Goal: Task Accomplishment & Management: Manage account settings

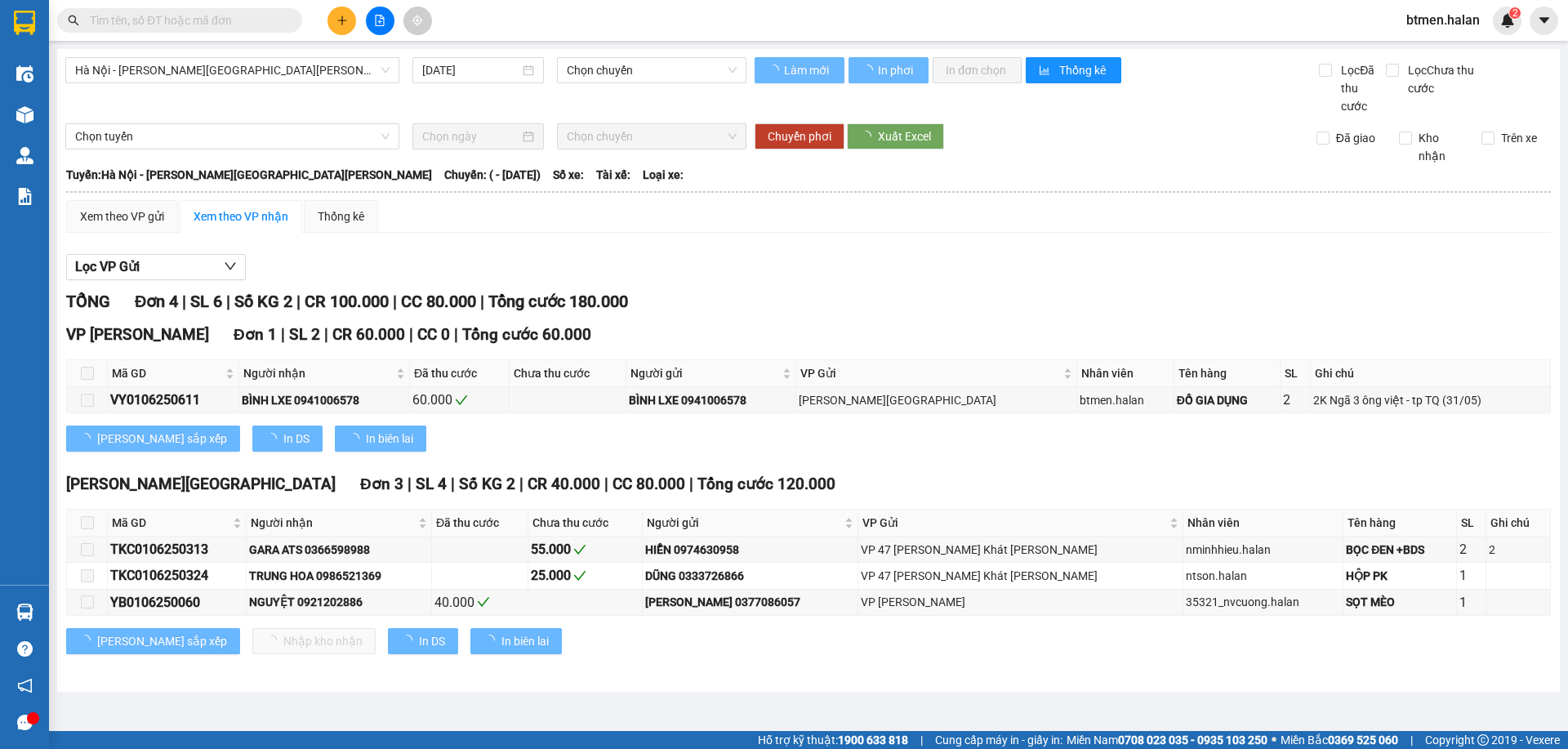
type input "01/06/2025"
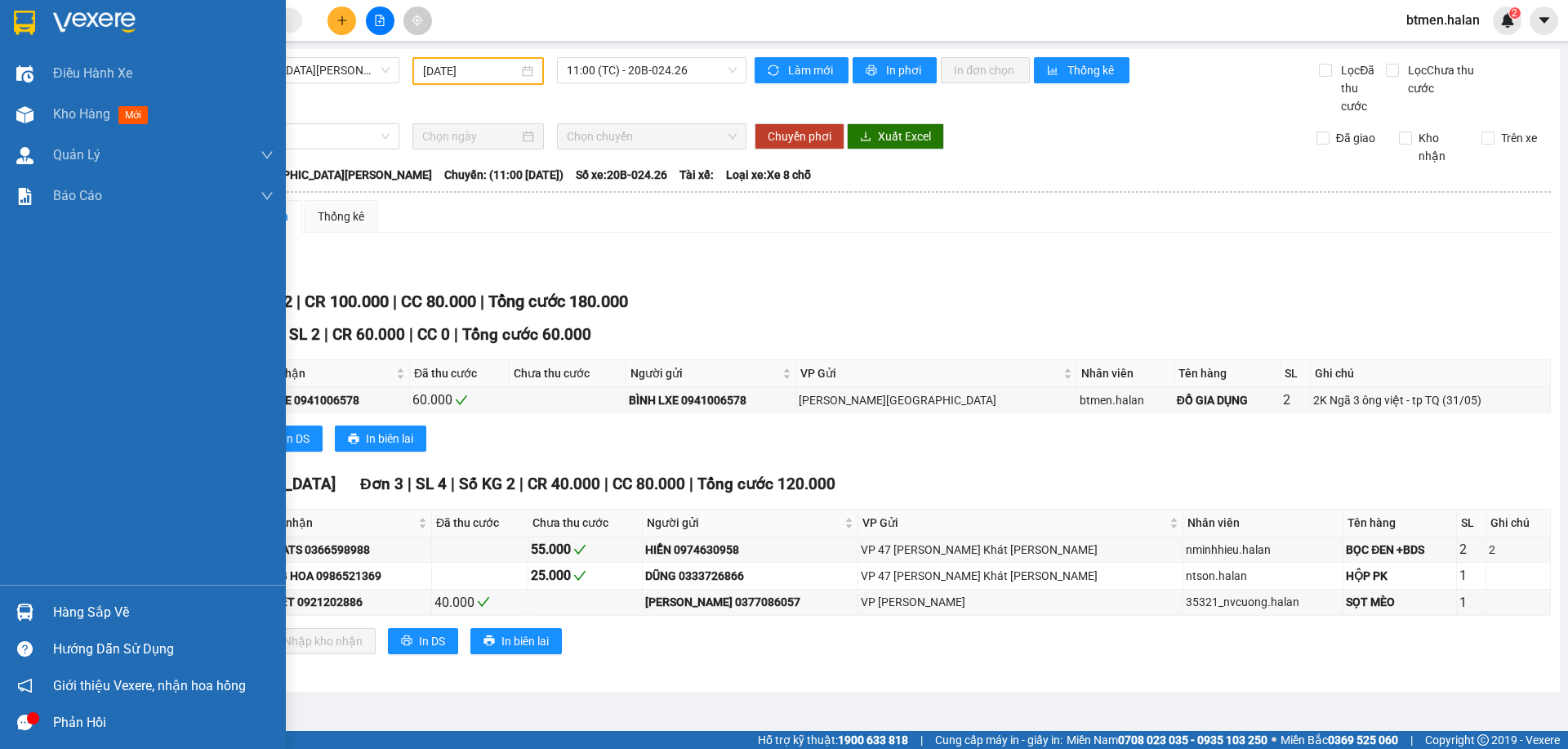
click at [79, 613] on div "Hàng sắp về" at bounding box center [163, 612] width 221 height 25
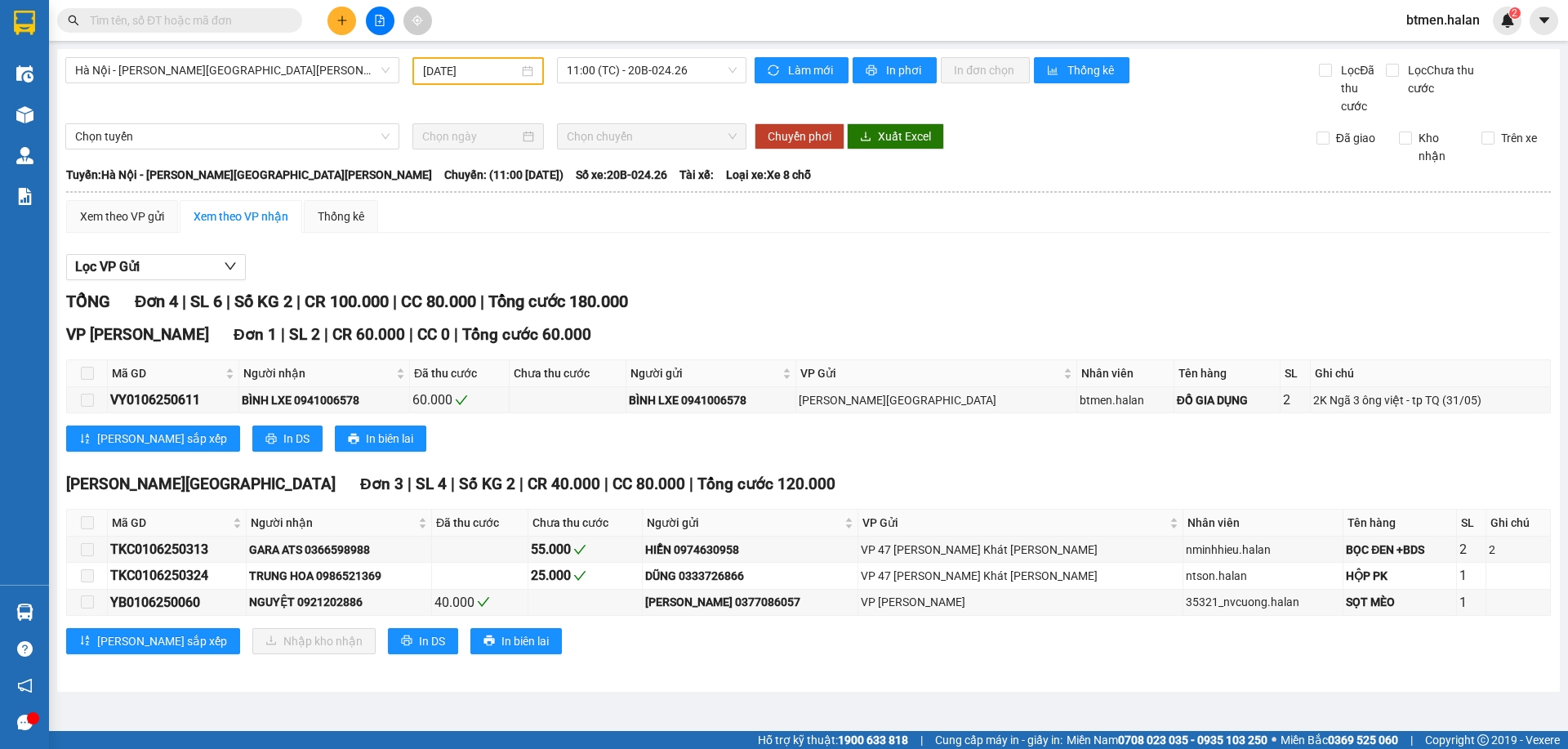
click at [784, 198] on section "Kết quả tìm kiếm ( 0 ) Bộ lọc No Data btmen.halan 2 Điều hành xe Kho hàng mới Q…" at bounding box center [784, 374] width 1568 height 749
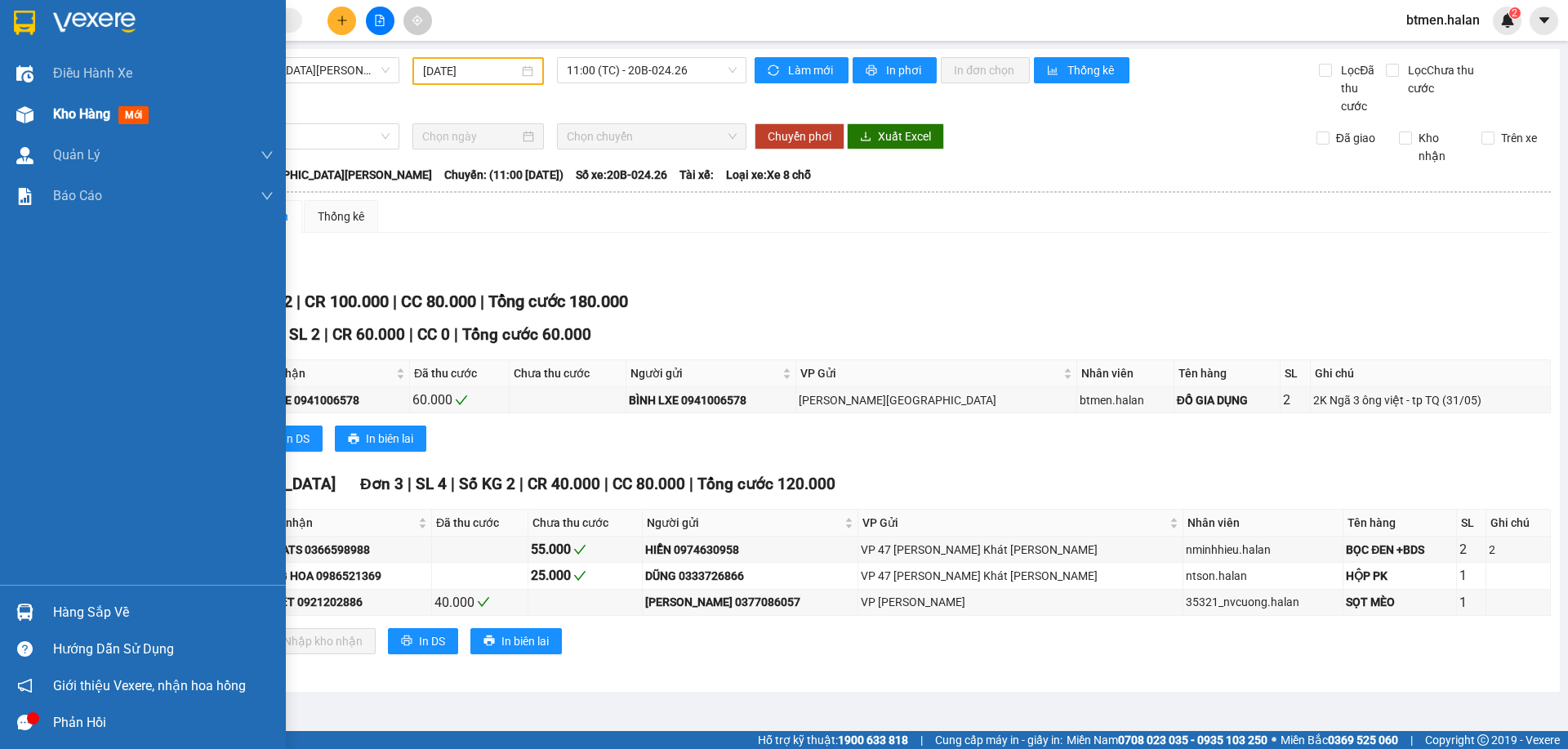
click at [67, 100] on div "Kho hàng mới" at bounding box center [163, 114] width 221 height 41
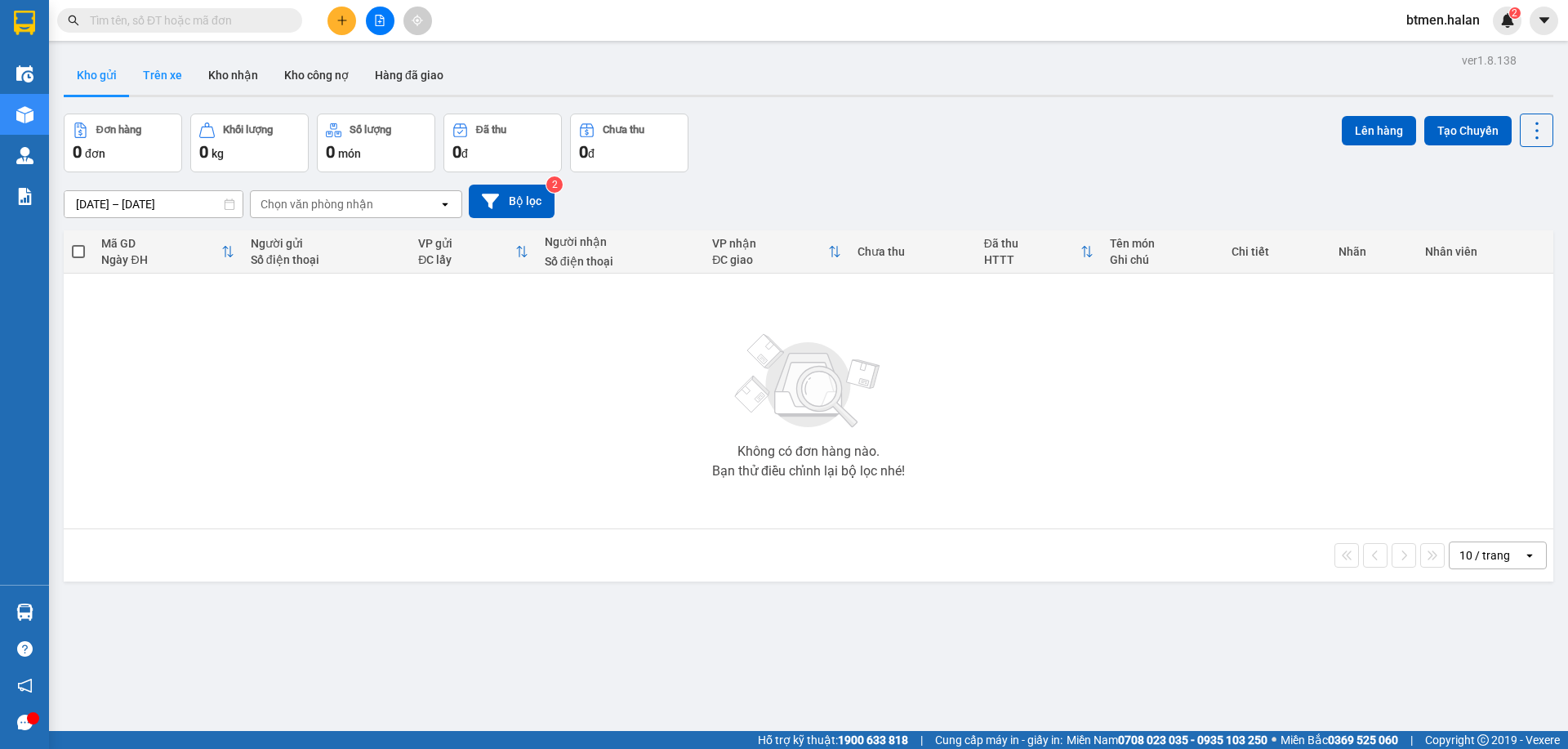
click at [161, 71] on button "Trên xe" at bounding box center [162, 75] width 66 height 39
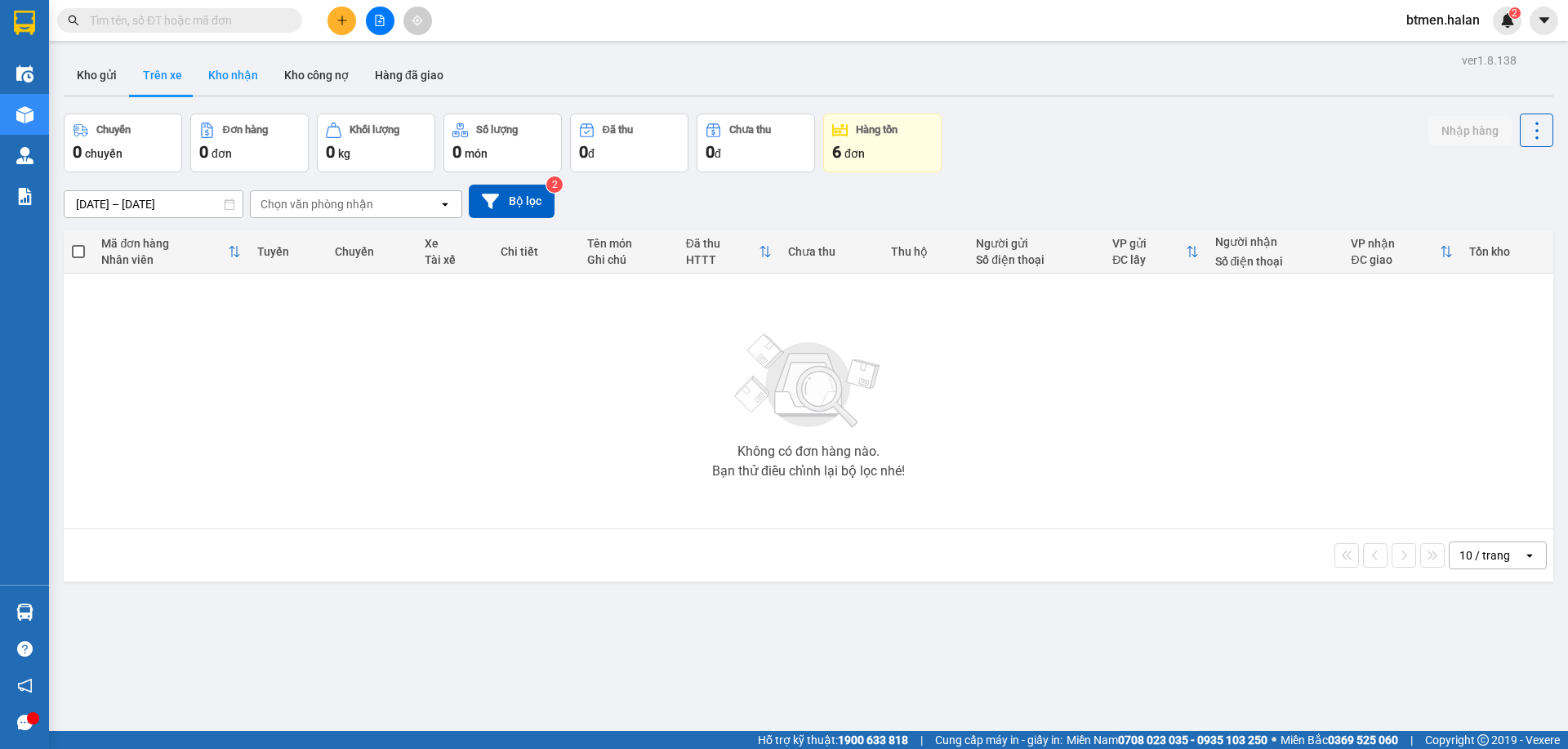
click at [209, 74] on button "Kho nhận" at bounding box center [233, 75] width 76 height 39
type input "[DATE] – [DATE]"
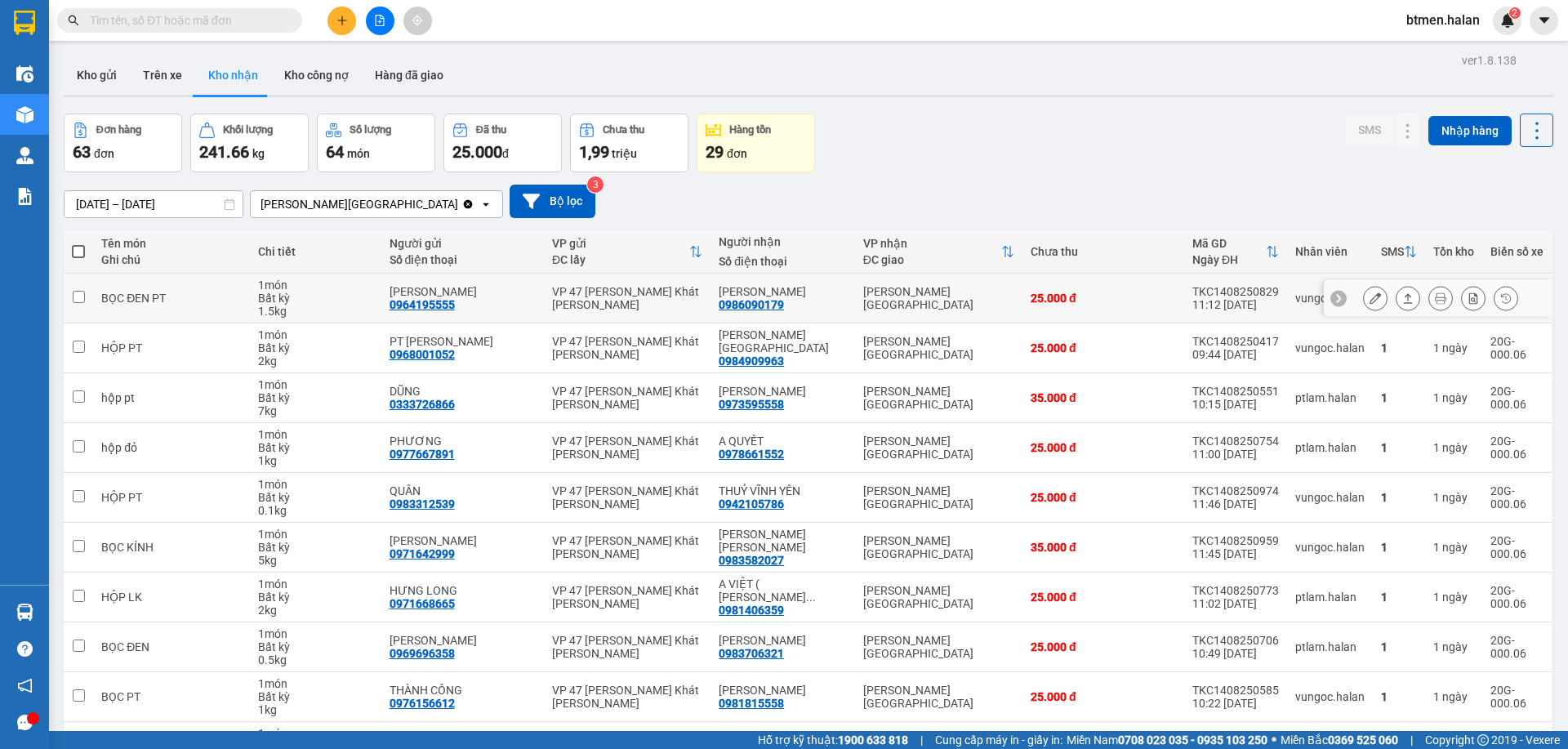
click at [741, 299] on div "0986090179" at bounding box center [752, 305] width 66 height 13
copy div "0986090179"
click at [214, 21] on input "text" at bounding box center [185, 21] width 192 height 18
paste input "0986090179"
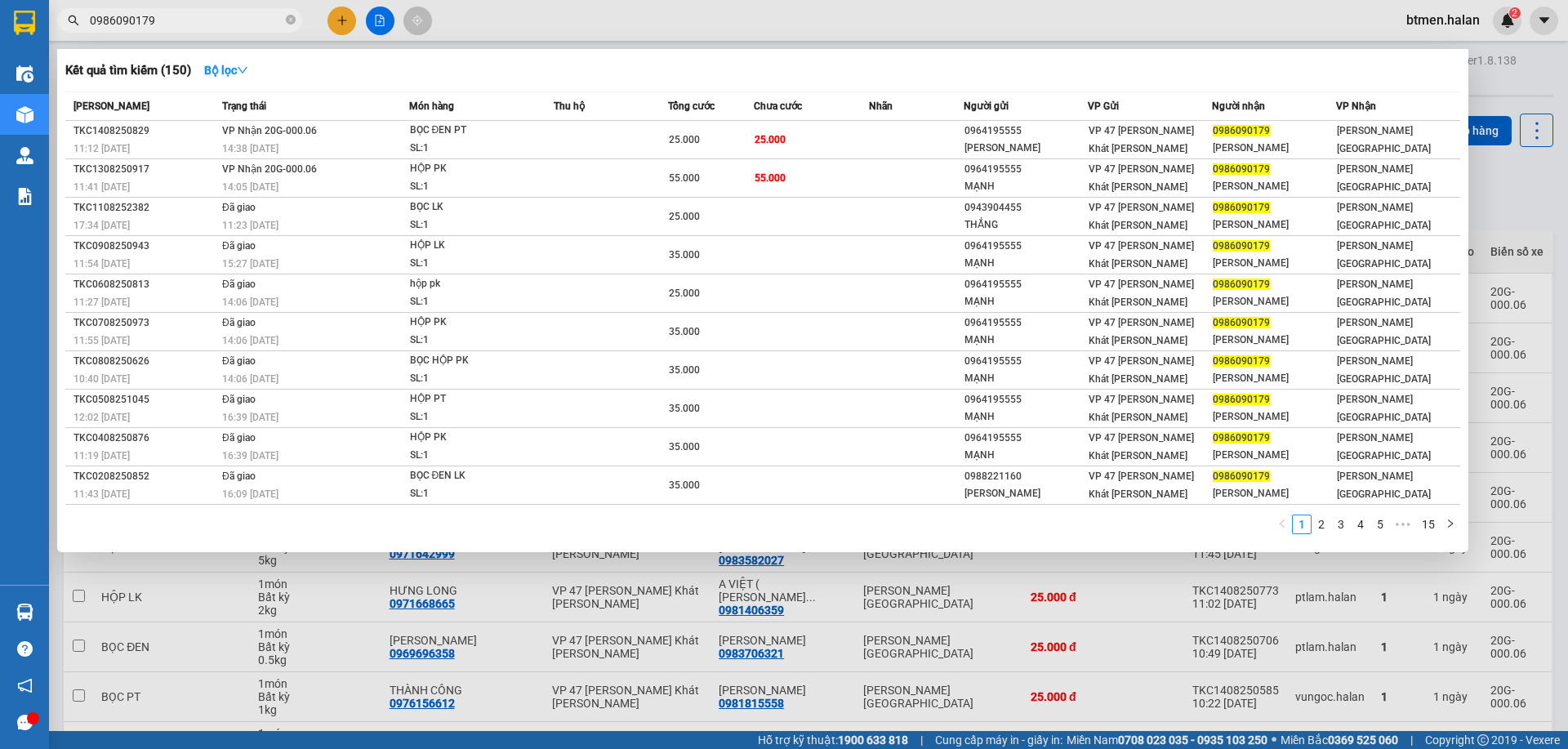
drag, startPoint x: 1503, startPoint y: 82, endPoint x: 1463, endPoint y: 98, distance: 43.1
click at [1503, 82] on div at bounding box center [784, 374] width 1568 height 749
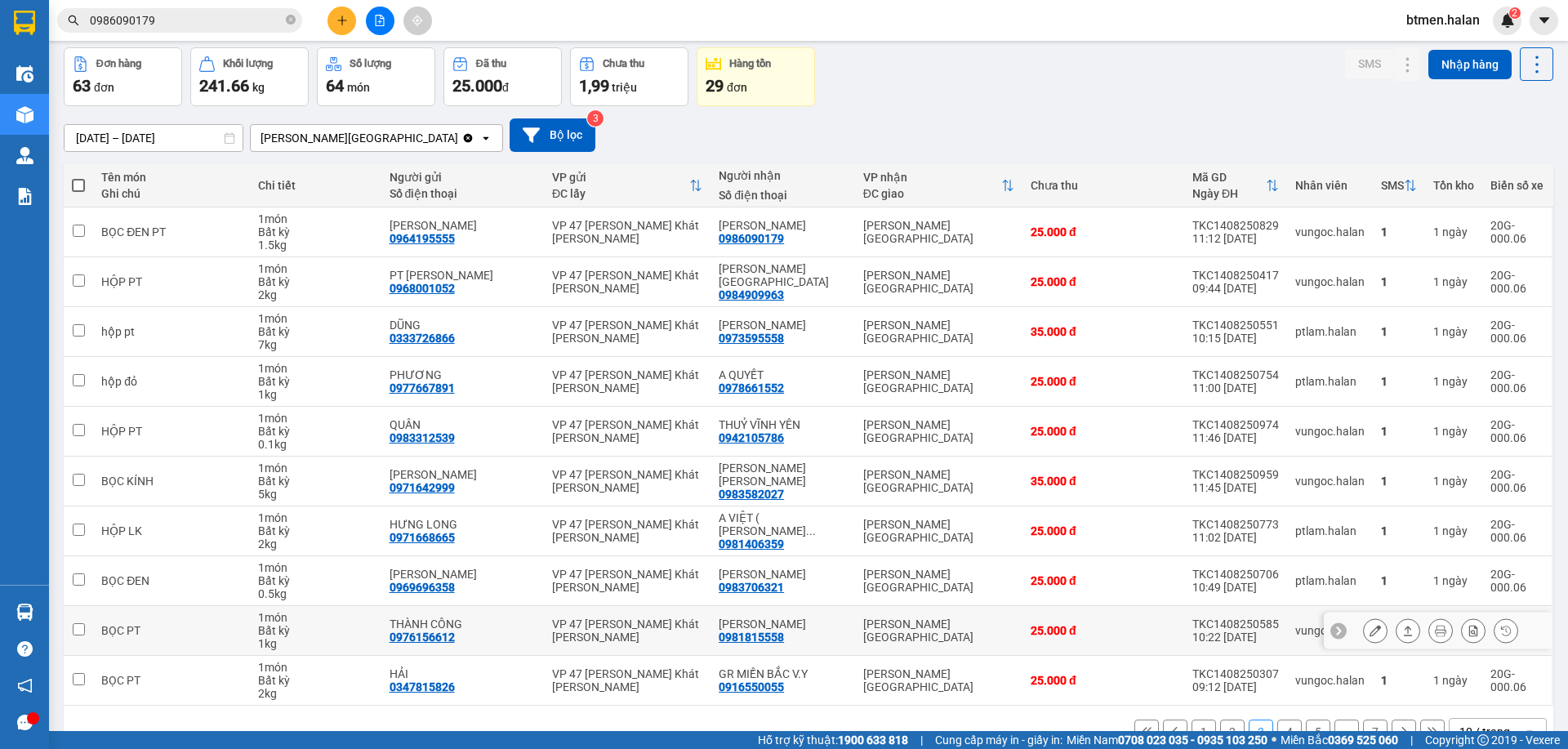
scroll to position [108, 0]
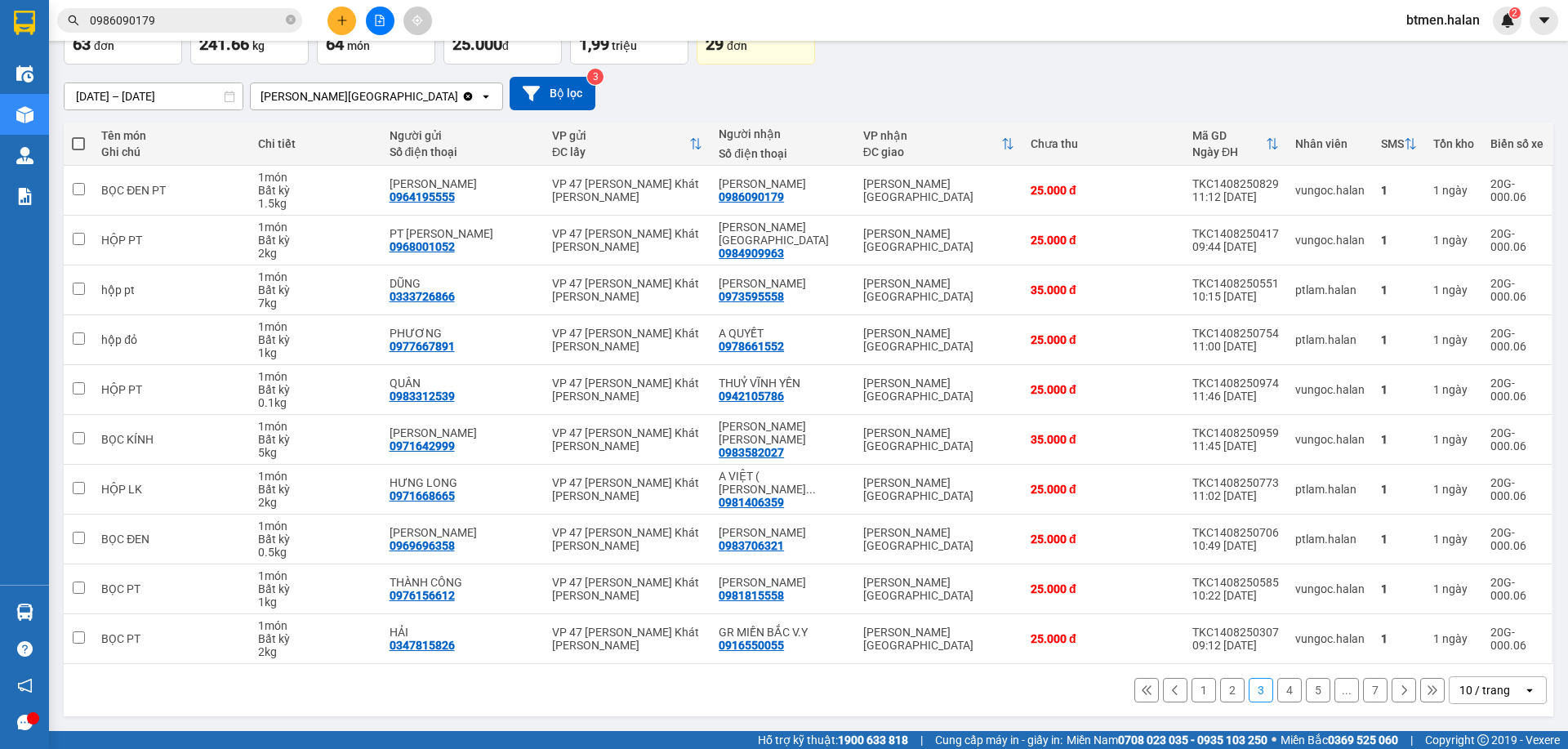
click at [1194, 690] on button "1" at bounding box center [1203, 690] width 25 height 25
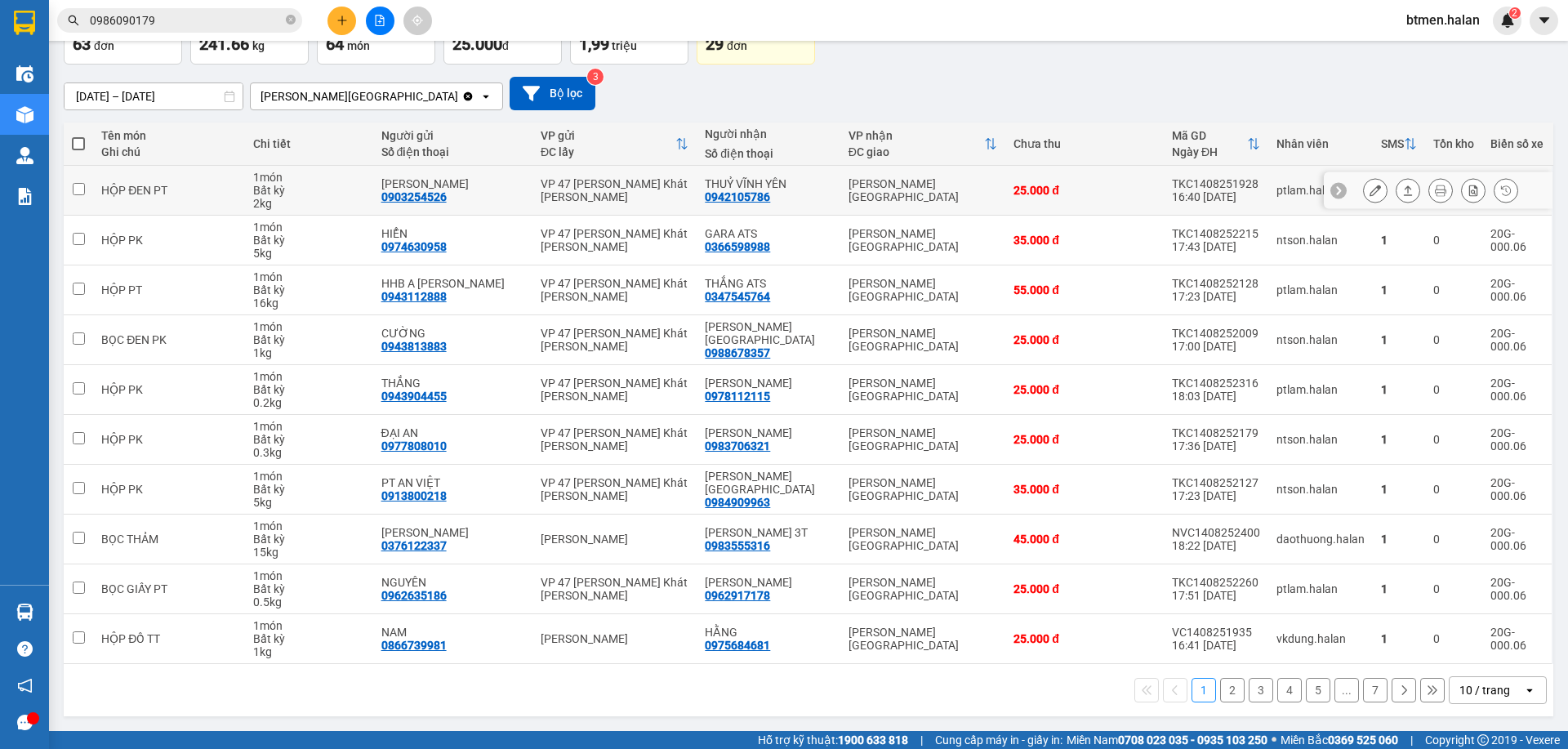
click at [754, 198] on div "0942105786" at bounding box center [738, 197] width 66 height 13
copy div "0942105786"
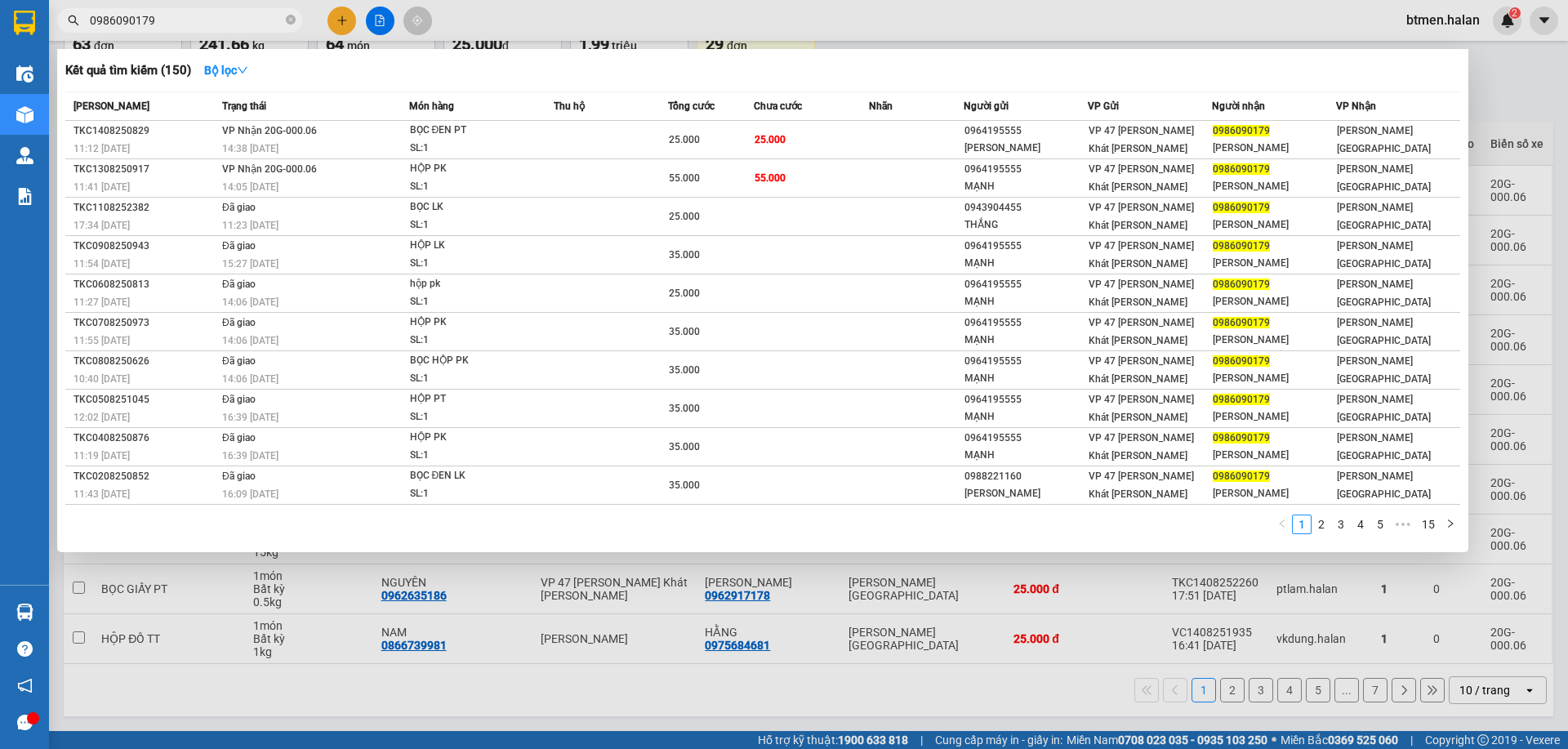
click at [216, 26] on input "0986090179" at bounding box center [185, 21] width 192 height 18
paste input "42105786"
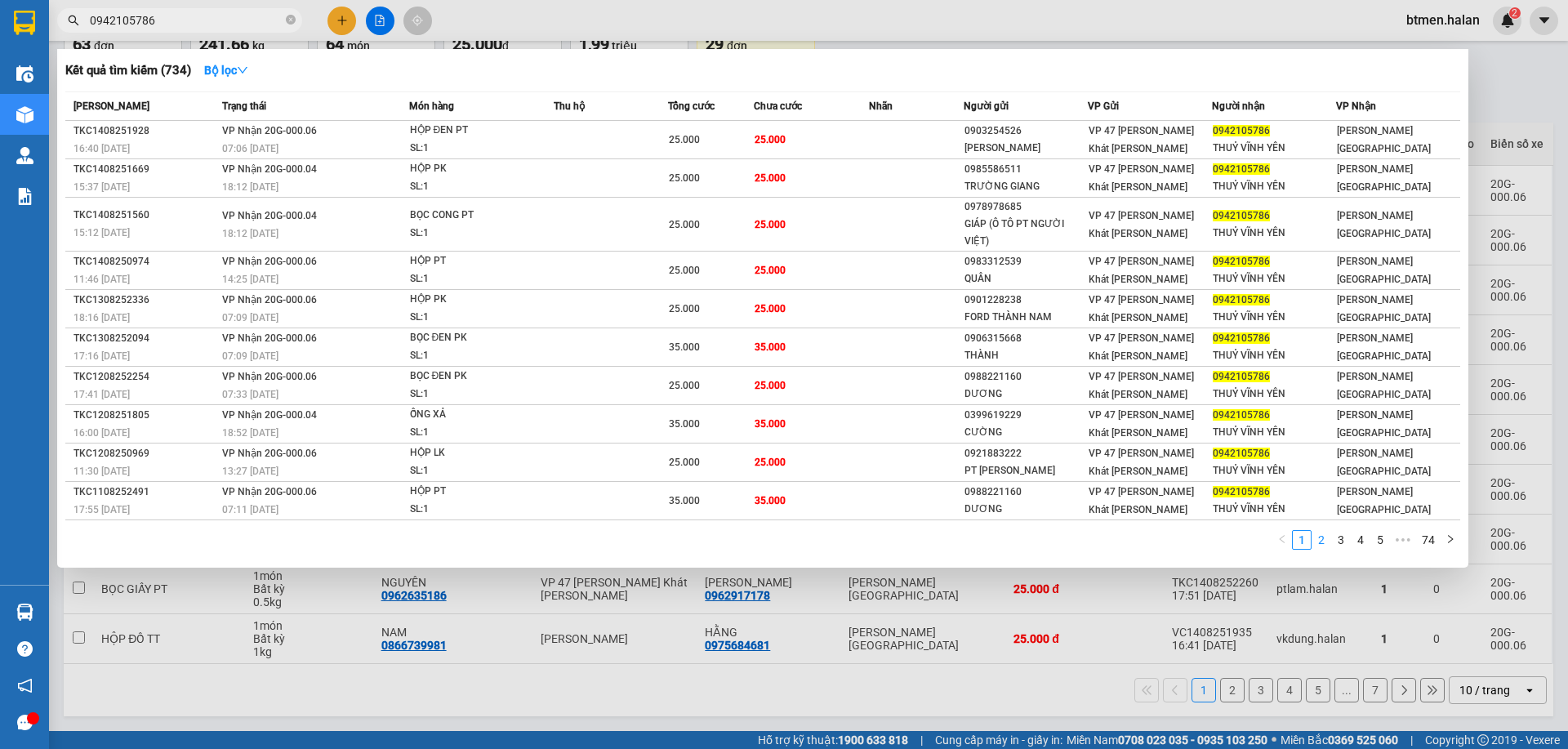
click at [1323, 534] on link "2" at bounding box center [1322, 540] width 18 height 18
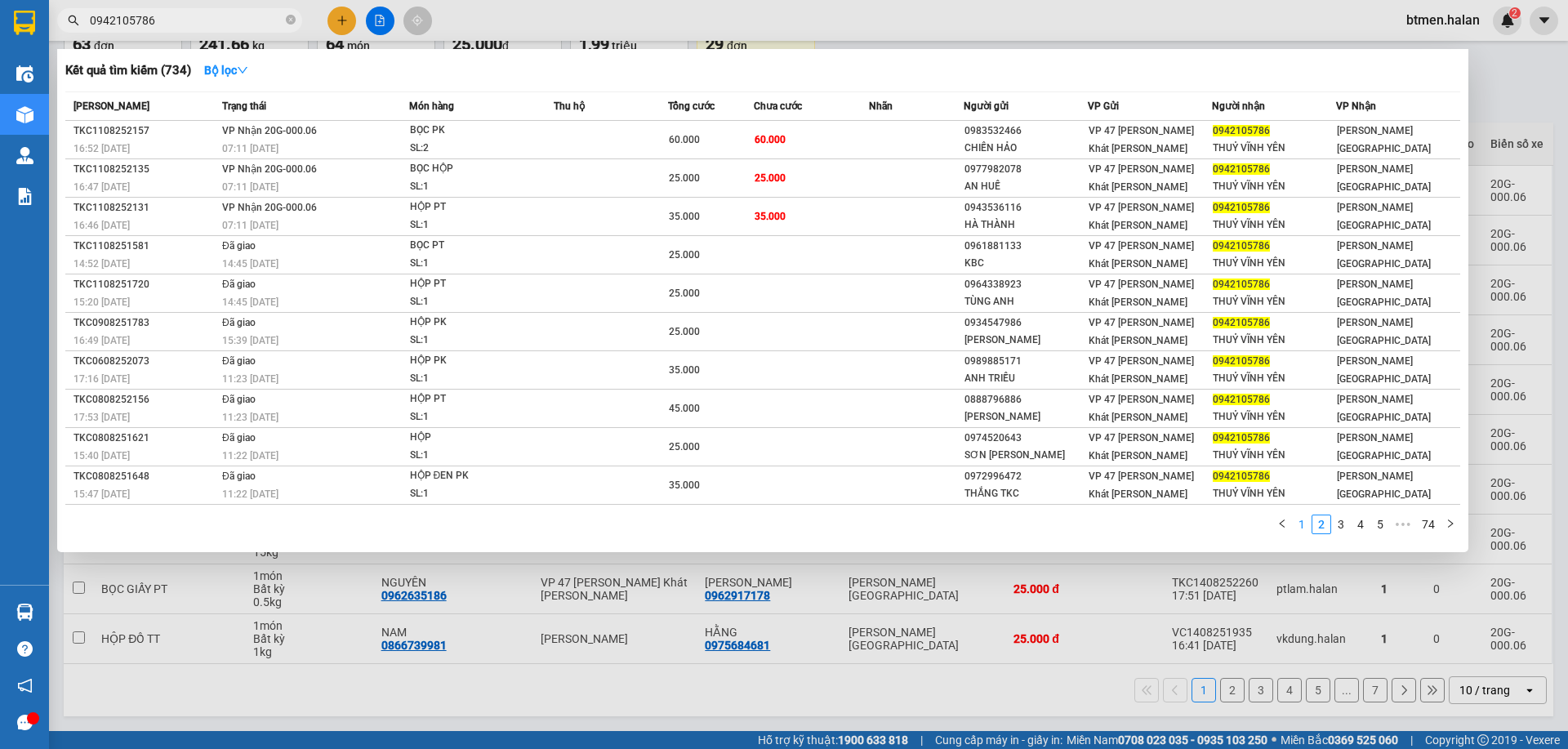
click at [1297, 534] on link "1" at bounding box center [1302, 525] width 18 height 18
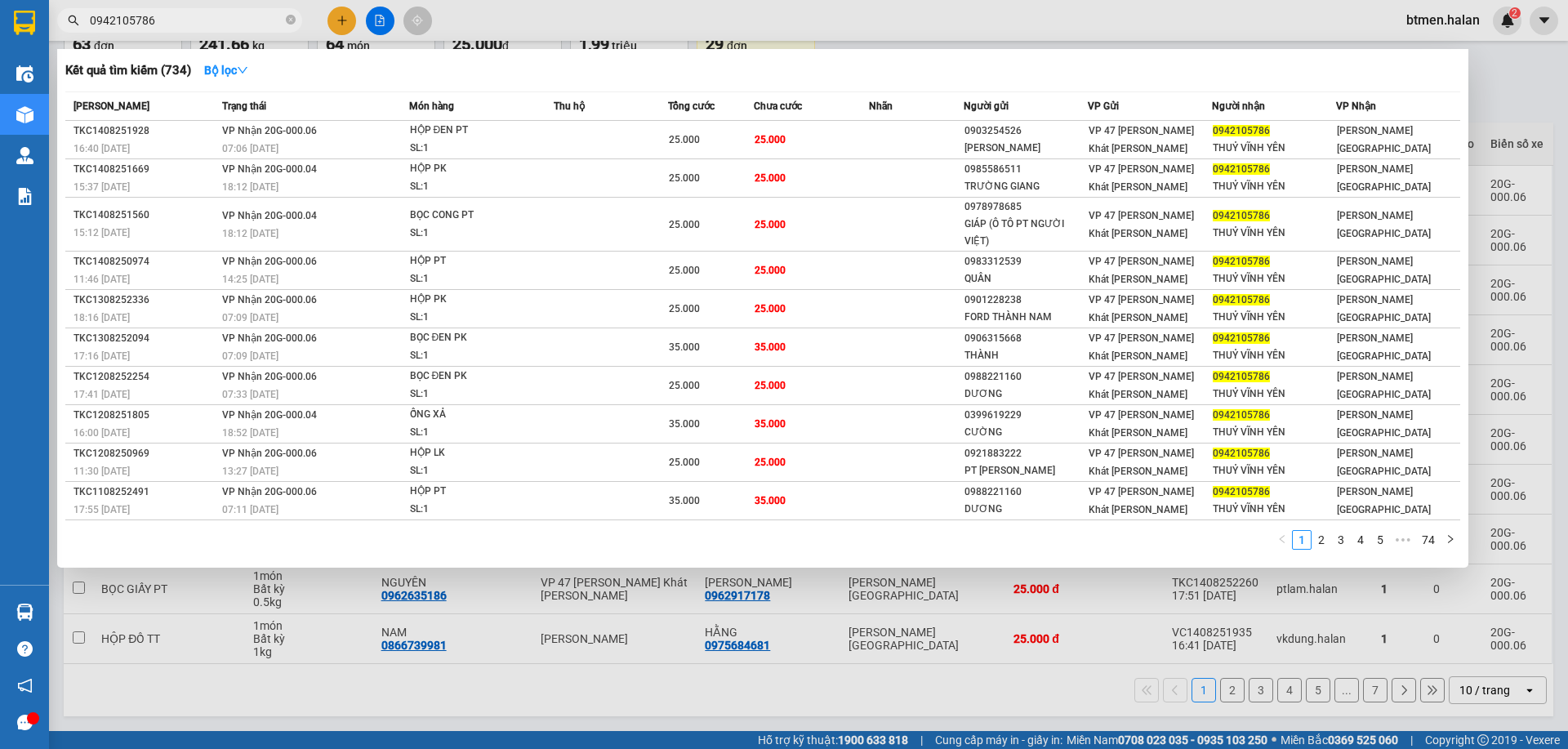
click at [1521, 80] on div at bounding box center [784, 374] width 1568 height 749
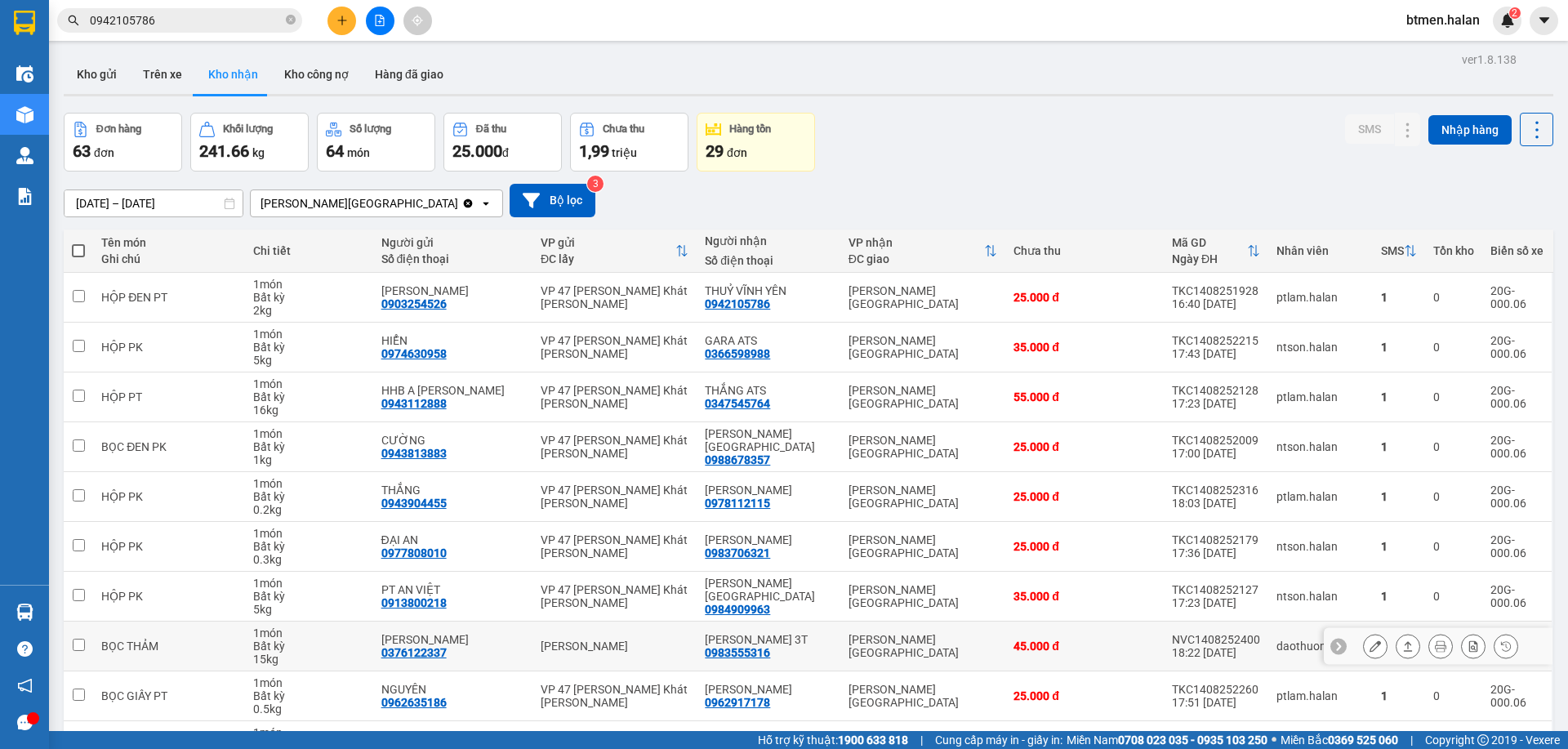
scroll to position [0, 0]
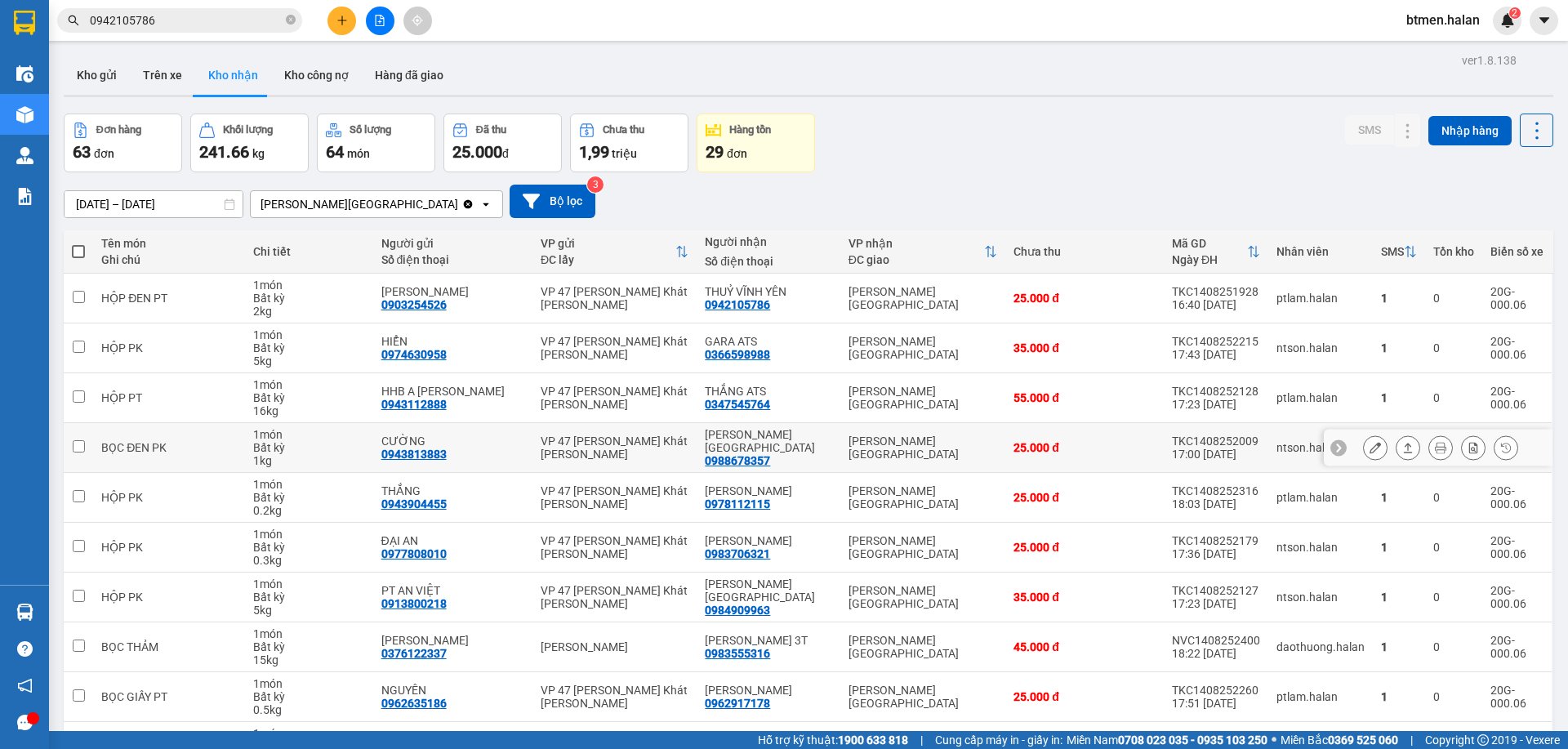
click at [716, 456] on div "0988678357" at bounding box center [738, 461] width 66 height 13
copy div "0988678357"
click at [245, 21] on input "0942105786" at bounding box center [185, 21] width 192 height 18
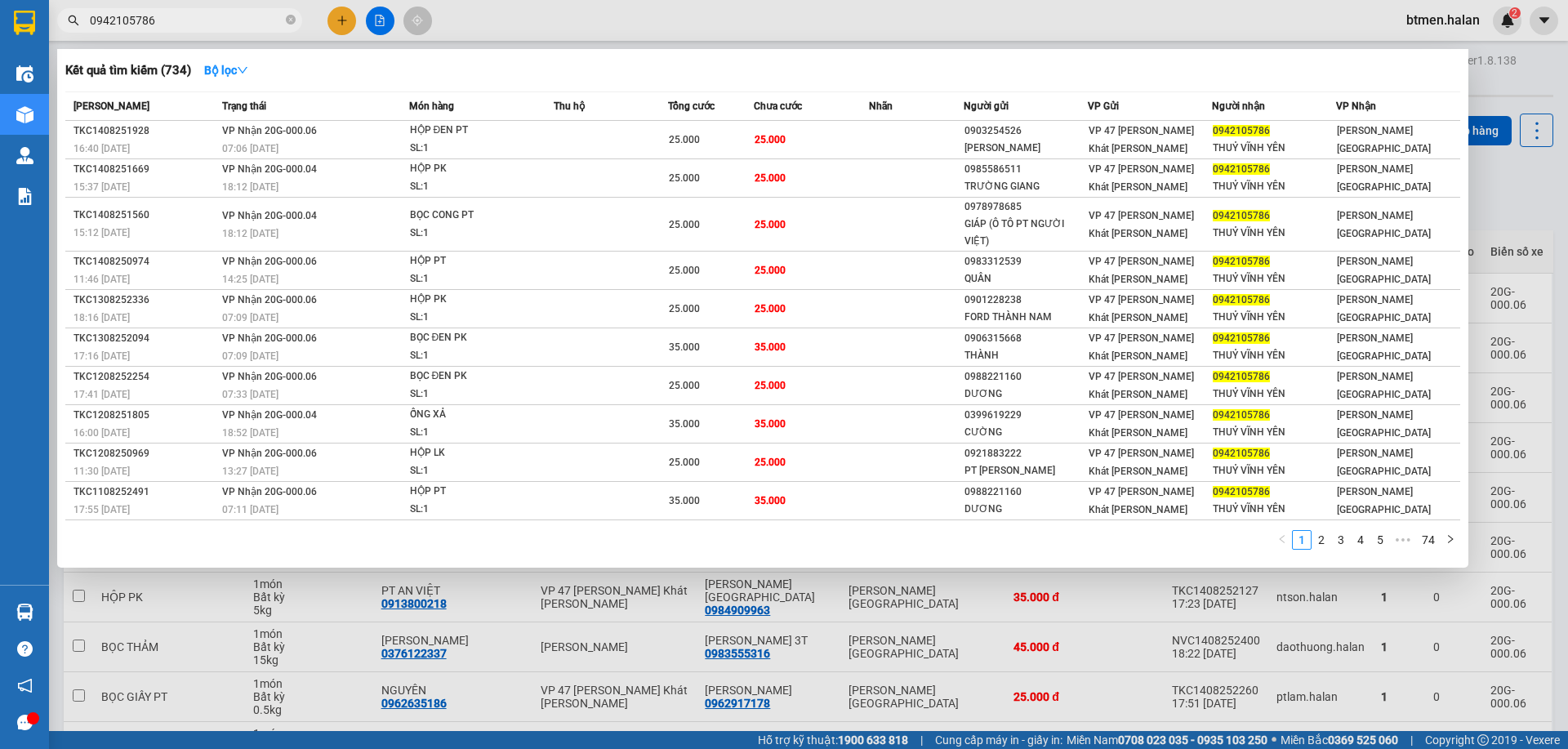
click at [245, 21] on input "0942105786" at bounding box center [185, 21] width 192 height 18
paste input "88678357"
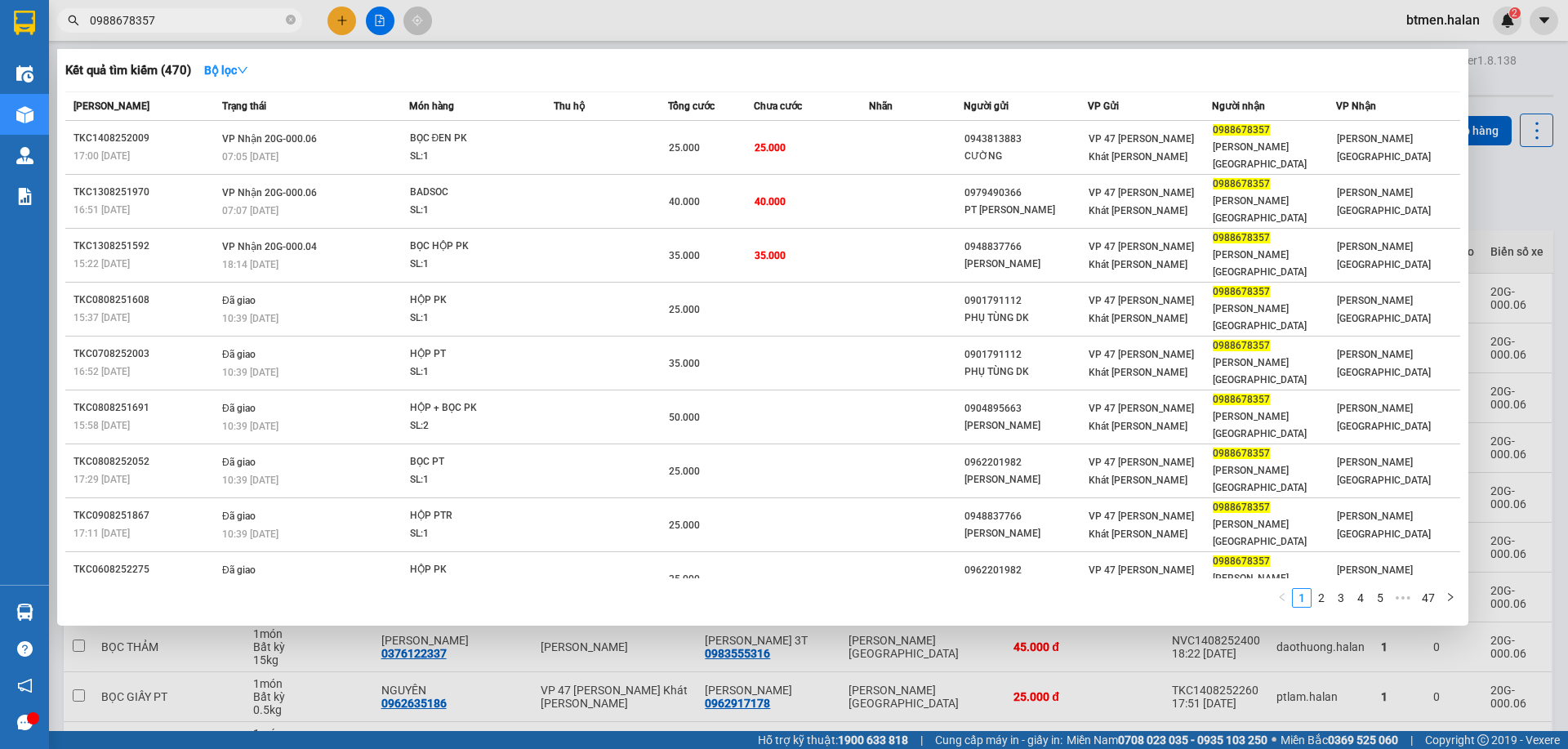
click at [1503, 73] on div at bounding box center [784, 374] width 1568 height 749
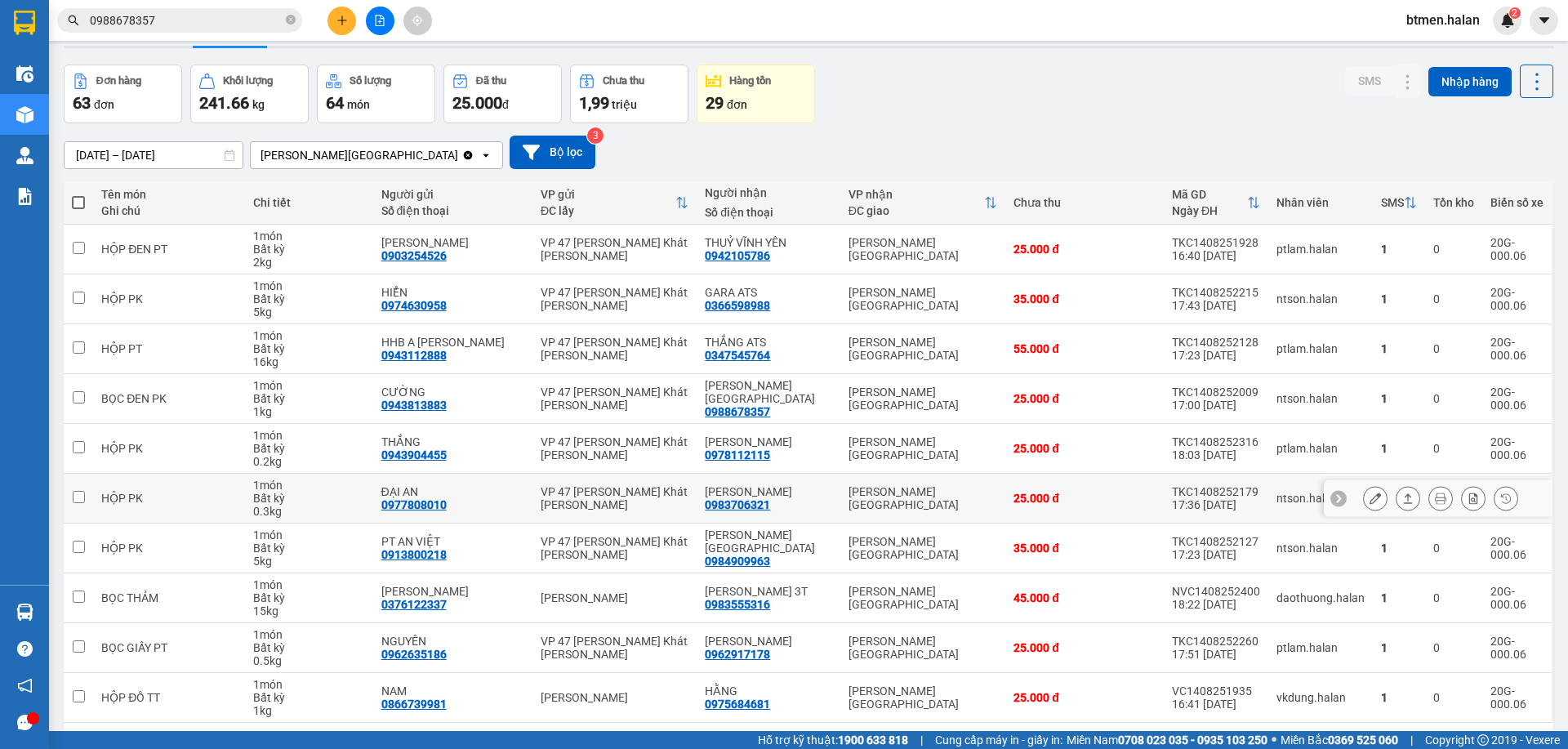
scroll to position [108, 0]
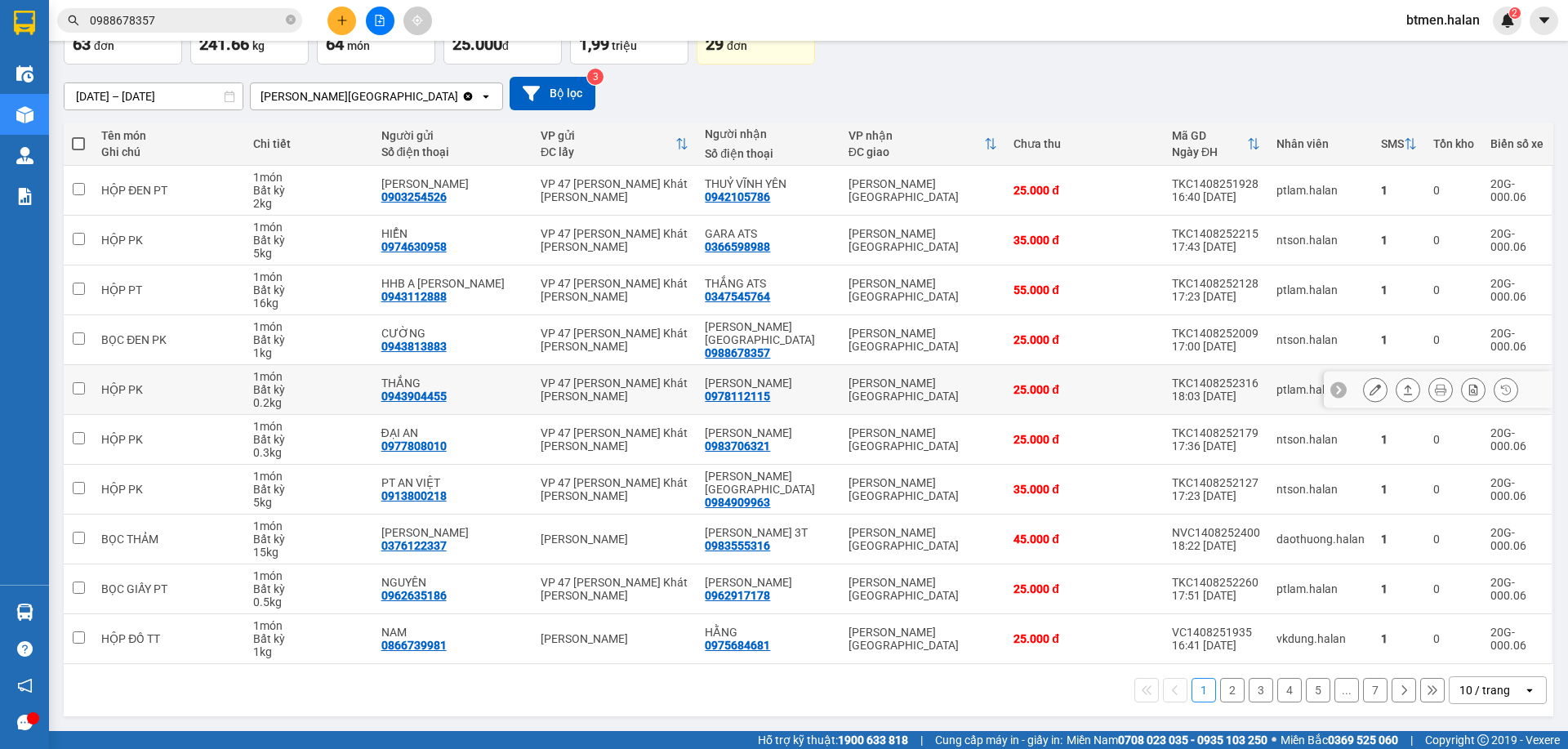
click at [714, 390] on div "0978112115" at bounding box center [738, 396] width 66 height 13
copy div "0978112115"
click at [242, 19] on input "0988678357" at bounding box center [185, 21] width 192 height 18
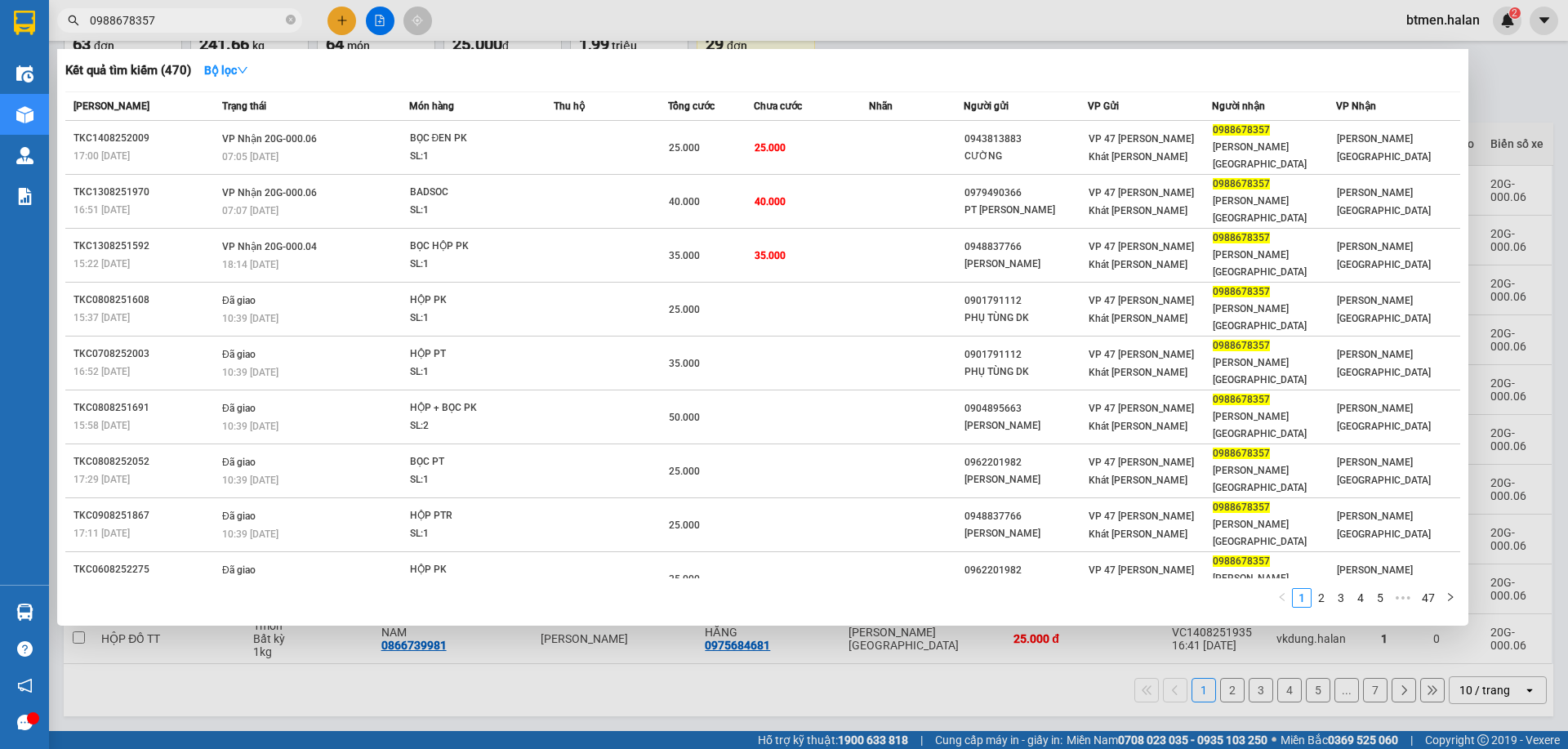
click at [242, 19] on input "0988678357" at bounding box center [185, 21] width 192 height 18
paste input "78112115"
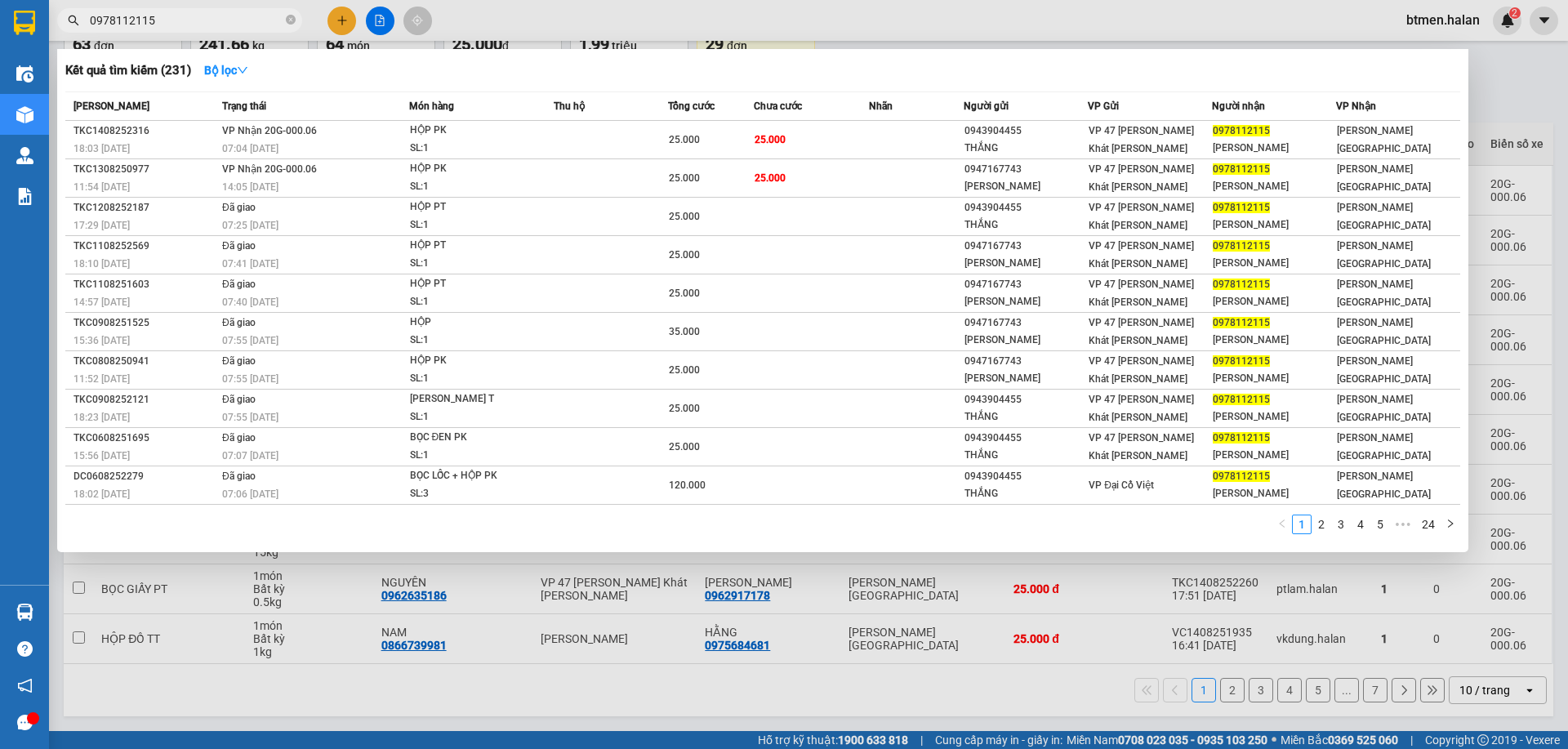
click at [1525, 105] on div at bounding box center [784, 374] width 1568 height 749
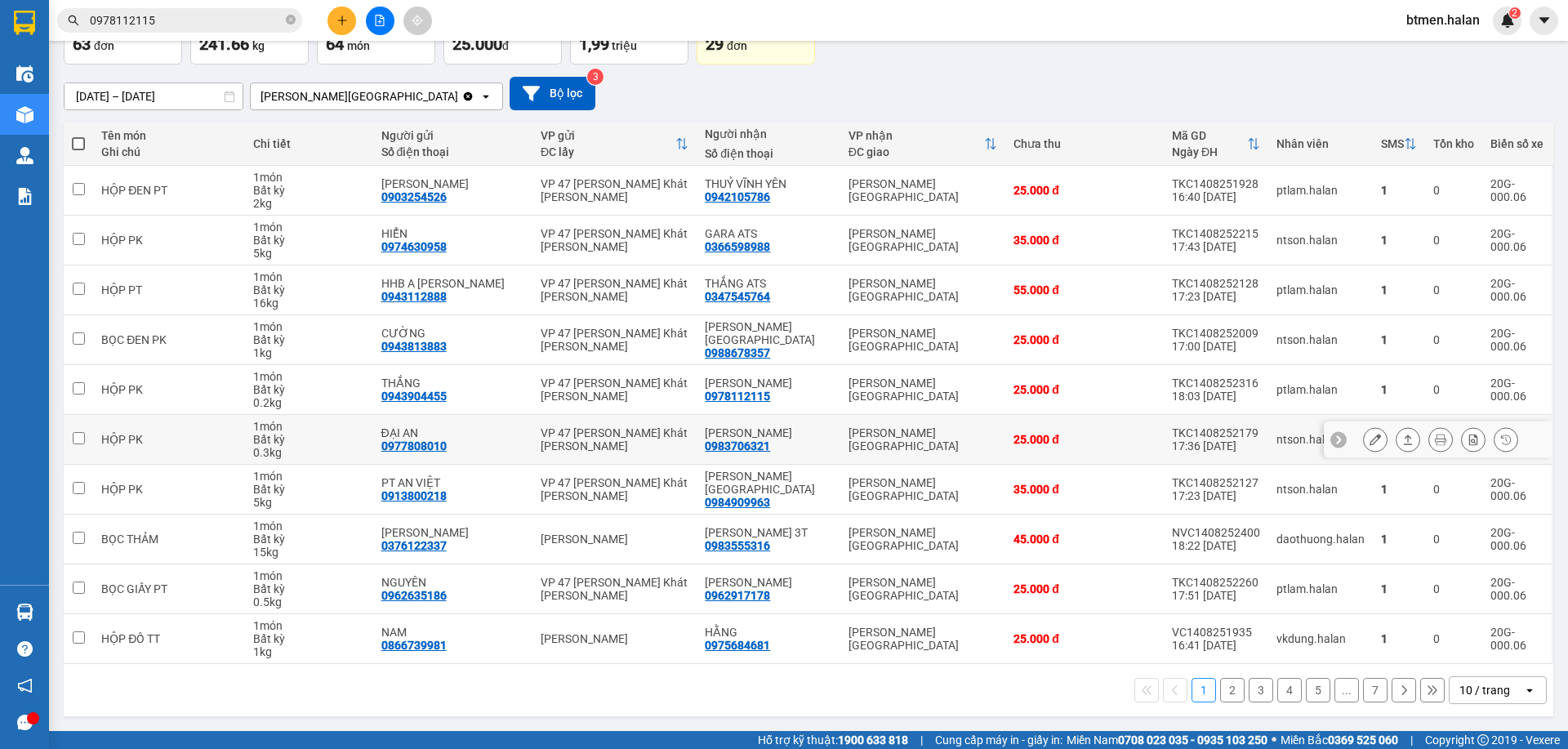
click at [740, 449] on div "0983706321" at bounding box center [738, 446] width 66 height 13
copy div "0983706321"
click at [219, 19] on input "0978112115" at bounding box center [185, 21] width 192 height 18
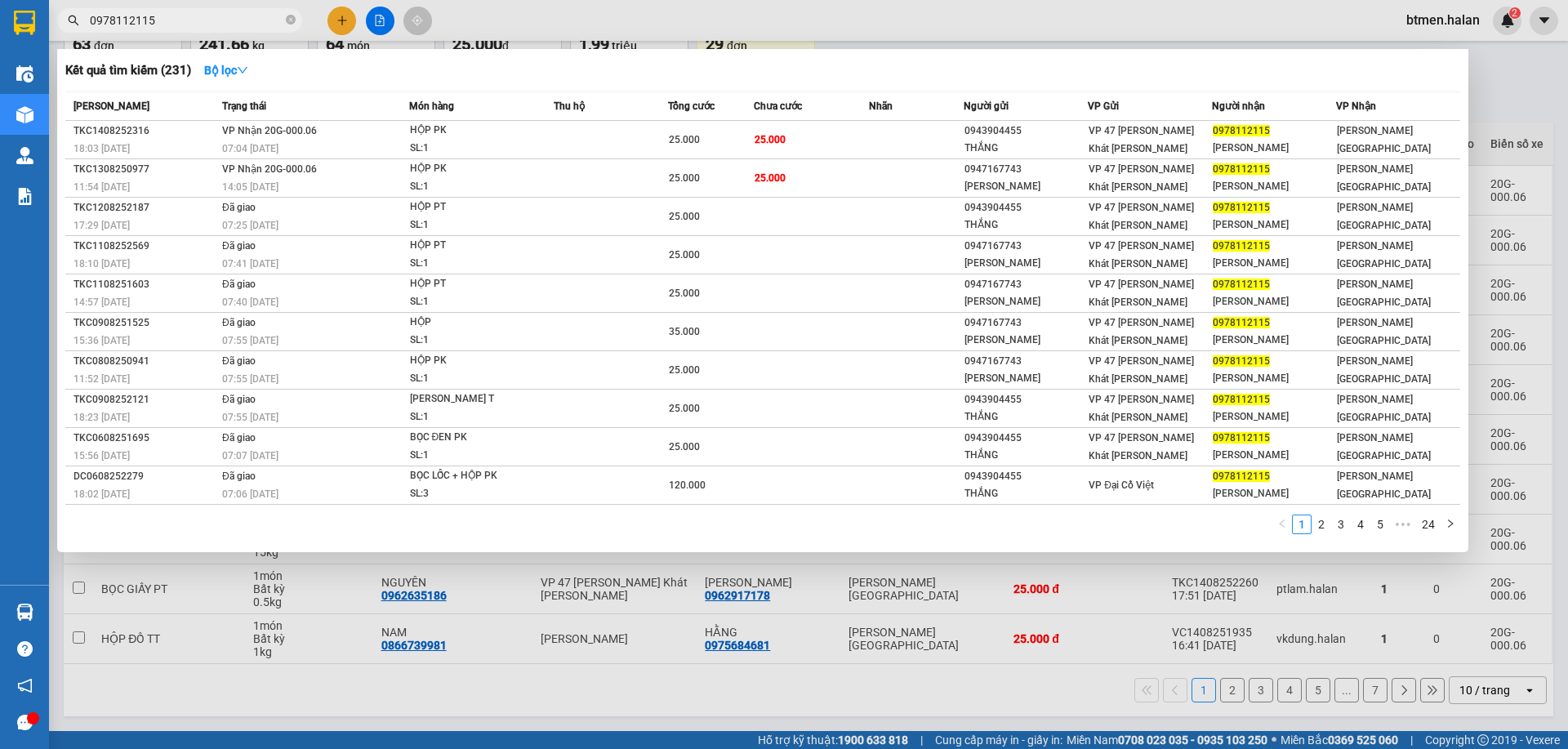
click at [219, 19] on input "0978112115" at bounding box center [185, 21] width 192 height 18
paste input "83706321"
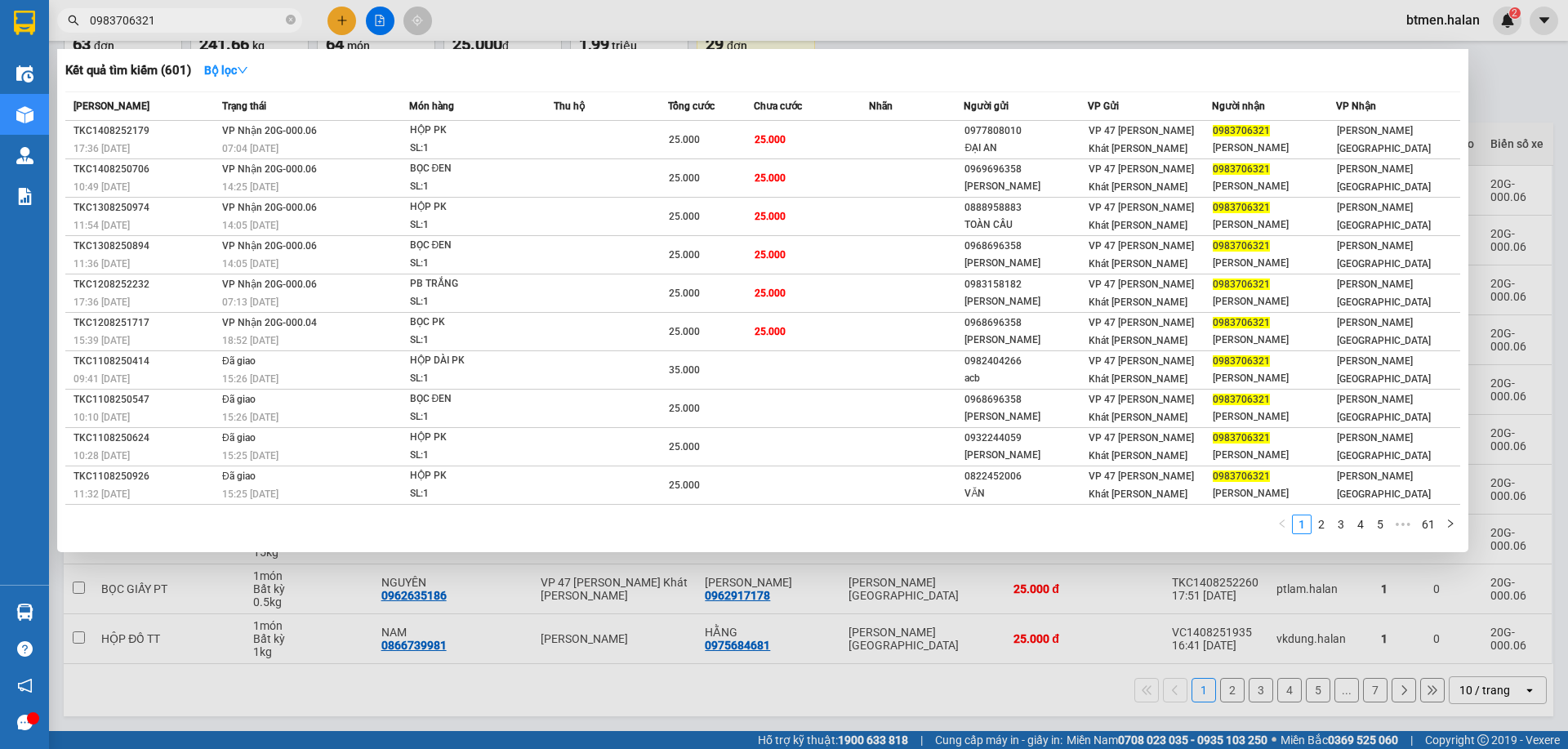
click at [1503, 118] on div at bounding box center [784, 374] width 1568 height 749
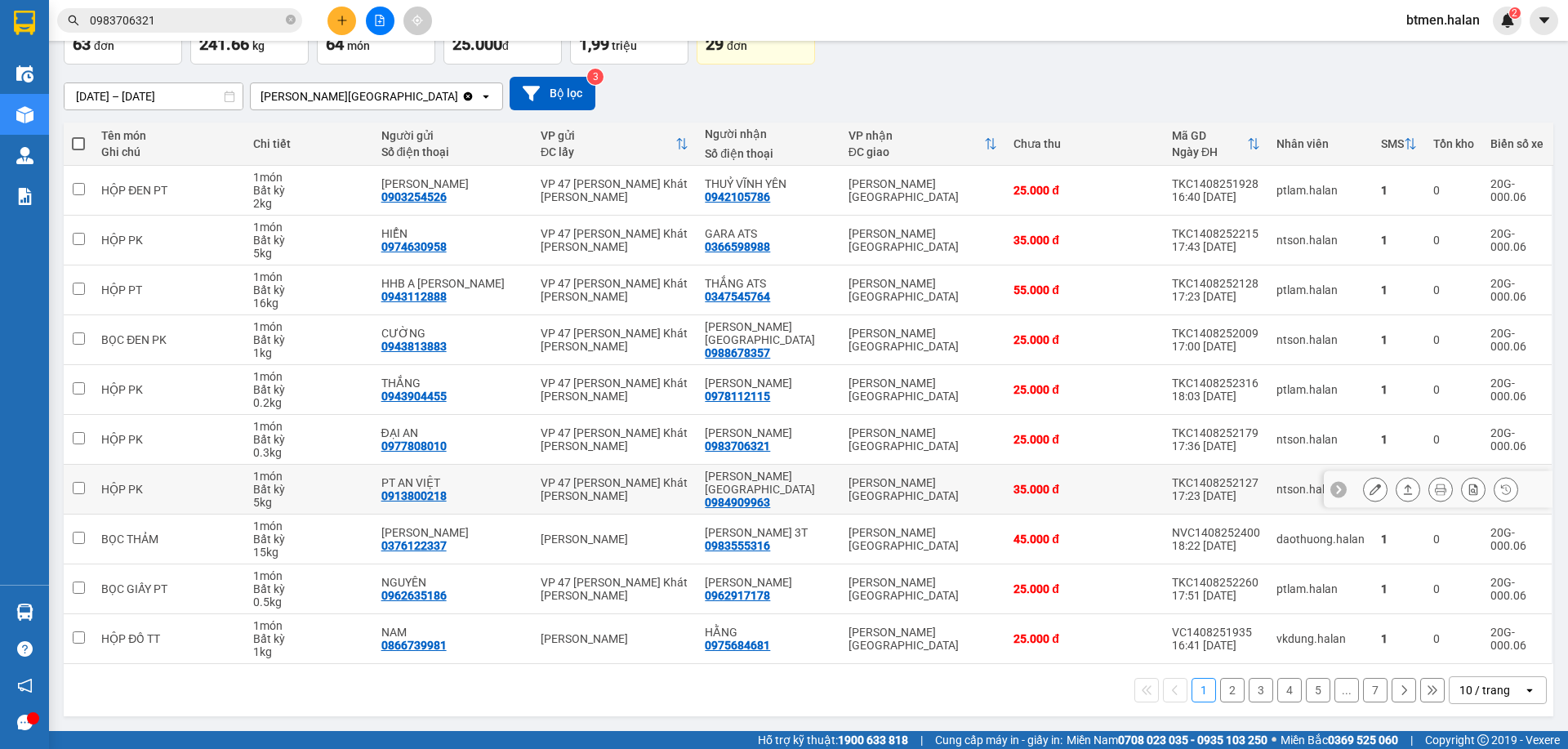
click at [747, 496] on div "0984909963" at bounding box center [738, 503] width 66 height 13
copy div "0984909963"
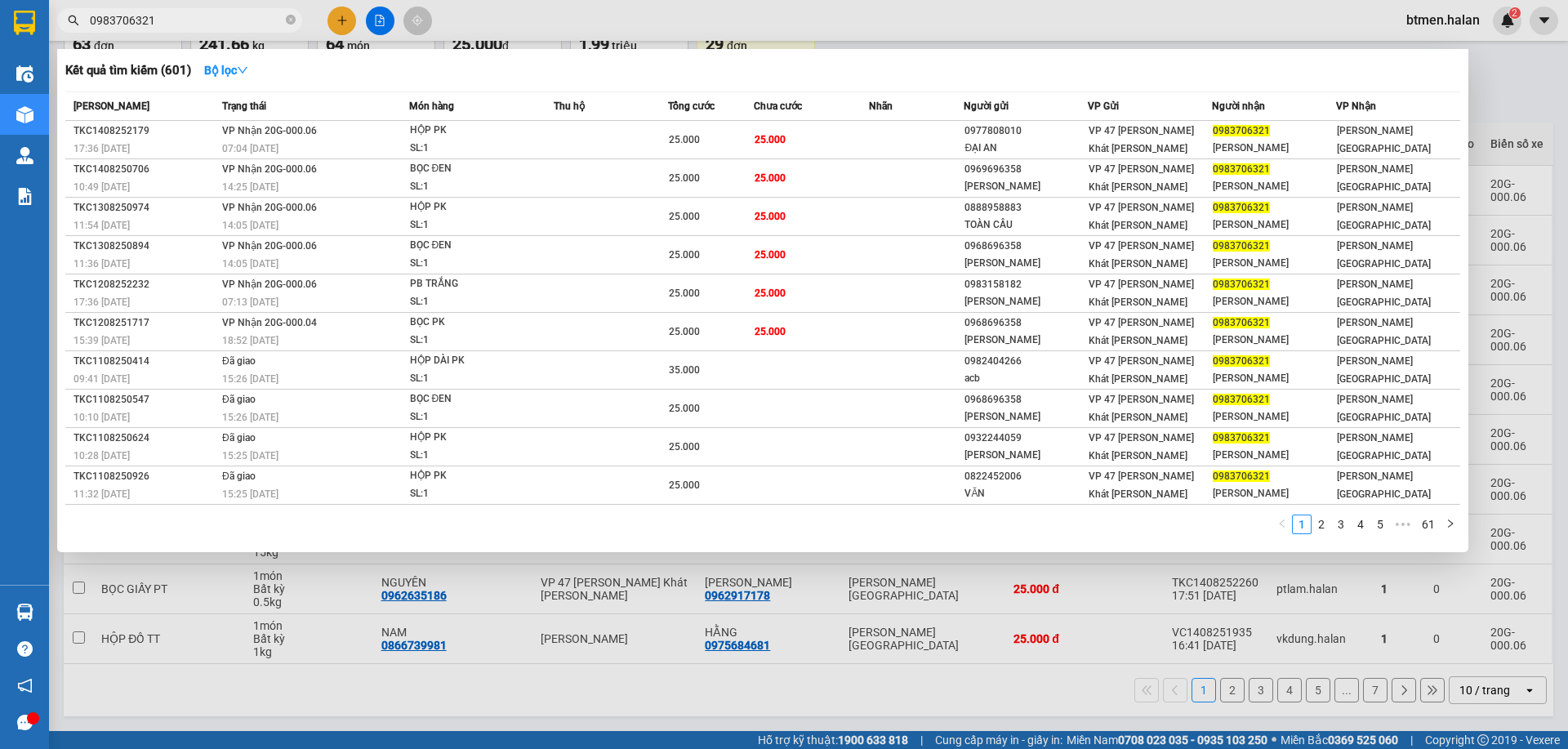
click at [199, 24] on input "0983706321" at bounding box center [185, 21] width 192 height 18
paste input "4909963"
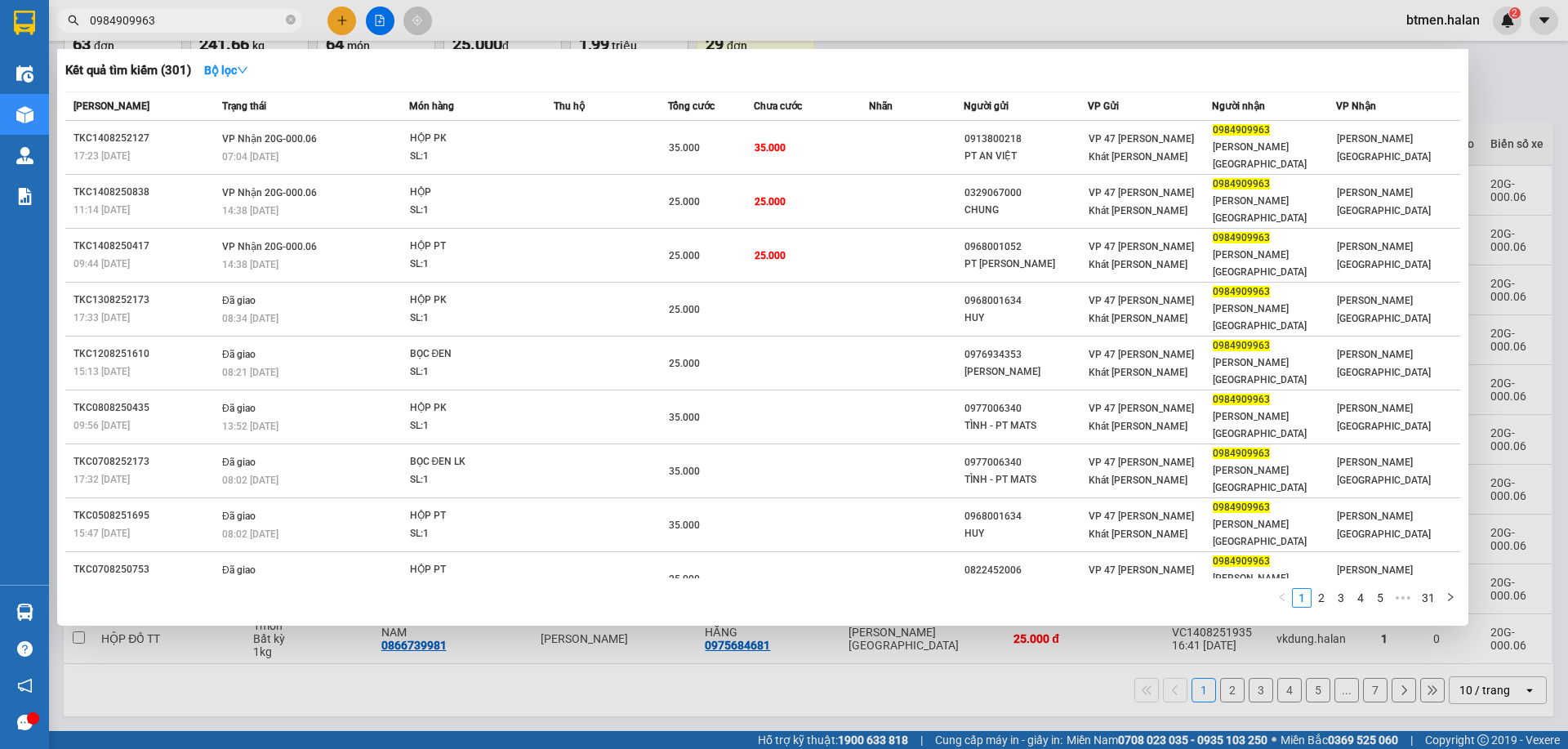
click at [1521, 82] on div at bounding box center [784, 374] width 1568 height 749
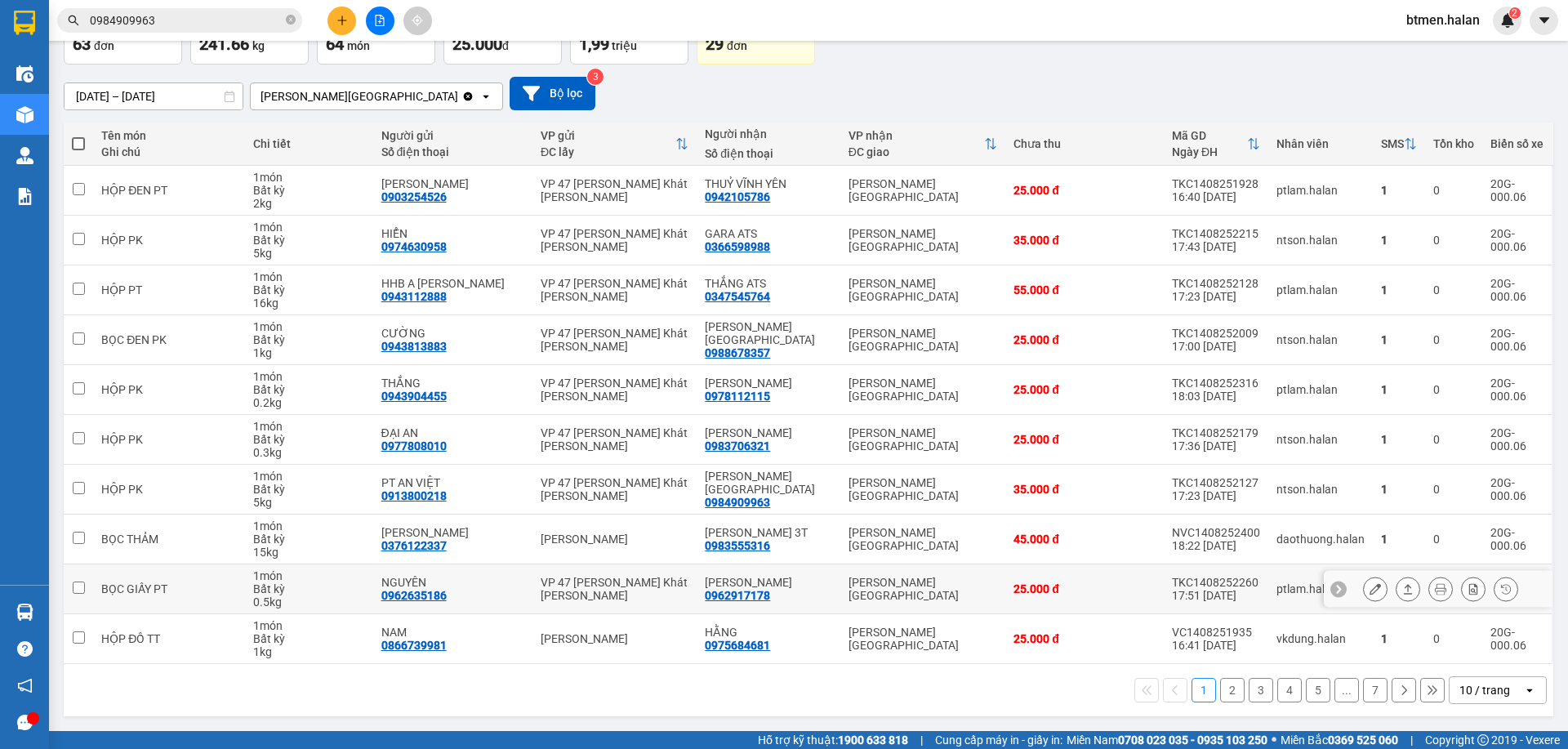
click at [752, 598] on div "0962917178" at bounding box center [738, 596] width 66 height 13
copy div "0962917178"
click at [220, 23] on input "0984909963" at bounding box center [185, 21] width 192 height 18
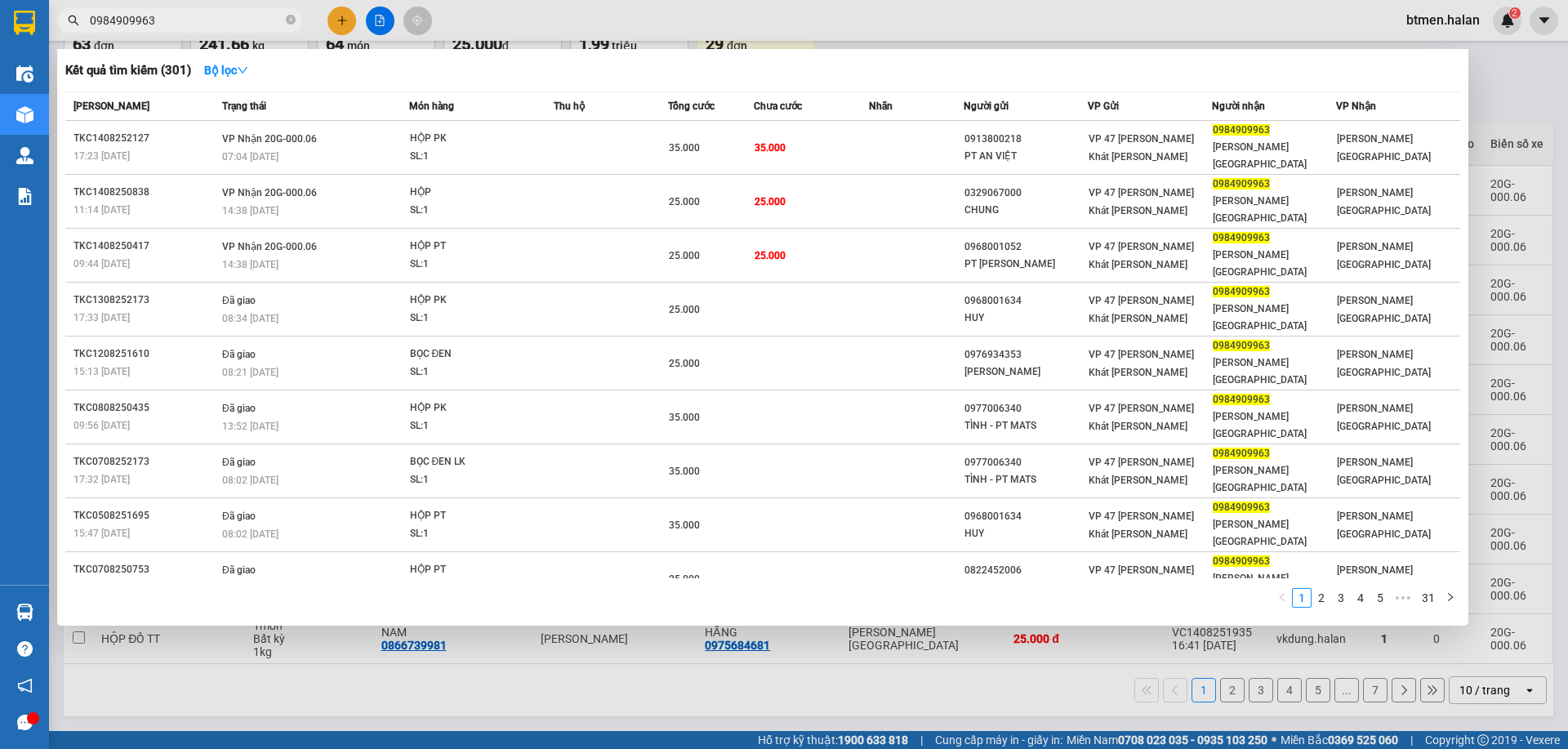
click at [220, 23] on input "0984909963" at bounding box center [185, 21] width 192 height 18
paste input "62917178"
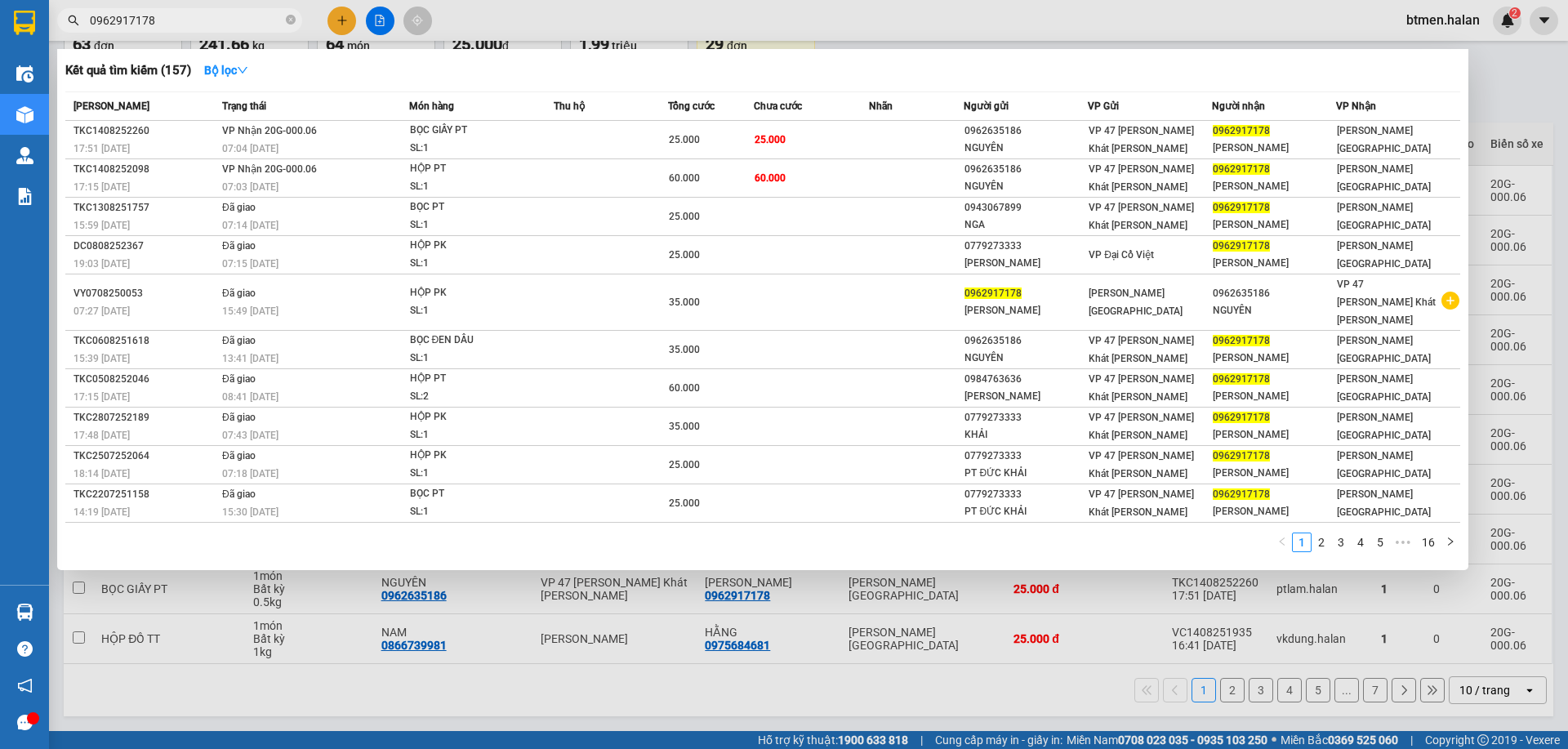
click at [1512, 112] on div at bounding box center [784, 374] width 1568 height 749
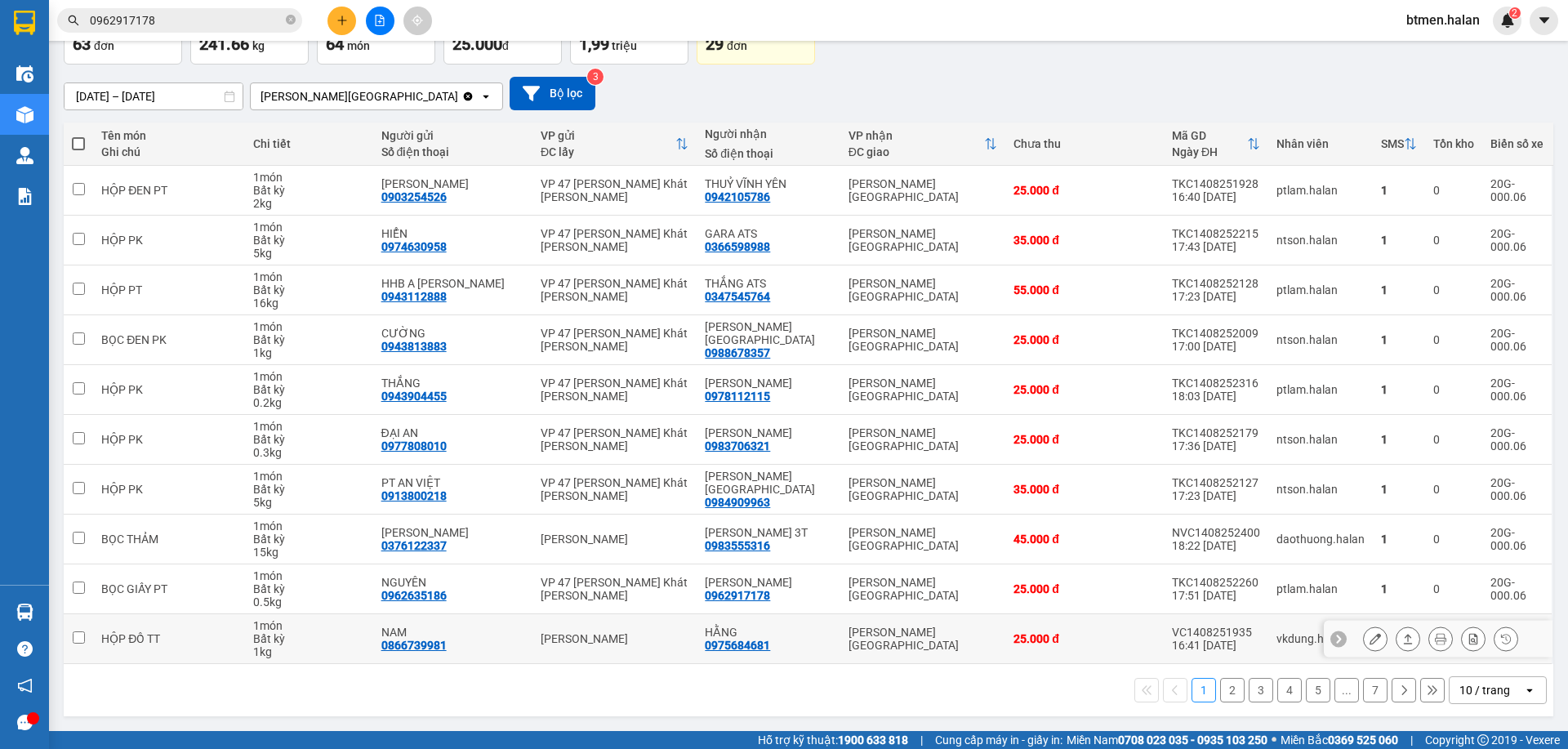
click at [732, 646] on div "0975684681" at bounding box center [738, 645] width 66 height 13
copy div "0975684681"
click at [255, 13] on input "0962917178" at bounding box center [185, 21] width 192 height 18
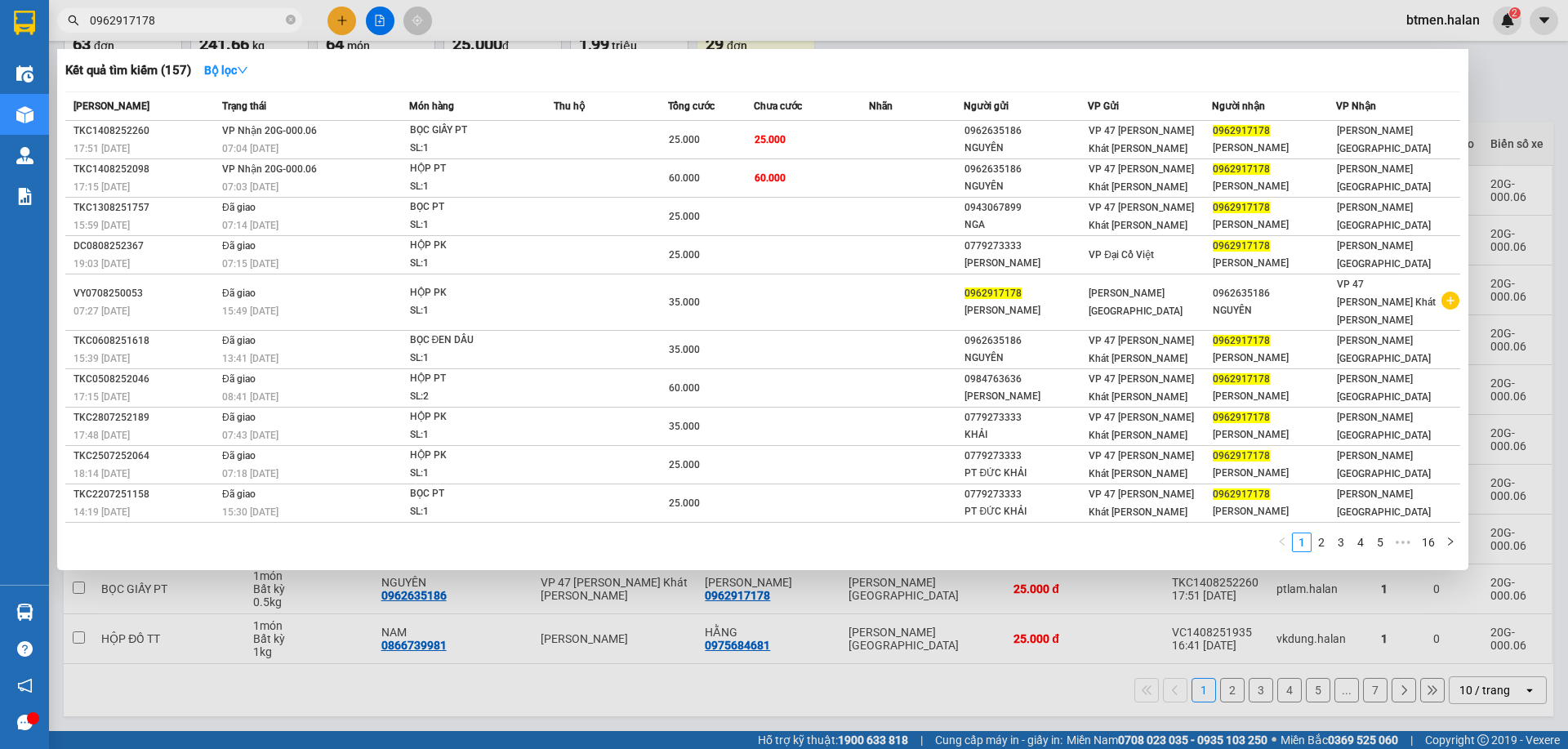
click at [255, 13] on input "0962917178" at bounding box center [185, 21] width 192 height 18
paste input "75684681"
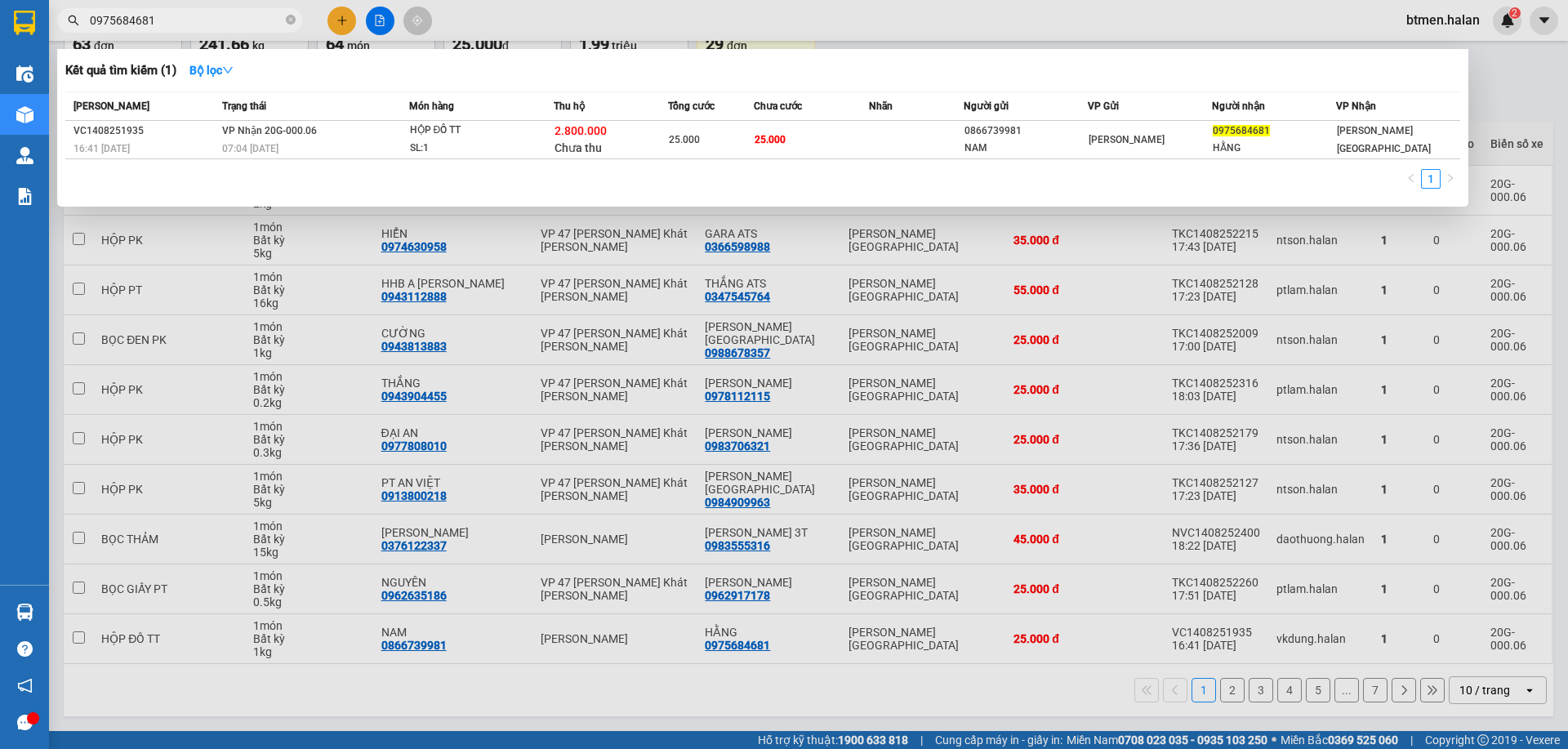
click at [1508, 83] on div at bounding box center [784, 374] width 1568 height 749
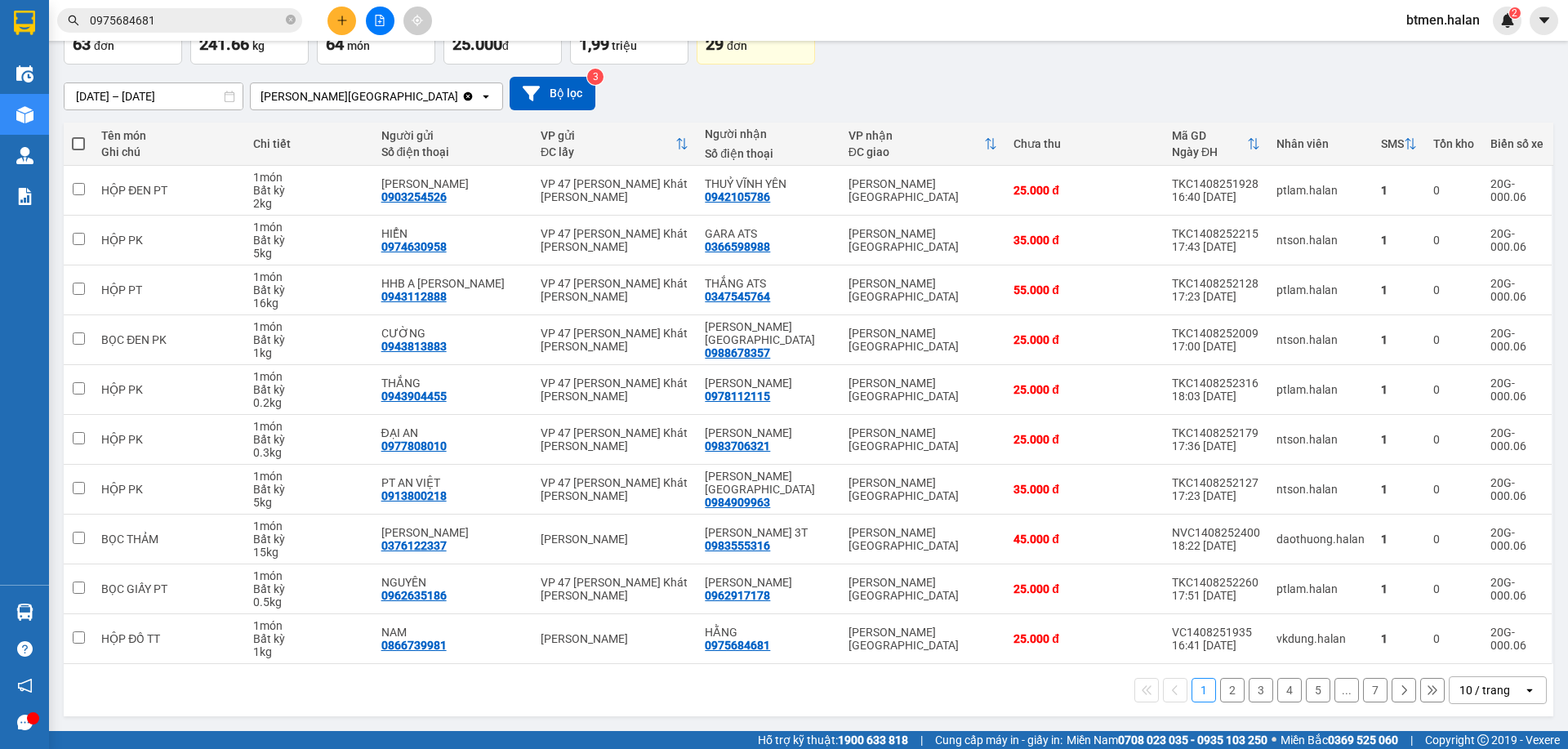
click at [1220, 692] on button "2" at bounding box center [1232, 690] width 25 height 25
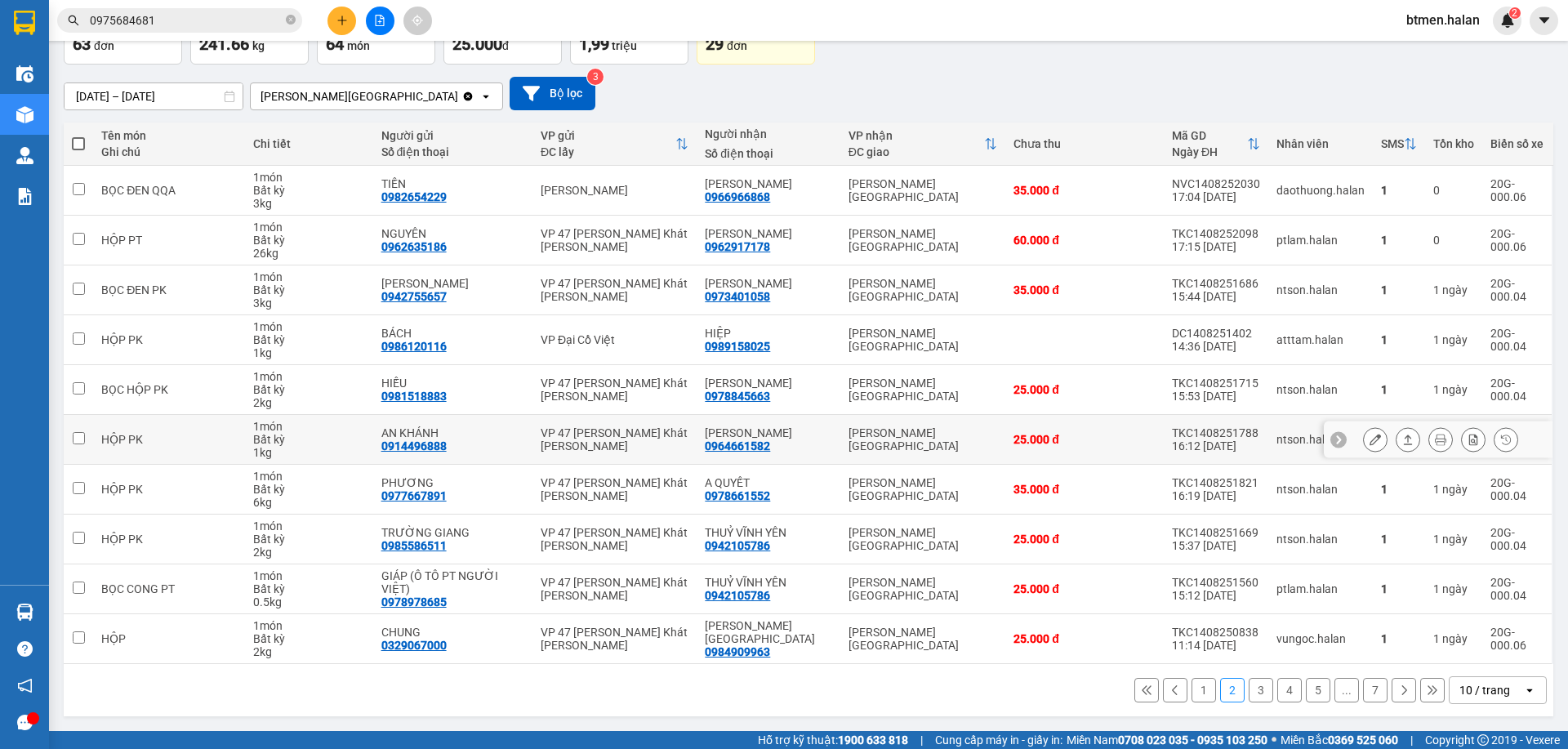
click at [760, 449] on div "0964661582" at bounding box center [738, 446] width 66 height 13
copy div "0964661582"
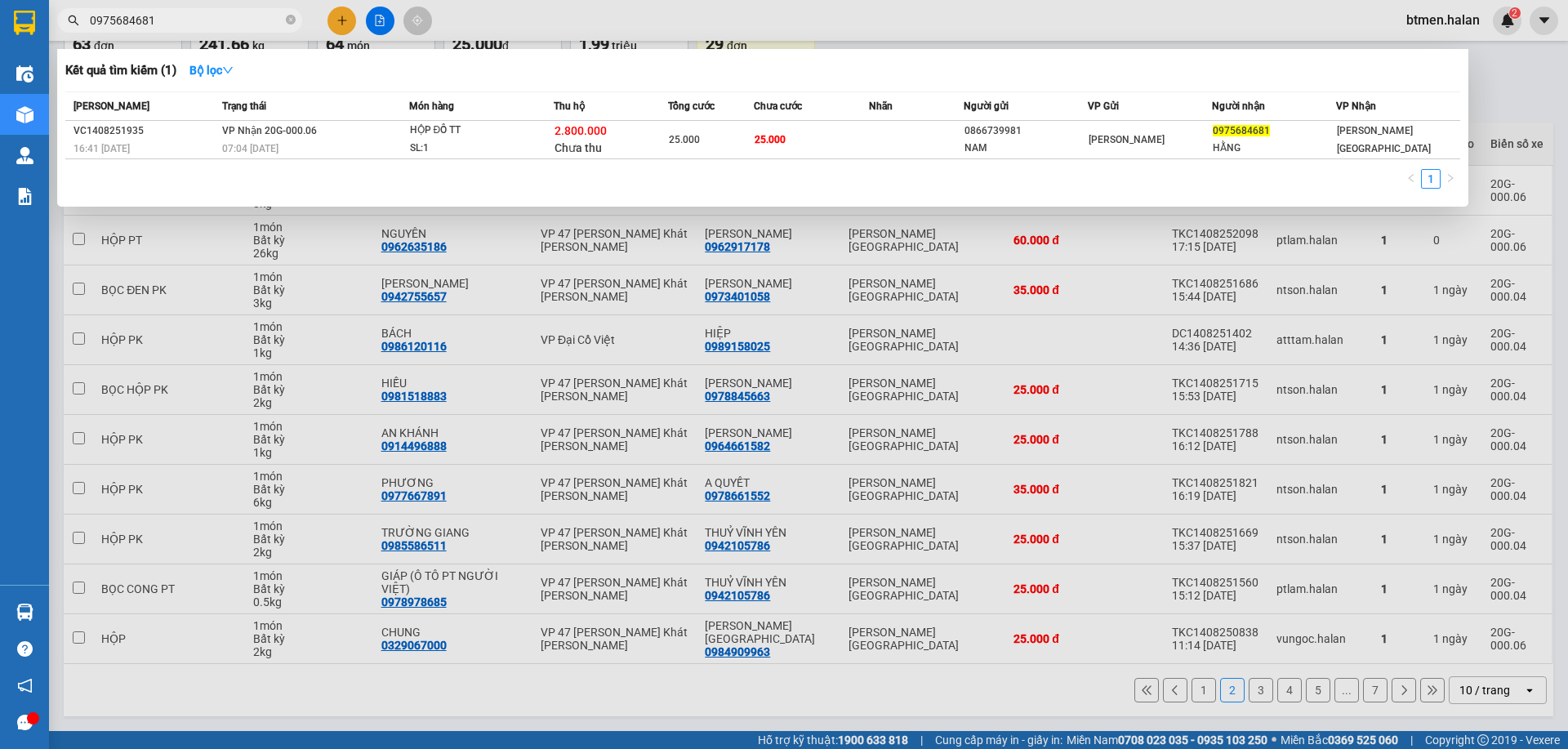
click at [218, 19] on input "0975684681" at bounding box center [185, 21] width 192 height 18
paste input "64661582"
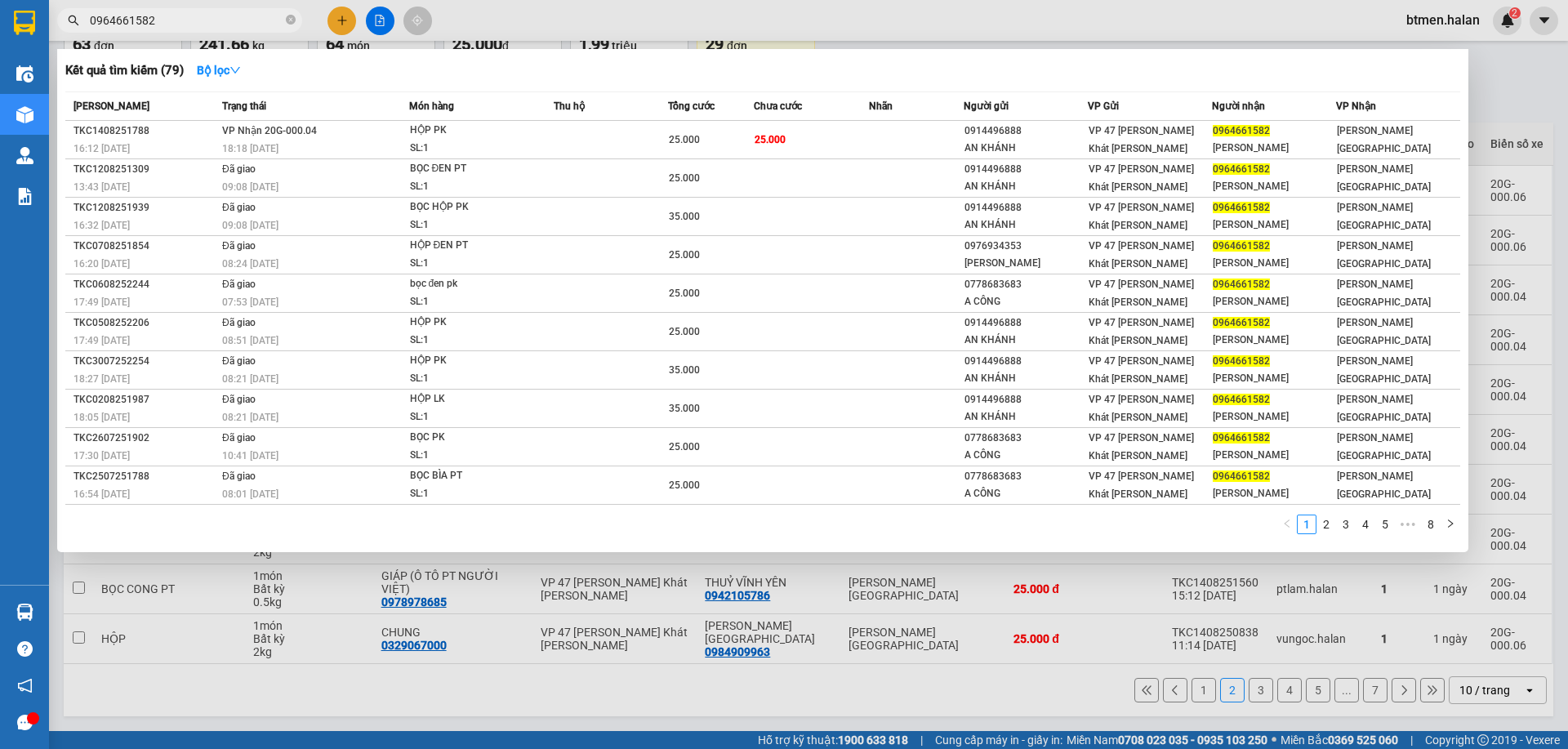
click at [1488, 82] on div at bounding box center [784, 374] width 1568 height 749
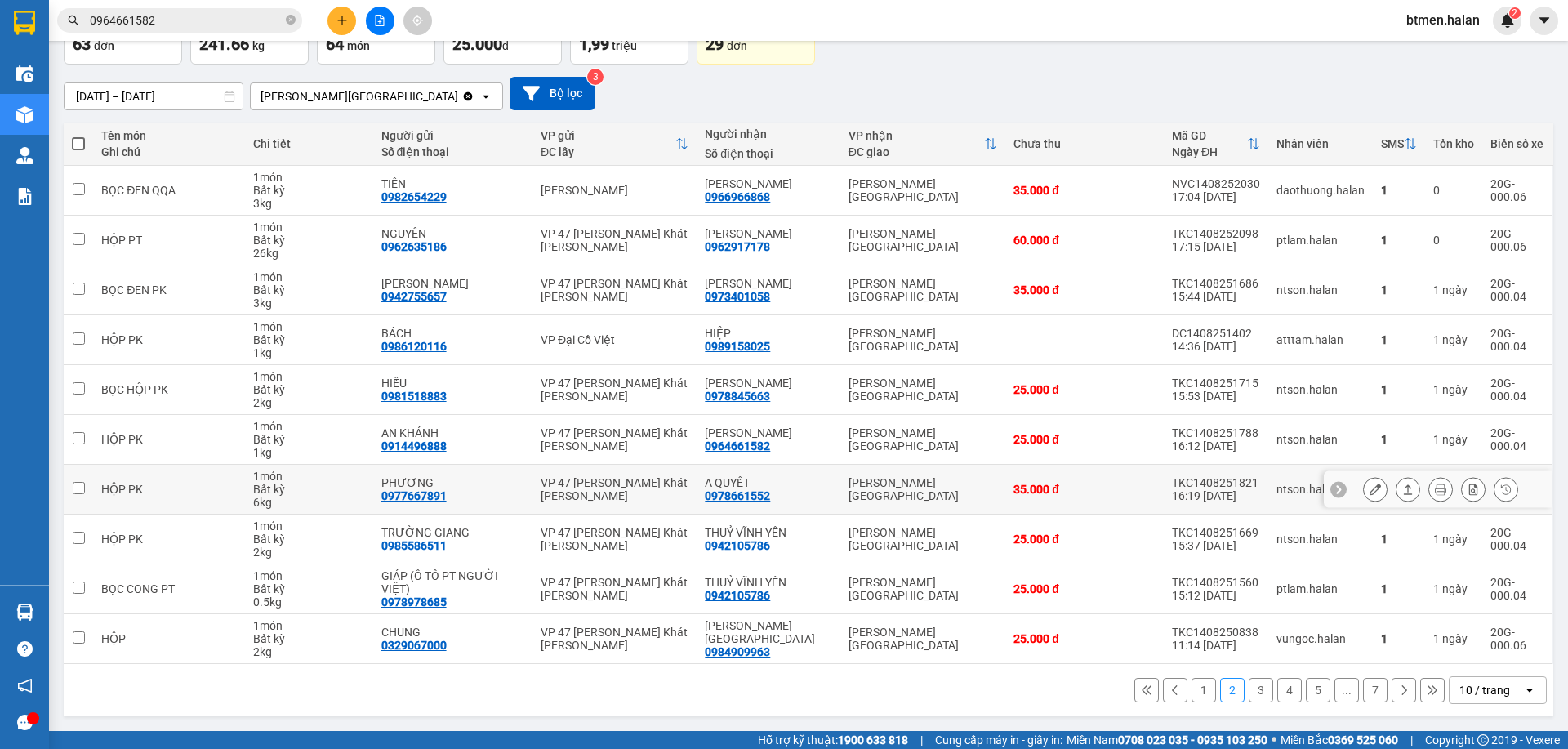
click at [762, 496] on div "0978661552" at bounding box center [738, 495] width 66 height 13
copy div "0978661552"
click at [241, 16] on input "0964661582" at bounding box center [185, 21] width 192 height 18
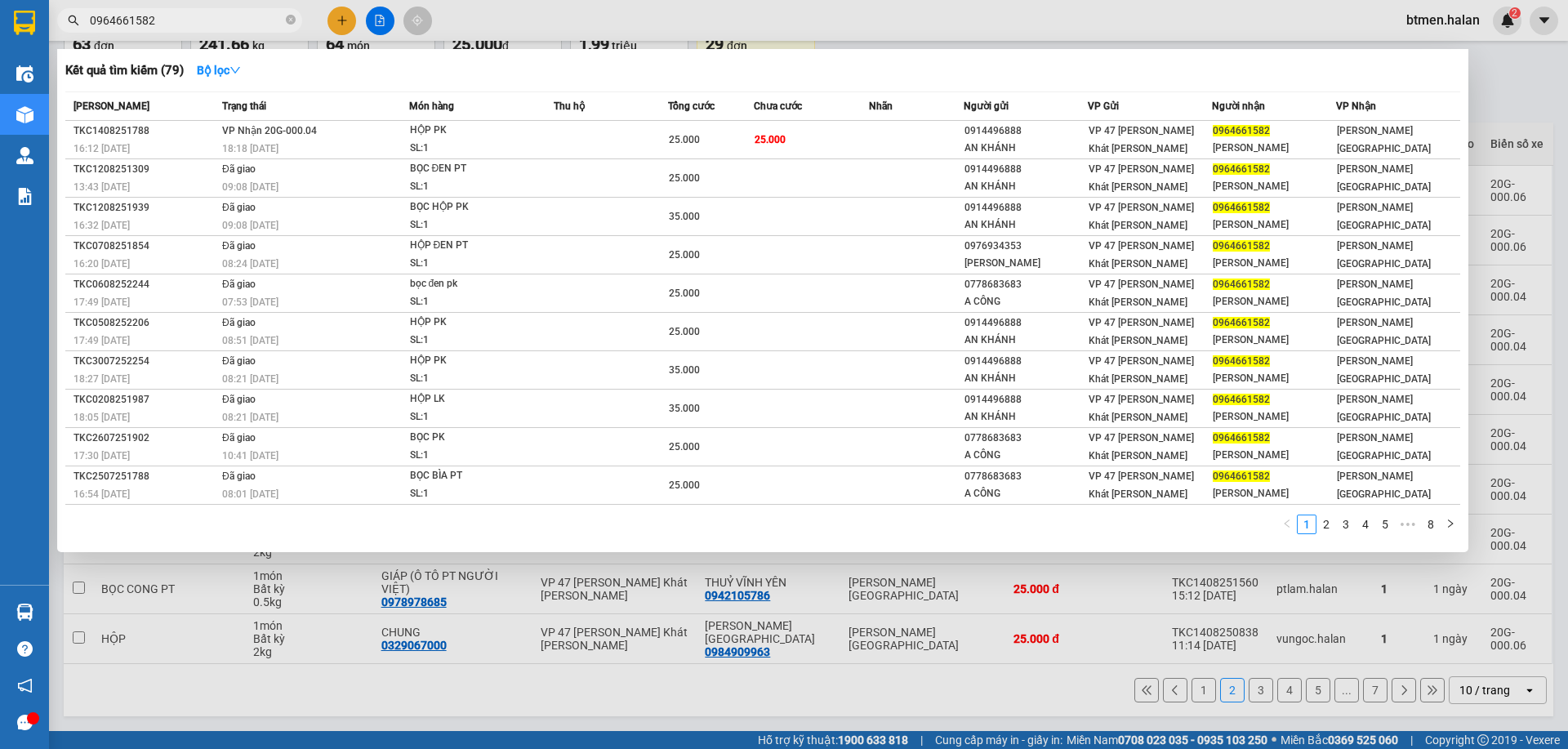
click at [241, 16] on input "0964661582" at bounding box center [185, 21] width 192 height 18
paste input "7866155"
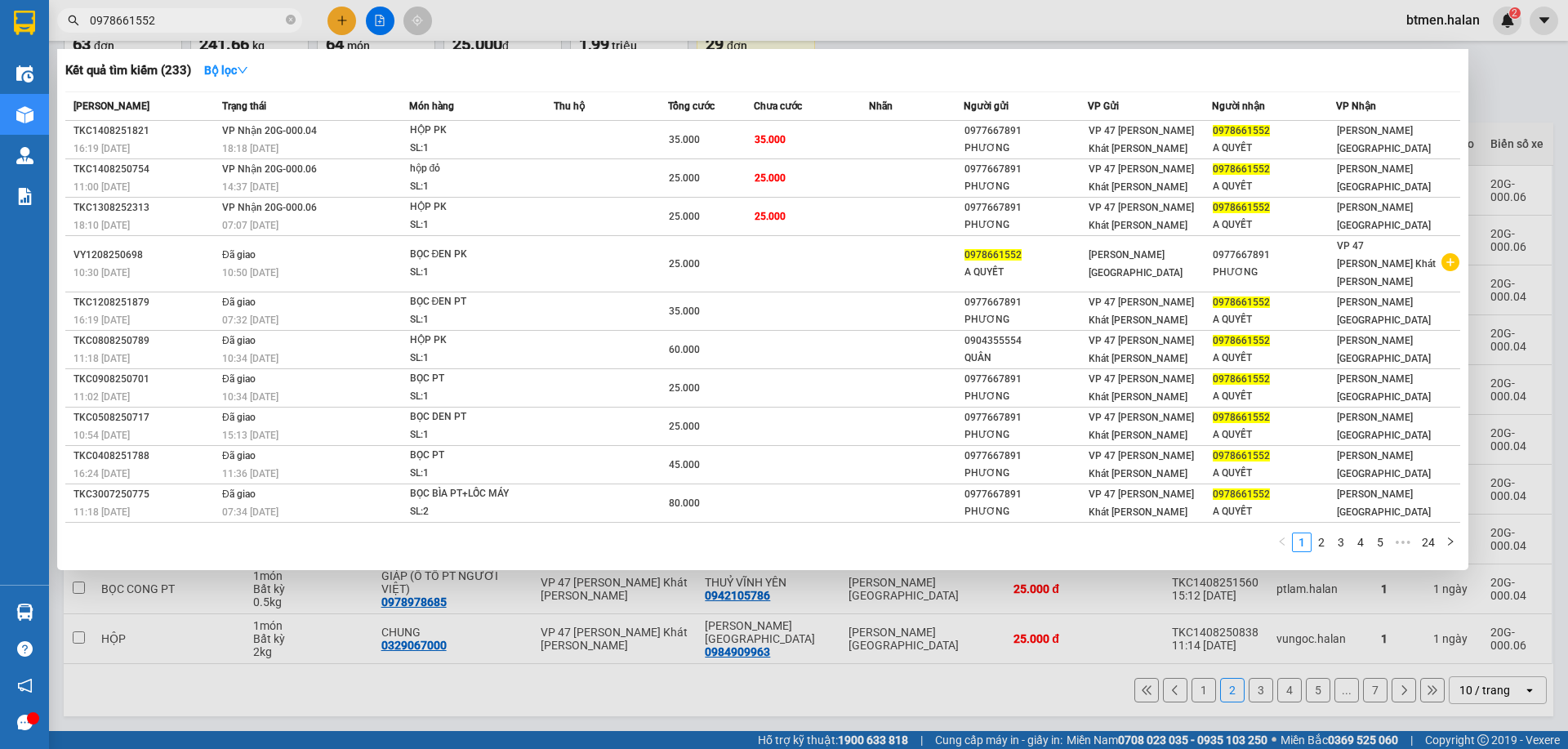
type input "0978661552"
click at [1517, 70] on div at bounding box center [784, 374] width 1568 height 749
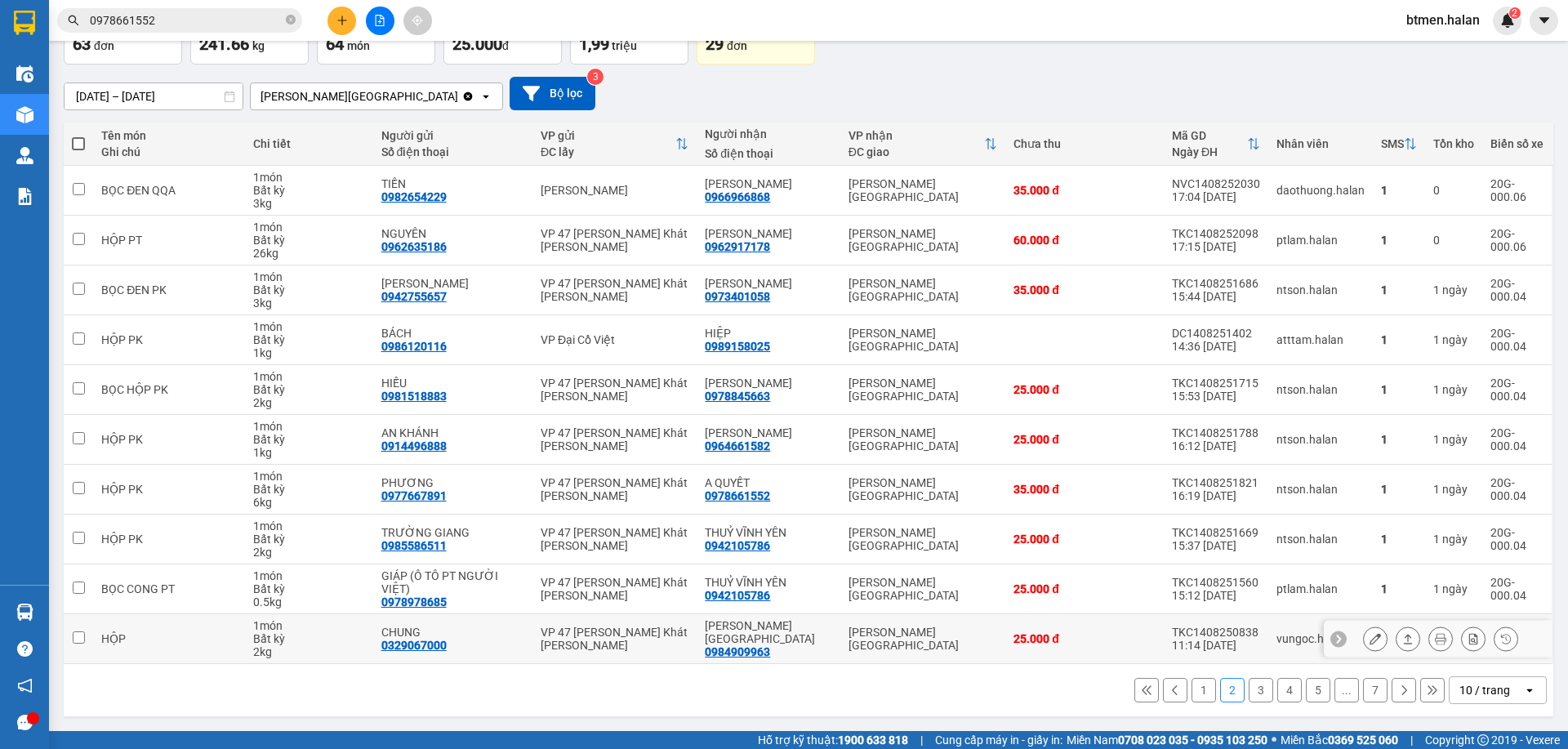
click at [745, 649] on div "0984909963" at bounding box center [738, 651] width 66 height 13
click at [1249, 692] on button "3" at bounding box center [1261, 690] width 25 height 25
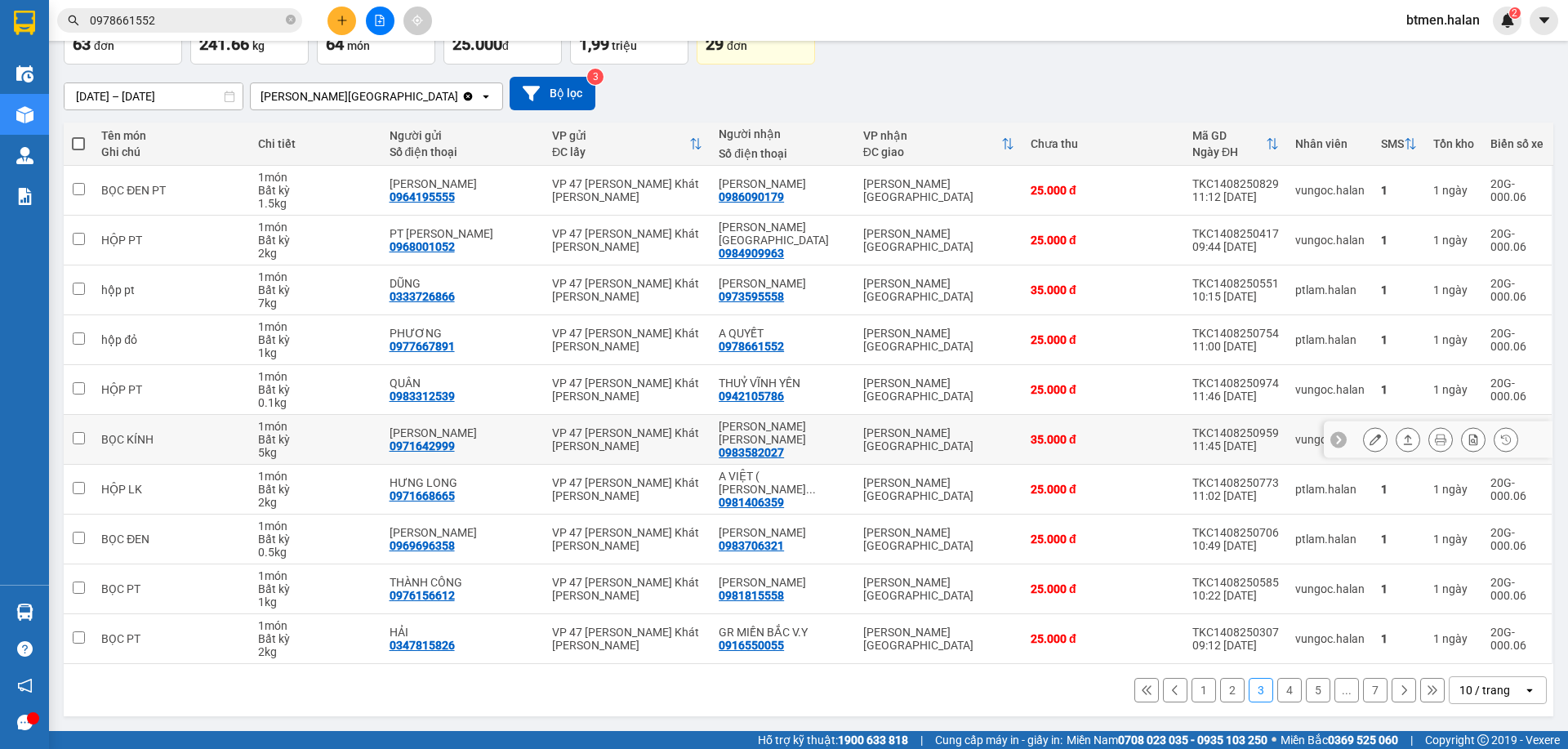
click at [764, 446] on div "0983582027" at bounding box center [752, 453] width 66 height 13
click at [164, 16] on input "0978661552" at bounding box center [185, 21] width 192 height 18
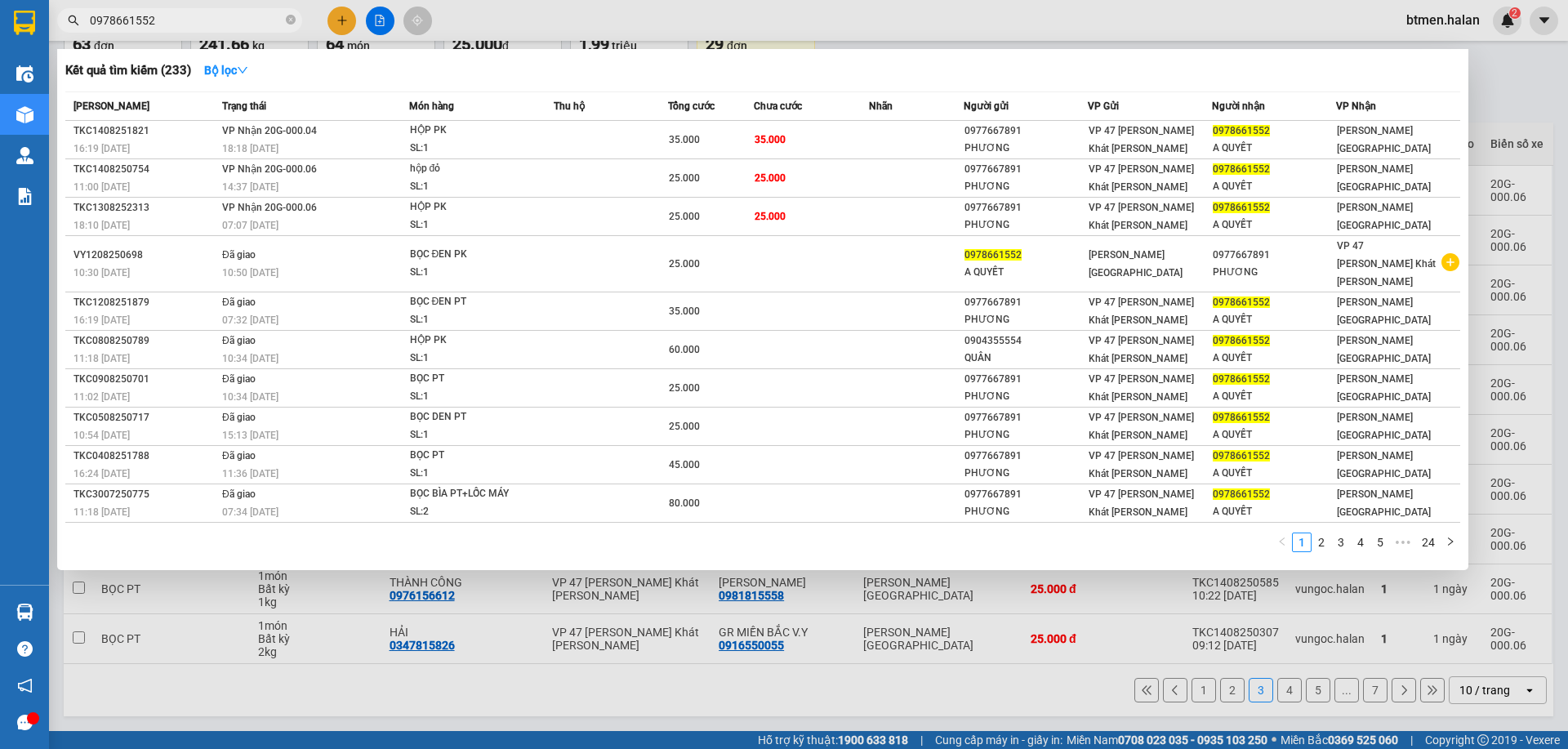
click at [164, 16] on input "0978661552" at bounding box center [185, 21] width 192 height 18
click at [285, 25] on span "0978661552" at bounding box center [180, 20] width 245 height 25
click at [1501, 106] on div at bounding box center [784, 374] width 1568 height 749
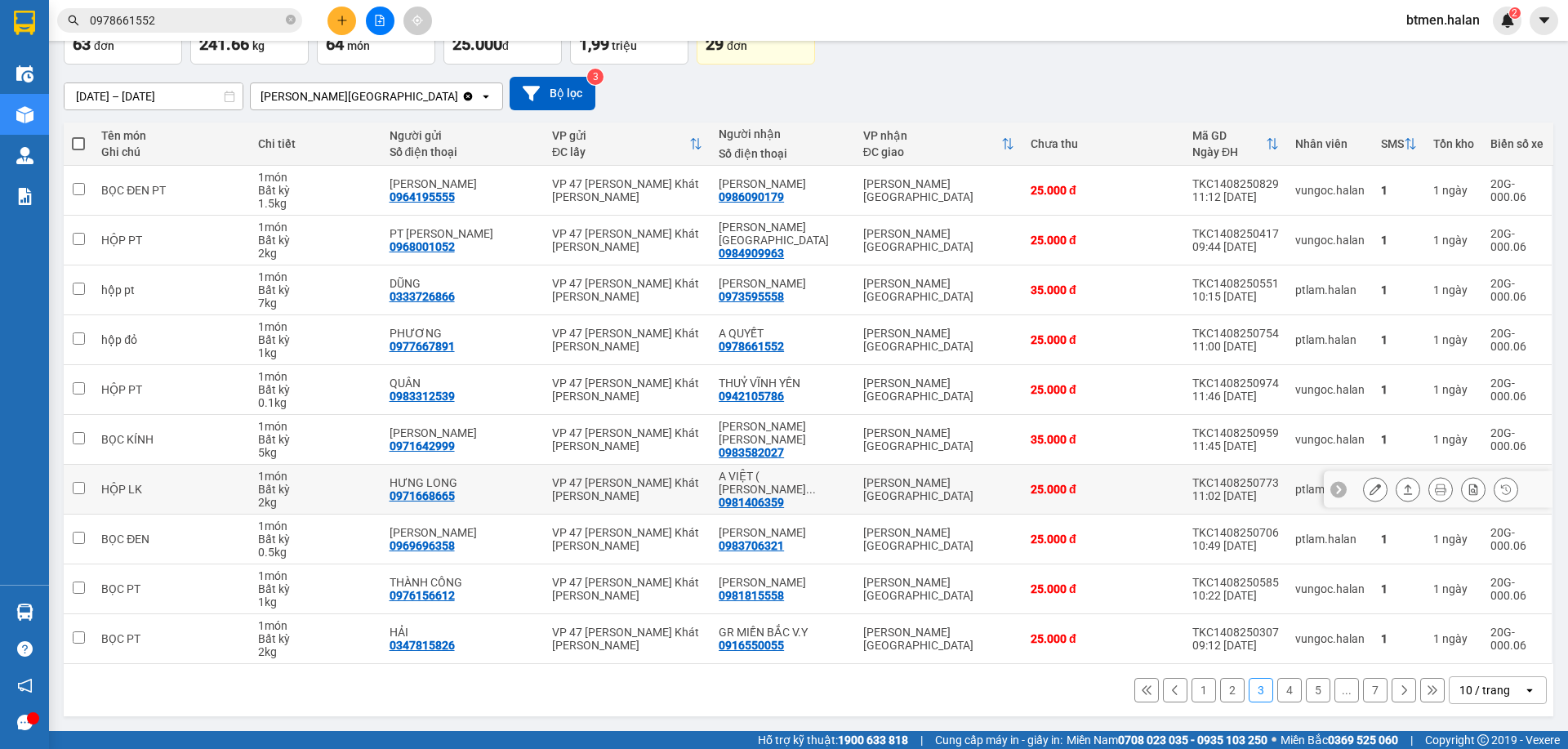
click at [752, 499] on div "0981406359" at bounding box center [752, 503] width 66 height 13
click at [754, 435] on div "[PERSON_NAME]YÊN" at bounding box center [783, 432] width 129 height 26
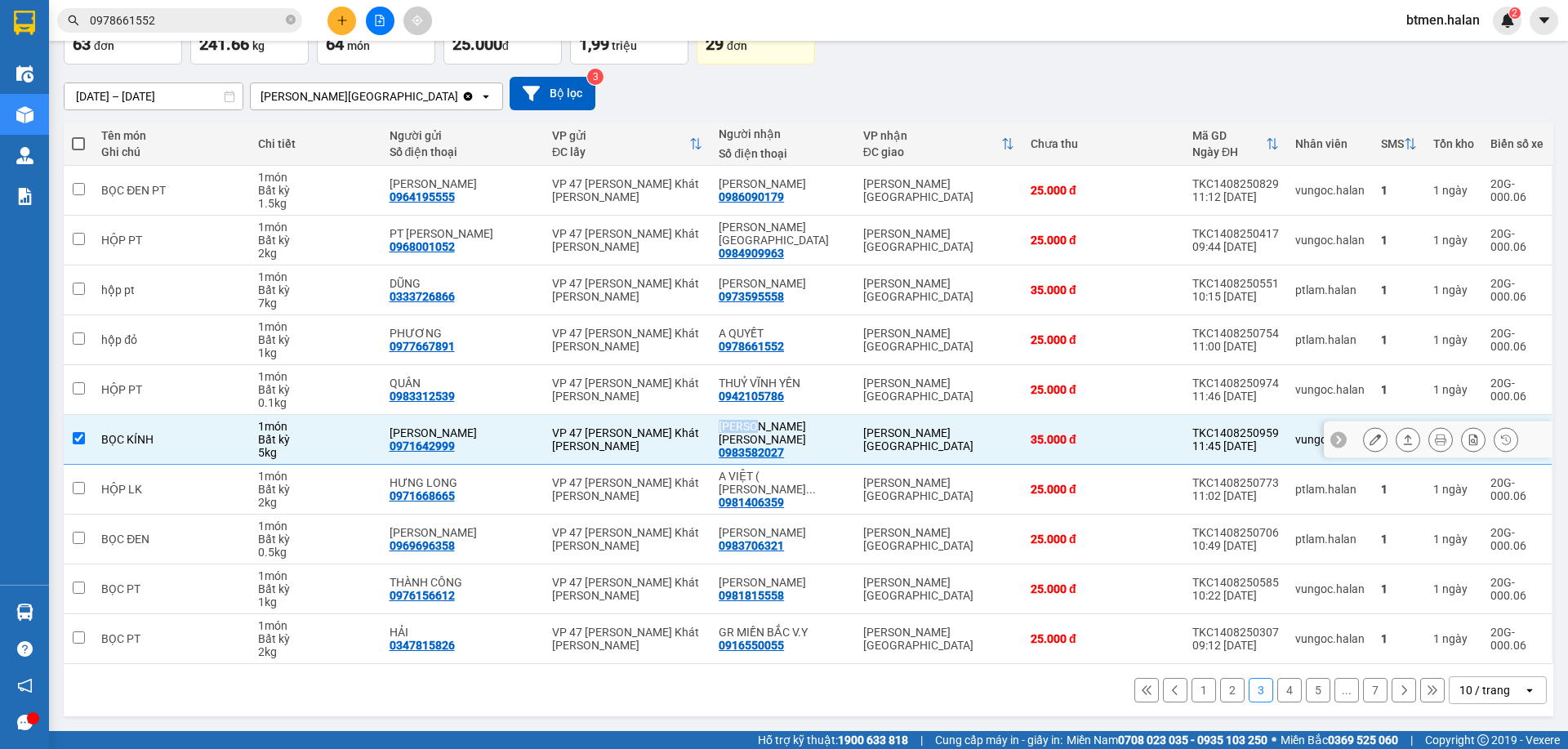
click at [754, 435] on div "[PERSON_NAME]YÊN" at bounding box center [783, 432] width 129 height 26
checkbox input "false"
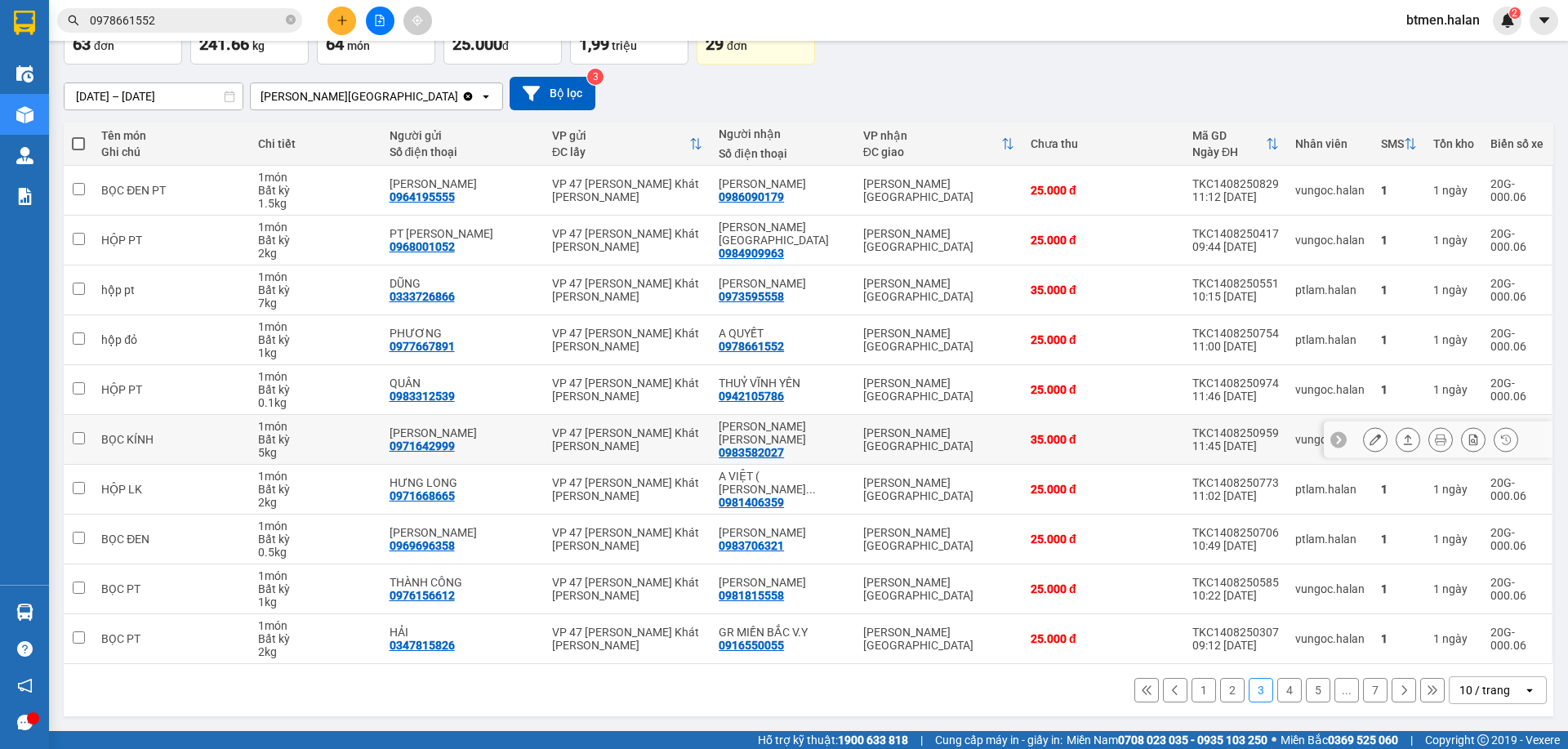
click at [752, 446] on div "0983582027" at bounding box center [752, 453] width 66 height 13
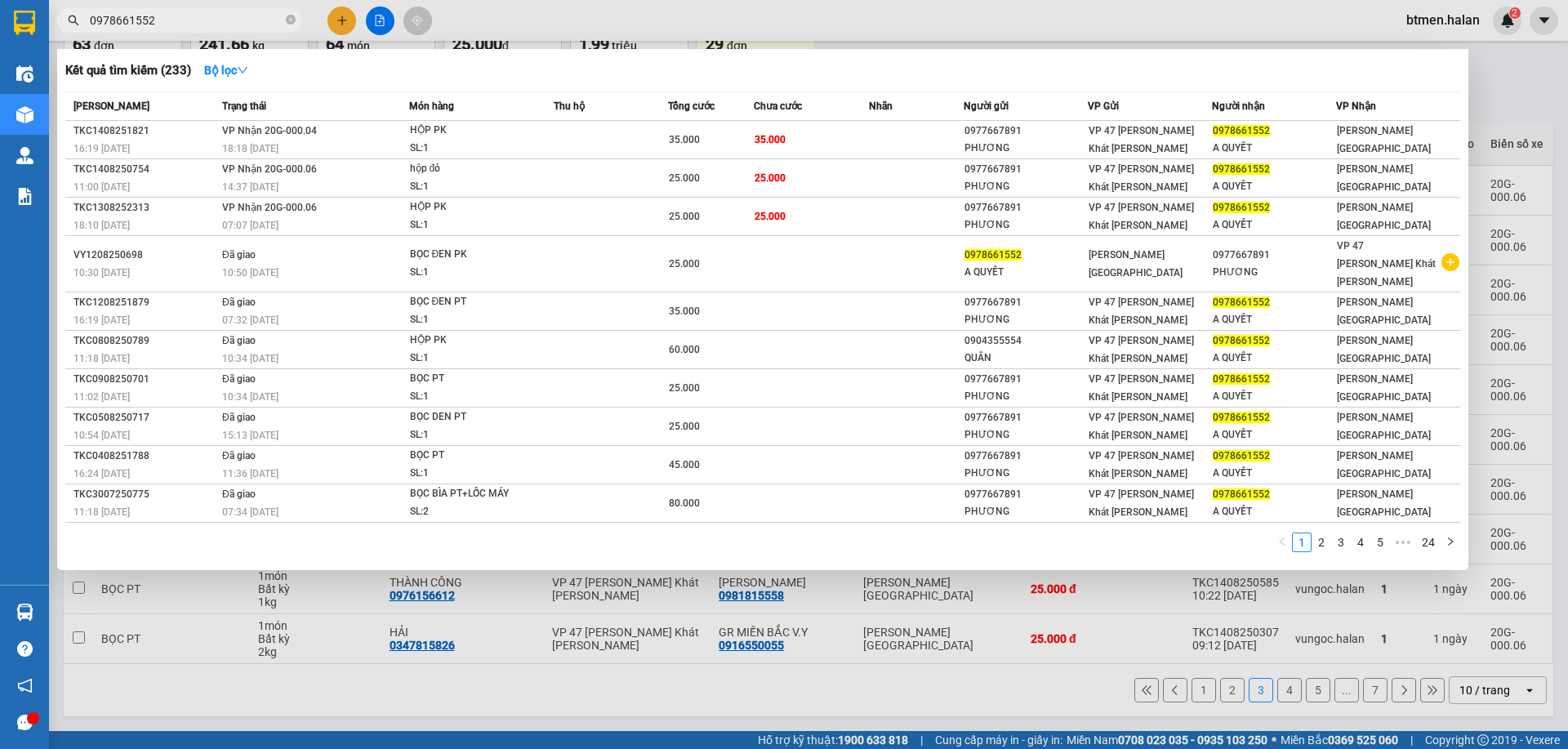
click at [246, 22] on input "0978661552" at bounding box center [185, 21] width 192 height 18
paste input "83582027"
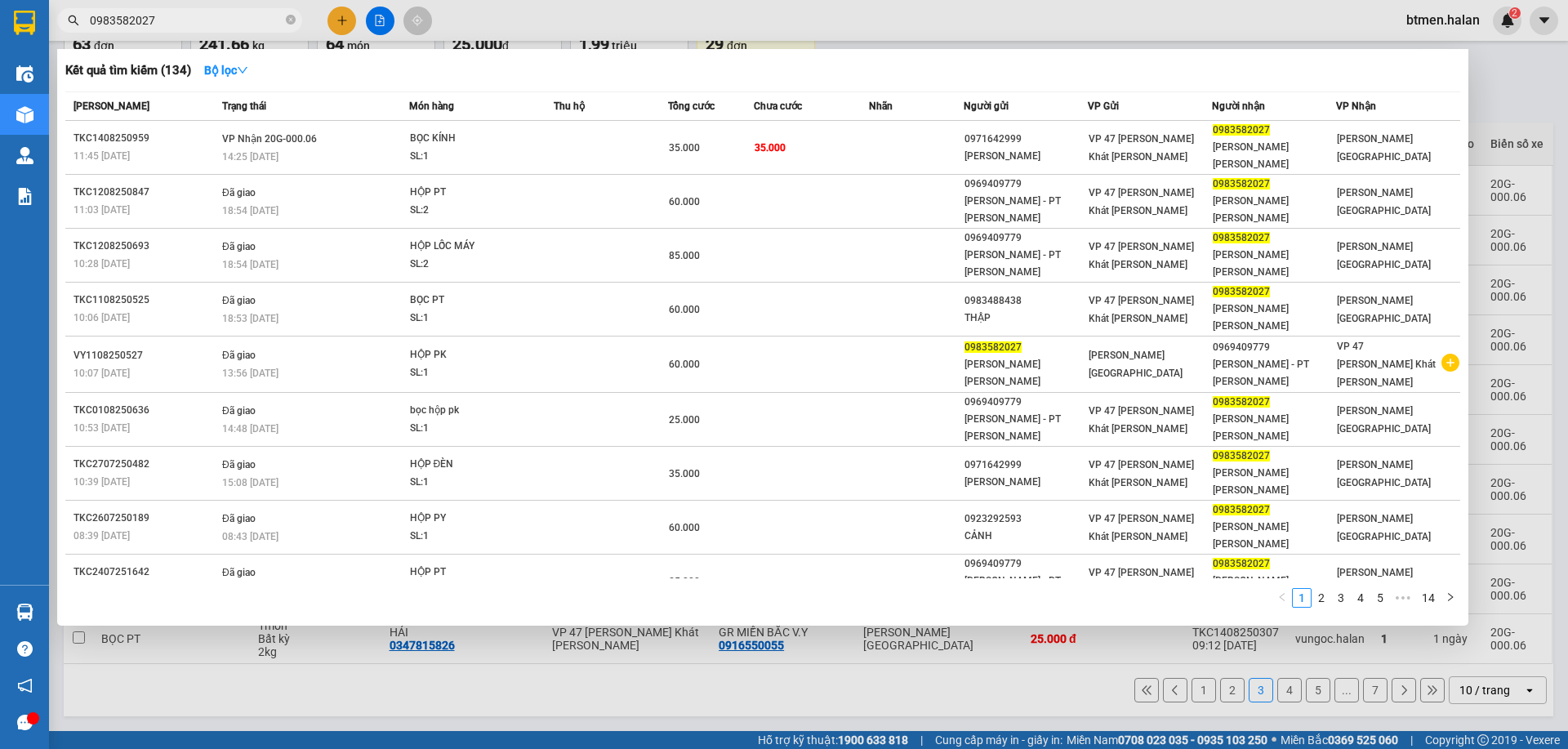
click at [1508, 89] on div at bounding box center [784, 374] width 1568 height 749
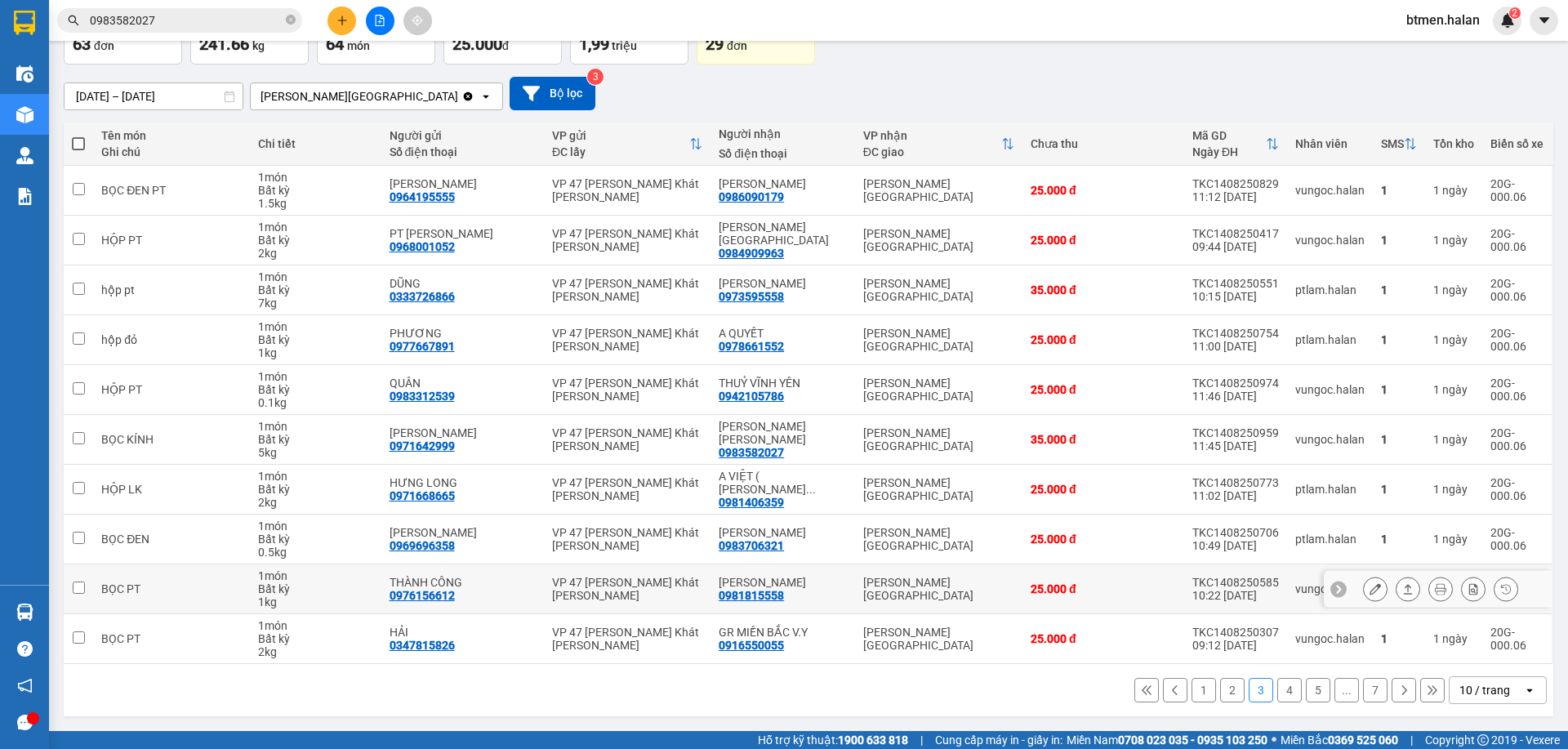
click at [766, 597] on div "0981815558" at bounding box center [752, 596] width 66 height 13
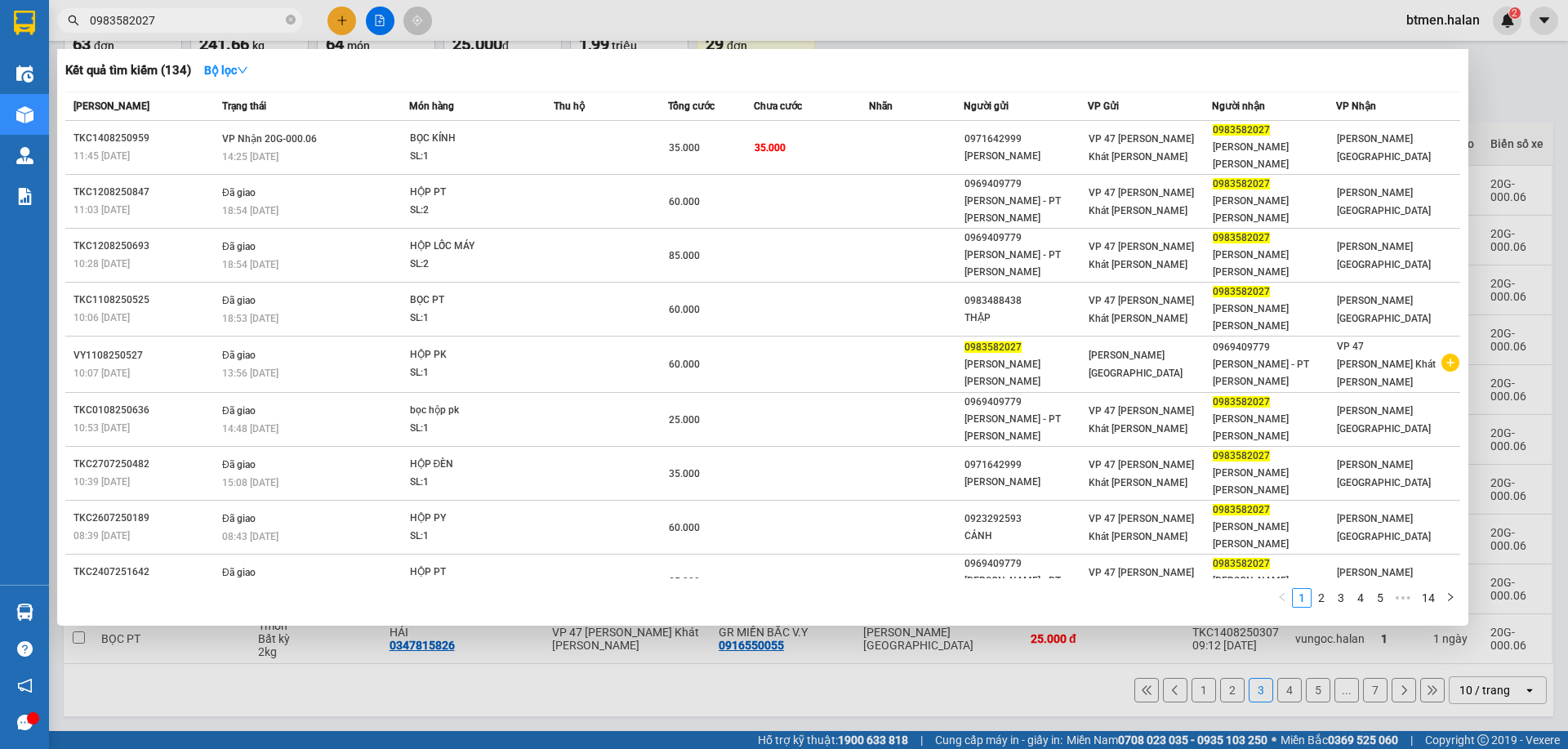
click at [224, 25] on input "0983582027" at bounding box center [185, 21] width 192 height 18
paste input "1815558"
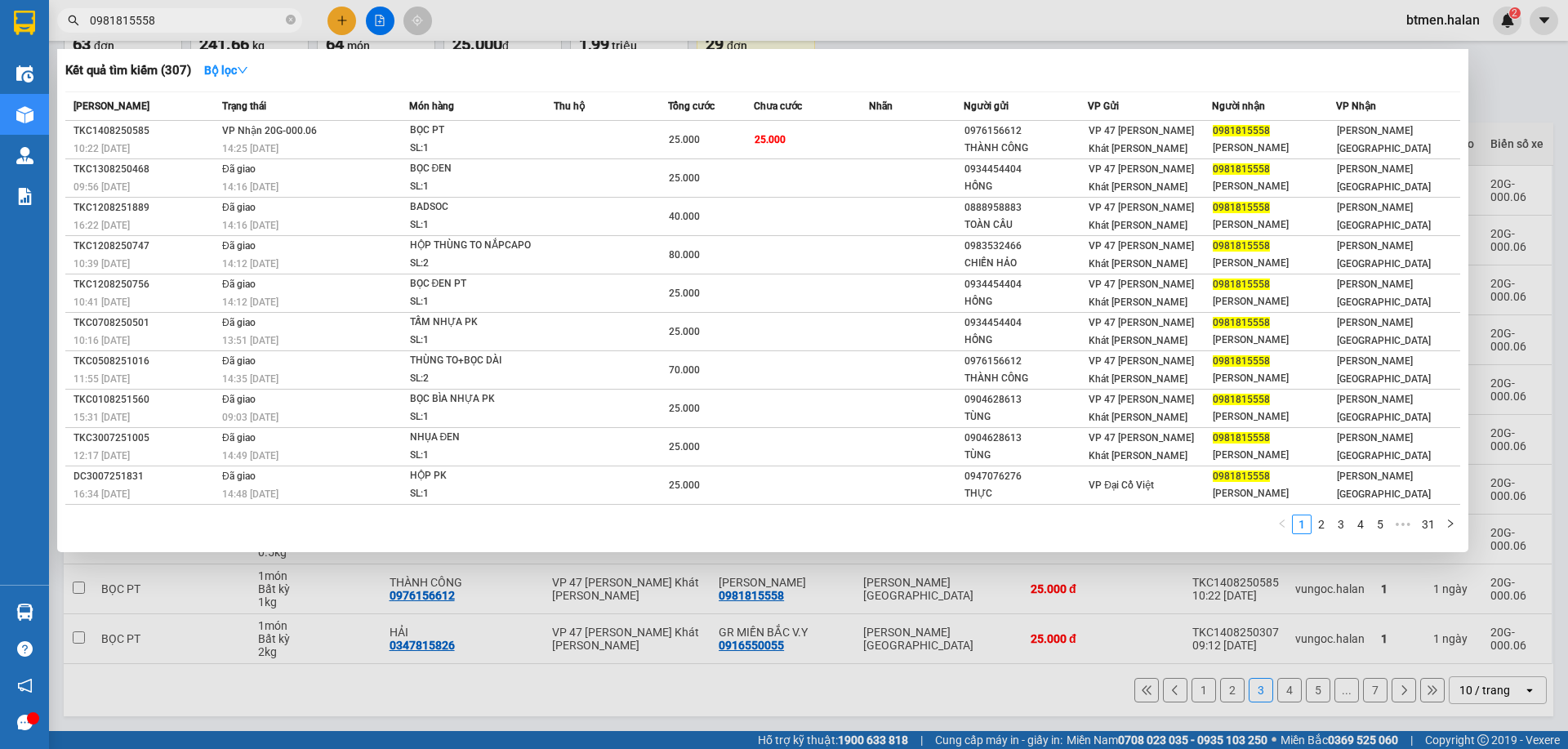
click at [1531, 120] on div at bounding box center [784, 374] width 1568 height 749
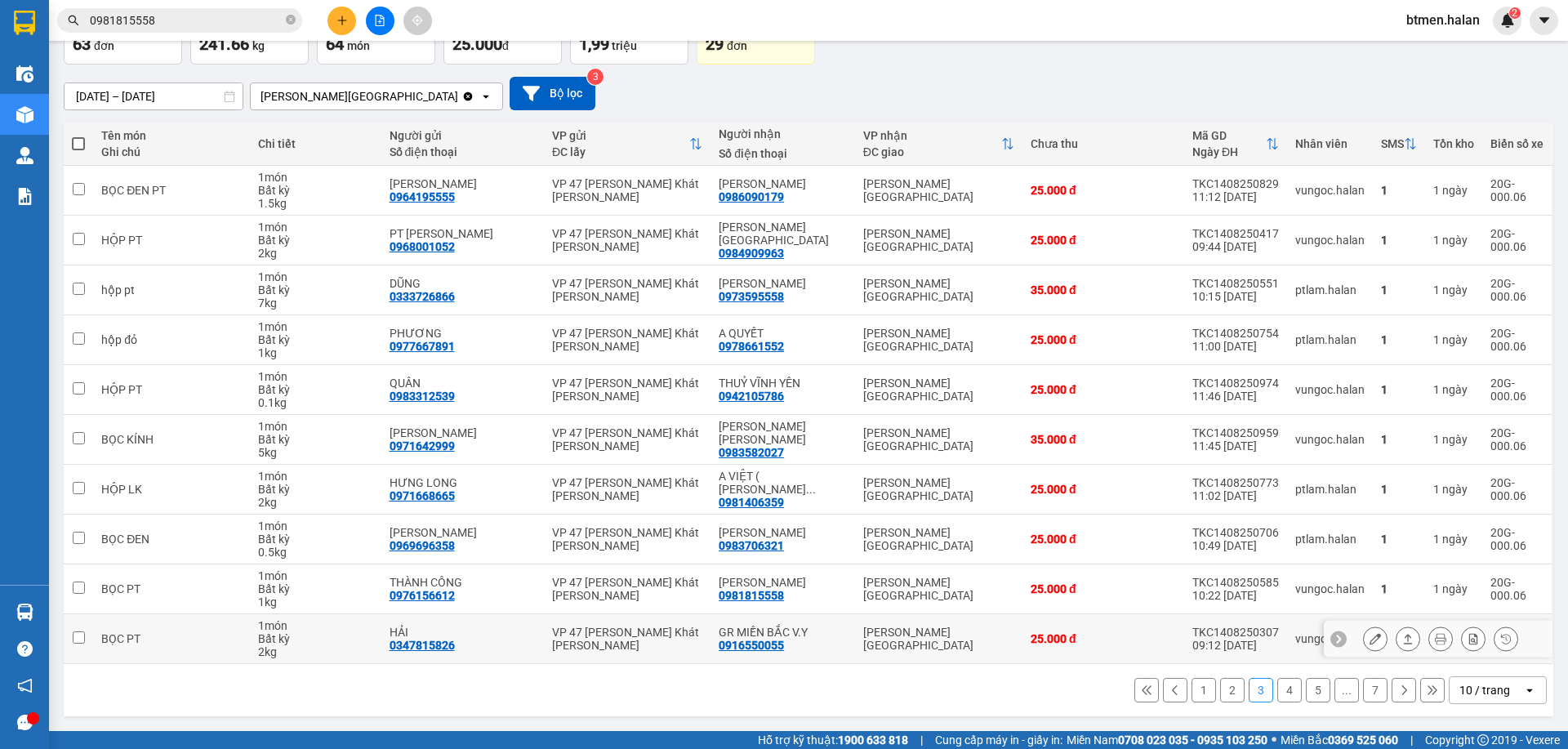
click at [758, 639] on div "0916550055" at bounding box center [752, 645] width 66 height 13
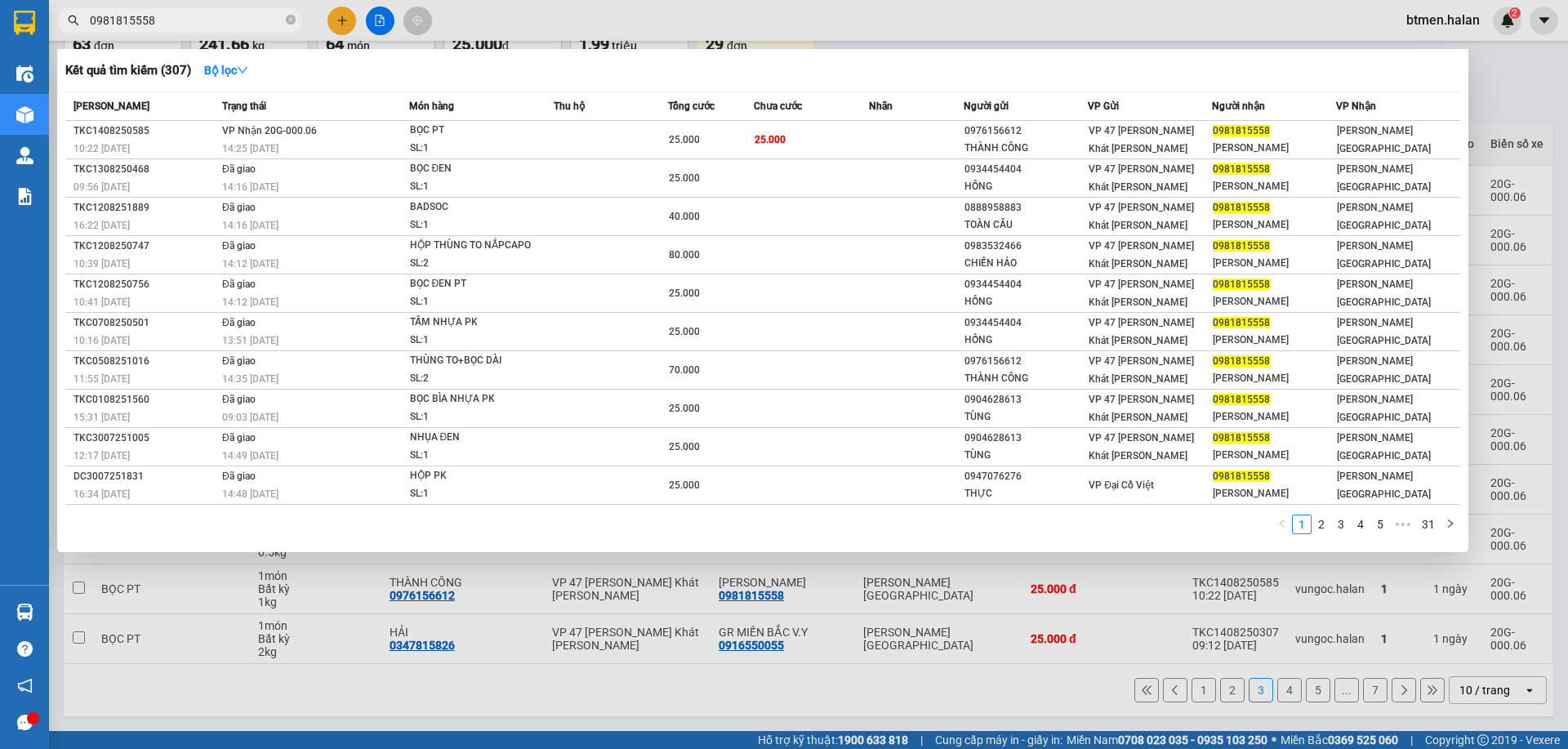
click at [240, 23] on input "0981815558" at bounding box center [185, 21] width 192 height 18
paste input "16550055"
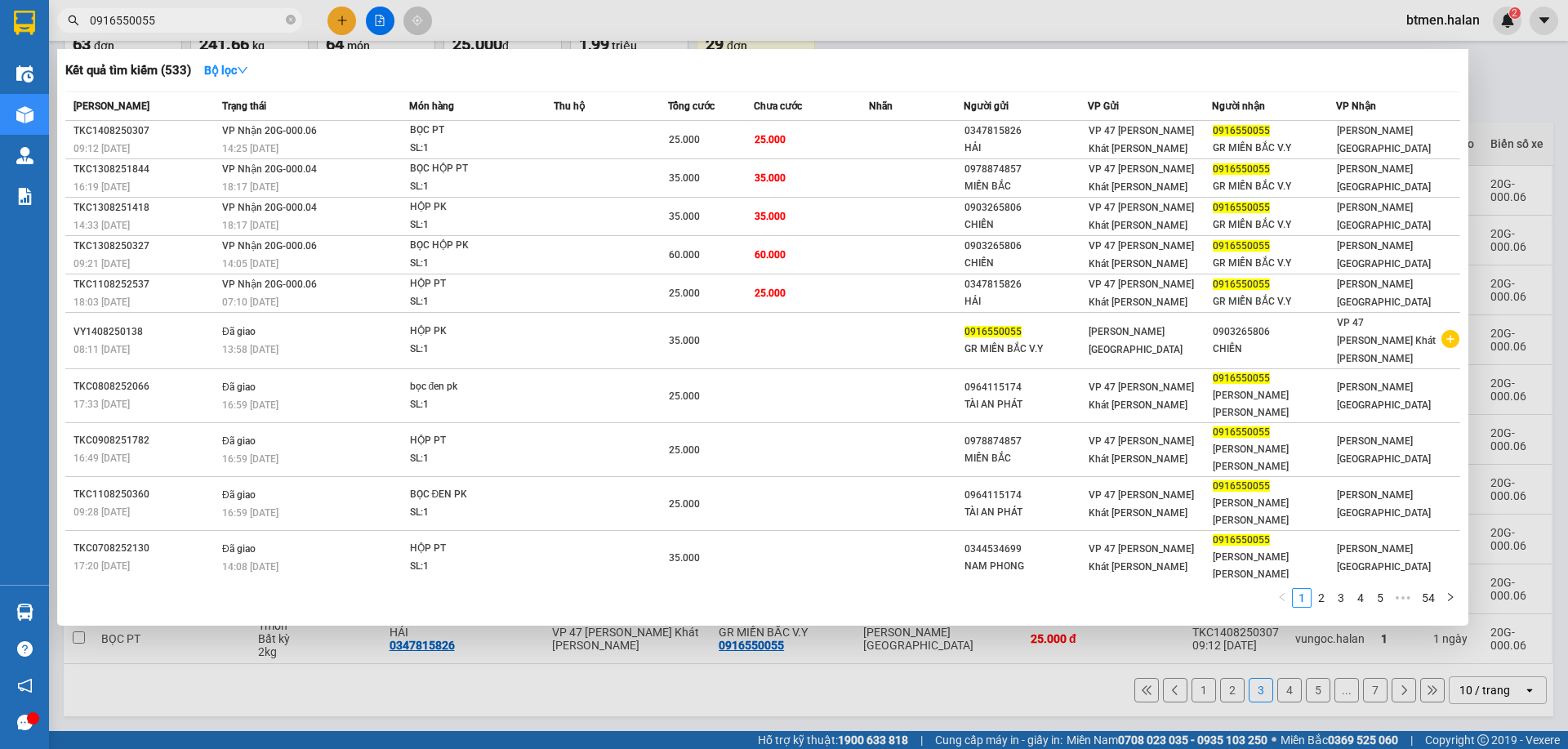
type input "0916550055"
click at [1532, 86] on div at bounding box center [784, 374] width 1568 height 749
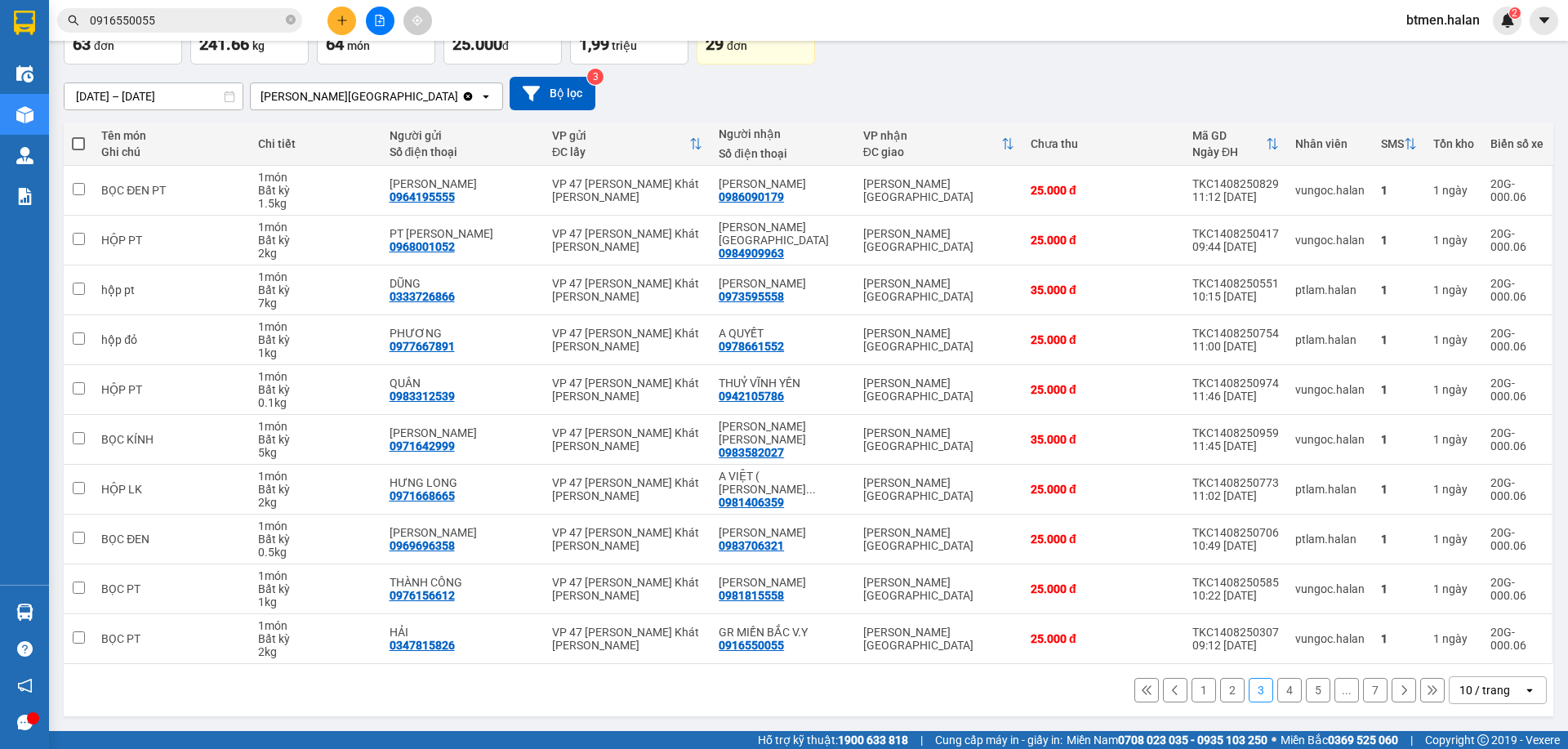
click at [1277, 696] on button "4" at bounding box center [1289, 690] width 25 height 25
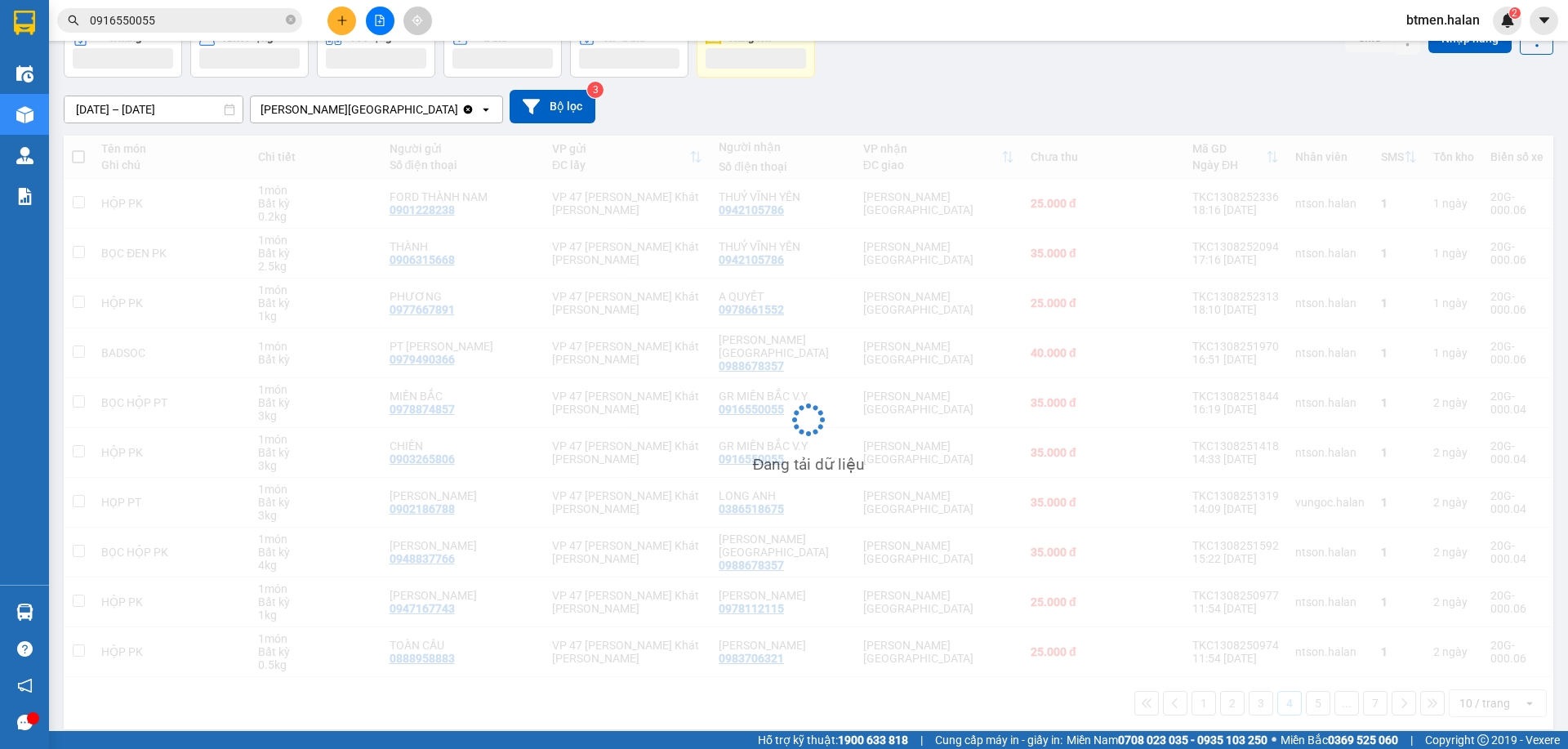
scroll to position [95, 0]
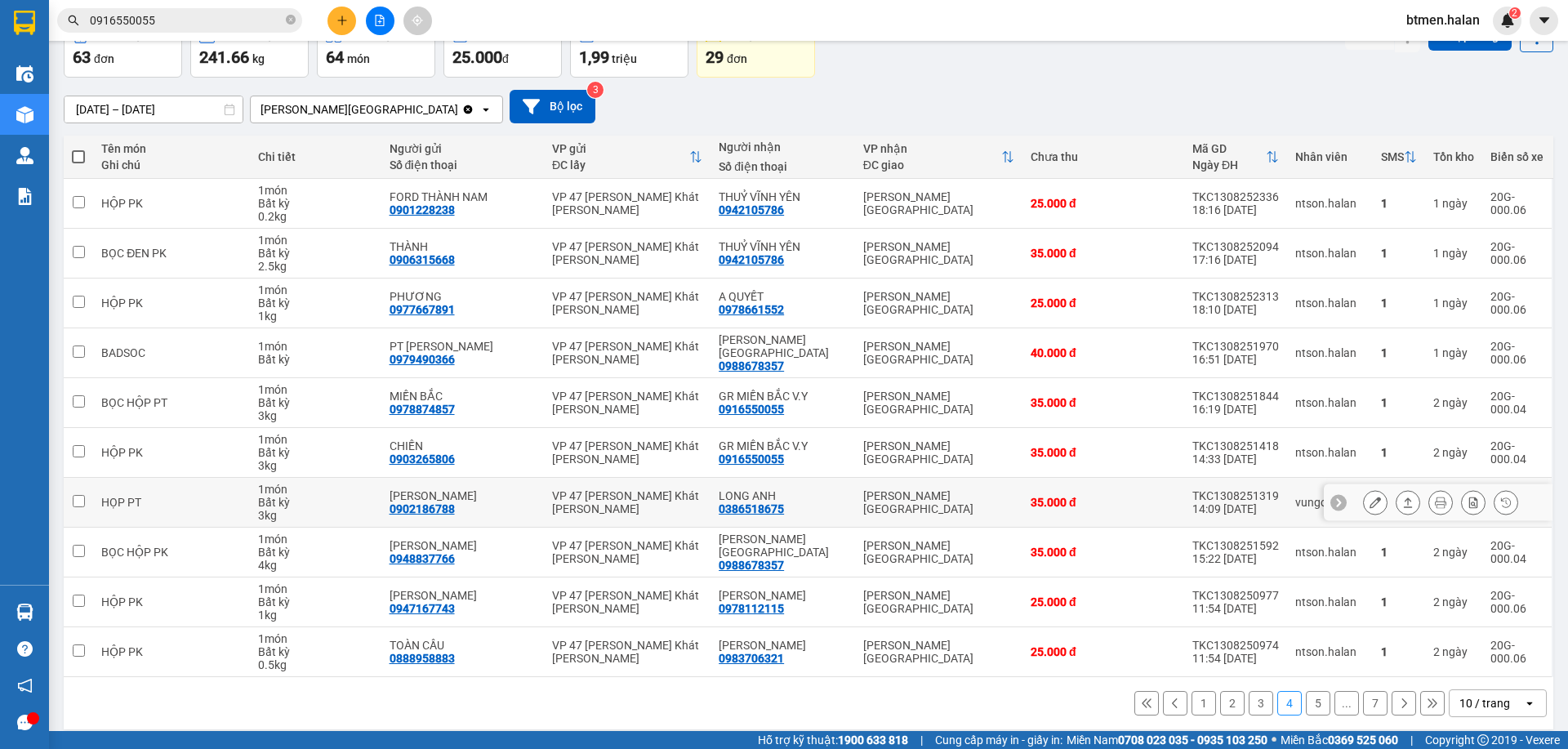
click at [747, 503] on div "0386518675" at bounding box center [752, 509] width 66 height 13
click at [295, 29] on span "0916550055" at bounding box center [180, 20] width 245 height 25
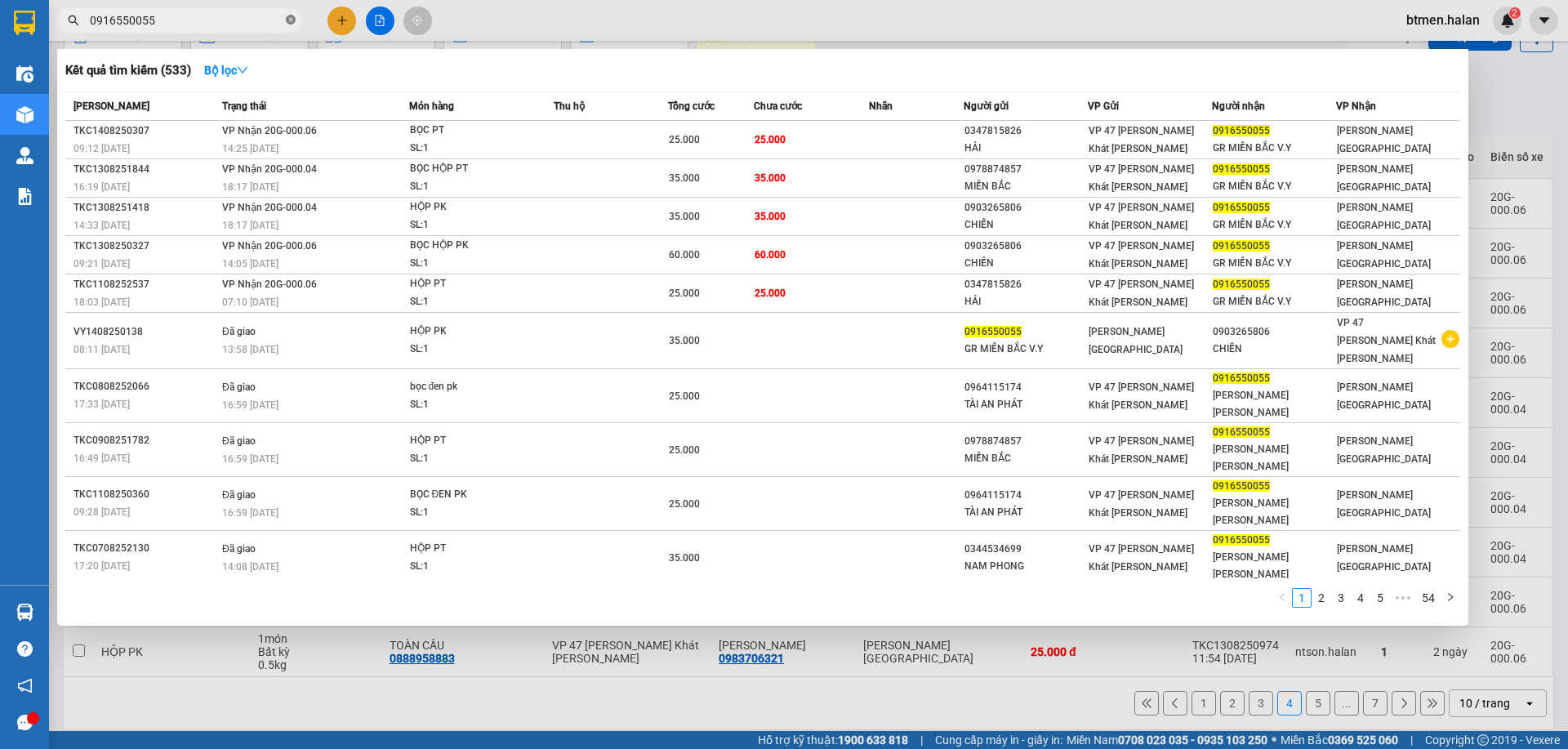
click at [292, 27] on span at bounding box center [290, 20] width 10 height 16
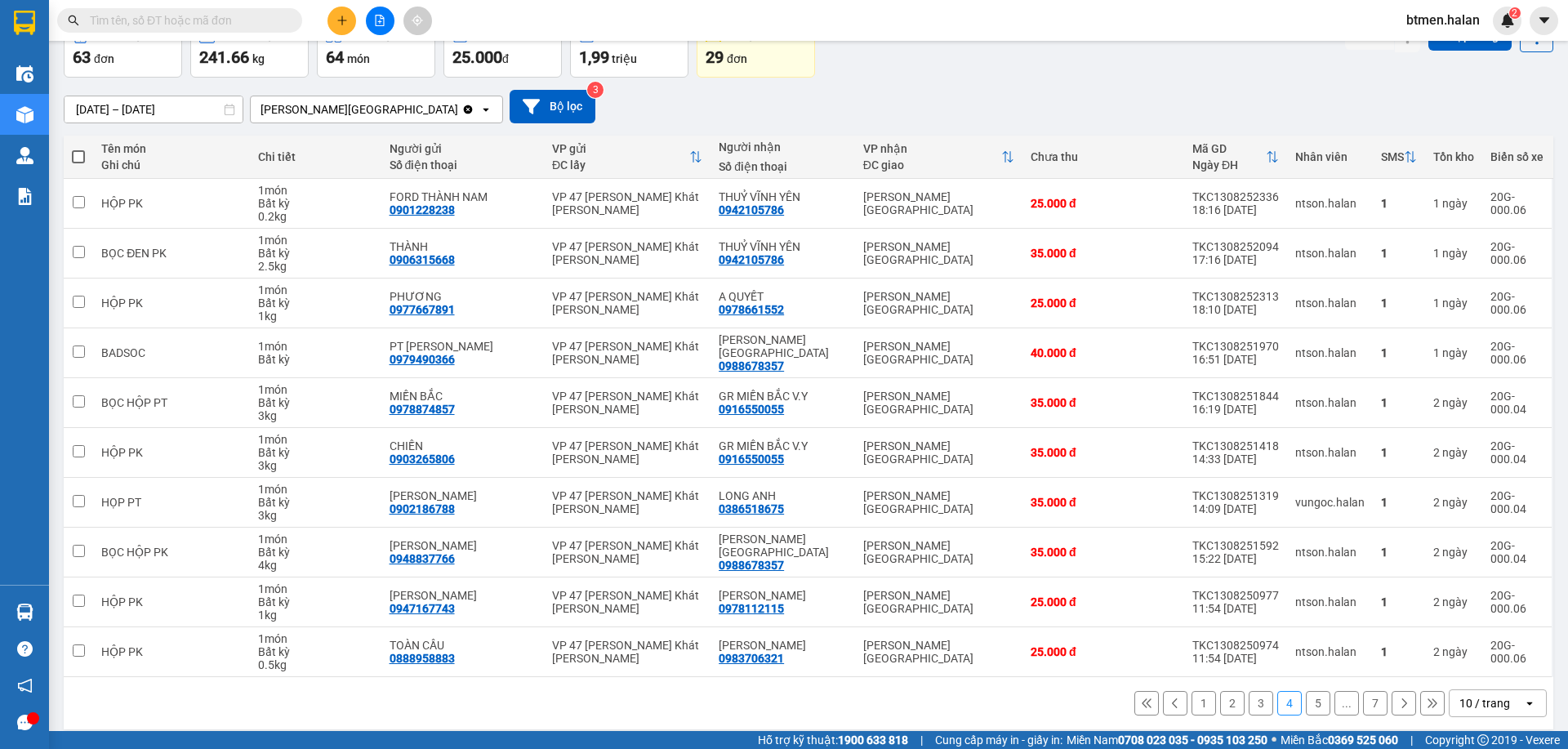
paste input "0386518675"
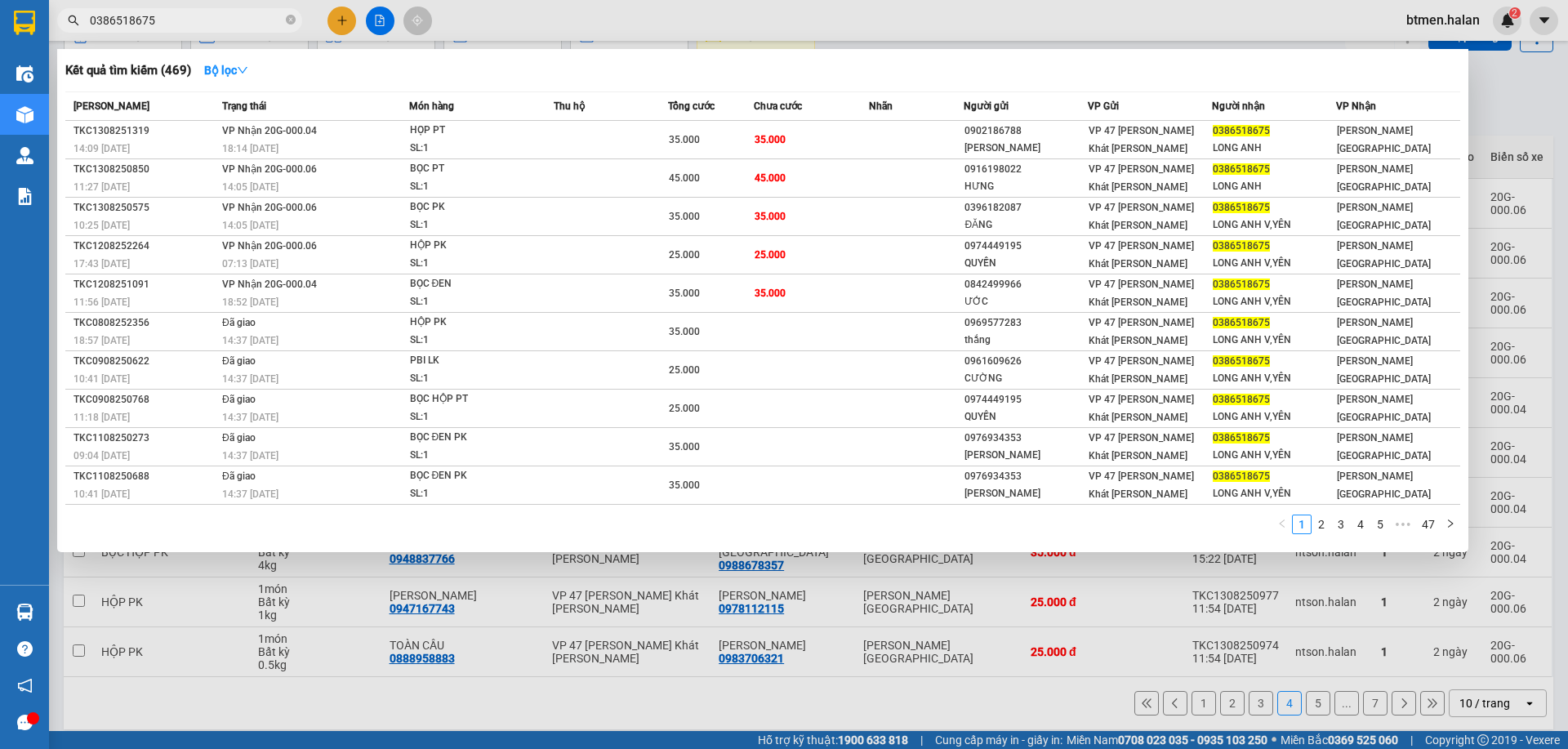
click at [1509, 113] on div at bounding box center [784, 374] width 1568 height 749
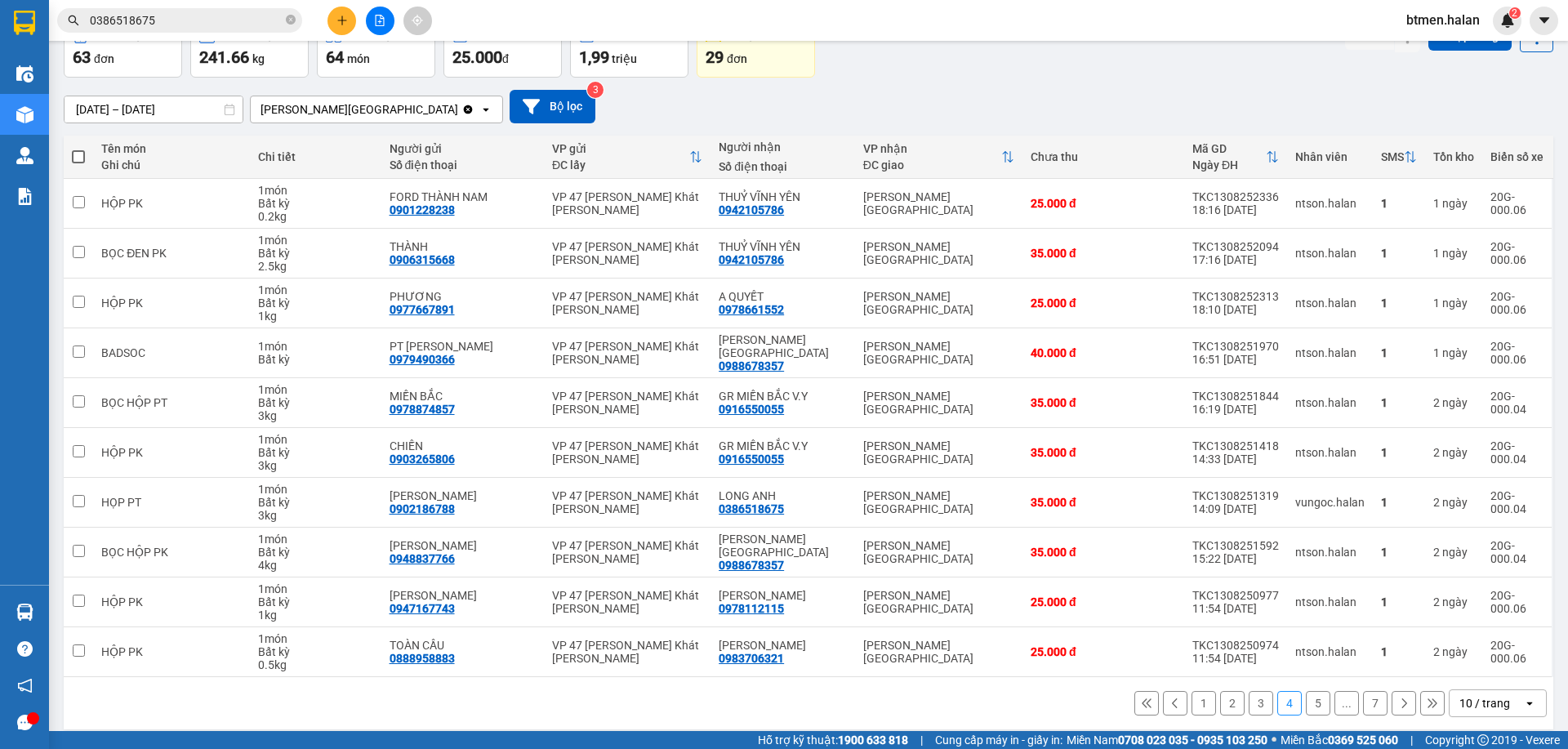
click at [1308, 692] on button "5" at bounding box center [1318, 703] width 25 height 25
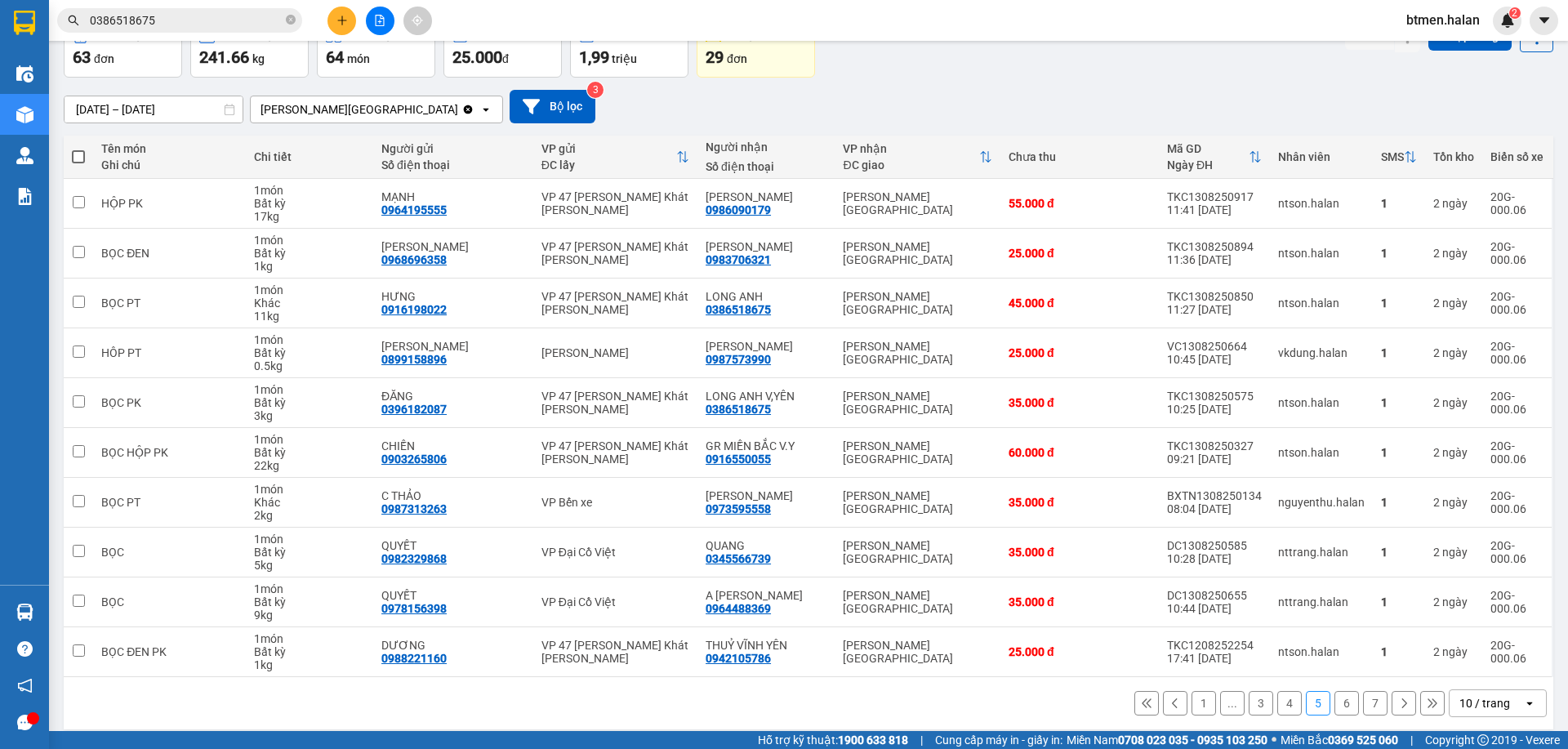
click at [1334, 704] on button "6" at bounding box center [1346, 703] width 25 height 25
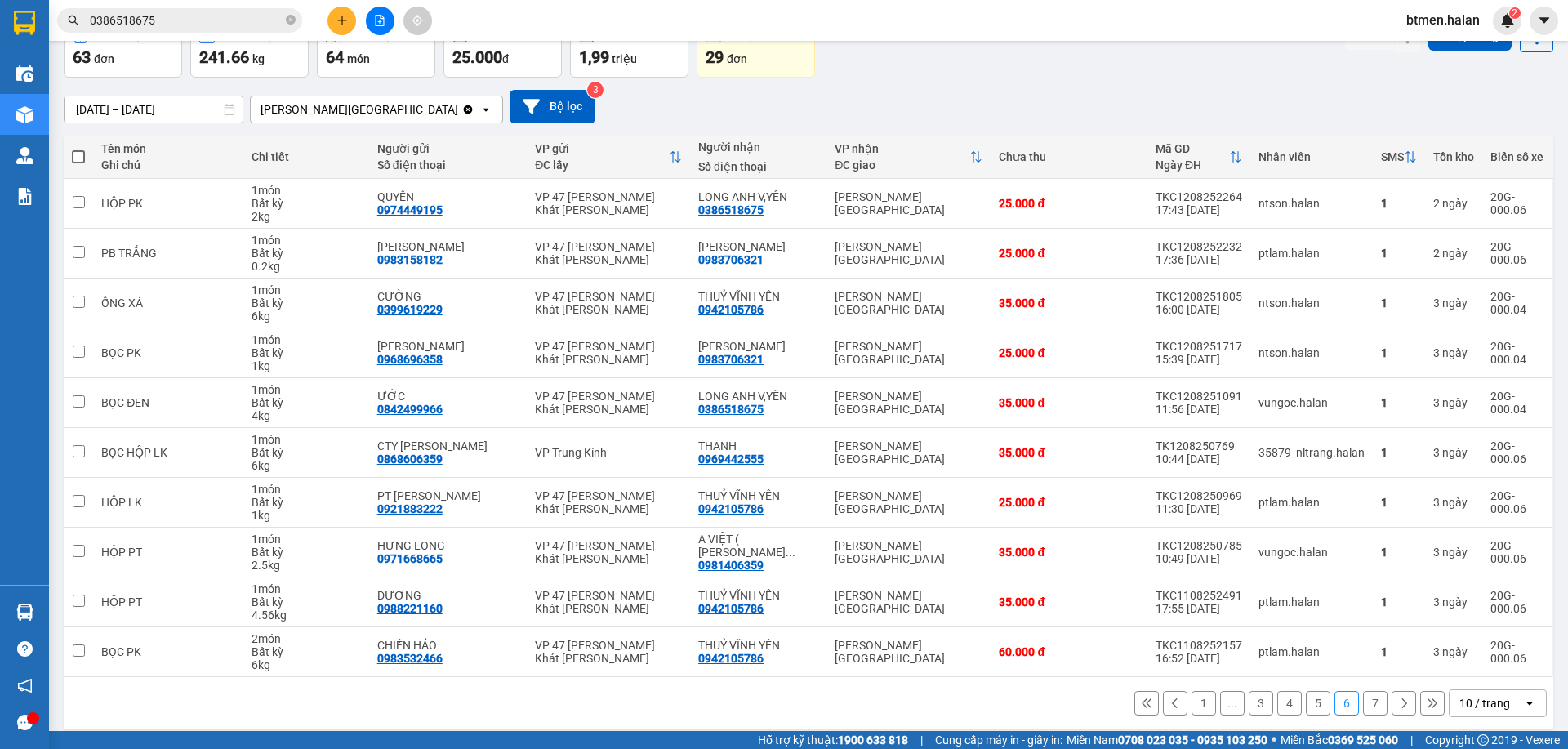
click at [1366, 701] on button "7" at bounding box center [1375, 703] width 25 height 25
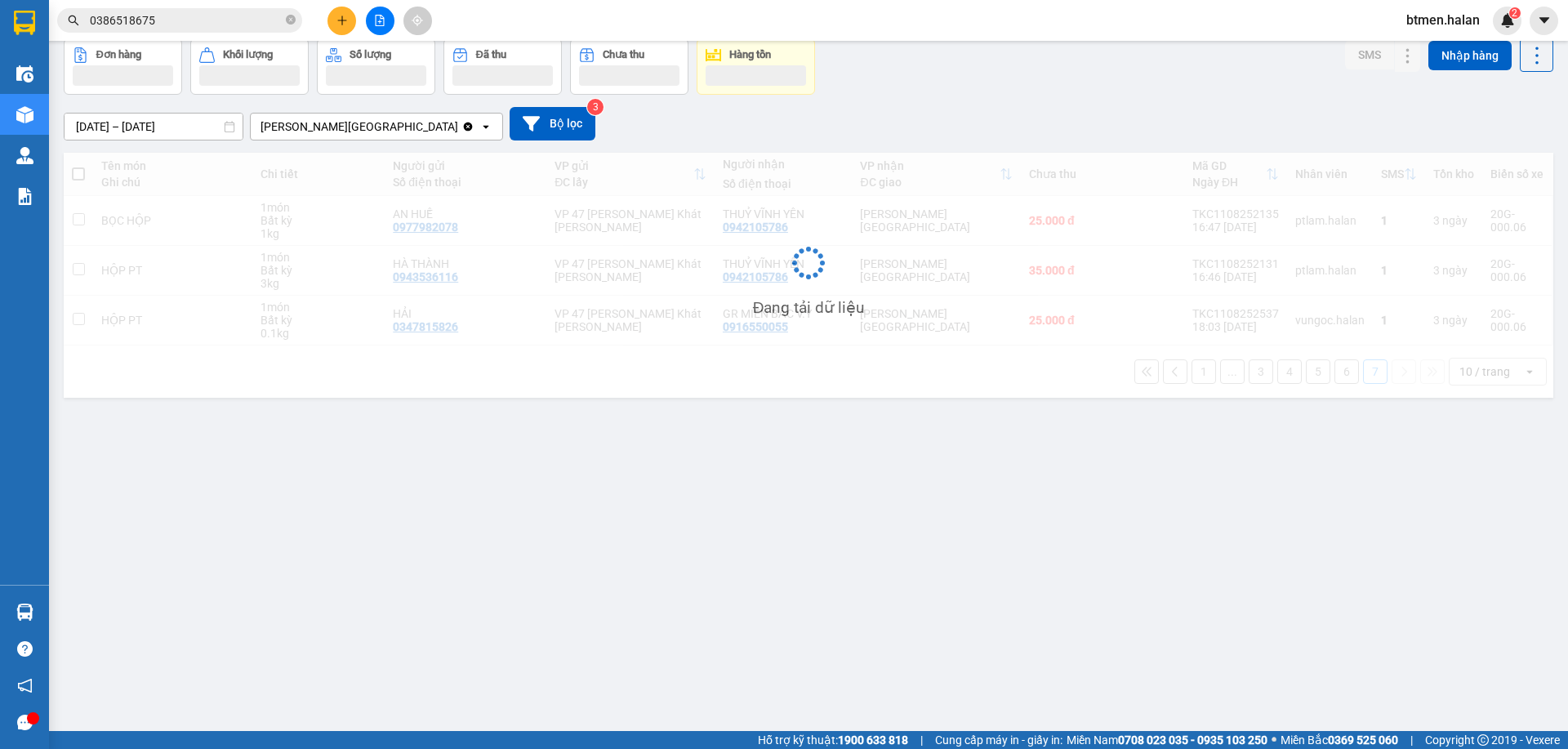
scroll to position [75, 0]
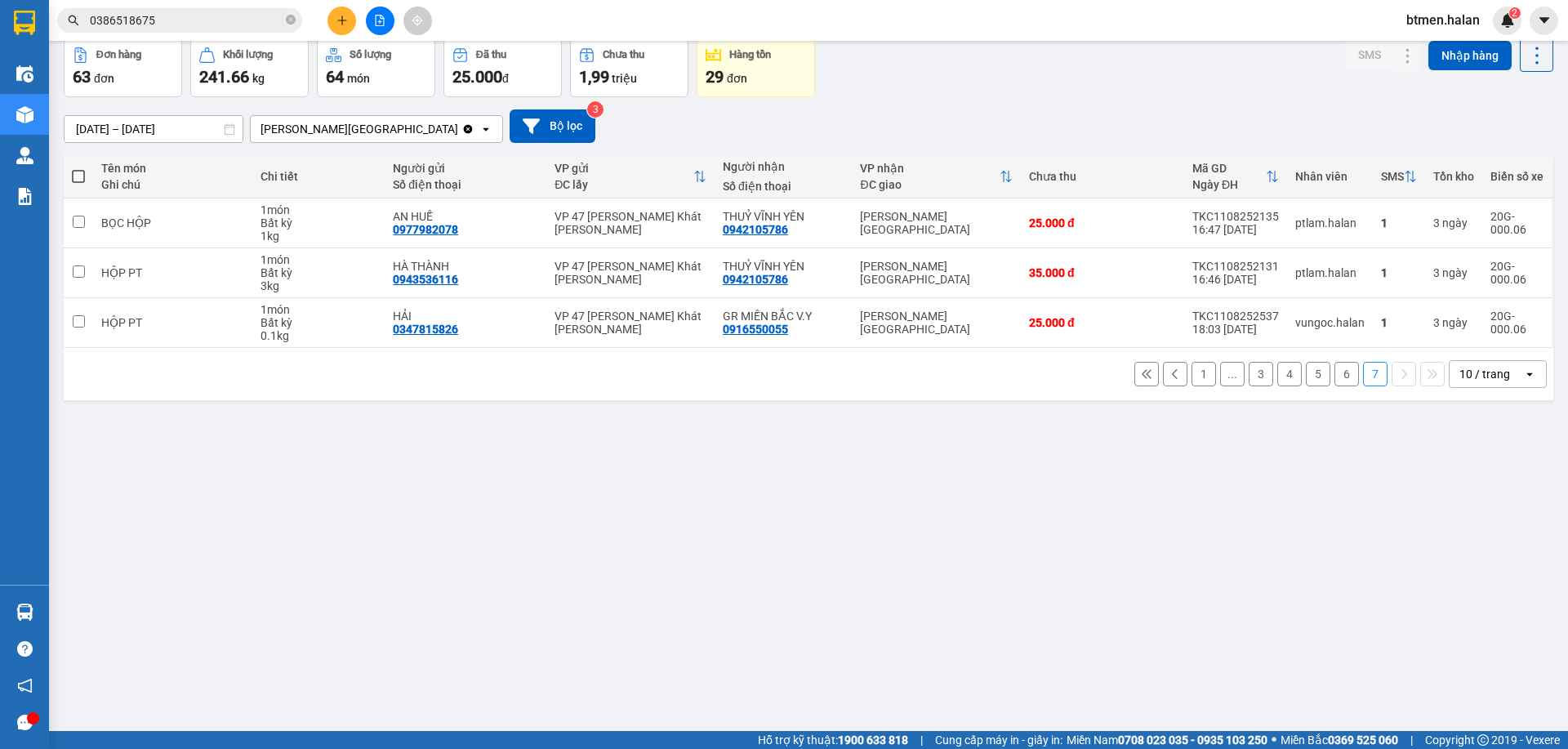
click at [1334, 378] on button "6" at bounding box center [1346, 374] width 25 height 25
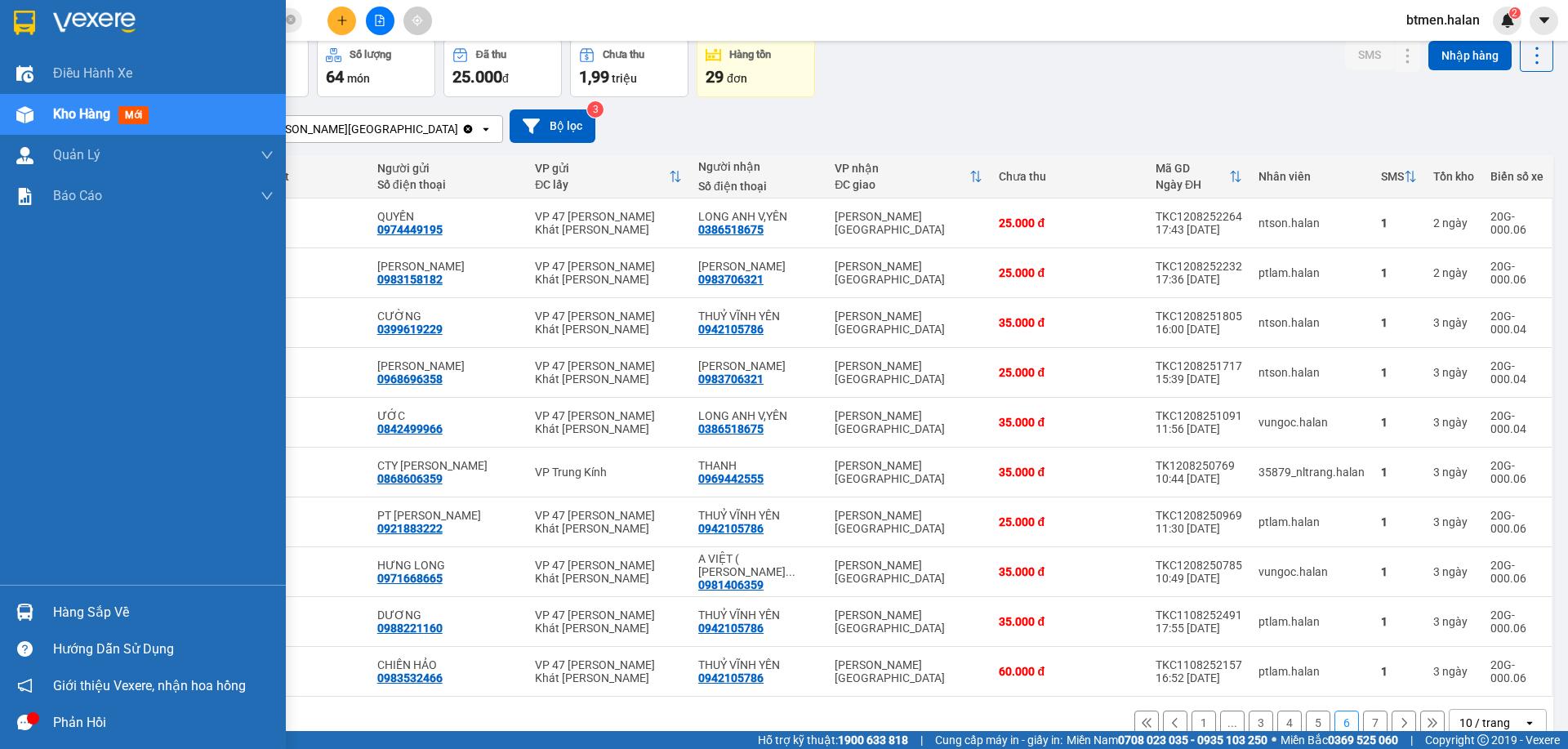
click at [64, 608] on div "Hàng sắp về" at bounding box center [163, 612] width 221 height 25
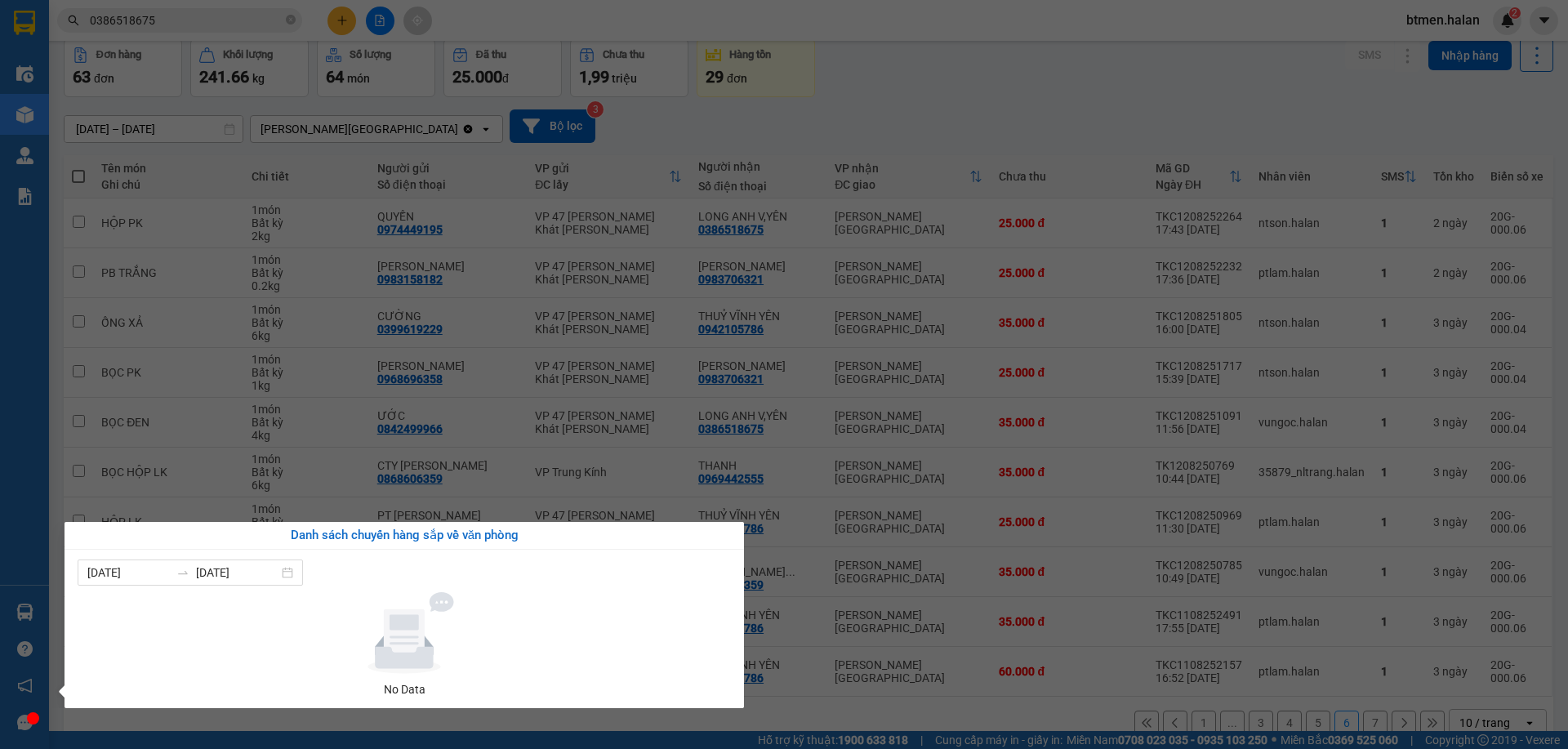
click at [1003, 88] on section "Kết quả tìm kiếm ( 469 ) Bộ lọc Mã ĐH Trạng thái Món hàng Thu hộ Tổng cước Chưa…" at bounding box center [784, 374] width 1568 height 749
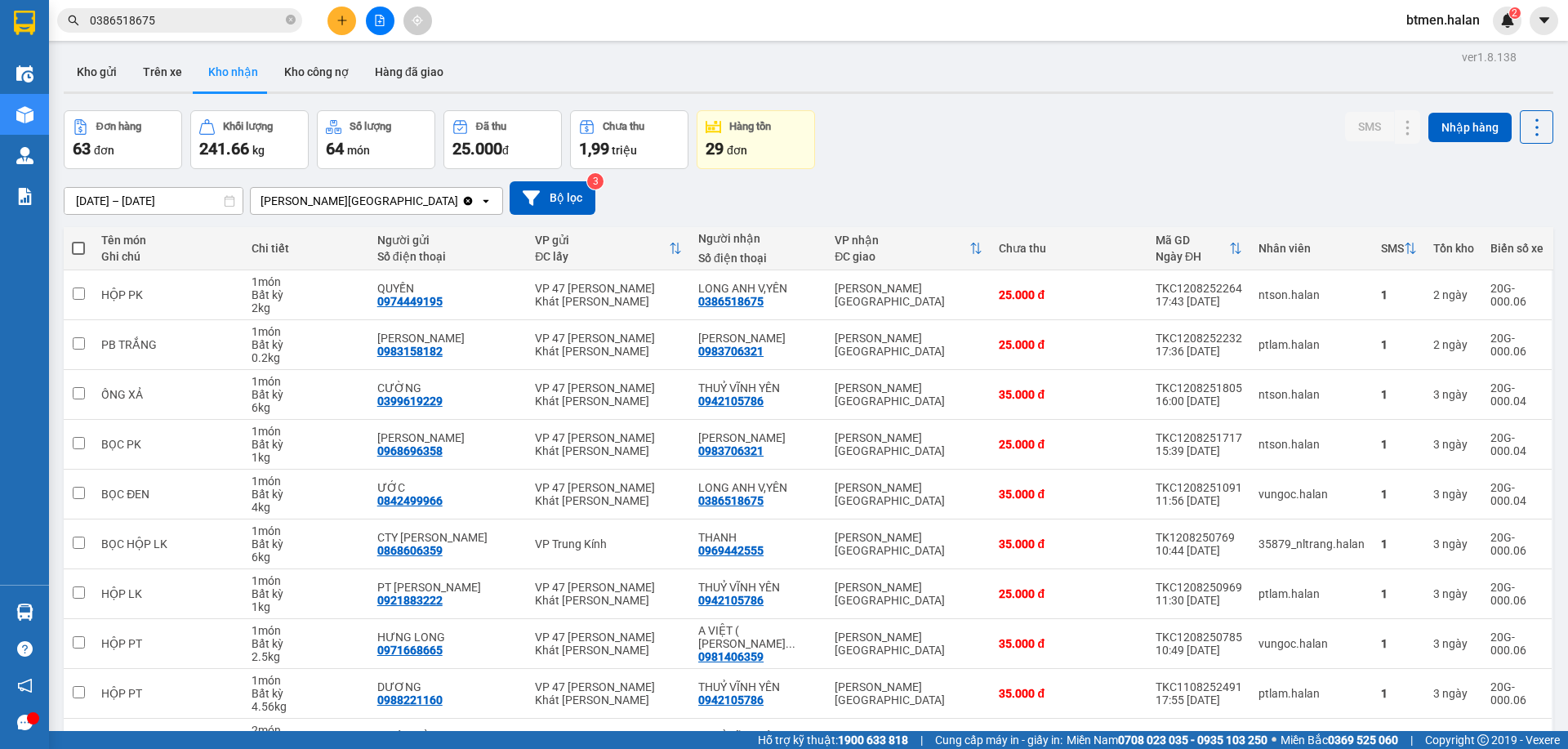
scroll to position [0, 0]
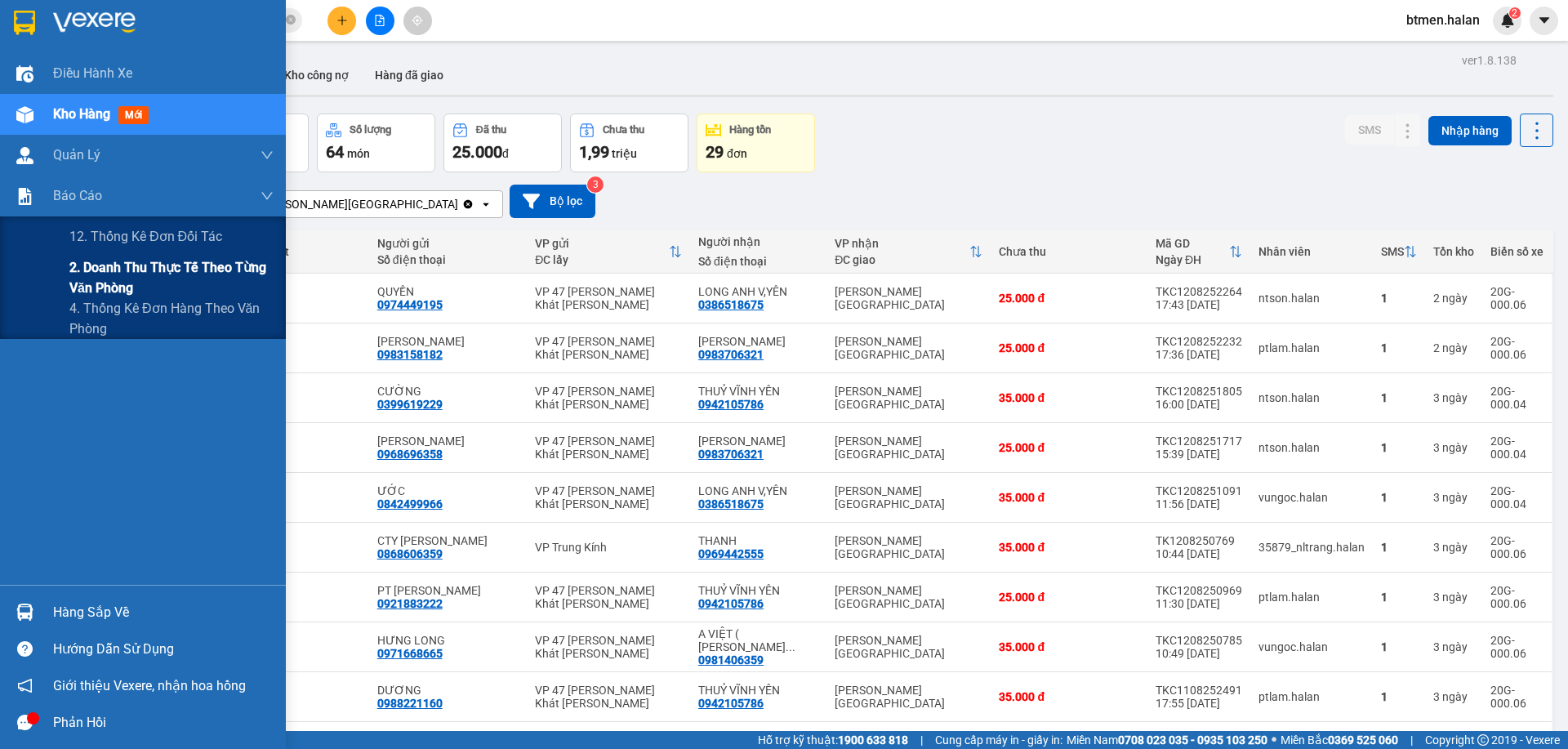
click at [88, 257] on span "2. Doanh thu thực tế theo từng văn phòng" at bounding box center [171, 277] width 204 height 41
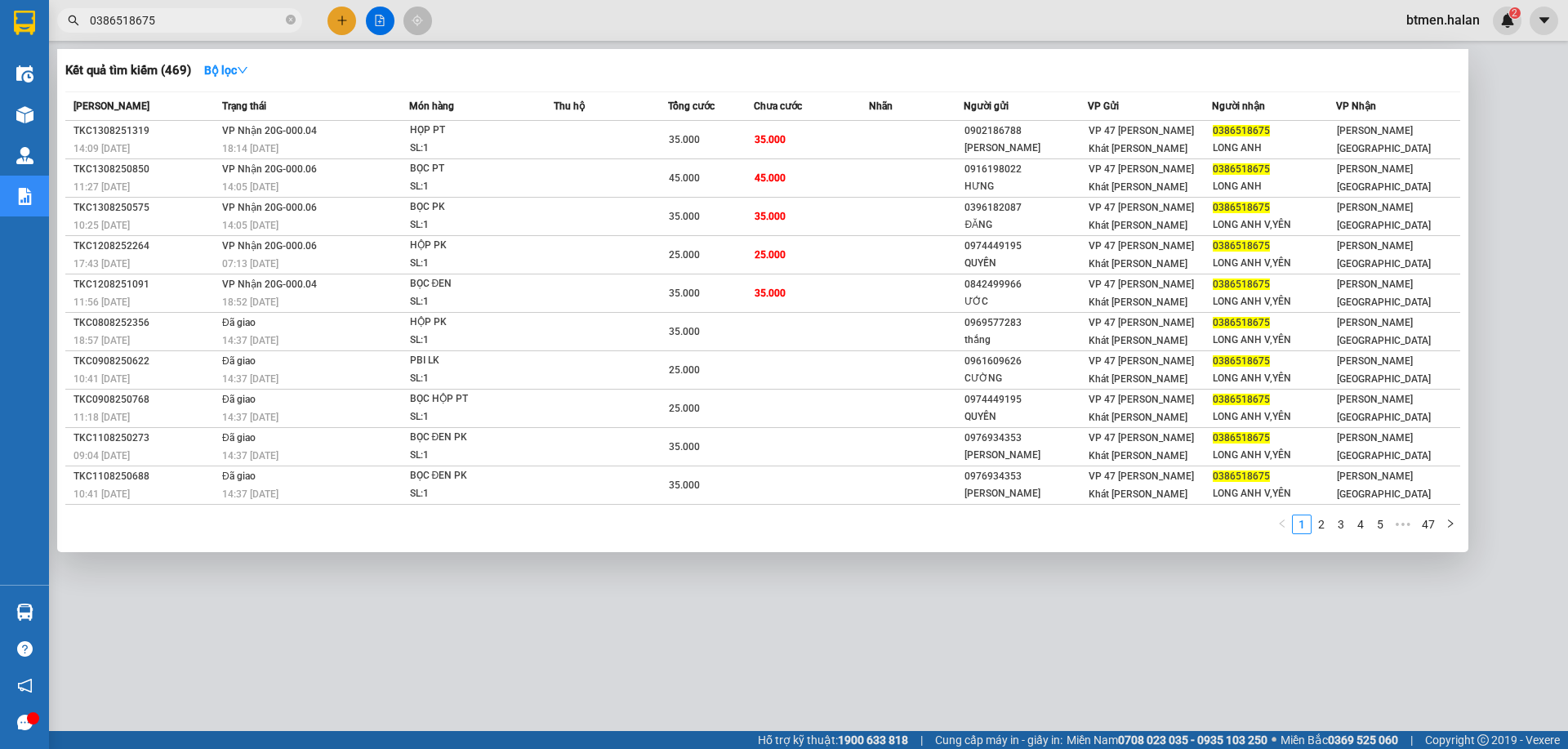
click at [154, 12] on input "0386518675" at bounding box center [185, 21] width 192 height 18
paste input "38582002"
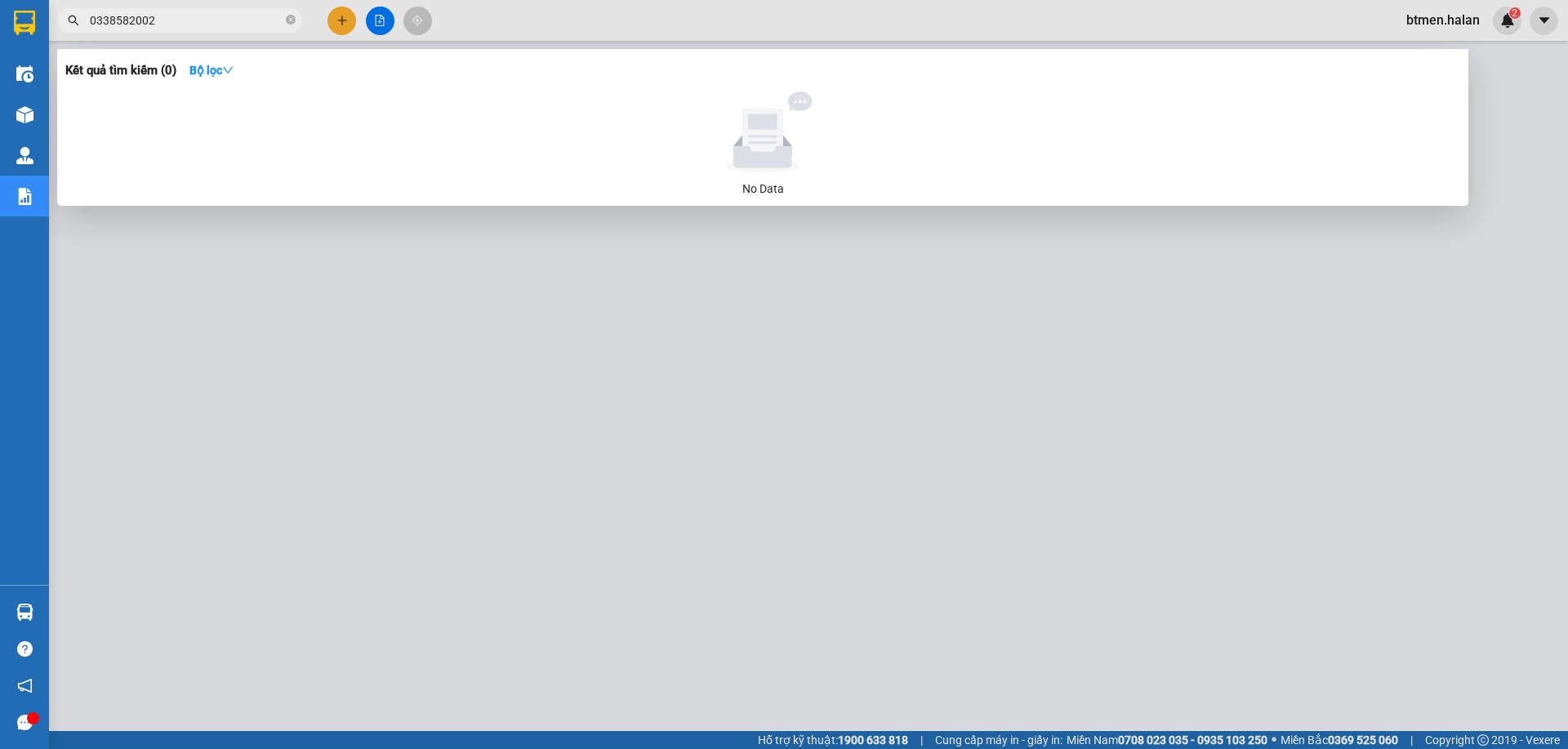
type input "0338582002"
click at [508, 450] on div at bounding box center [784, 374] width 1568 height 749
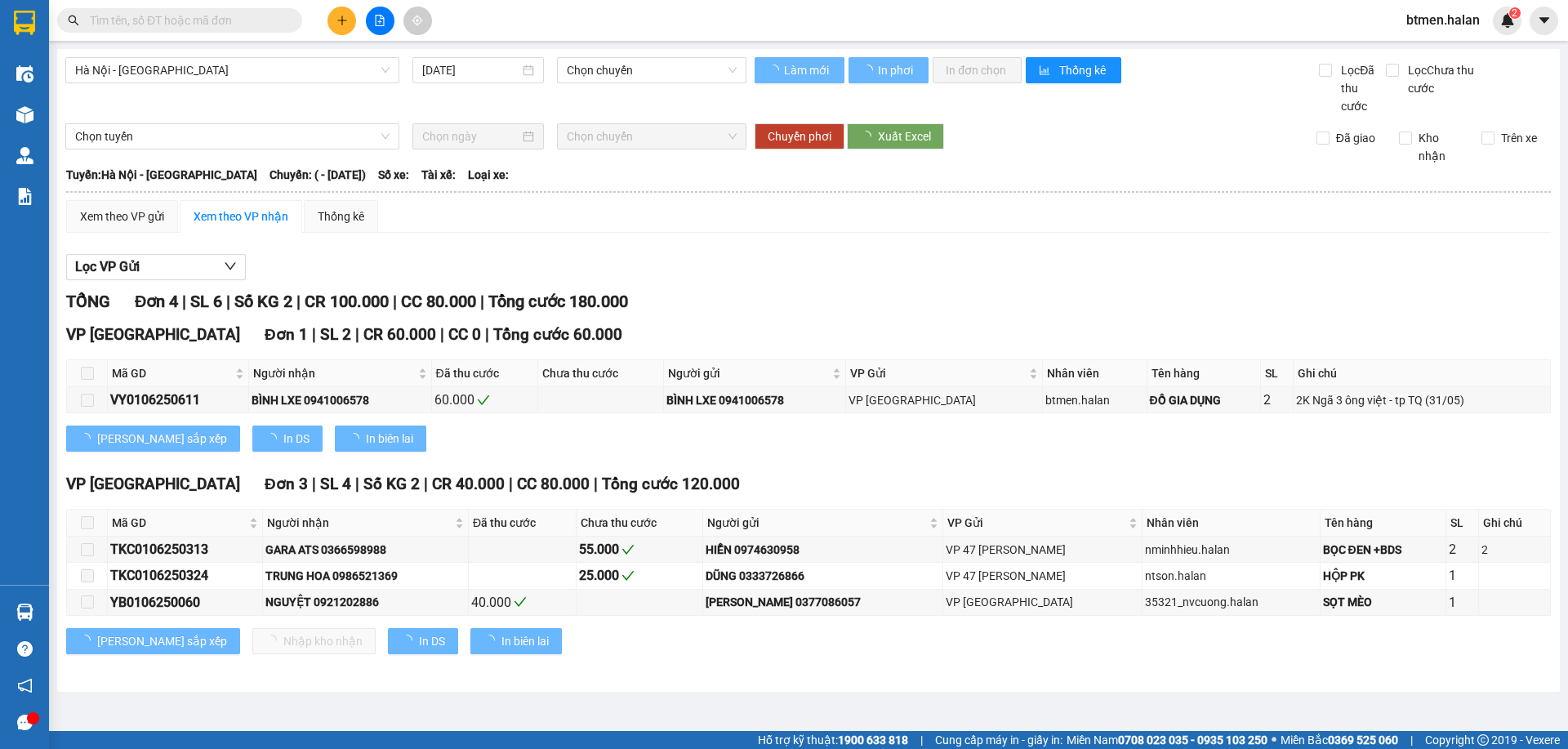
type input "[DATE]"
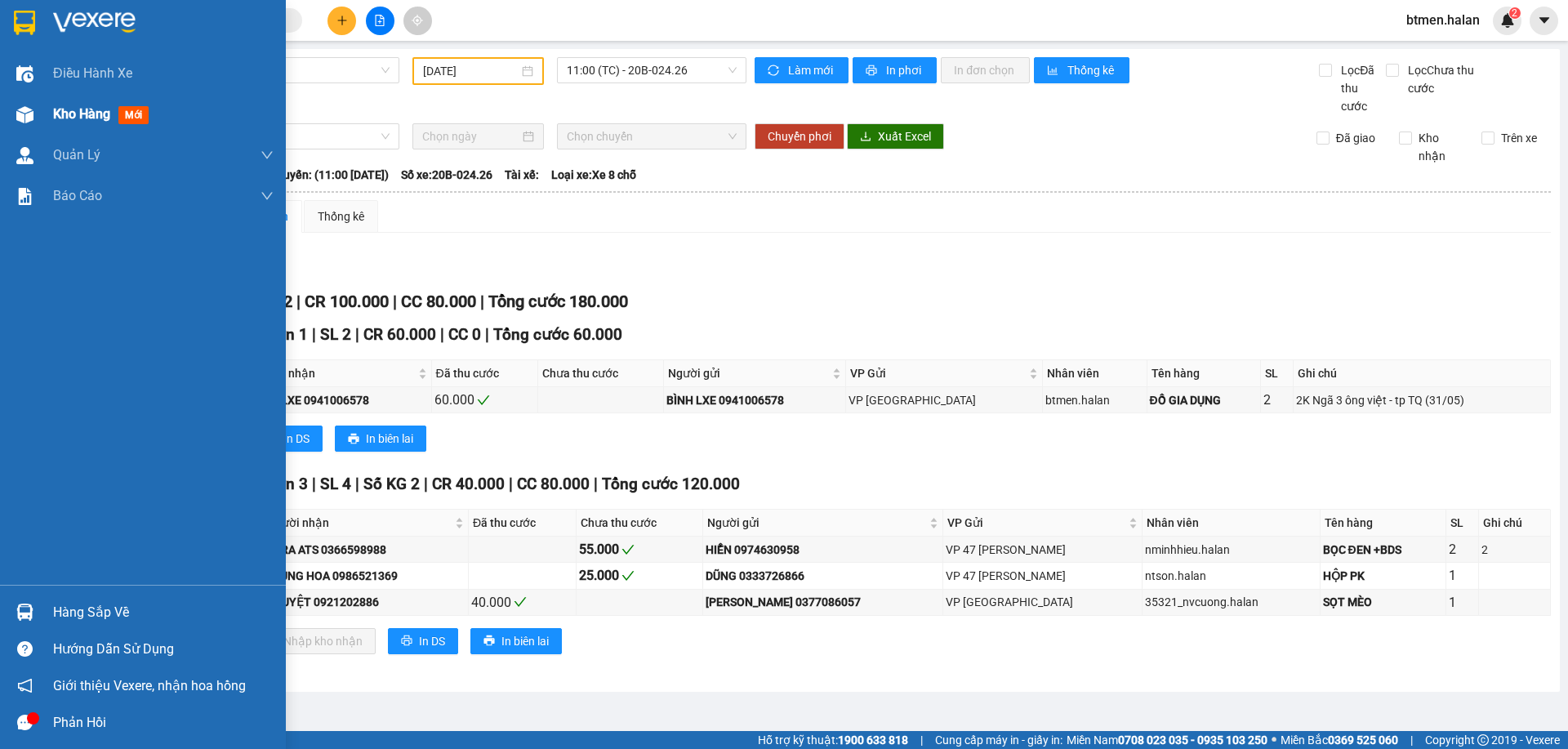
click at [67, 117] on span "Kho hàng" at bounding box center [81, 113] width 57 height 16
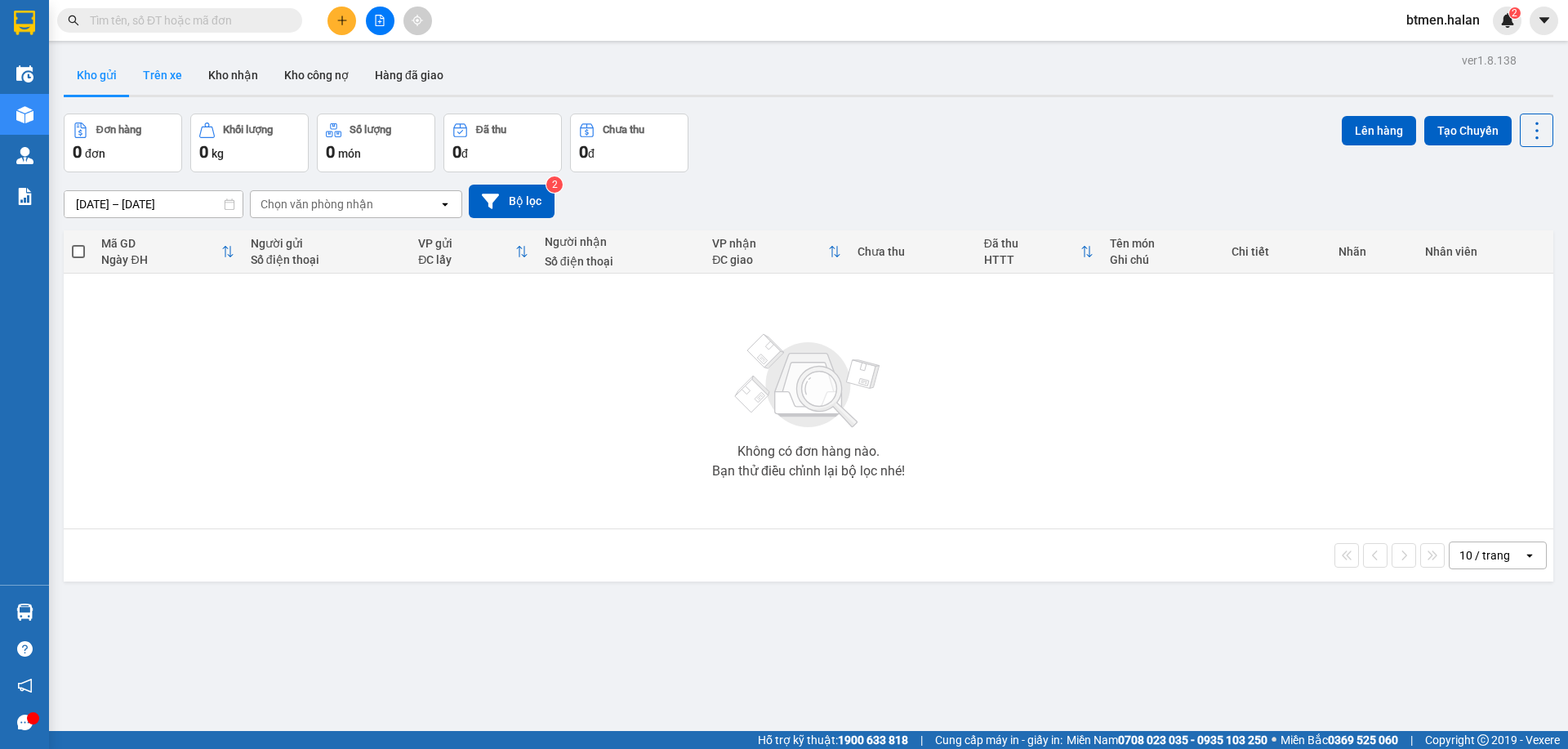
click at [140, 77] on button "Trên xe" at bounding box center [162, 75] width 66 height 39
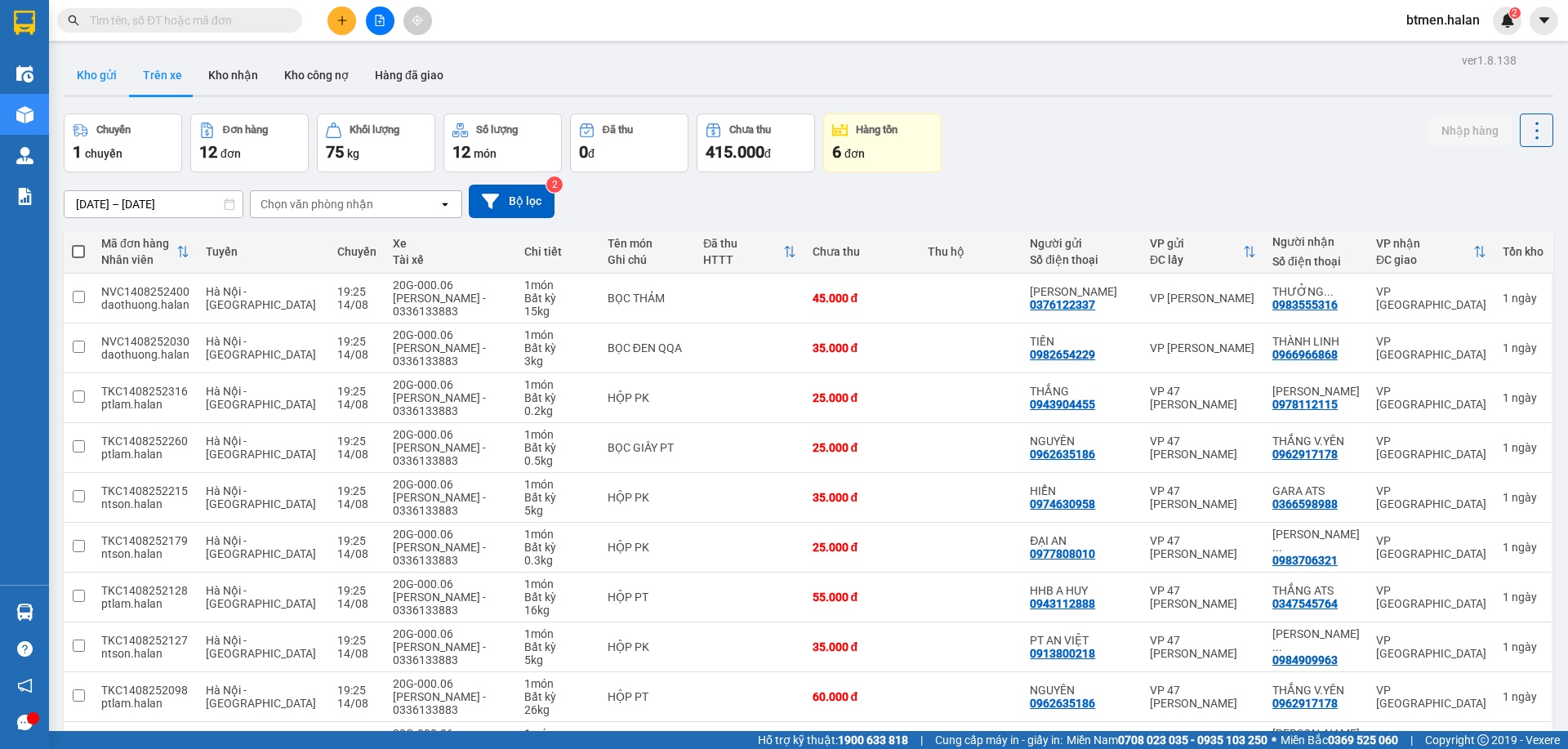
click at [93, 84] on button "Kho gửi" at bounding box center [97, 75] width 67 height 39
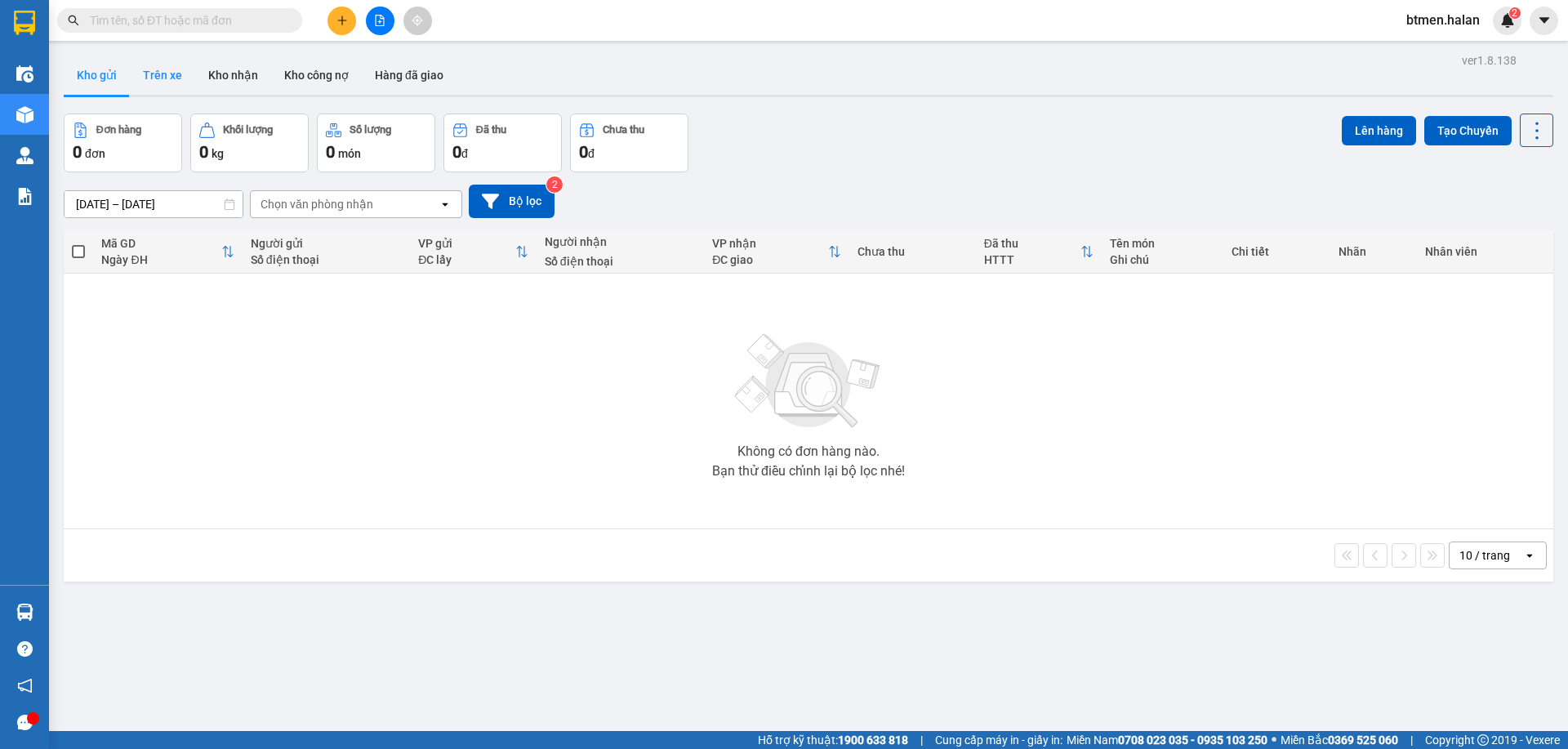
click at [192, 84] on button "Trên xe" at bounding box center [162, 75] width 66 height 39
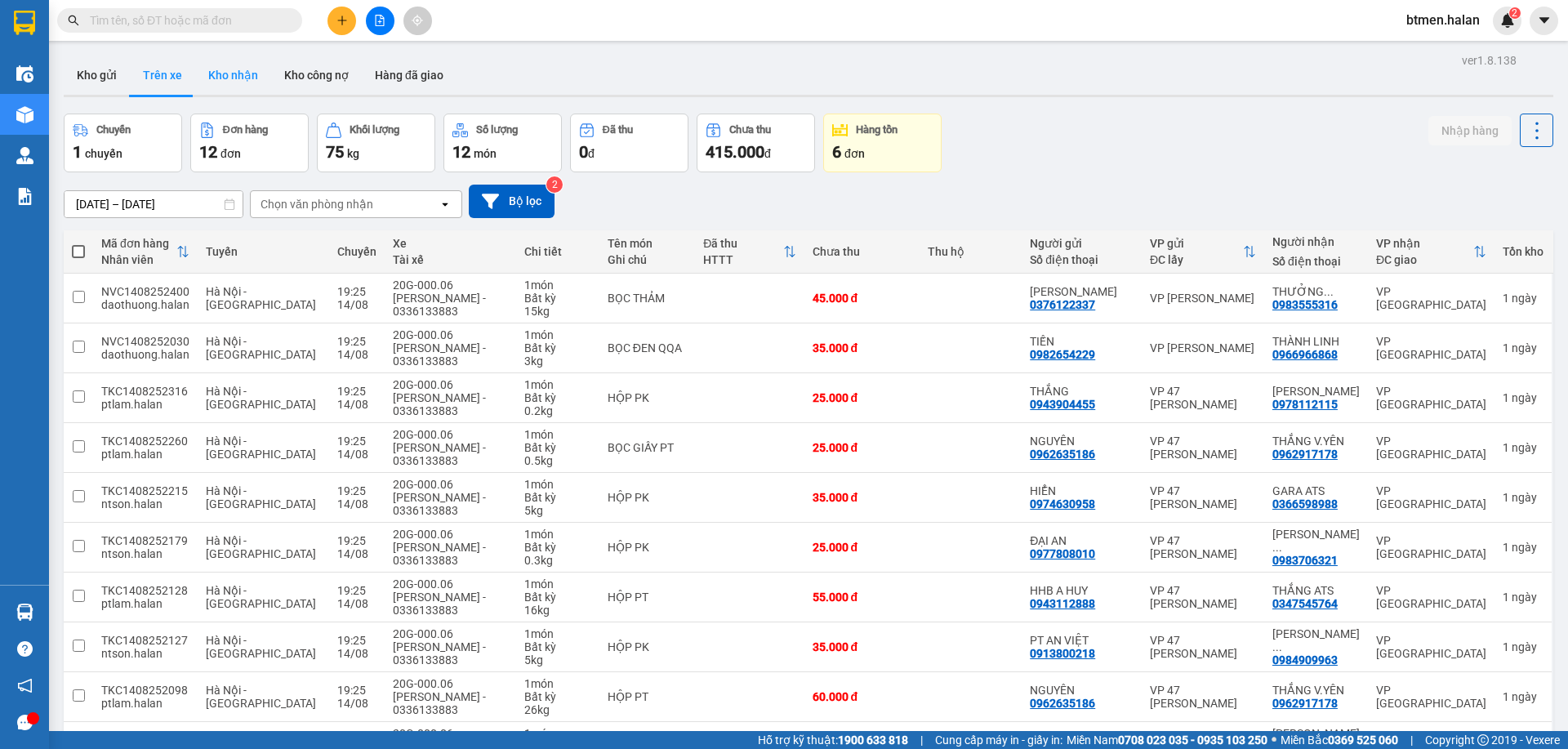
click at [223, 83] on button "Kho nhận" at bounding box center [233, 75] width 76 height 39
type input "[DATE] – [DATE]"
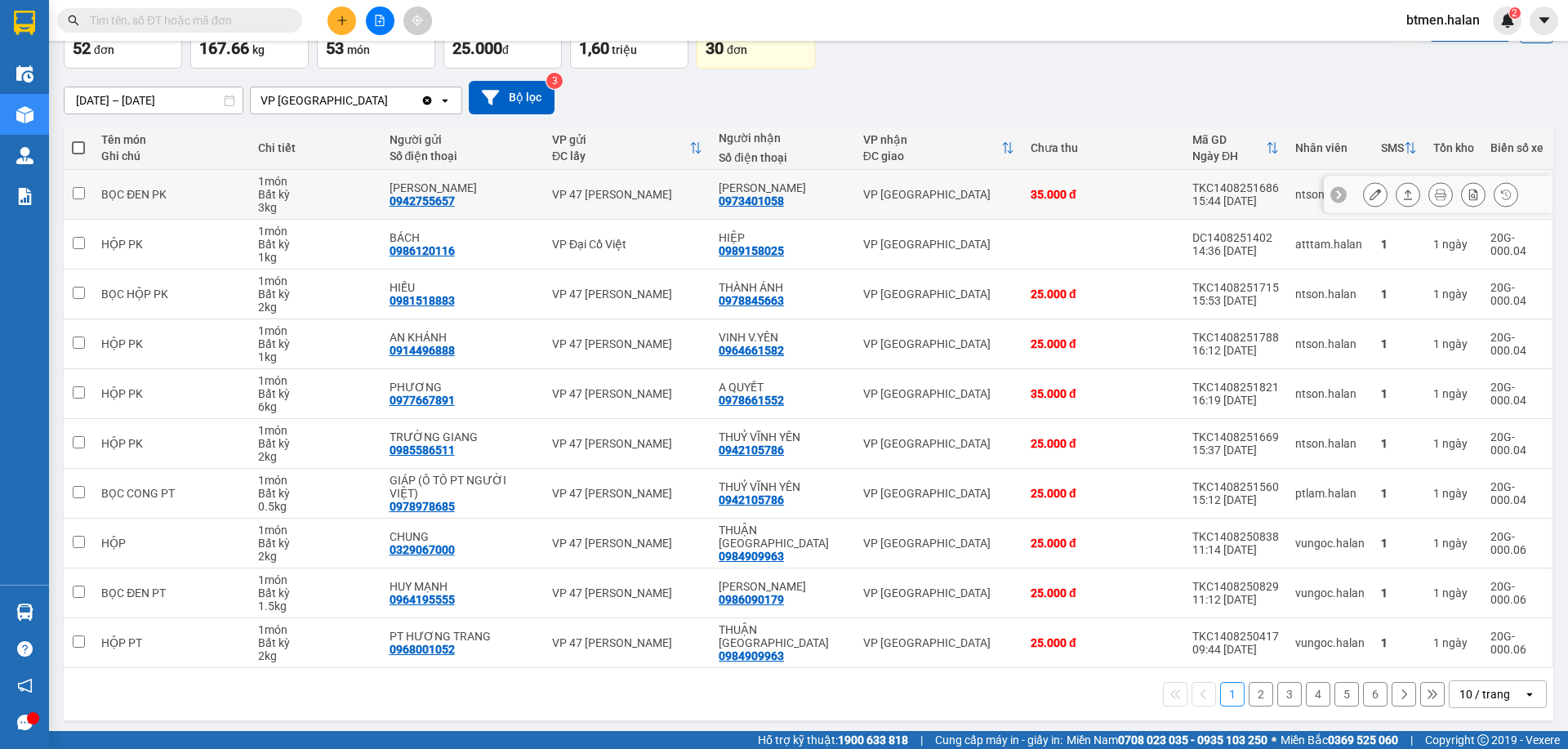
scroll to position [108, 0]
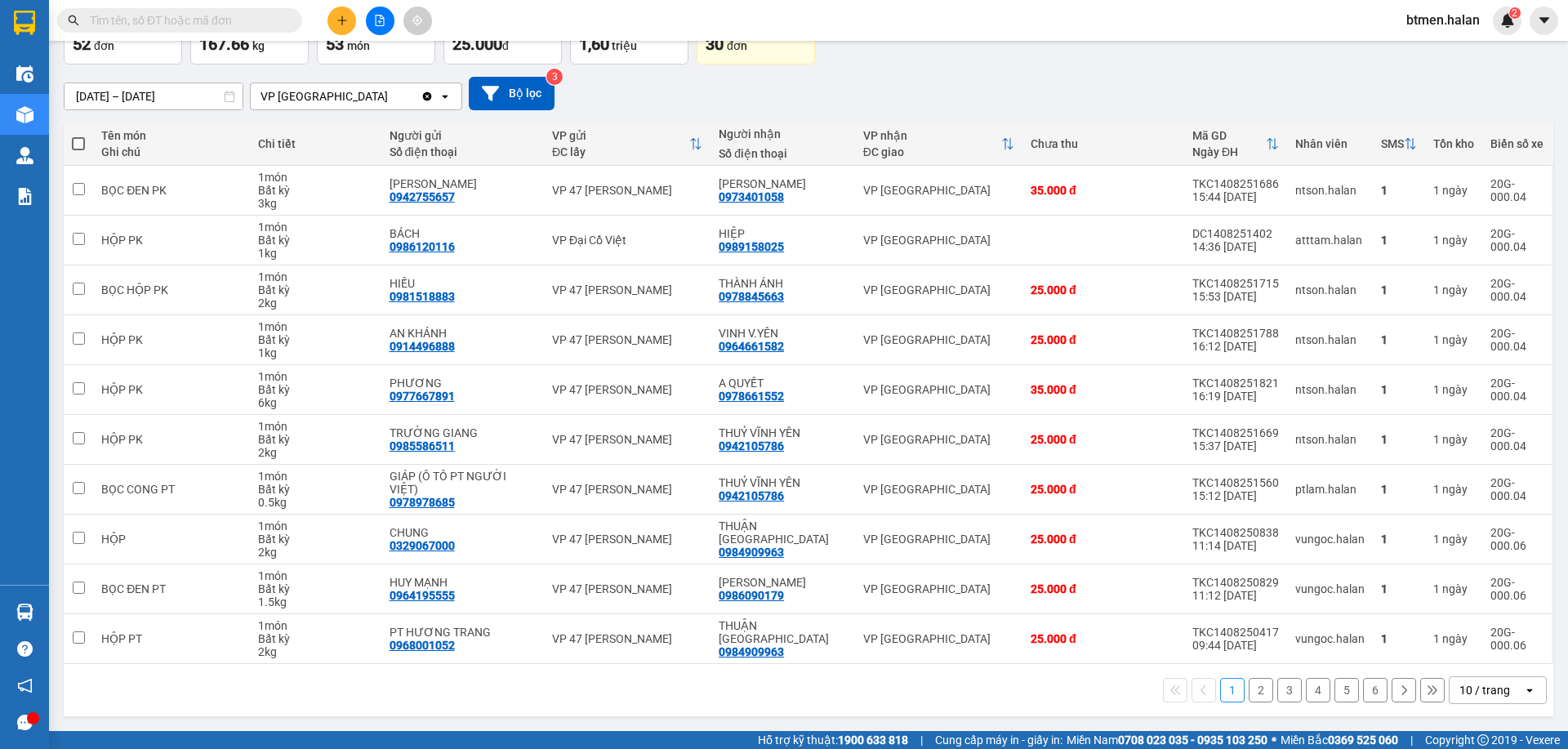
click at [1253, 692] on button "2" at bounding box center [1261, 690] width 25 height 25
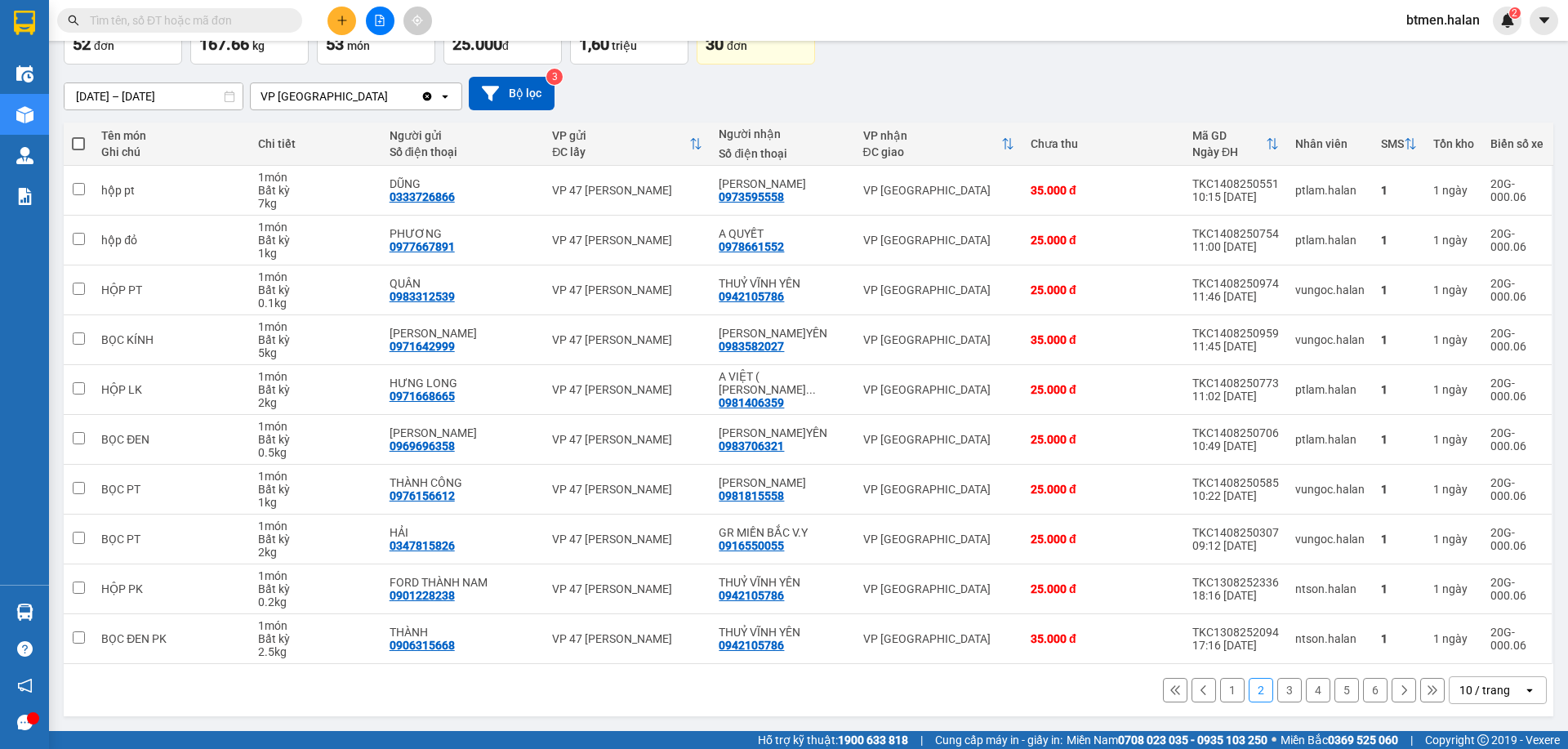
click at [1277, 690] on button "3" at bounding box center [1289, 690] width 25 height 25
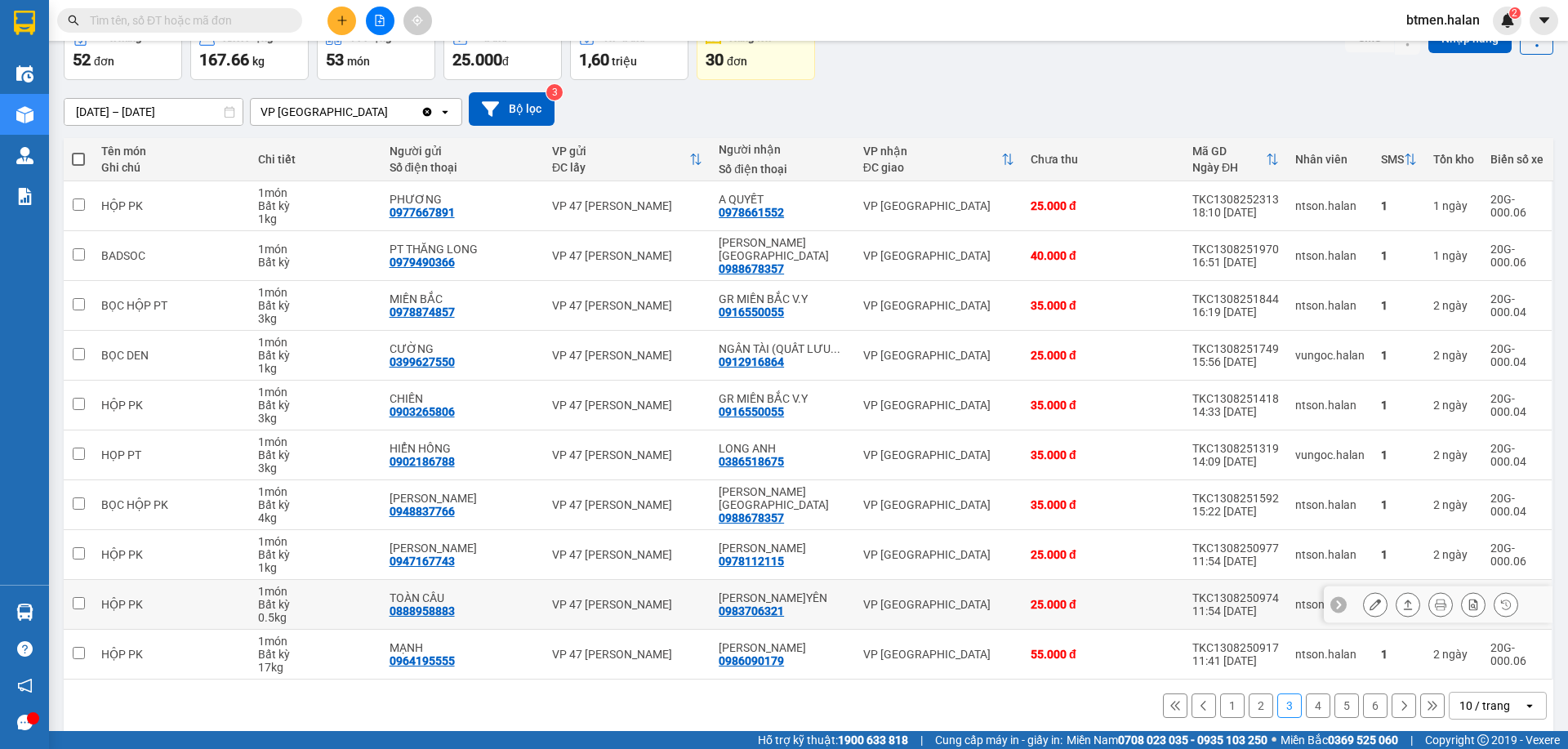
scroll to position [95, 0]
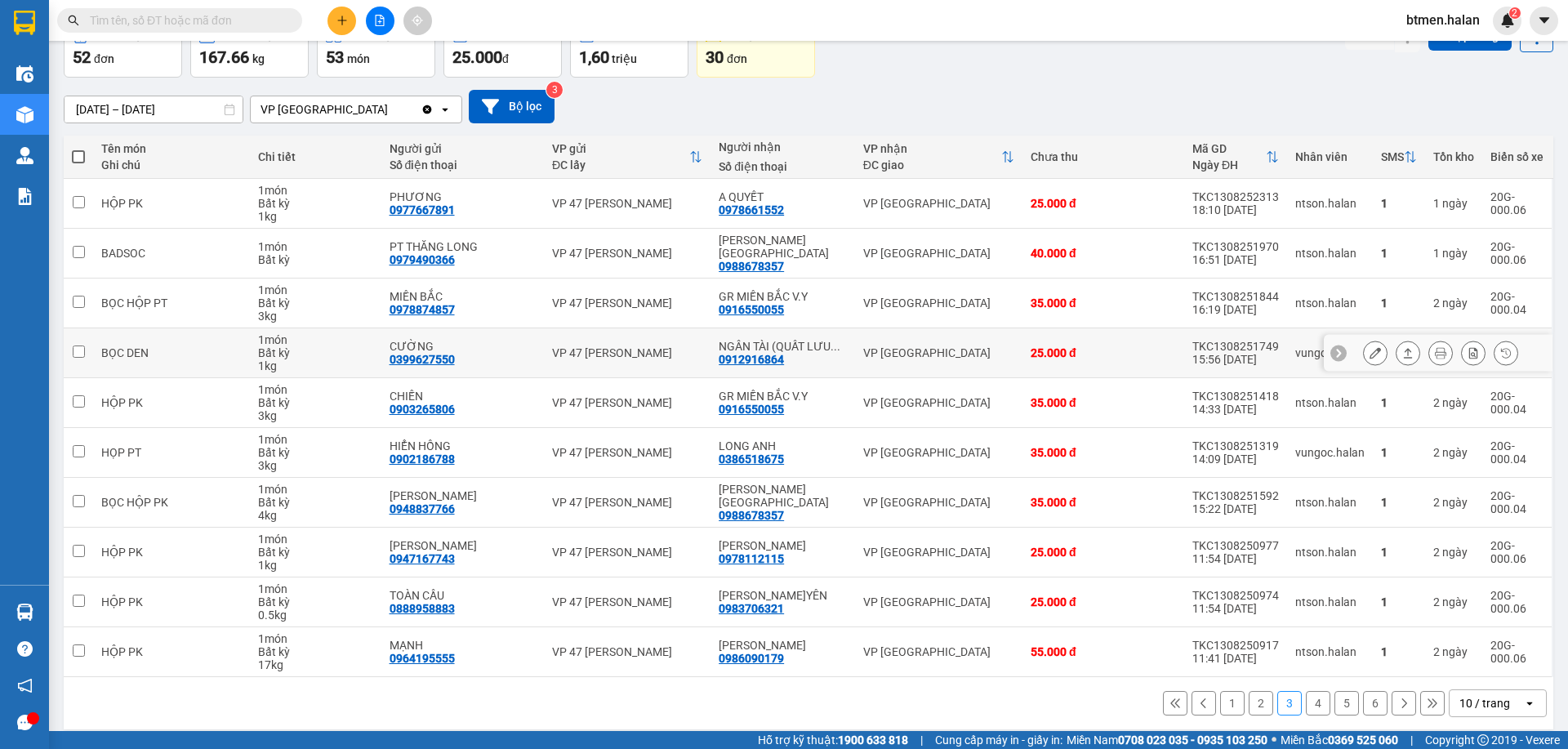
click at [1370, 348] on icon at bounding box center [1376, 353] width 12 height 12
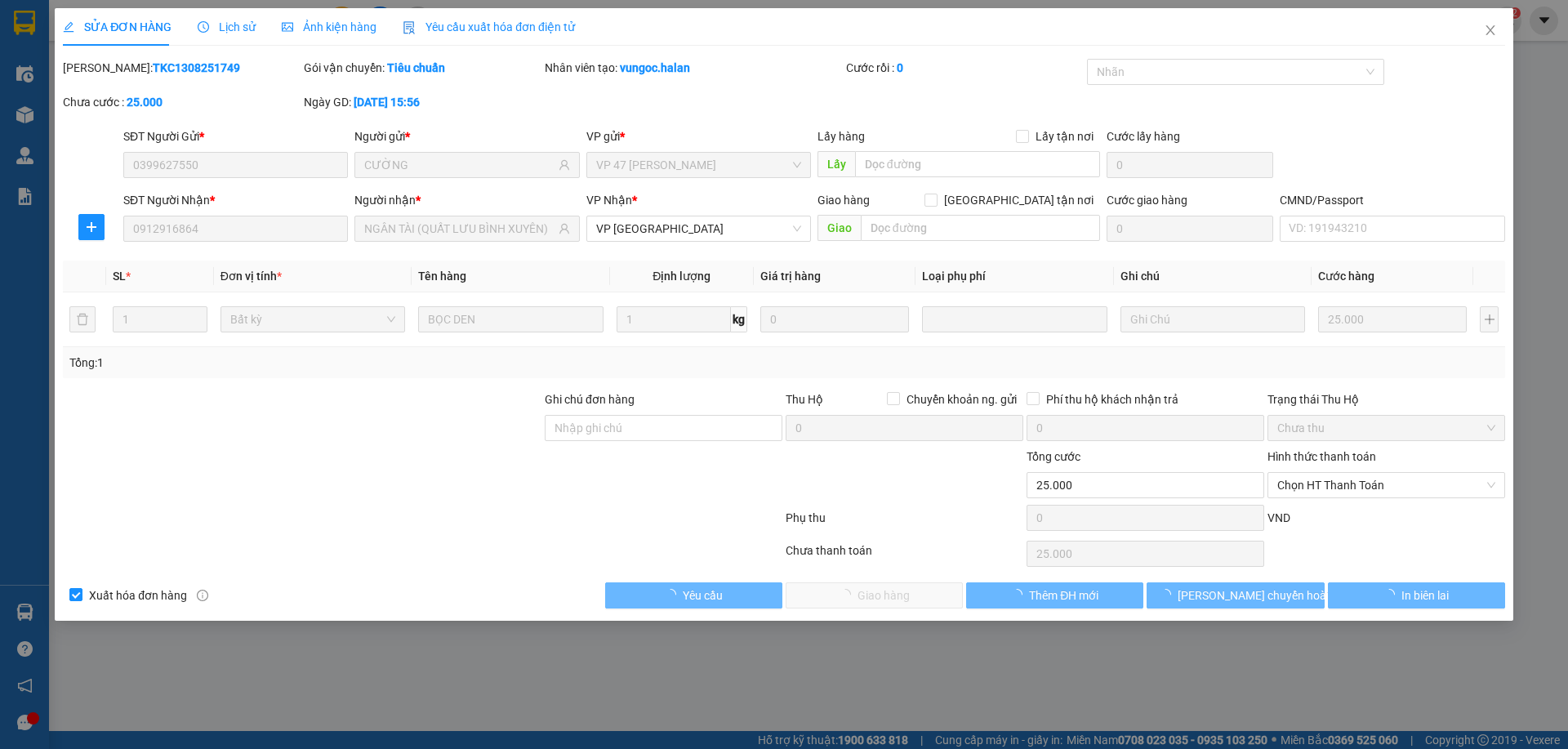
type input "0399627550"
type input "CƯỜNG"
type input "0912916864"
type input "NGÂN TÀI (QUẤT LƯU BÌNH XUYÊN)"
type input "25.000"
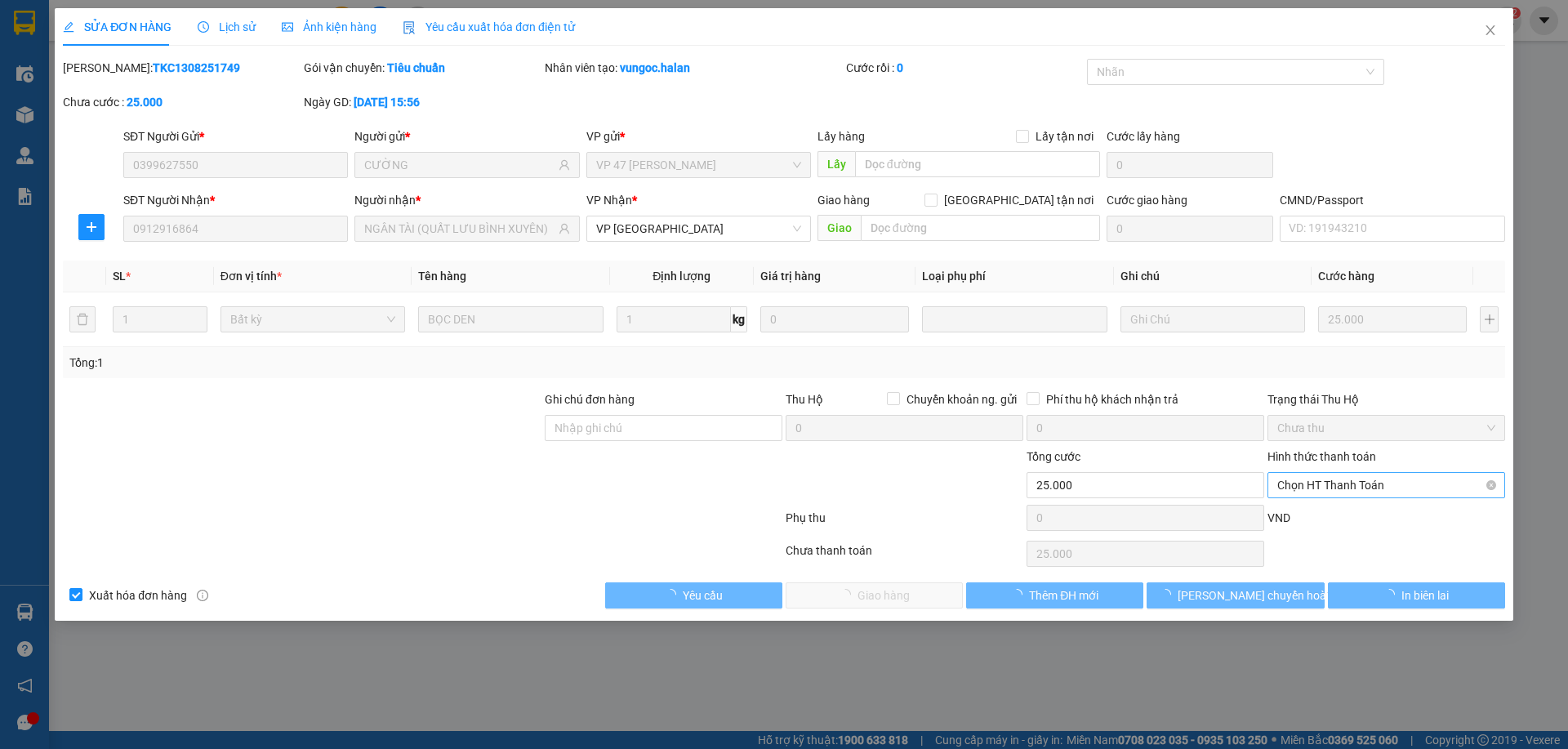
drag, startPoint x: 1313, startPoint y: 480, endPoint x: 1309, endPoint y: 497, distance: 17.5
click at [1314, 480] on span "Chọn HT Thanh Toán" at bounding box center [1386, 484] width 218 height 25
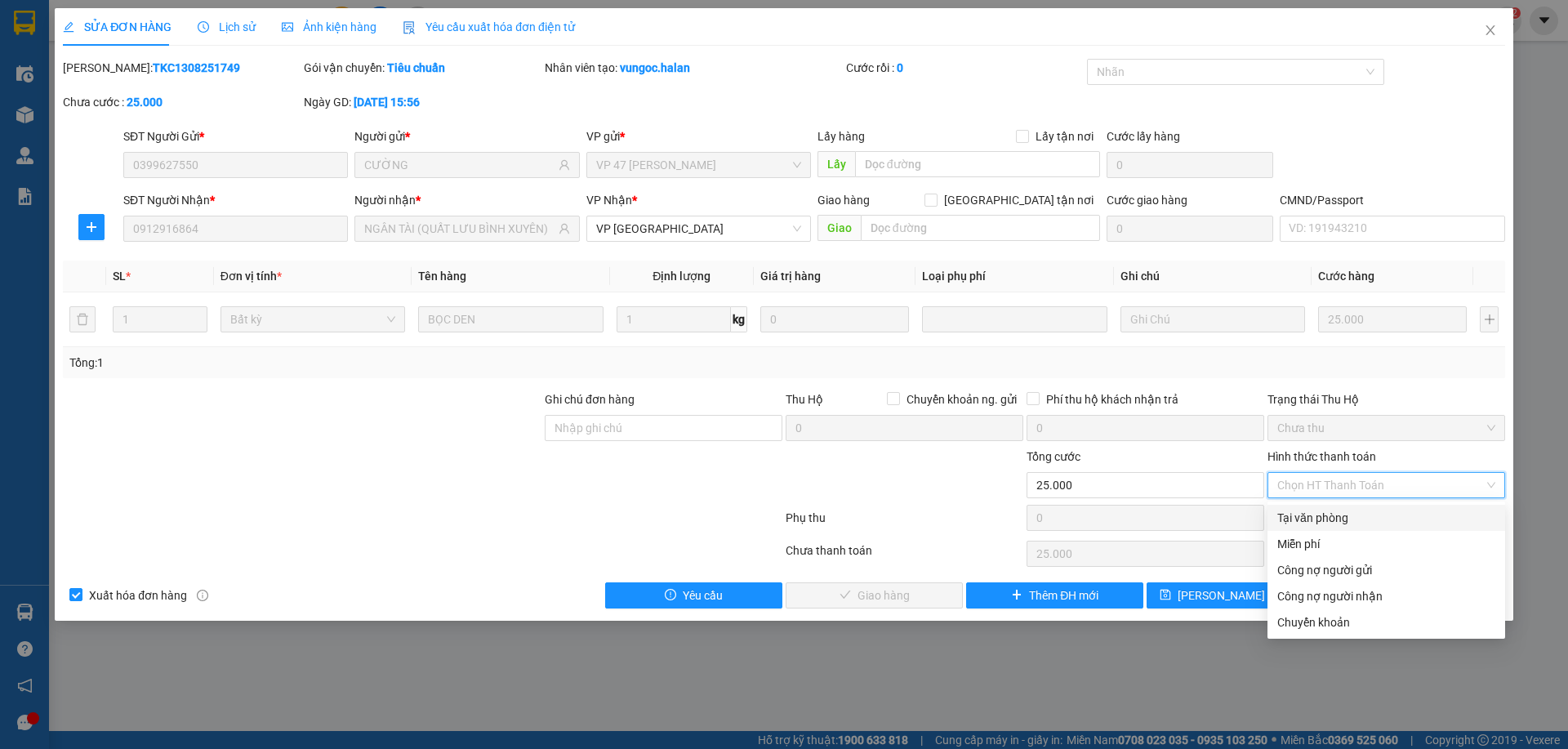
click at [1303, 519] on div "Tại văn phòng" at bounding box center [1386, 518] width 218 height 18
type input "0"
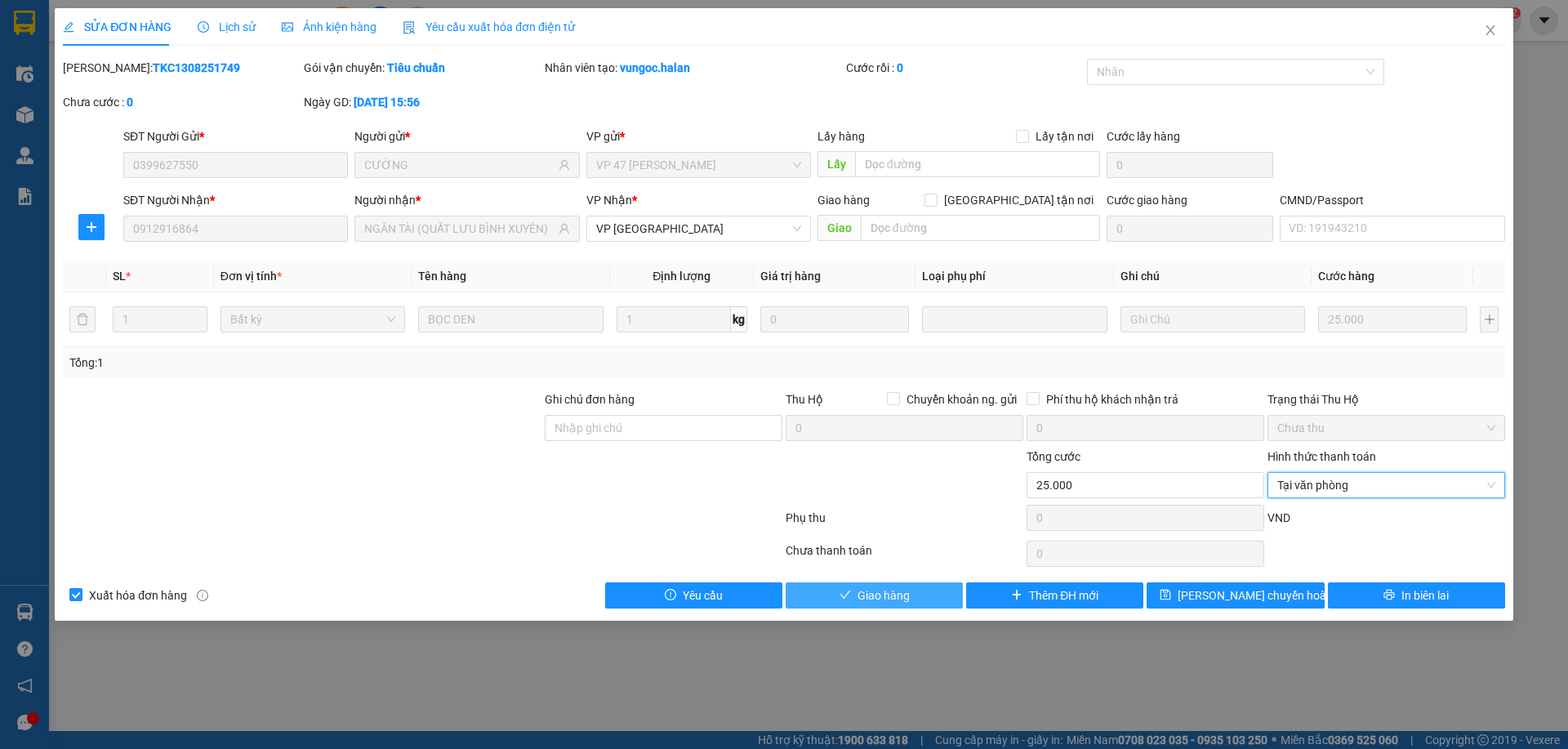
click at [898, 589] on span "Giao hàng" at bounding box center [883, 596] width 52 height 18
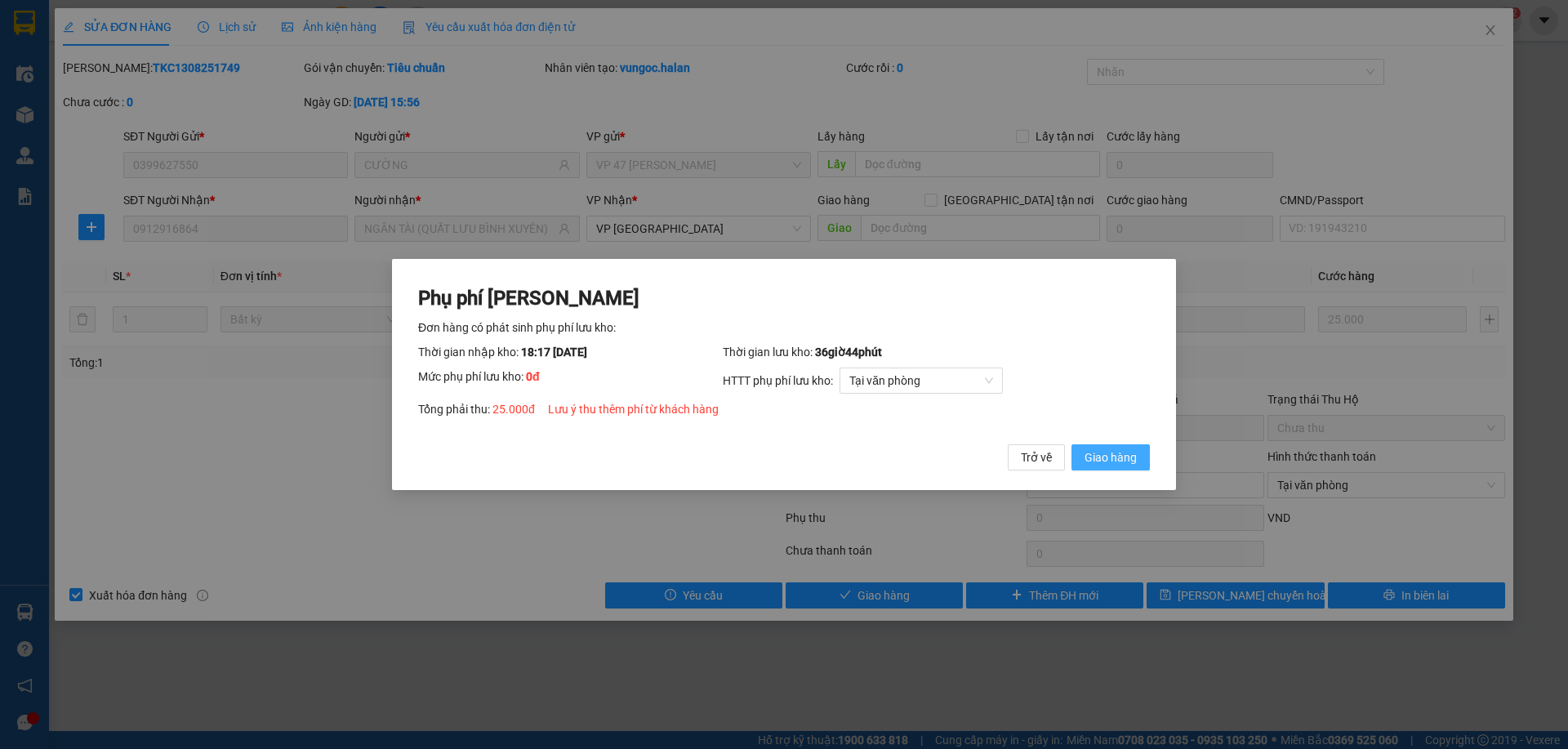
click at [1109, 455] on span "Giao hàng" at bounding box center [1110, 458] width 52 height 18
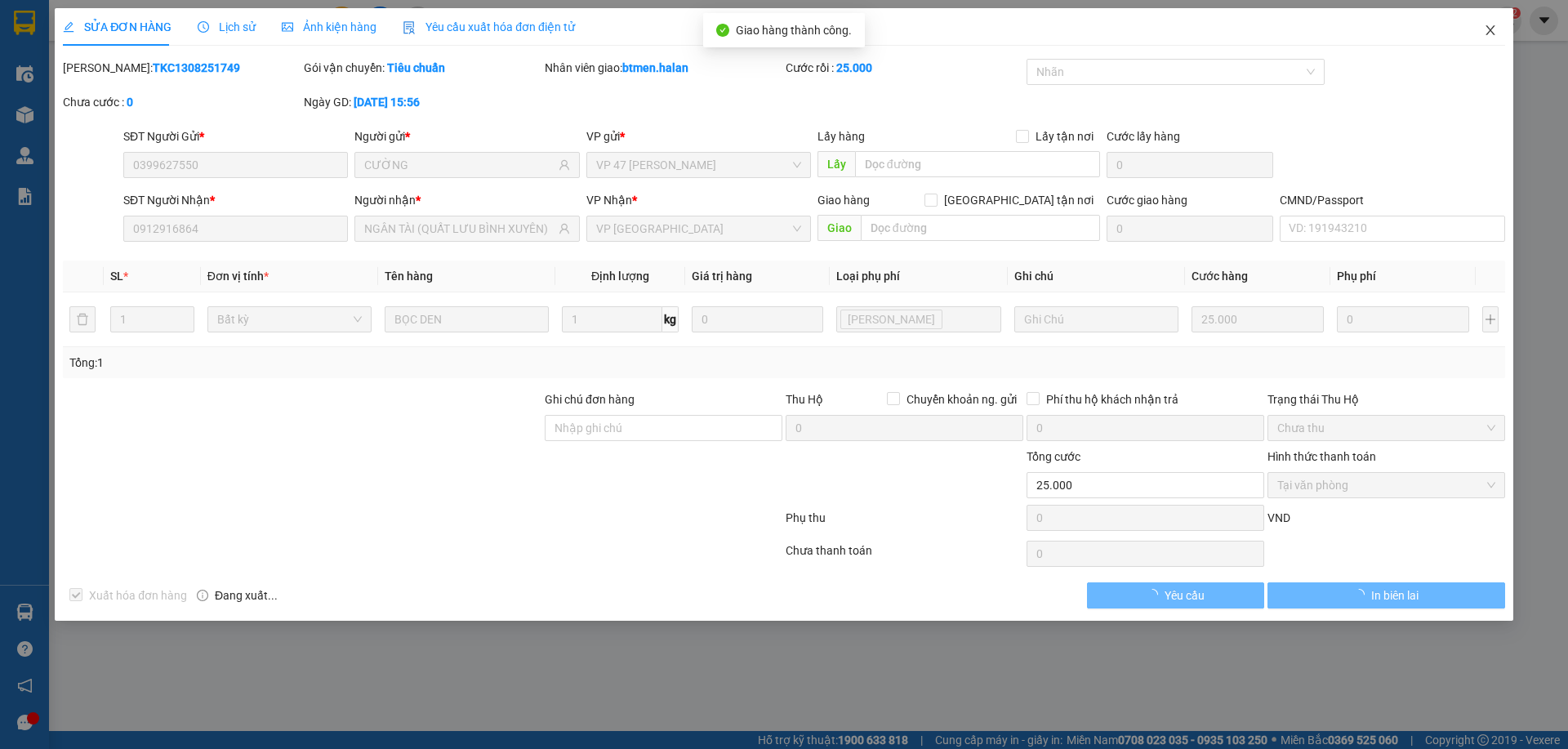
click at [1484, 36] on icon "close" at bounding box center [1490, 30] width 13 height 13
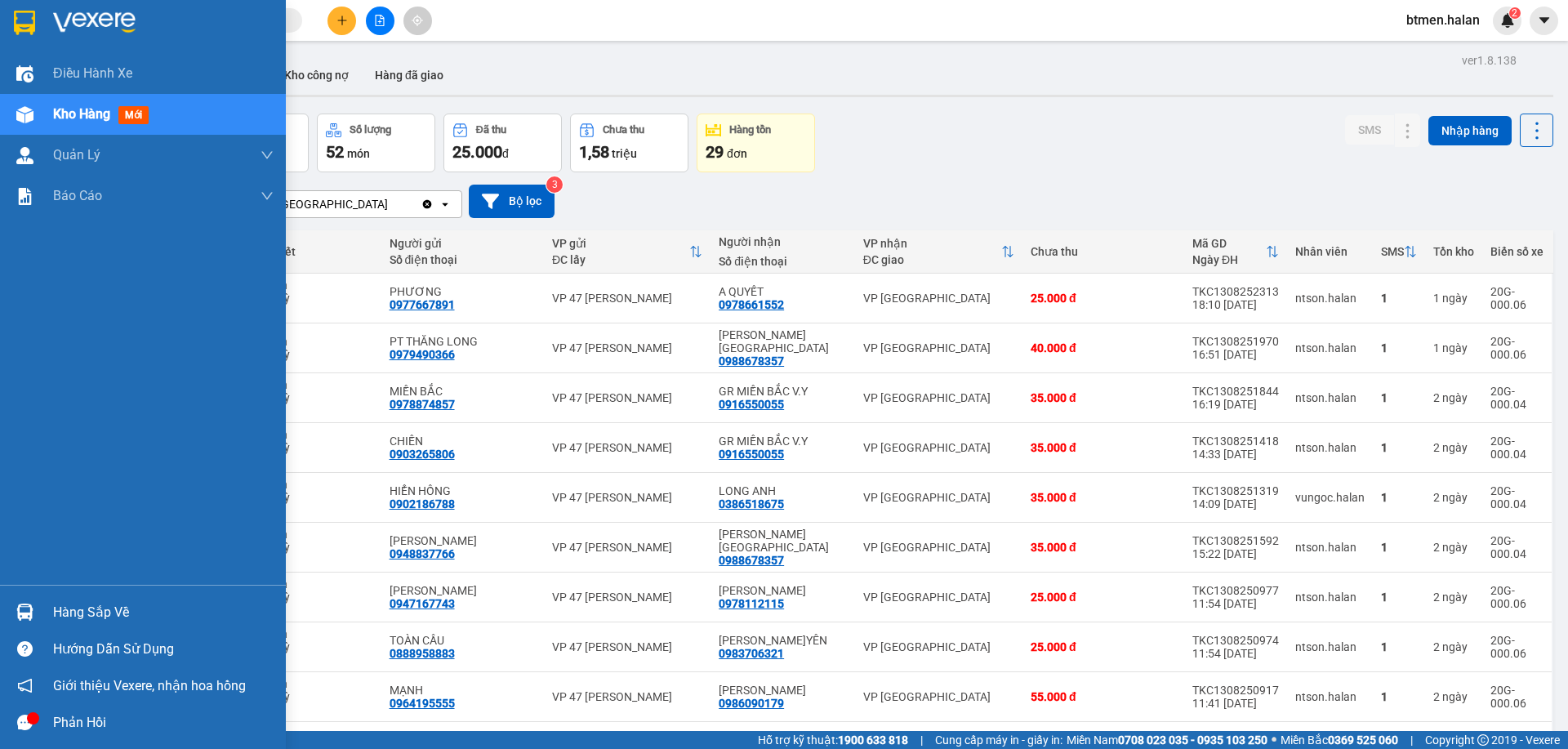
click at [66, 613] on div "Hàng sắp về" at bounding box center [163, 612] width 221 height 25
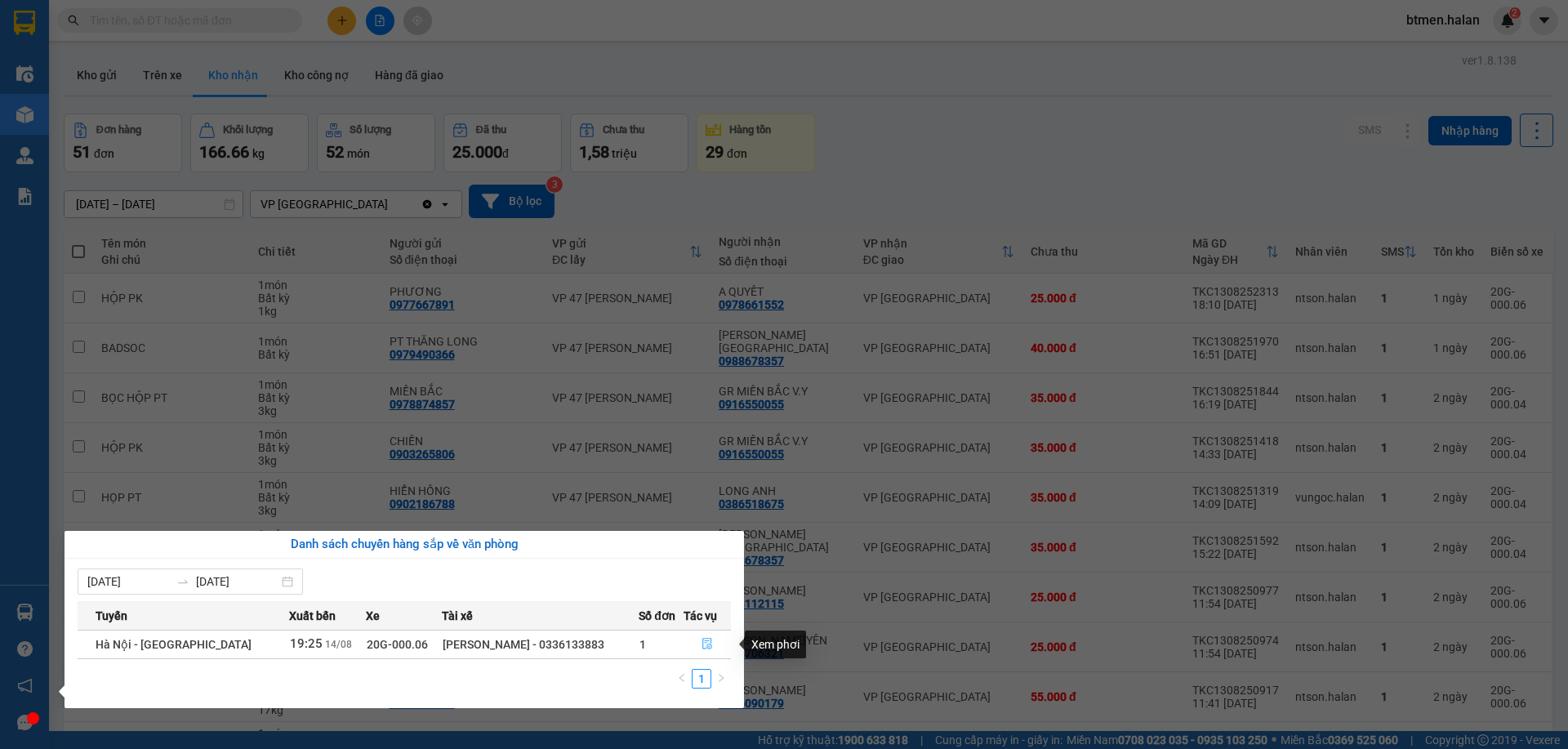
click at [709, 641] on icon "file-done" at bounding box center [707, 644] width 10 height 12
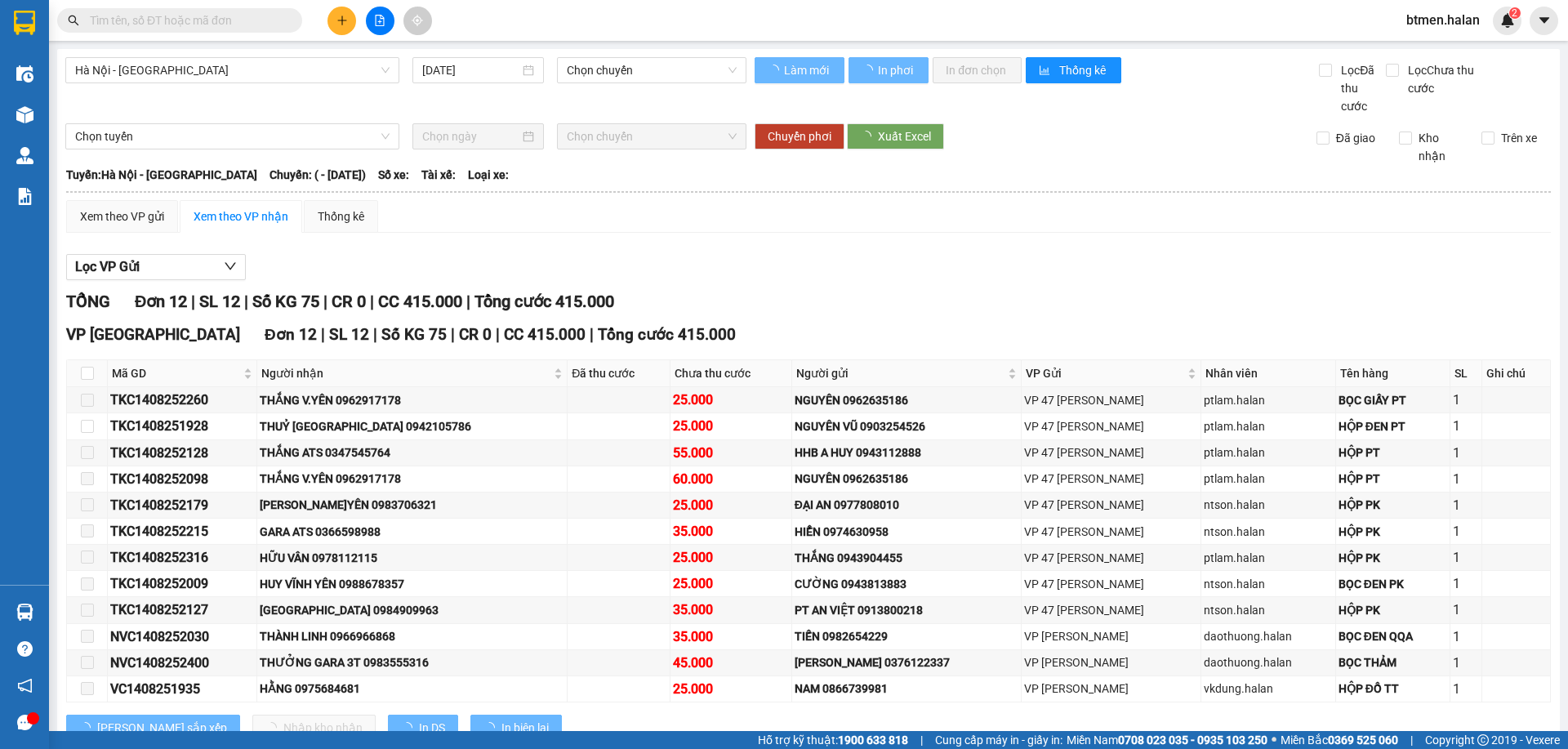
type input "[DATE]"
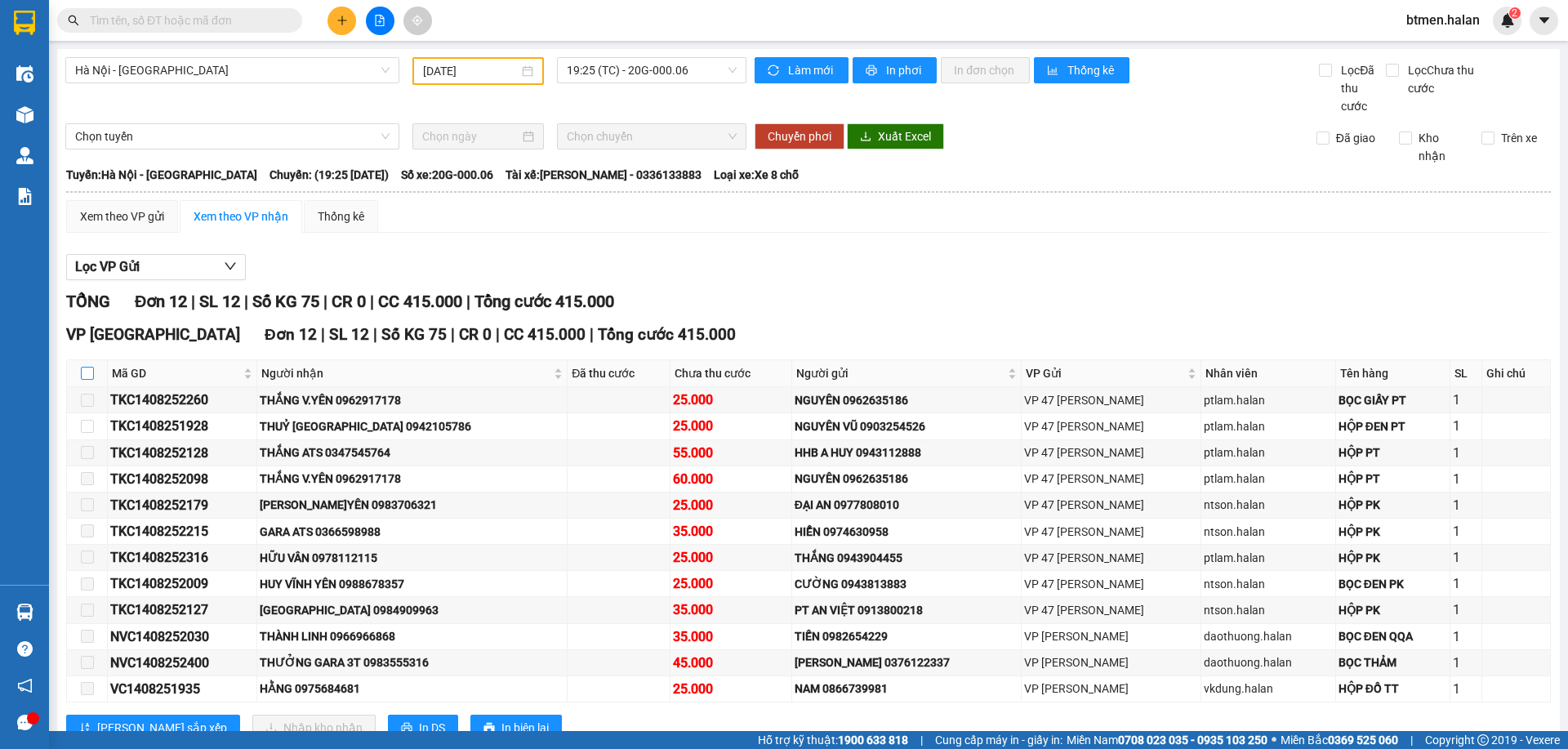
click at [85, 375] on input "checkbox" at bounding box center [88, 373] width 13 height 13
checkbox input "true"
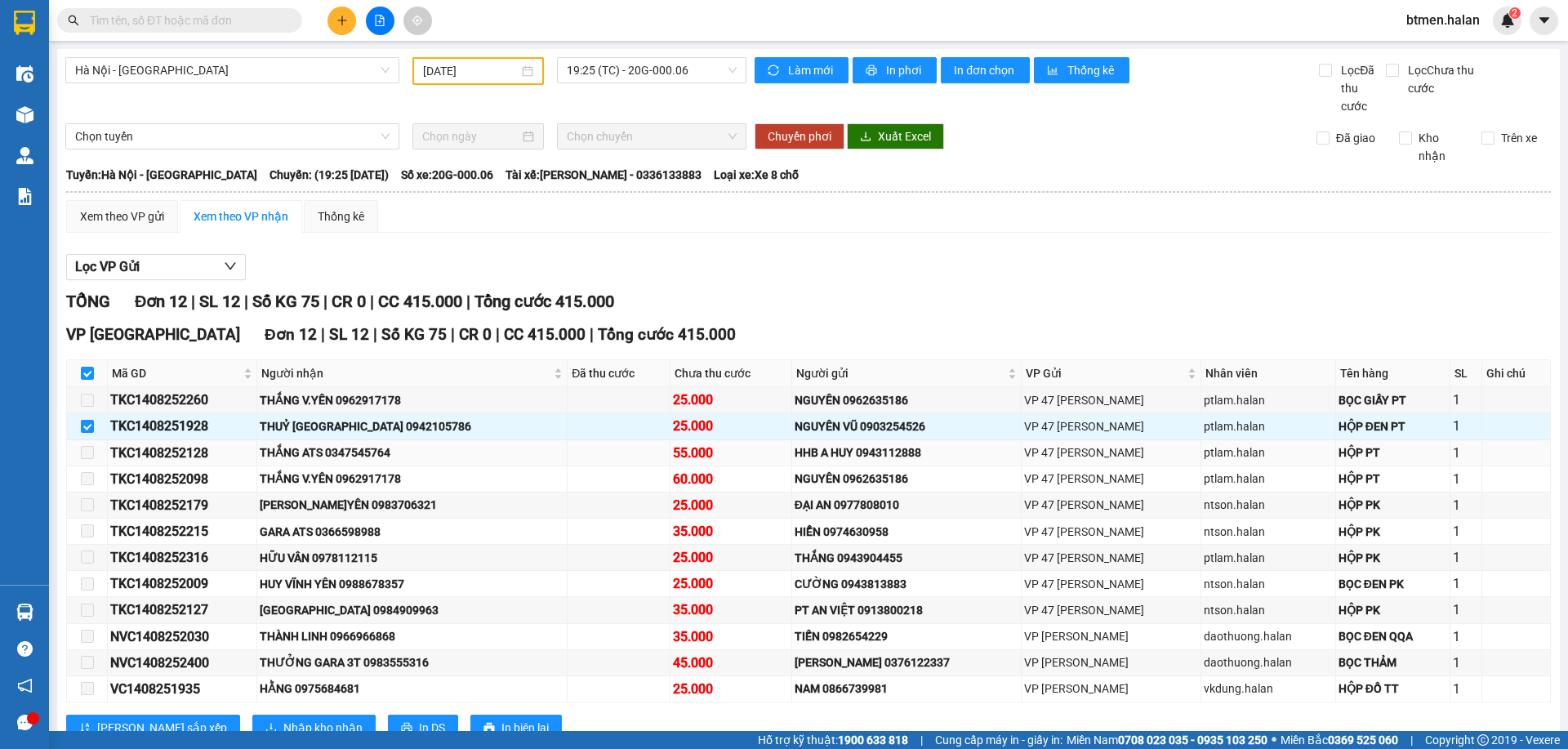
scroll to position [56, 0]
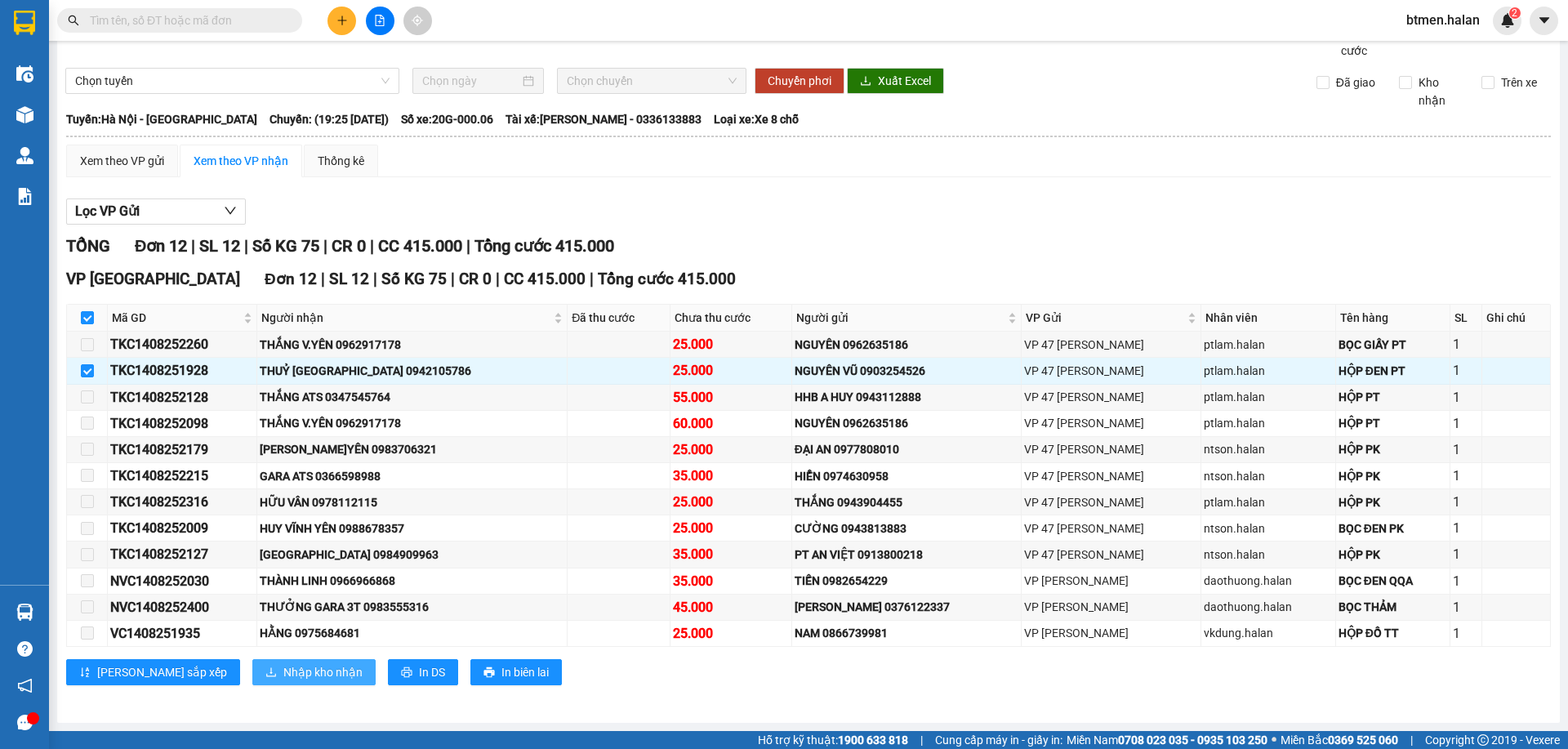
click at [284, 671] on span "Nhập kho nhận" at bounding box center [323, 672] width 79 height 18
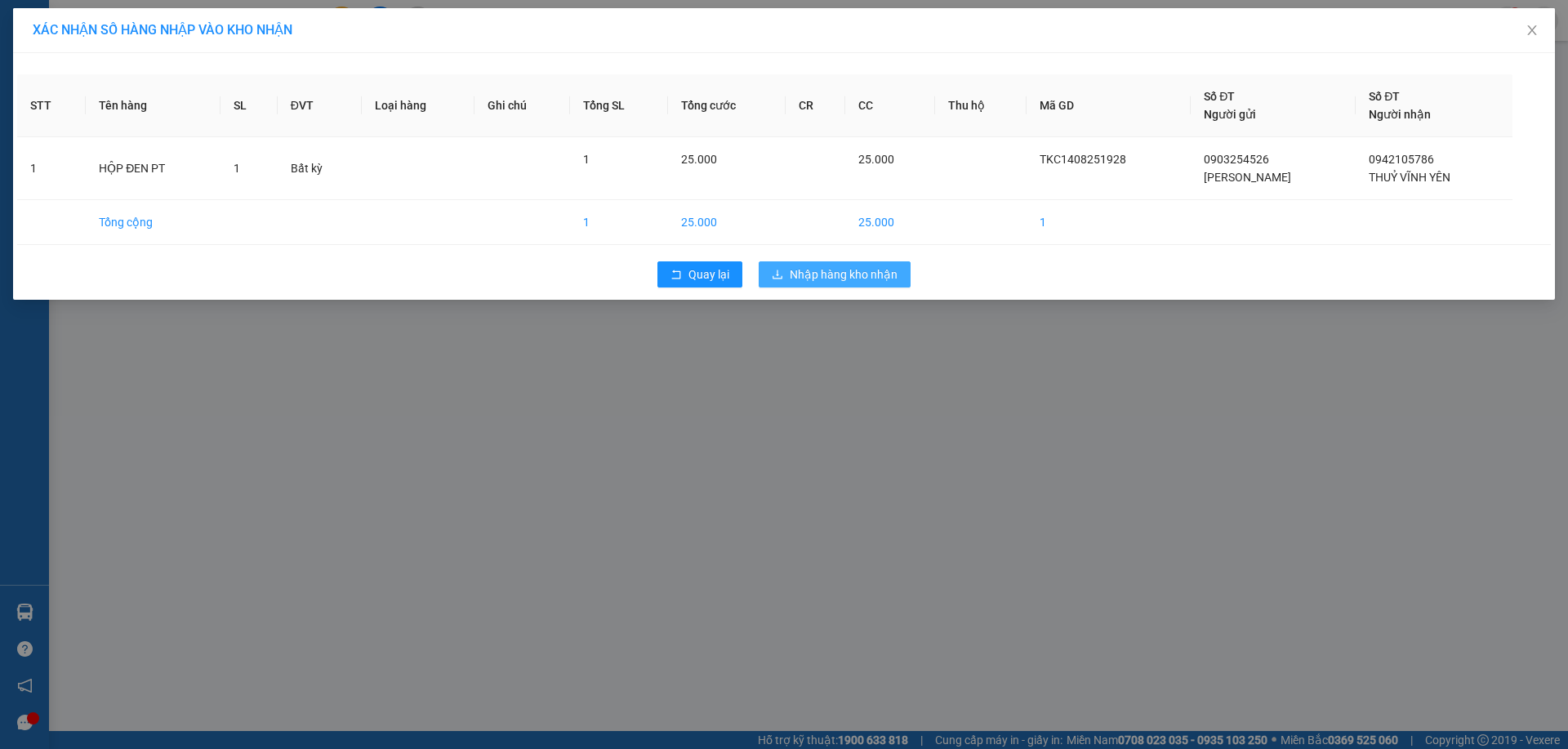
click at [845, 277] on span "Nhập hàng kho nhận" at bounding box center [844, 275] width 108 height 18
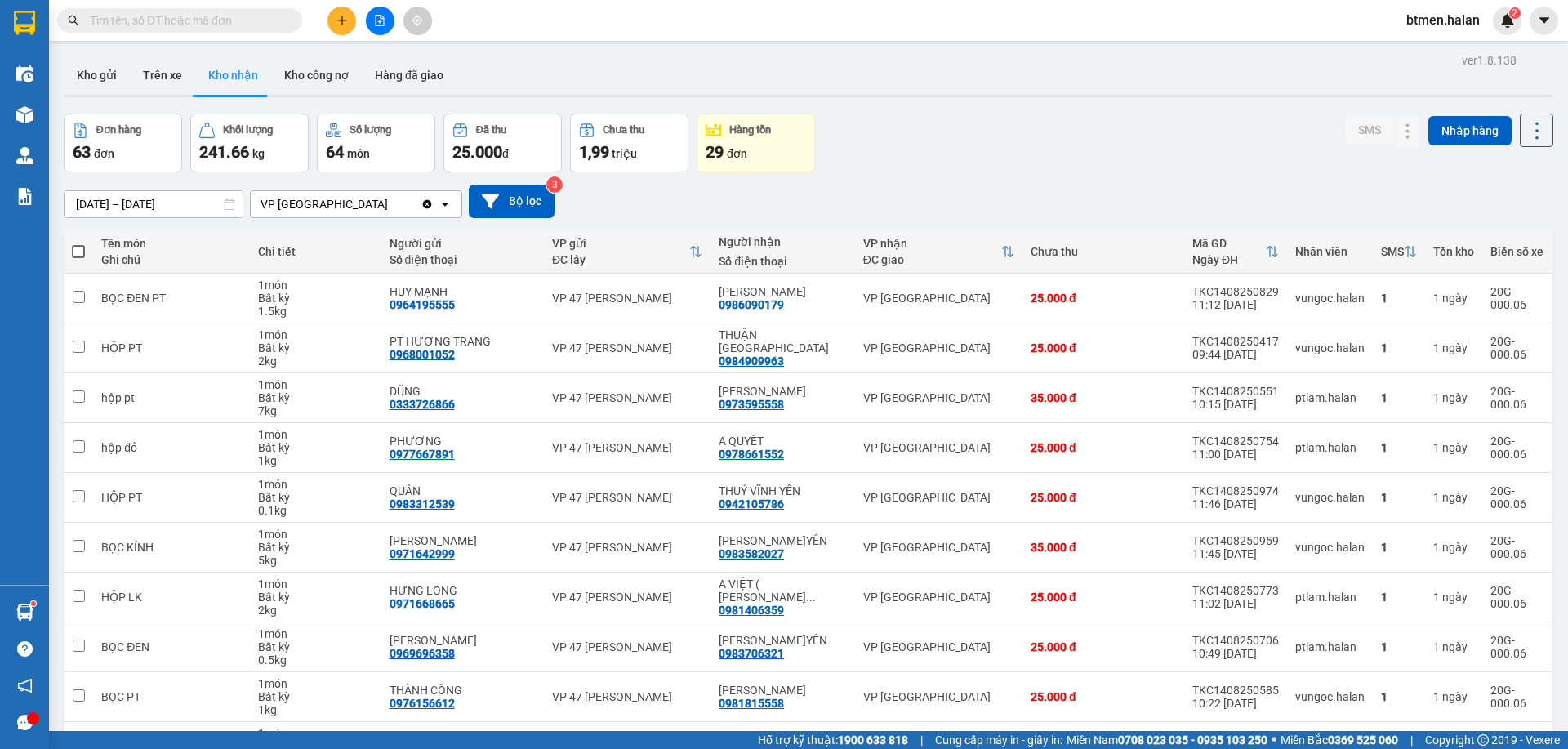
click at [701, 199] on div "[DATE] – [DATE] Press the down arrow key to interact with the calendar and sele…" at bounding box center [808, 201] width 1490 height 34
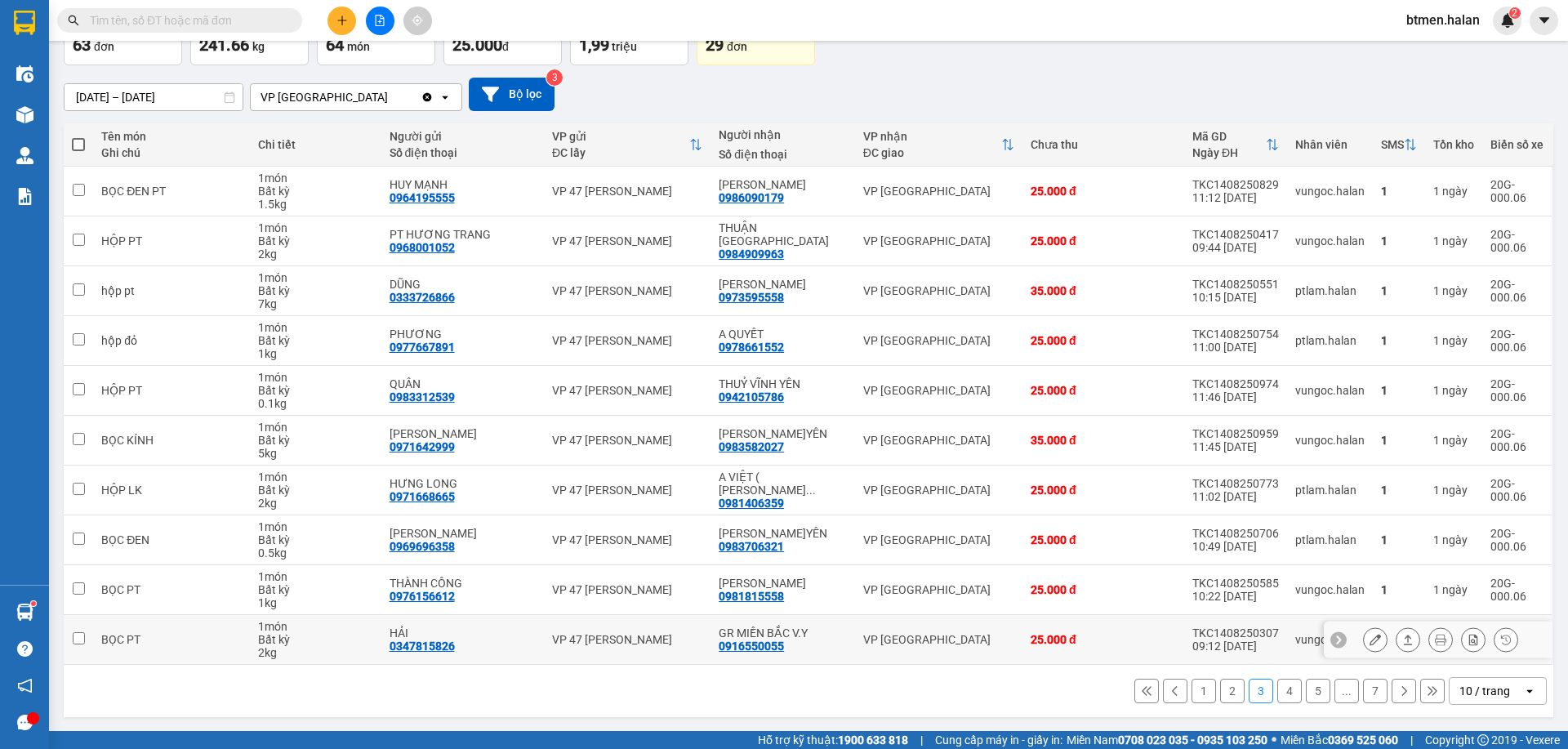
scroll to position [108, 0]
click at [1191, 692] on button "1" at bounding box center [1203, 690] width 25 height 25
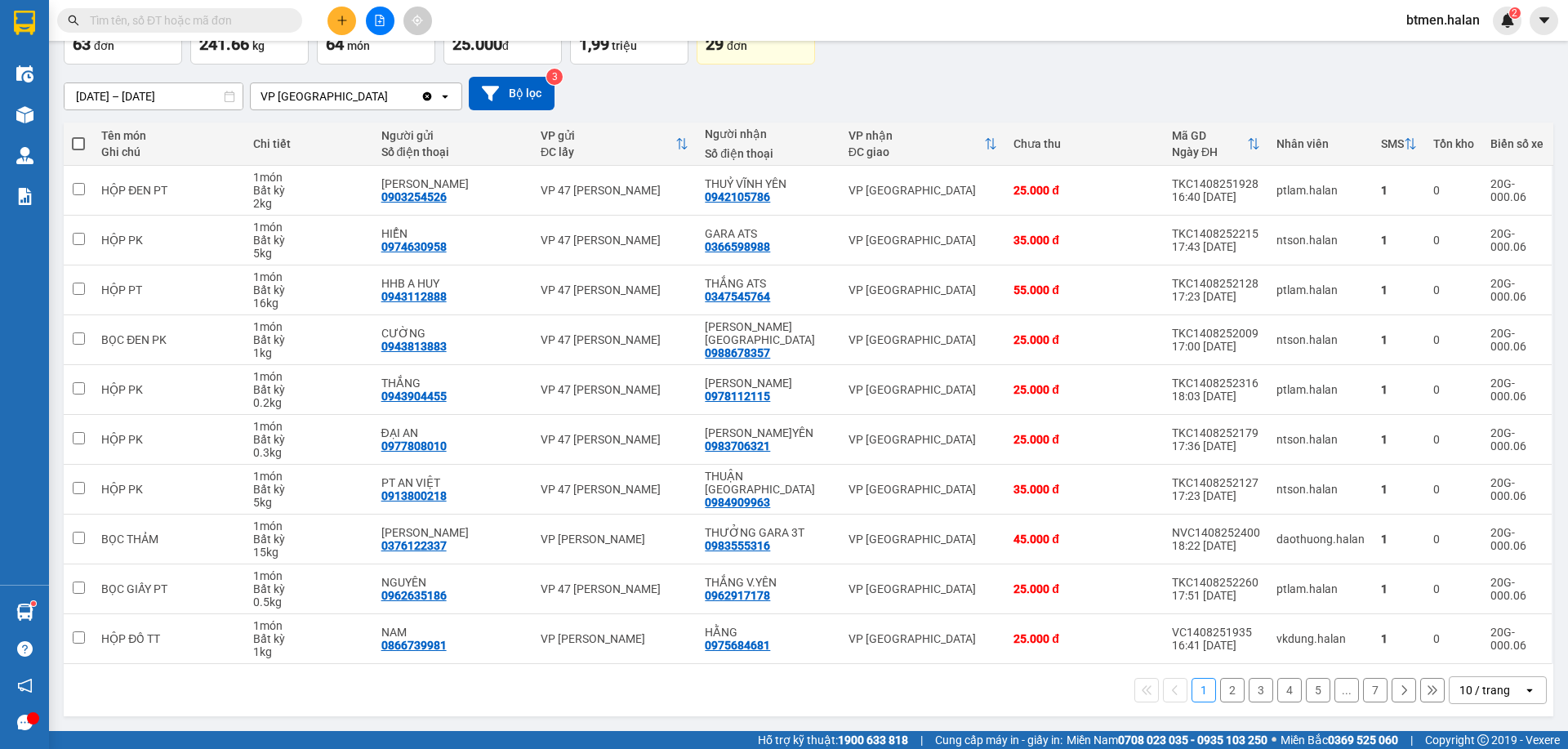
click at [1220, 683] on button "2" at bounding box center [1232, 690] width 25 height 25
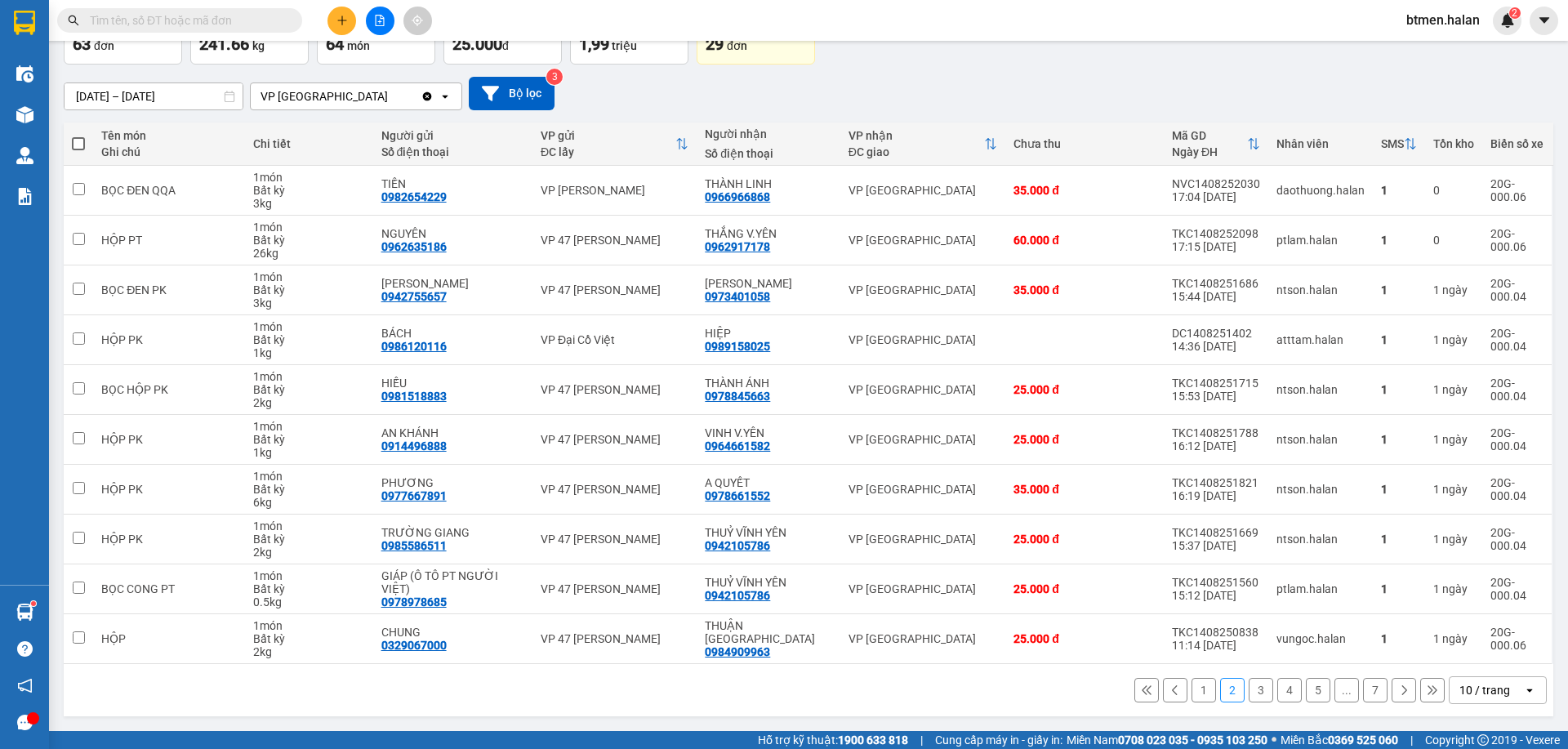
click at [1195, 693] on button "1" at bounding box center [1203, 690] width 25 height 25
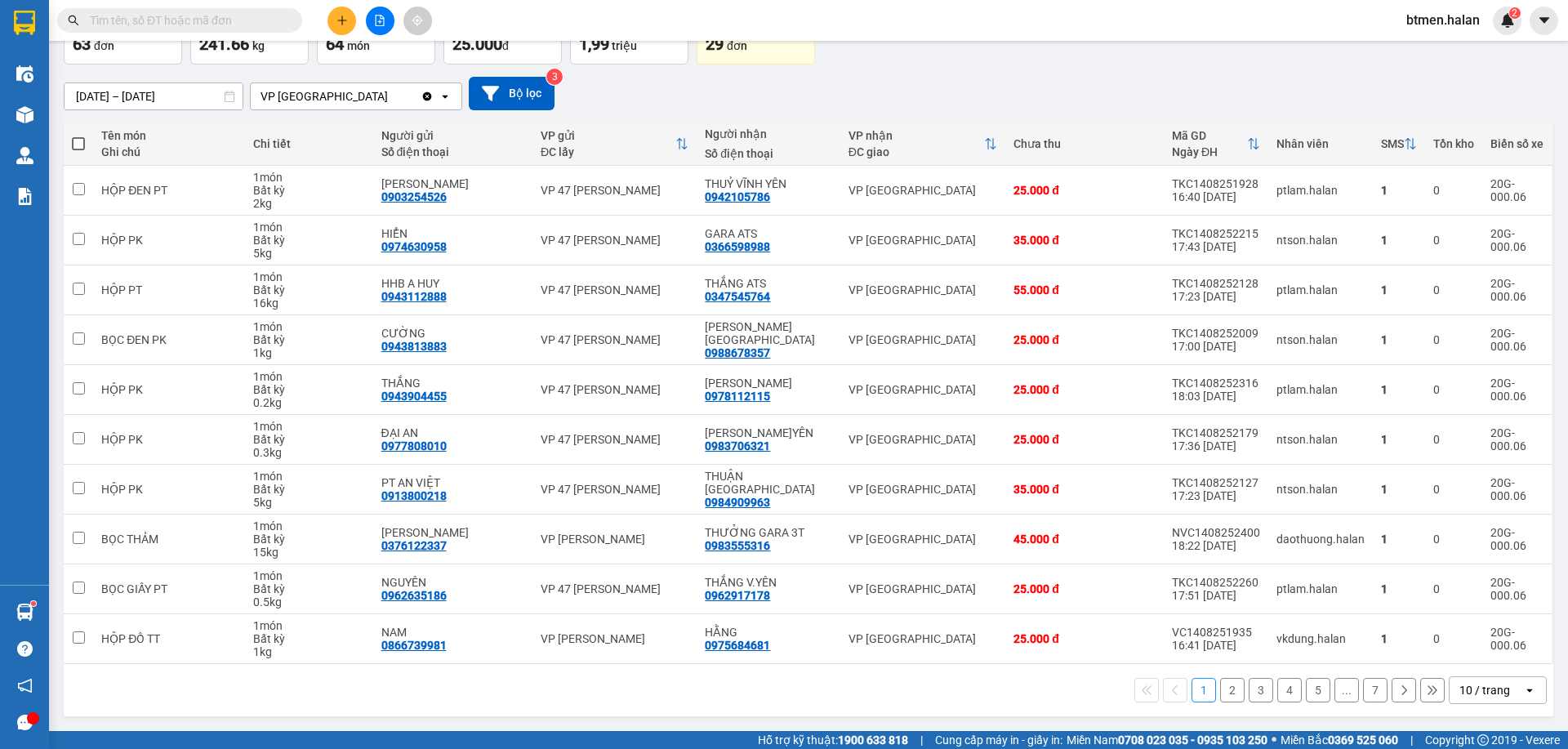
click at [1249, 690] on button "3" at bounding box center [1261, 690] width 25 height 25
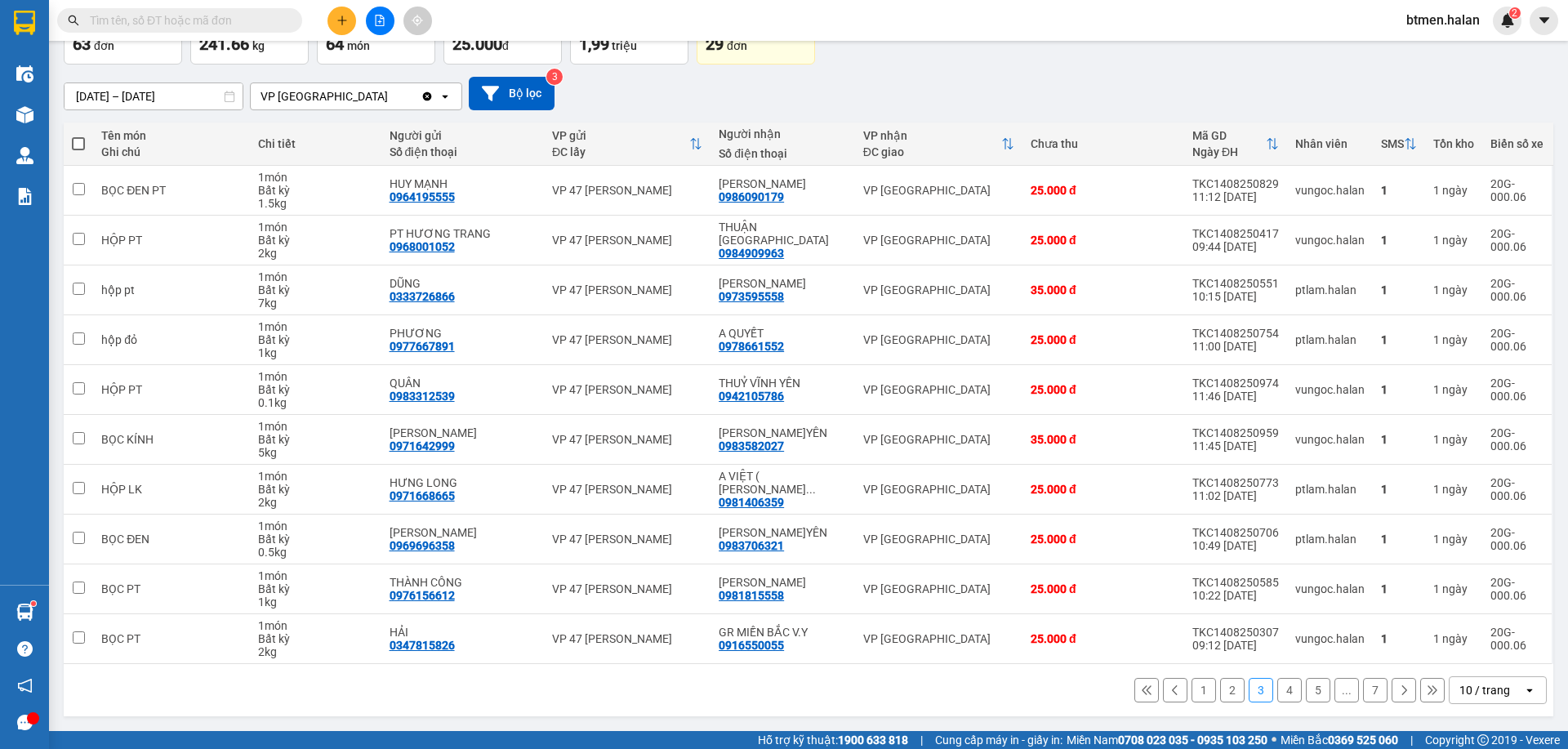
click at [1277, 688] on button "4" at bounding box center [1289, 690] width 25 height 25
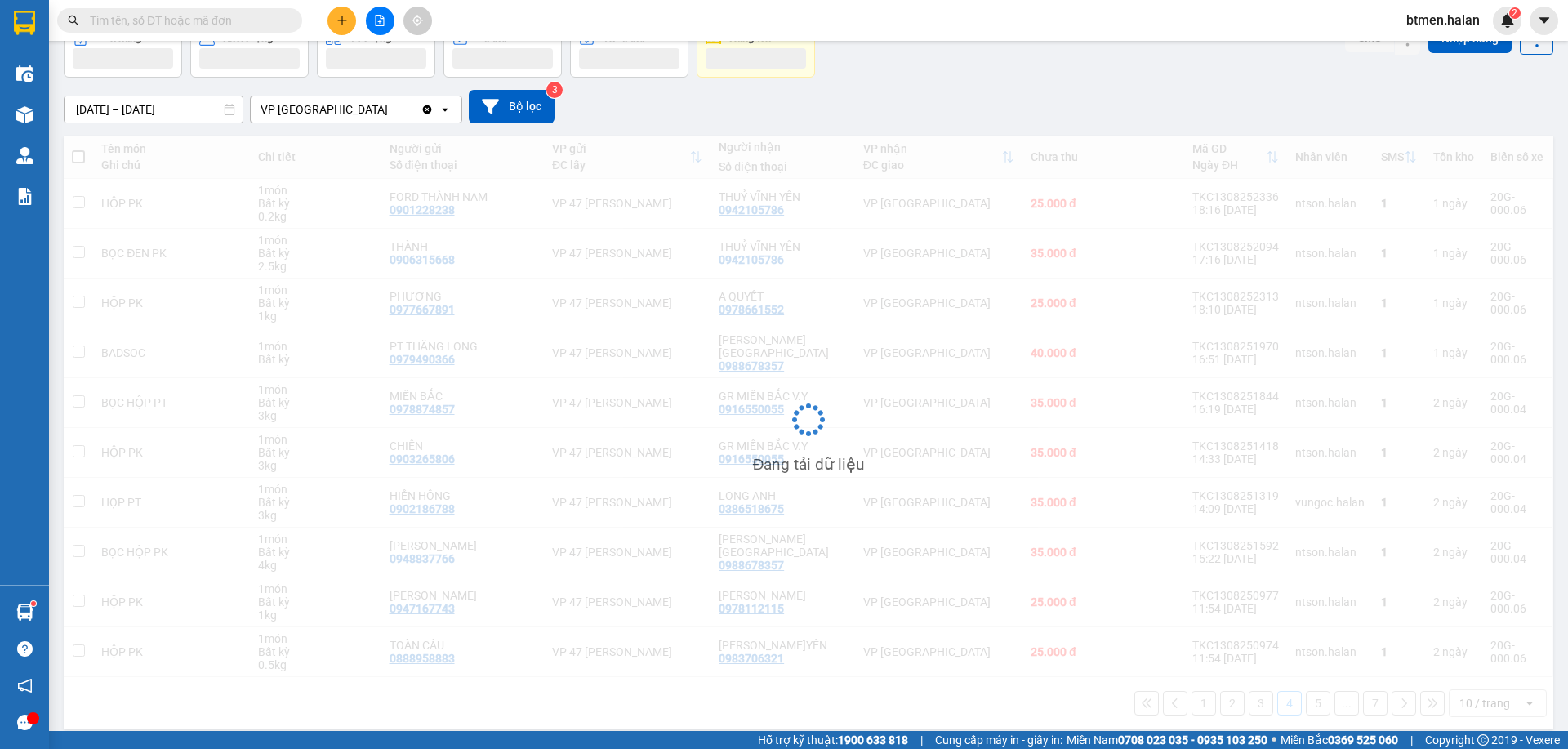
scroll to position [95, 0]
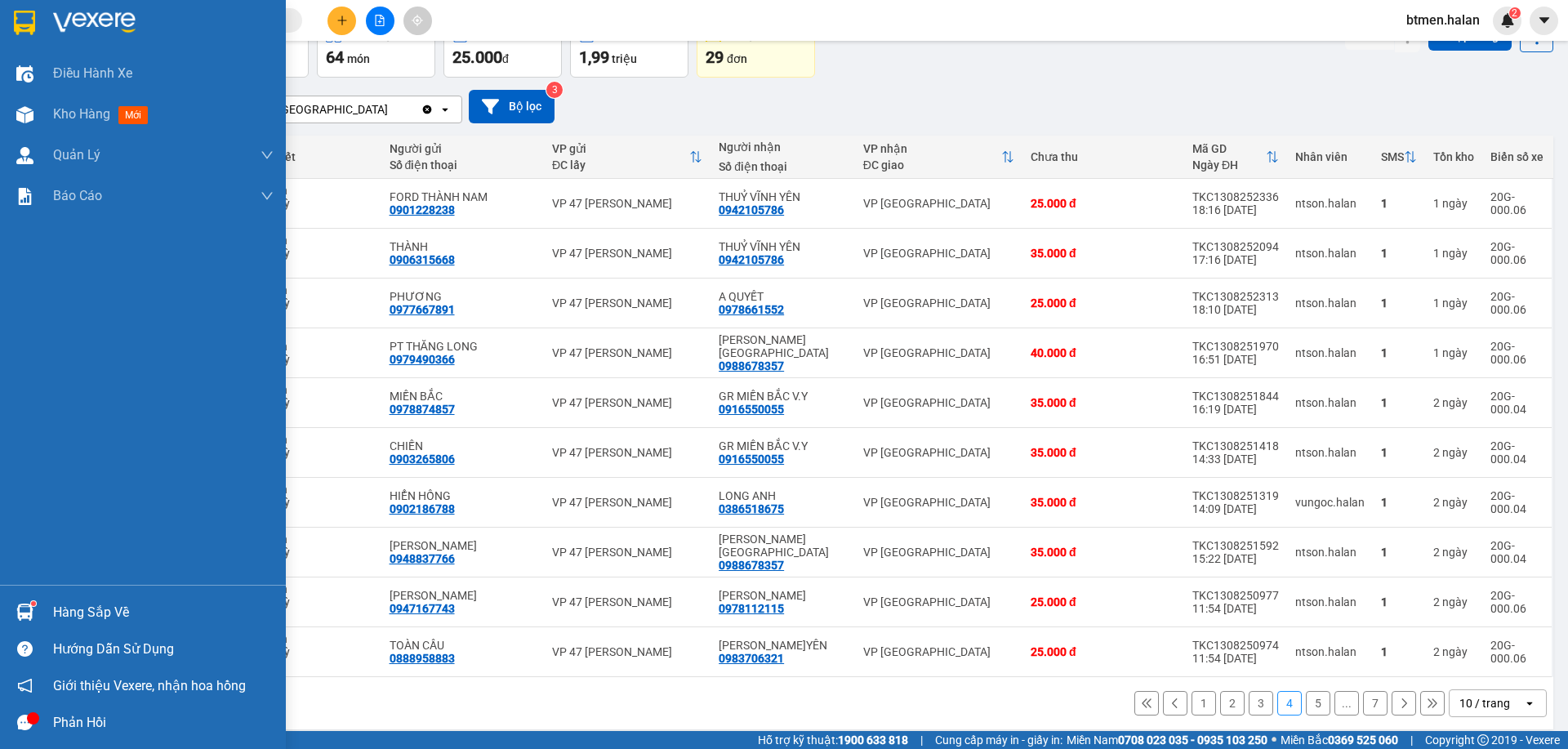
click at [56, 617] on div "Hàng sắp về" at bounding box center [163, 612] width 221 height 25
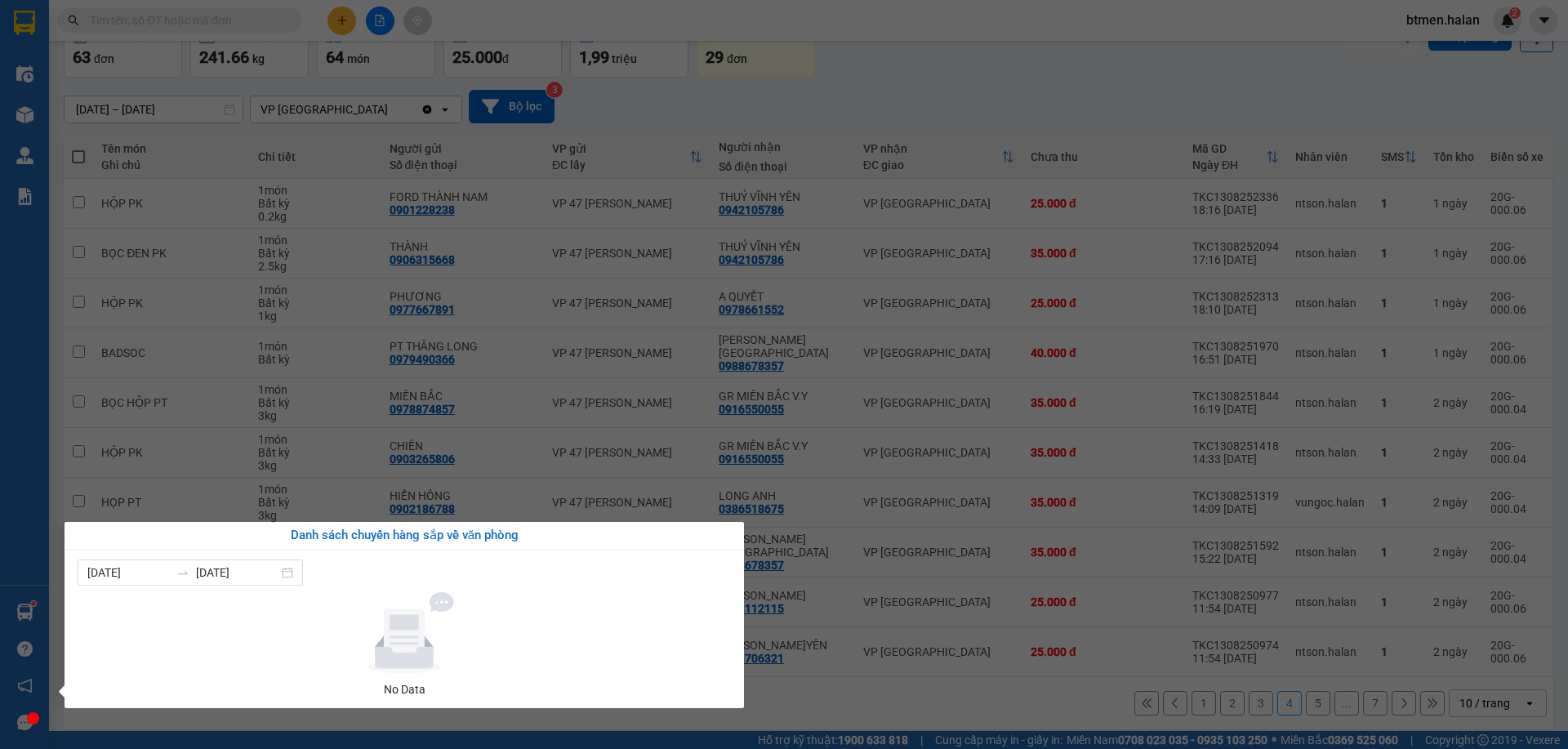
click at [898, 112] on section "Kết quả tìm kiếm ( 0 ) Bộ lọc No Data btmen.halan 2 Điều hành xe Kho hàng mới Q…" at bounding box center [784, 374] width 1568 height 749
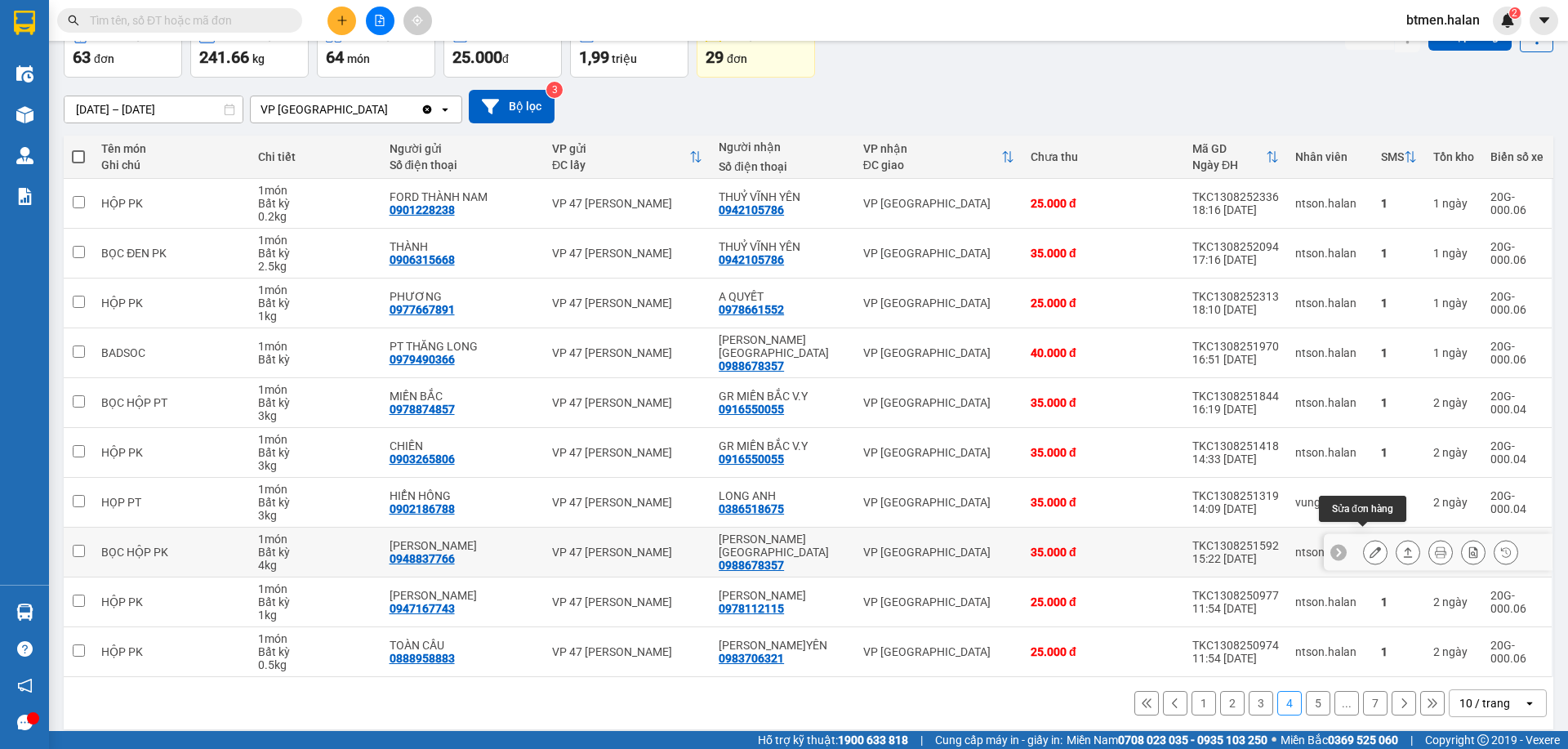
click at [1370, 546] on icon at bounding box center [1376, 552] width 12 height 12
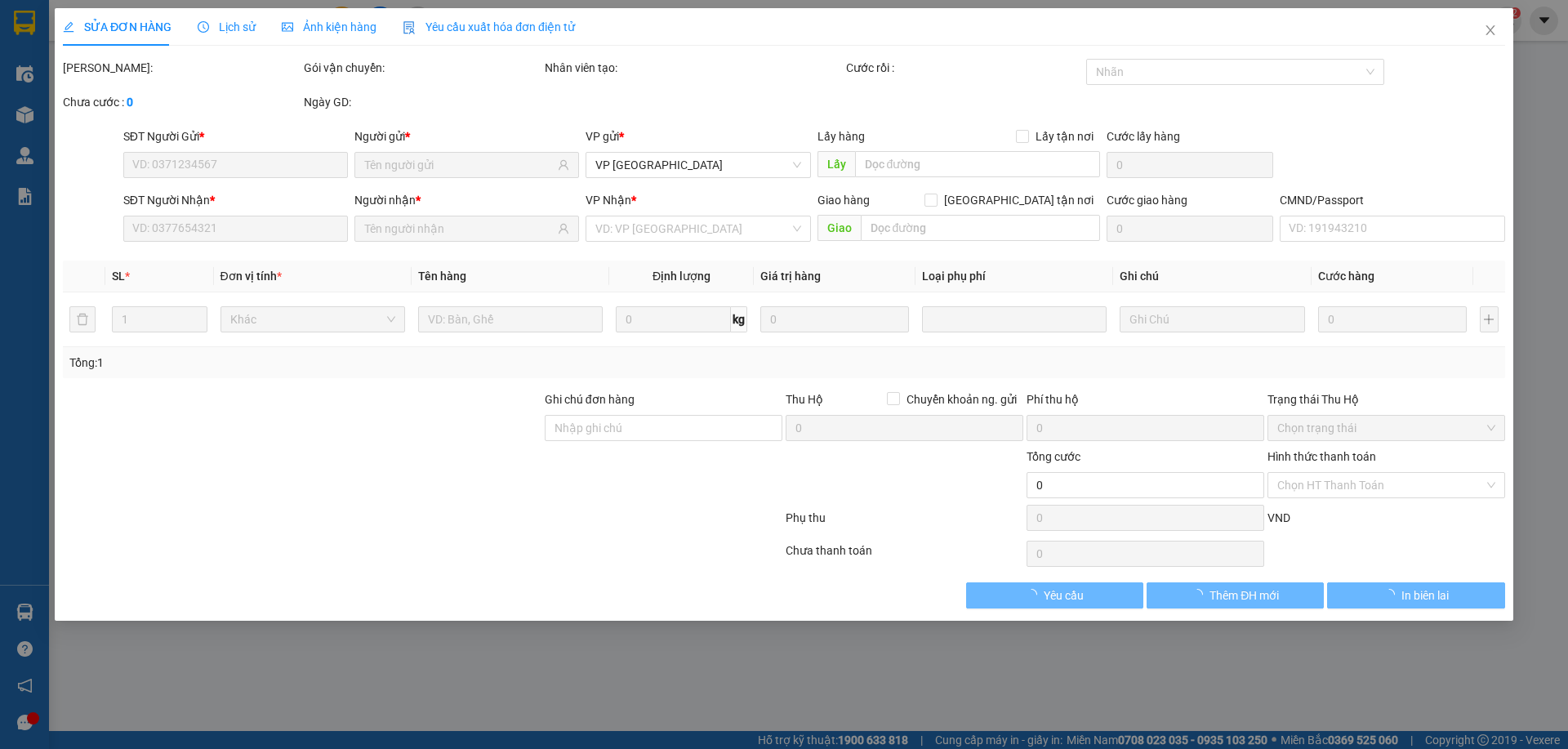
type input "0948837766"
type input "[PERSON_NAME]"
type input "0988678357"
type input "[PERSON_NAME][GEOGRAPHIC_DATA]"
type input "35.000"
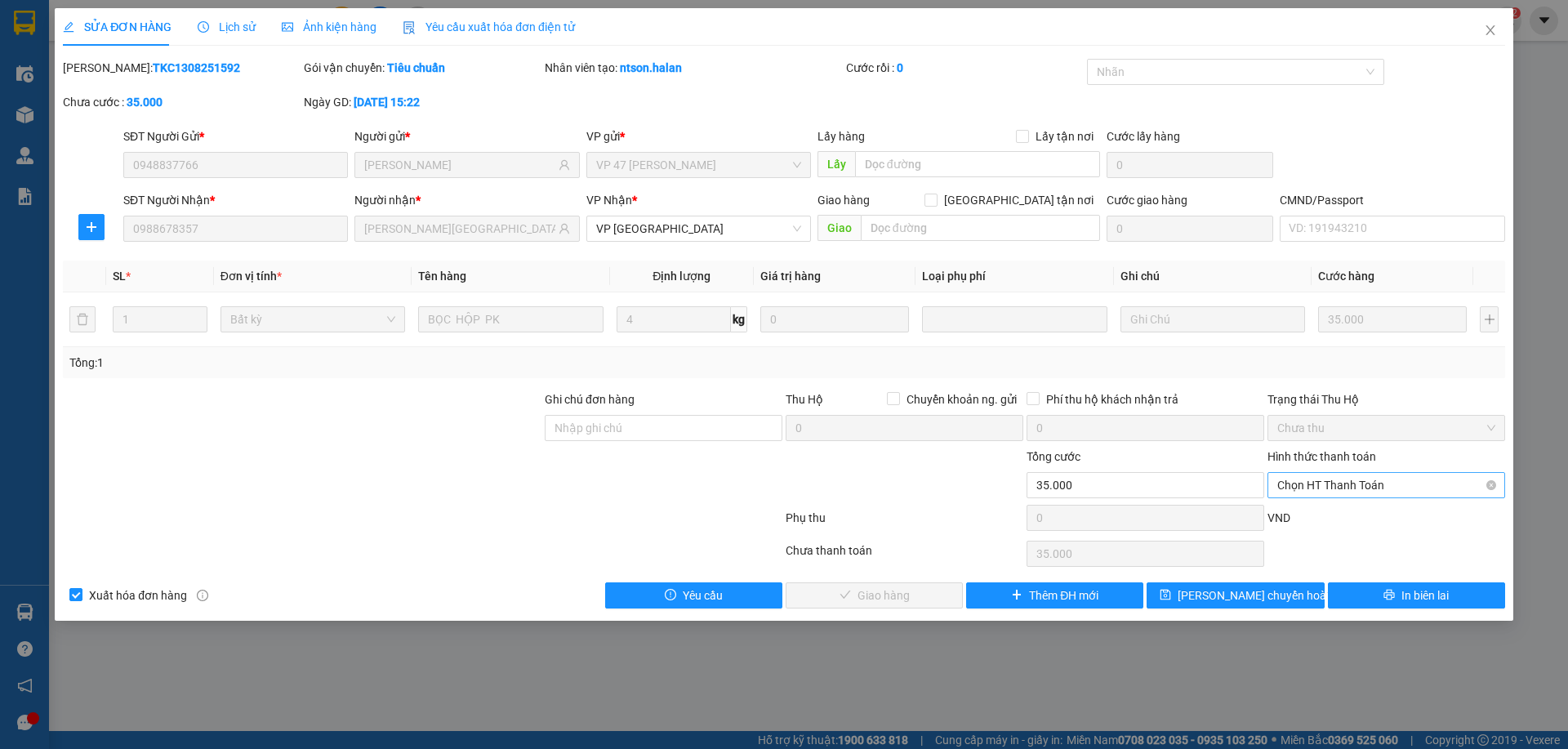
click at [1335, 487] on span "Chọn HT Thanh Toán" at bounding box center [1386, 484] width 218 height 25
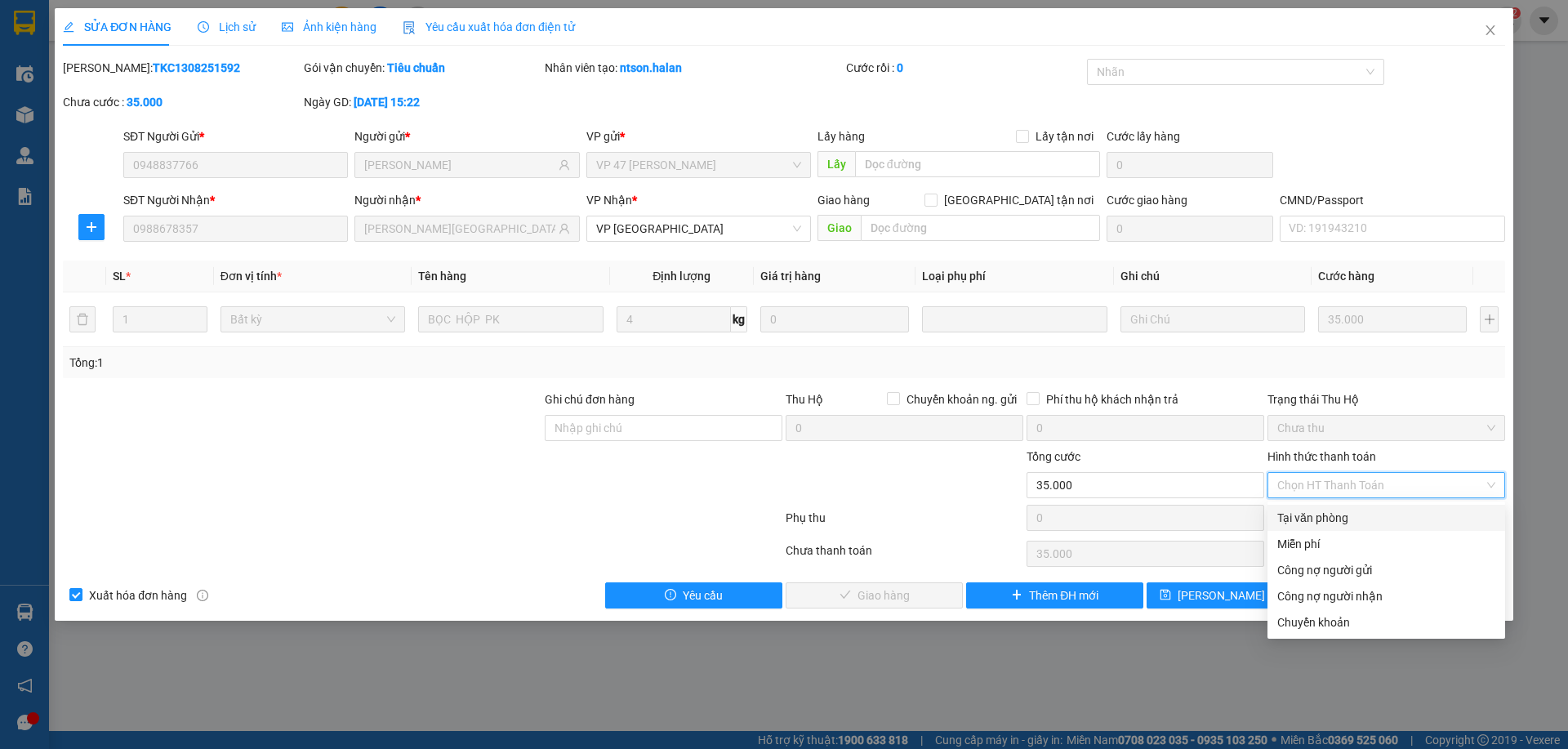
click at [1319, 505] on div "Tại văn phòng" at bounding box center [1386, 517] width 238 height 26
type input "0"
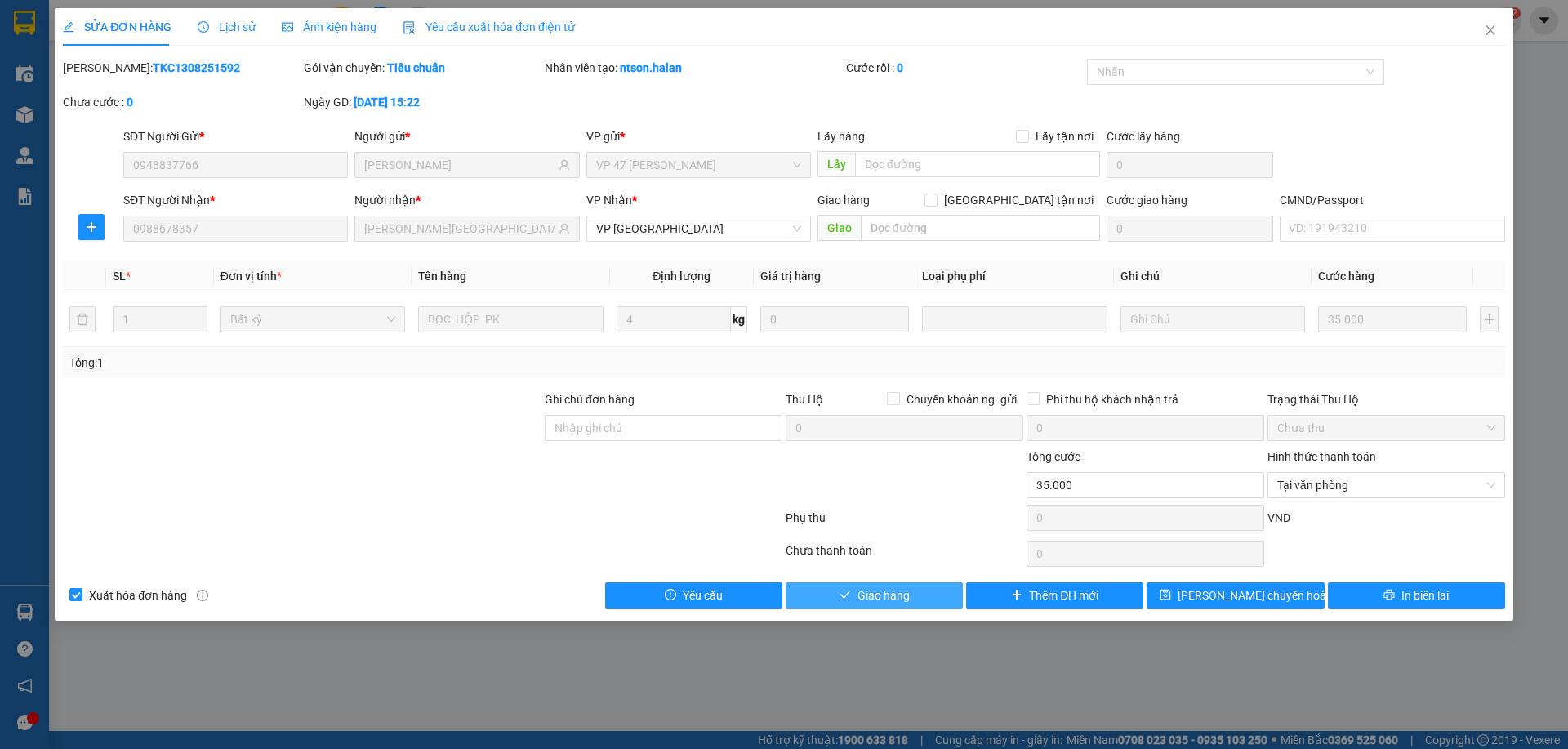
click at [909, 598] on button "Giao hàng" at bounding box center [874, 595] width 177 height 26
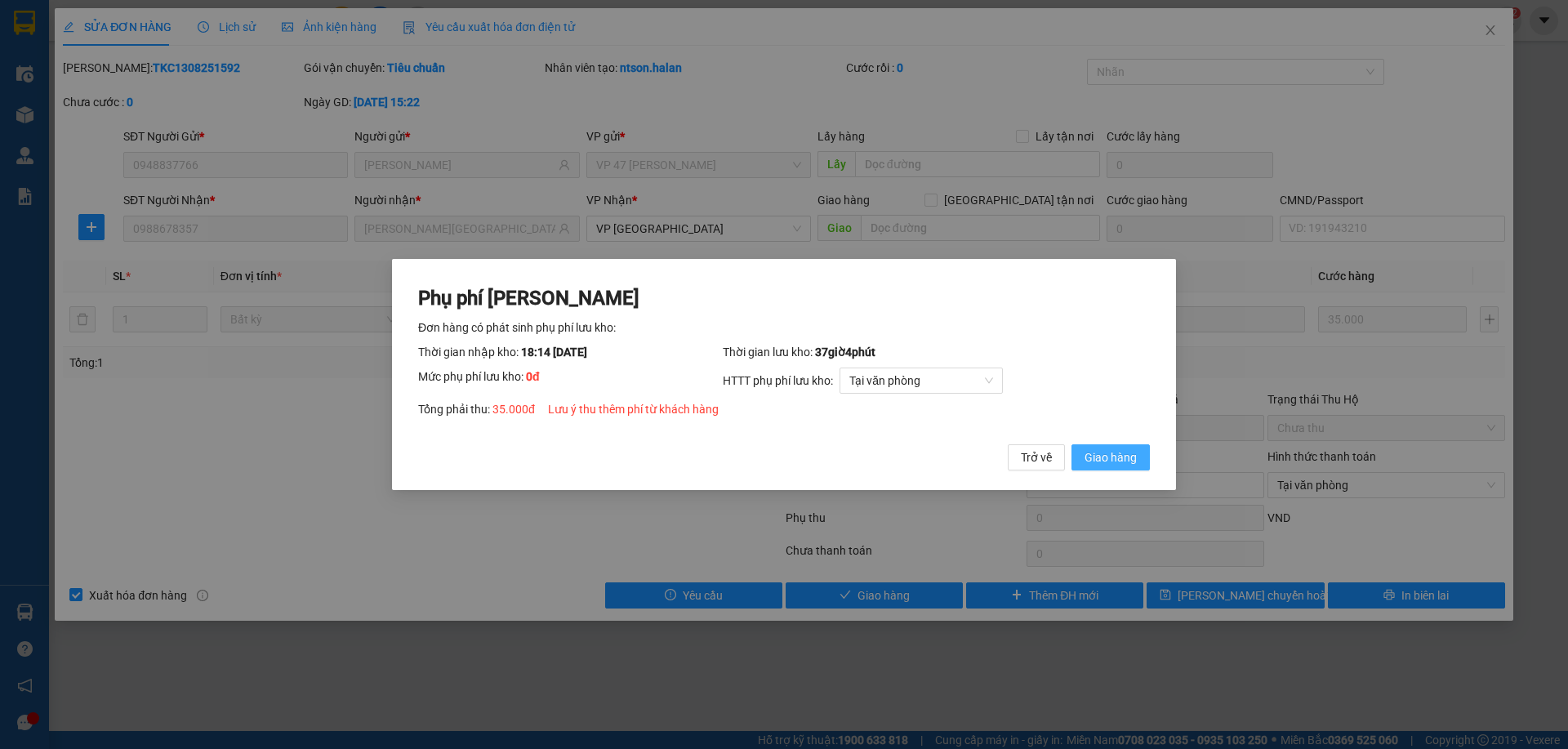
click at [1087, 463] on span "Giao hàng" at bounding box center [1110, 458] width 52 height 18
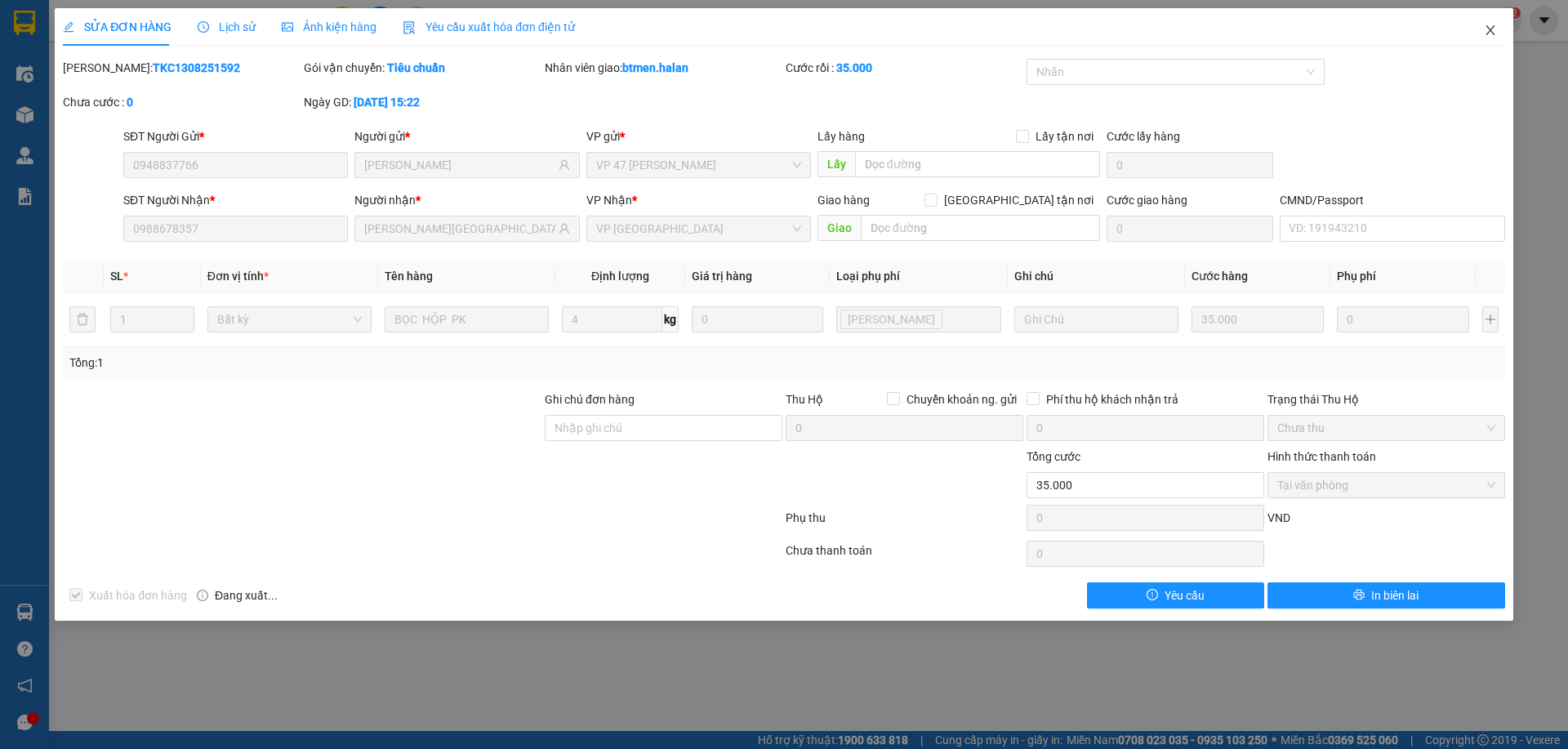
click at [1488, 27] on icon "close" at bounding box center [1490, 30] width 9 height 10
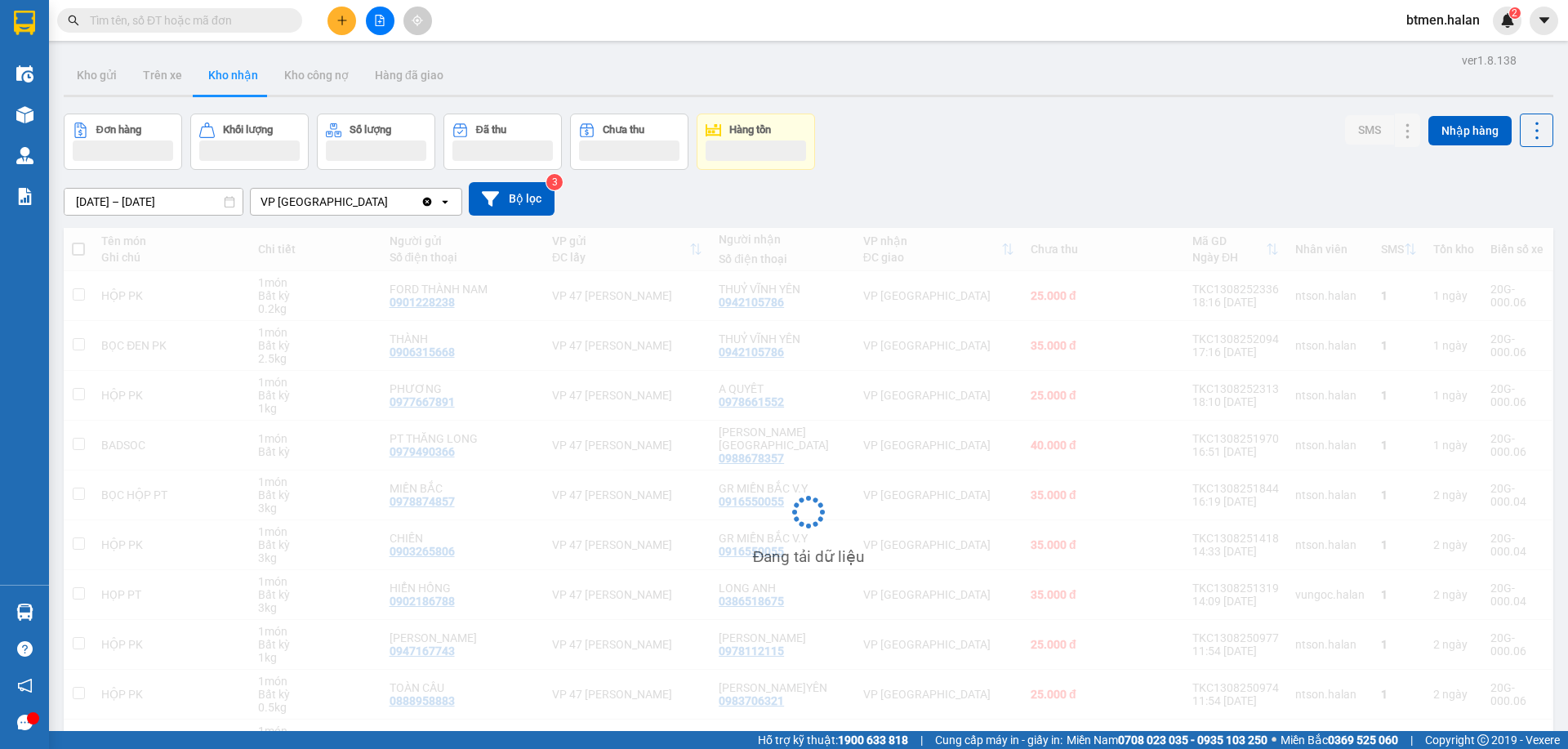
click at [253, 27] on input "text" at bounding box center [185, 21] width 192 height 18
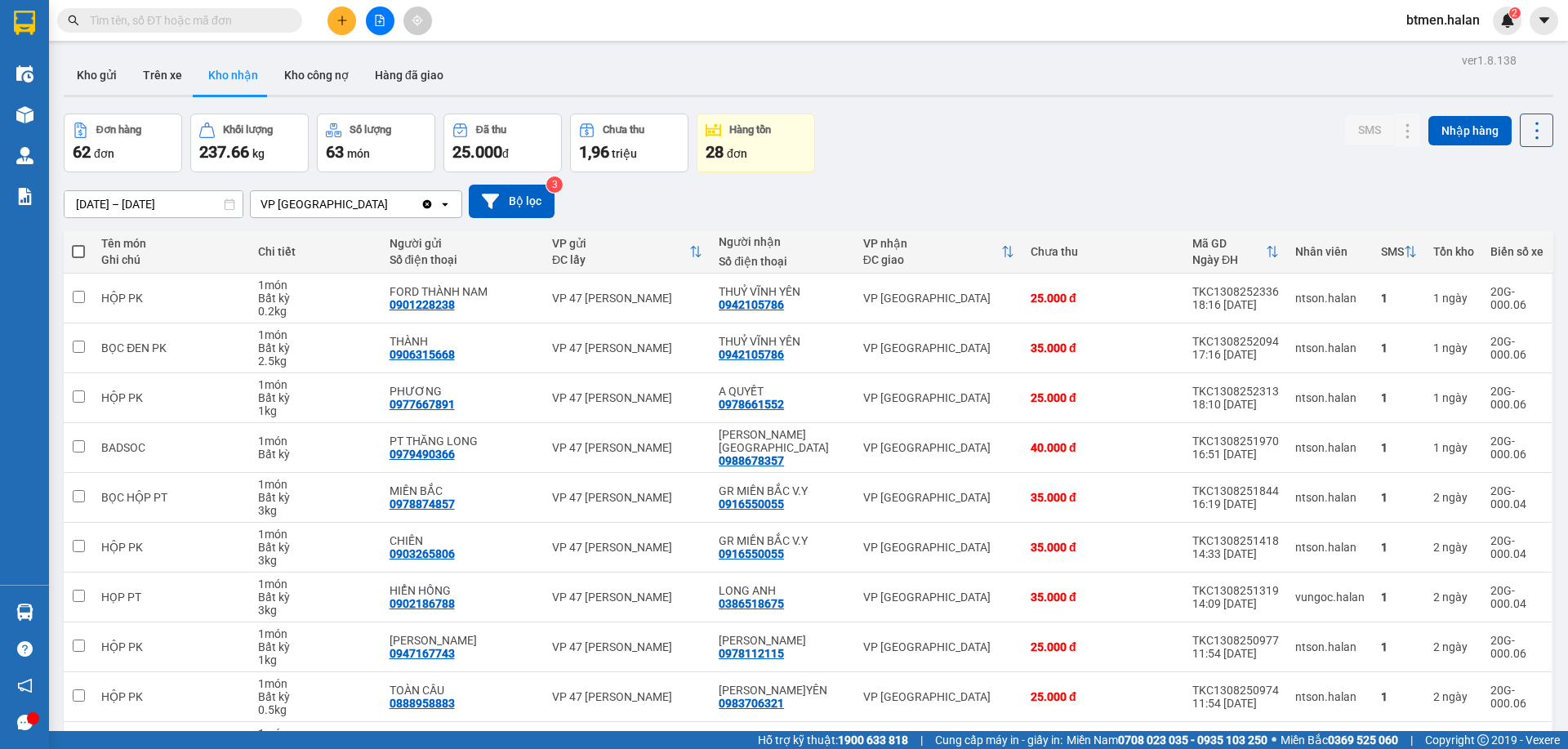
paste input "0988678357"
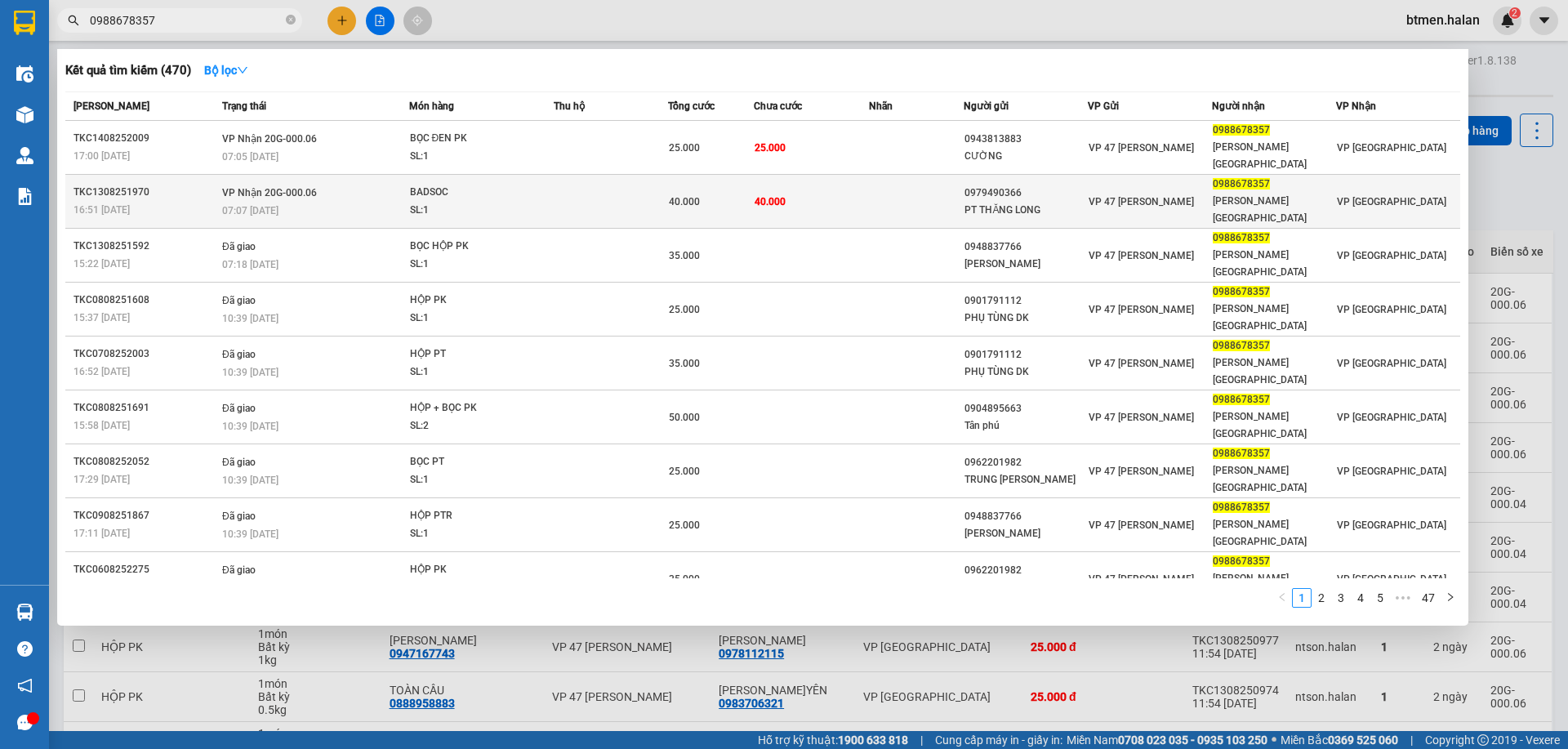
type input "0988678357"
click at [843, 175] on td "40.000" at bounding box center [810, 202] width 114 height 54
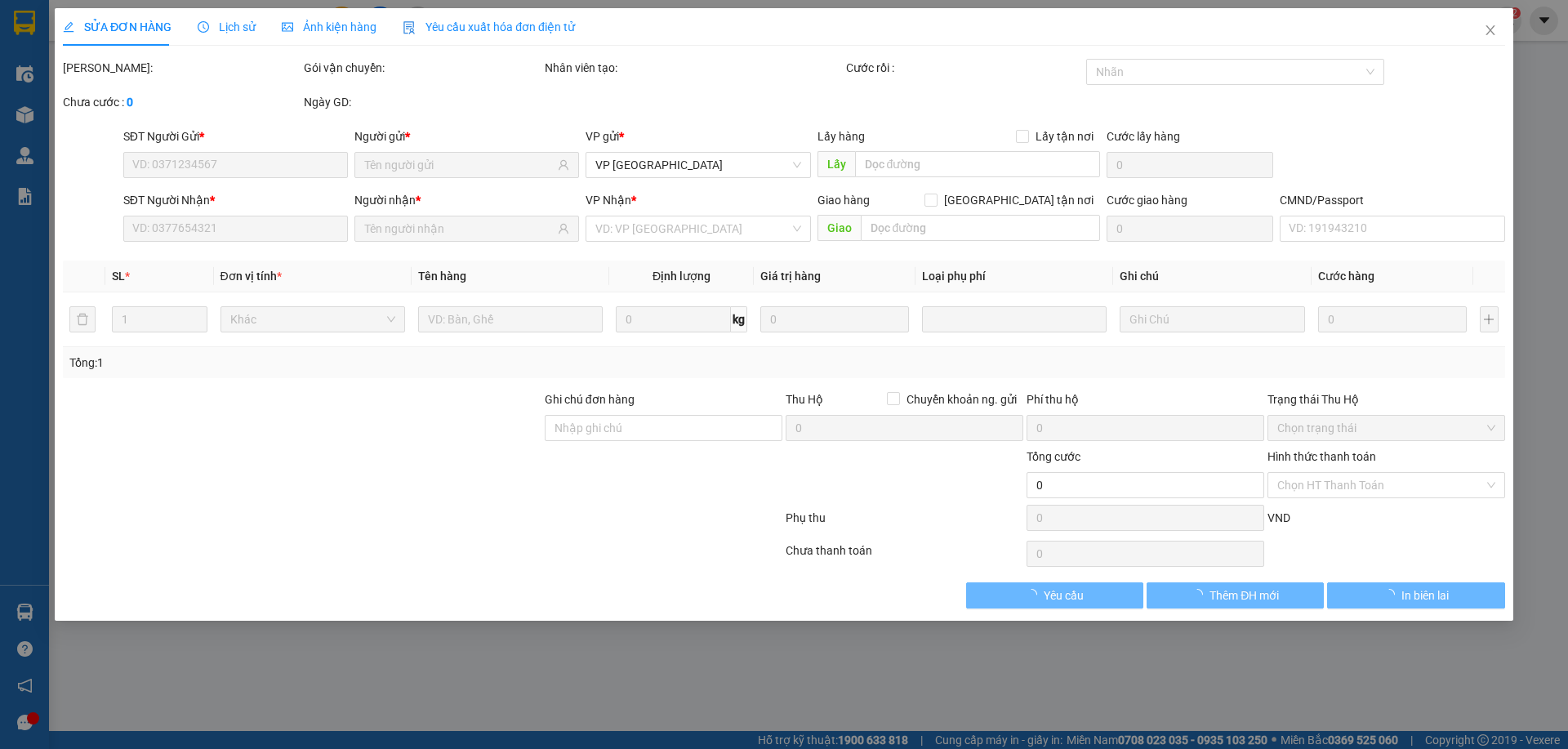
type input "0979490366"
type input "PT THĂNG LONG"
type input "0988678357"
type input "[PERSON_NAME][GEOGRAPHIC_DATA]"
type input "40.000"
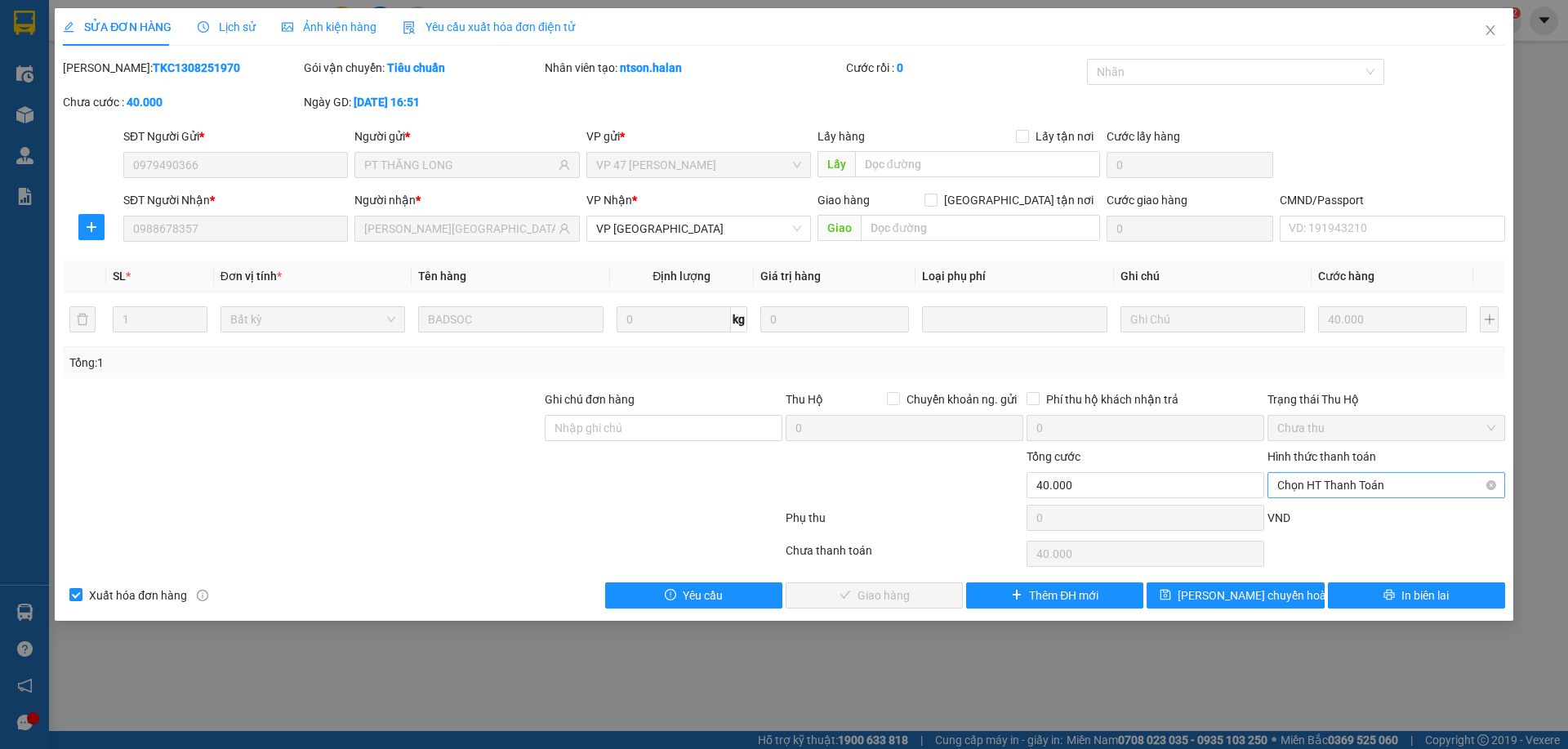
click at [1373, 488] on span "Chọn HT Thanh Toán" at bounding box center [1386, 484] width 218 height 25
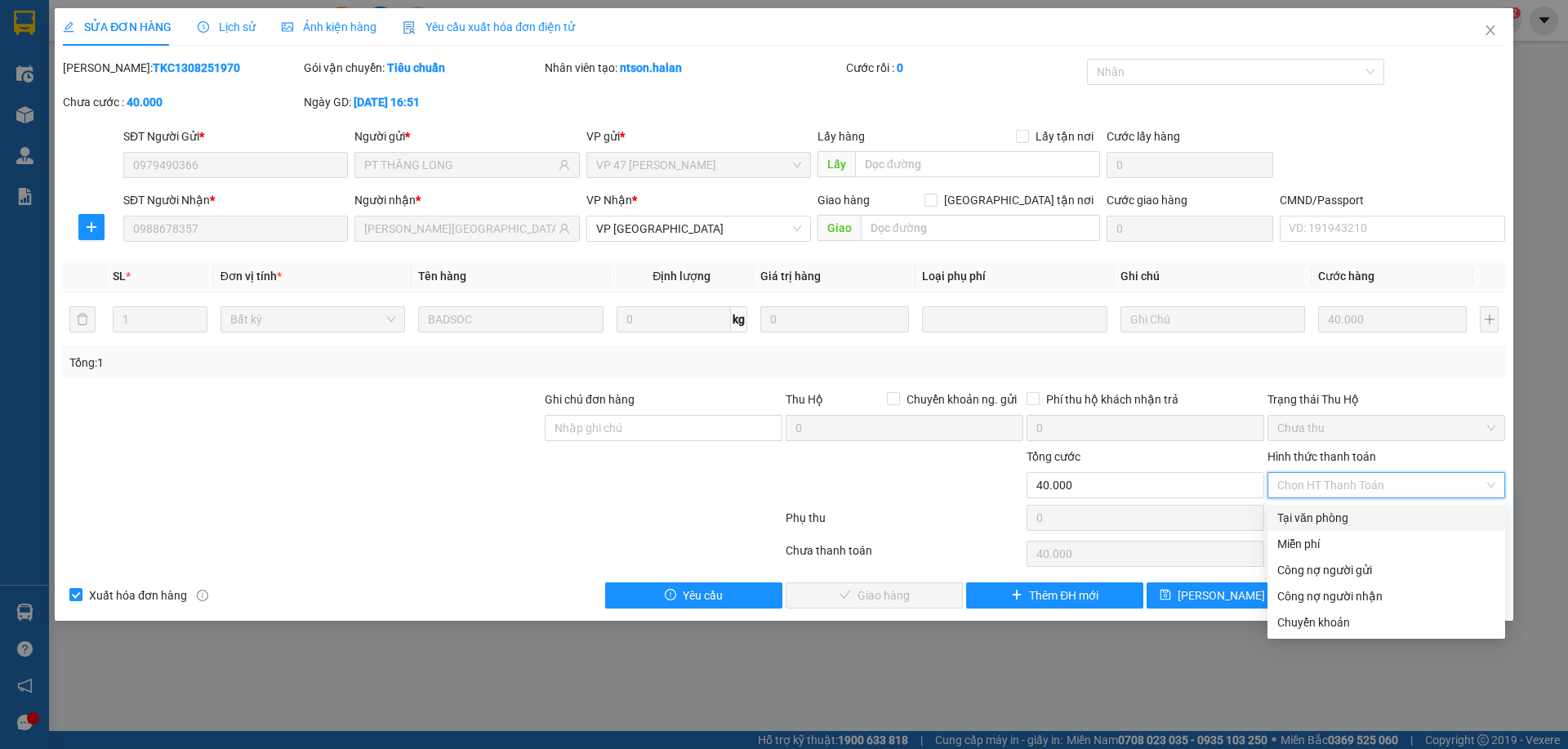
click at [1343, 513] on div "Tại văn phòng" at bounding box center [1386, 518] width 218 height 18
type input "0"
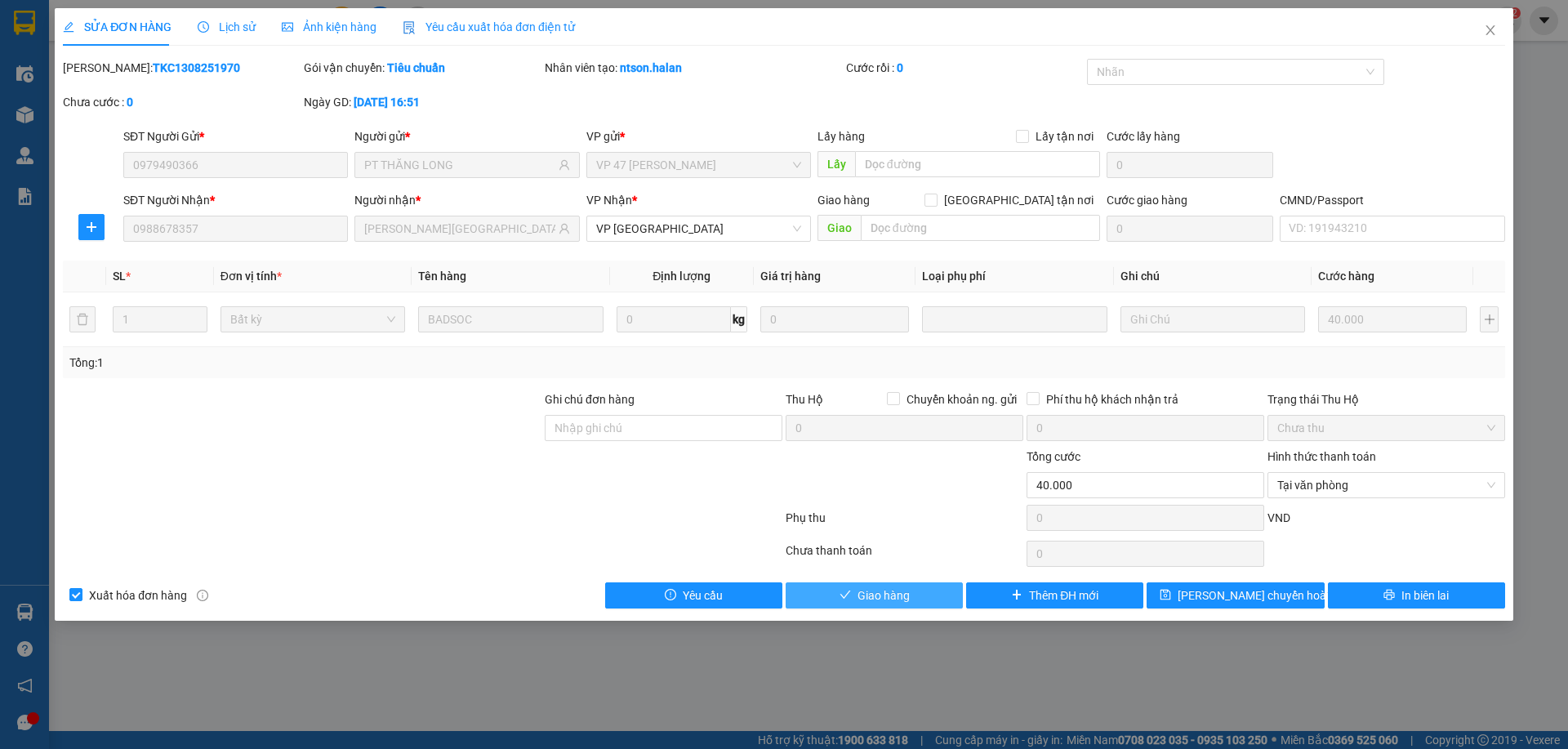
click at [894, 604] on span "Giao hàng" at bounding box center [883, 596] width 52 height 18
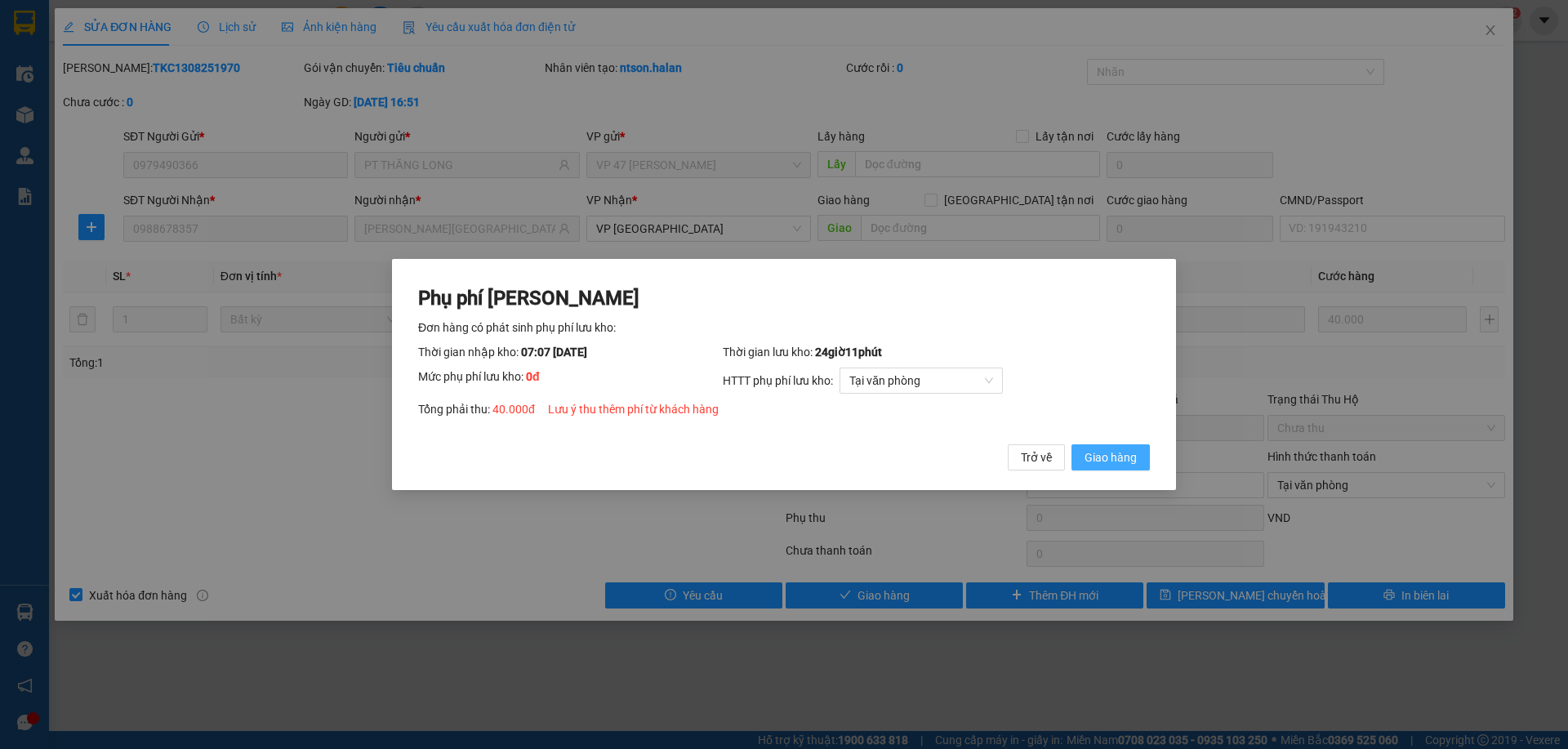
click at [1095, 463] on span "Giao hàng" at bounding box center [1110, 458] width 52 height 18
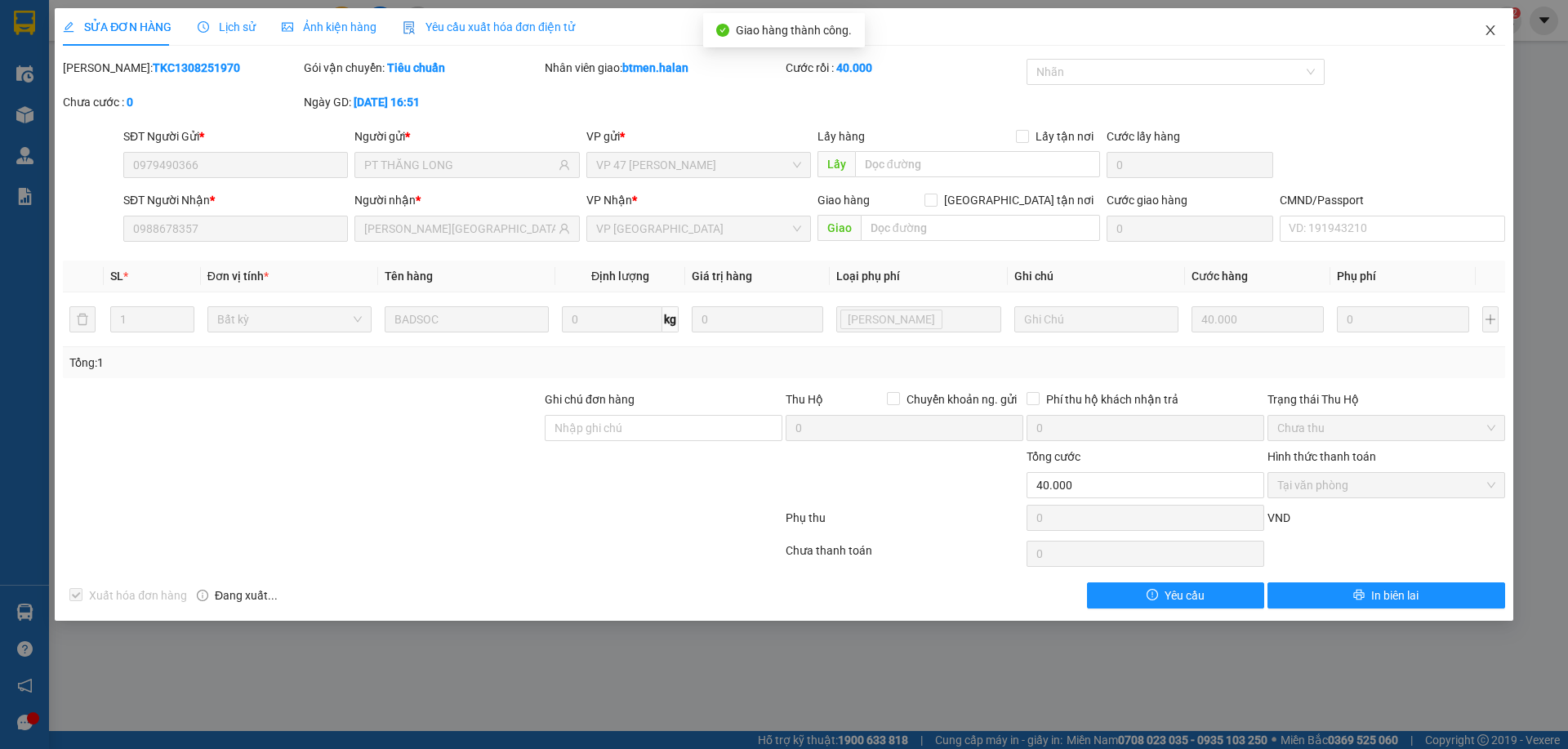
click at [1485, 24] on span "Close" at bounding box center [1490, 31] width 46 height 46
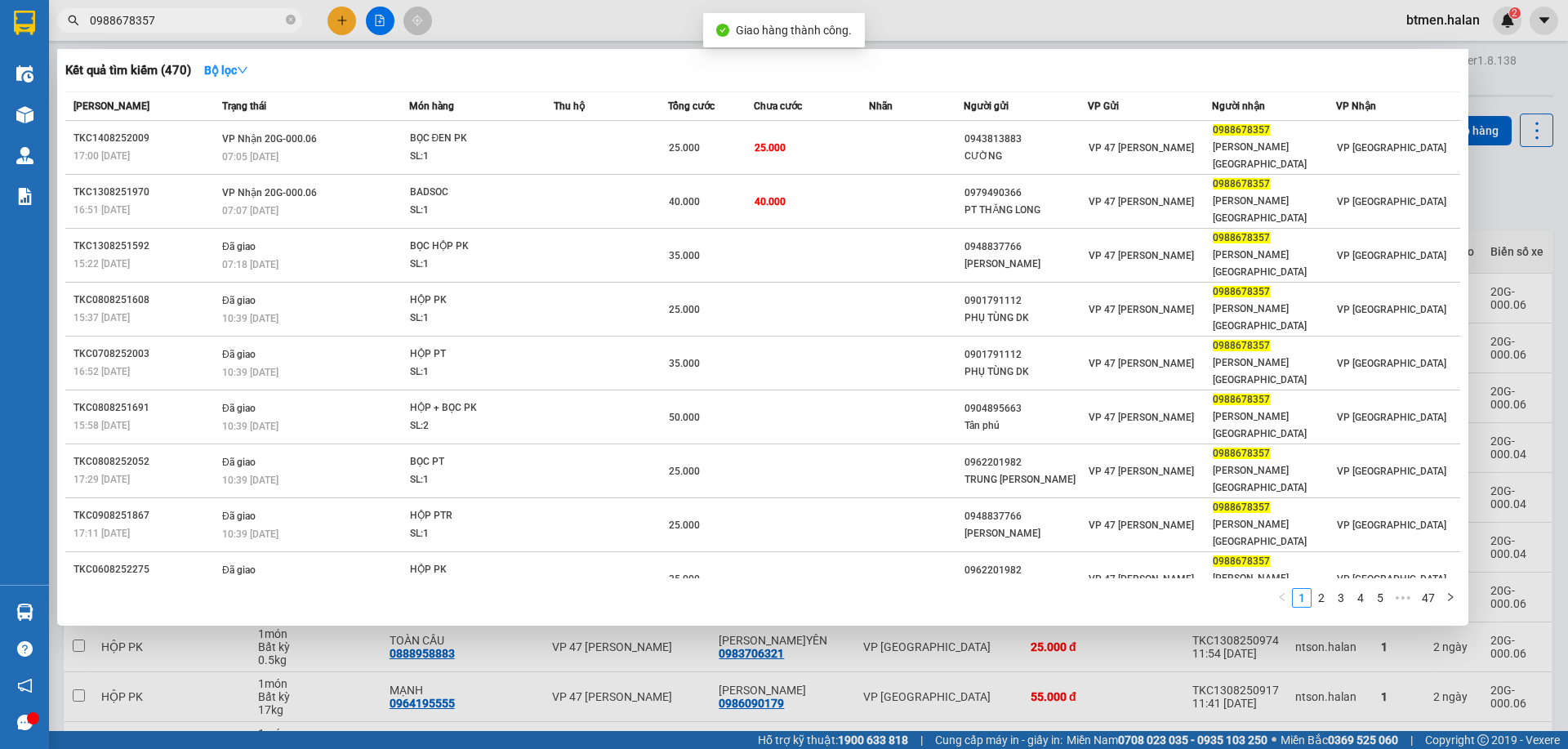
click at [176, 16] on input "0988678357" at bounding box center [185, 21] width 192 height 18
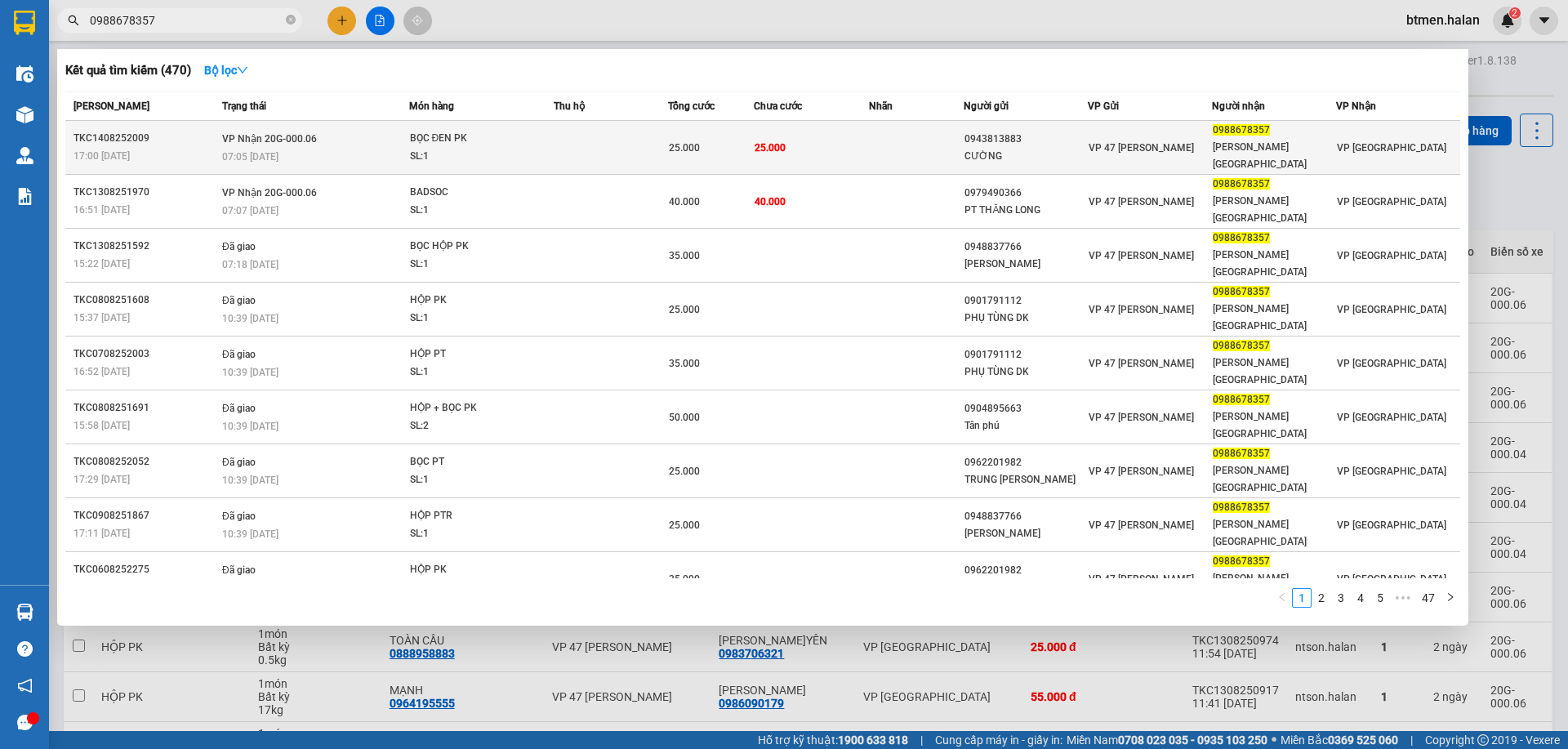
click at [833, 137] on td "25.000" at bounding box center [810, 148] width 114 height 54
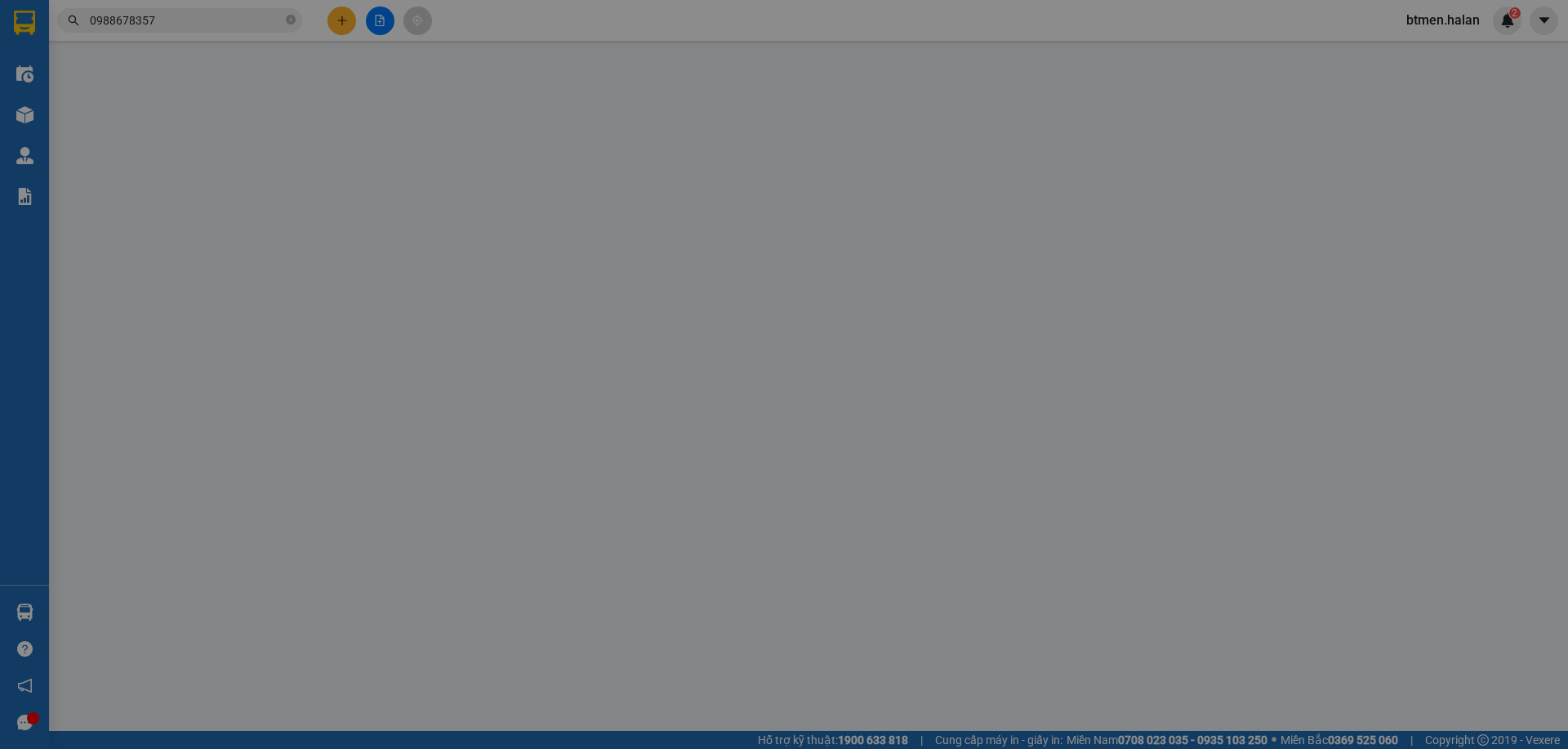
type input "0943813883"
type input "CƯỜNG"
type input "0988678357"
type input "[PERSON_NAME][GEOGRAPHIC_DATA]"
type input "25.000"
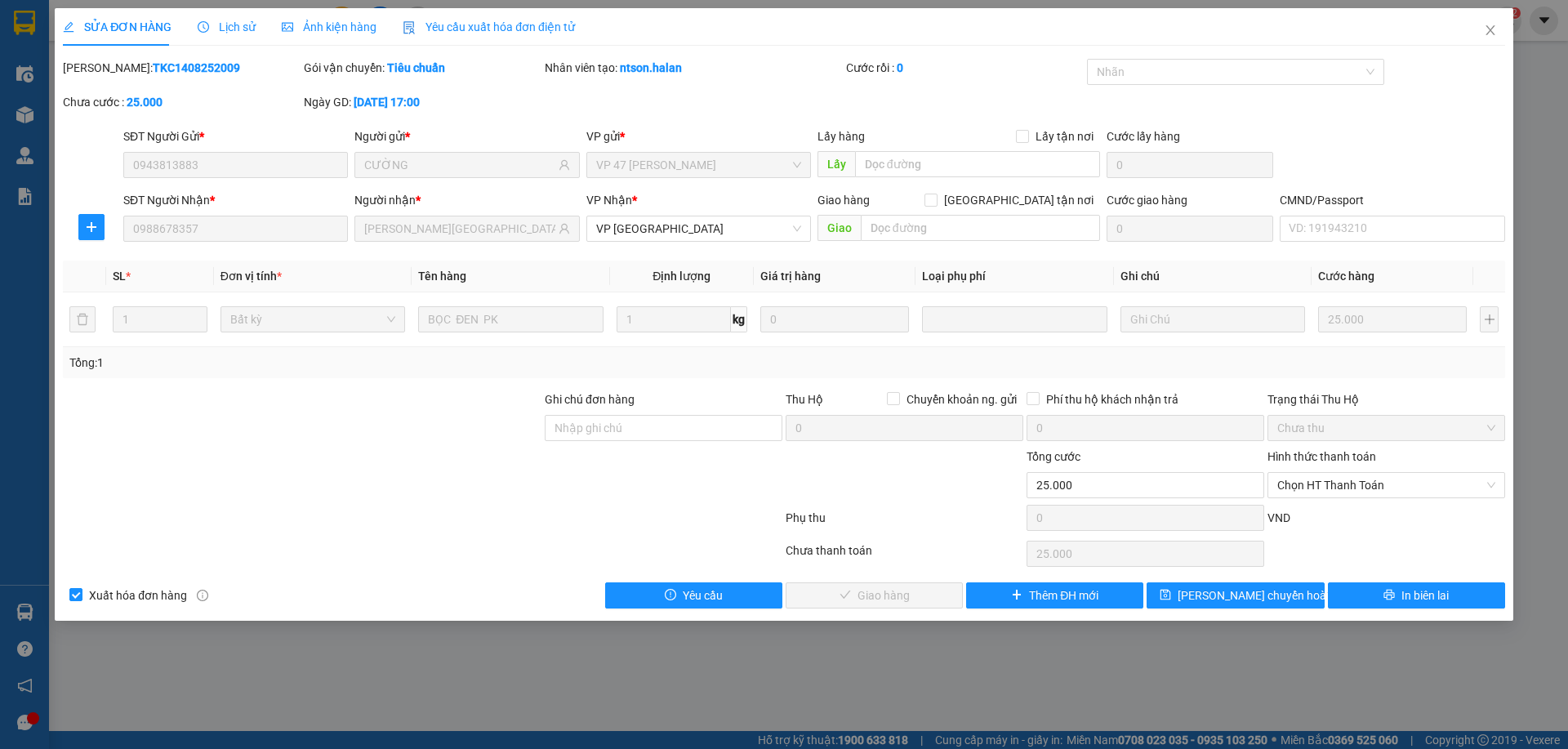
click at [1352, 500] on div "Hình thức thanh toán Chọn HT Thanh Toán" at bounding box center [1386, 476] width 238 height 57
click at [1351, 496] on span "Chọn HT Thanh Toán" at bounding box center [1386, 484] width 218 height 25
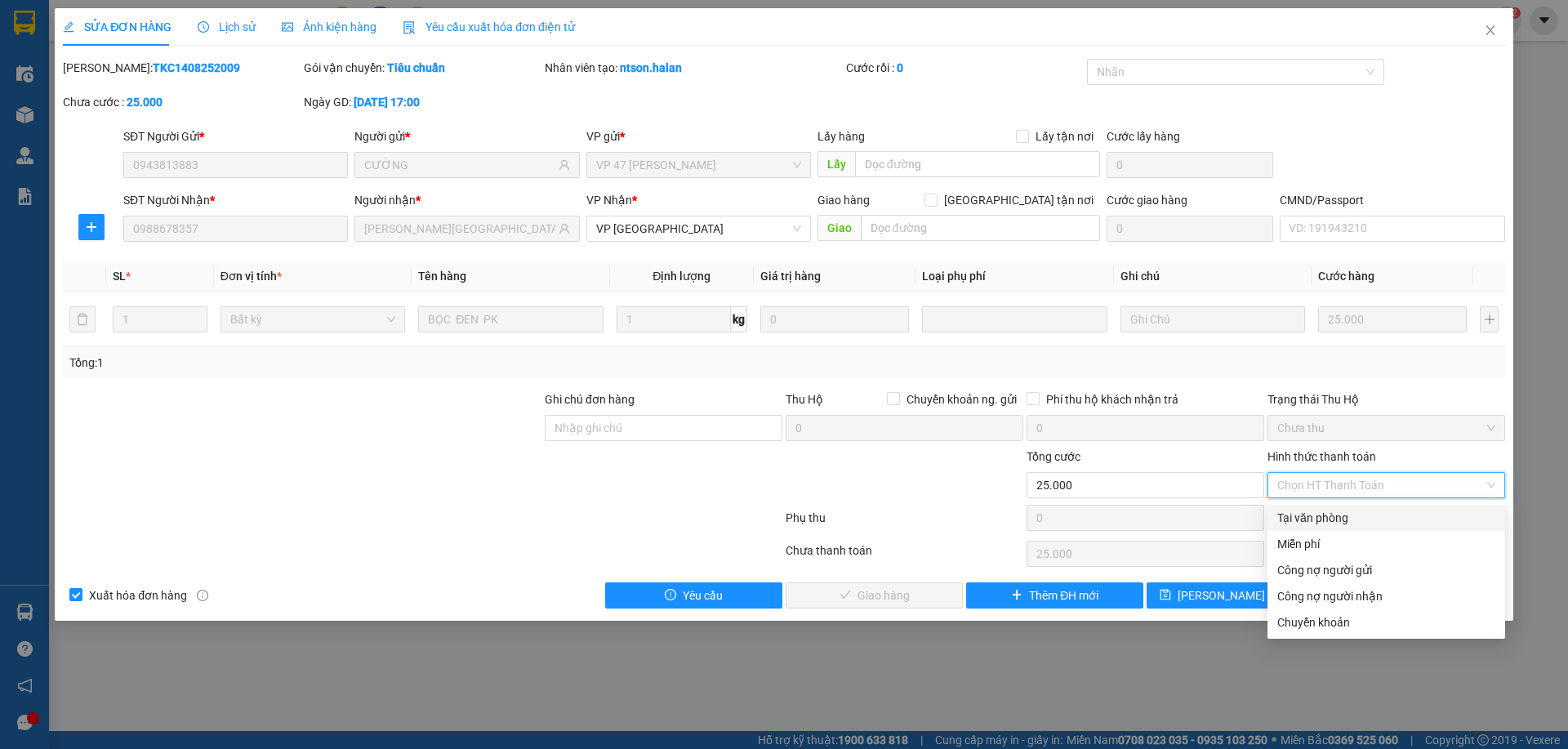
drag, startPoint x: 1325, startPoint y: 514, endPoint x: 801, endPoint y: 616, distance: 533.8
click at [1324, 516] on div "Tại văn phòng" at bounding box center [1386, 518] width 218 height 18
type input "0"
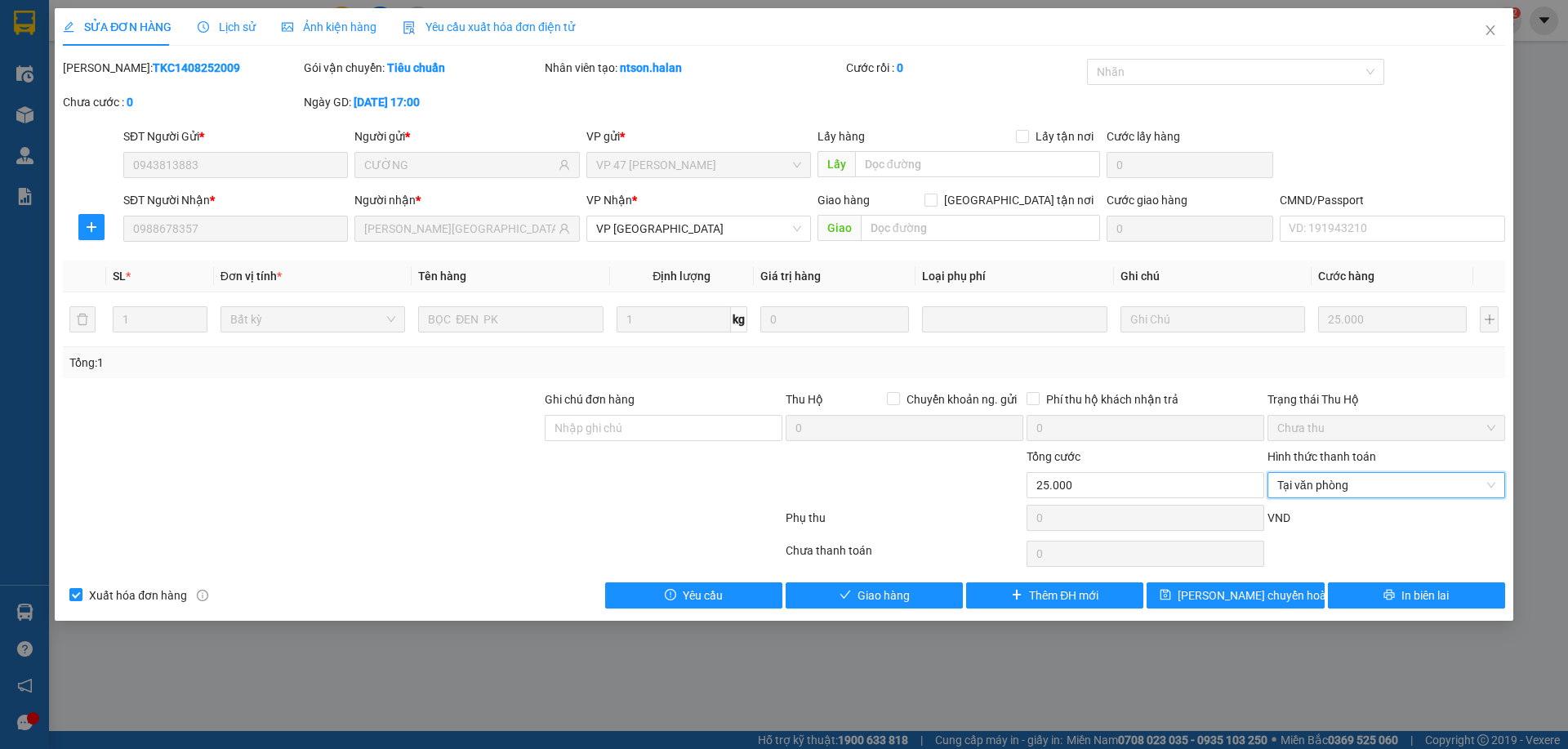
click at [828, 609] on div "SỬA ĐƠN HÀNG Lịch sử Ảnh kiện hàng Yêu cầu xuất hóa đơn điện tử Total Paid Fee …" at bounding box center [784, 315] width 1459 height 613
click at [883, 593] on span "Giao hàng" at bounding box center [883, 596] width 52 height 18
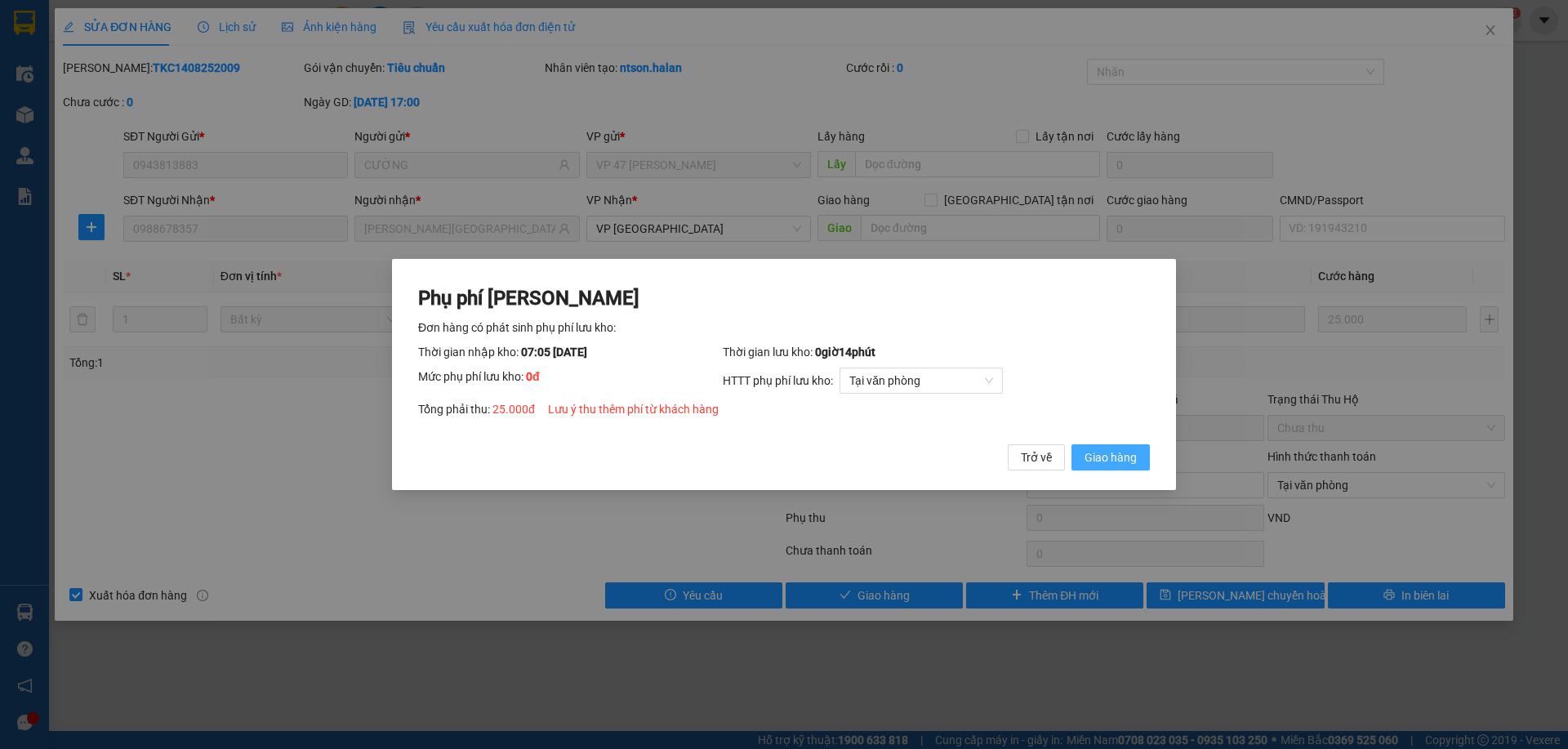
click at [1091, 461] on span "Giao hàng" at bounding box center [1110, 458] width 52 height 18
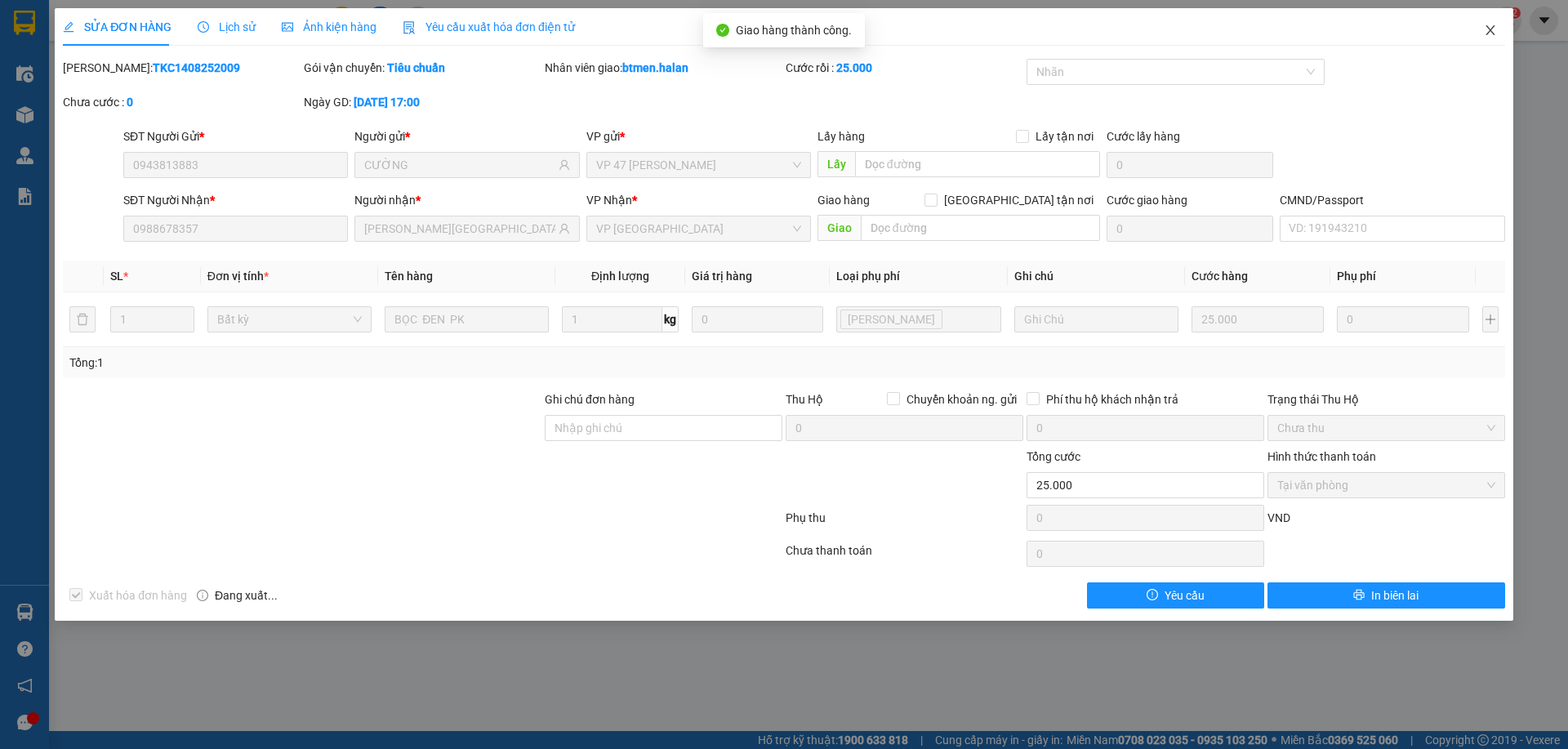
click at [1492, 28] on icon "close" at bounding box center [1490, 30] width 9 height 10
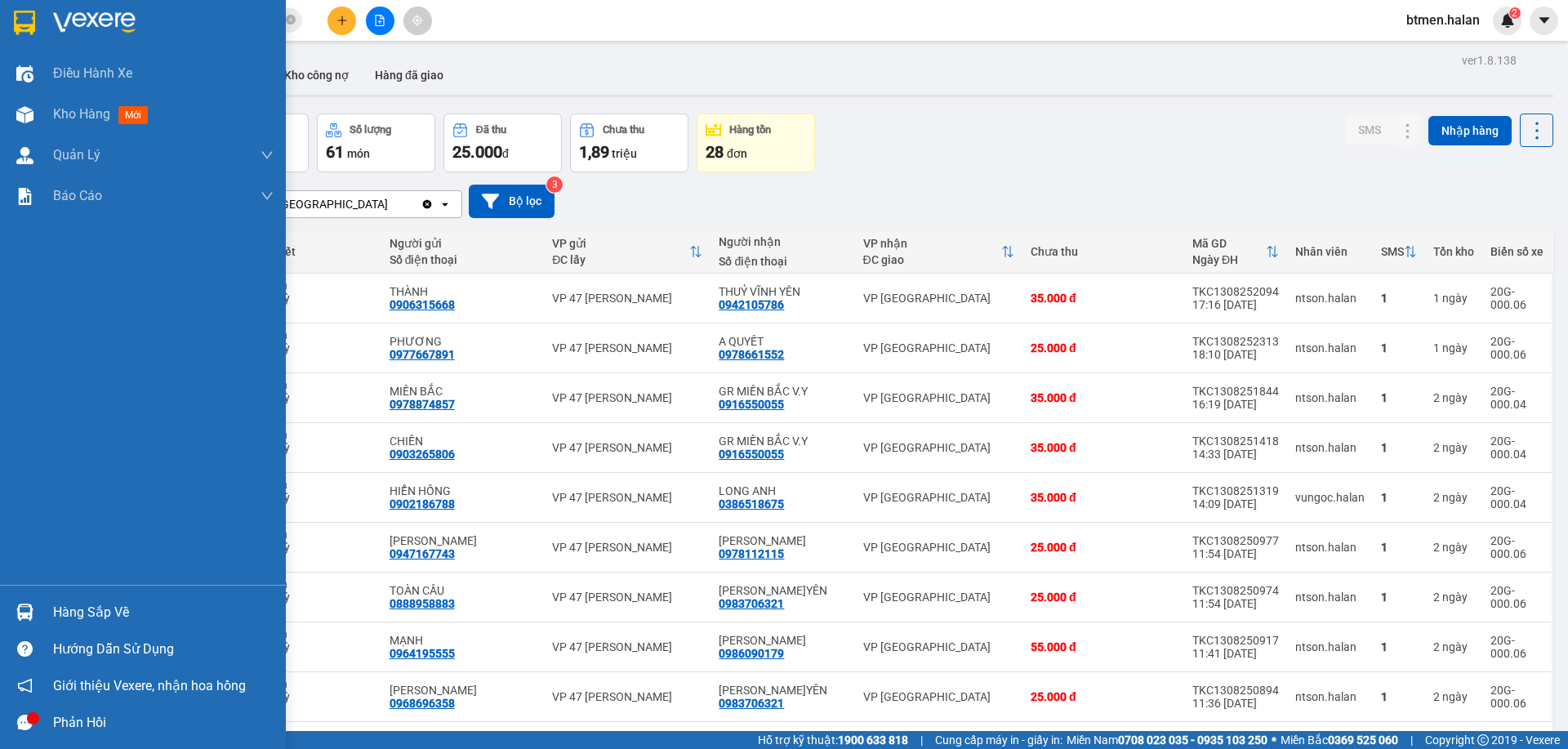
click at [85, 601] on div "Hàng sắp về" at bounding box center [163, 612] width 221 height 25
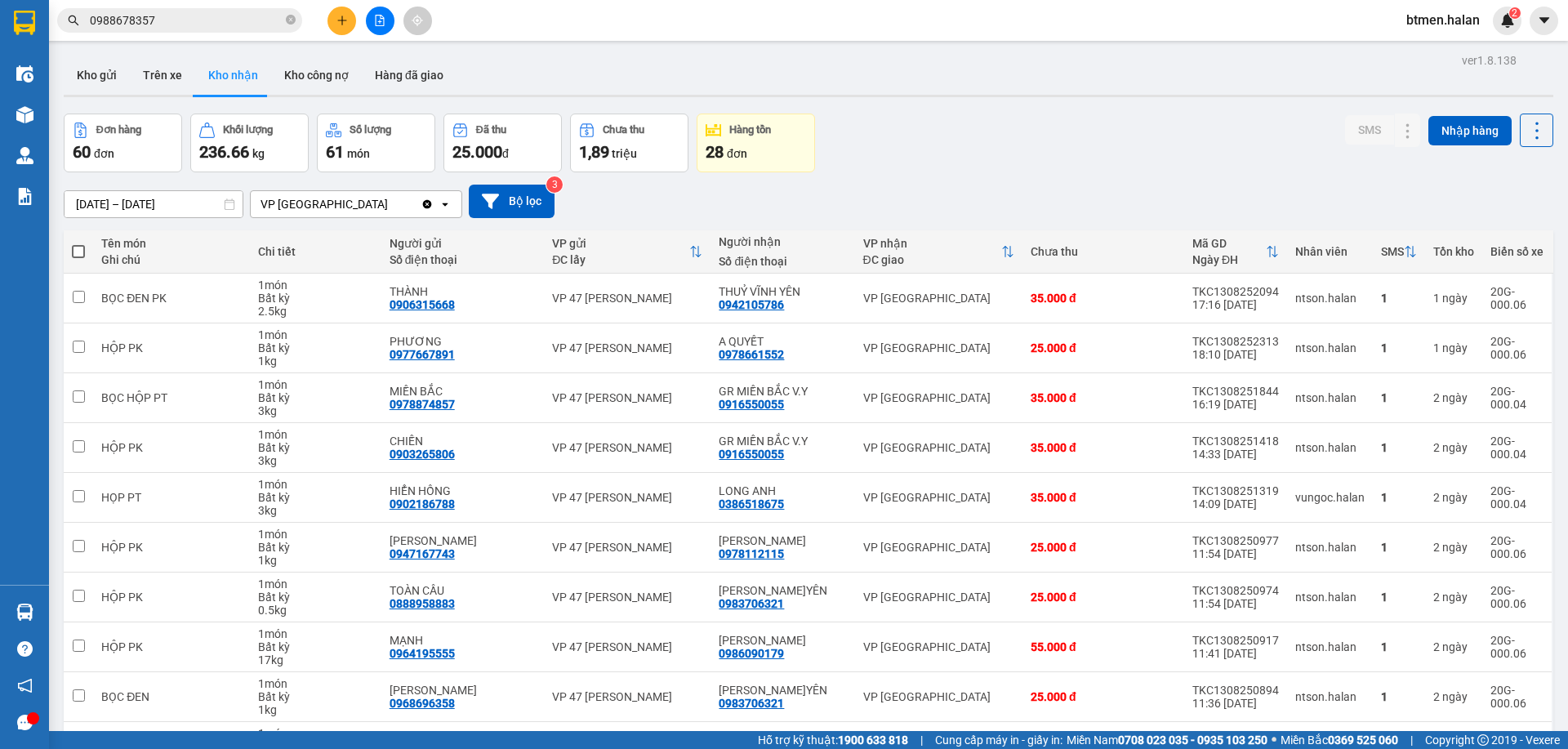
click at [895, 182] on section "Kết quả tìm kiếm ( 470 ) Bộ lọc Mã ĐH Trạng thái Món hàng Thu hộ Tổng cước Chưa…" at bounding box center [784, 374] width 1568 height 749
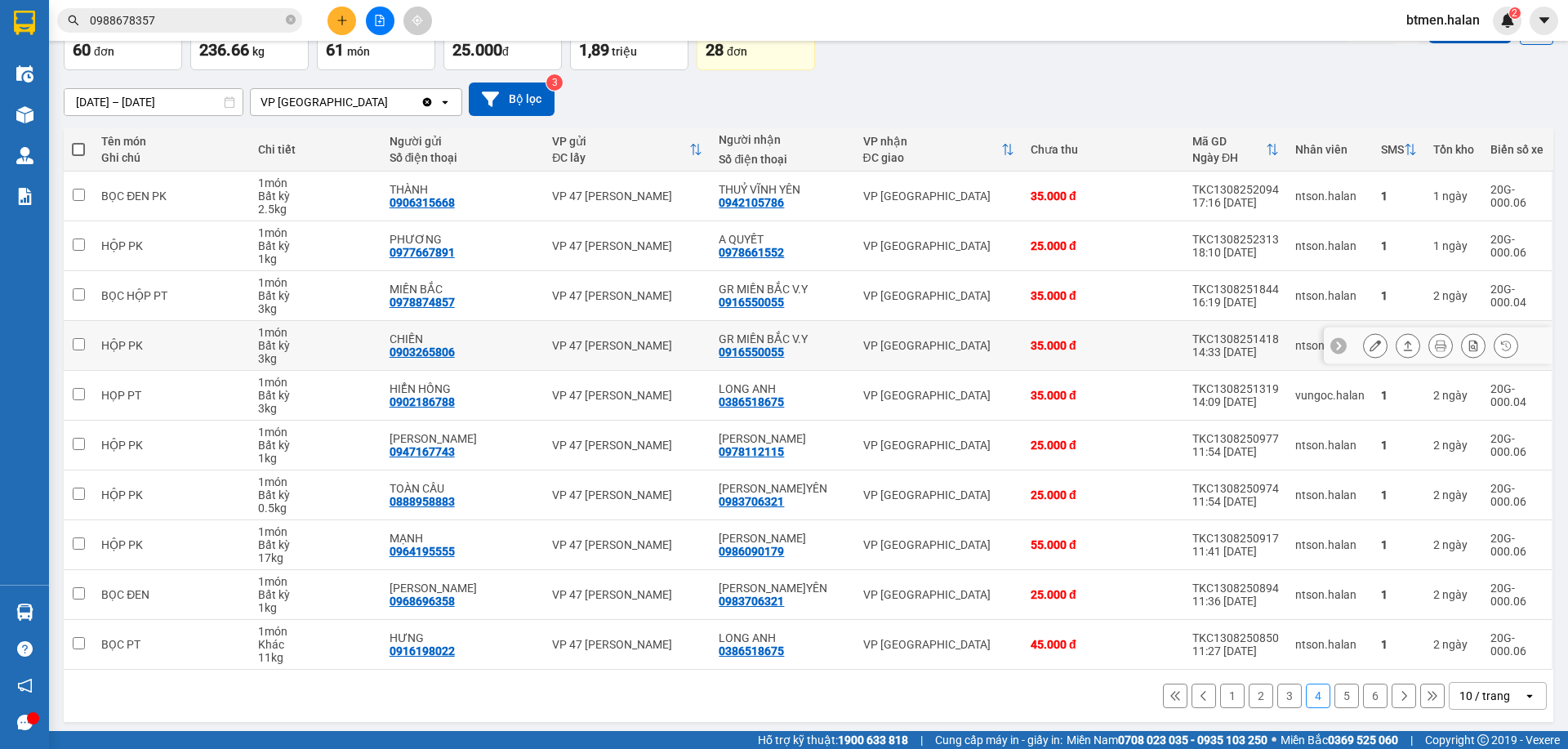
scroll to position [108, 0]
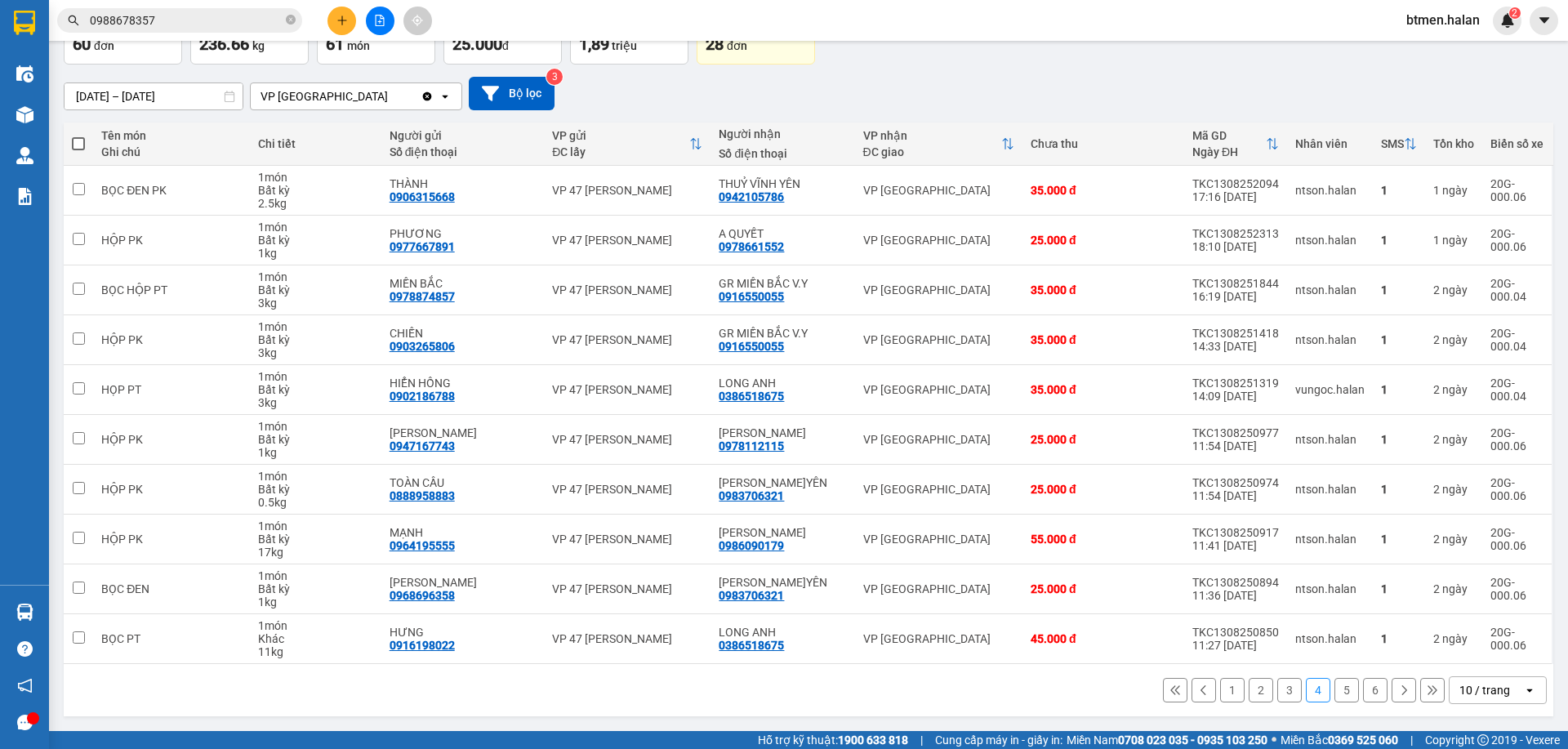
click at [1220, 688] on button "1" at bounding box center [1232, 690] width 25 height 25
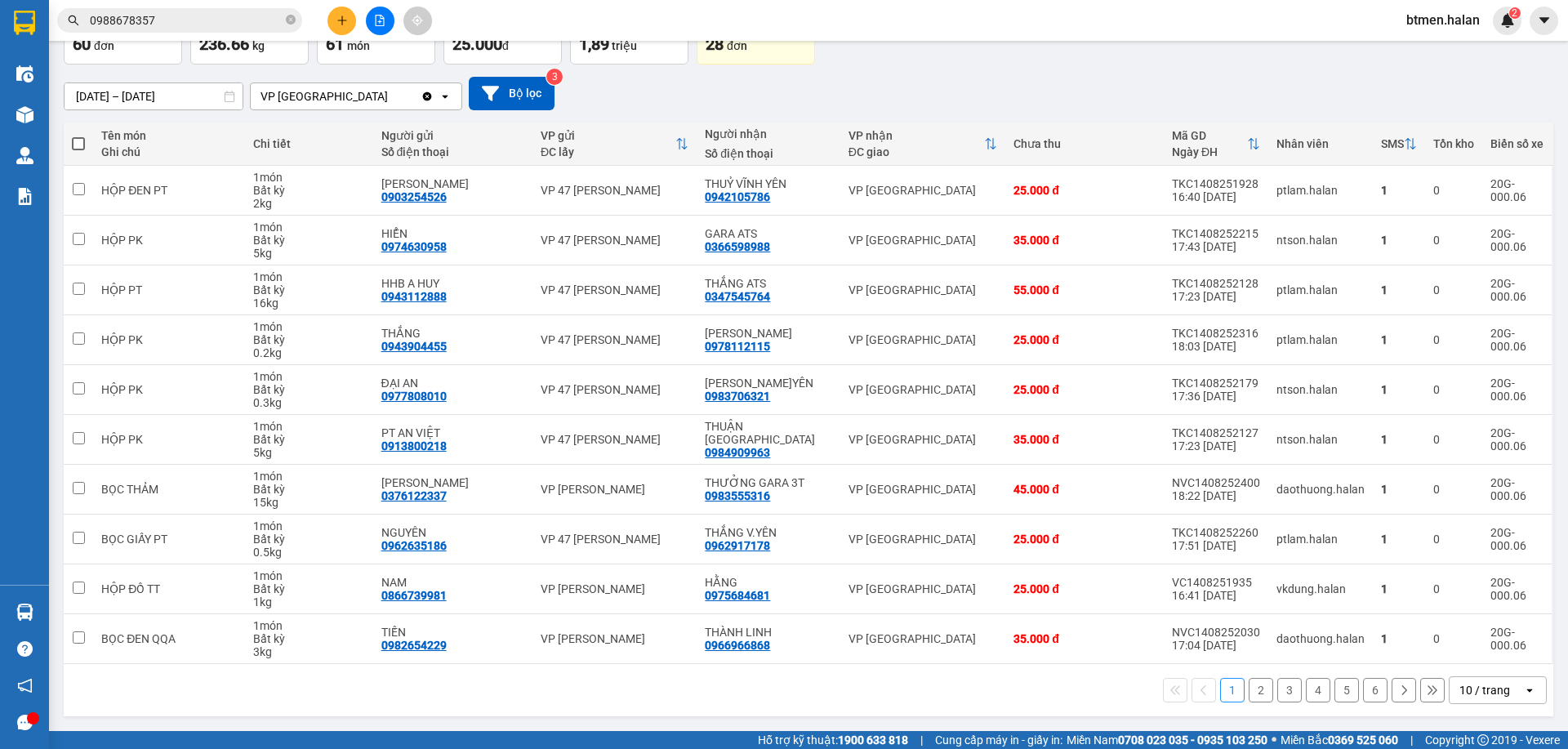
click at [1249, 690] on button "2" at bounding box center [1261, 690] width 25 height 25
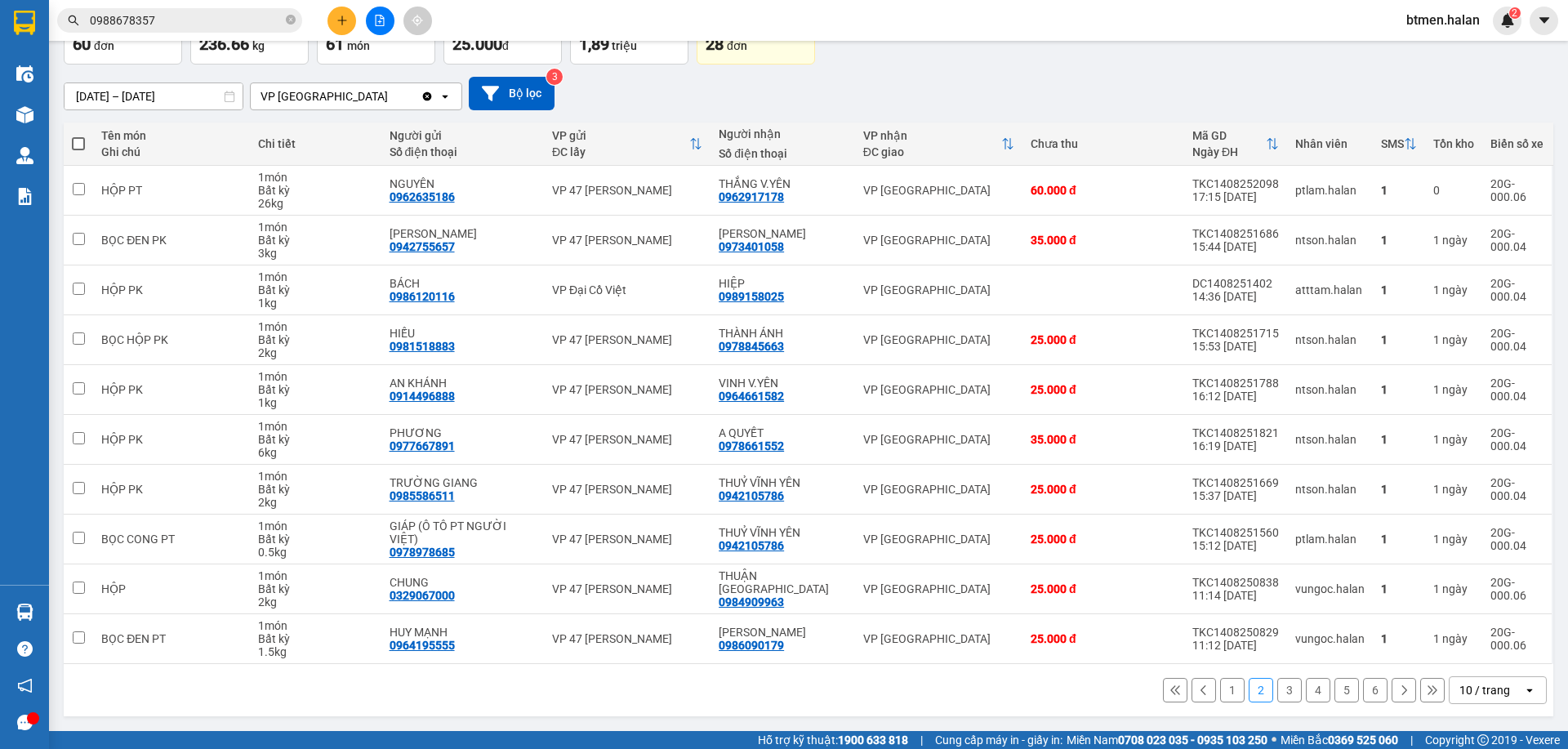
click at [1284, 683] on button "3" at bounding box center [1289, 690] width 25 height 25
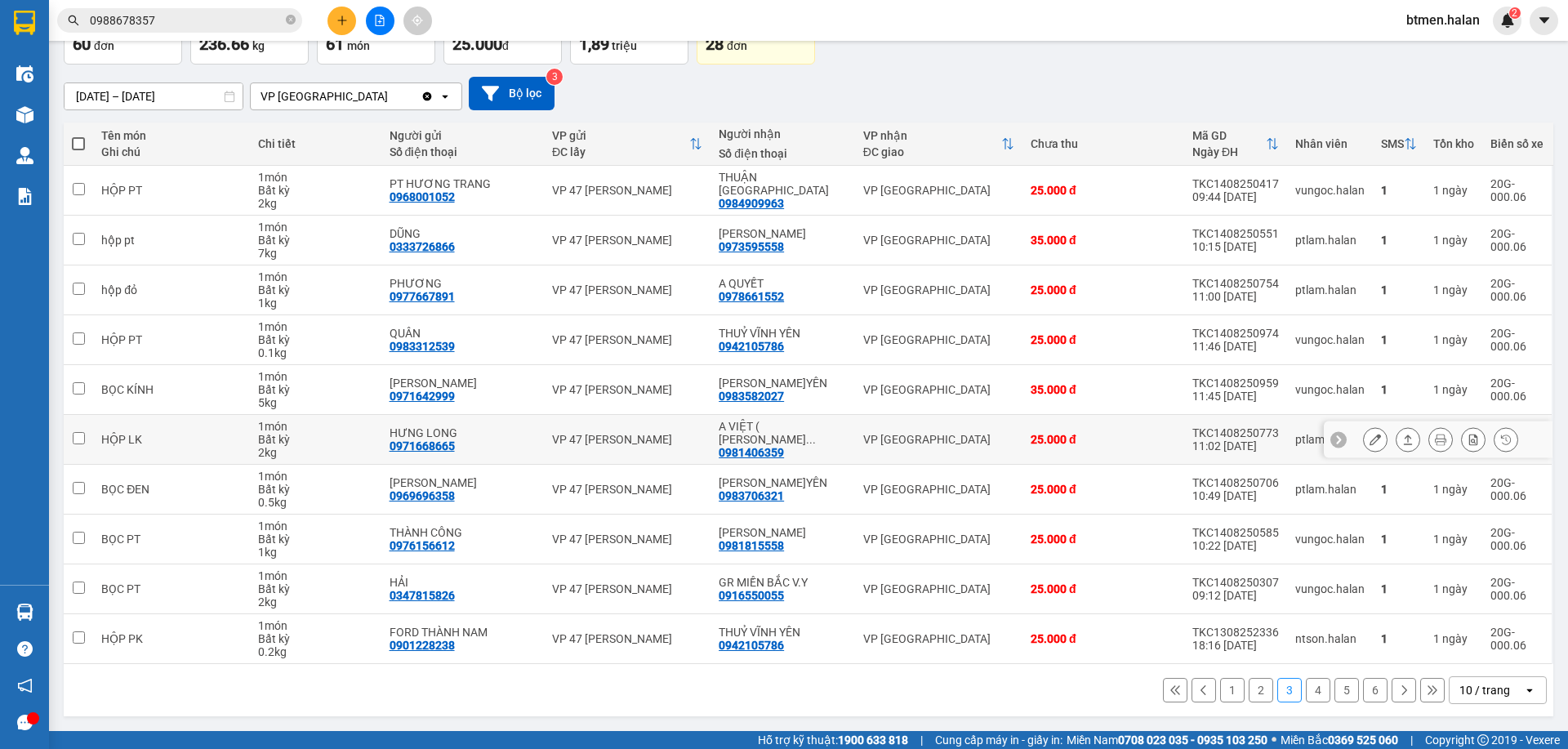
click at [751, 446] on div "0981406359" at bounding box center [752, 453] width 66 height 13
copy div "0981406359"
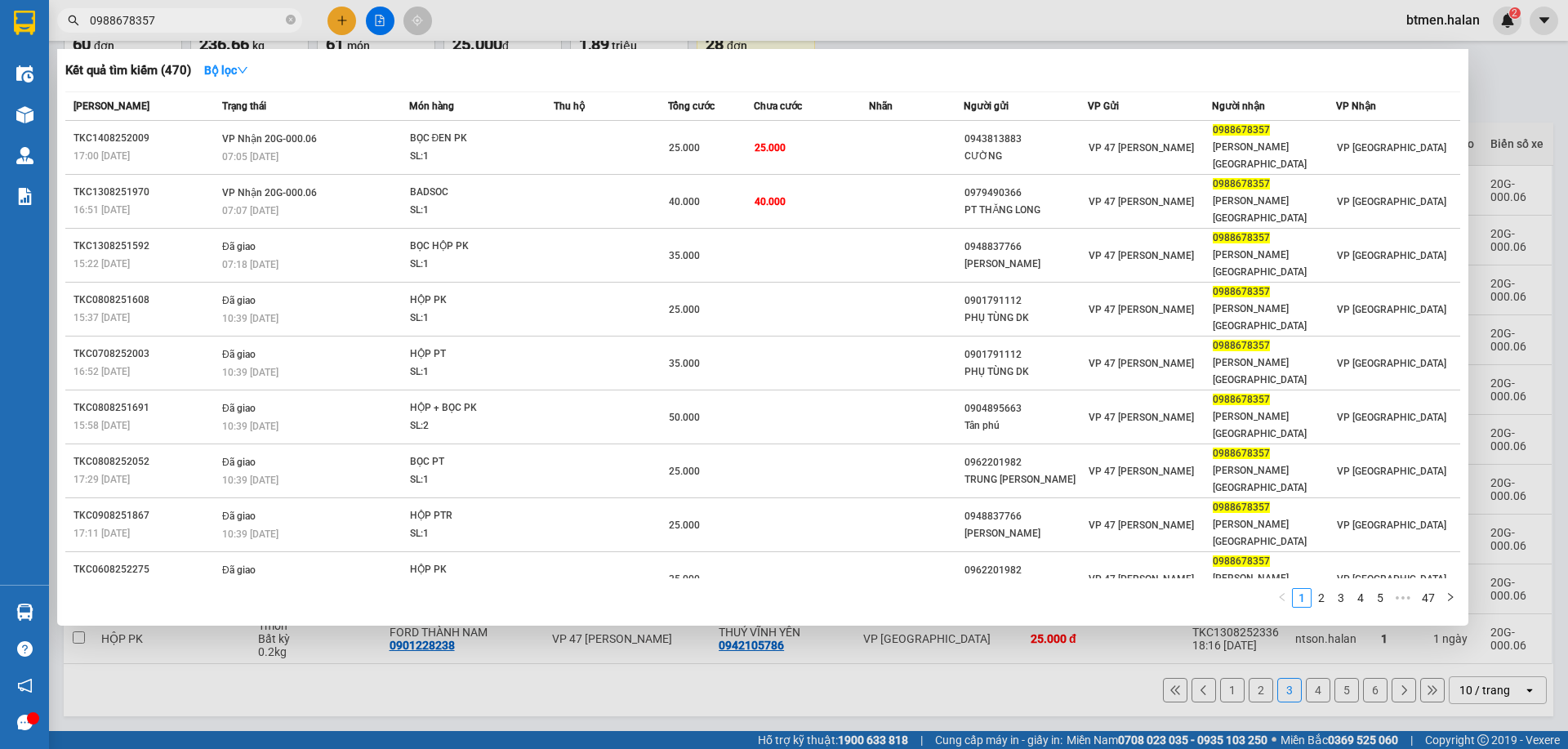
click at [222, 25] on input "0988678357" at bounding box center [185, 21] width 192 height 18
paste input "1406359"
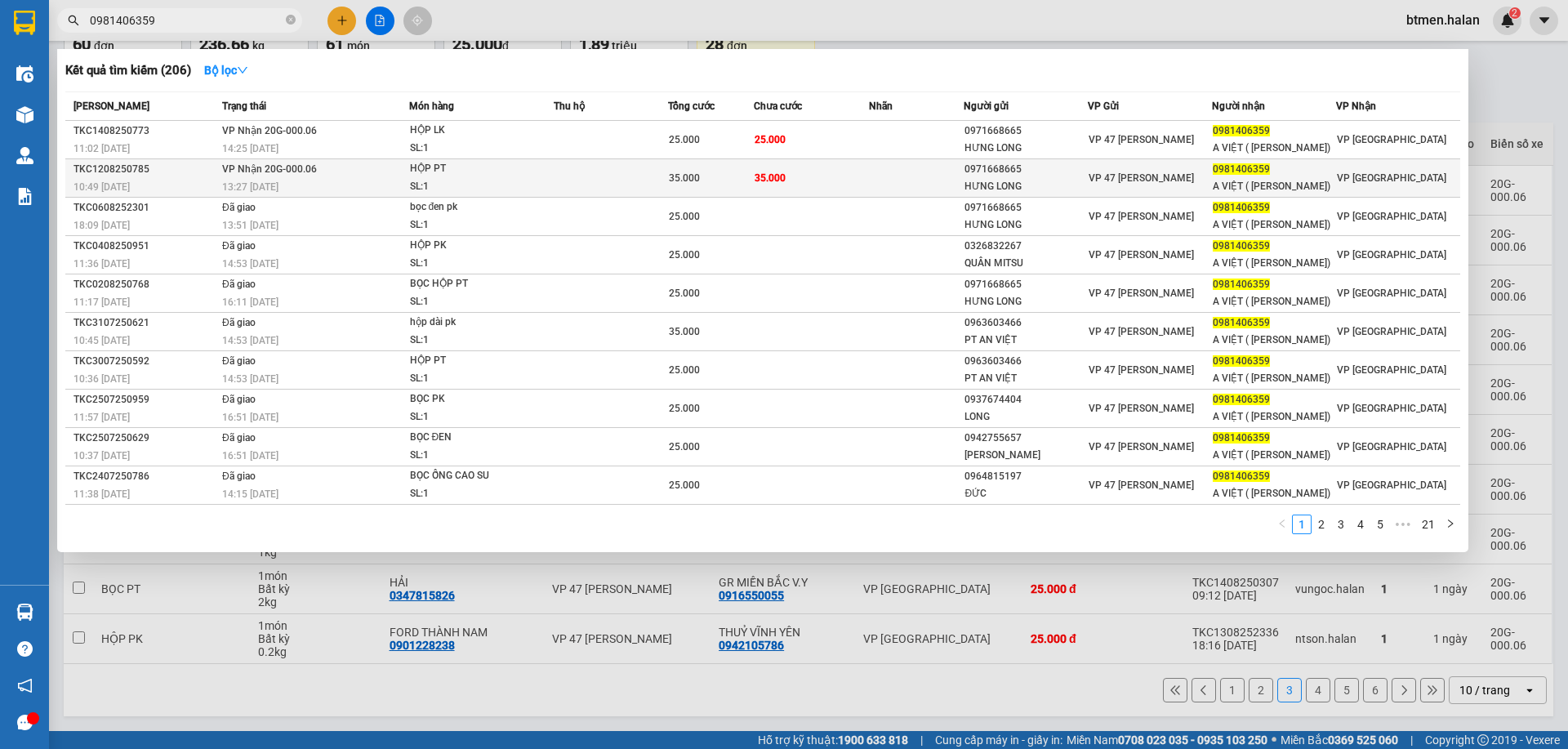
type input "0981406359"
click at [954, 164] on td at bounding box center [917, 179] width 96 height 38
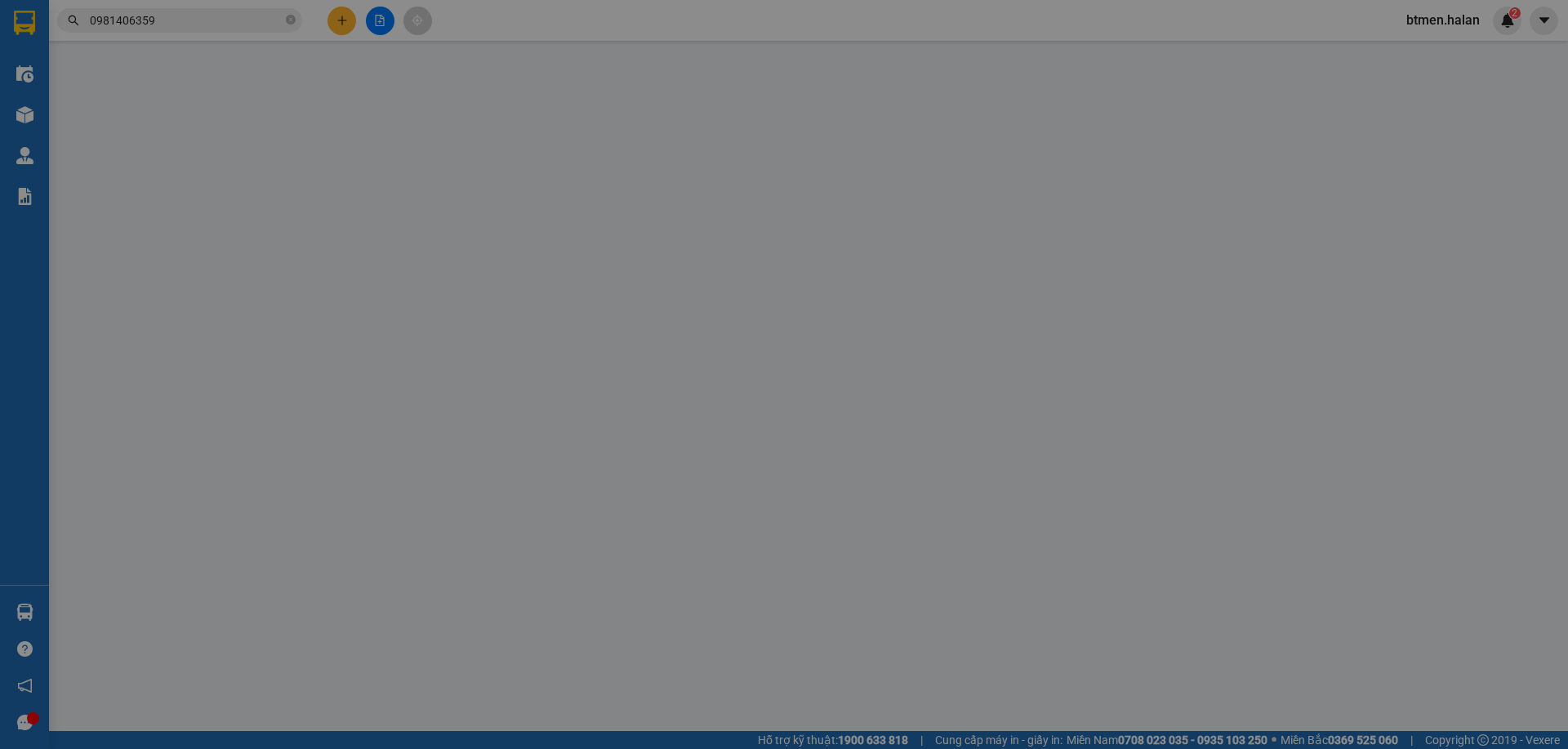
type input "0971668665"
type input "HƯNG LONG"
type input "0981406359"
type input "A VIỆT ( [PERSON_NAME])"
type input "35.000"
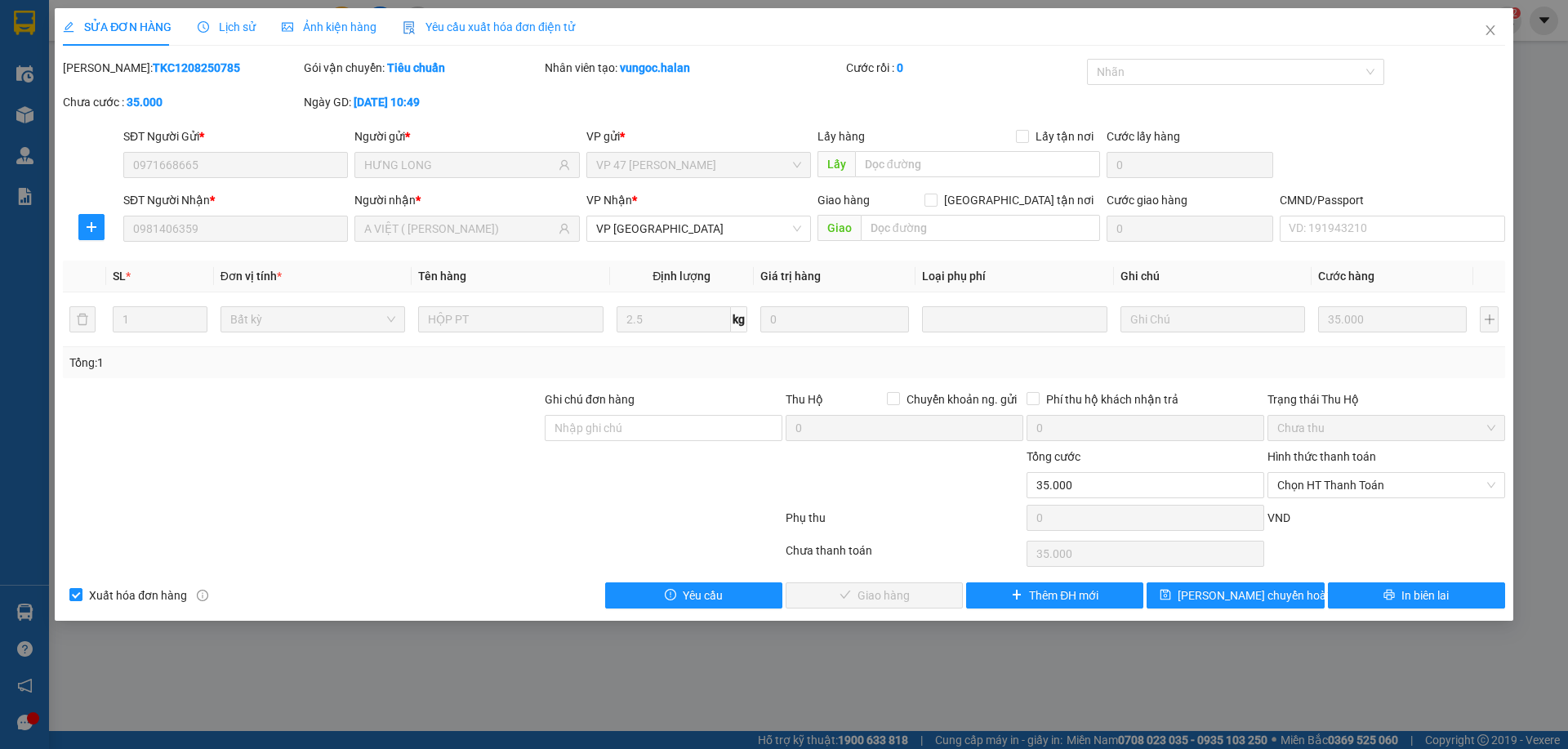
click at [1397, 469] on div "Hình thức thanh toán" at bounding box center [1386, 460] width 238 height 25
click at [1387, 481] on span "Chọn HT Thanh Toán" at bounding box center [1386, 484] width 218 height 25
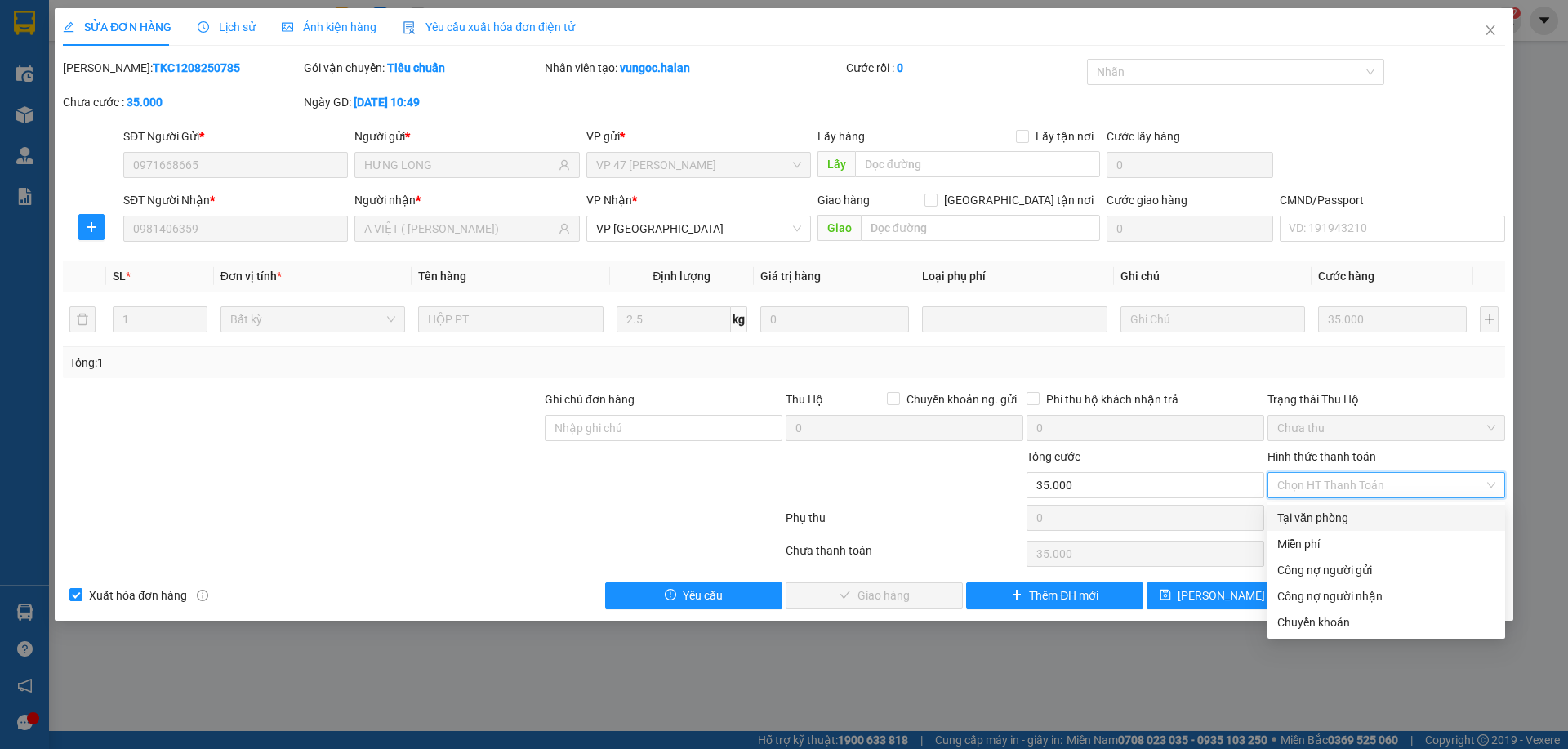
click at [1362, 515] on div "Tại văn phòng" at bounding box center [1386, 518] width 218 height 18
type input "0"
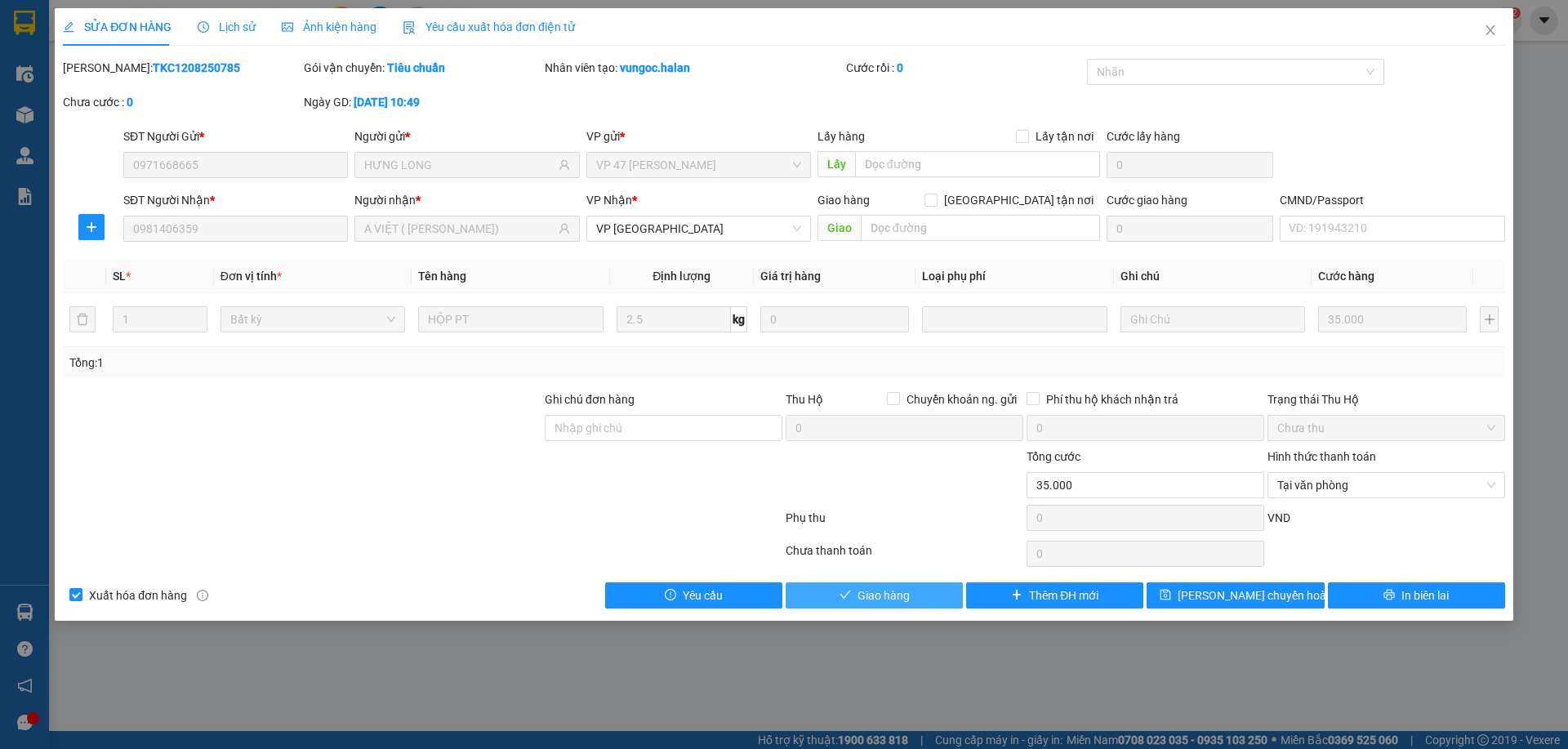
click at [890, 606] on button "Giao hàng" at bounding box center [874, 595] width 177 height 26
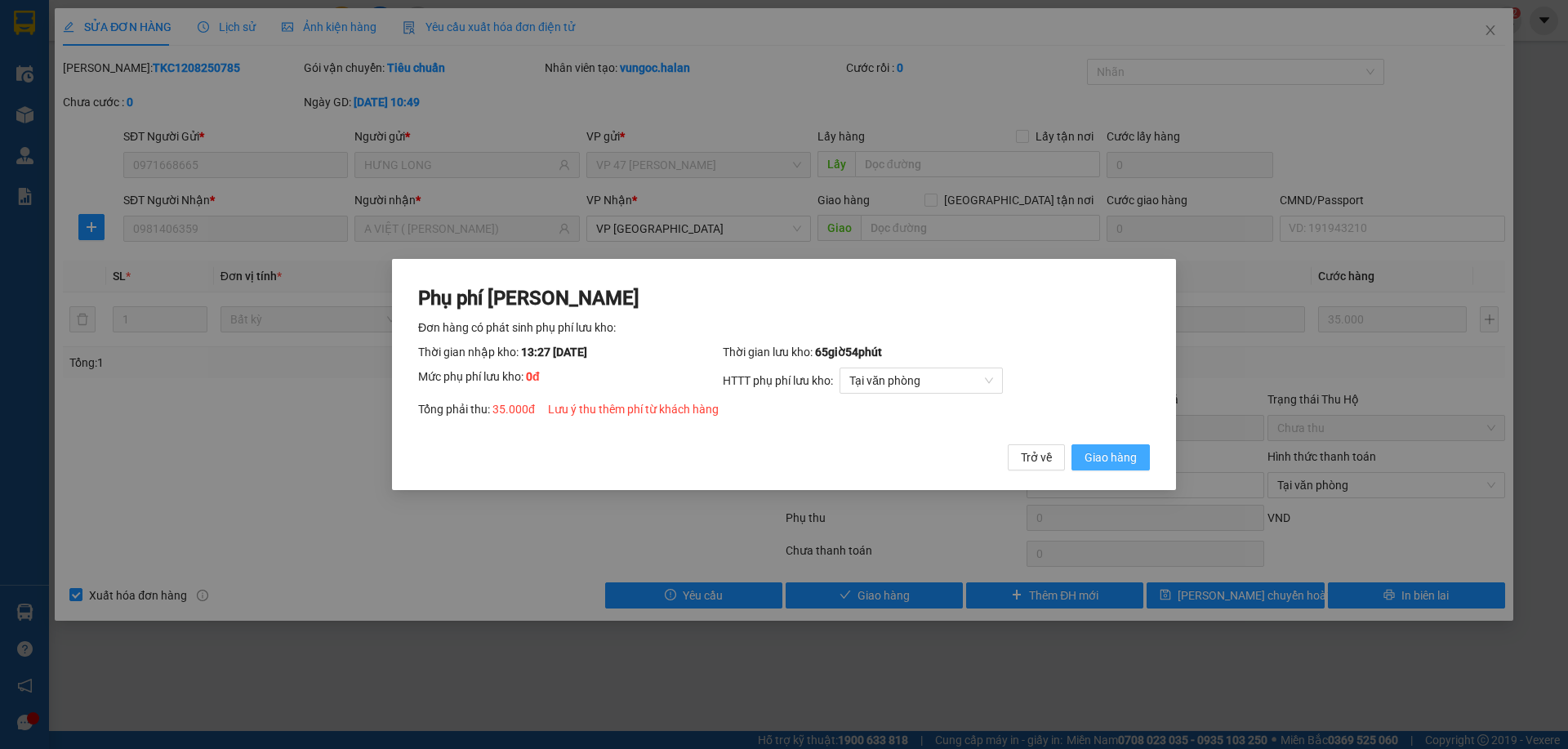
click at [1100, 464] on span "Giao hàng" at bounding box center [1110, 458] width 52 height 18
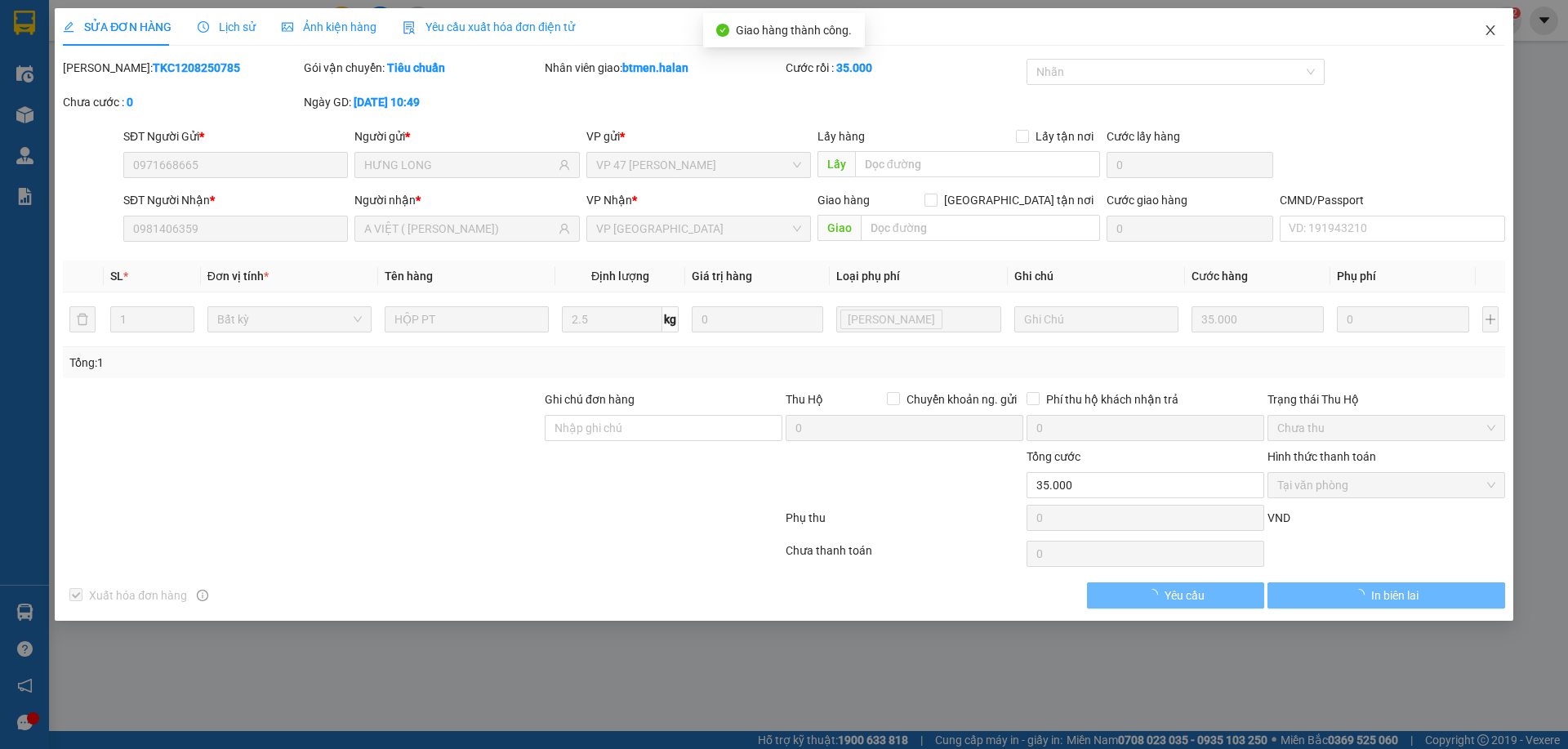
click at [1501, 36] on span "Close" at bounding box center [1490, 31] width 46 height 46
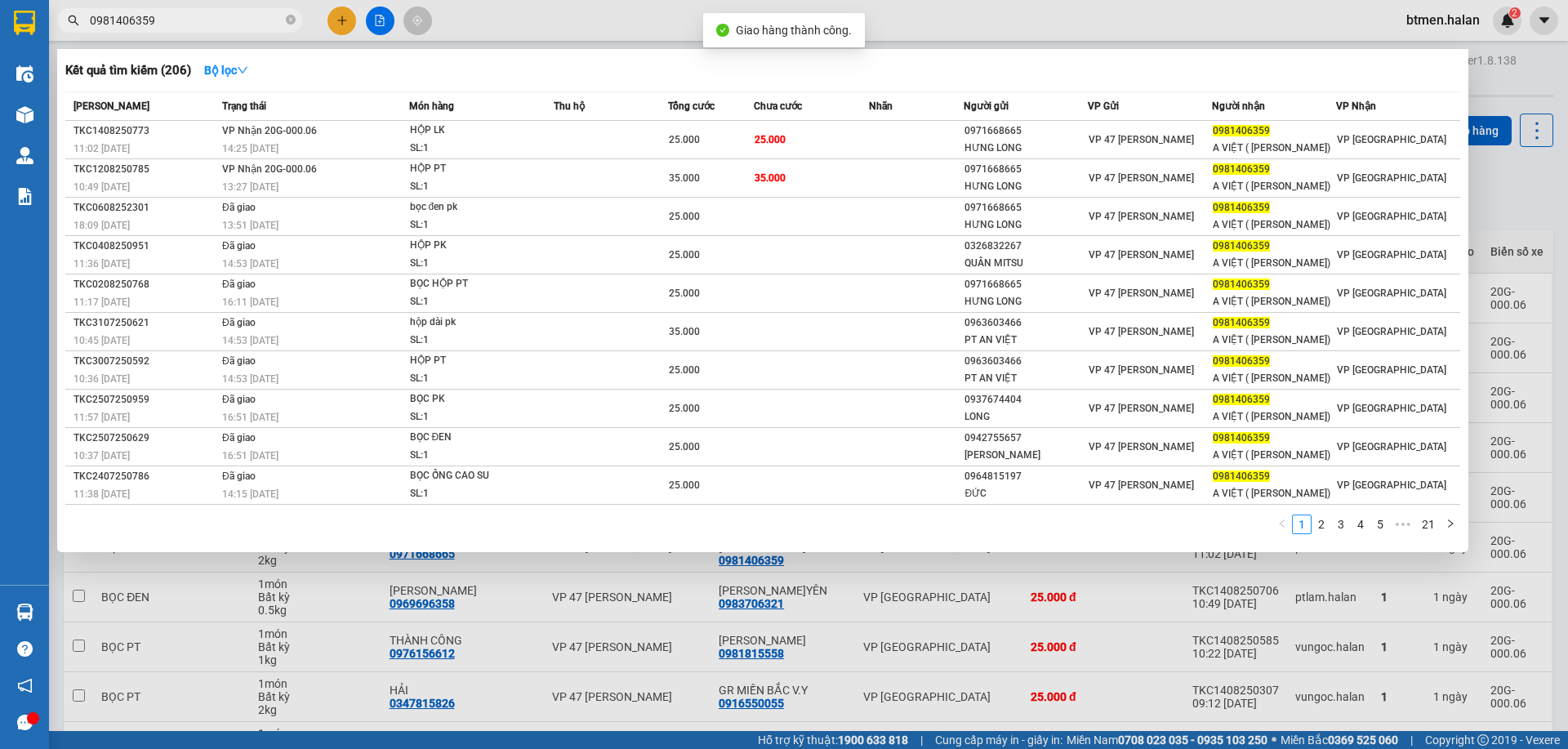
click at [200, 26] on input "0981406359" at bounding box center [185, 21] width 192 height 18
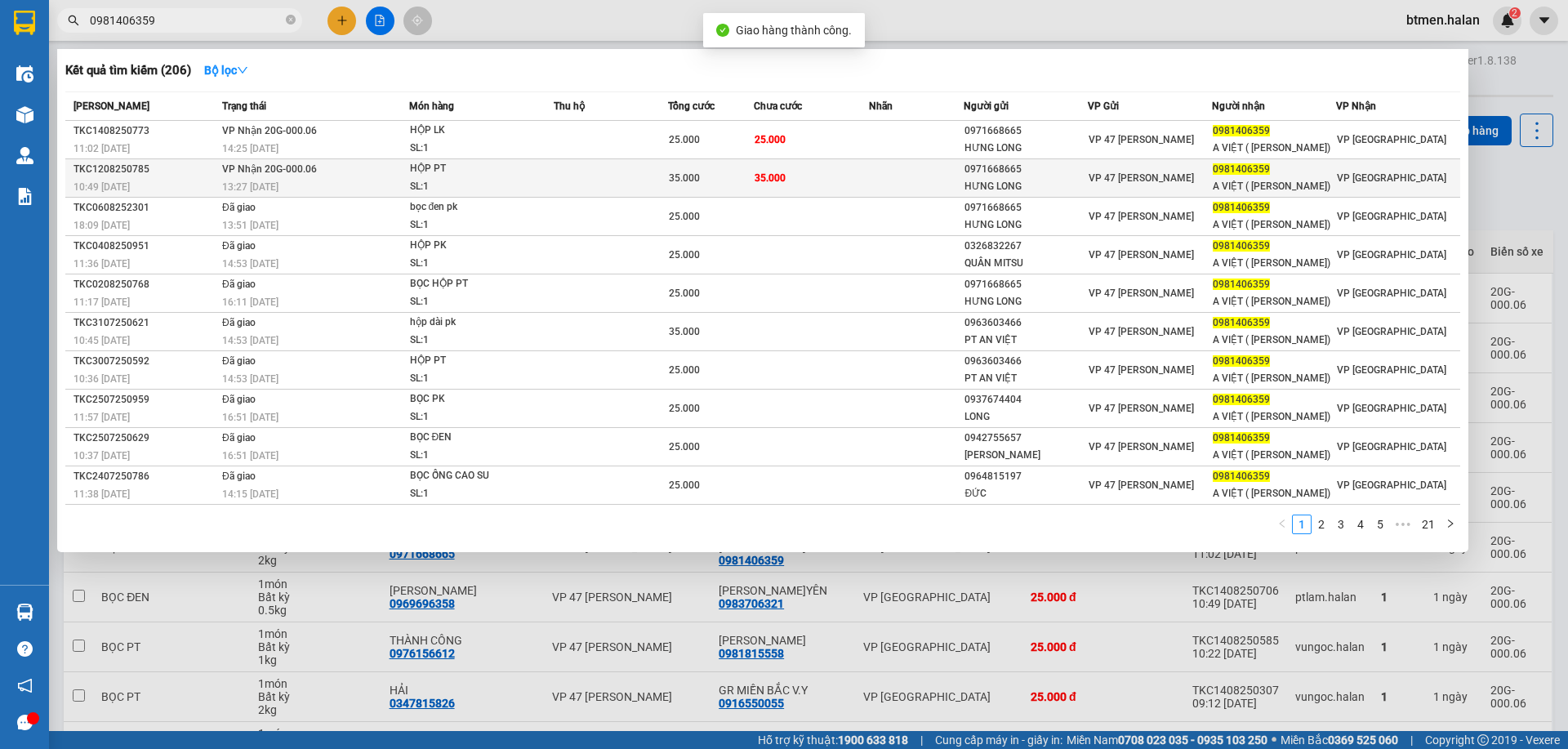
click at [873, 190] on td at bounding box center [917, 179] width 96 height 38
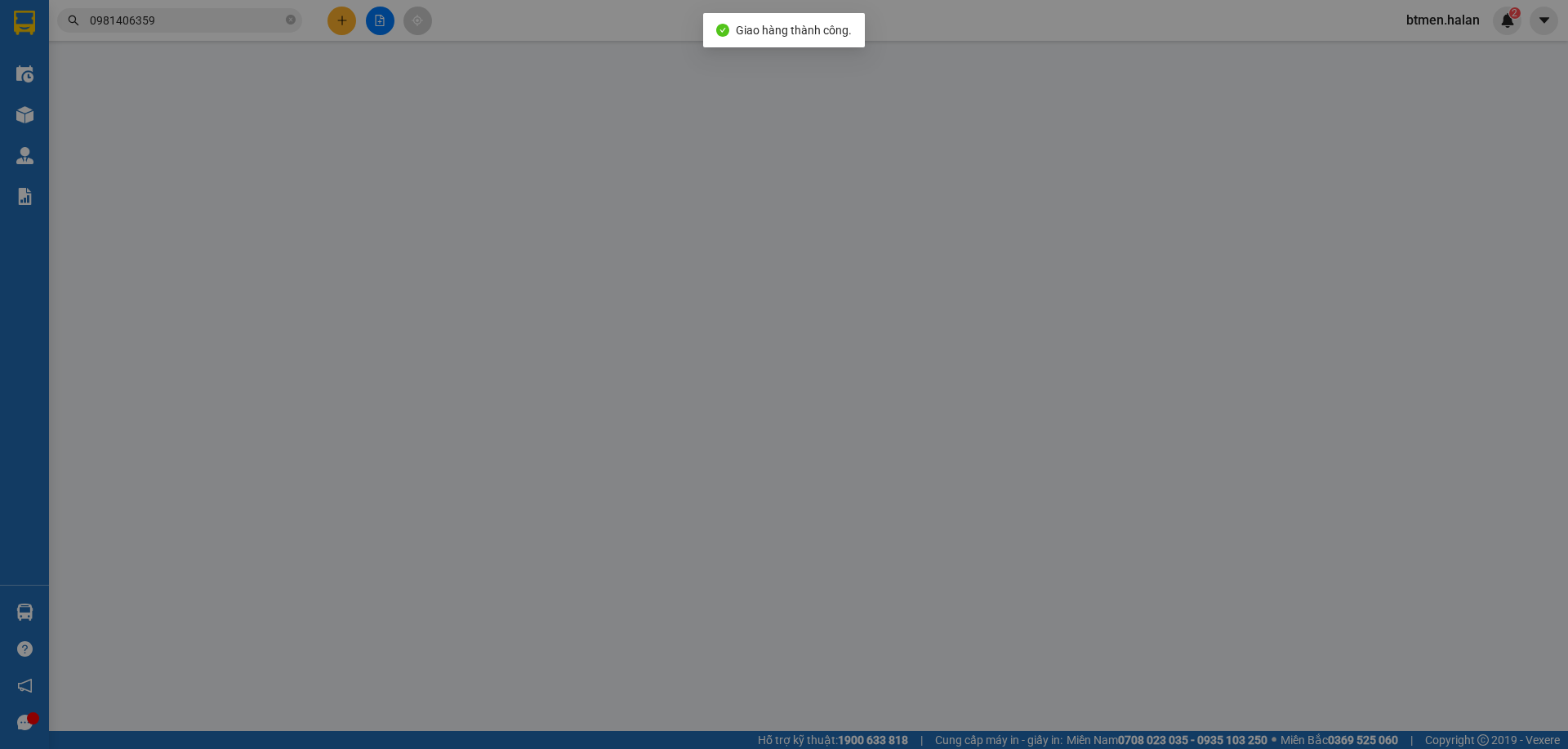
type input "0971668665"
type input "HƯNG LONG"
type input "0981406359"
type input "A VIỆT ( [PERSON_NAME])"
type input "35.000"
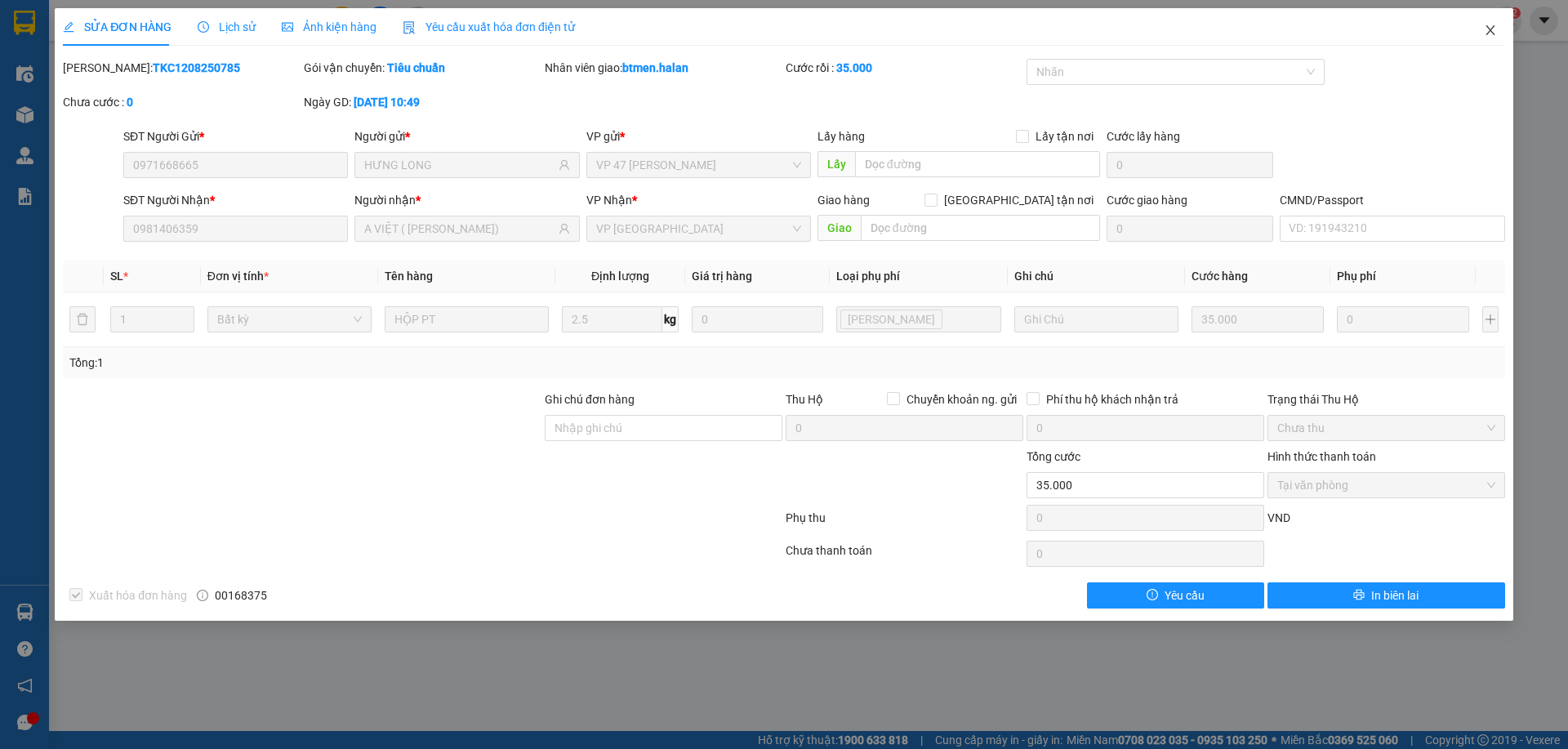
click at [1502, 33] on span "Close" at bounding box center [1490, 31] width 46 height 46
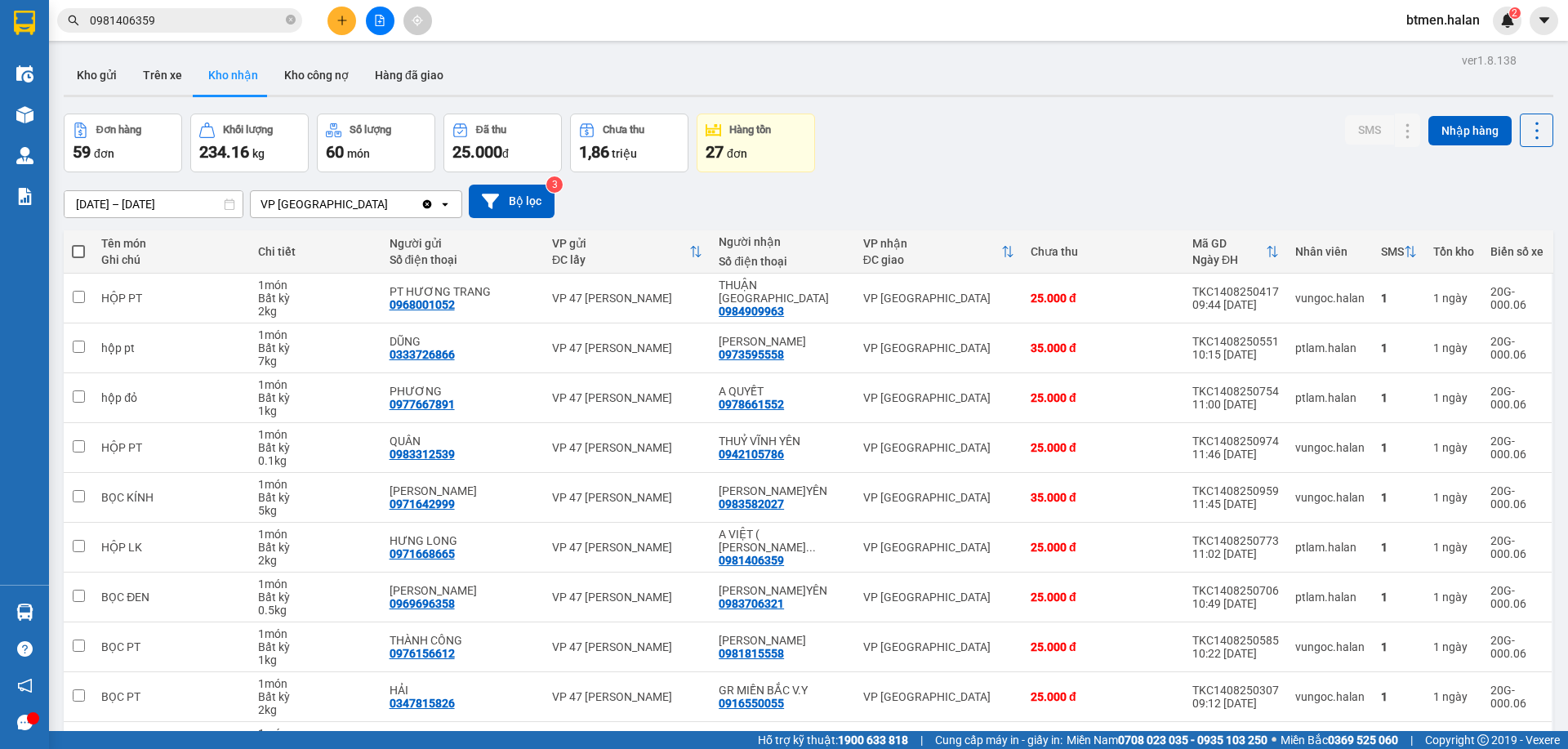
drag, startPoint x: 255, startPoint y: 0, endPoint x: 254, endPoint y: 19, distance: 19.0
click at [254, 2] on div "Kết quả tìm kiếm ( 206 ) Bộ lọc Mã ĐH Trạng thái Món hàng Thu hộ Tổng cước Chưa…" at bounding box center [784, 20] width 1568 height 41
click at [255, 15] on input "0981406359" at bounding box center [185, 21] width 192 height 18
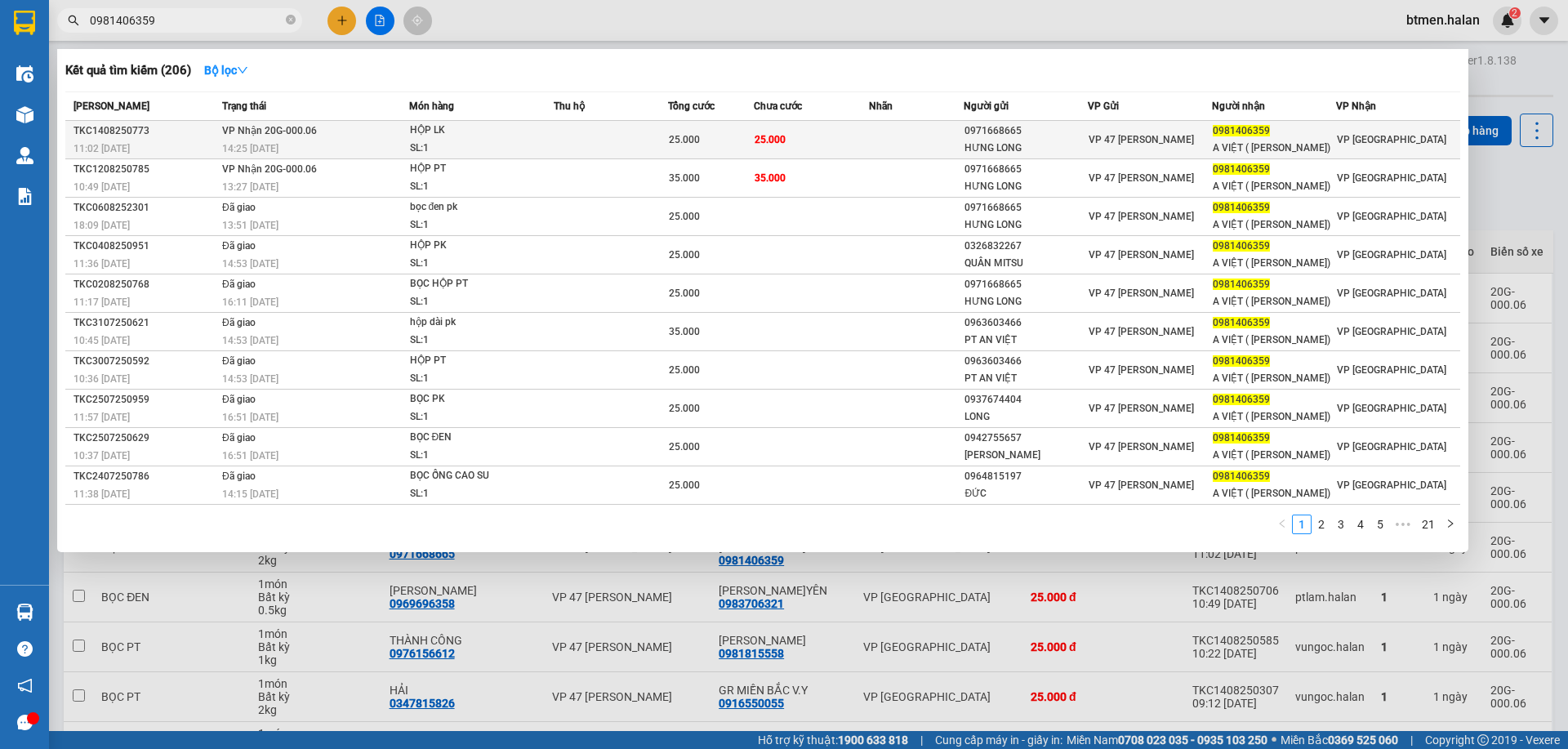
click at [958, 140] on td at bounding box center [917, 140] width 96 height 38
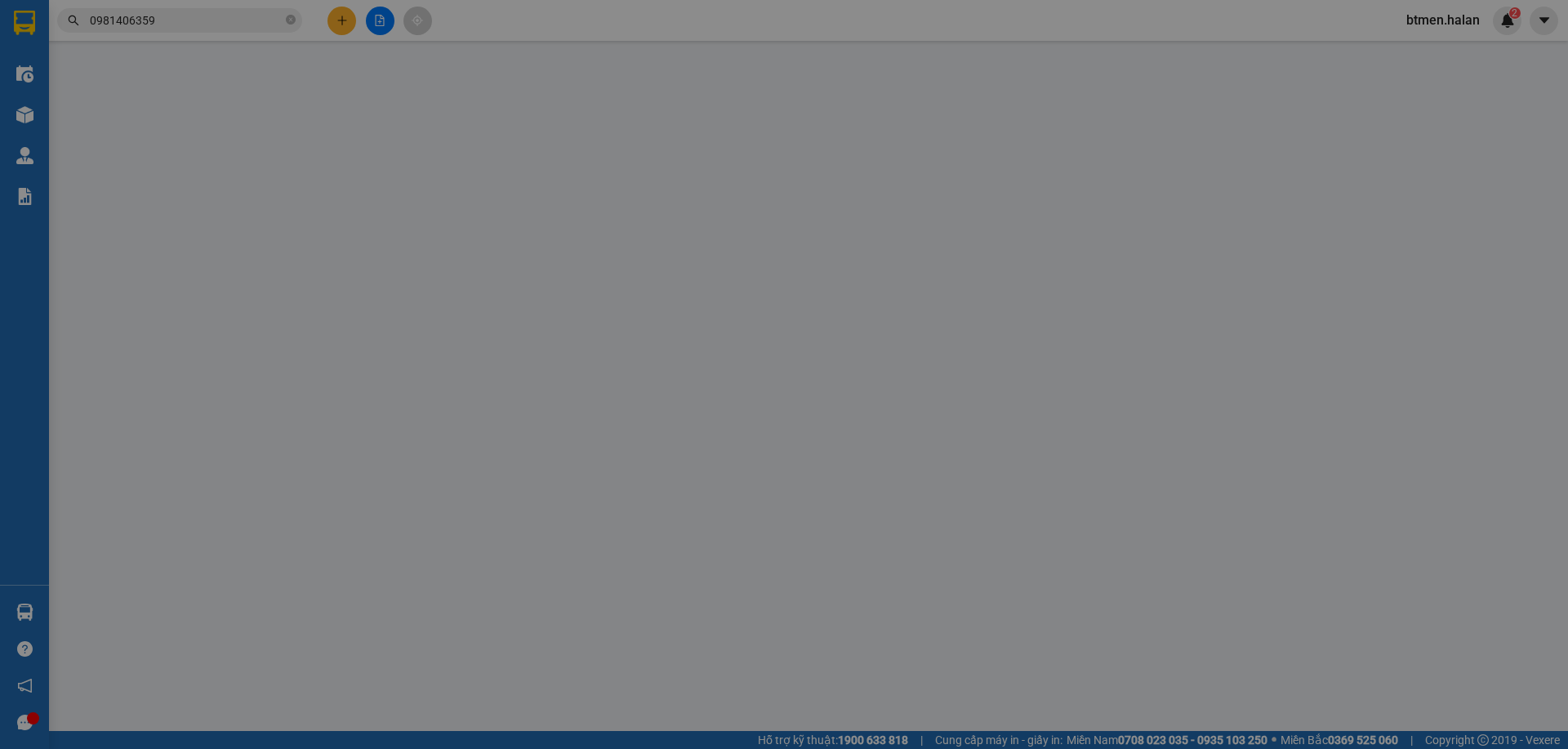
type input "0971668665"
type input "HƯNG LONG"
type input "0981406359"
type input "A VIỆT ( [PERSON_NAME])"
type input "25.000"
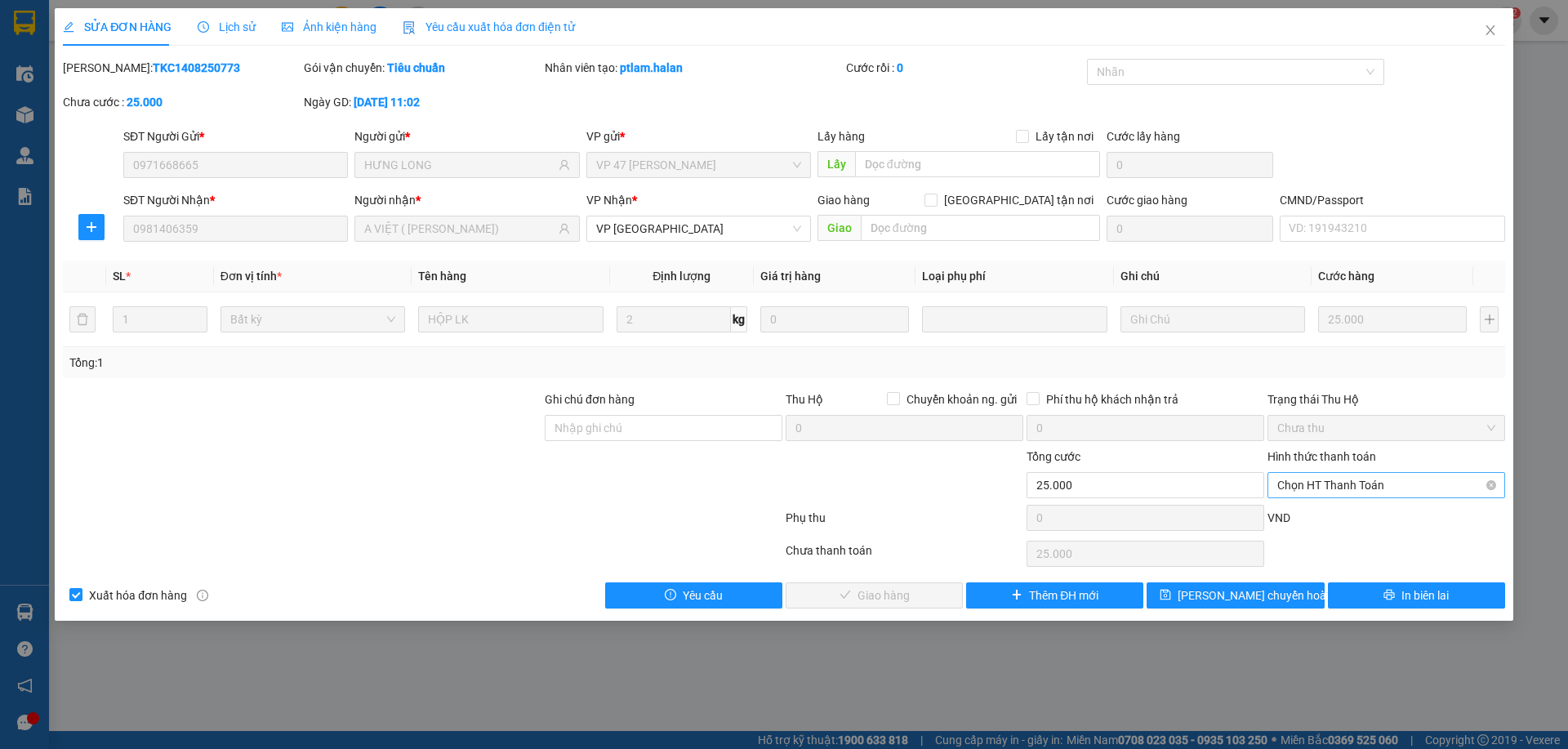
click at [1311, 475] on span "Chọn HT Thanh Toán" at bounding box center [1386, 484] width 218 height 25
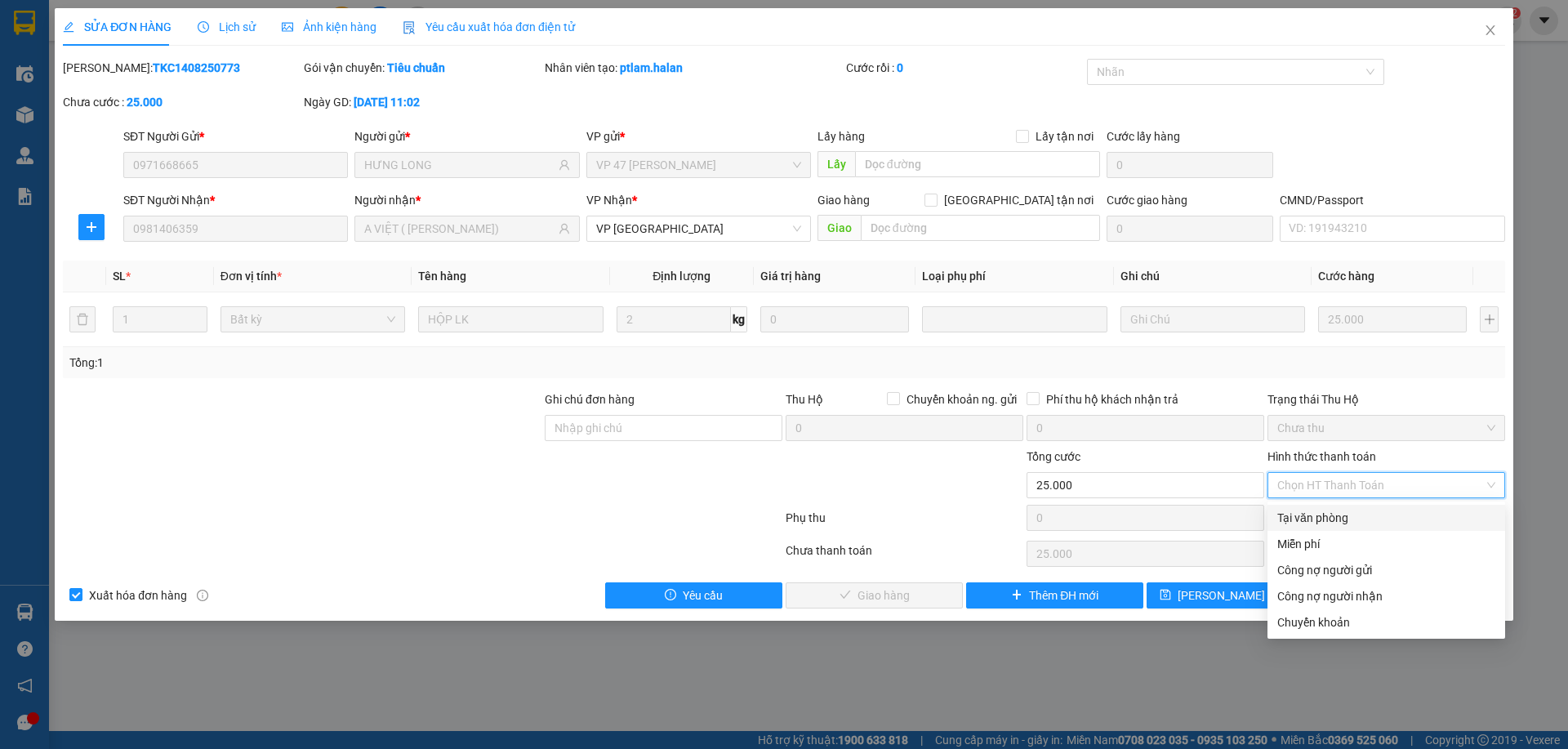
drag, startPoint x: 1293, startPoint y: 514, endPoint x: 1056, endPoint y: 558, distance: 241.0
click at [1287, 515] on div "Tại văn phòng" at bounding box center [1386, 518] width 218 height 18
type input "0"
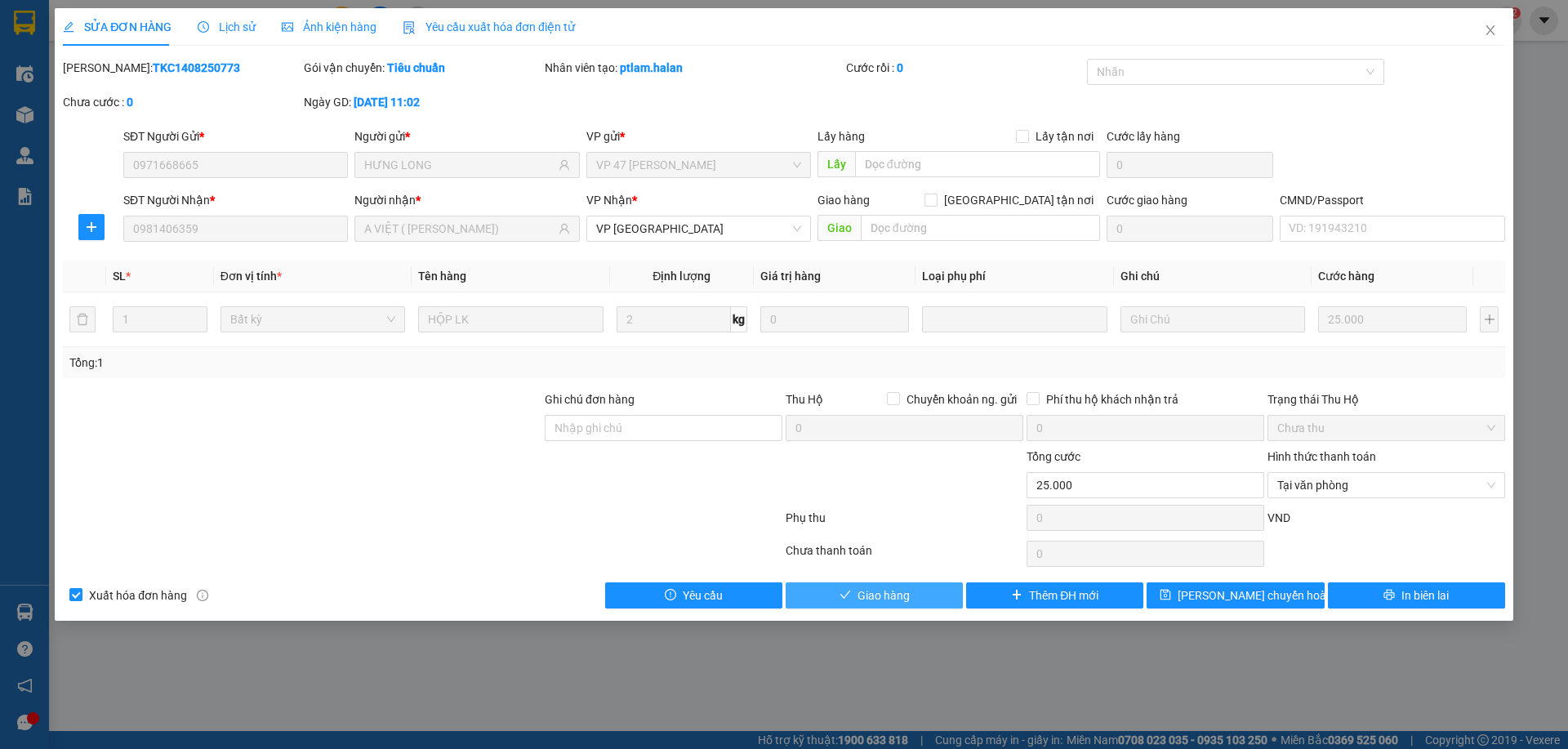
click at [917, 602] on button "Giao hàng" at bounding box center [874, 595] width 177 height 26
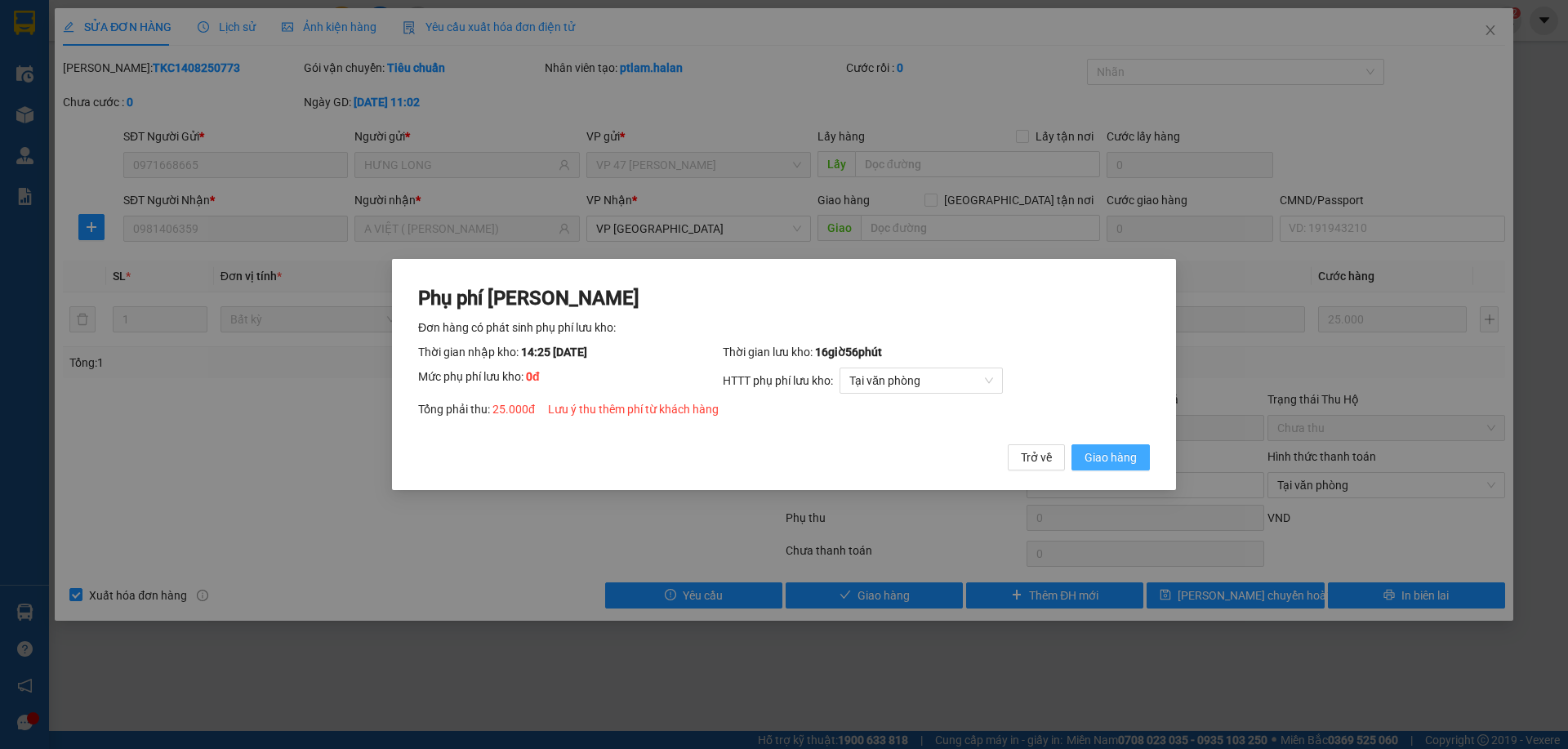
click at [1116, 455] on span "Giao hàng" at bounding box center [1110, 458] width 52 height 18
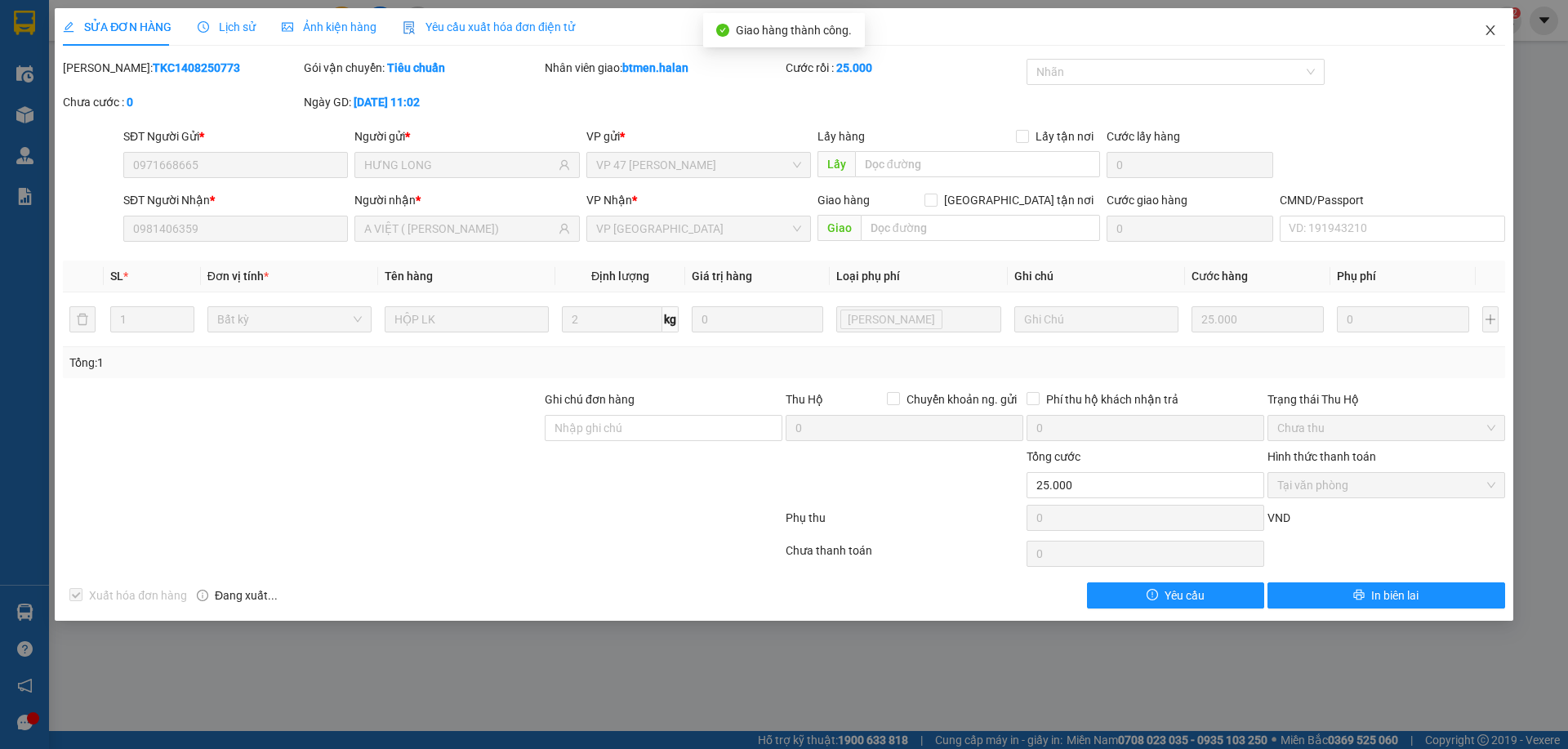
click at [1495, 32] on icon "close" at bounding box center [1490, 30] width 13 height 13
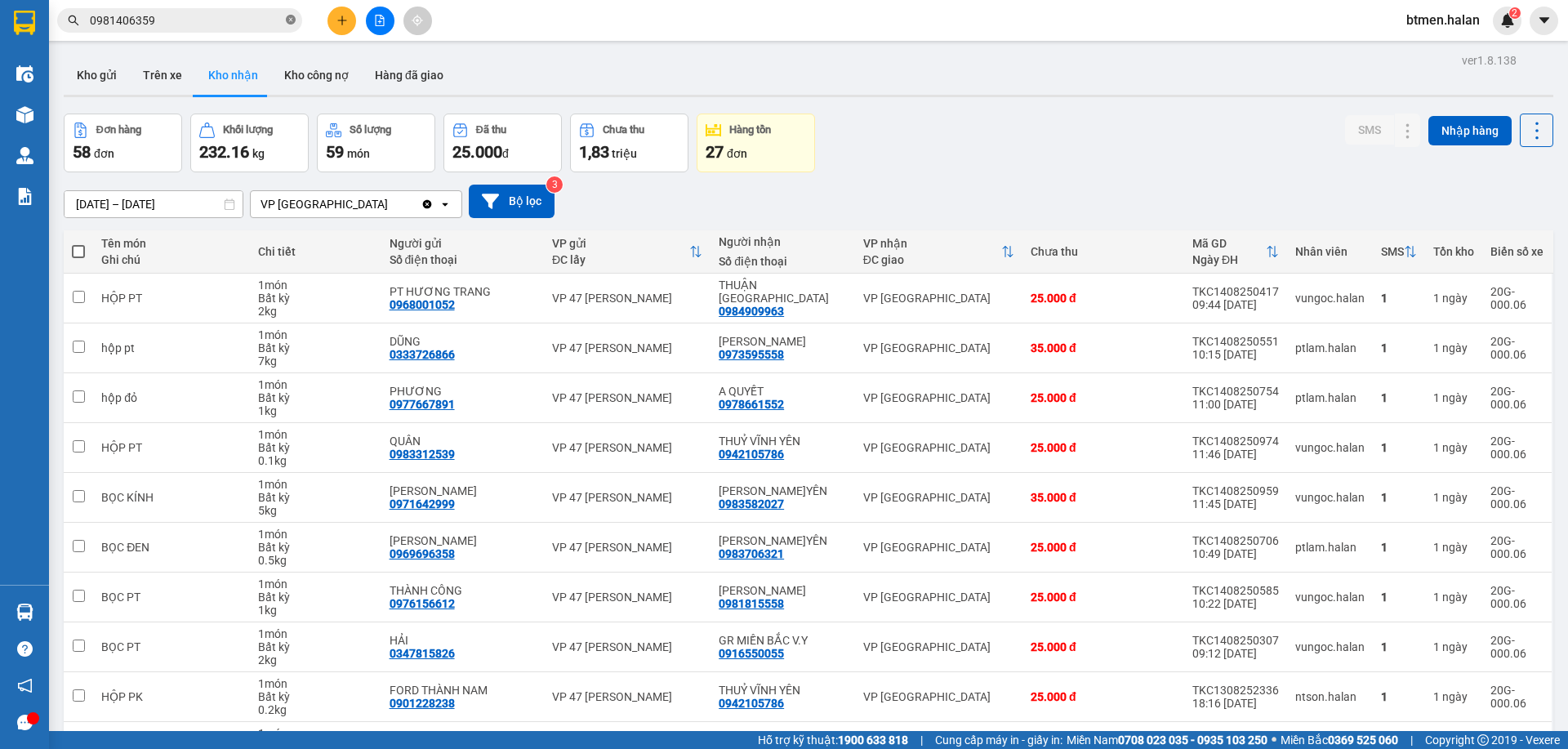
click at [296, 19] on span "0981406359" at bounding box center [180, 20] width 245 height 25
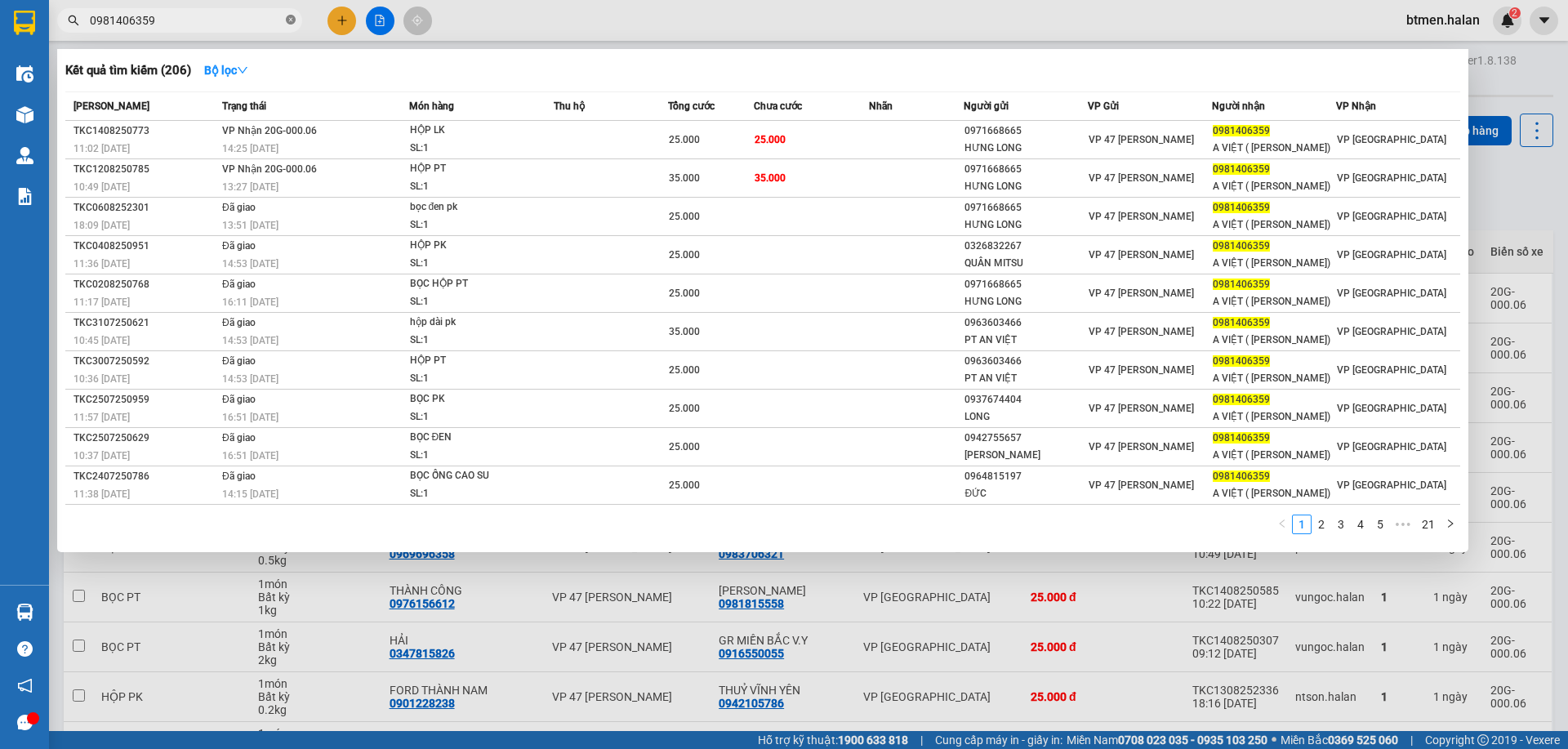
click at [290, 23] on icon "close-circle" at bounding box center [290, 19] width 10 height 10
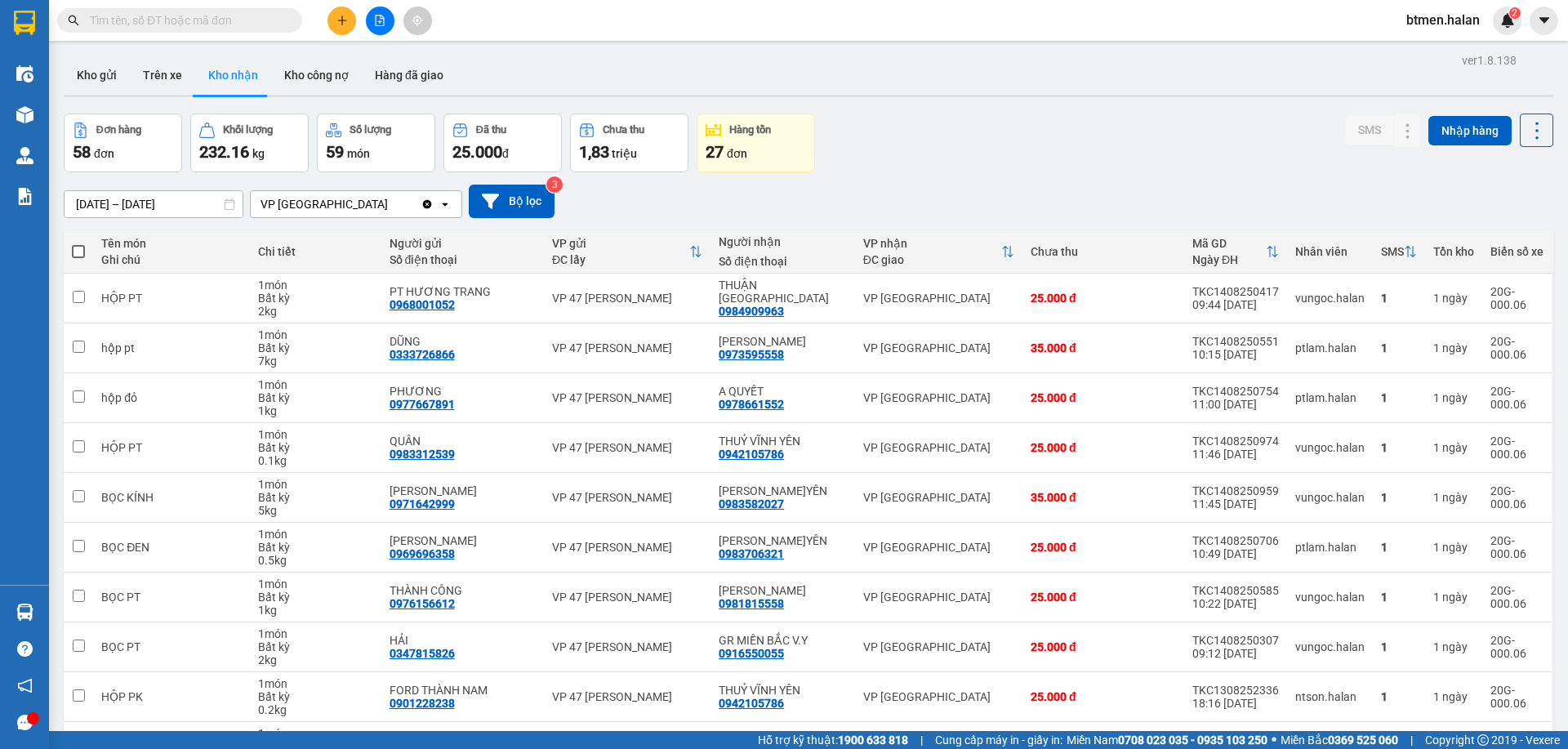
paste input "0981406359"
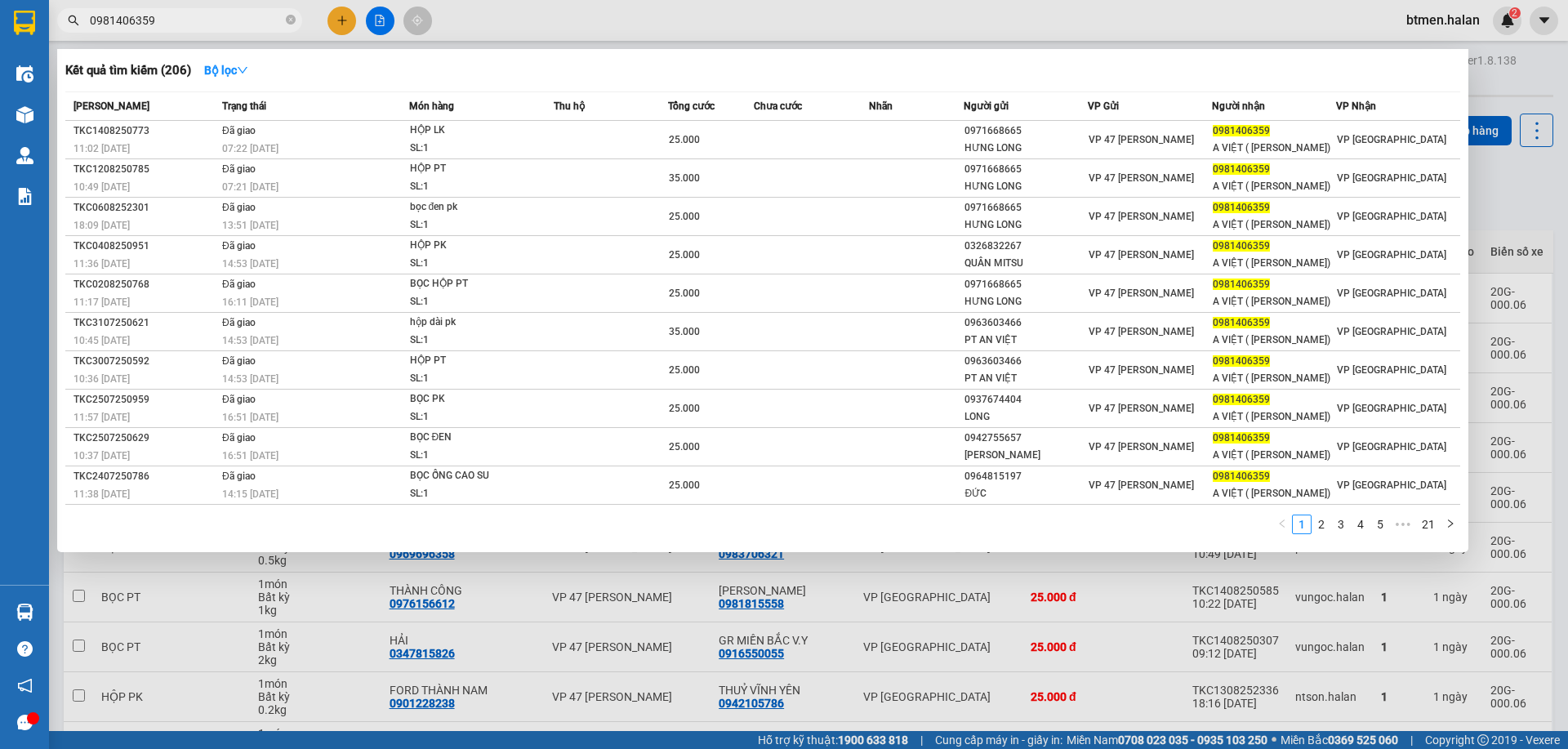
type input "0981406359"
click at [1516, 51] on div at bounding box center [784, 374] width 1568 height 749
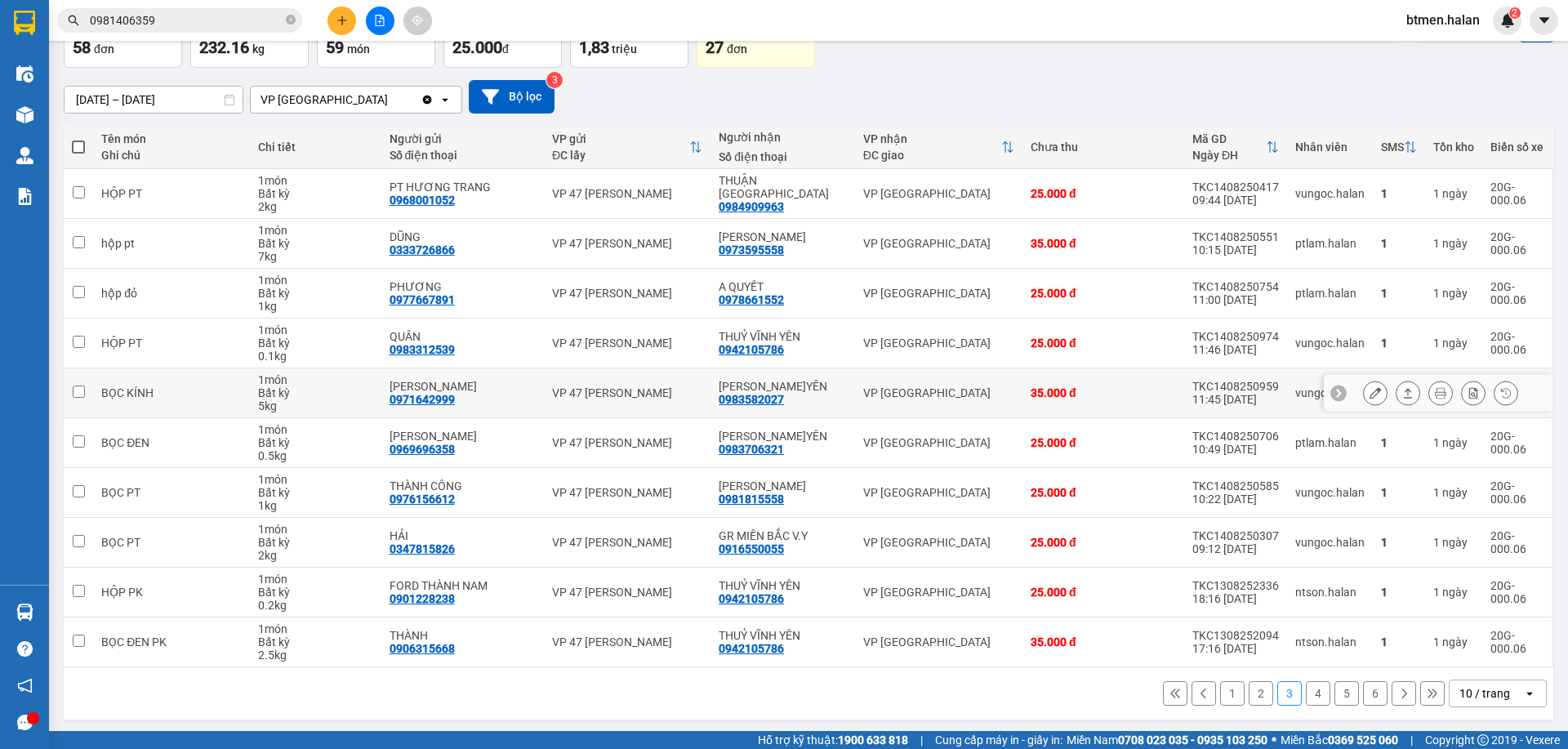
scroll to position [108, 0]
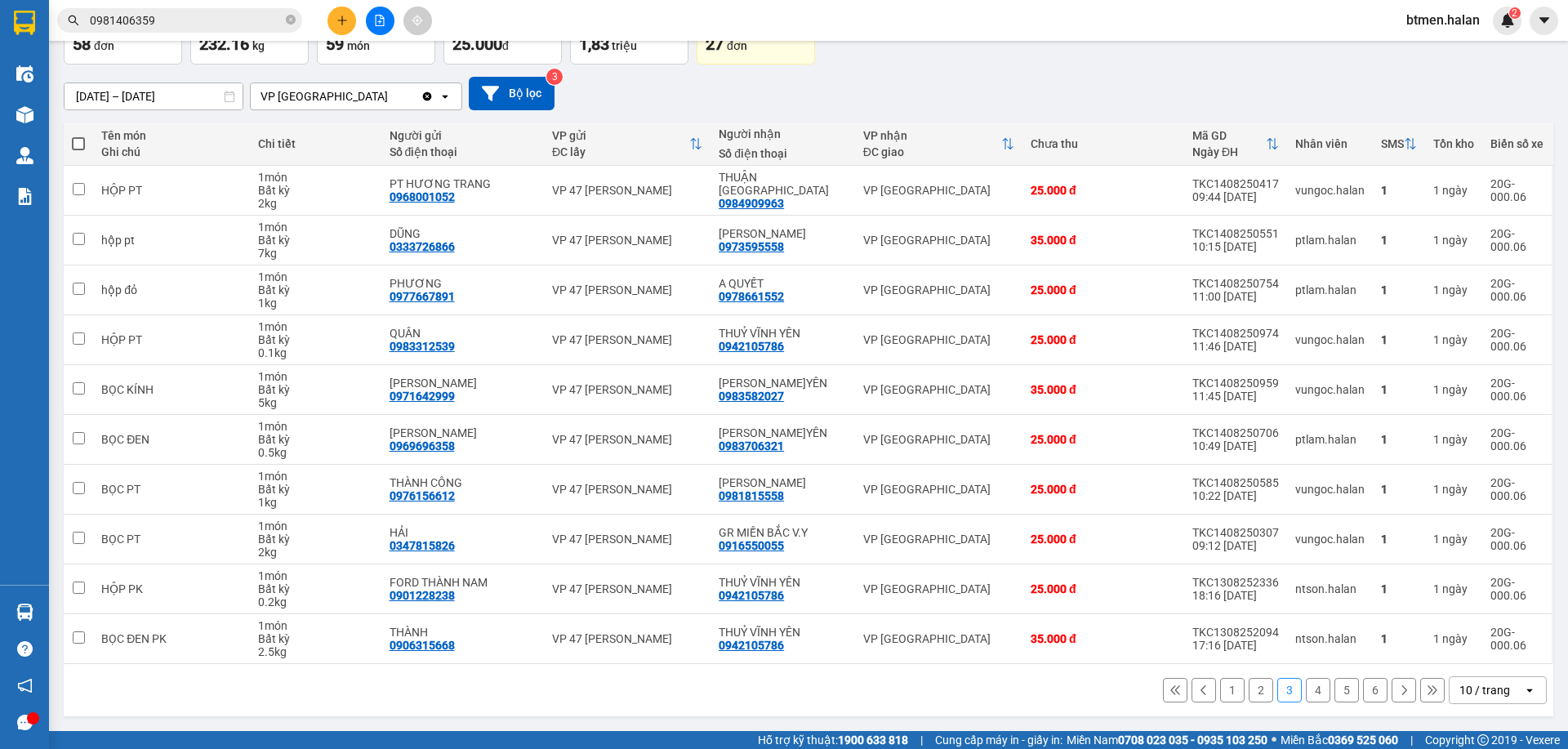
click at [1220, 690] on button "1" at bounding box center [1232, 690] width 25 height 25
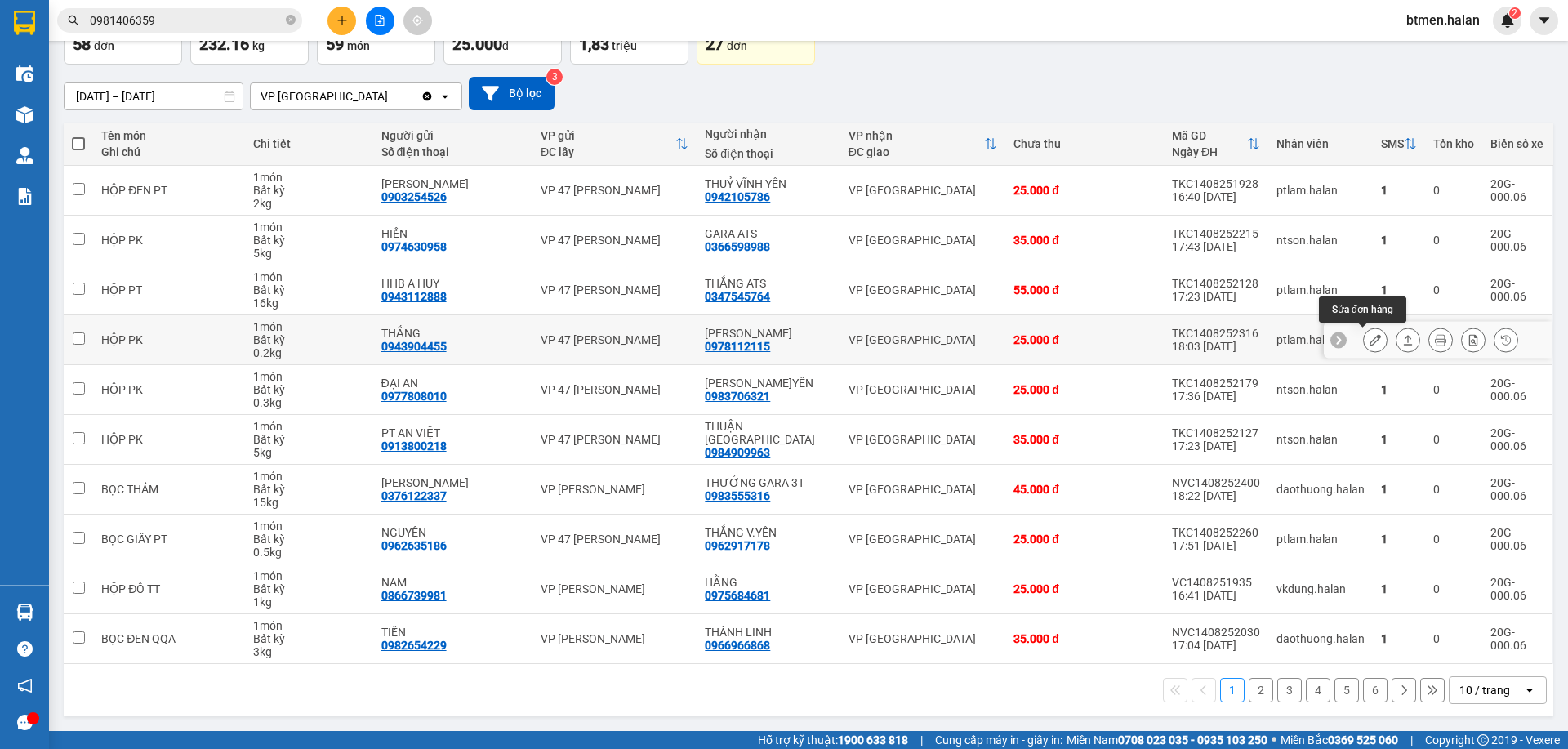
click at [1370, 339] on icon at bounding box center [1376, 339] width 12 height 12
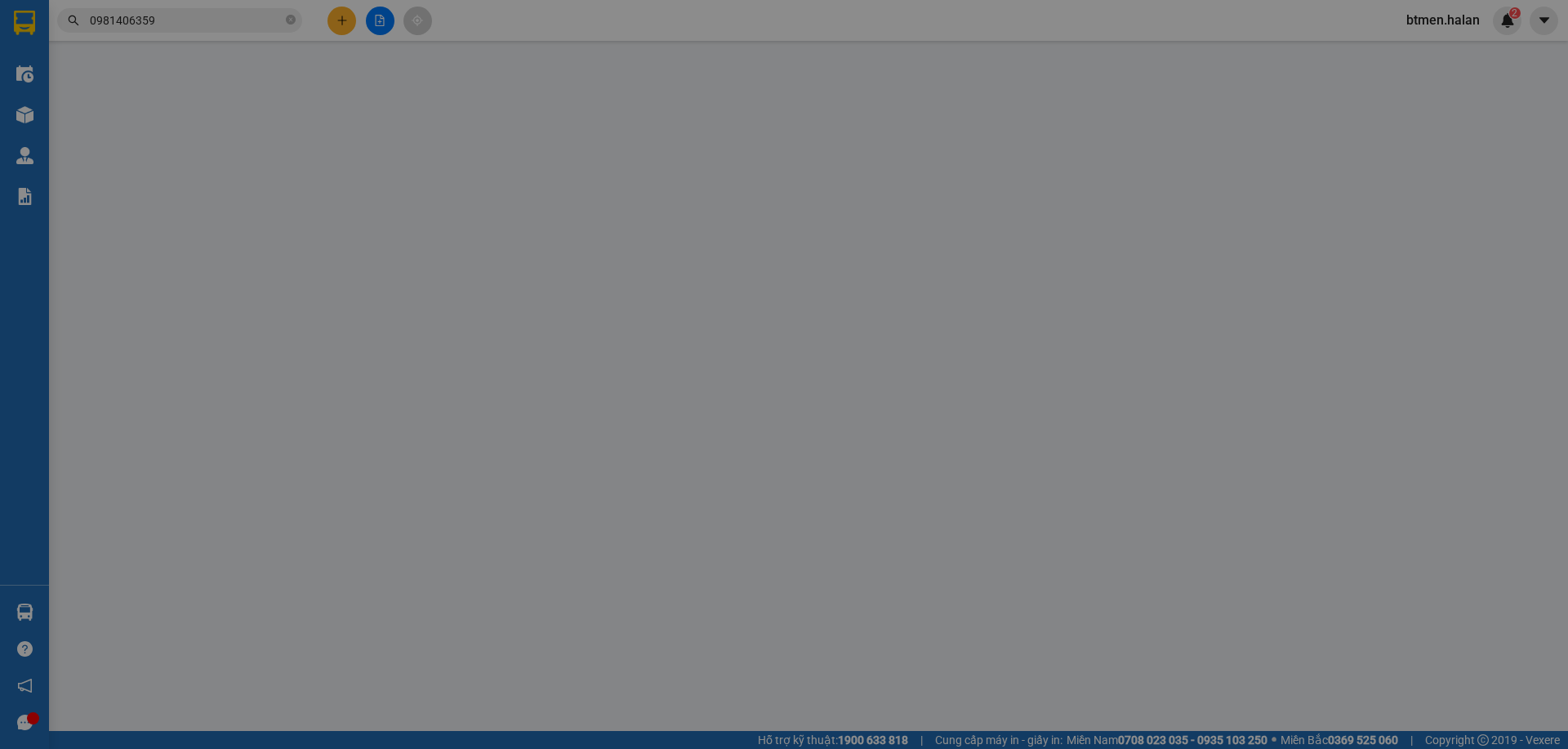
type input "0943904455"
type input "THẮNG"
type input "0978112115"
type input "[PERSON_NAME]"
type input "25.000"
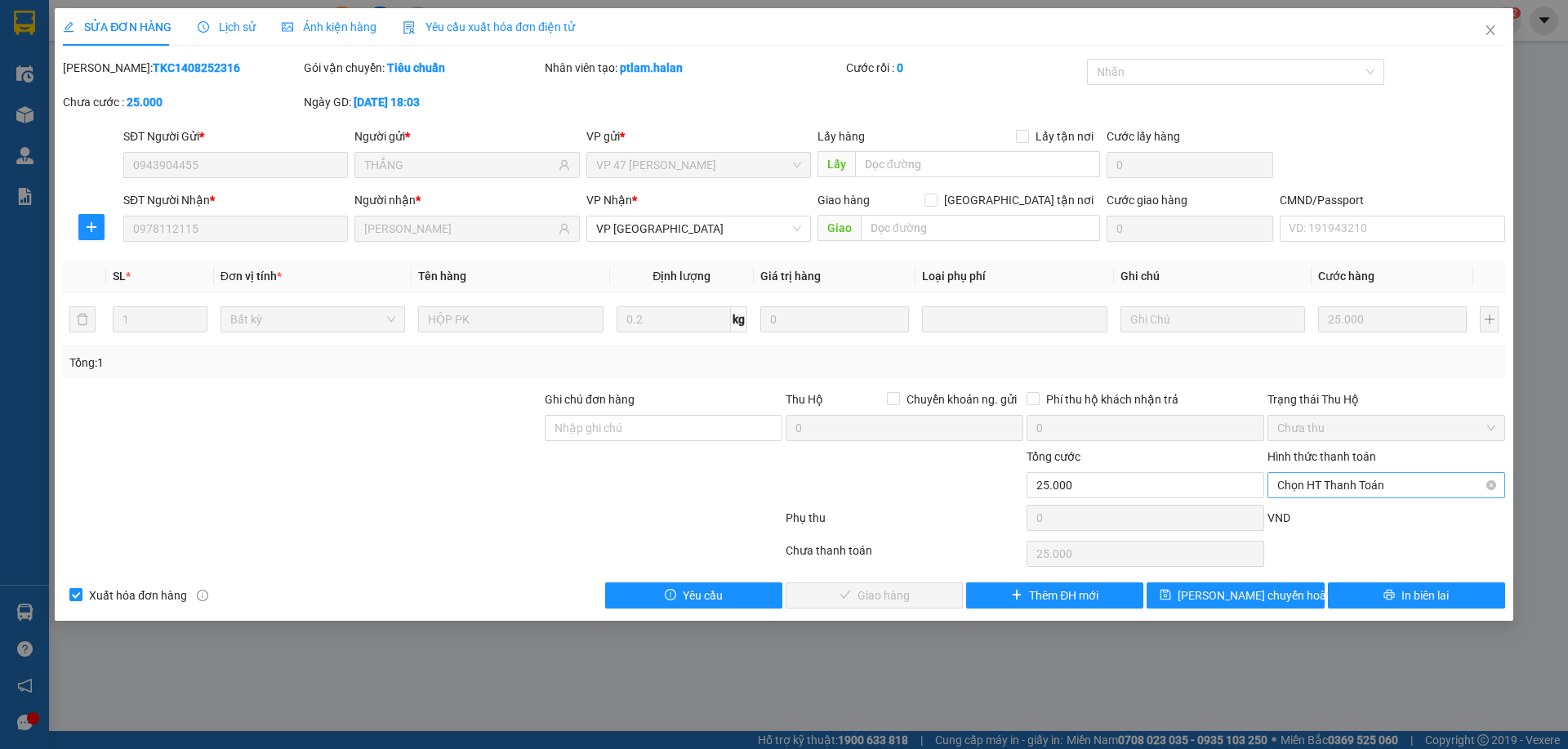
drag, startPoint x: 1325, startPoint y: 484, endPoint x: 1329, endPoint y: 499, distance: 15.5
click at [1325, 486] on span "Chọn HT Thanh Toán" at bounding box center [1386, 484] width 218 height 25
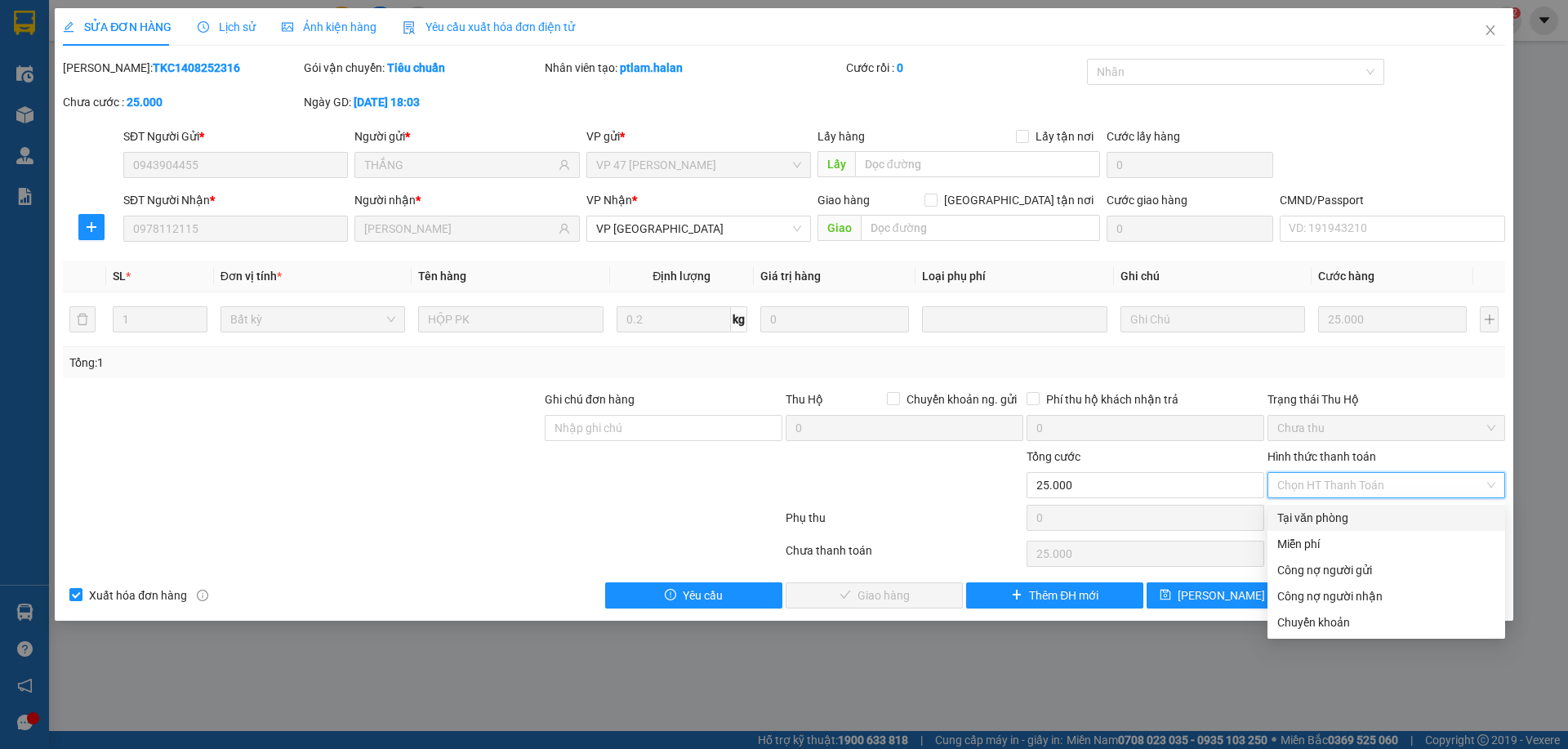
click at [1318, 506] on div "Tại văn phòng" at bounding box center [1386, 517] width 238 height 26
type input "0"
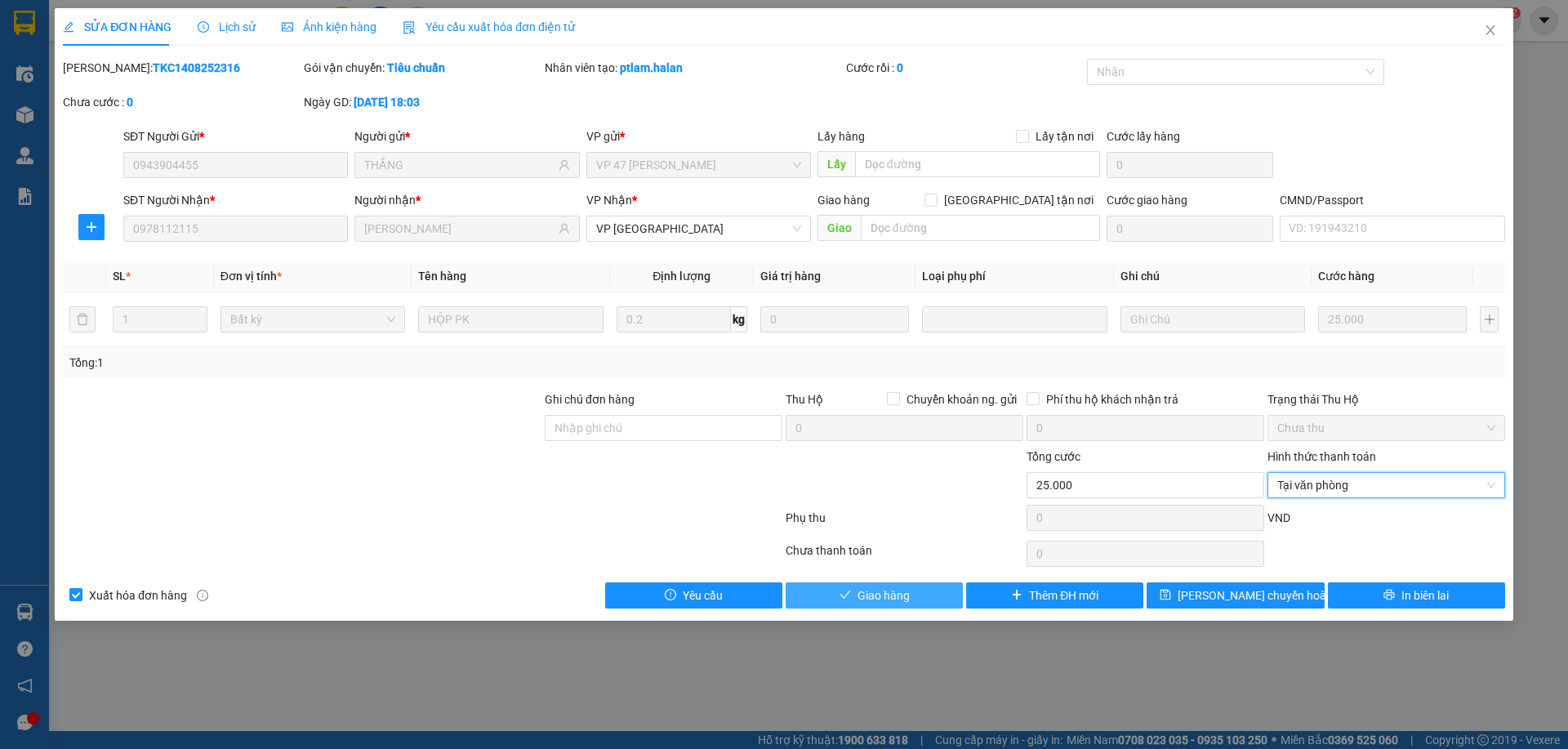
click at [933, 587] on button "Giao hàng" at bounding box center [874, 595] width 177 height 26
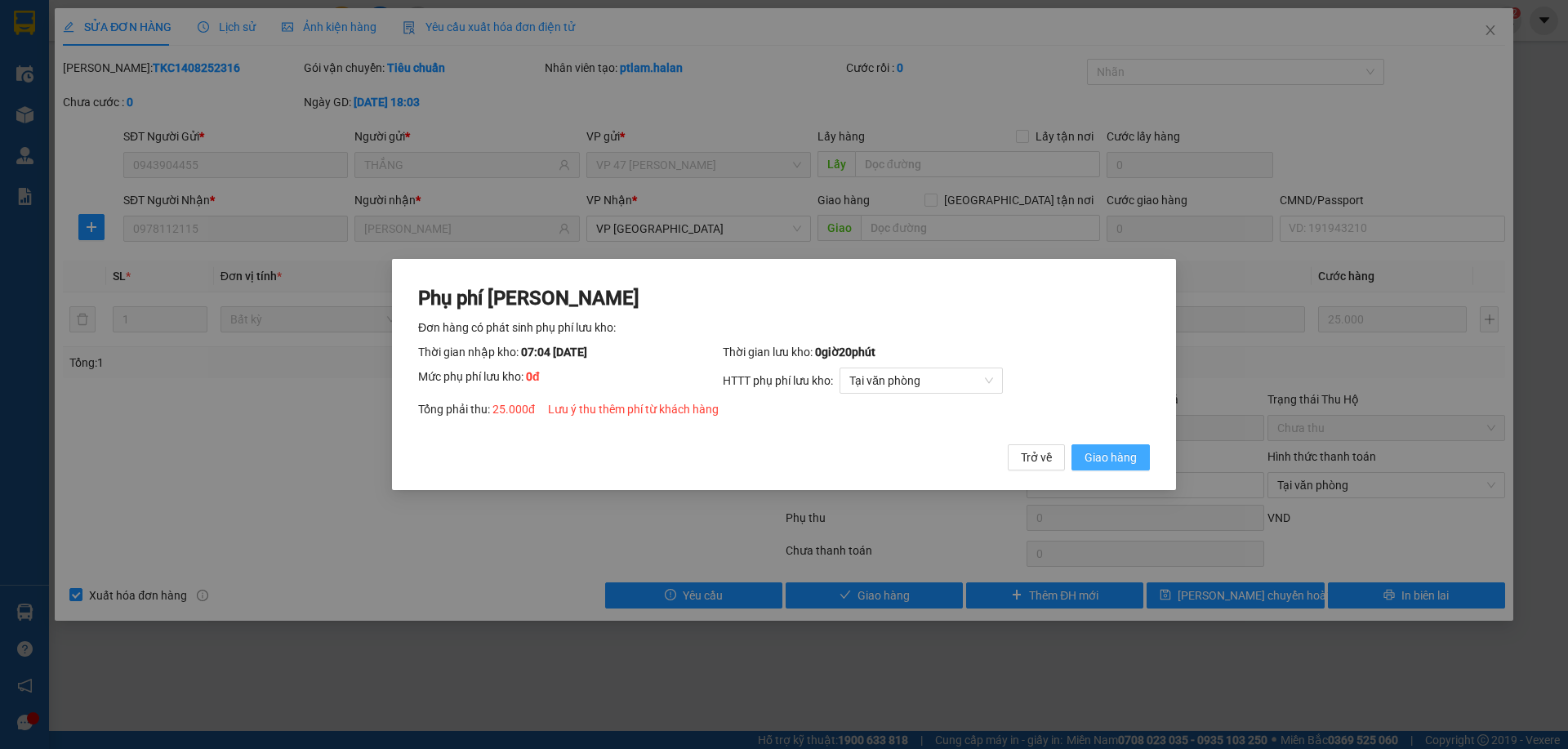
click at [1112, 455] on span "Giao hàng" at bounding box center [1110, 458] width 52 height 18
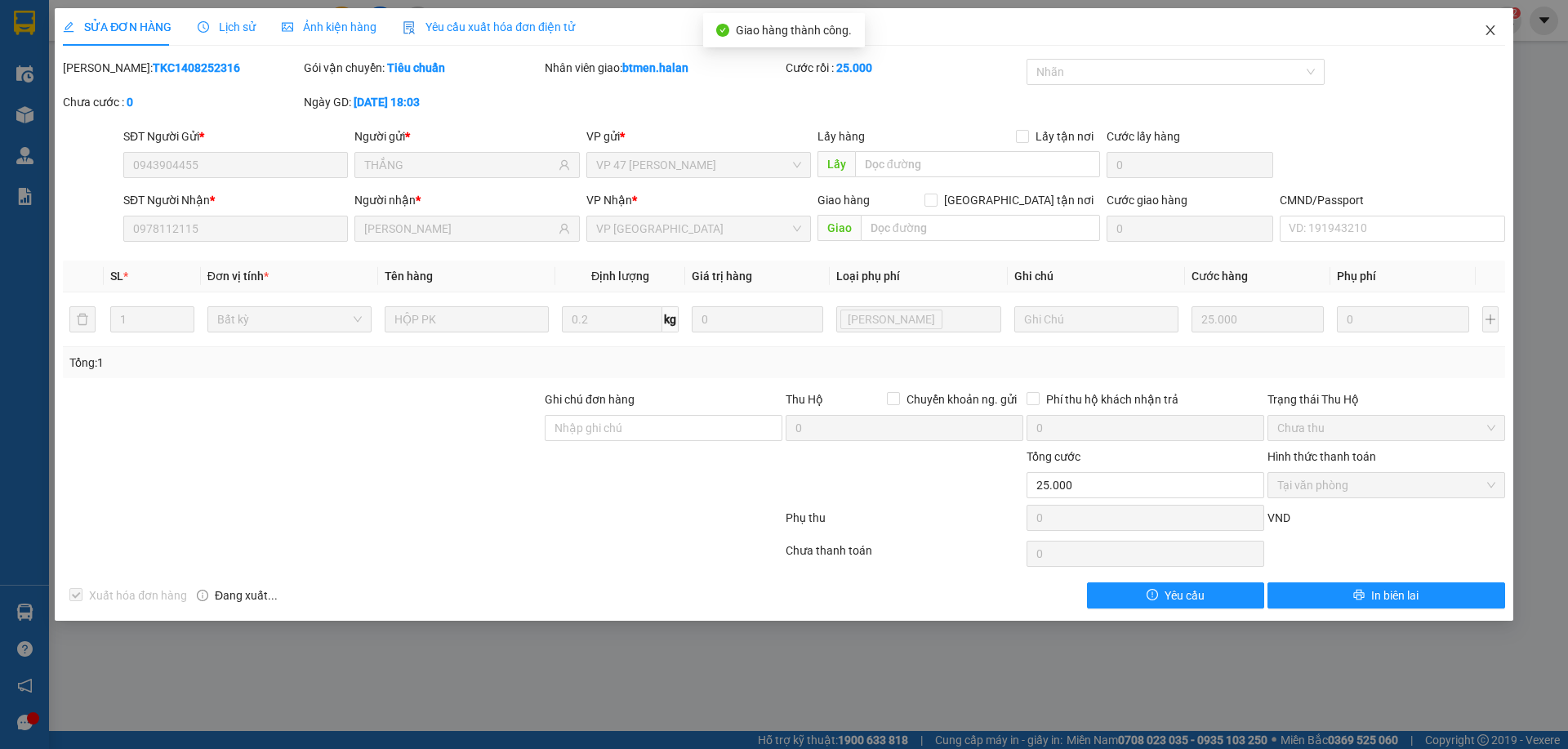
click at [1497, 31] on span "Close" at bounding box center [1490, 31] width 46 height 46
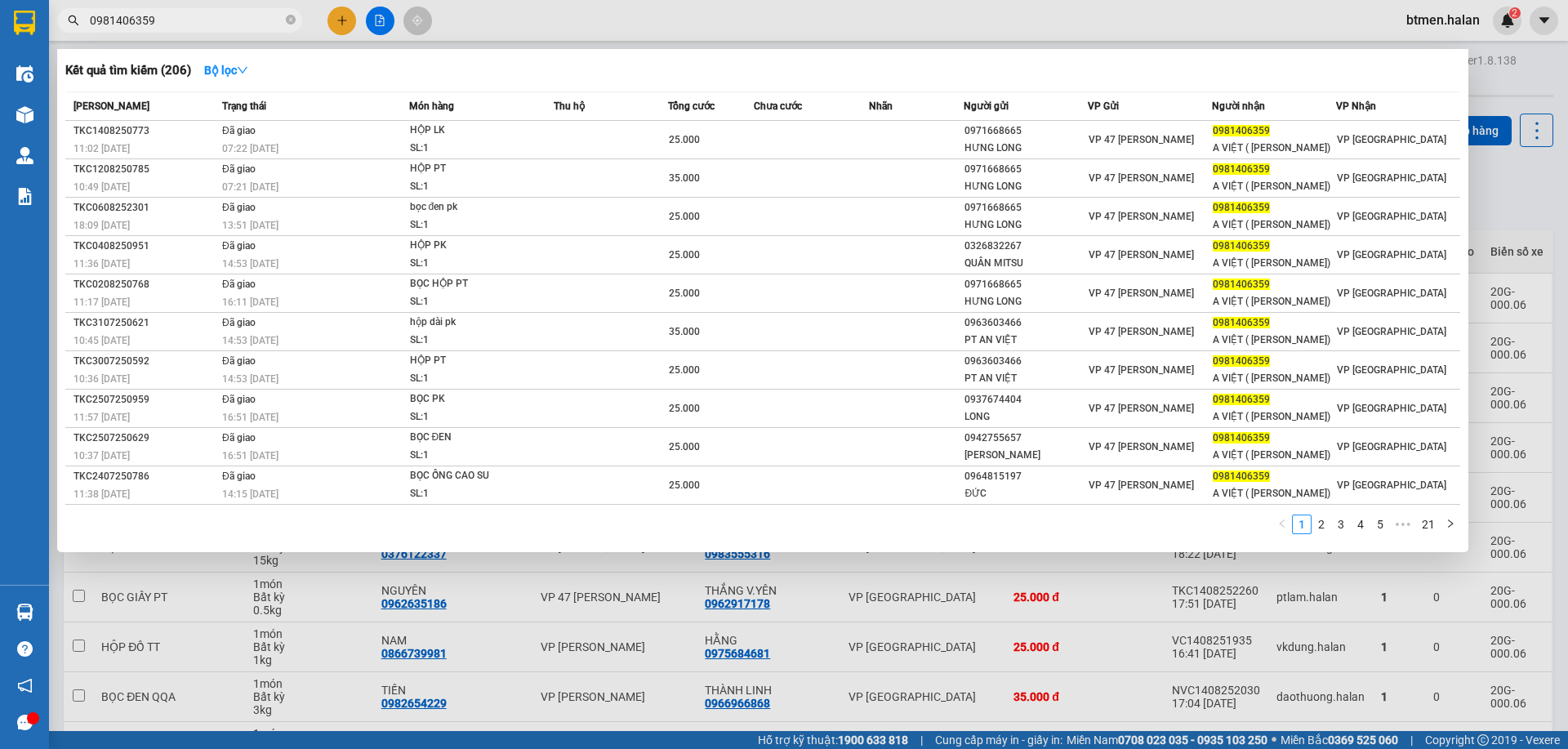
click at [297, 21] on span "0981406359" at bounding box center [180, 20] width 245 height 25
click at [289, 25] on icon "close-circle" at bounding box center [290, 19] width 10 height 10
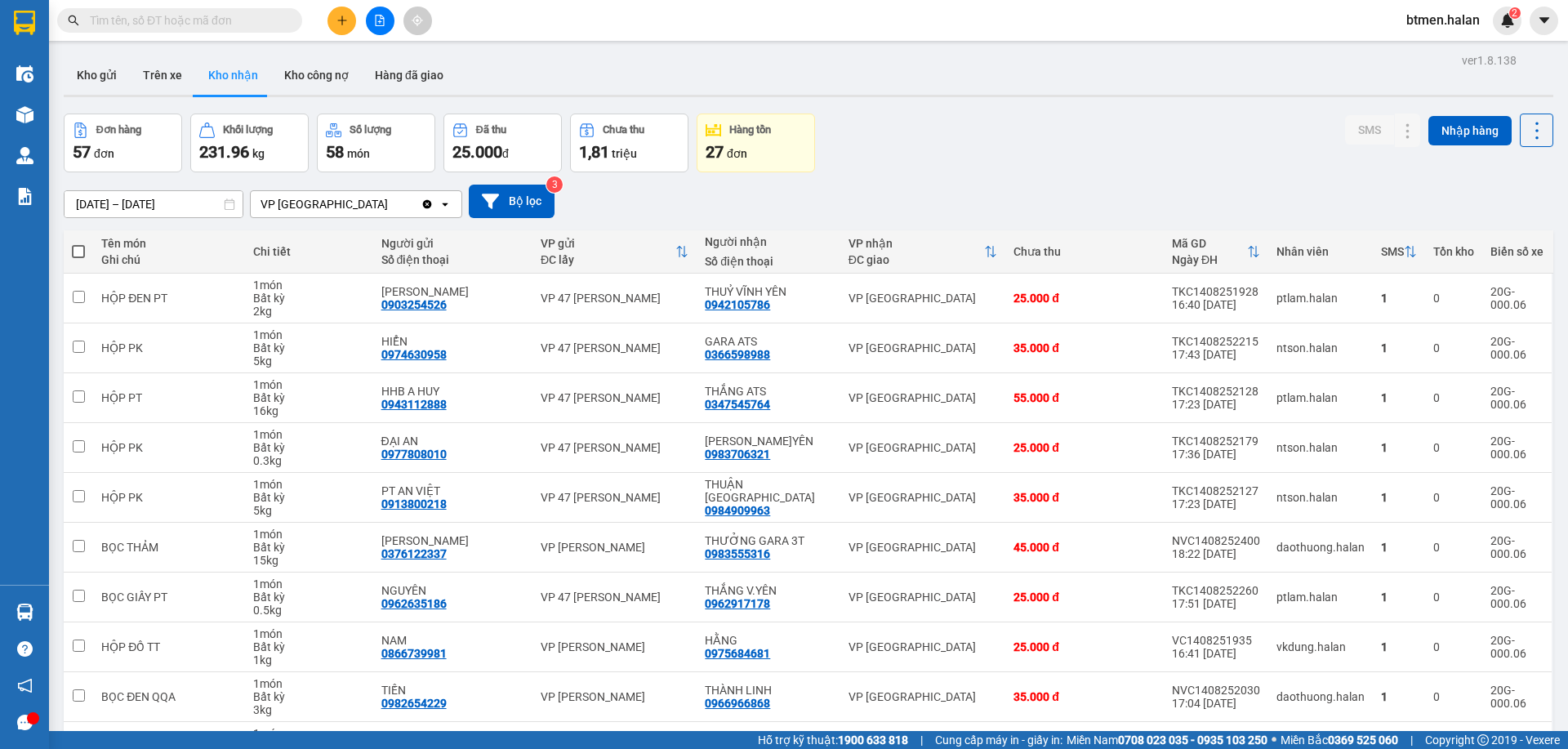
paste input "0978112115"
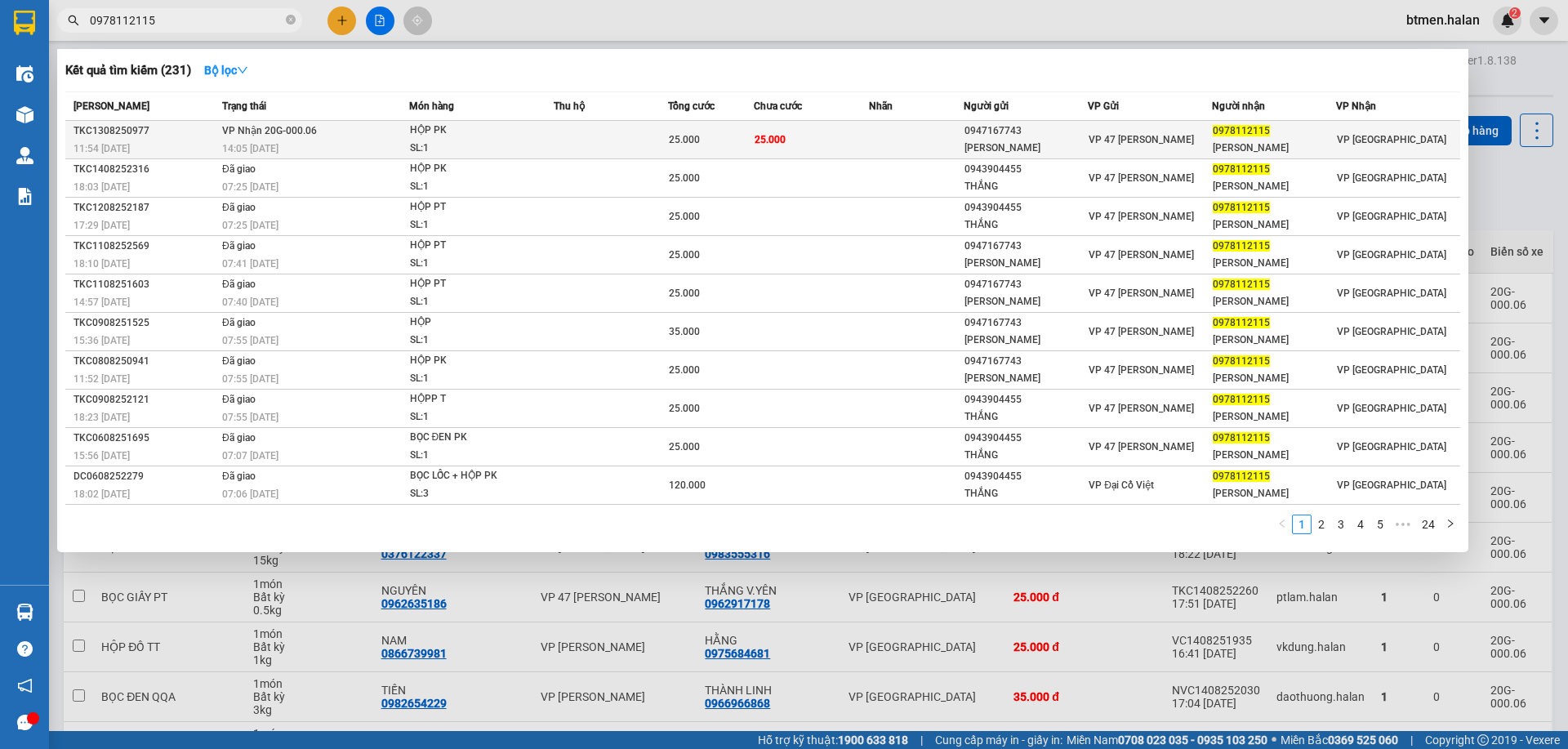
type input "0978112115"
click at [944, 137] on td at bounding box center [917, 140] width 96 height 38
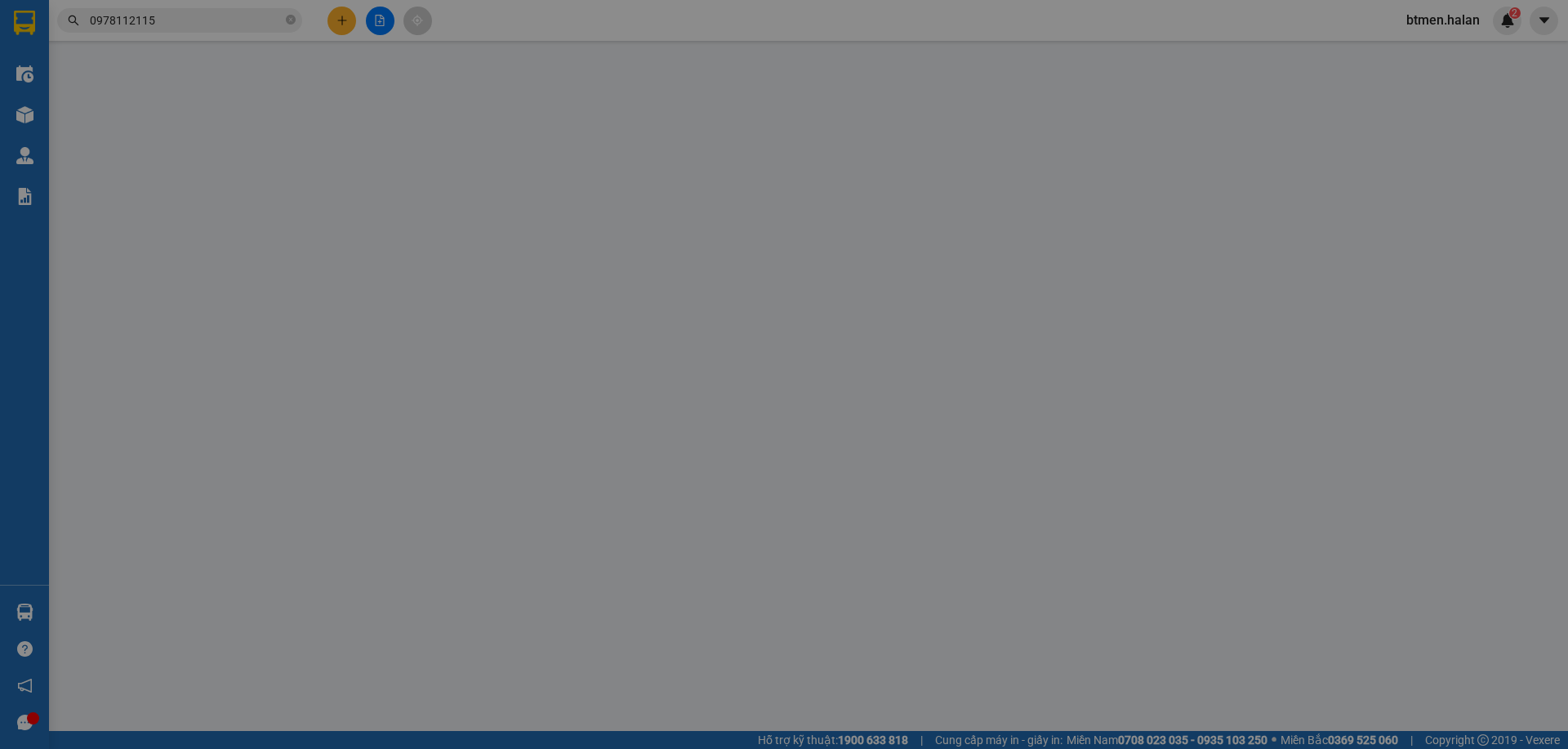
type input "0947167743"
type input "[PERSON_NAME]"
type input "0978112115"
type input "[PERSON_NAME]"
type input "25.000"
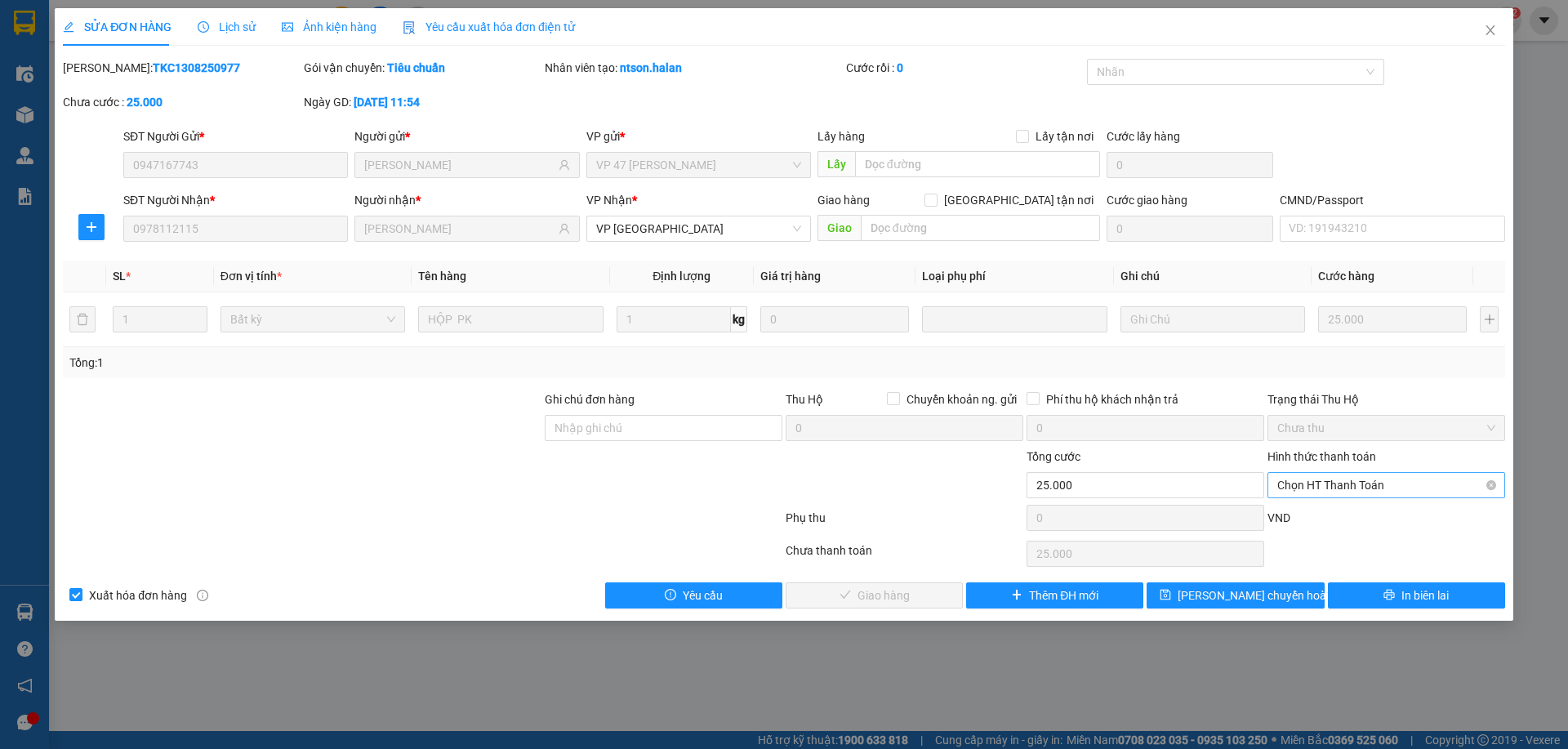
click at [1333, 489] on span "Chọn HT Thanh Toán" at bounding box center [1386, 484] width 218 height 25
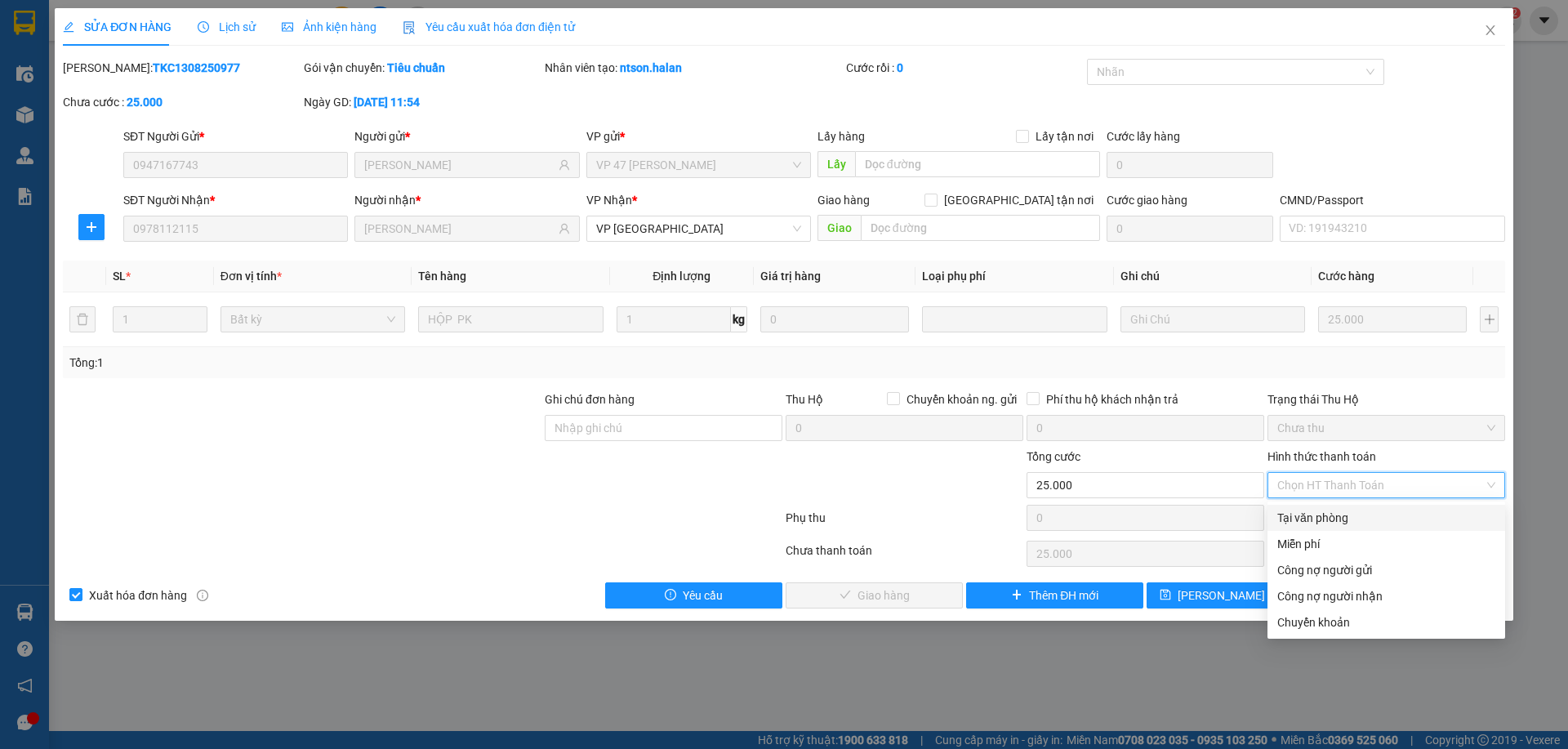
click at [1337, 522] on div "Tại văn phòng" at bounding box center [1386, 518] width 218 height 18
type input "0"
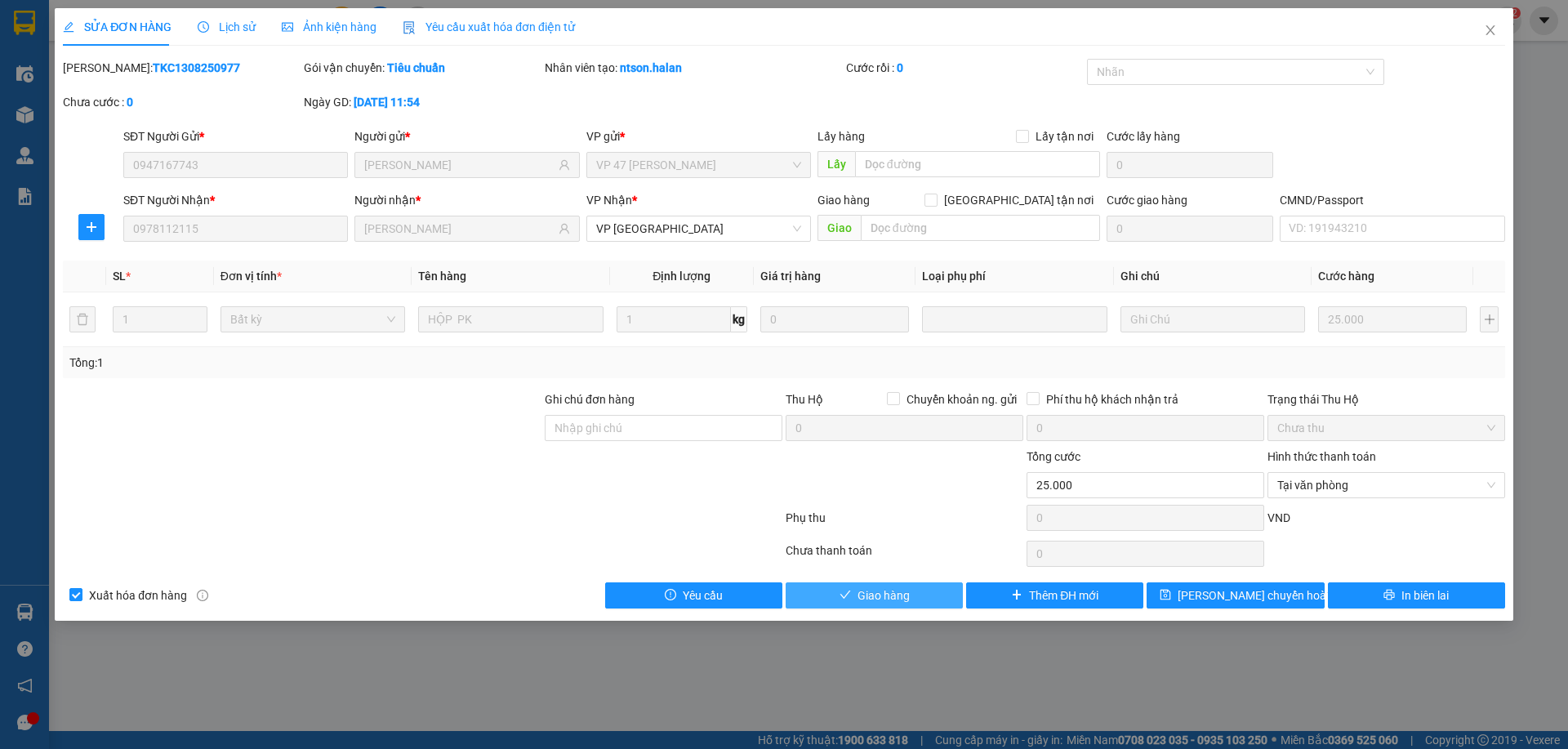
click at [832, 600] on button "Giao hàng" at bounding box center [874, 595] width 177 height 26
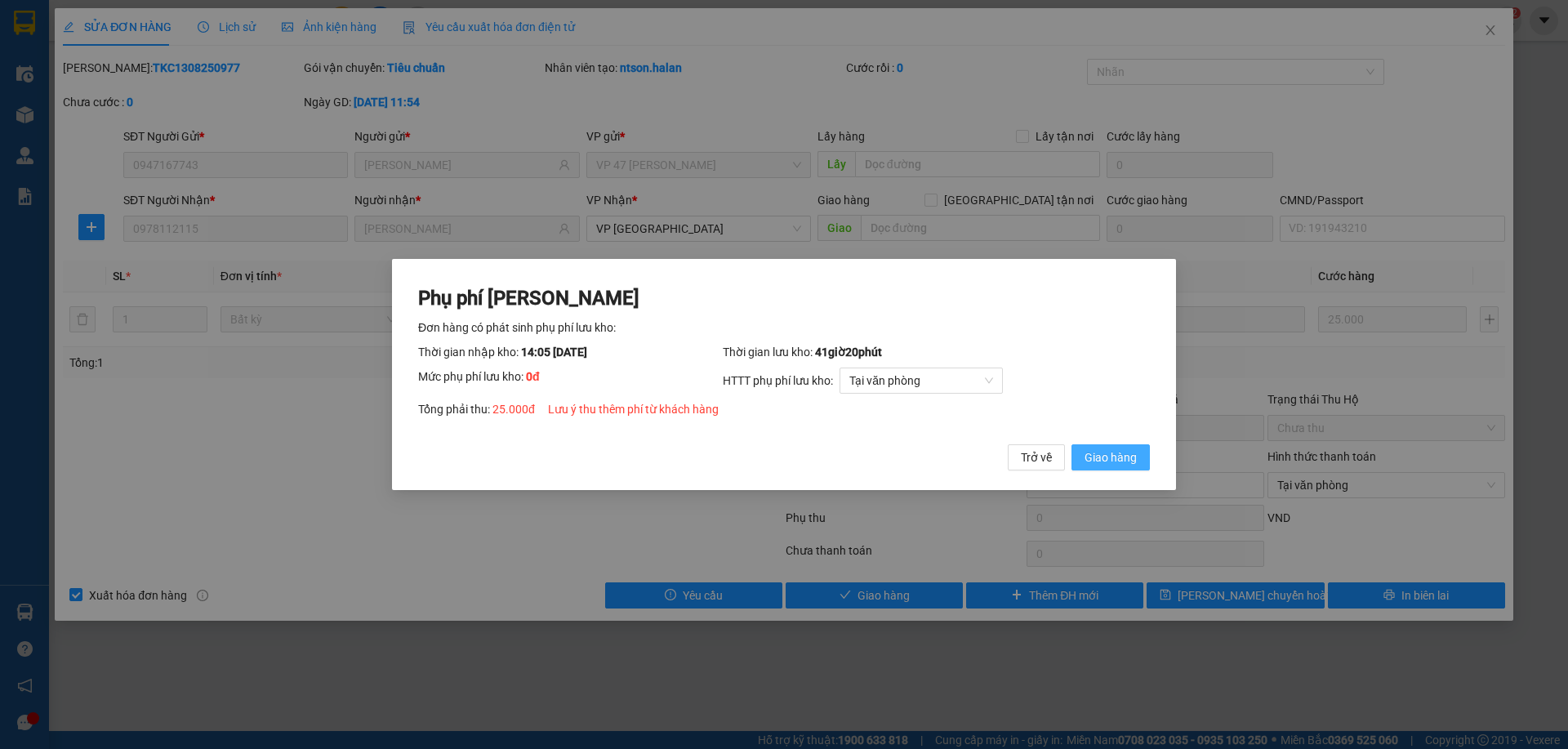
click at [1105, 463] on span "Giao hàng" at bounding box center [1110, 458] width 52 height 18
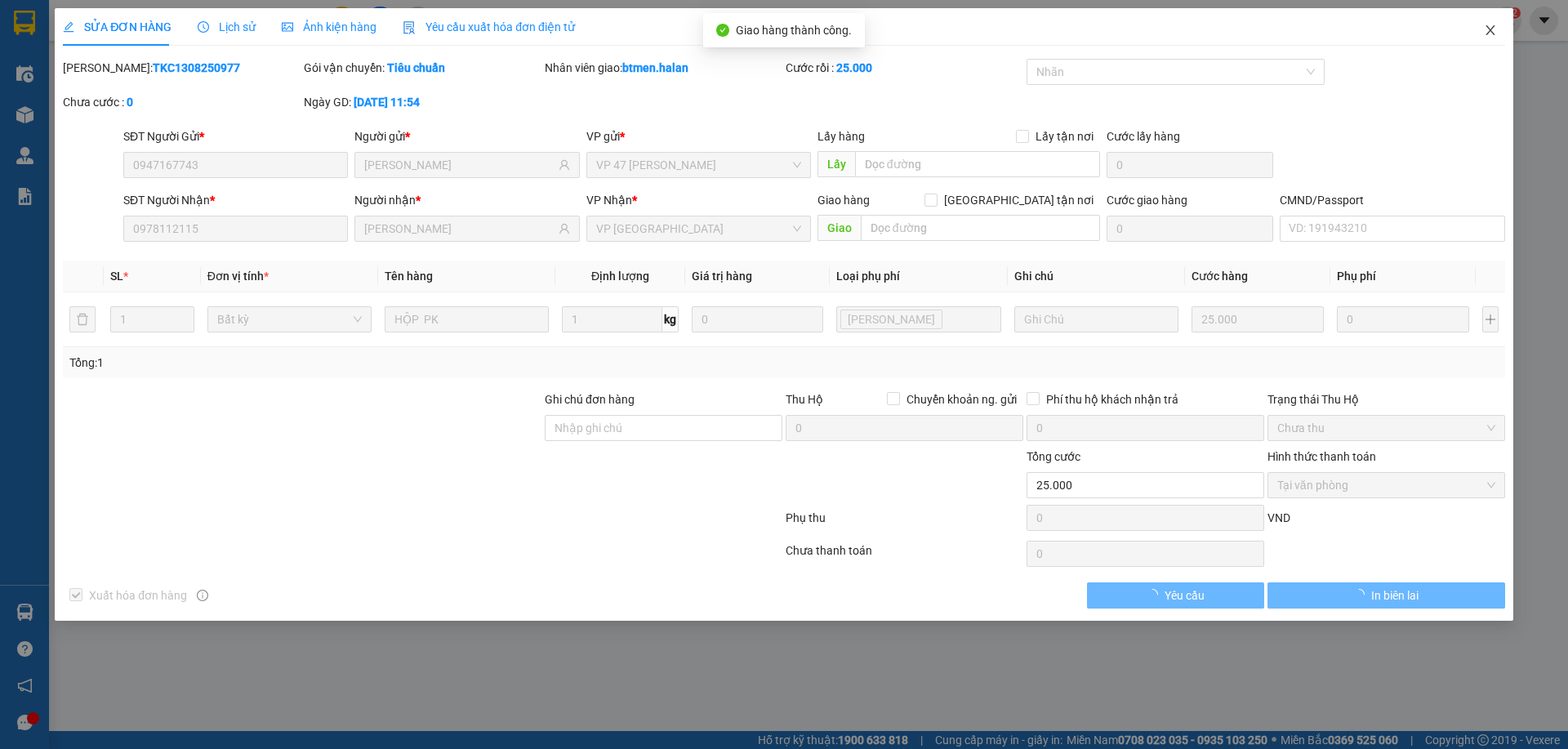
click at [1506, 21] on span "Close" at bounding box center [1490, 31] width 46 height 46
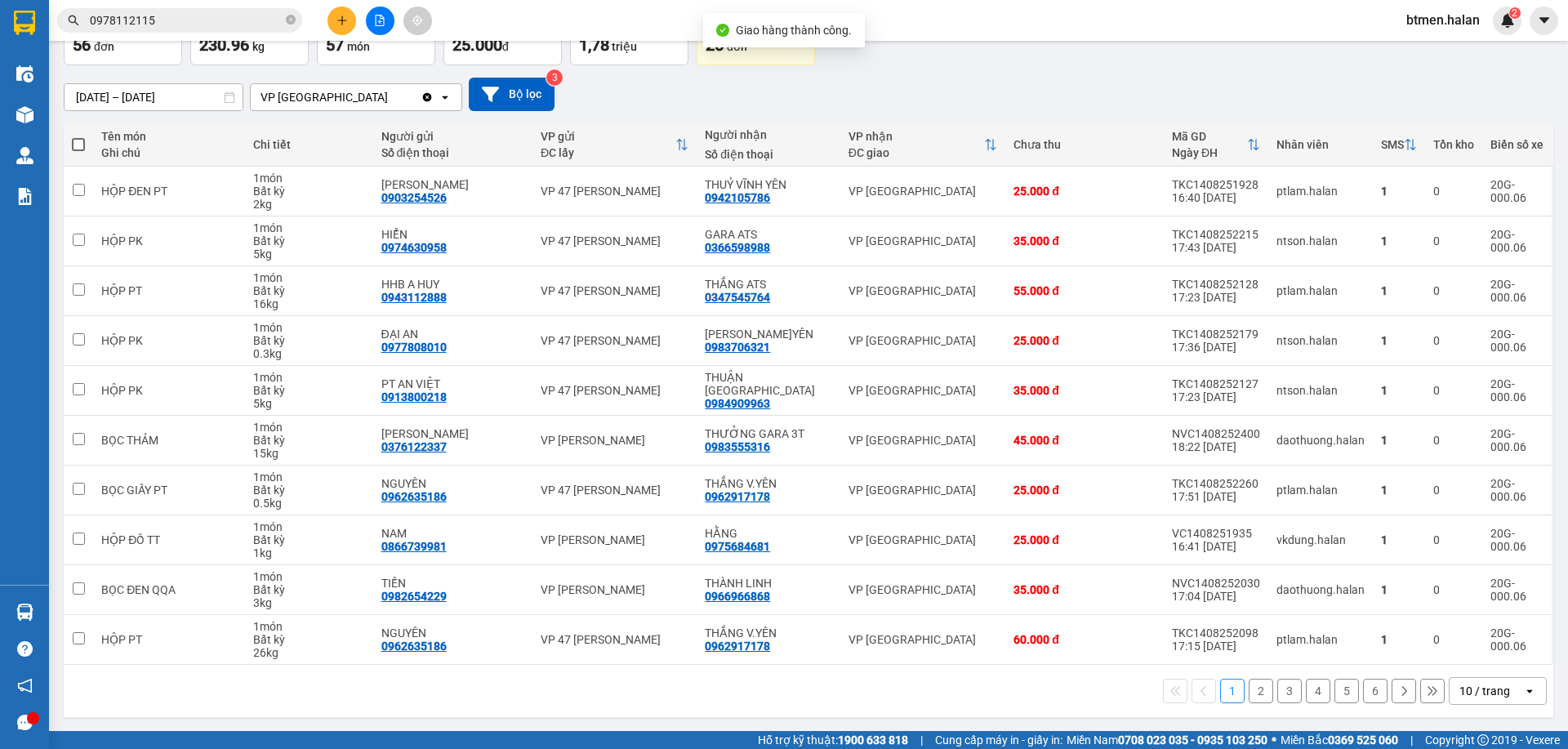
scroll to position [108, 0]
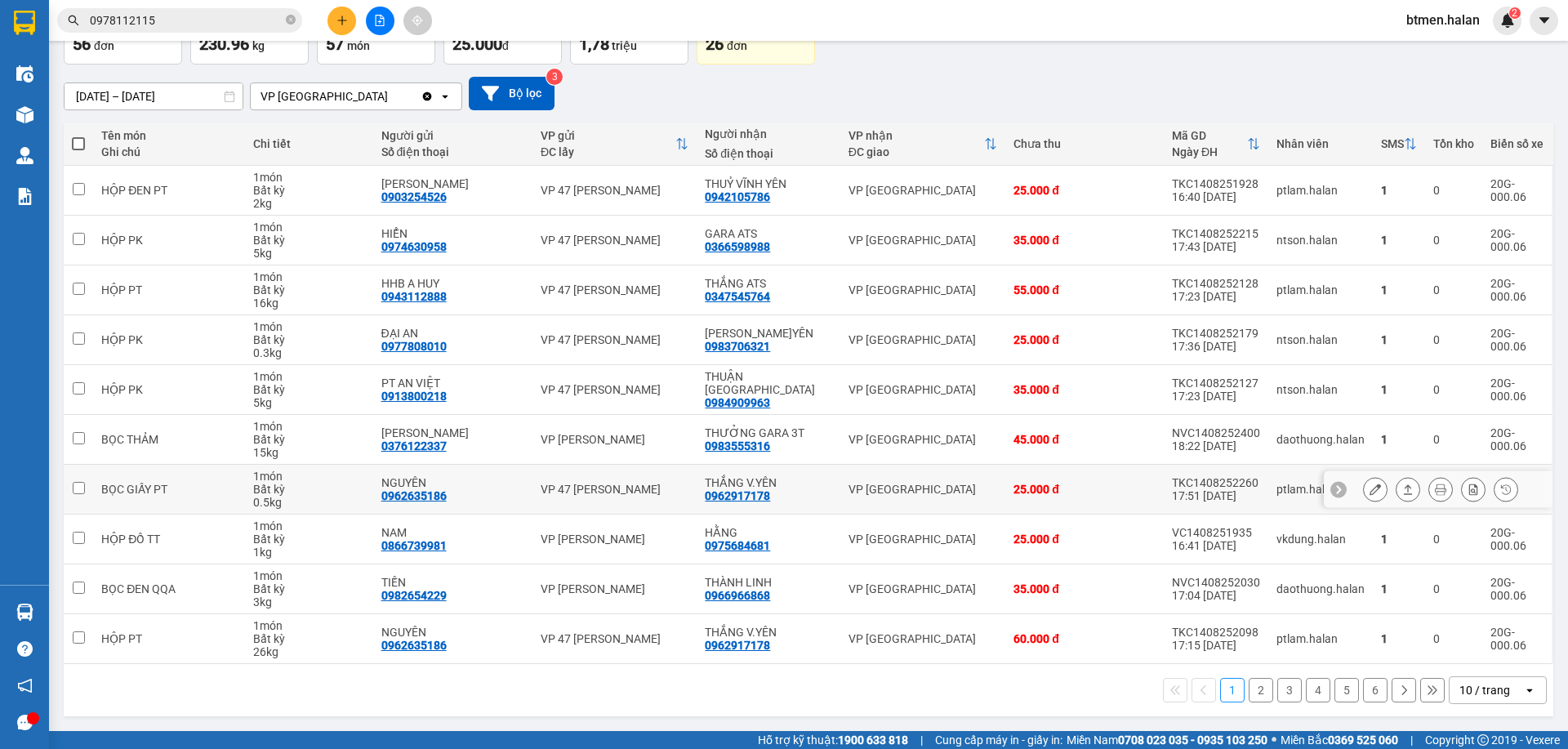
click at [1370, 489] on button at bounding box center [1375, 489] width 23 height 28
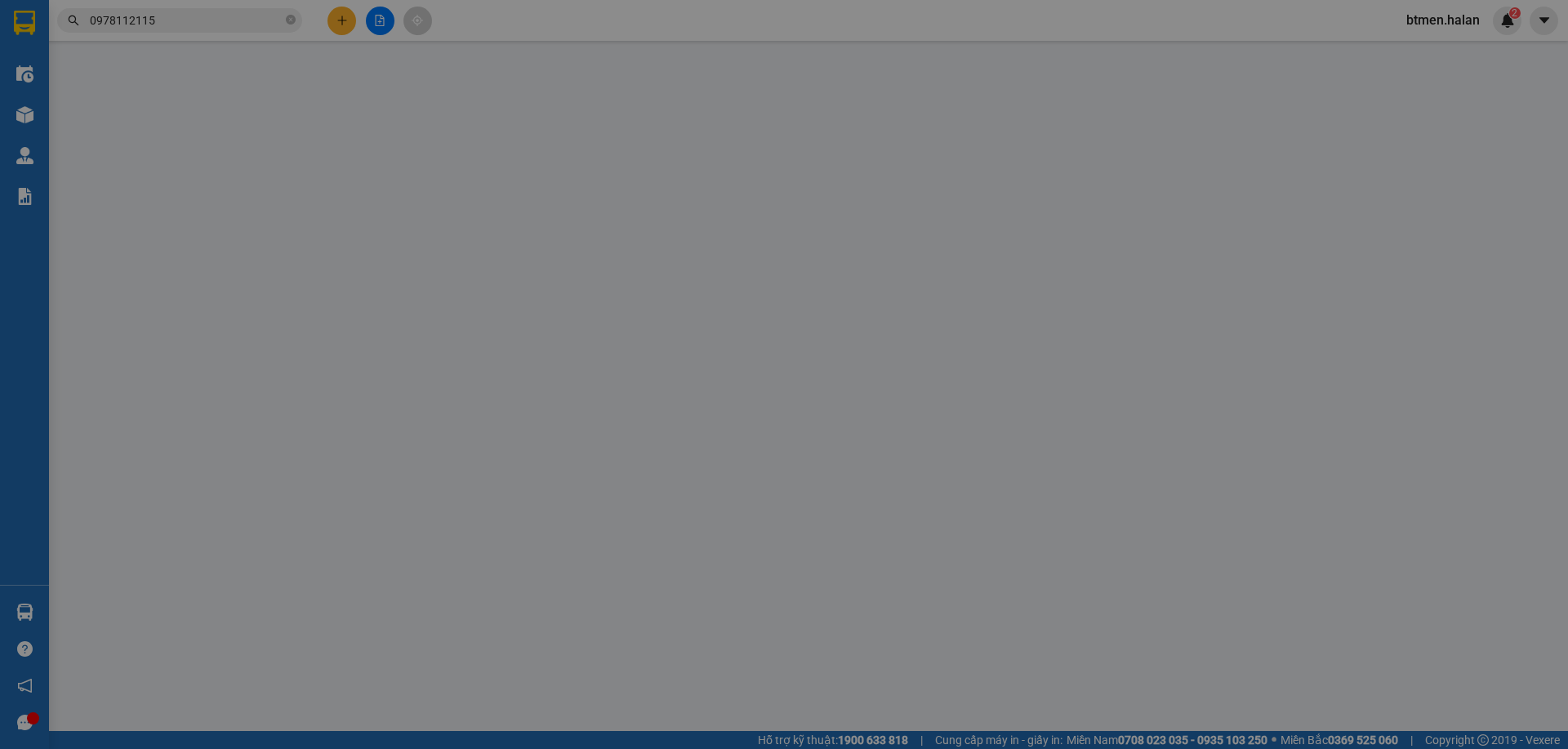
type input "0962635186"
type input "NGUYÊN"
type input "0962917178"
type input "THẮNG V.YÊN"
type input "25.000"
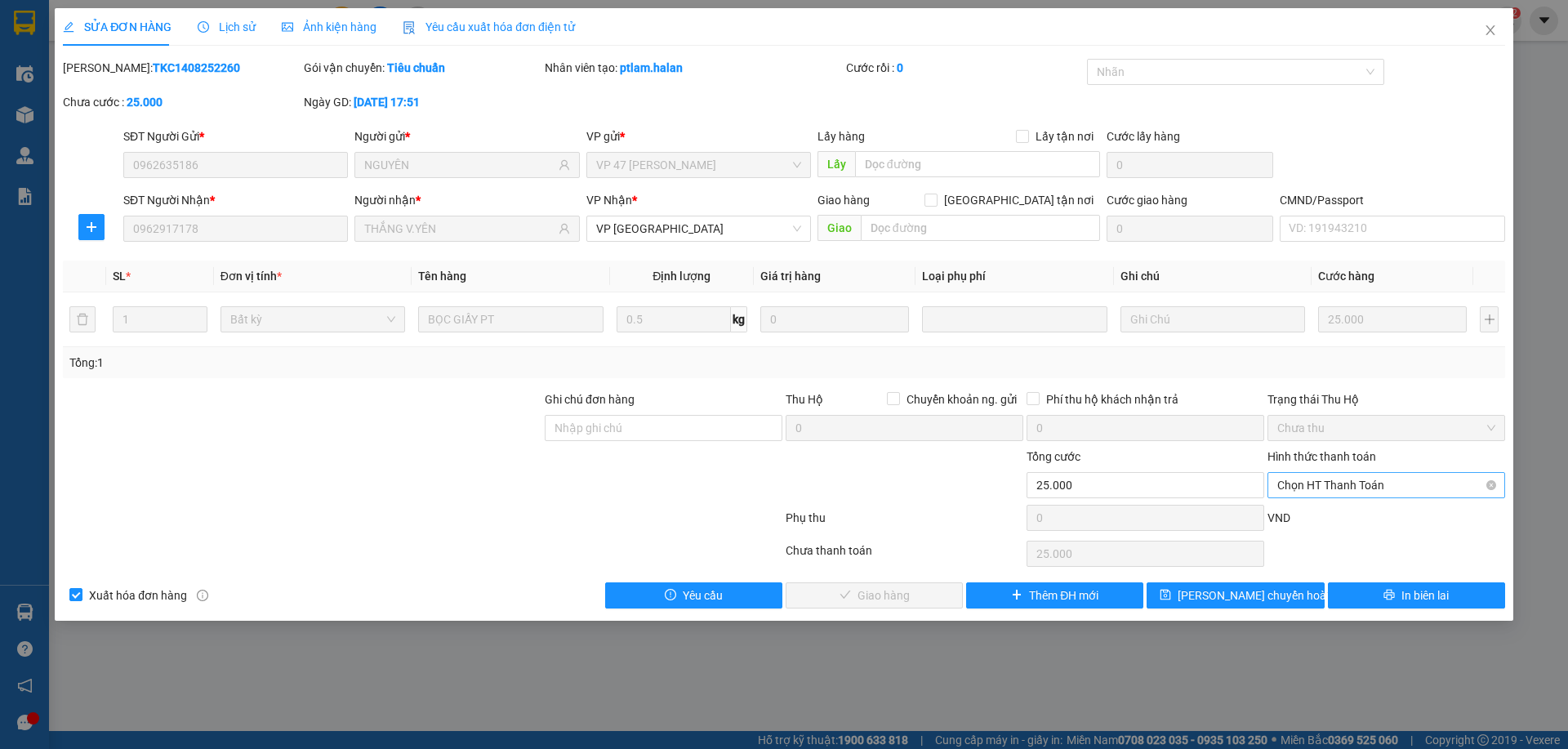
drag, startPoint x: 1384, startPoint y: 485, endPoint x: 1372, endPoint y: 499, distance: 18.4
click at [1383, 486] on span "Chọn HT Thanh Toán" at bounding box center [1386, 484] width 218 height 25
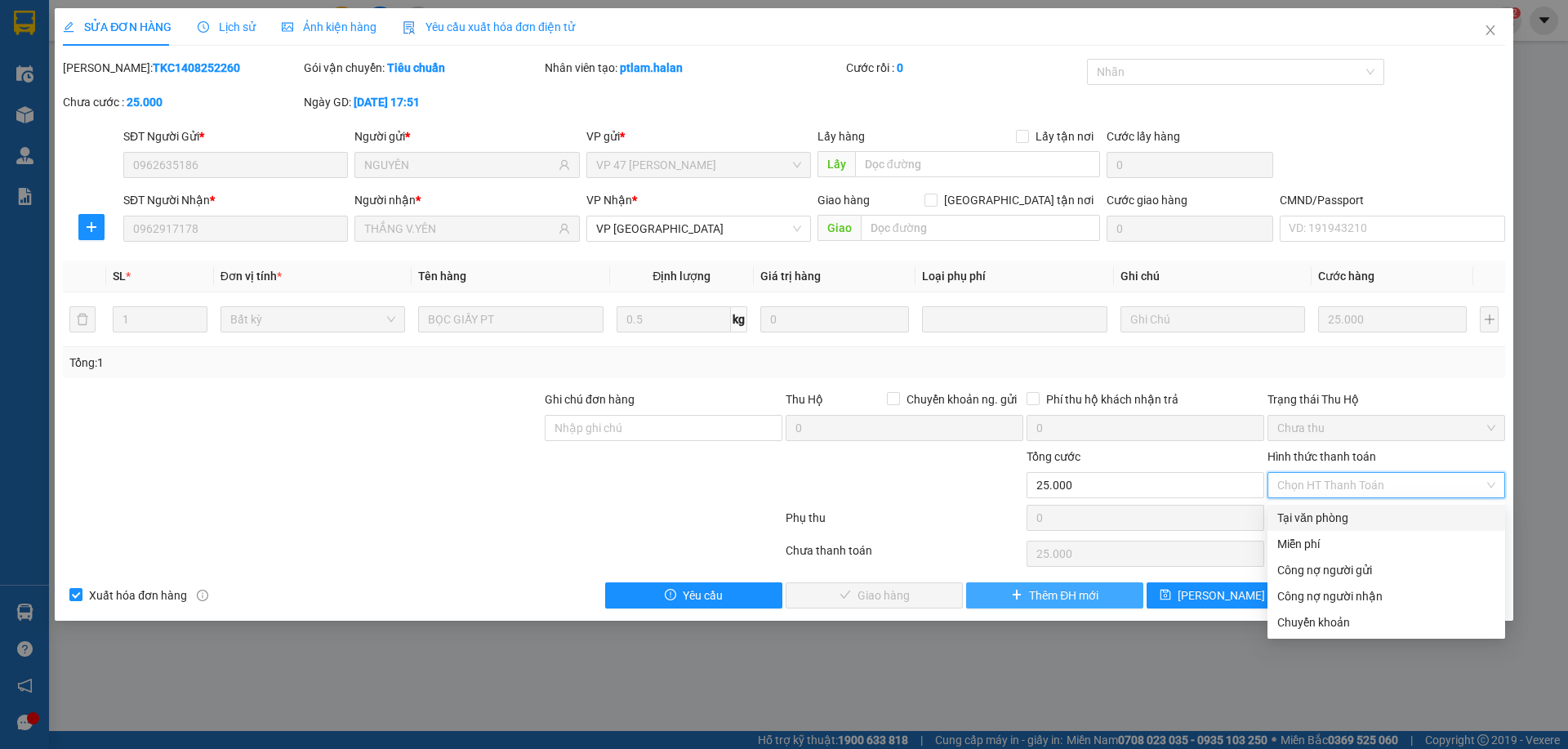
drag, startPoint x: 1355, startPoint y: 514, endPoint x: 1094, endPoint y: 586, distance: 270.7
click at [1349, 516] on div "Tại văn phòng" at bounding box center [1386, 518] width 218 height 18
type input "0"
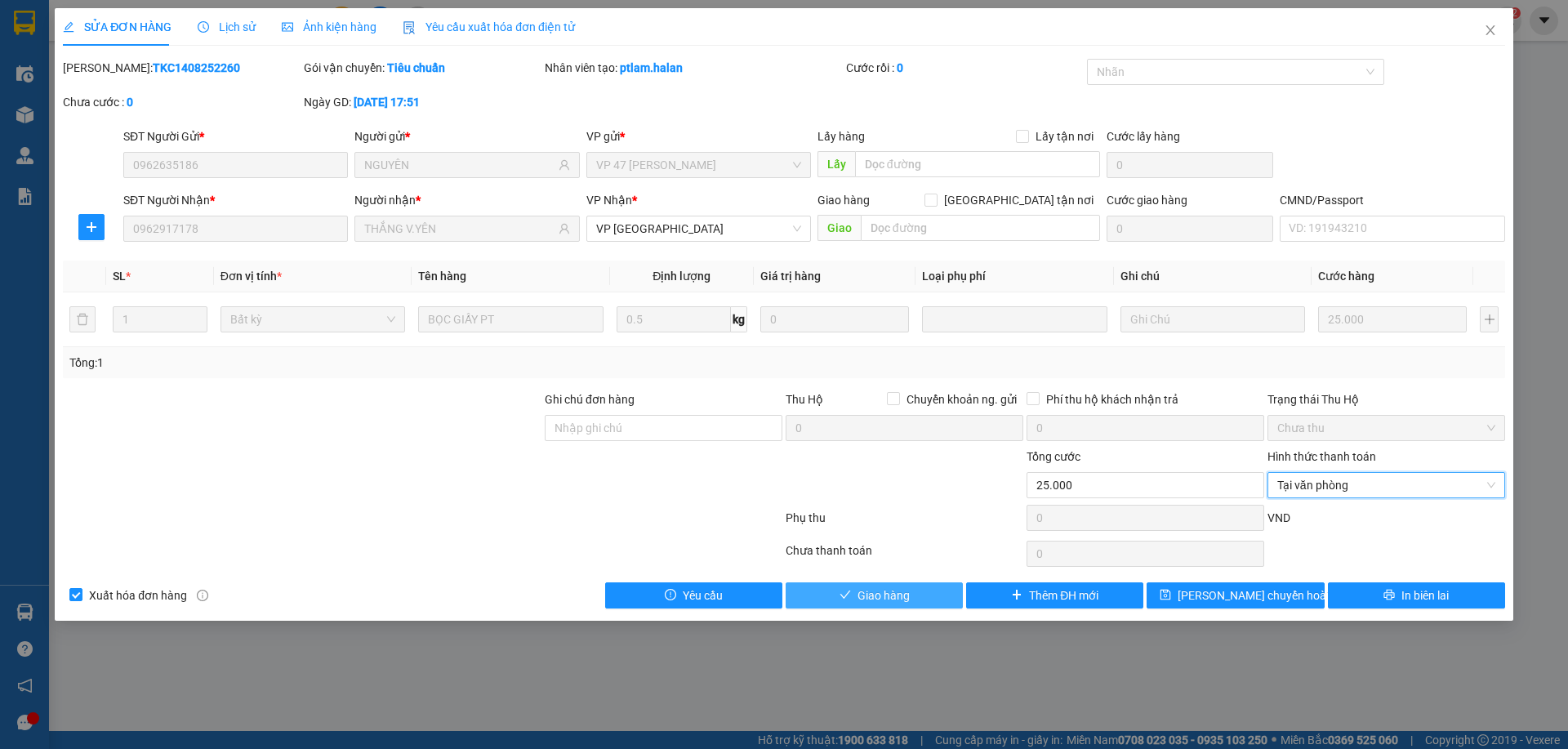
click at [908, 598] on span "Giao hàng" at bounding box center [883, 596] width 52 height 18
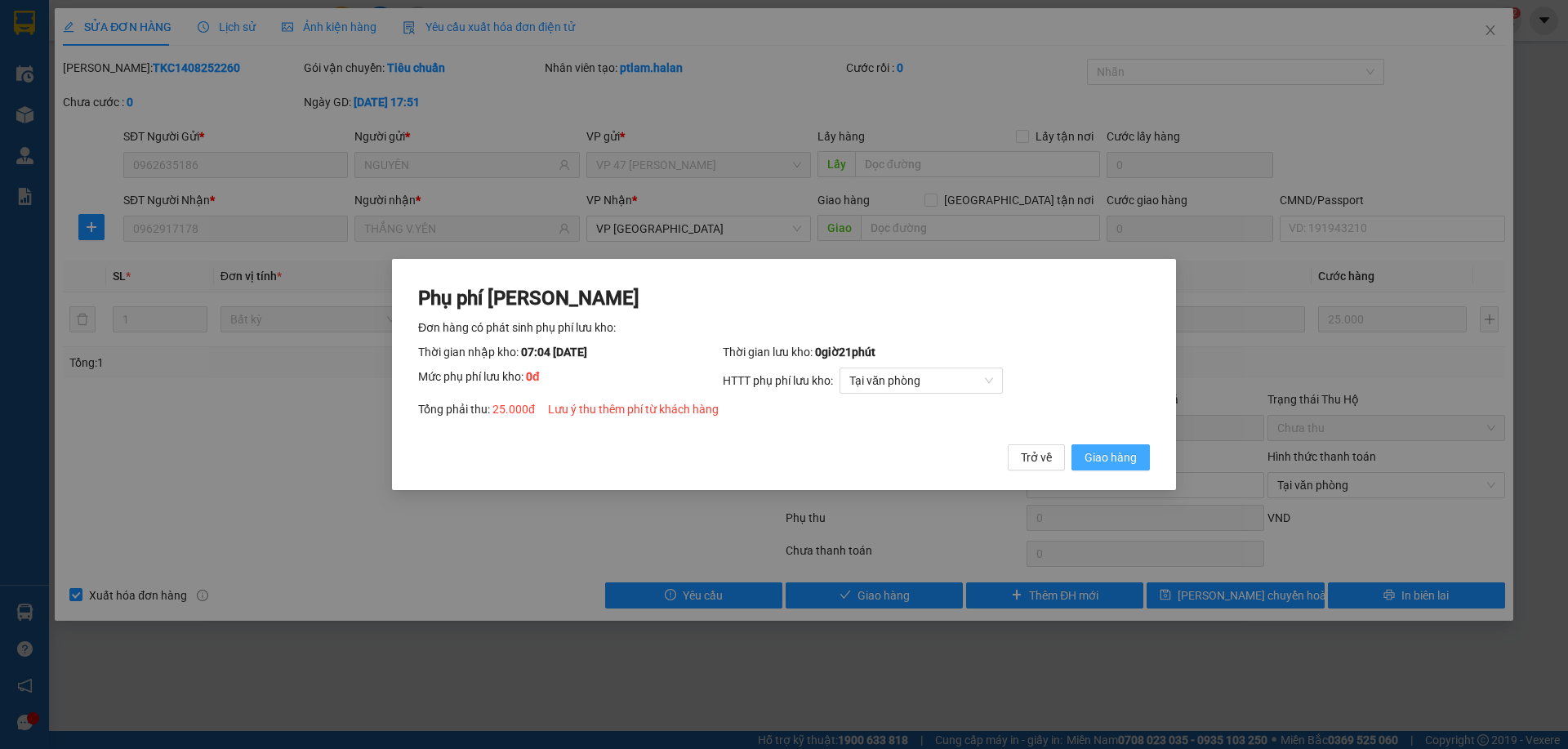
click at [1111, 458] on span "Giao hàng" at bounding box center [1110, 458] width 52 height 18
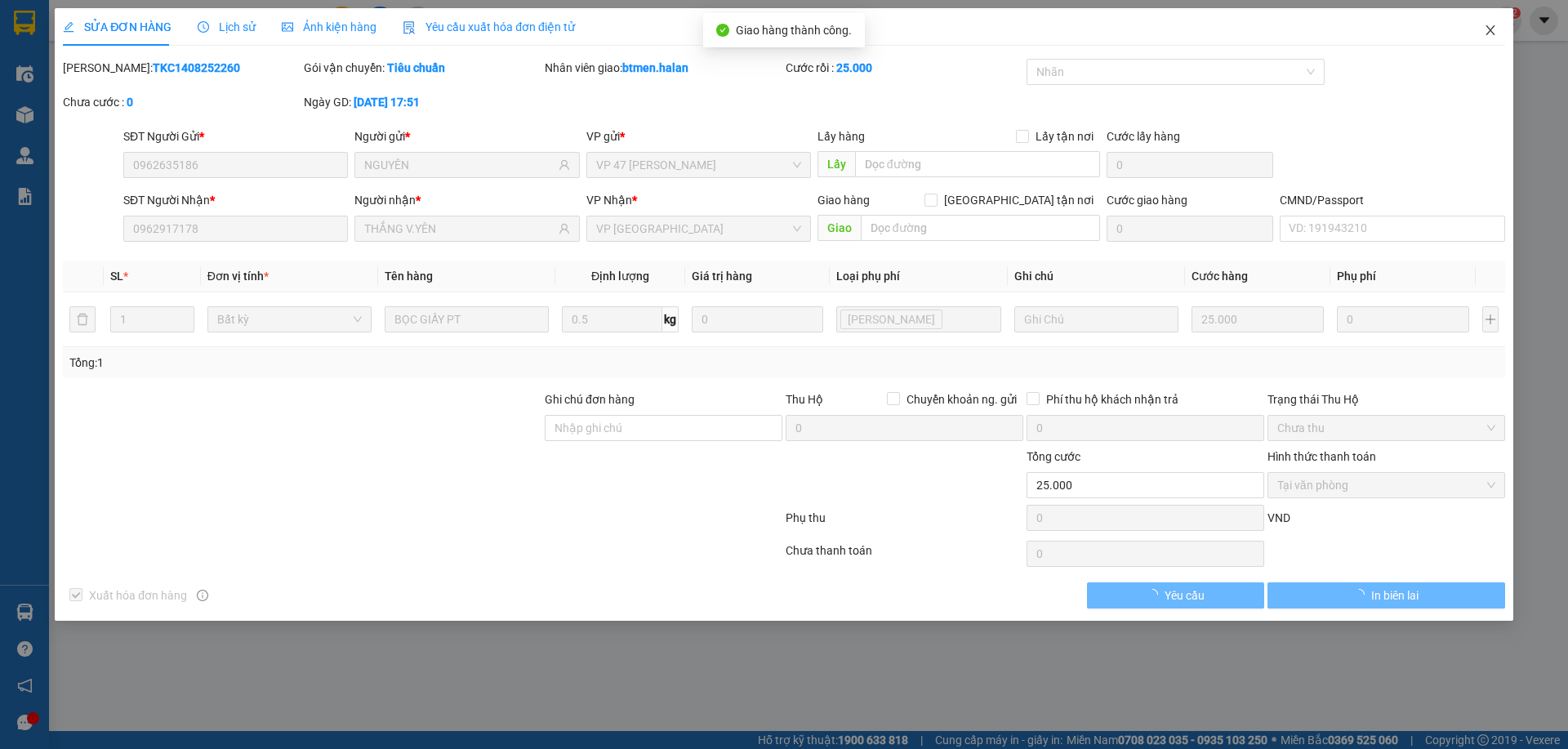
click at [1493, 29] on icon "close" at bounding box center [1490, 30] width 13 height 13
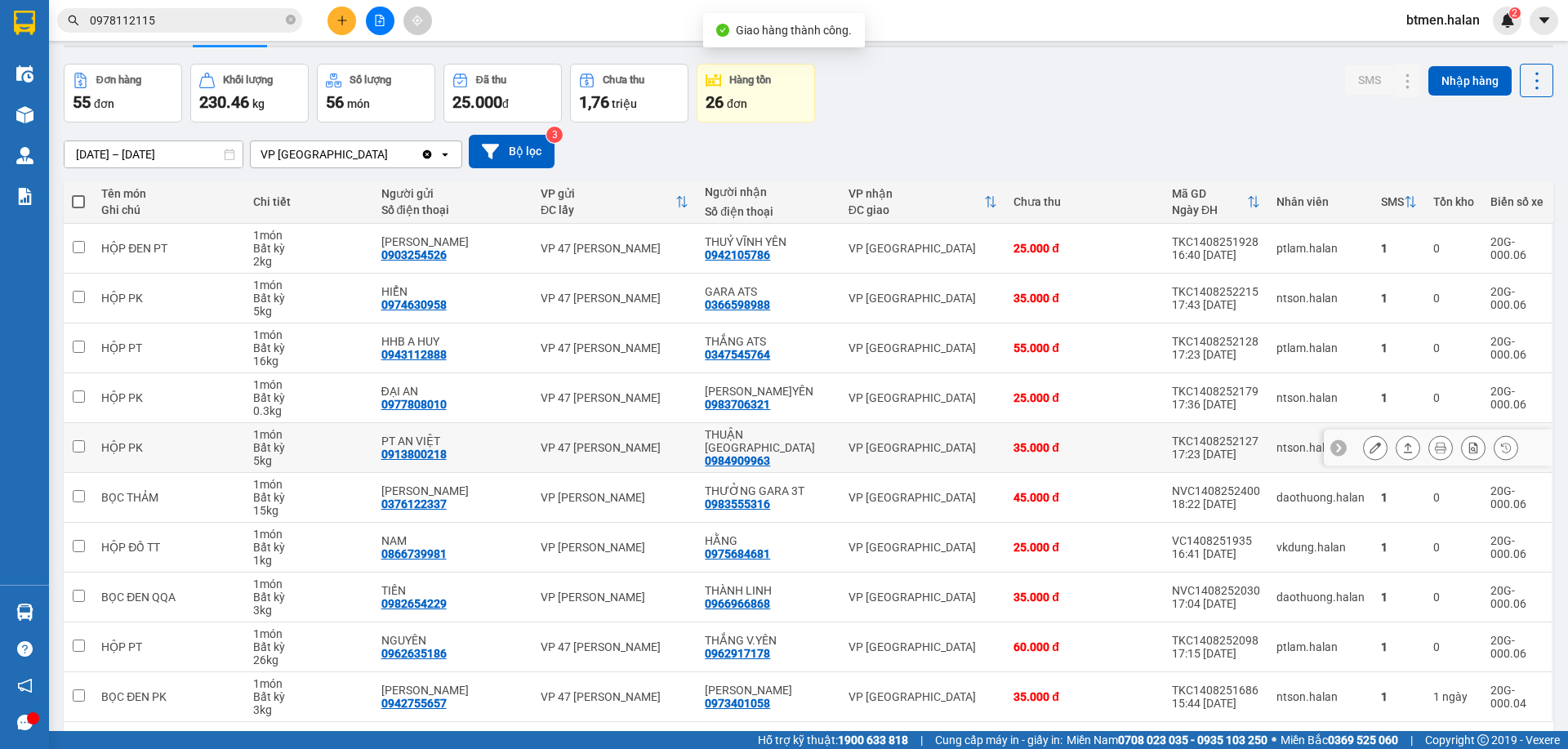
scroll to position [108, 0]
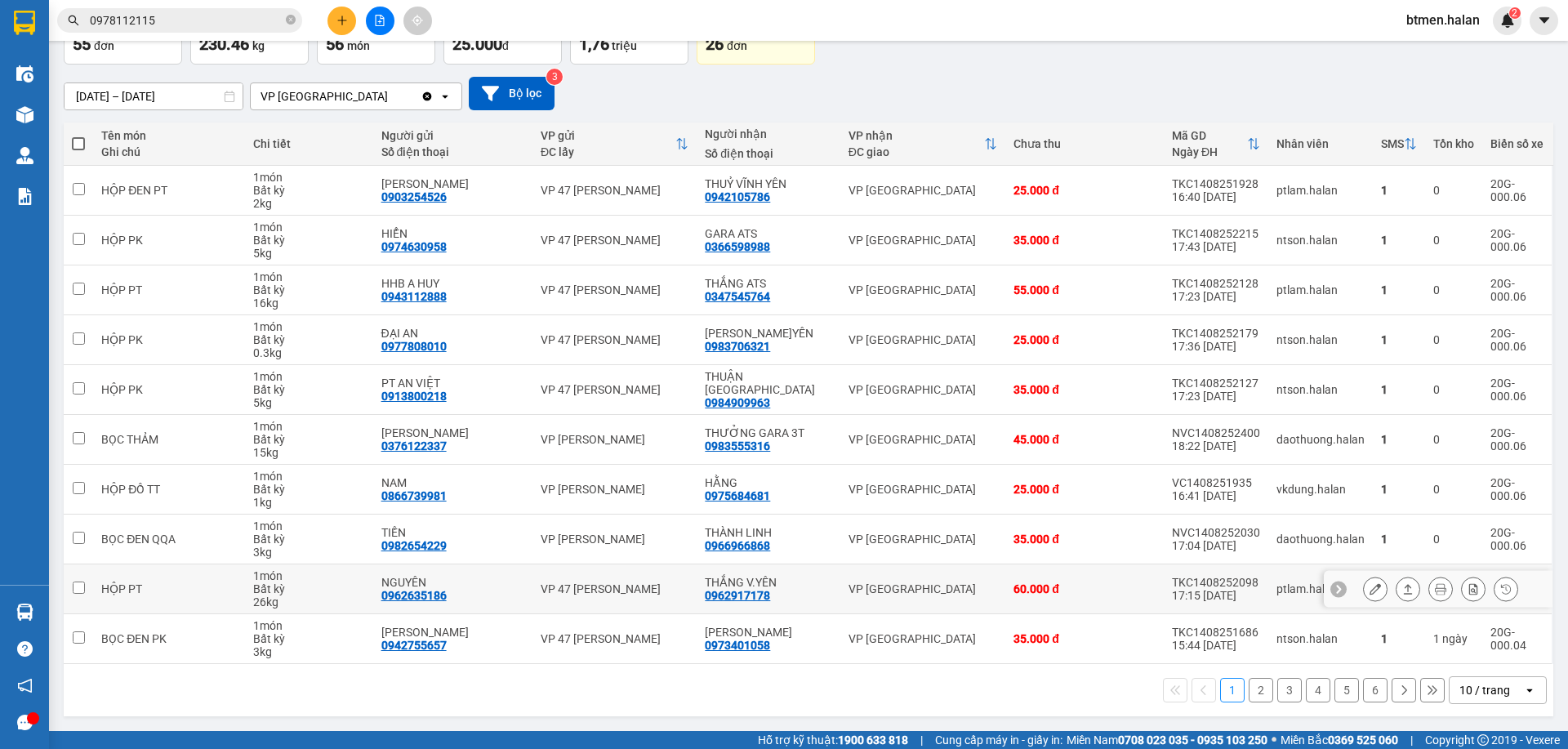
click at [1364, 586] on button at bounding box center [1375, 588] width 23 height 28
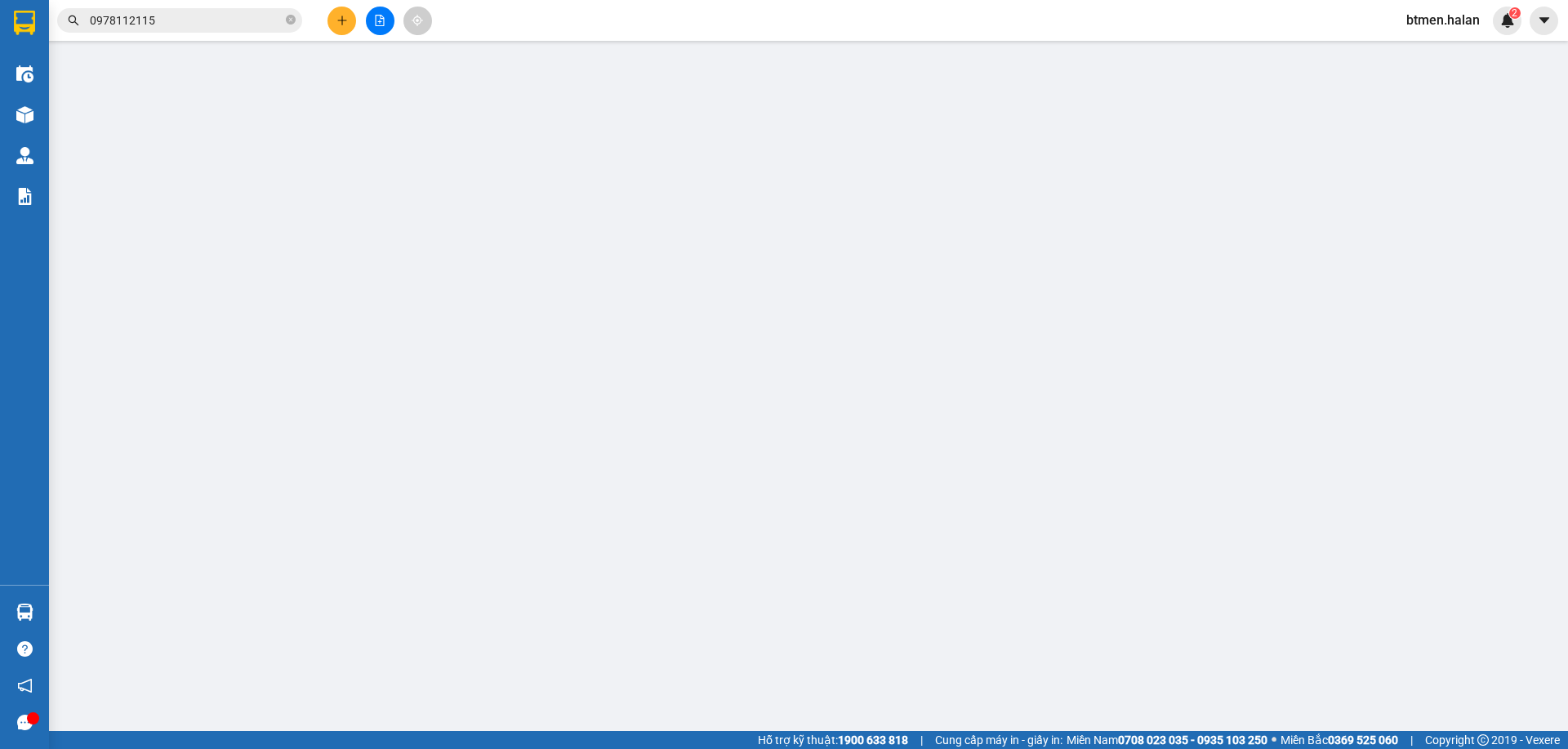
type input "0962635186"
type input "NGUYÊN"
type input "0962917178"
type input "THẮNG V.YÊN"
type input "60.000"
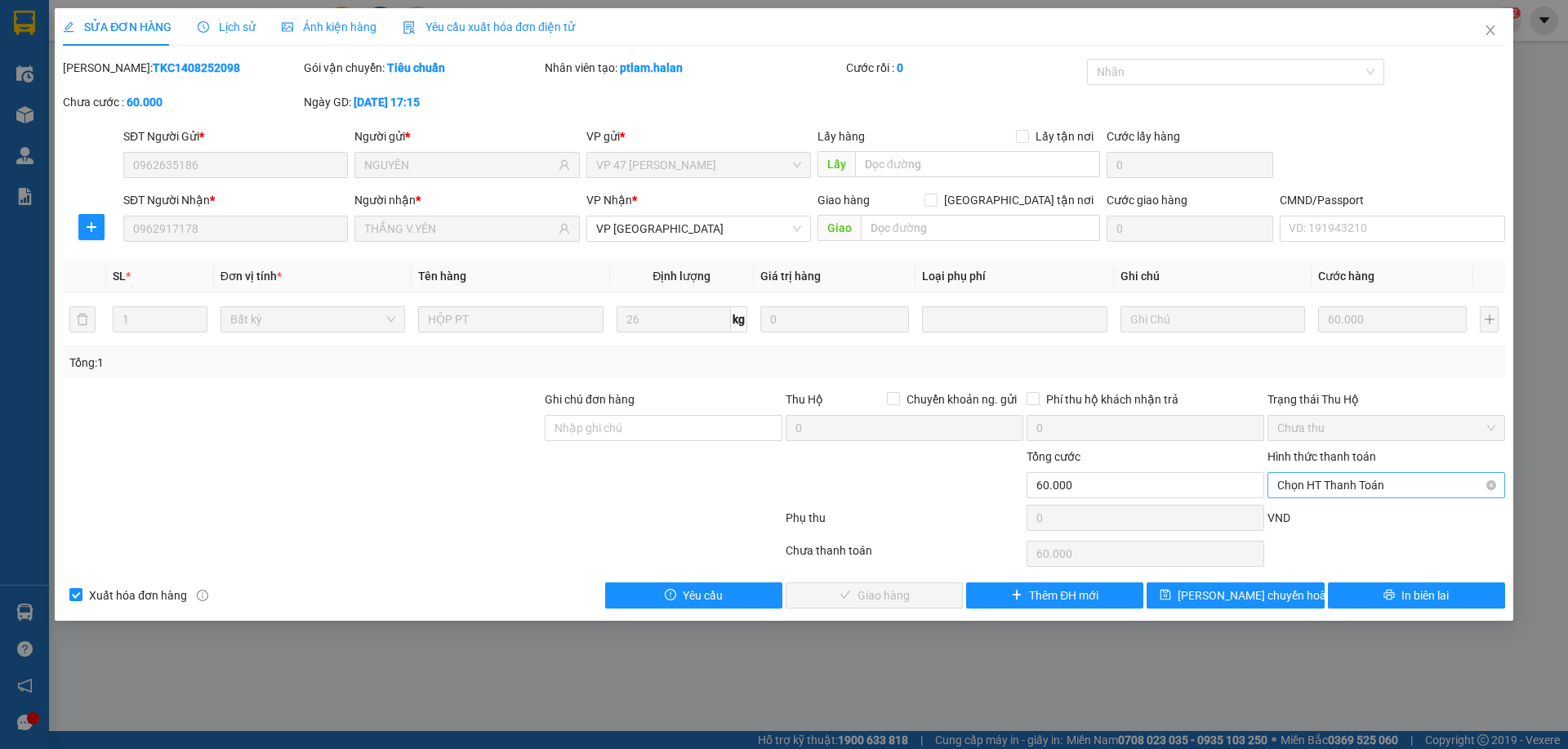
click at [1341, 494] on span "Chọn HT Thanh Toán" at bounding box center [1386, 484] width 218 height 25
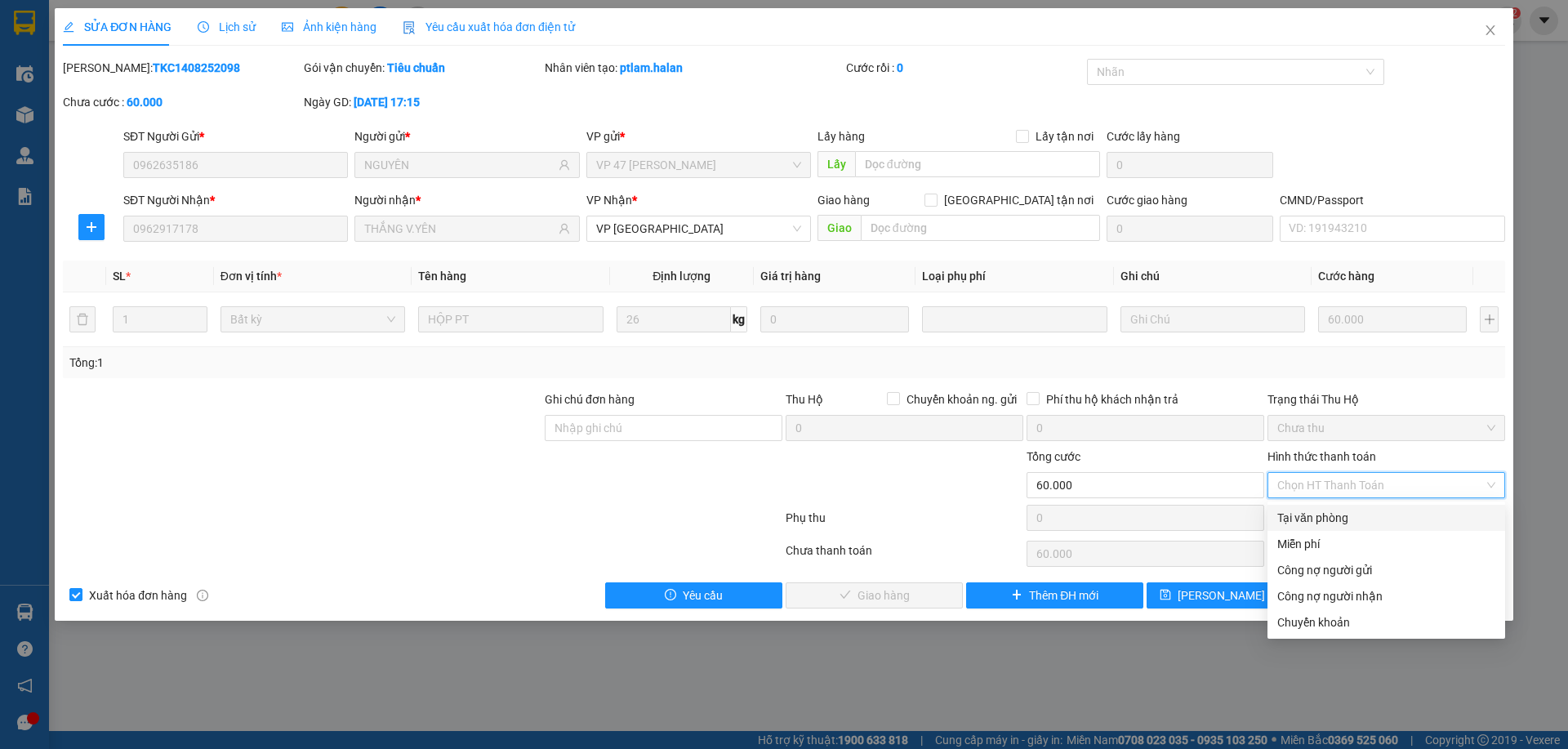
click at [1334, 514] on div "Tại văn phòng" at bounding box center [1386, 518] width 218 height 18
type input "0"
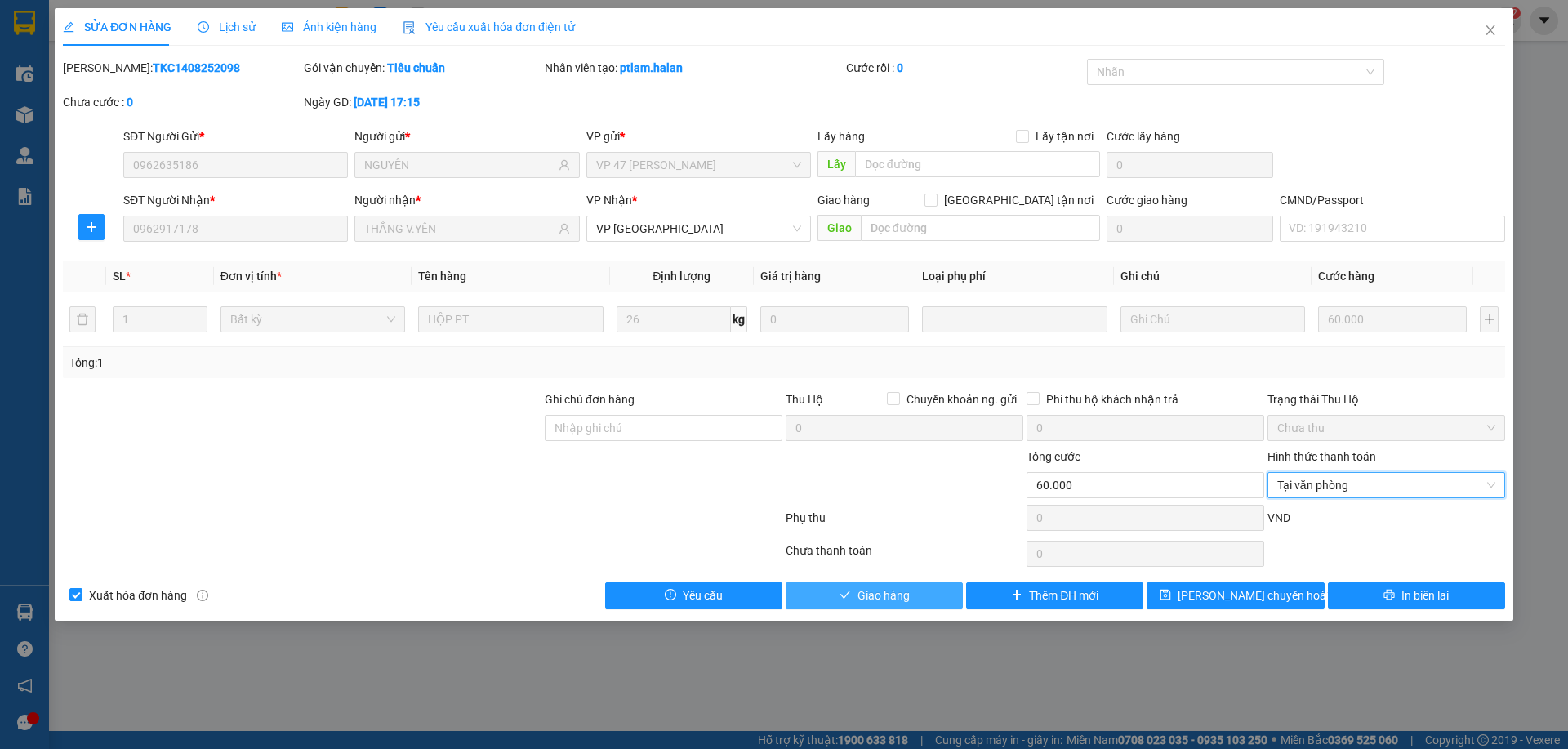
drag, startPoint x: 901, startPoint y: 572, endPoint x: 893, endPoint y: 589, distance: 18.8
click at [898, 581] on div "Total Paid Fee 0 Total UnPaid Fee 60.000 Cash Collection Total Fee Mã ĐH: TKC14…" at bounding box center [784, 333] width 1442 height 550
click at [893, 589] on span "Giao hàng" at bounding box center [883, 596] width 52 height 18
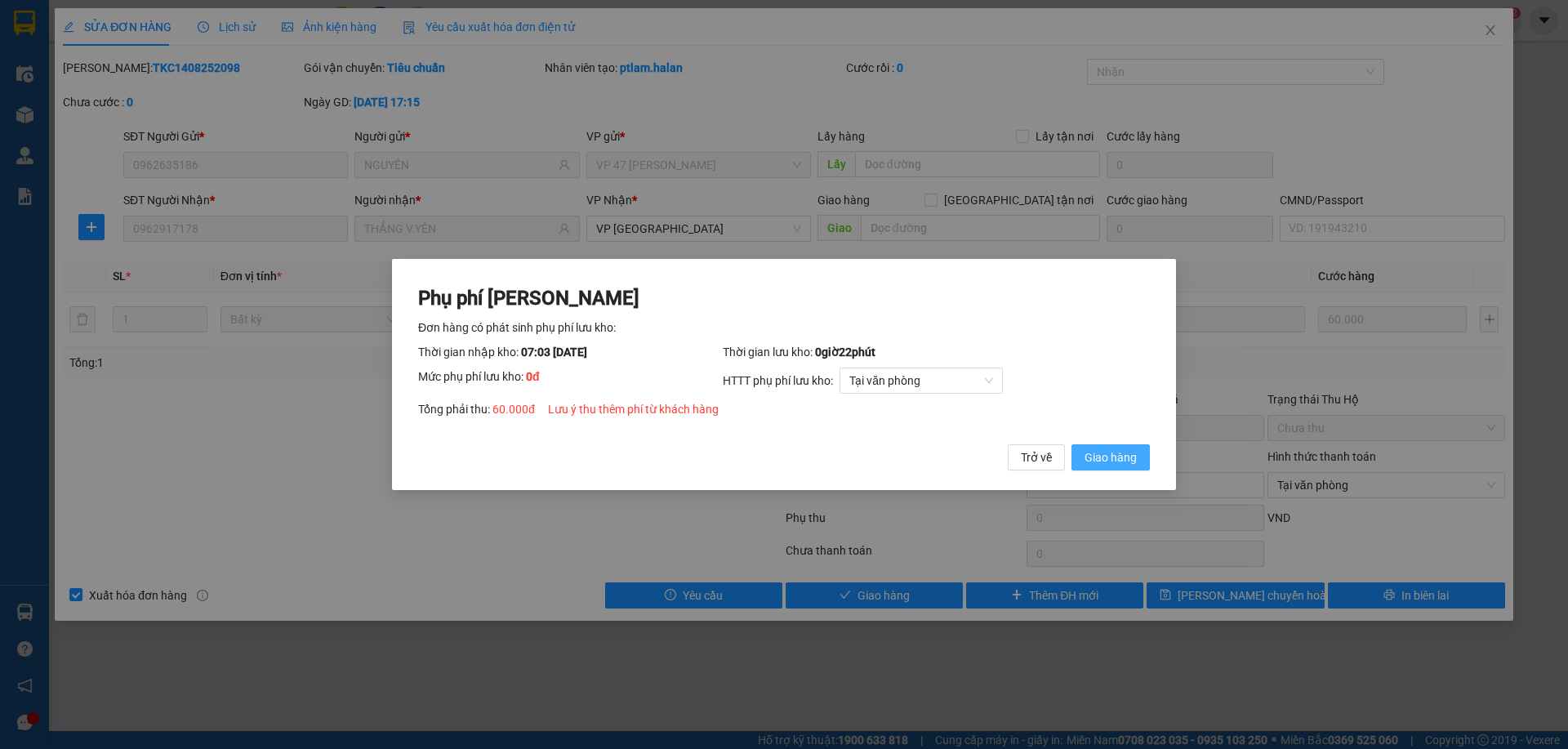
drag, startPoint x: 1111, startPoint y: 451, endPoint x: 1344, endPoint y: 180, distance: 357.4
click at [1113, 450] on span "Giao hàng" at bounding box center [1110, 458] width 52 height 18
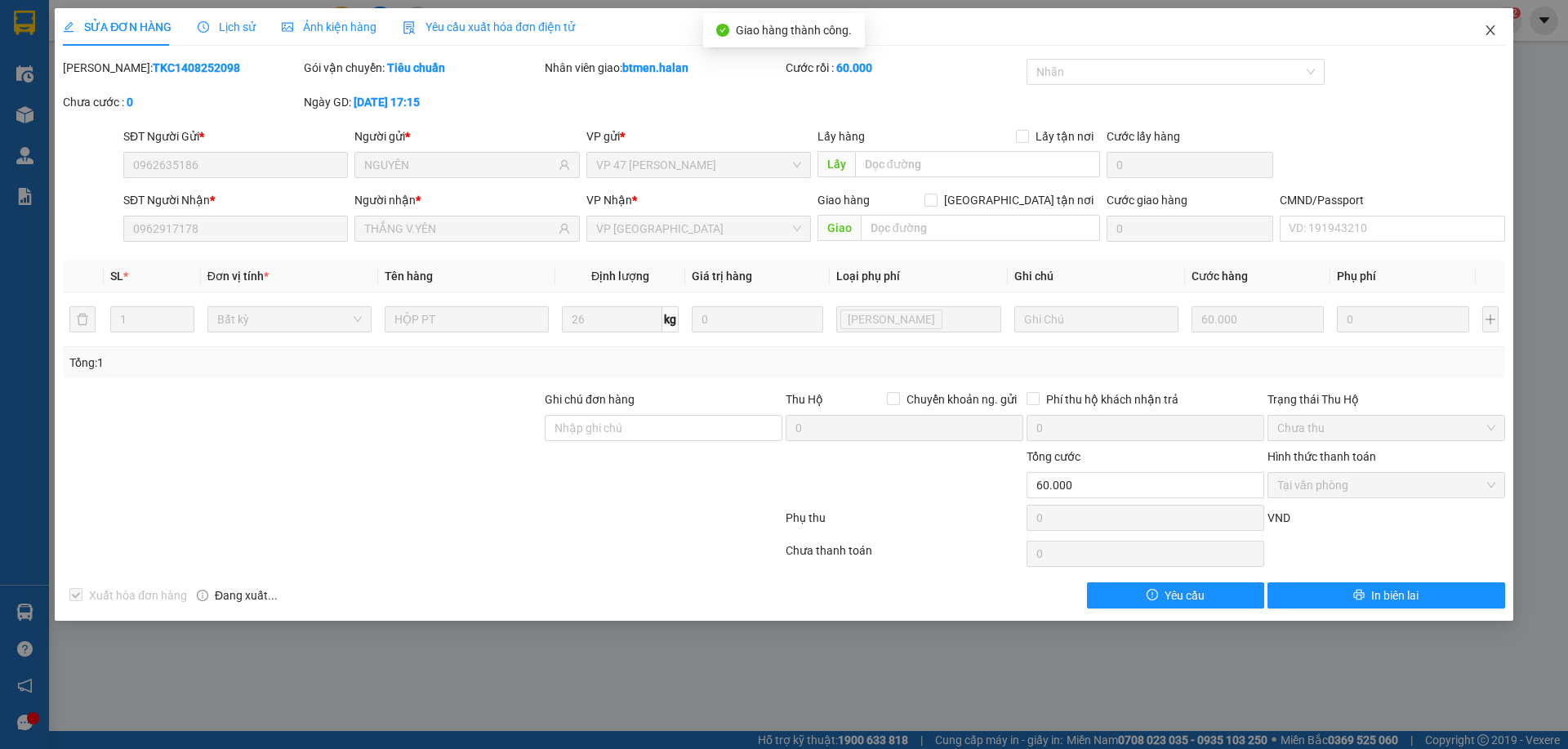
click at [1485, 28] on icon "close" at bounding box center [1490, 30] width 13 height 13
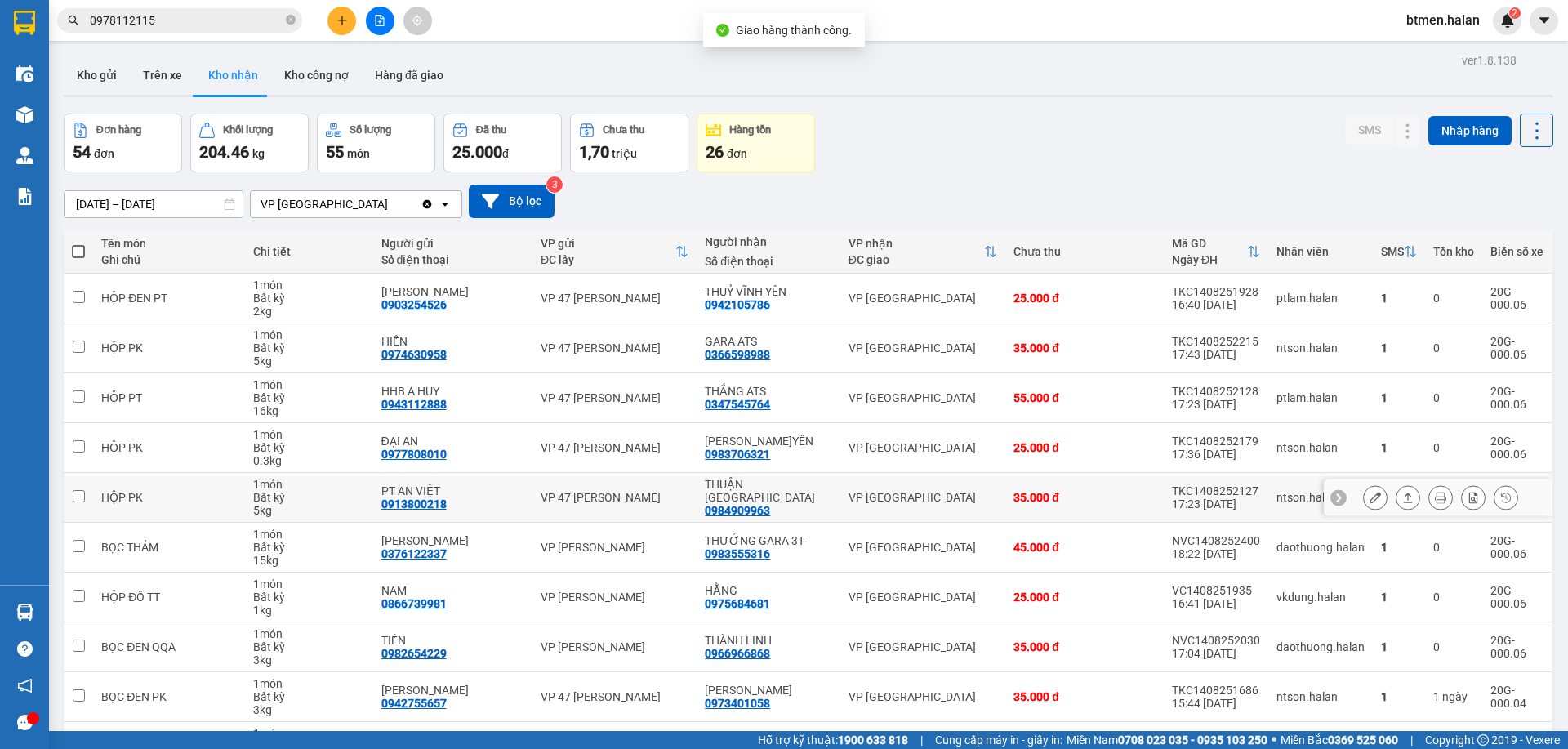
scroll to position [108, 0]
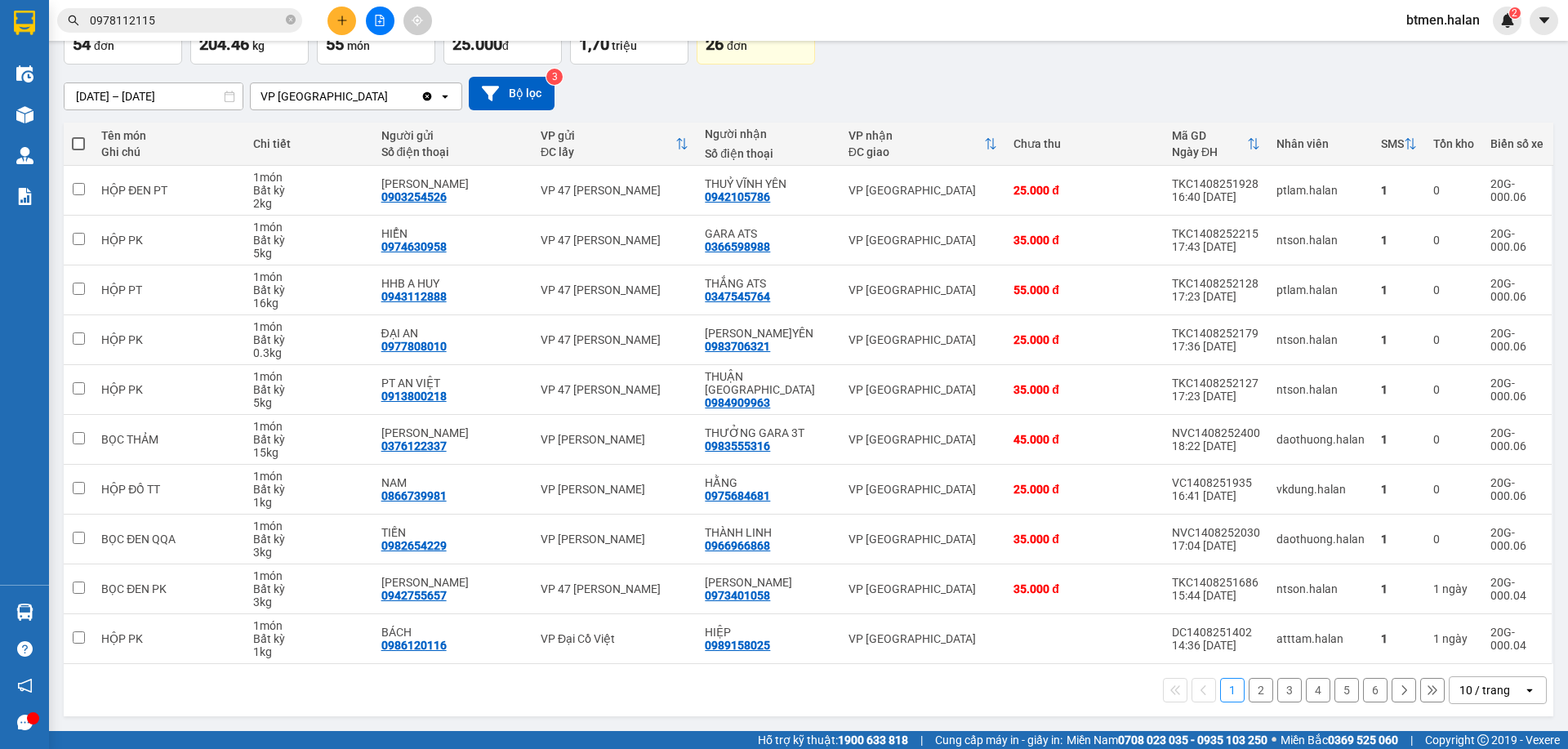
click at [1253, 694] on button "2" at bounding box center [1261, 690] width 25 height 25
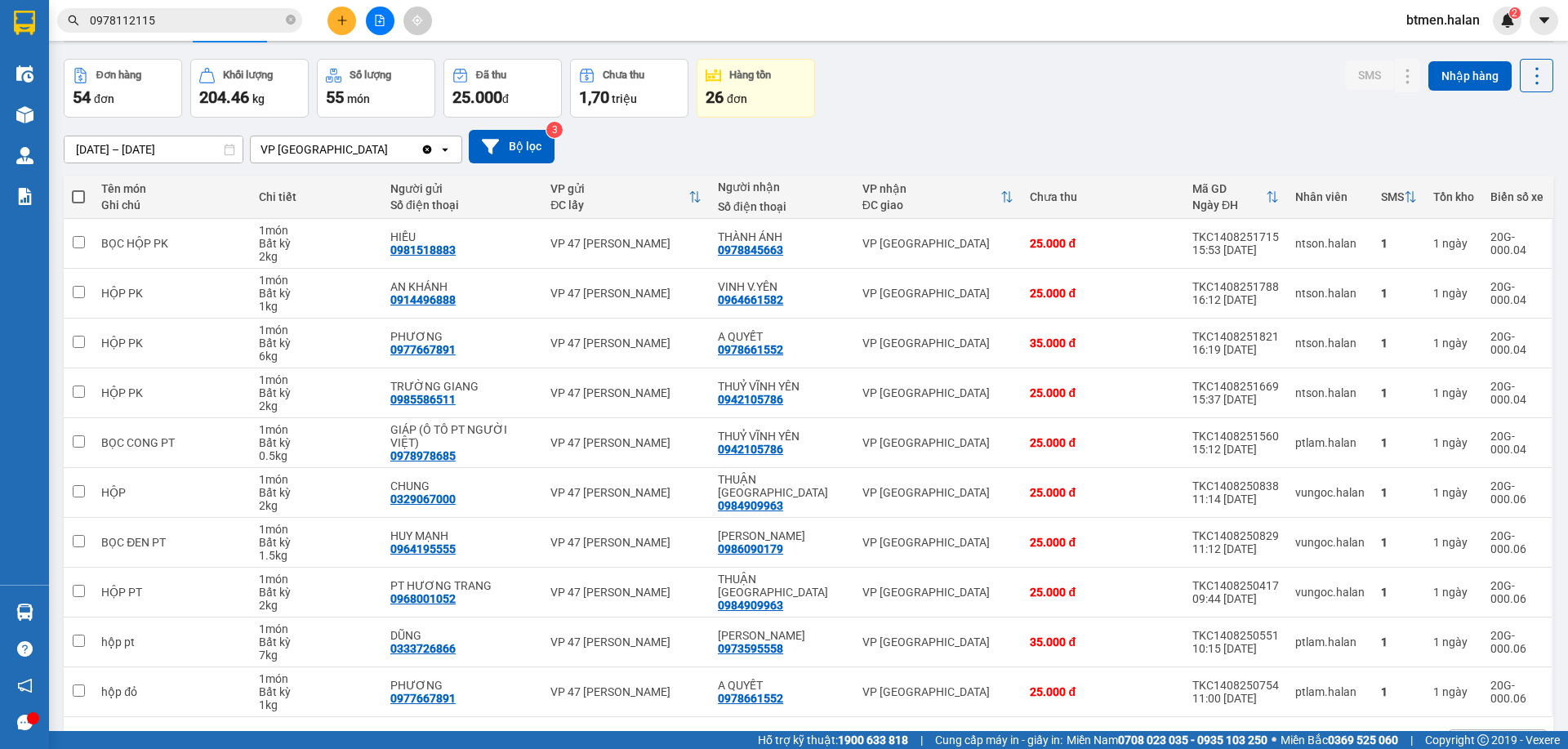
scroll to position [0, 0]
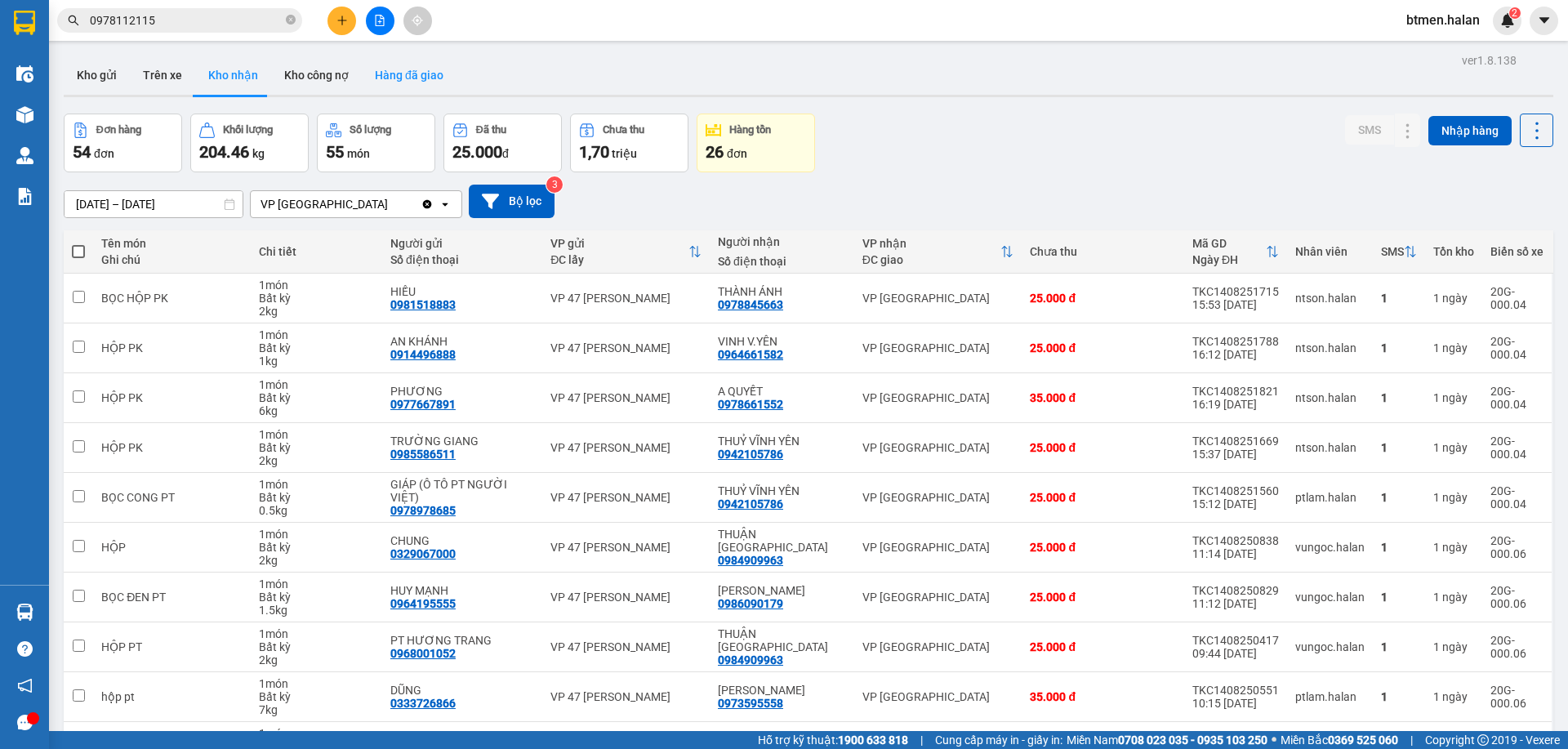
click at [388, 81] on button "Hàng đã giao" at bounding box center [410, 75] width 95 height 39
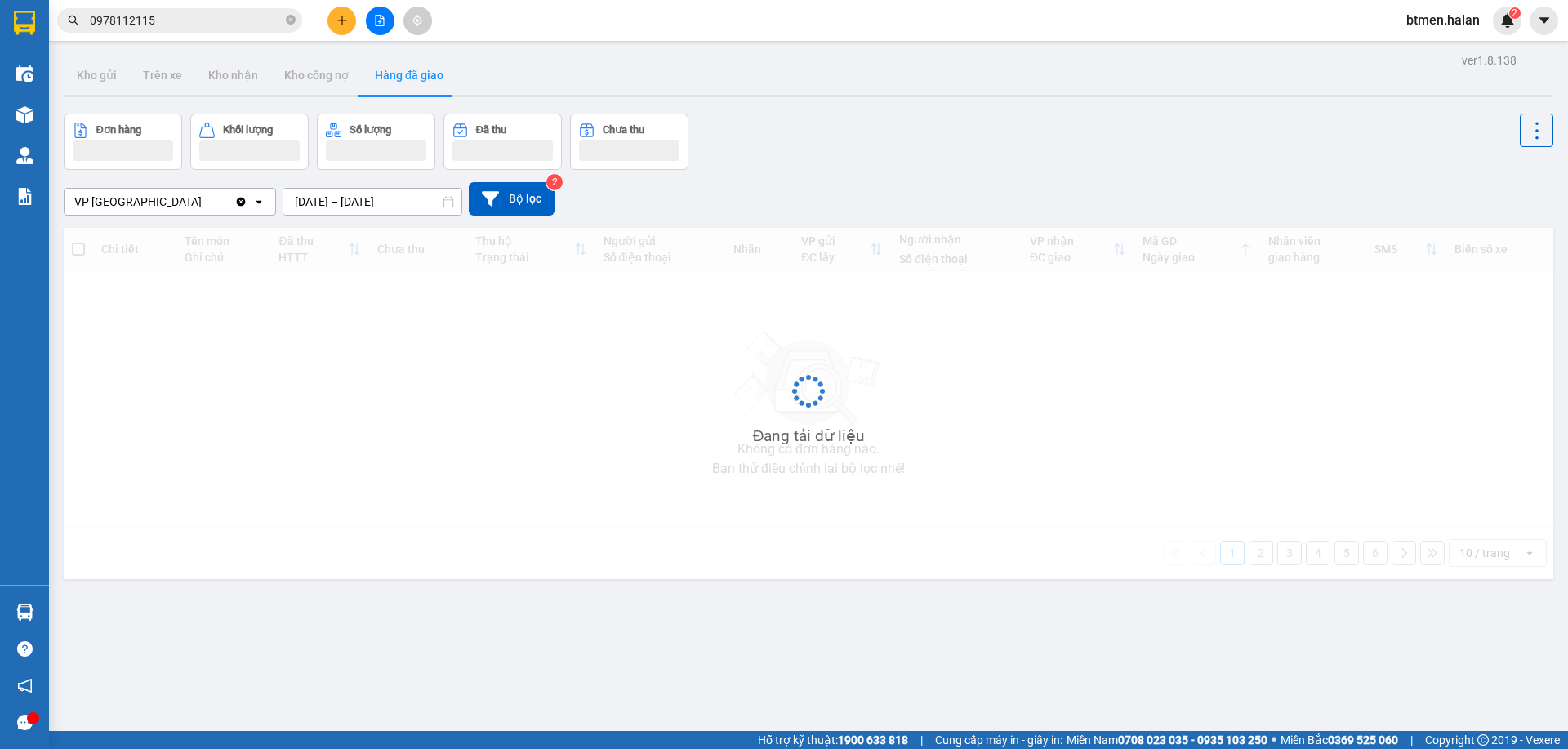
click at [395, 201] on input "[DATE] – [DATE]" at bounding box center [372, 202] width 178 height 26
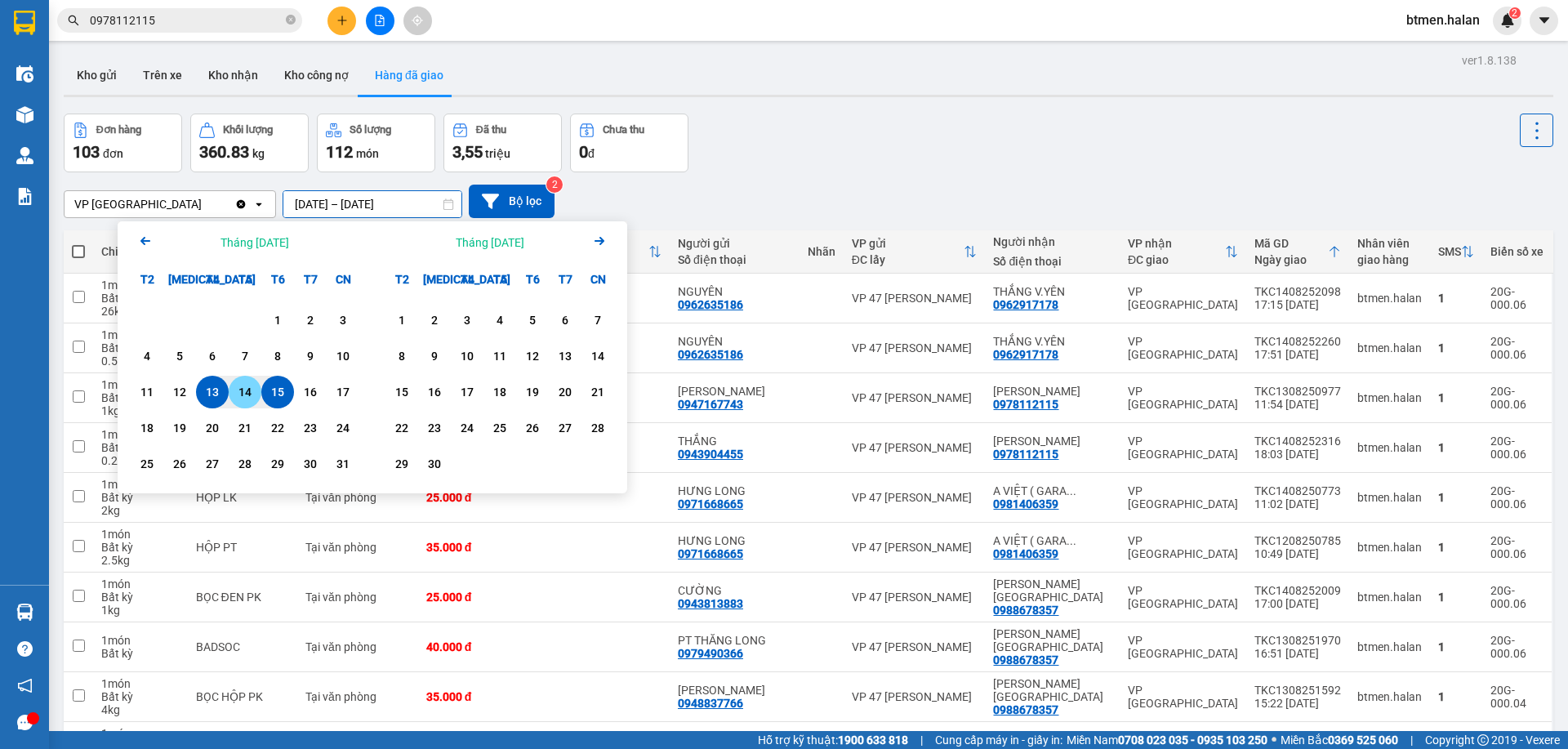
click at [248, 394] on div "14" at bounding box center [244, 391] width 23 height 19
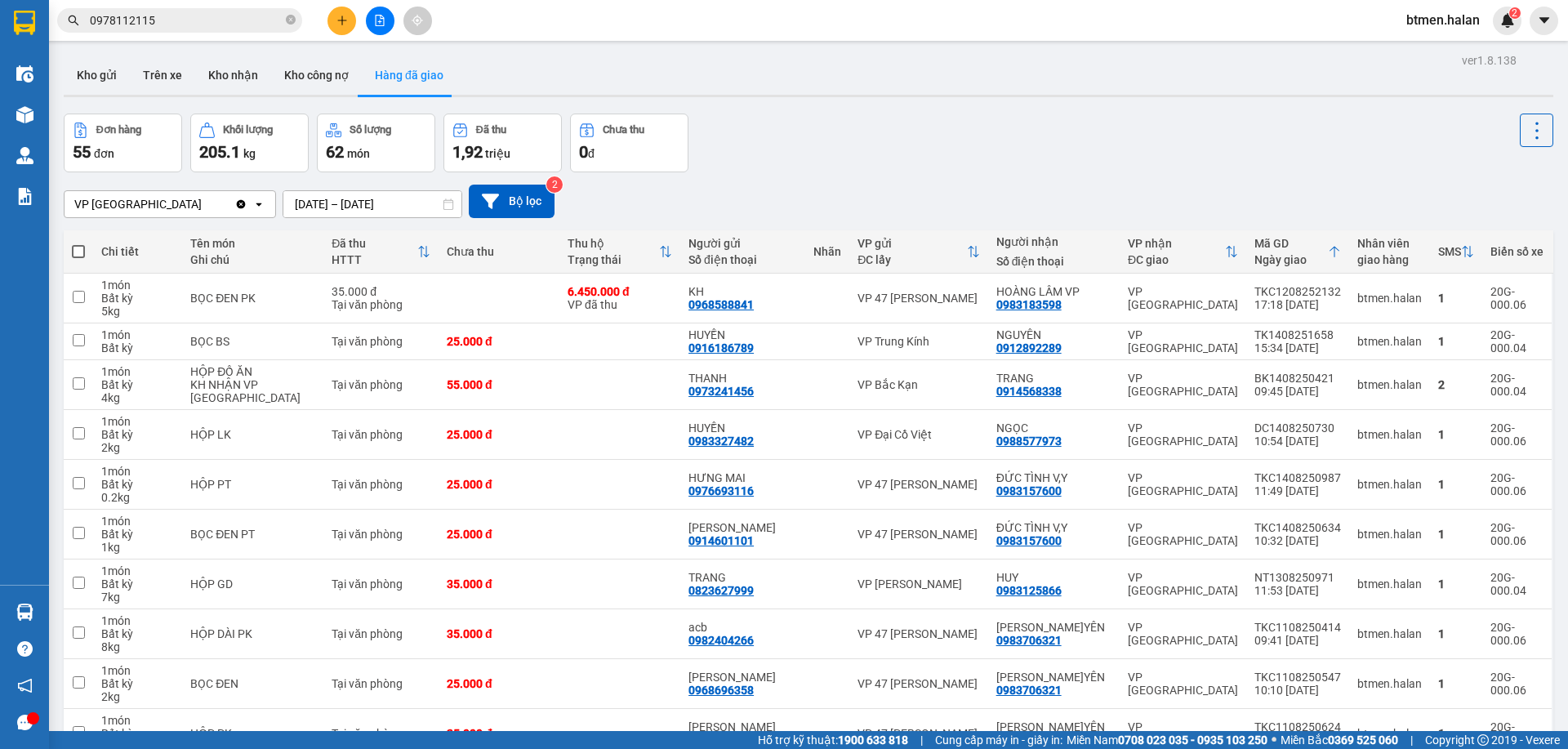
click at [400, 192] on input "[DATE] – [DATE]" at bounding box center [372, 204] width 178 height 26
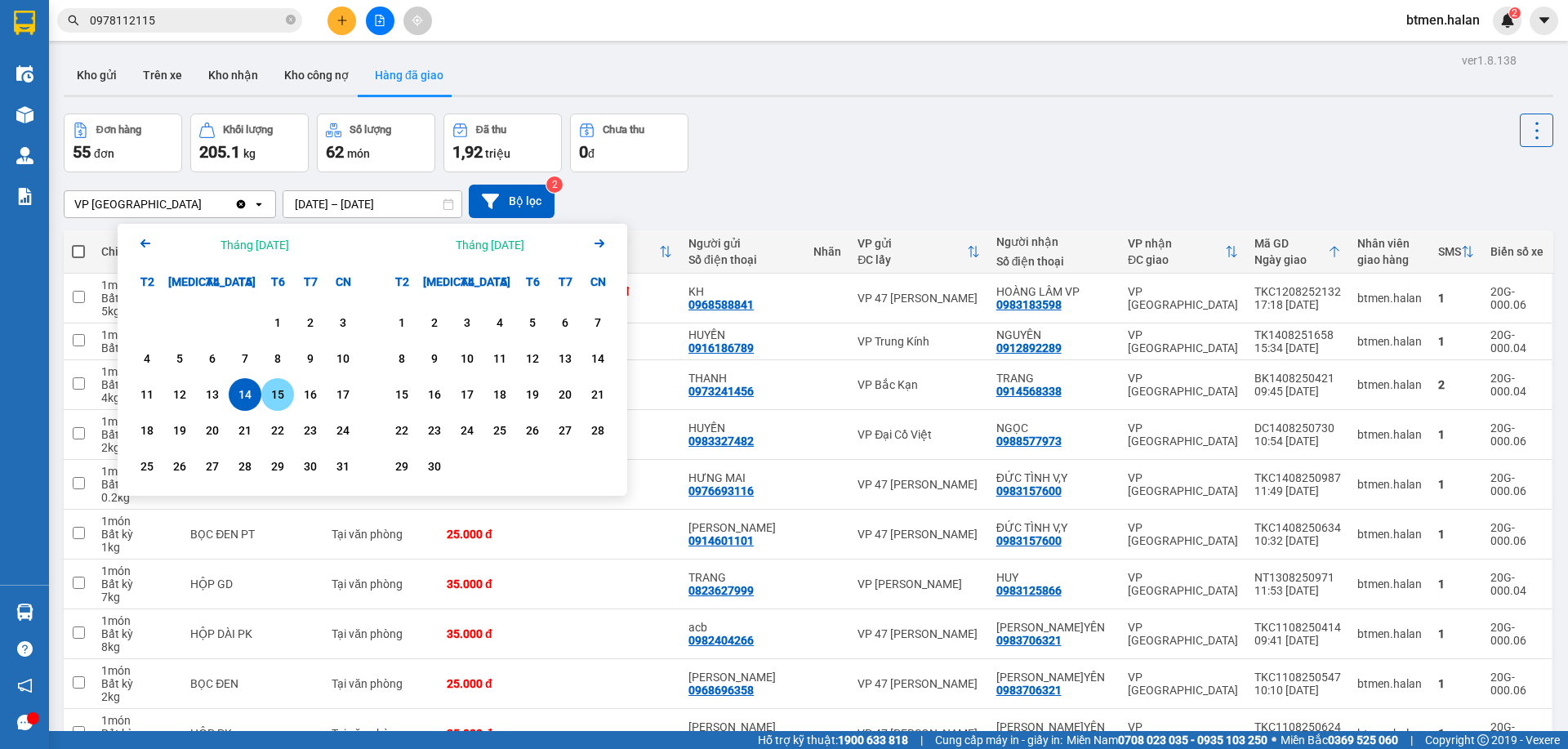
click at [276, 396] on div "15" at bounding box center [277, 394] width 23 height 19
type input "[DATE] – [DATE]"
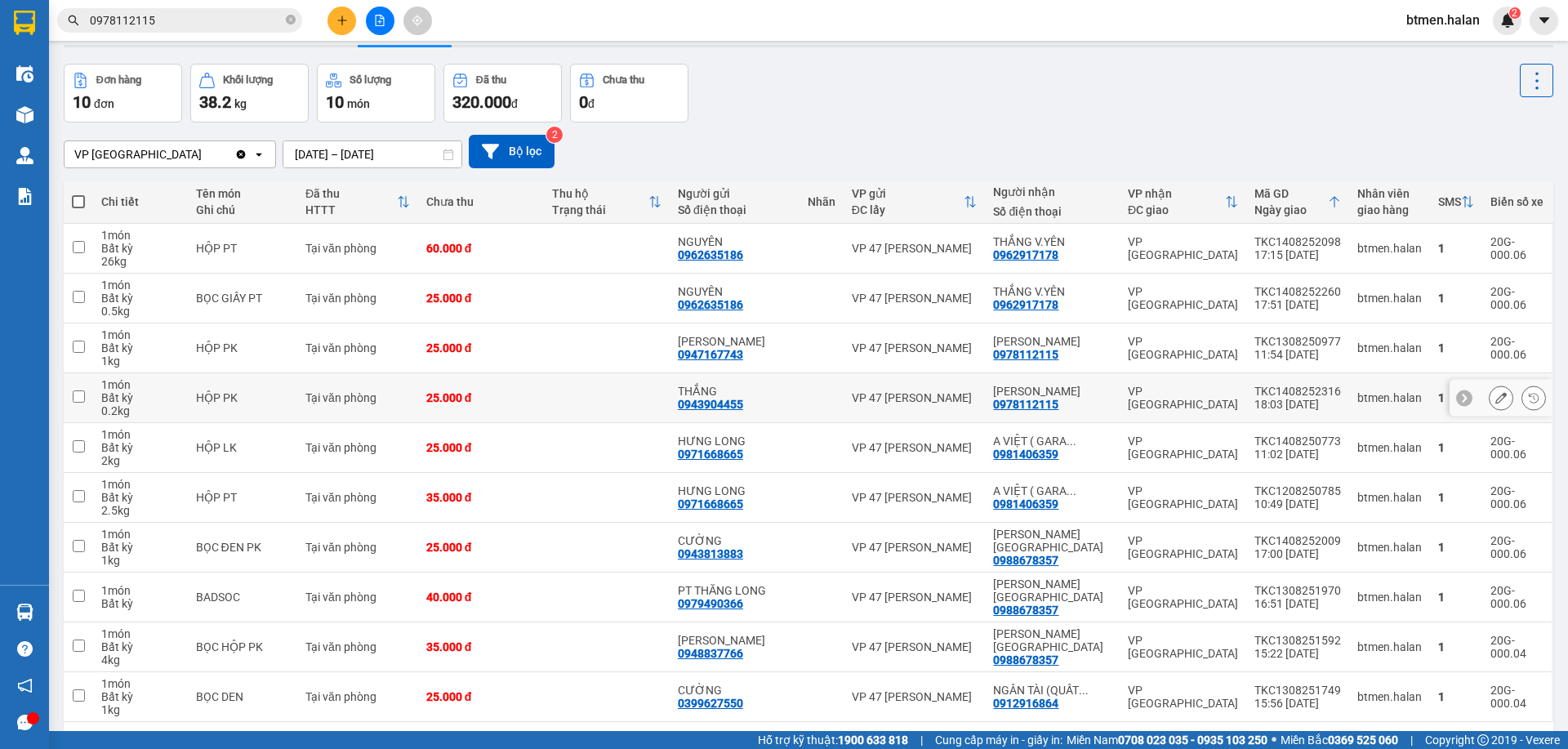
scroll to position [95, 0]
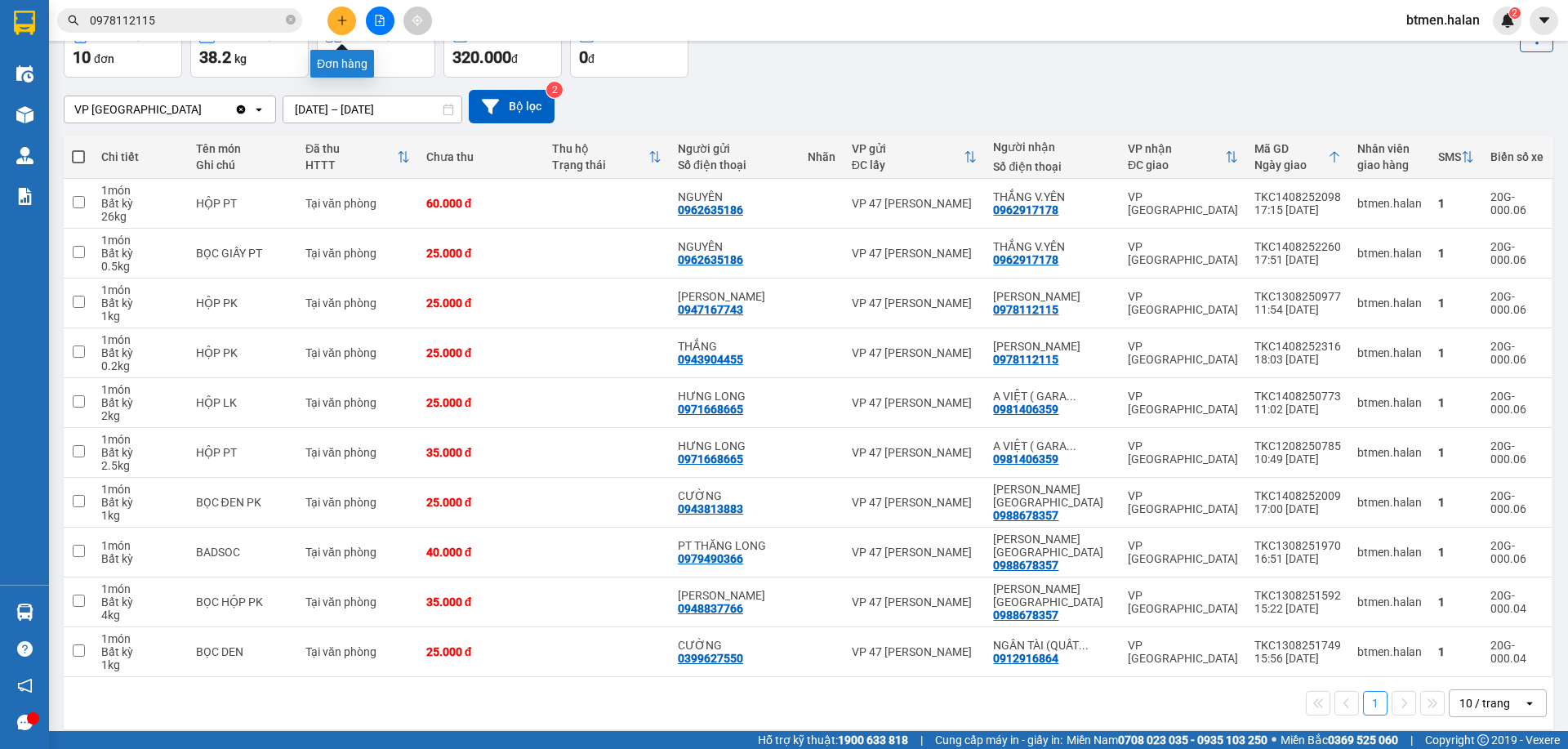
click at [348, 17] on icon "plus" at bounding box center [342, 20] width 12 height 12
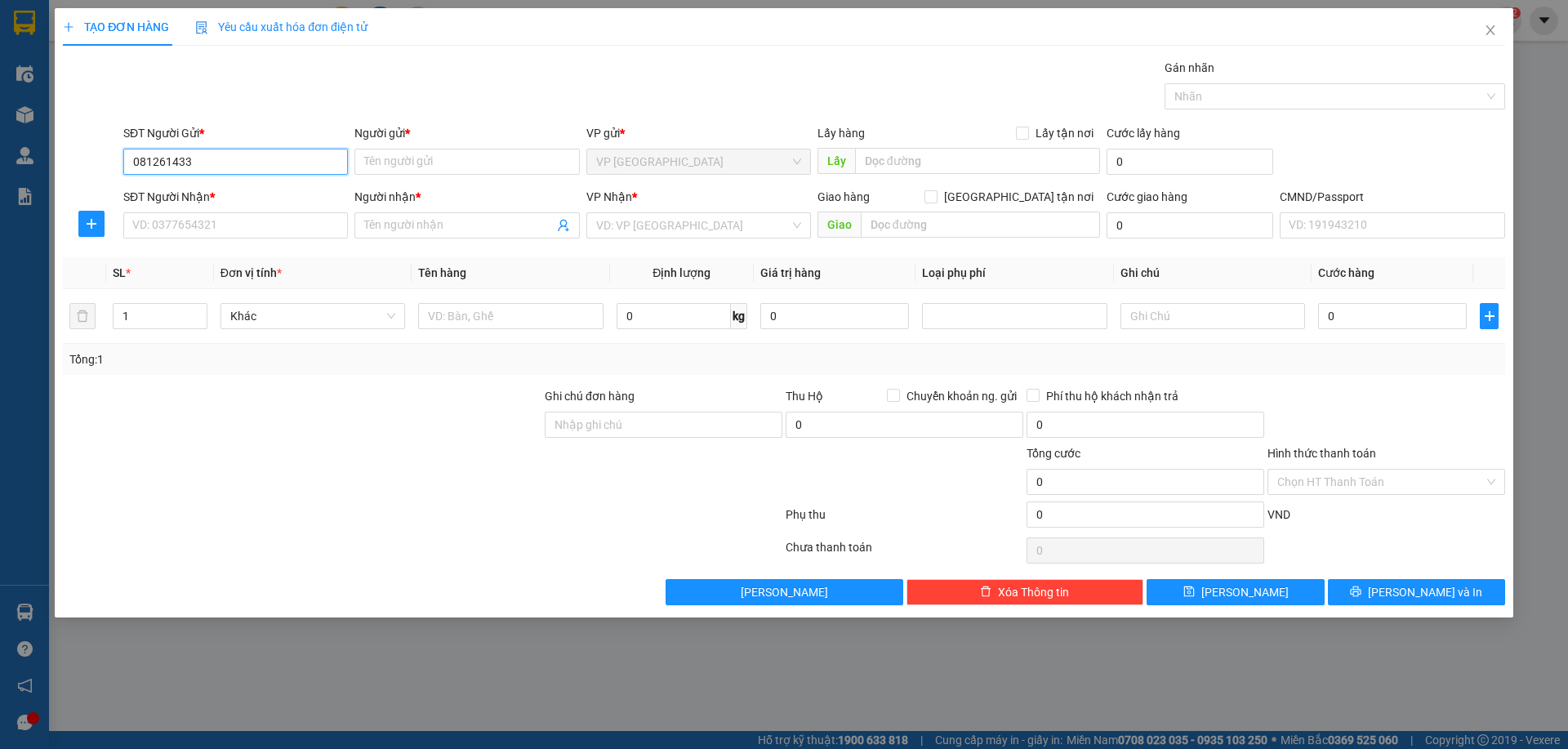
type input "0812614333"
click at [177, 189] on div "0812614333 - VP [GEOGRAPHIC_DATA]" at bounding box center [235, 194] width 205 height 18
type input "VP [GEOGRAPHIC_DATA]"
type input "0812614333"
click at [95, 214] on button "button" at bounding box center [91, 224] width 26 height 26
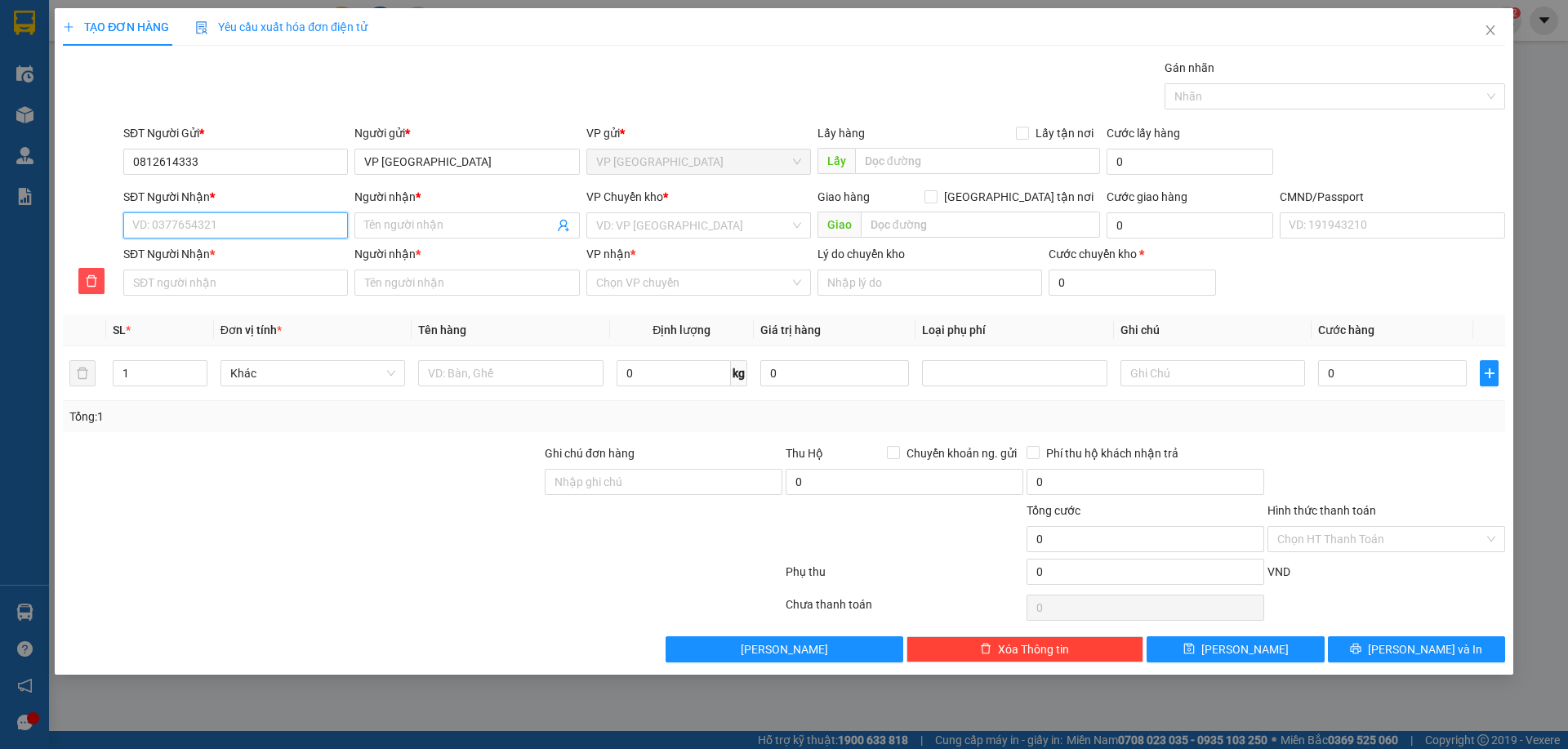
click at [183, 228] on input "SĐT Người Nhận *" at bounding box center [235, 225] width 224 height 26
click at [231, 262] on div "0988900284 - NGỌC KT" at bounding box center [235, 258] width 205 height 18
type input "0988900284"
type input "NGỌC KT"
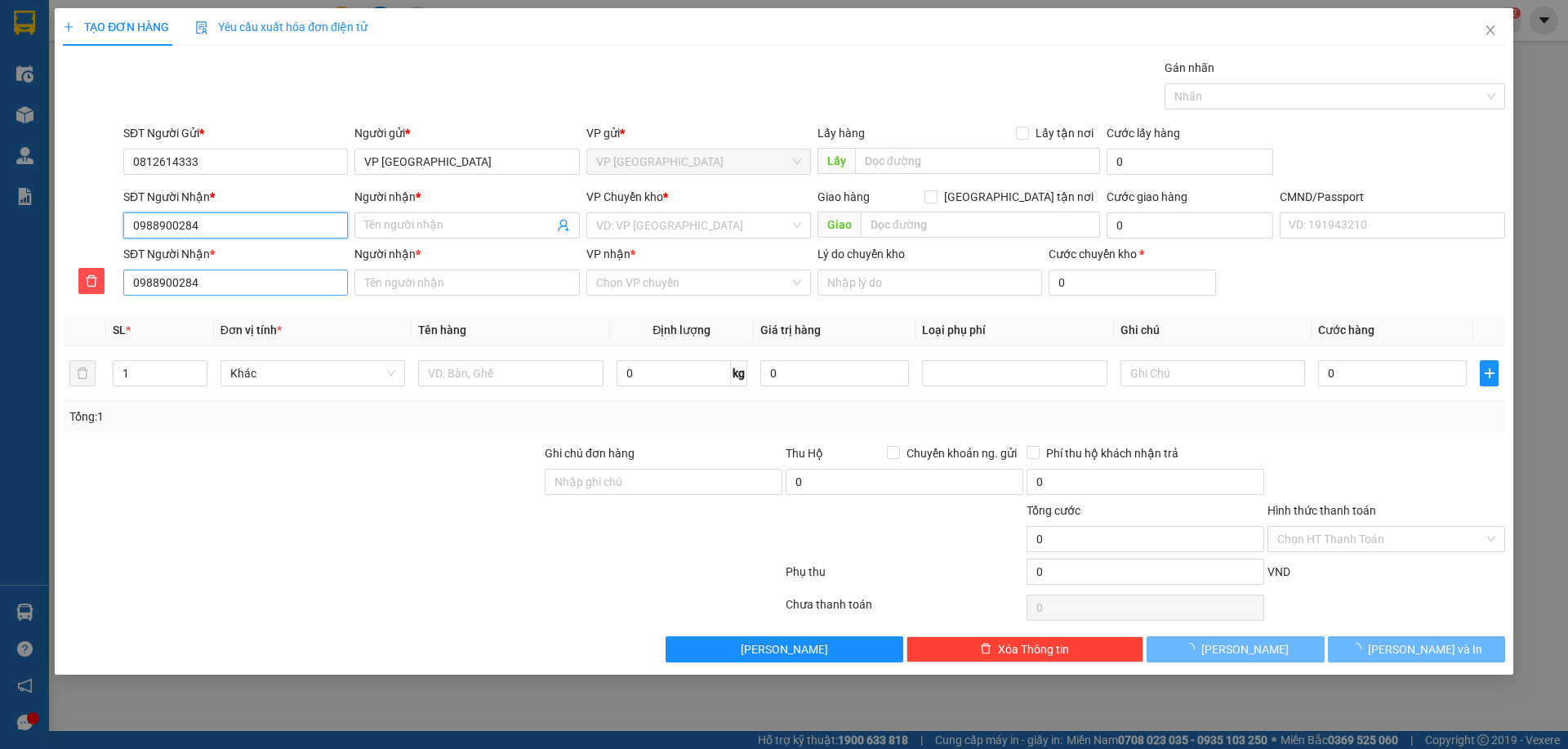
type input "NGỌC KT"
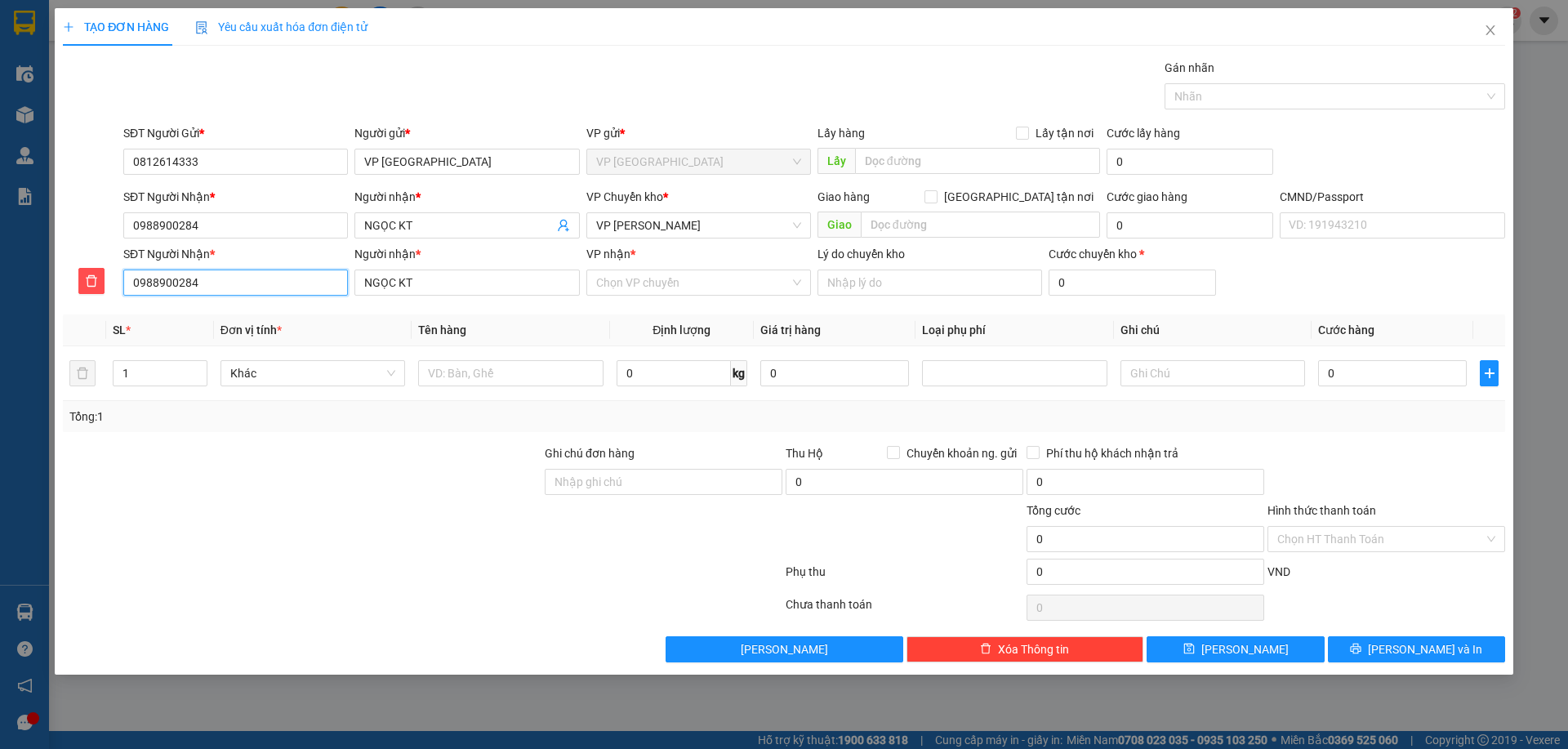
click at [282, 276] on input "0988900284" at bounding box center [235, 282] width 224 height 26
click at [645, 218] on span "VP [PERSON_NAME]" at bounding box center [699, 225] width 205 height 25
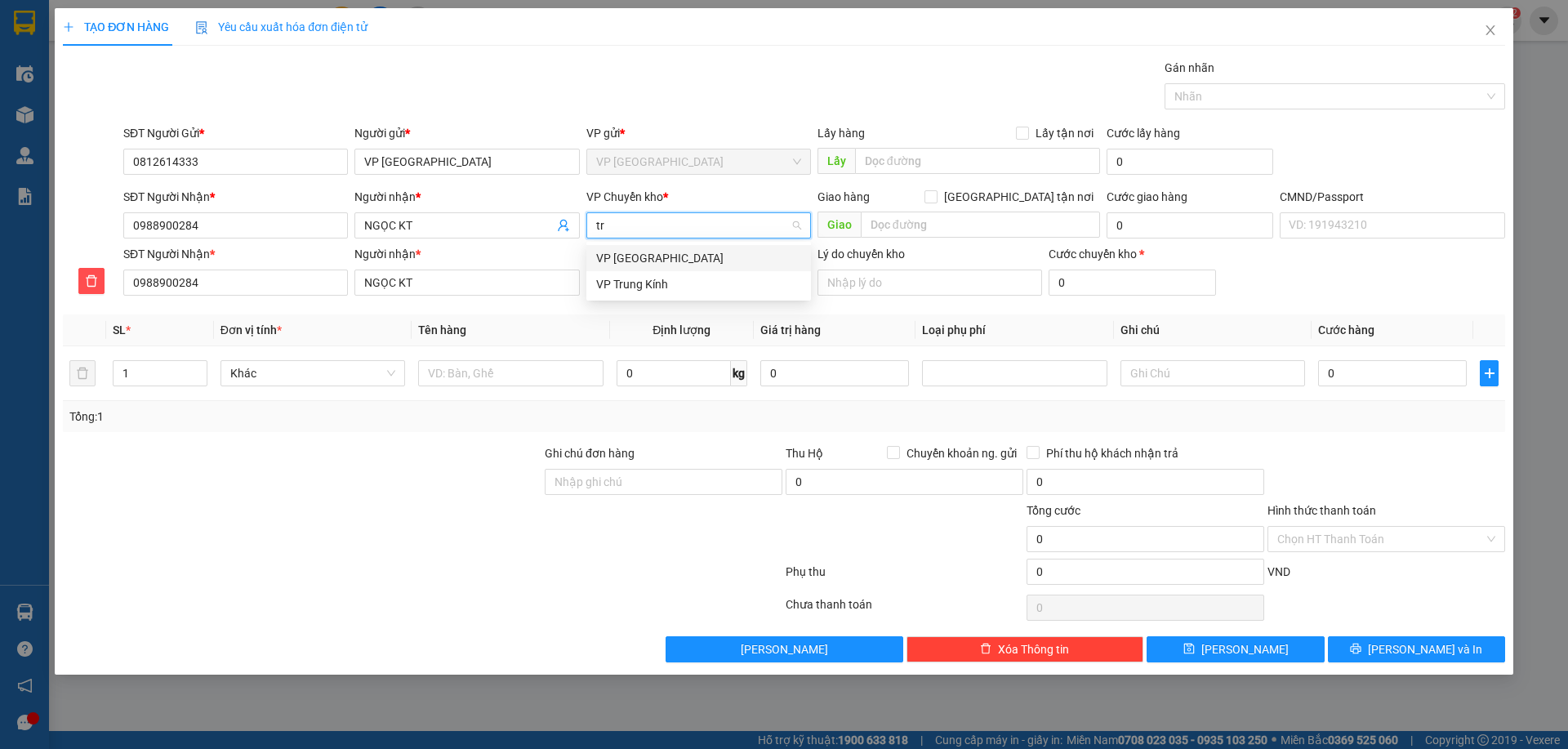
type input "tru"
click at [632, 287] on div "VP Trung Kính" at bounding box center [699, 285] width 205 height 18
click at [632, 287] on input "VP nhận *" at bounding box center [693, 282] width 193 height 25
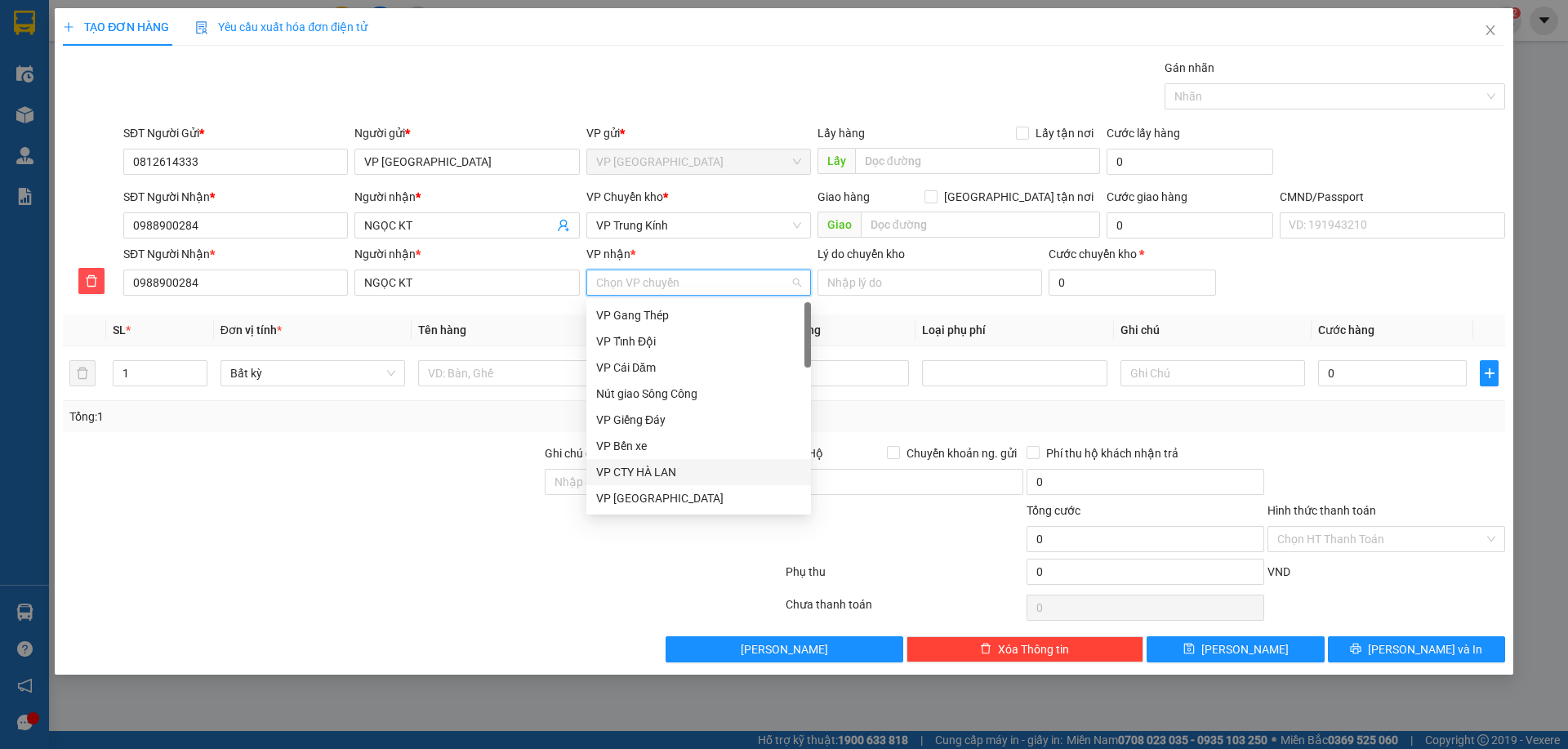
click at [648, 465] on div "VP CTY HÀ LAN" at bounding box center [699, 473] width 205 height 18
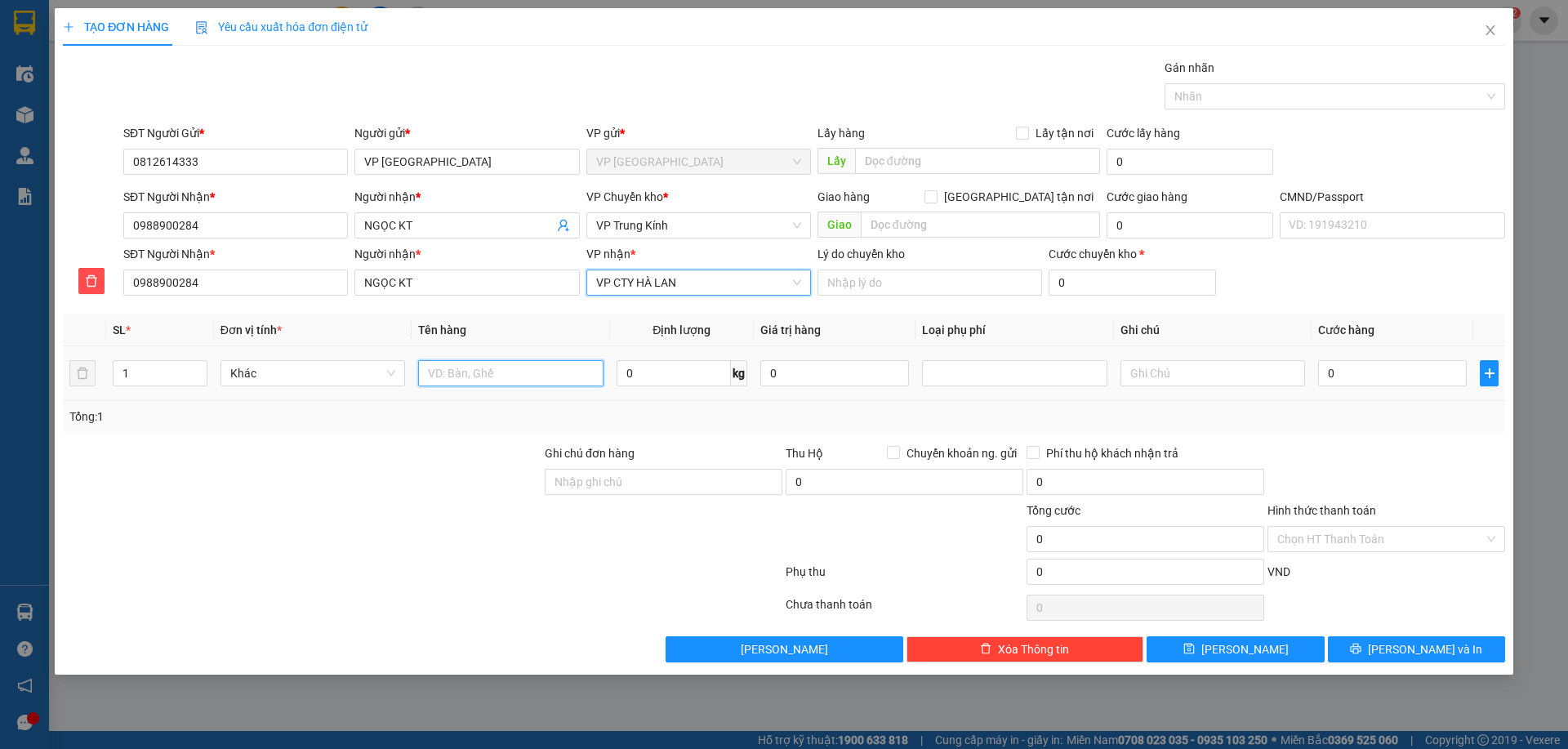
click at [522, 373] on input "text" at bounding box center [510, 373] width 184 height 26
type input "PB BC N14/08"
click at [501, 422] on div "Tổng: 1" at bounding box center [337, 417] width 535 height 18
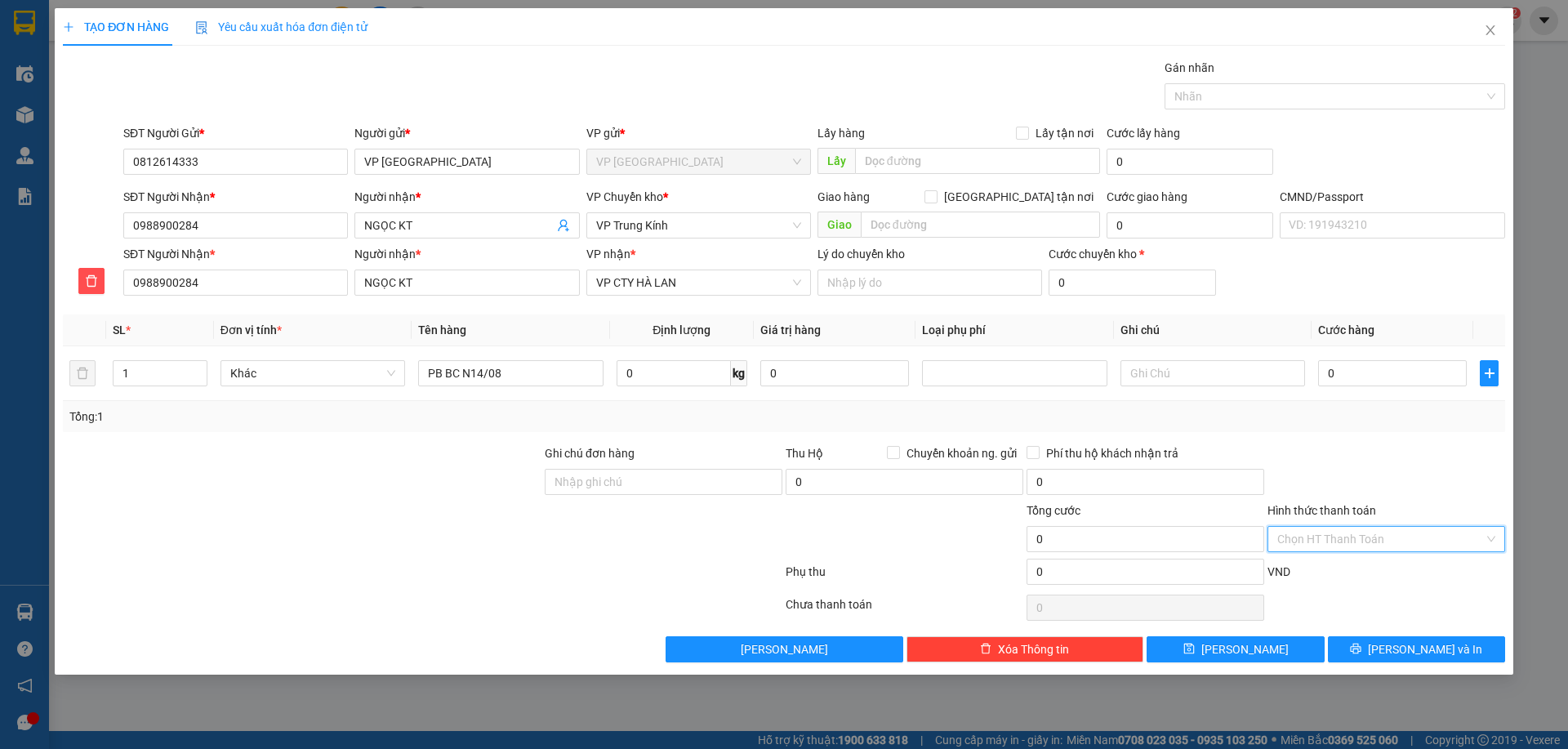
click at [1386, 536] on input "Hình thức thanh toán" at bounding box center [1380, 539] width 207 height 25
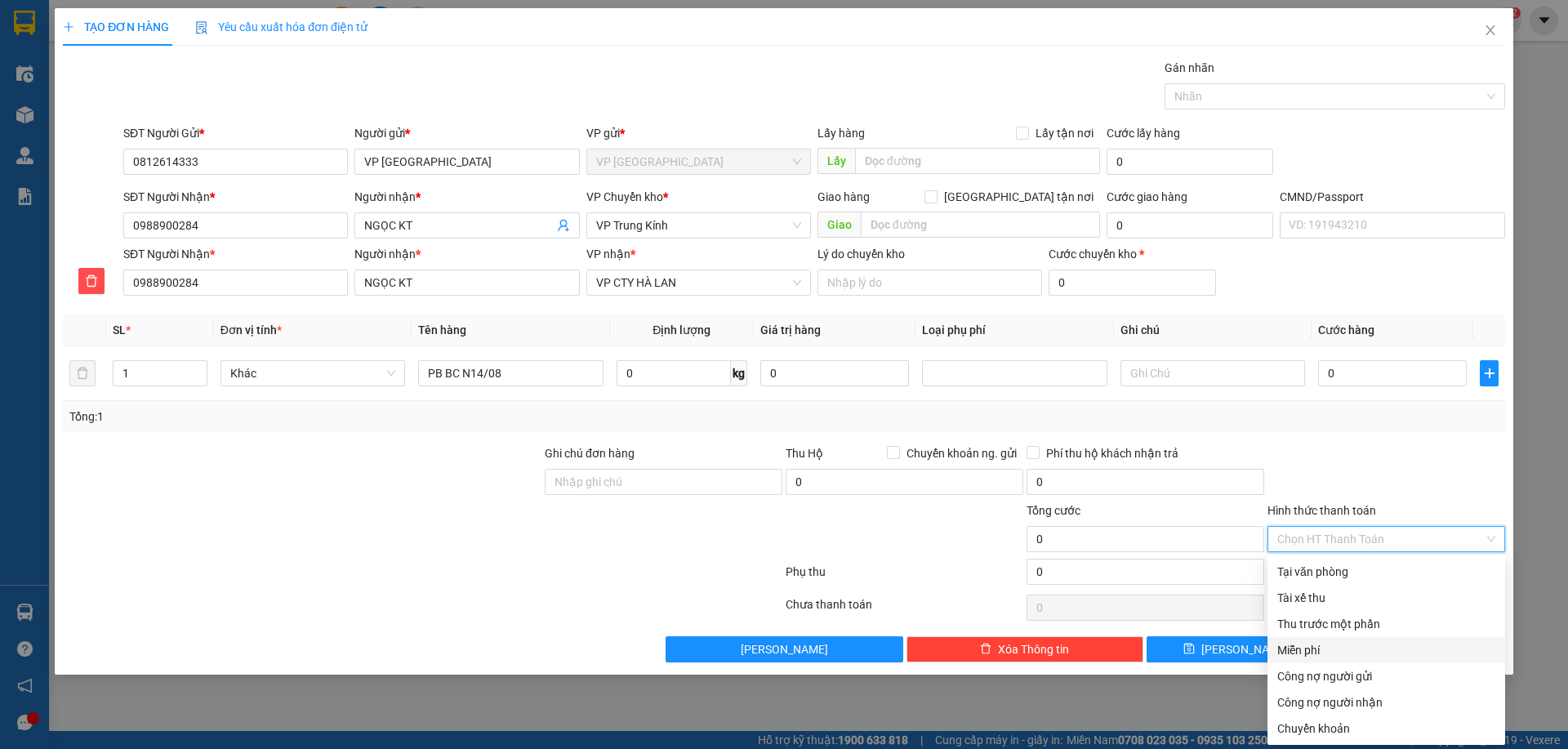
click at [1346, 652] on div "Miễn phí" at bounding box center [1386, 650] width 218 height 18
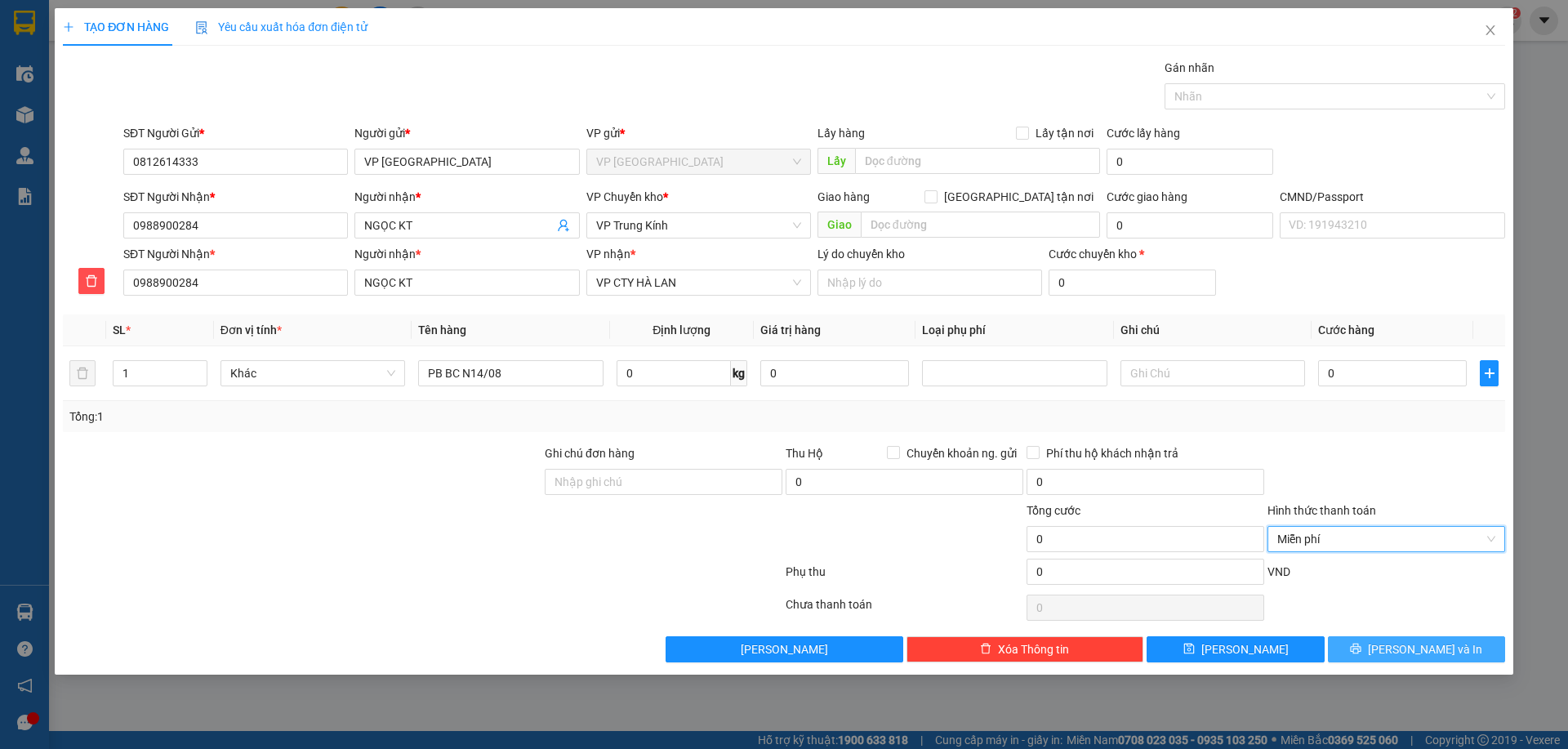
click at [1425, 652] on span "[PERSON_NAME] và In" at bounding box center [1425, 650] width 114 height 18
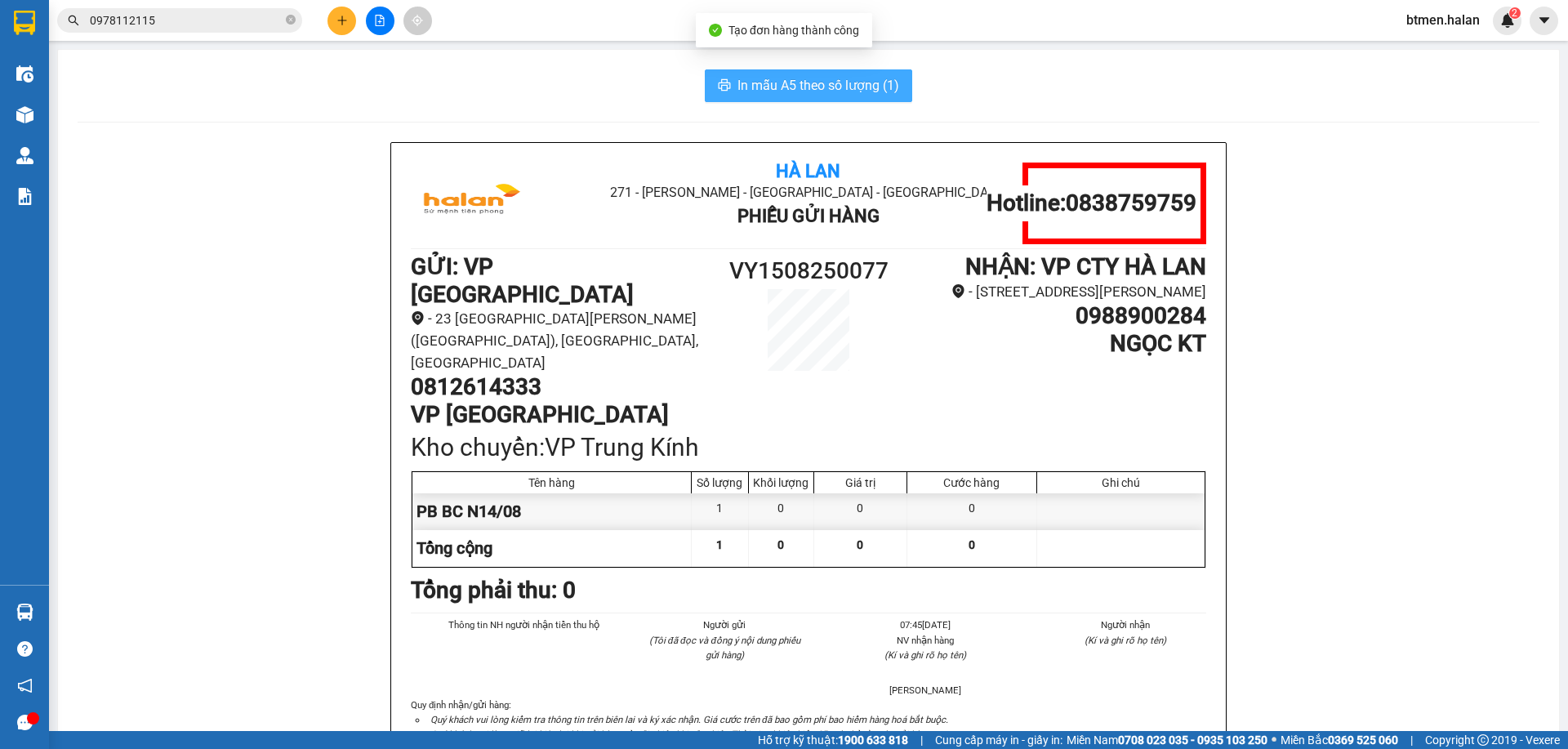
click at [826, 88] on span "In mẫu A5 theo số lượng (1)" at bounding box center [818, 85] width 161 height 20
click at [839, 82] on span "In mẫu A5 theo số lượng (1)" at bounding box center [818, 85] width 161 height 20
click at [1120, 330] on h1 "0988900284" at bounding box center [1057, 316] width 298 height 27
click at [234, 7] on div "Kết quả tìm kiếm ( 231 ) Bộ lọc Mã ĐH Trạng thái Món hàng Thu hộ Tổng cước Chưa…" at bounding box center [159, 20] width 318 height 28
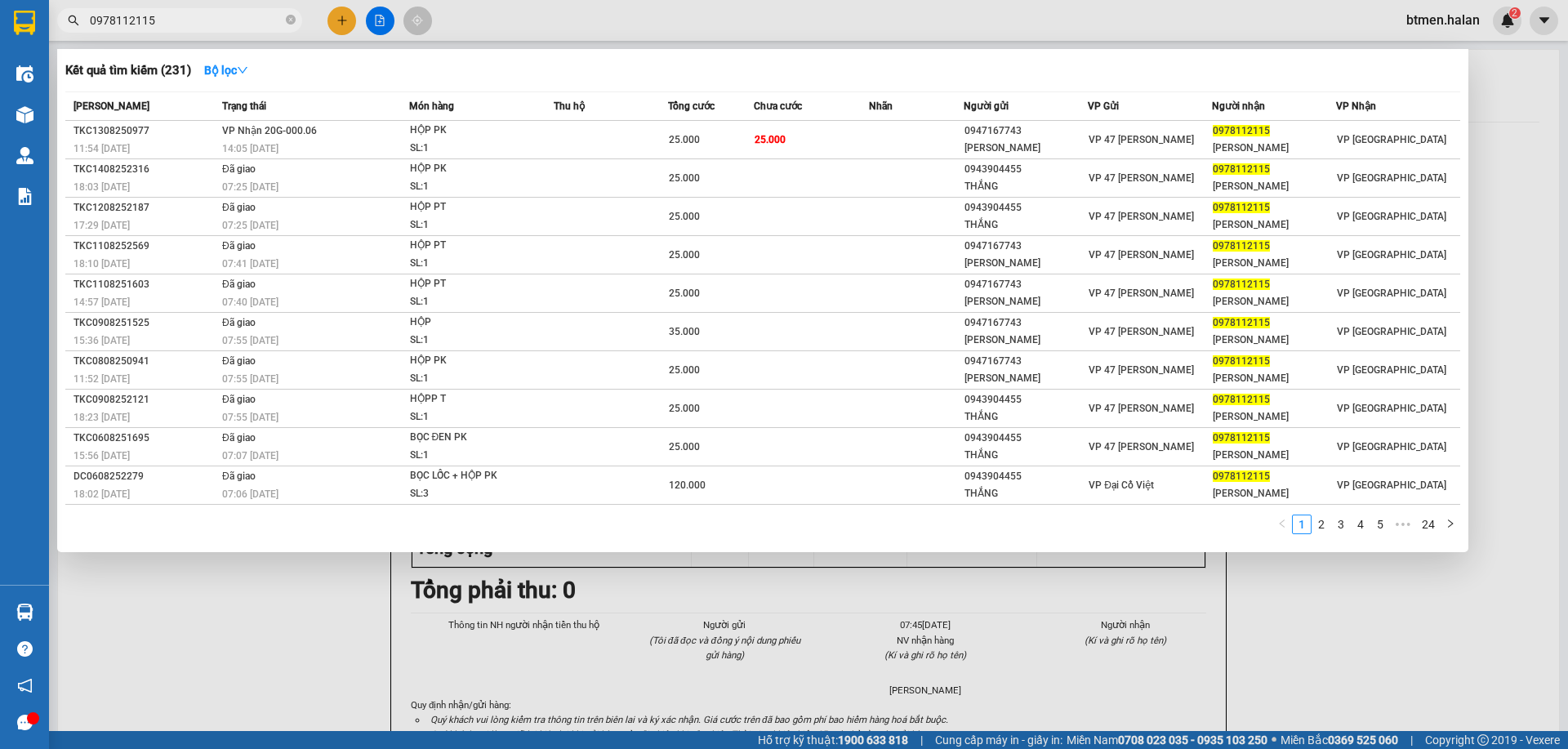
click at [228, 18] on input "0978112115" at bounding box center [185, 21] width 192 height 18
paste input "88900284"
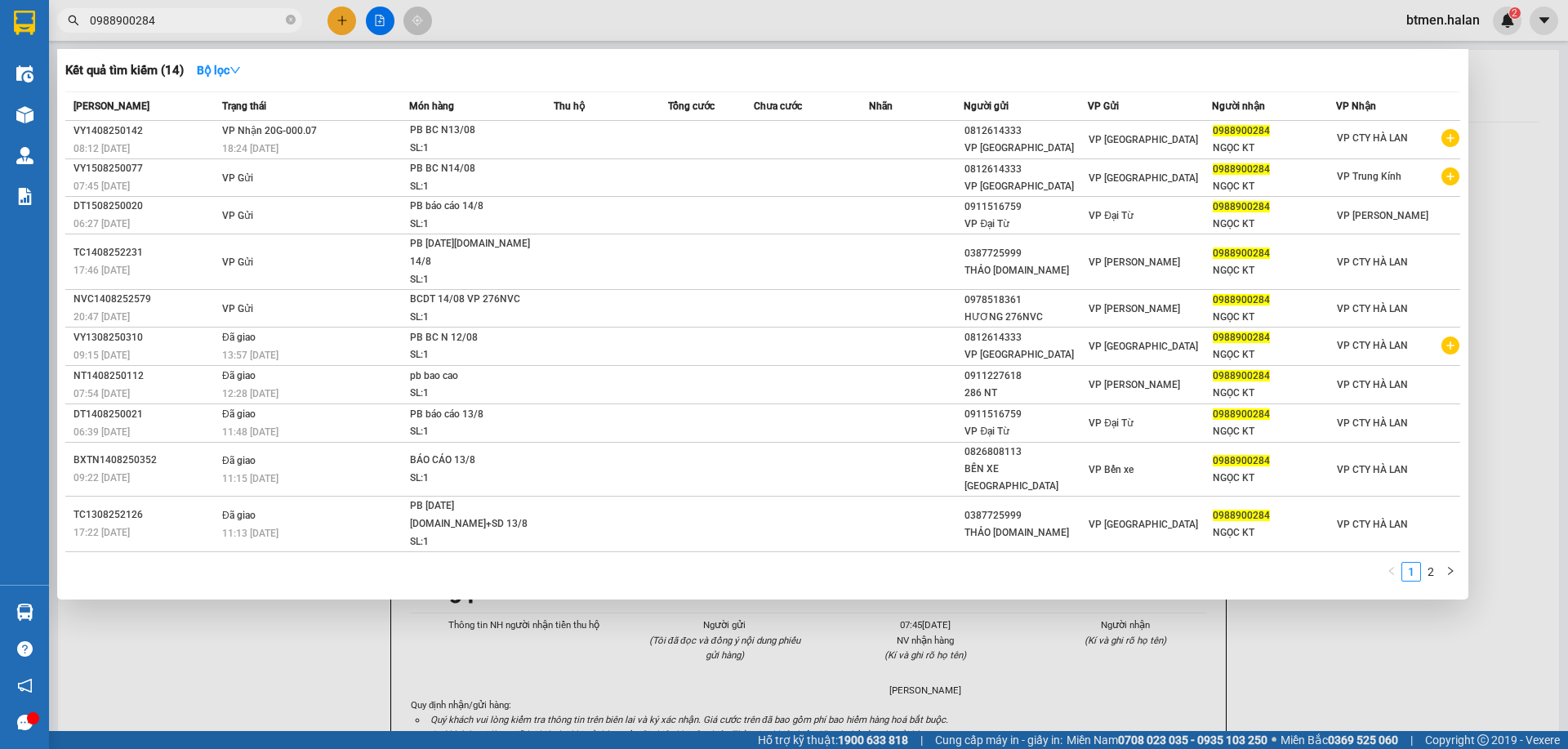
type input "0988900284"
click at [1522, 82] on div at bounding box center [784, 374] width 1568 height 749
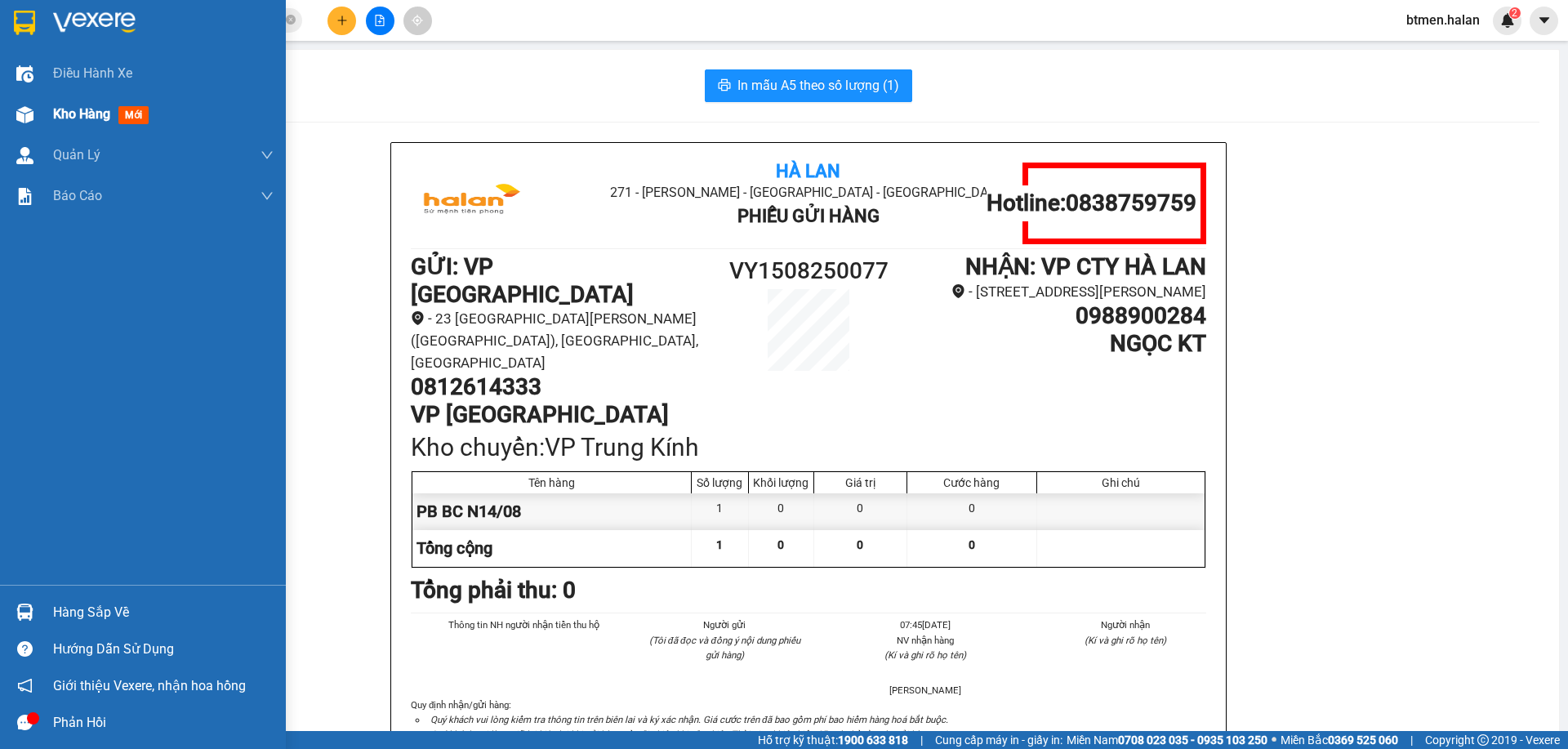
click at [86, 115] on span "Kho hàng" at bounding box center [81, 113] width 57 height 16
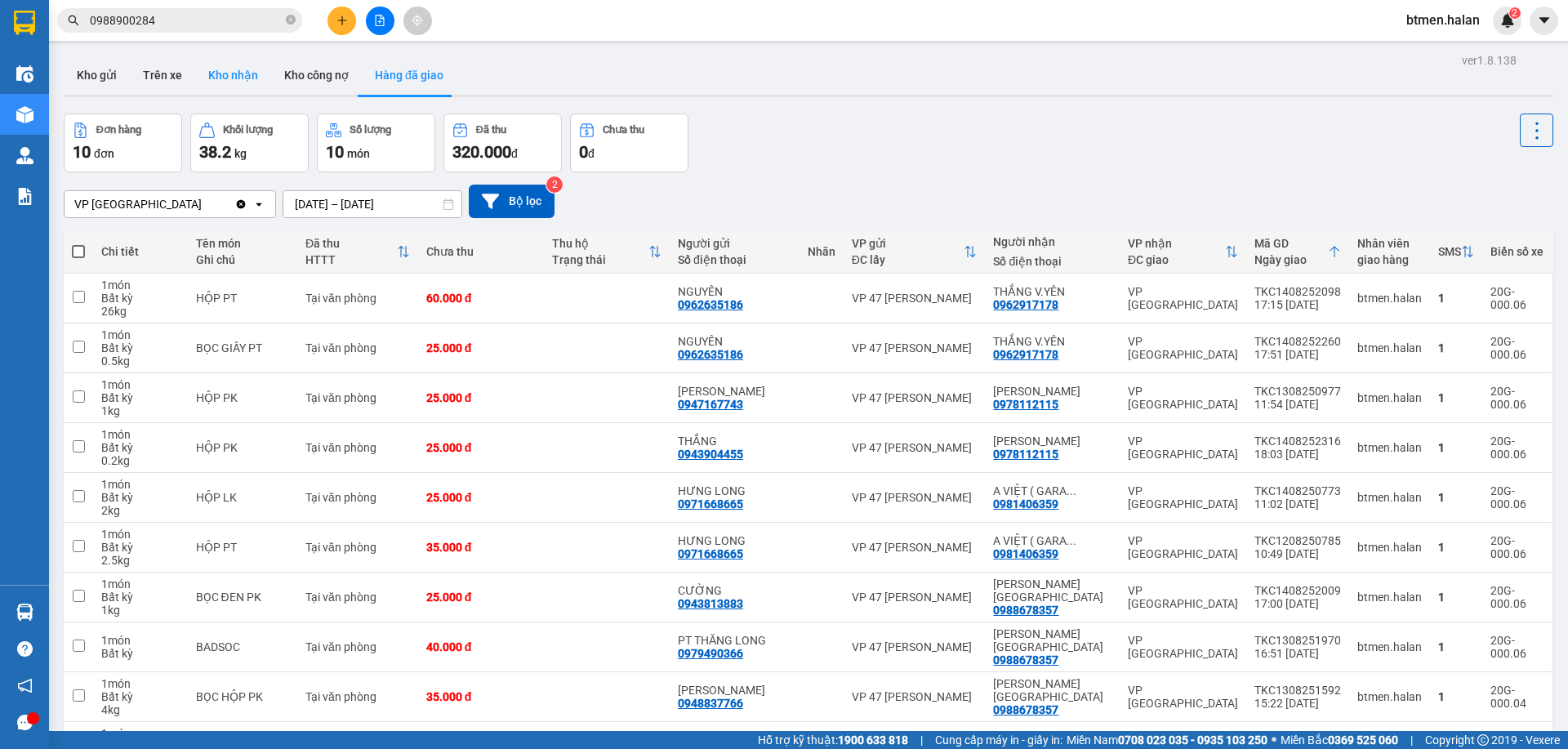
click at [231, 68] on button "Kho nhận" at bounding box center [233, 75] width 76 height 39
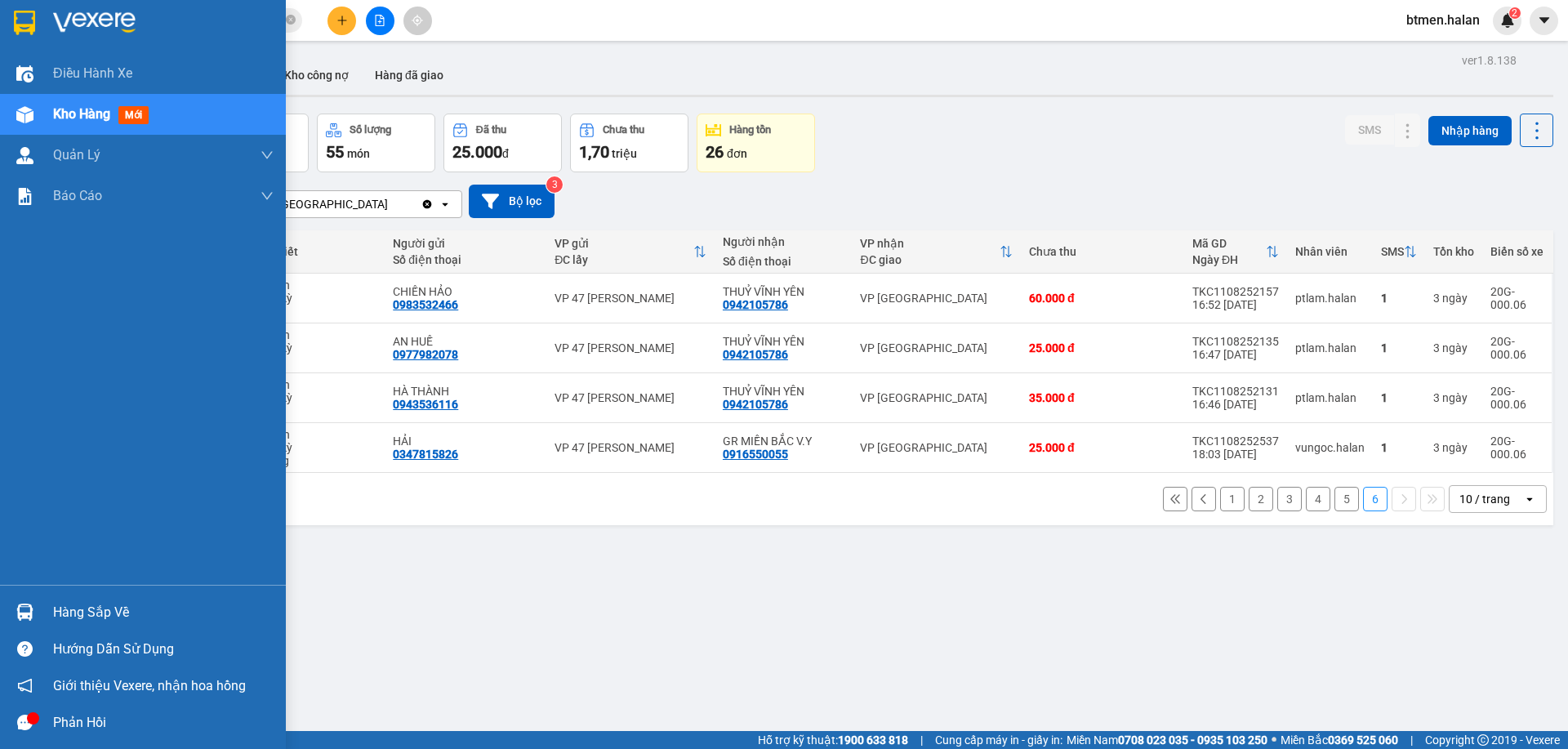
click at [62, 604] on div "Hàng sắp về" at bounding box center [163, 612] width 221 height 25
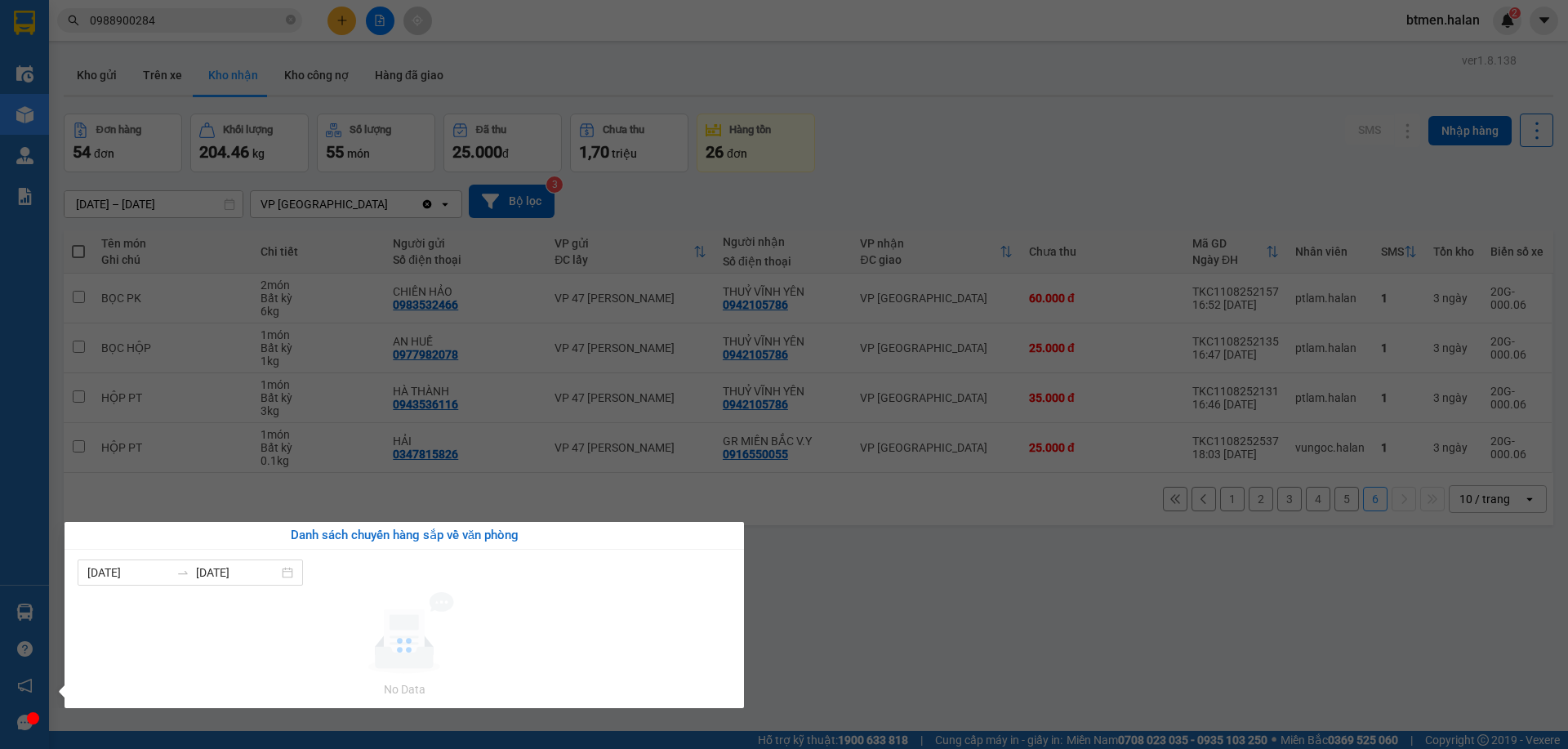
click at [794, 517] on section "Kết quả tìm kiếm ( 14 ) Bộ lọc Mã ĐH Trạng thái Món hàng Thu hộ Tổng cước Chưa …" at bounding box center [784, 374] width 1568 height 749
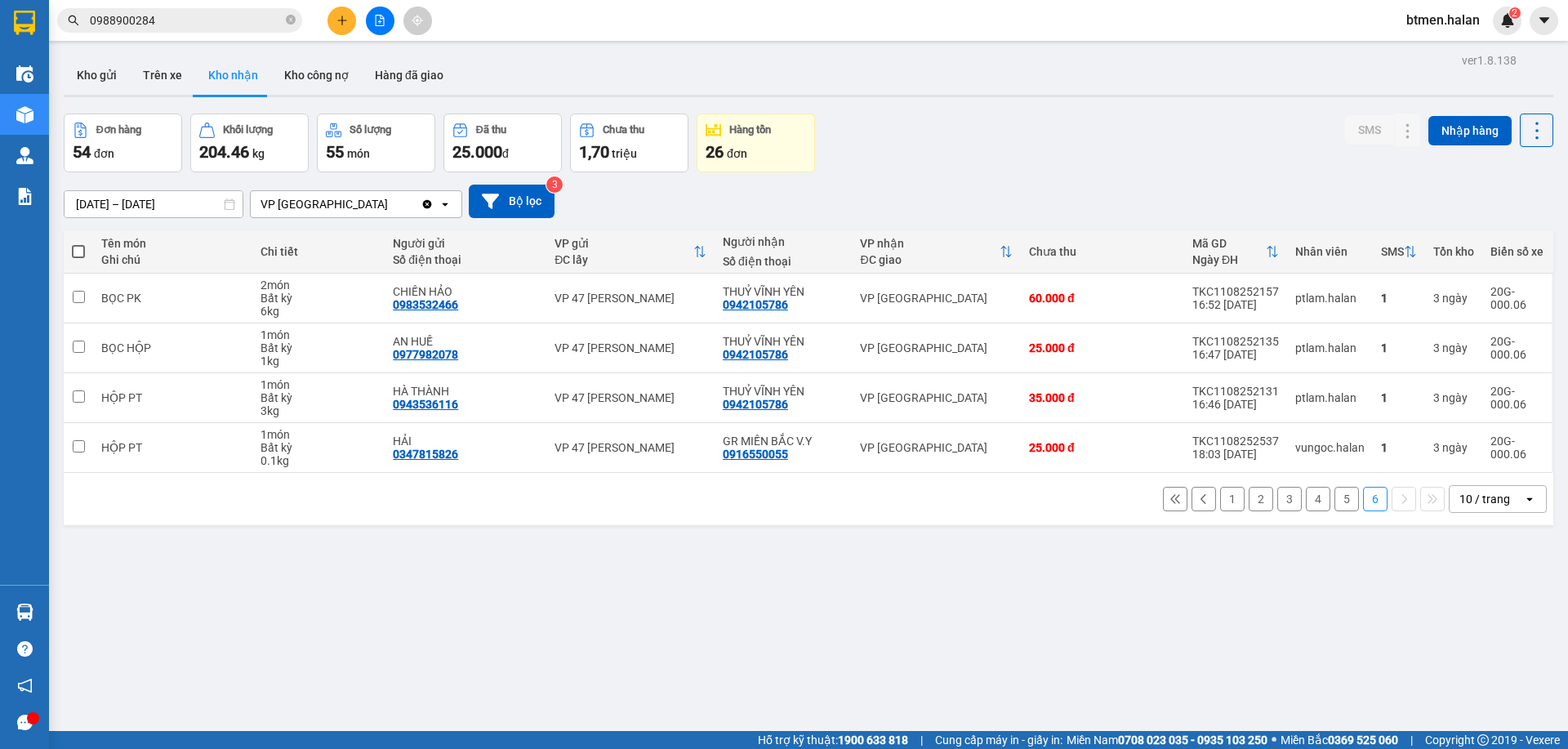
click at [339, 26] on button at bounding box center [341, 20] width 28 height 28
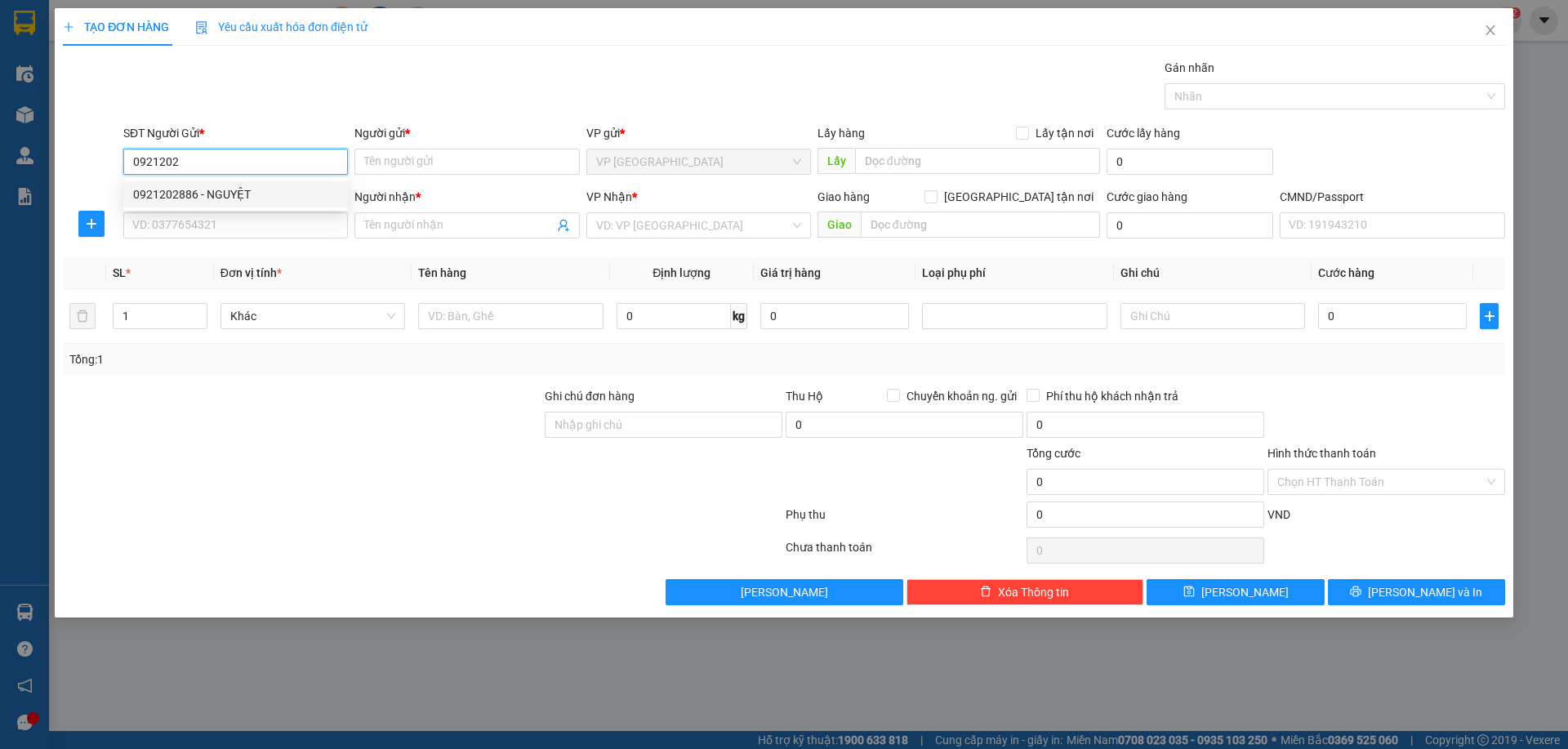
drag, startPoint x: 253, startPoint y: 192, endPoint x: 226, endPoint y: 218, distance: 37.5
click at [253, 192] on div "0921202886 - NGUYỆT" at bounding box center [235, 194] width 205 height 18
type input "0921202886"
type input "NGUYỆT"
checkbox input "true"
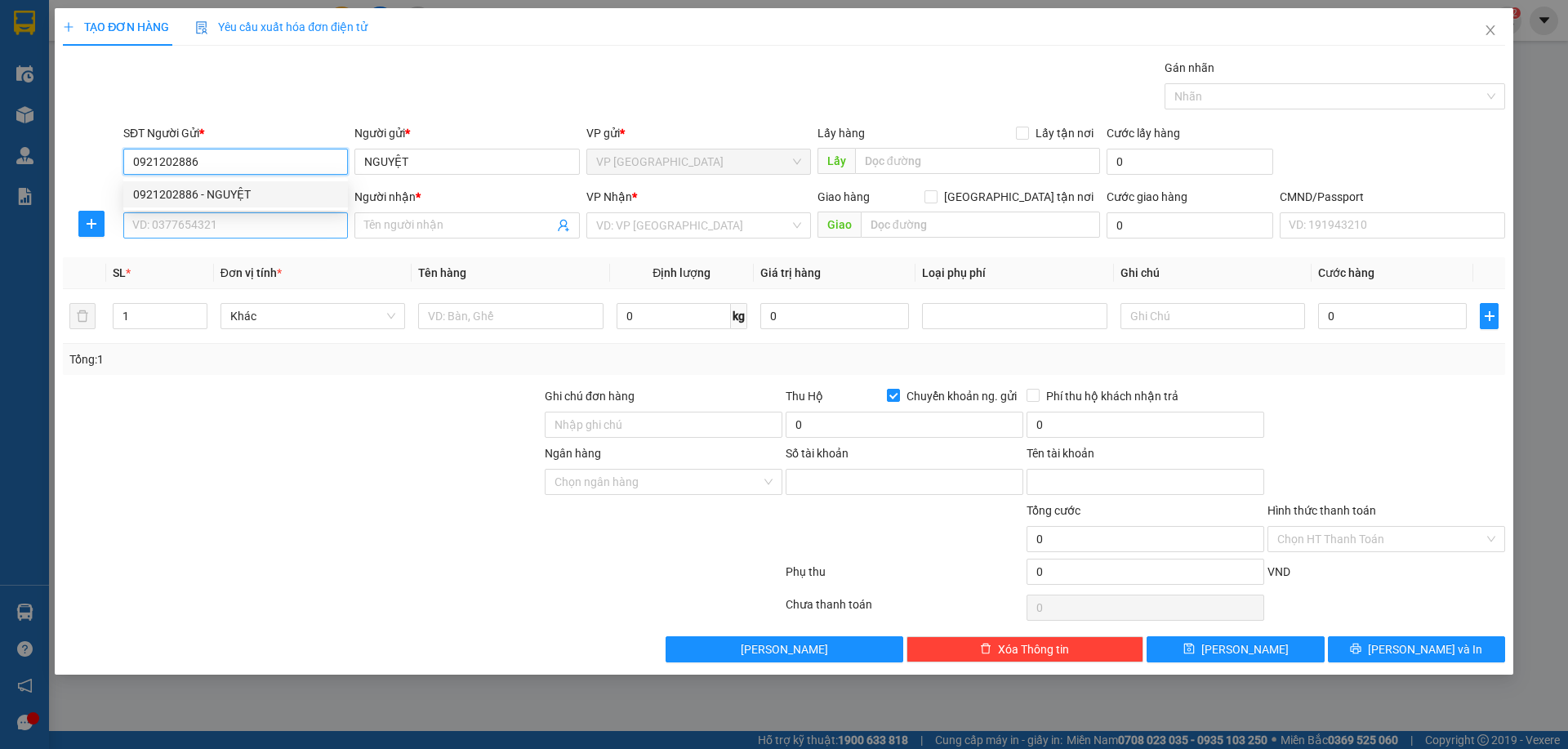
type input "383938398888"
type input "[PERSON_NAME]"
type input "0921202886"
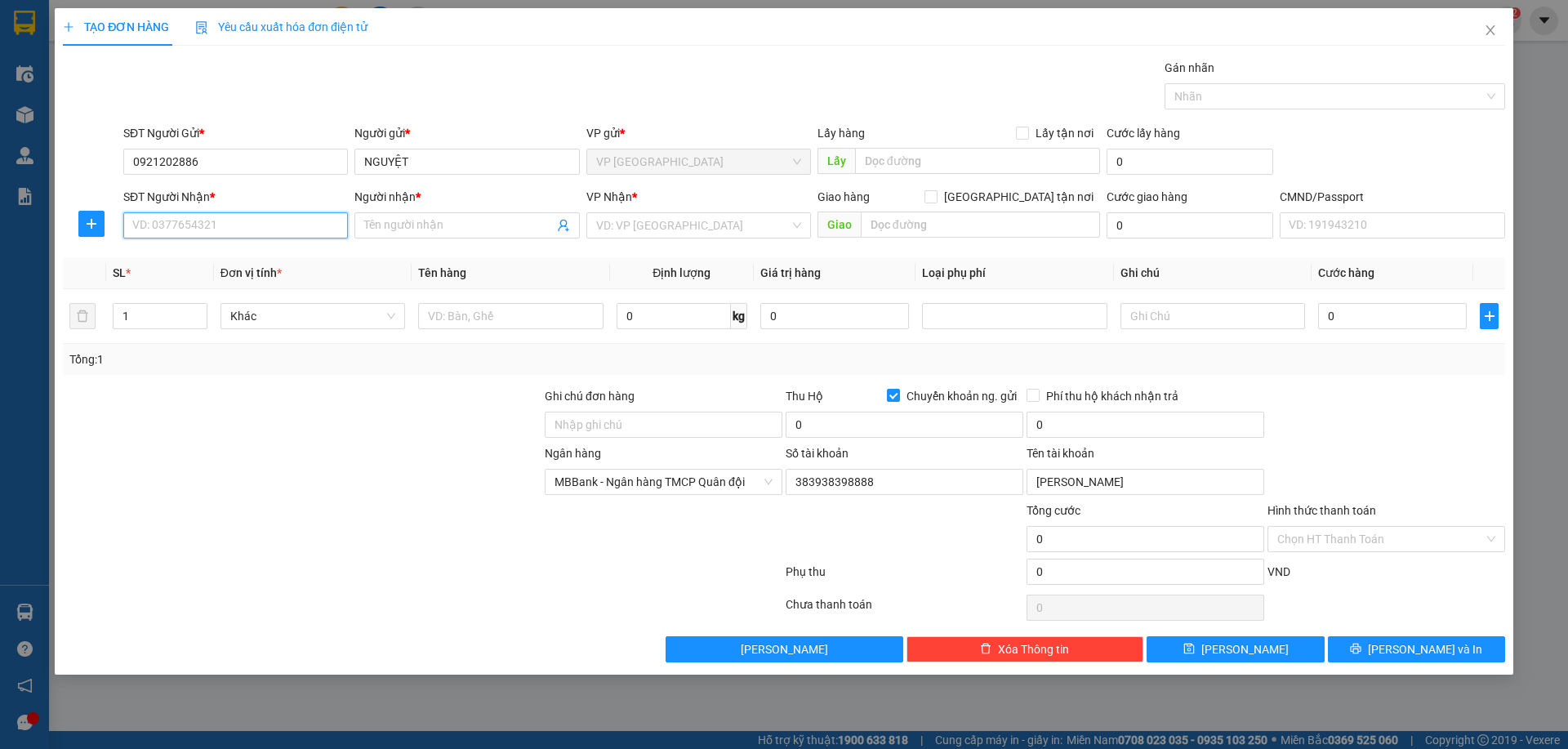
click at [229, 222] on input "SĐT Người Nhận *" at bounding box center [235, 225] width 224 height 26
click at [218, 226] on input "0338582002" at bounding box center [235, 225] width 224 height 26
type input "0338582002"
click at [477, 227] on input "Người nhận *" at bounding box center [458, 225] width 189 height 18
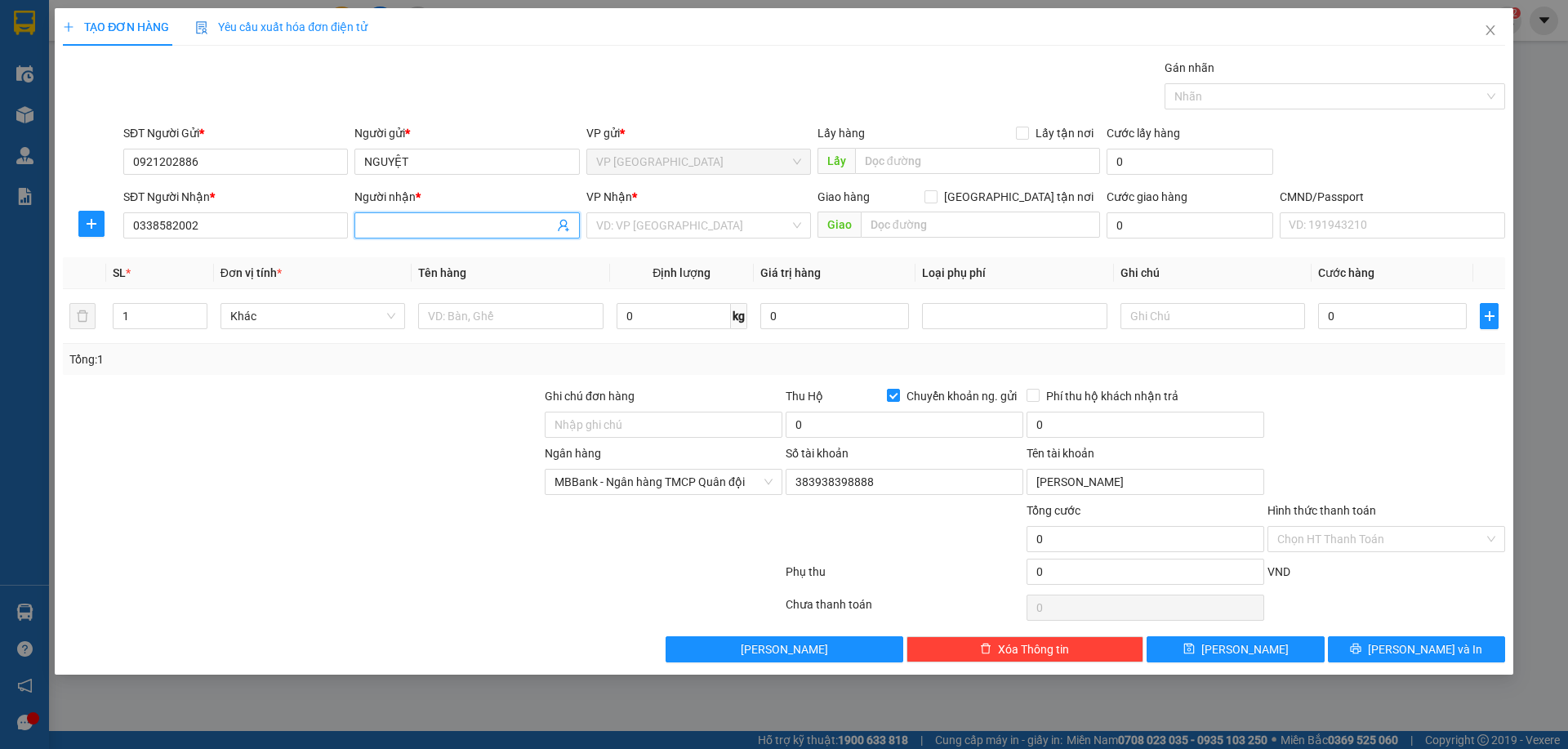
type input "n"
type input "[PERSON_NAME]"
click at [635, 223] on input "search" at bounding box center [693, 225] width 193 height 25
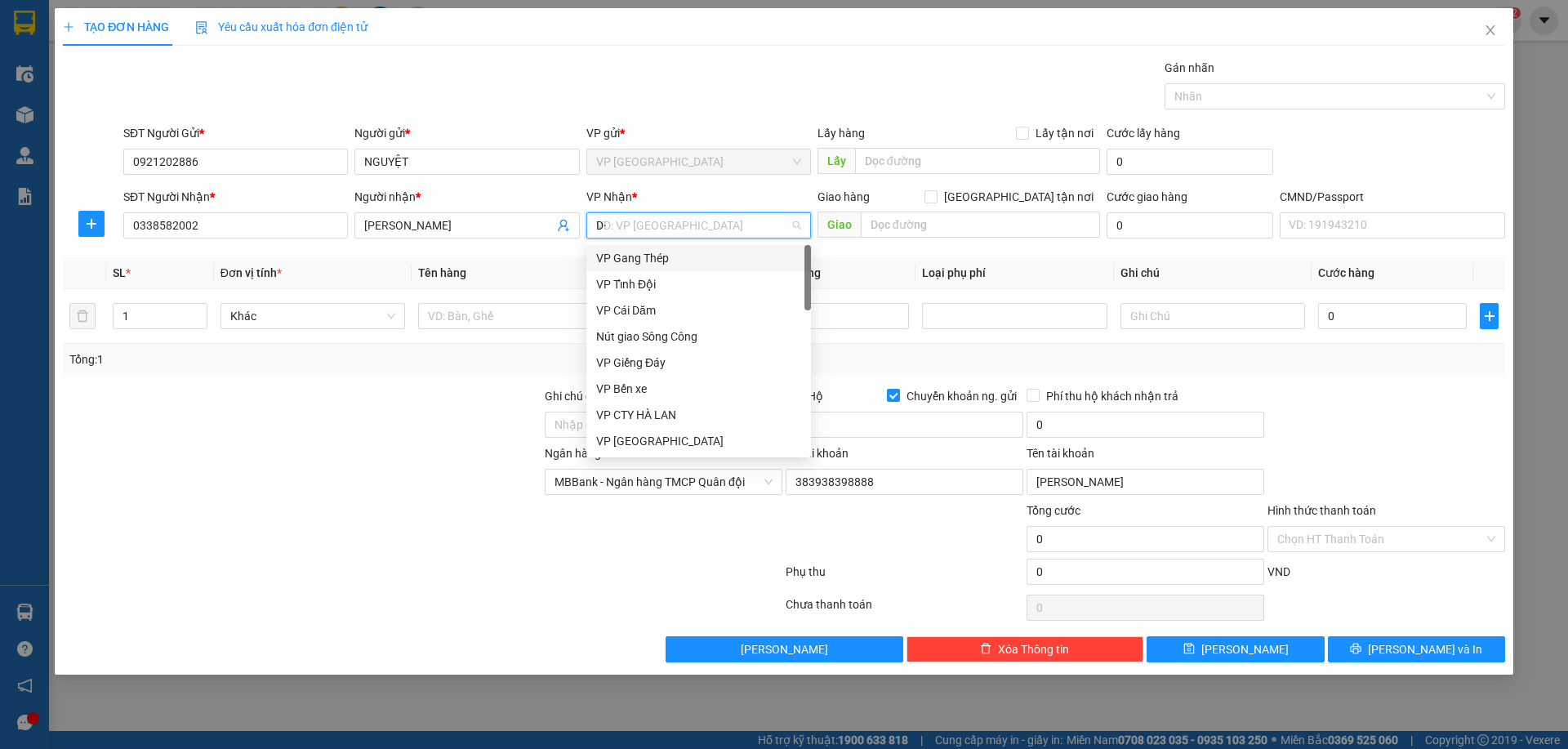
type input "D"
type input "ĐA"
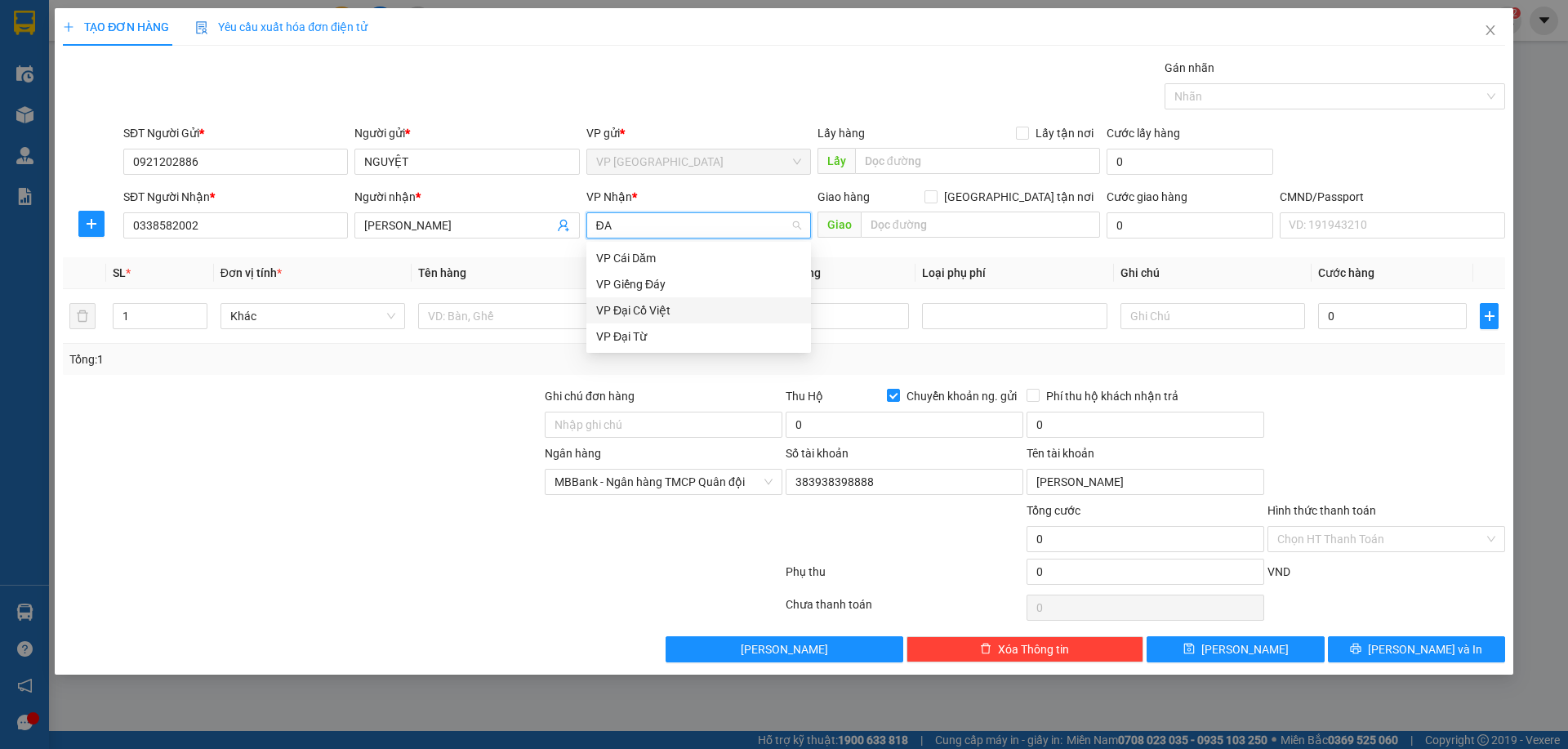
click at [672, 314] on div "VP Đại Cồ Việt" at bounding box center [699, 310] width 205 height 18
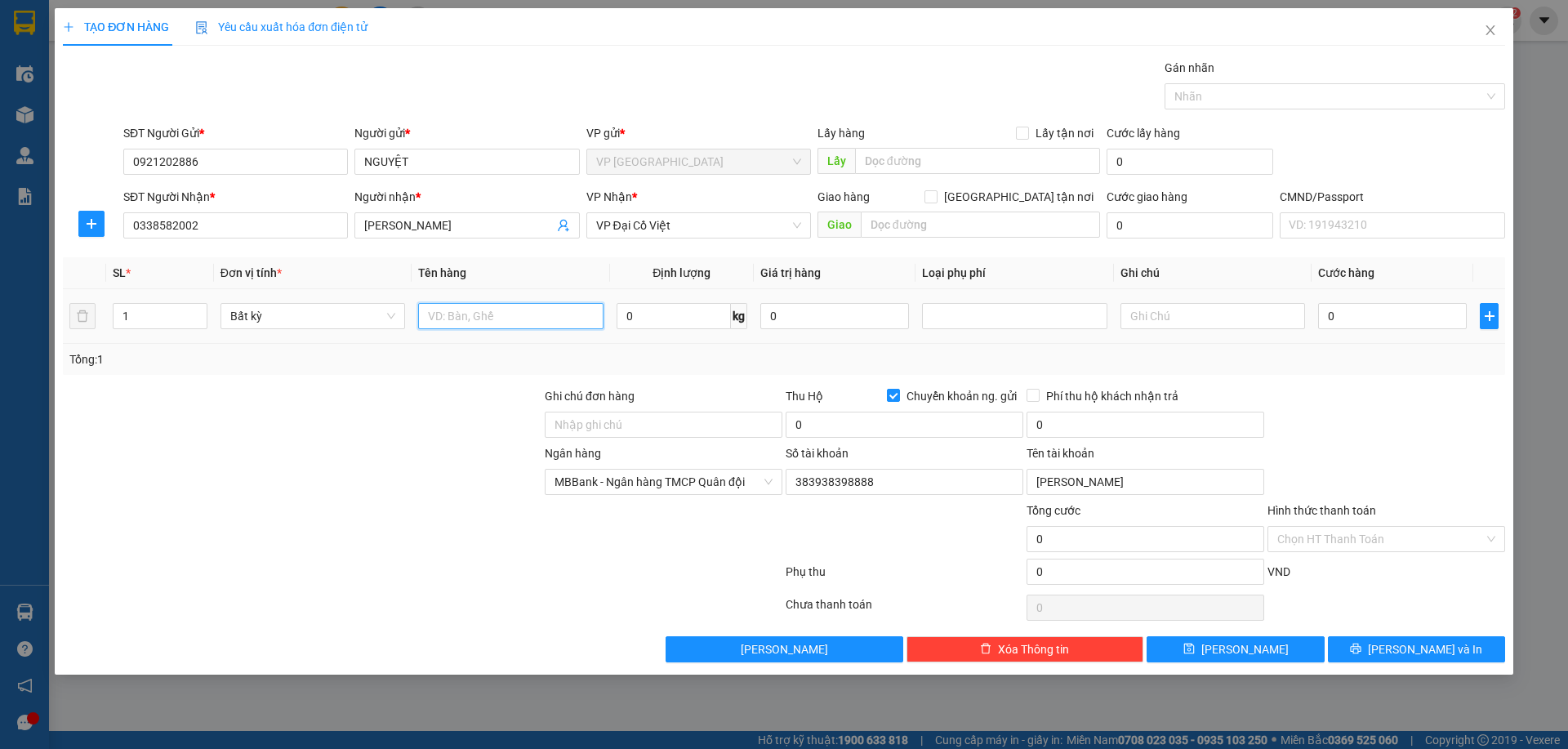
click at [482, 317] on input "text" at bounding box center [510, 316] width 184 height 26
type input "SỌT MÈO"
click at [691, 317] on input "0" at bounding box center [673, 316] width 114 height 26
type input "2.5"
click at [1370, 406] on div at bounding box center [1386, 415] width 241 height 57
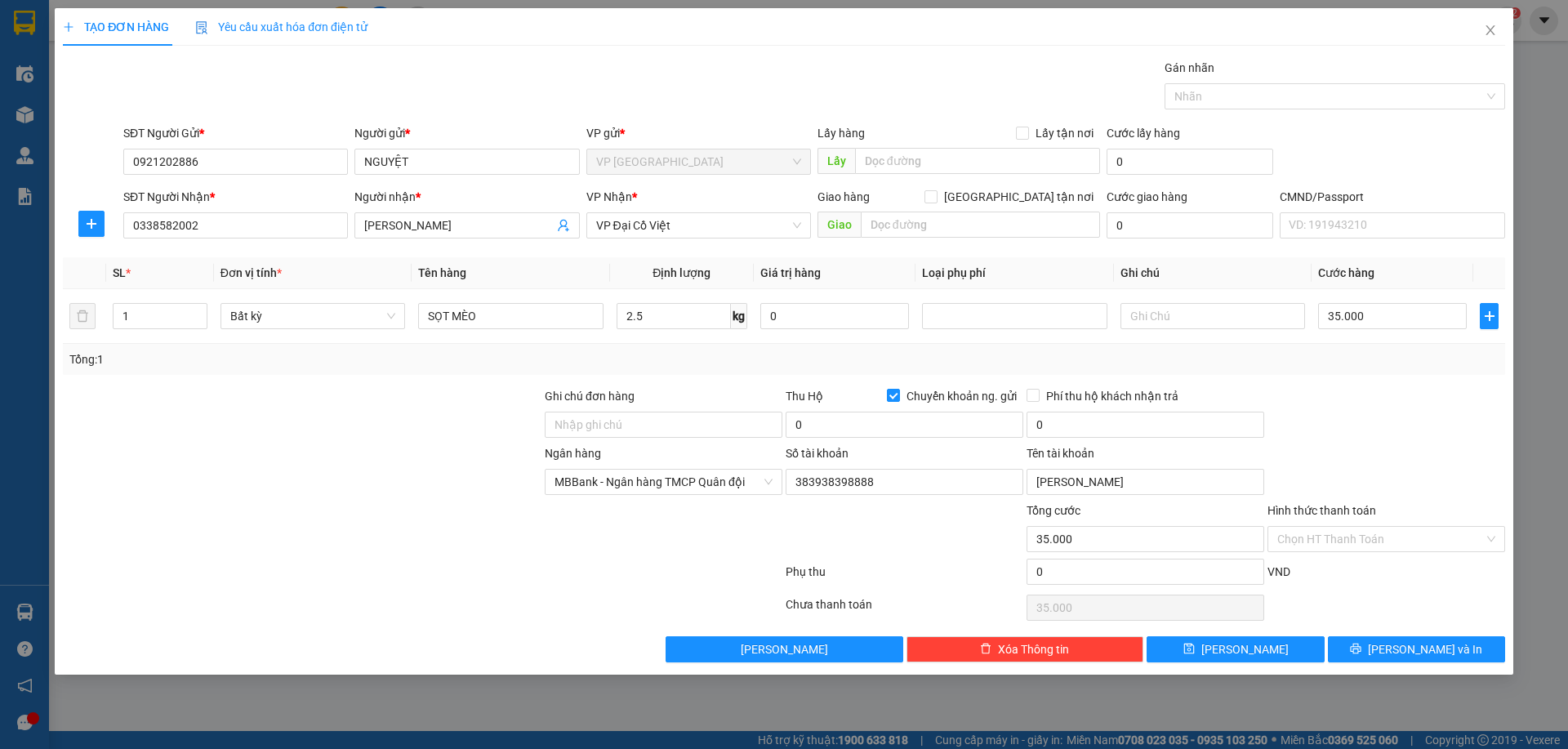
type input "35.000"
click at [817, 426] on input "0" at bounding box center [904, 424] width 238 height 26
type input "700.000"
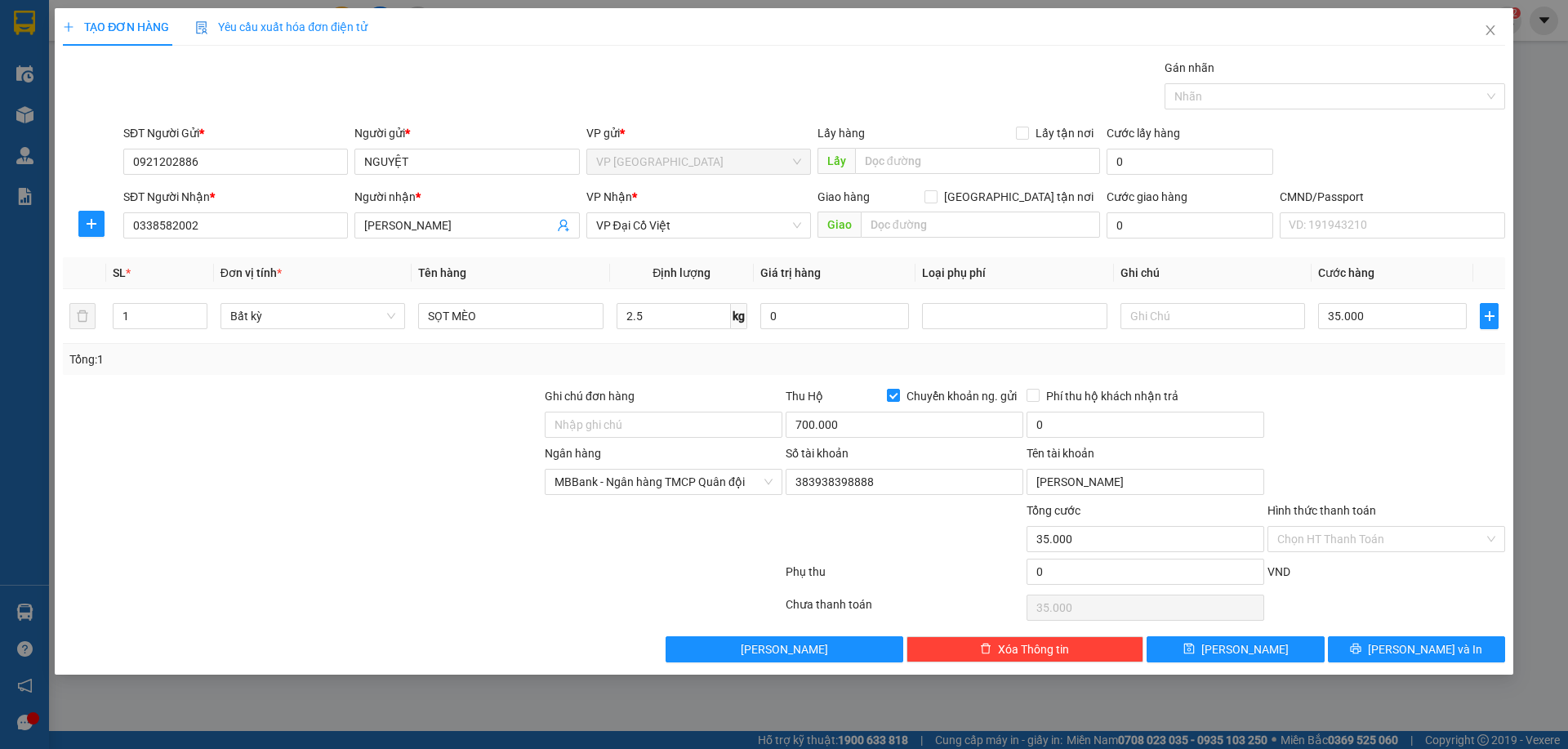
type input "30.000"
click at [1331, 406] on div at bounding box center [1386, 415] width 241 height 57
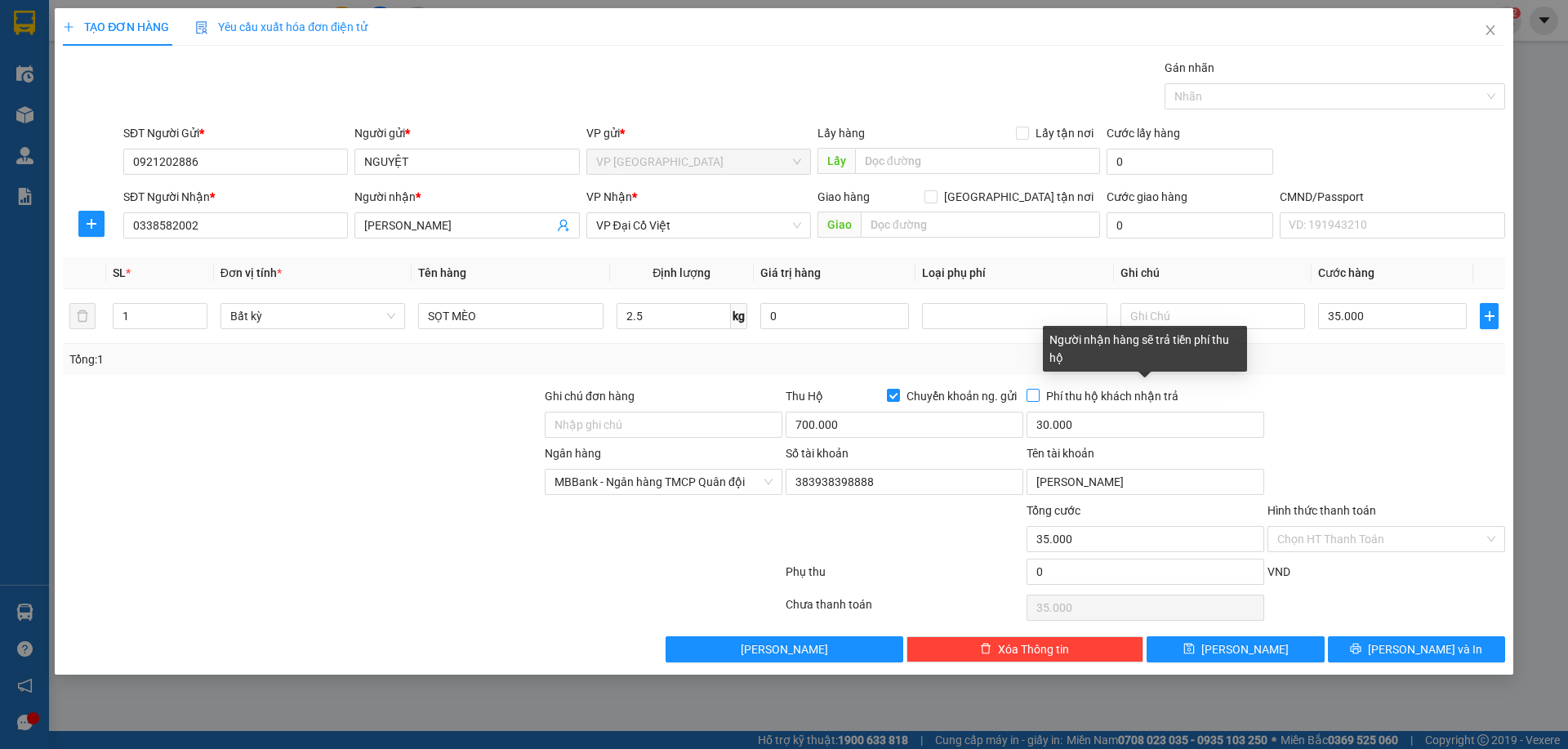
click at [1027, 394] on input "Phí thu hộ khách nhận trả" at bounding box center [1033, 394] width 12 height 12
checkbox input "true"
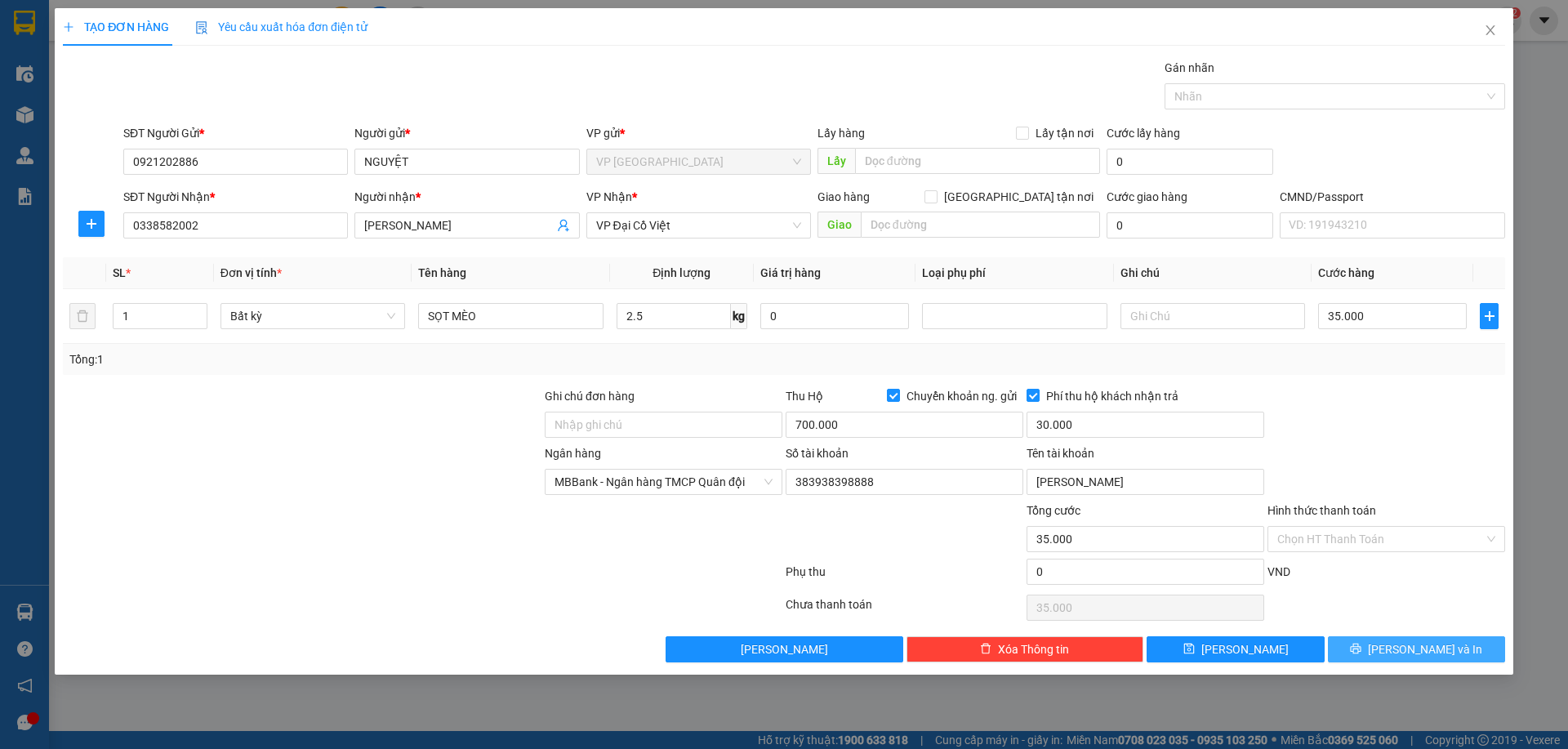
click at [1362, 648] on icon "printer" at bounding box center [1355, 649] width 12 height 12
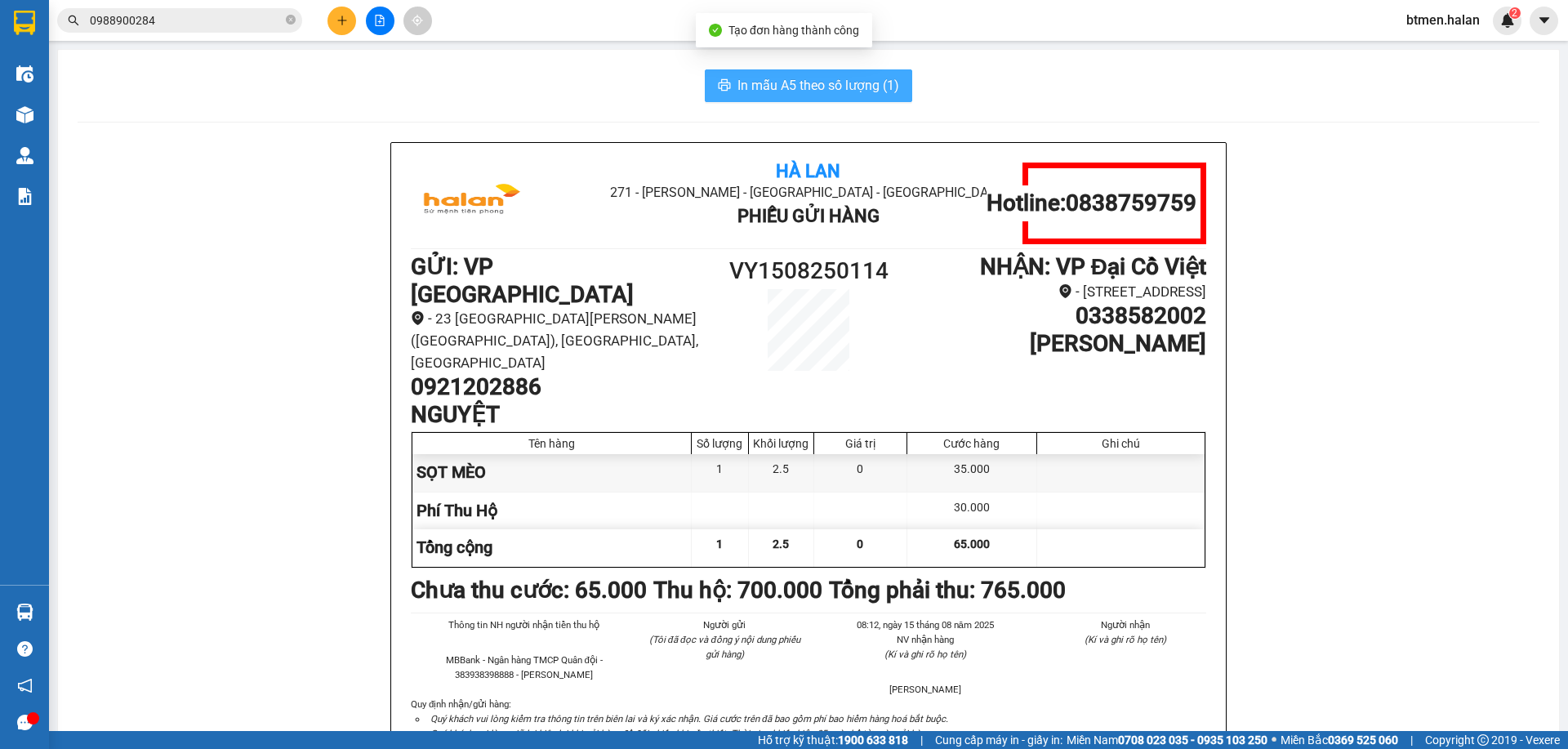
click at [783, 88] on span "In mẫu A5 theo số lượng (1)" at bounding box center [818, 85] width 161 height 20
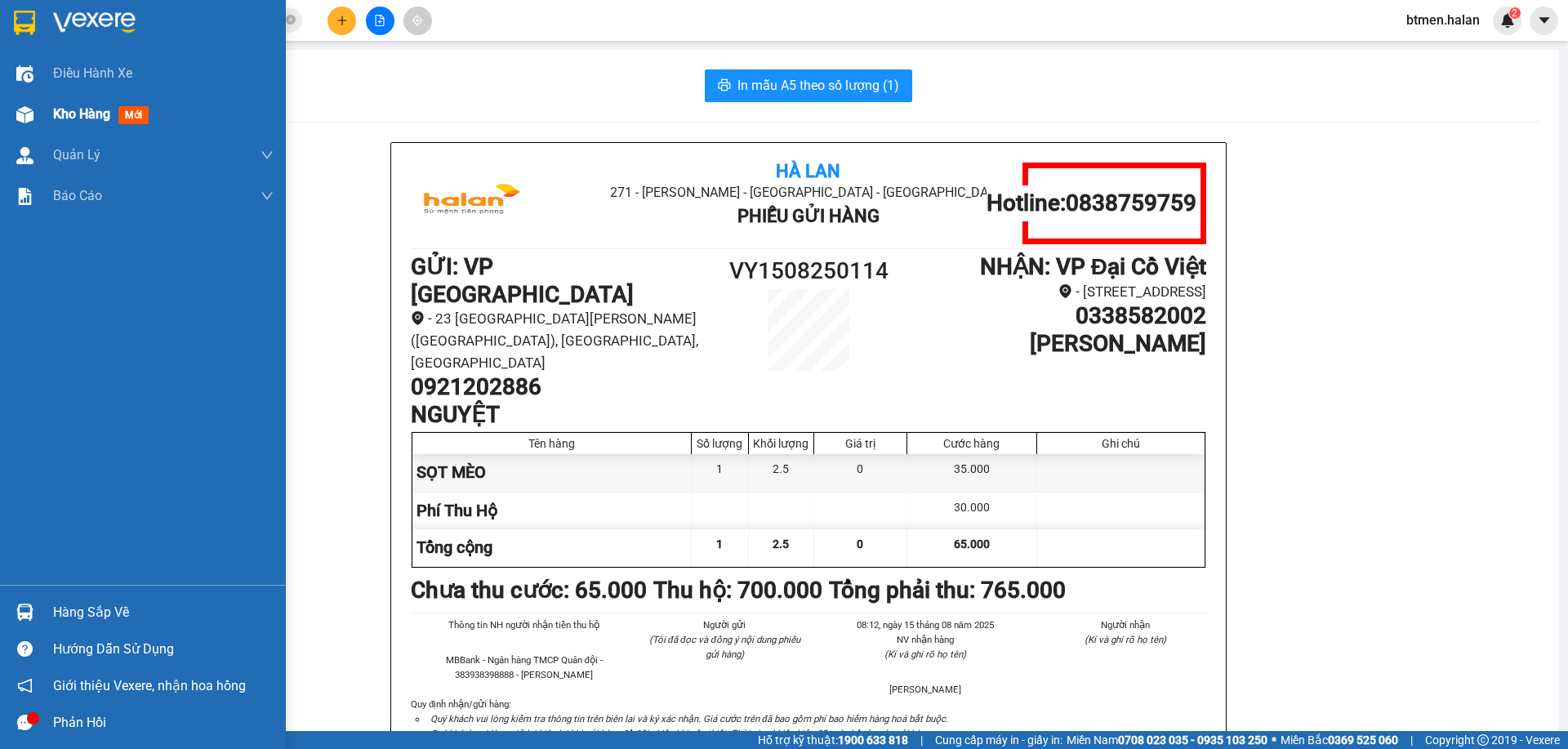
click at [95, 104] on div "Kho hàng mới" at bounding box center [104, 114] width 102 height 20
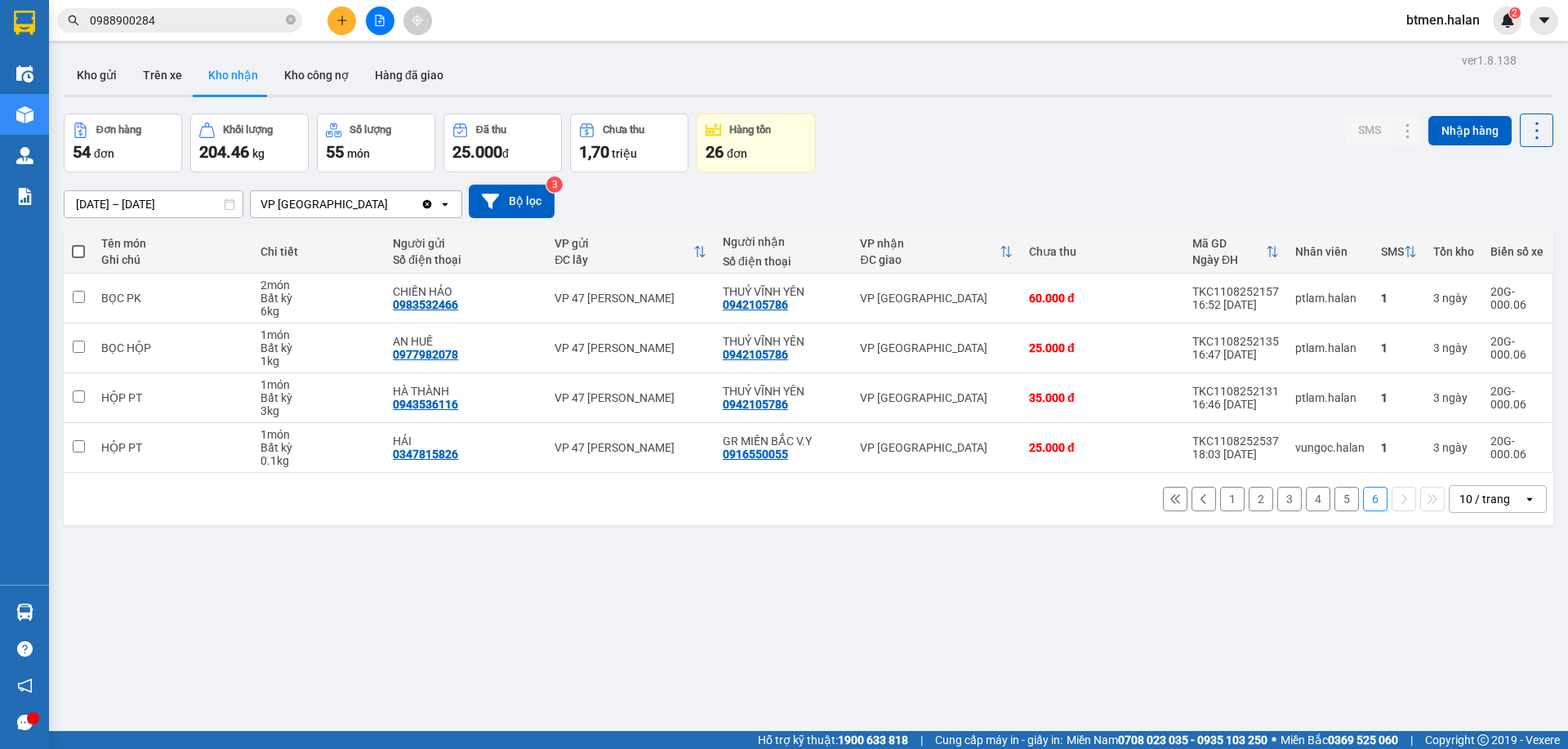
click at [1228, 497] on button "1" at bounding box center [1232, 499] width 25 height 25
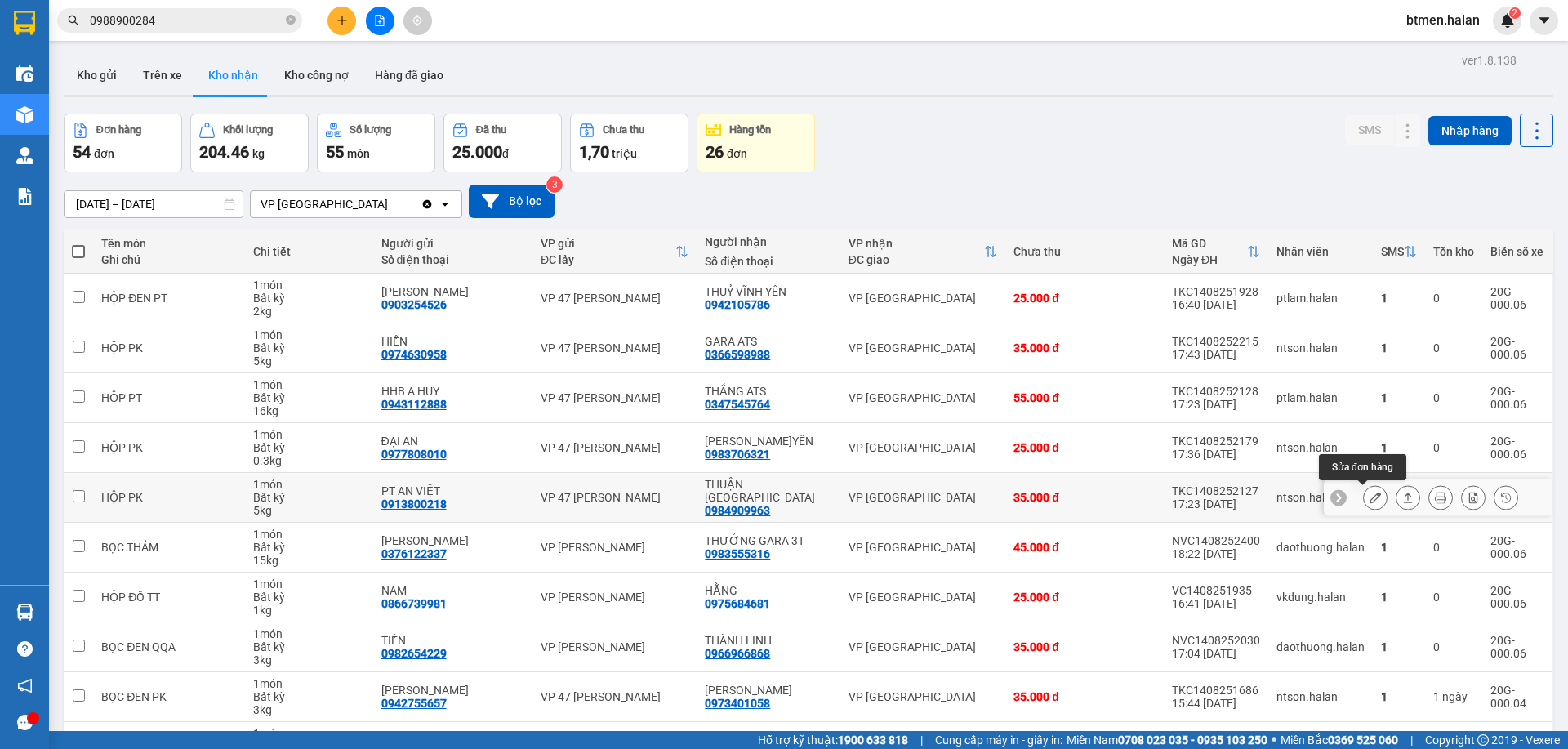
click at [1364, 499] on button at bounding box center [1375, 497] width 23 height 28
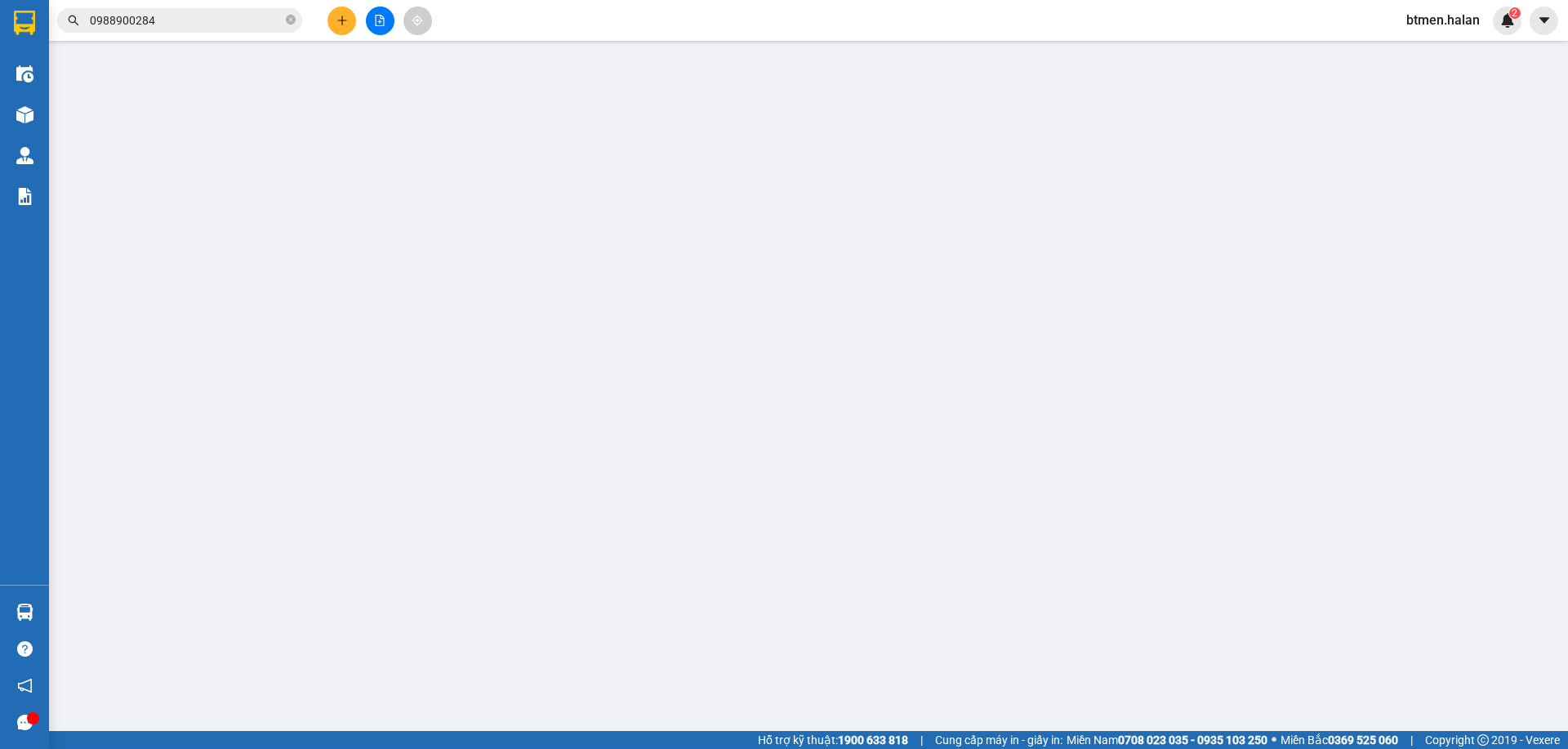
type input "0913800218"
type input "PT AN VIỆT"
type input "0984909963"
type input "THUẬN [GEOGRAPHIC_DATA]"
type input "35.000"
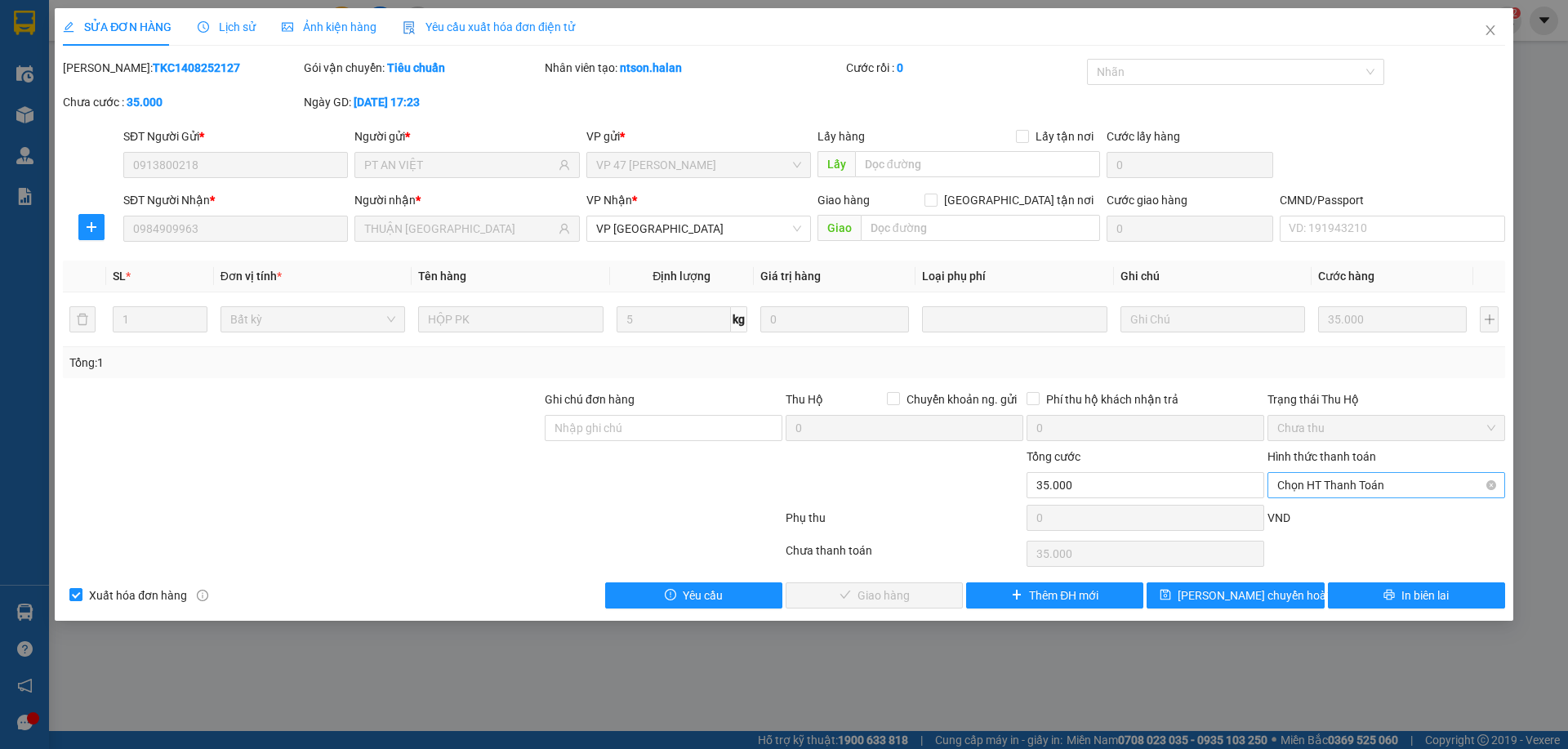
drag, startPoint x: 1347, startPoint y: 489, endPoint x: 1343, endPoint y: 497, distance: 8.9
click at [1347, 491] on span "Chọn HT Thanh Toán" at bounding box center [1386, 484] width 218 height 25
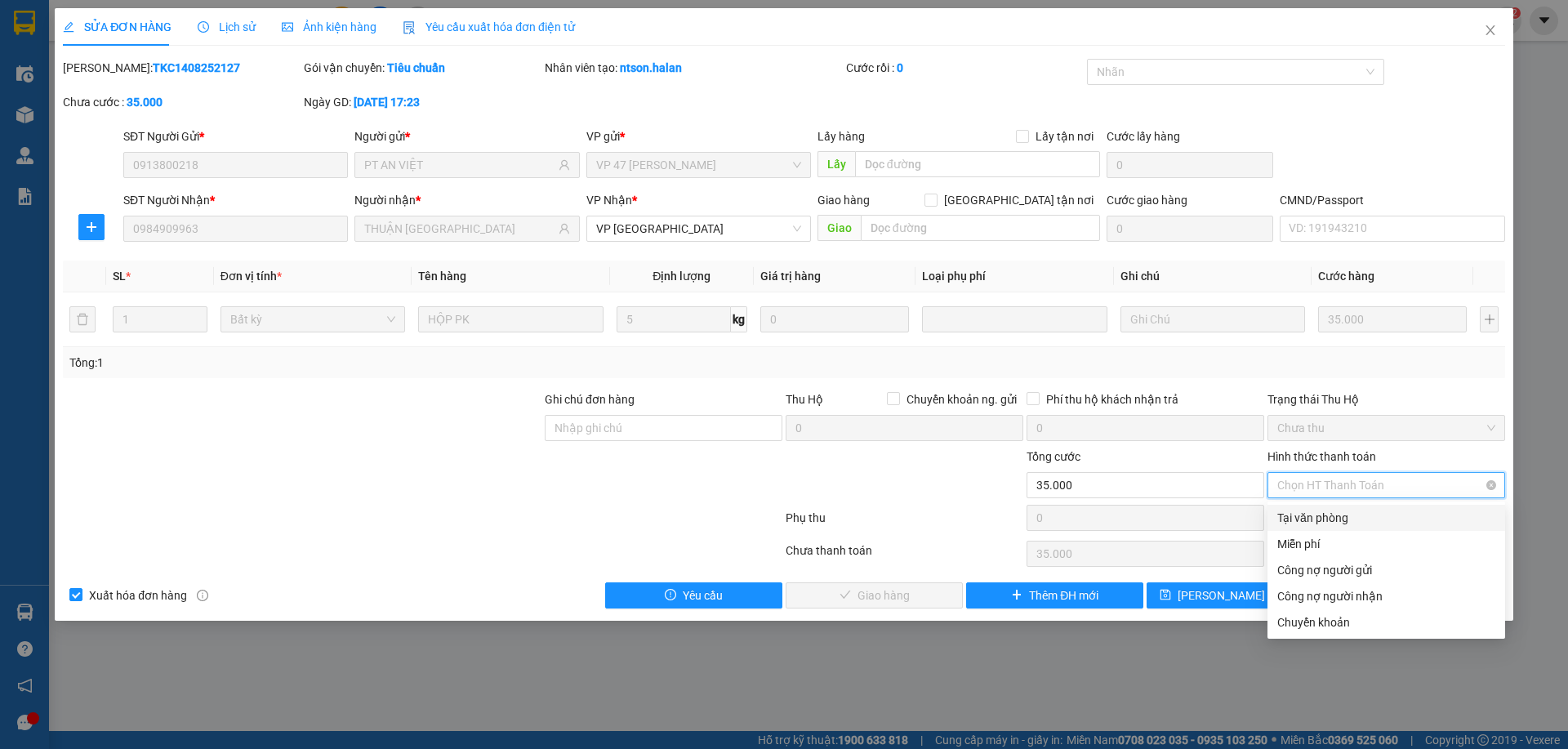
click at [1325, 515] on div "Tại văn phòng" at bounding box center [1386, 518] width 218 height 18
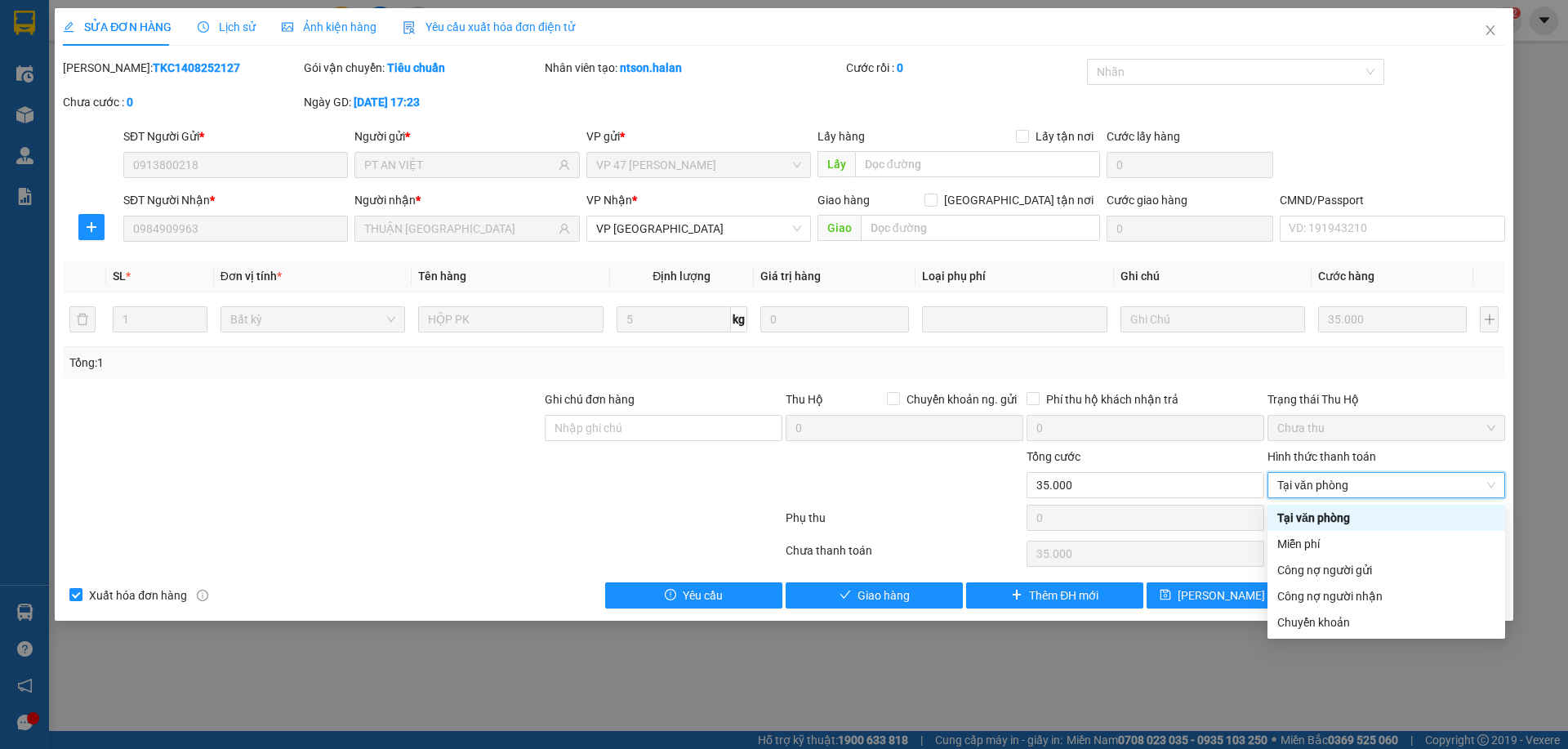
type input "0"
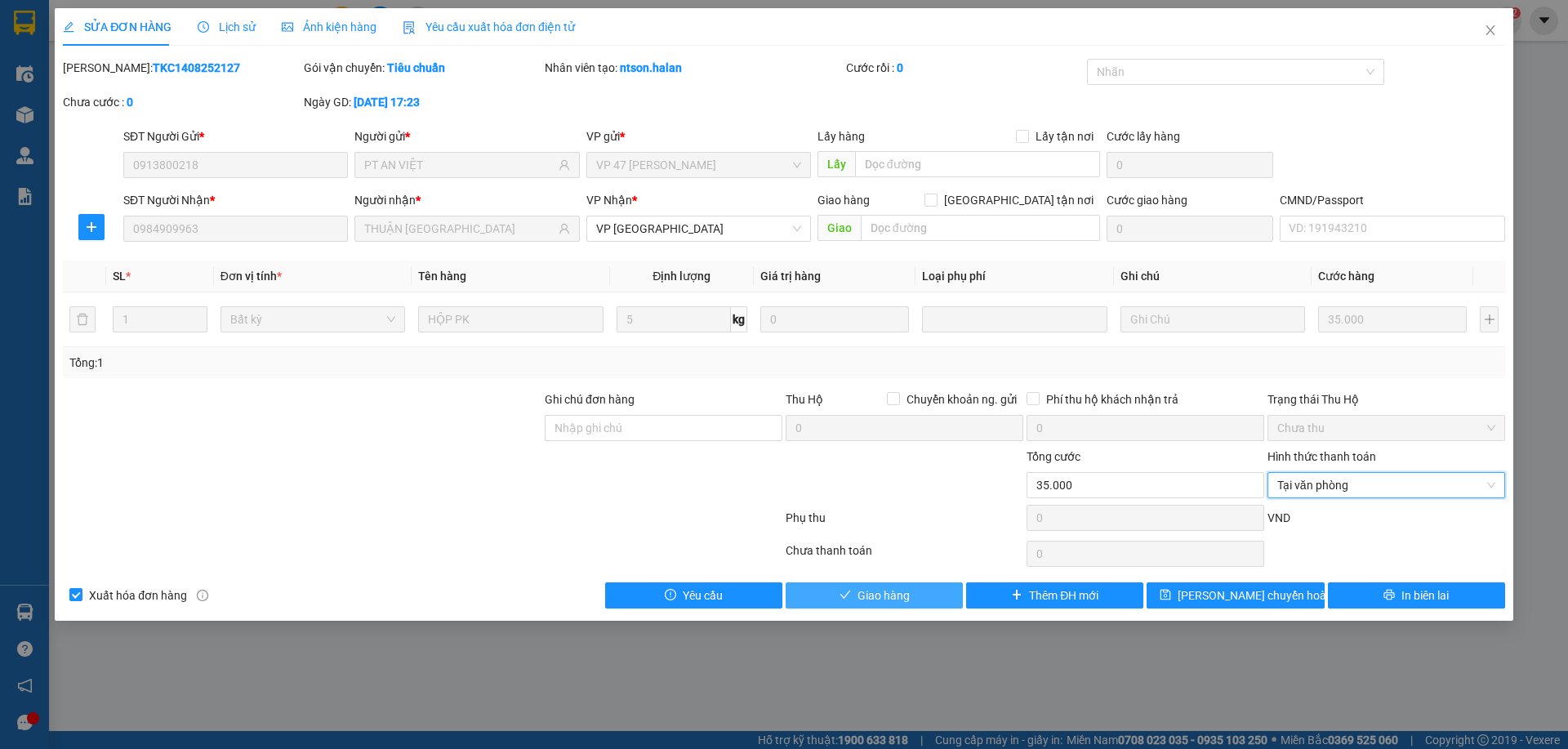
click at [902, 590] on span "Giao hàng" at bounding box center [883, 596] width 52 height 18
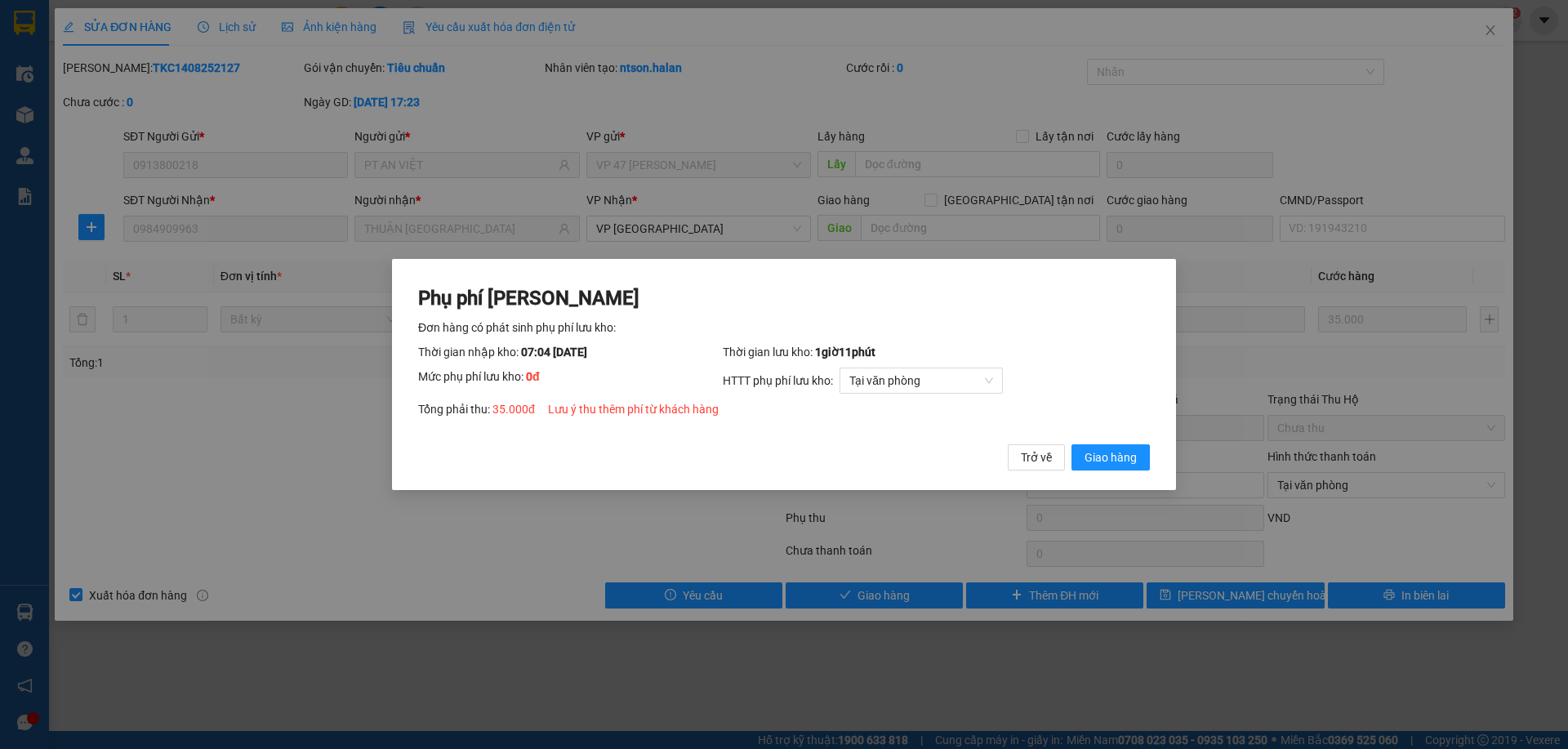
drag, startPoint x: 1079, startPoint y: 457, endPoint x: 965, endPoint y: 424, distance: 118.7
click at [1076, 457] on button "Giao hàng" at bounding box center [1111, 457] width 78 height 26
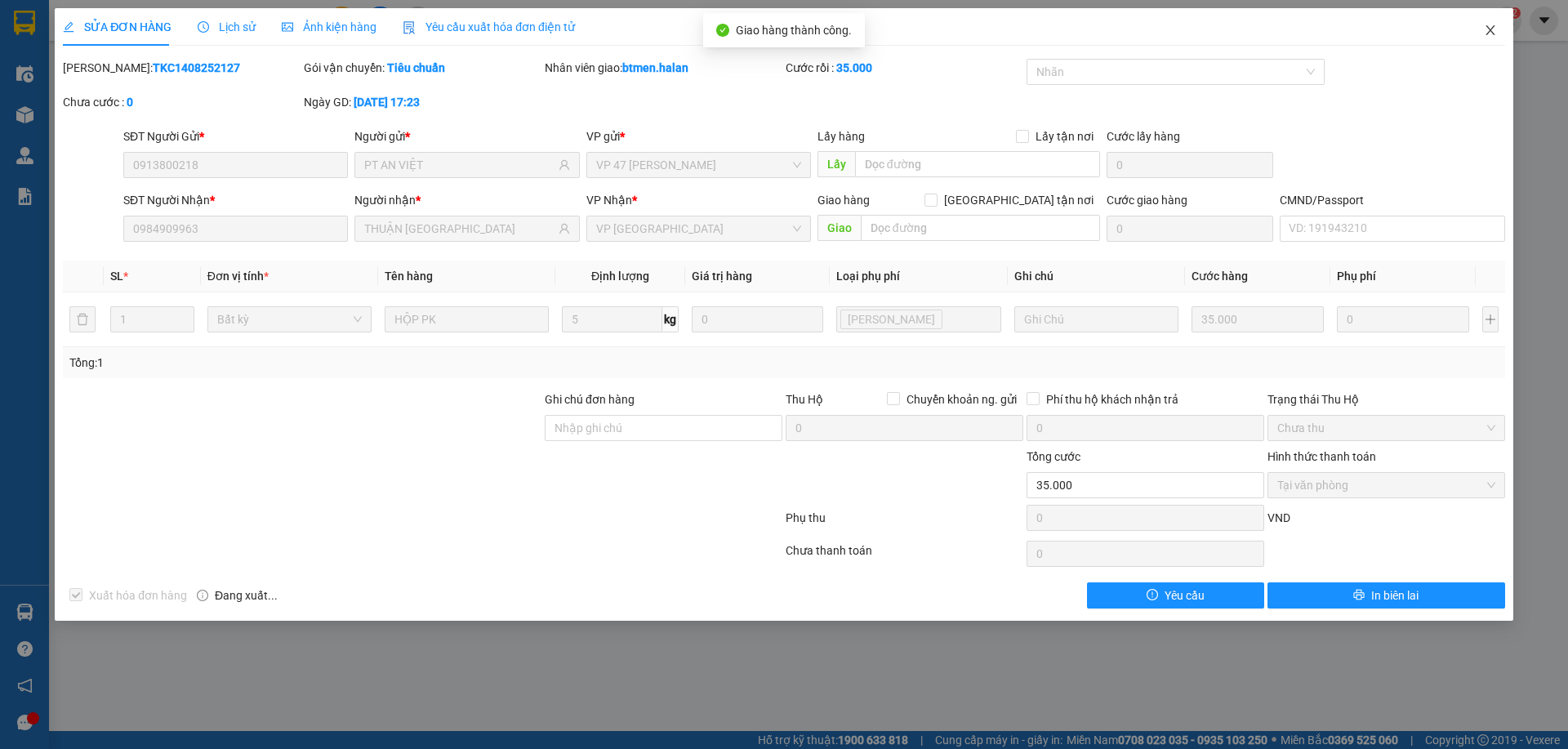
click at [1495, 37] on span "Close" at bounding box center [1490, 31] width 46 height 46
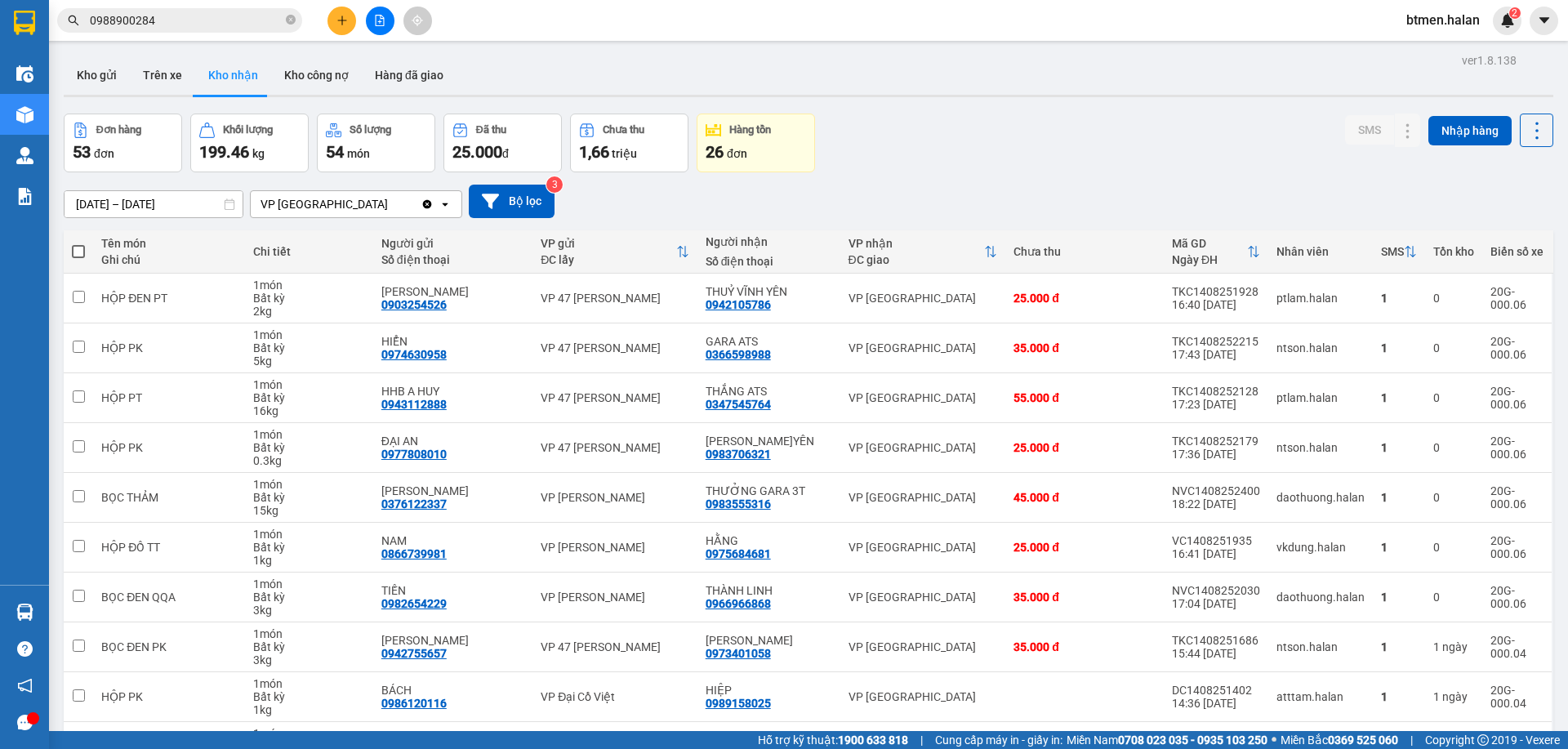
click at [196, 19] on input "0988900284" at bounding box center [185, 21] width 192 height 18
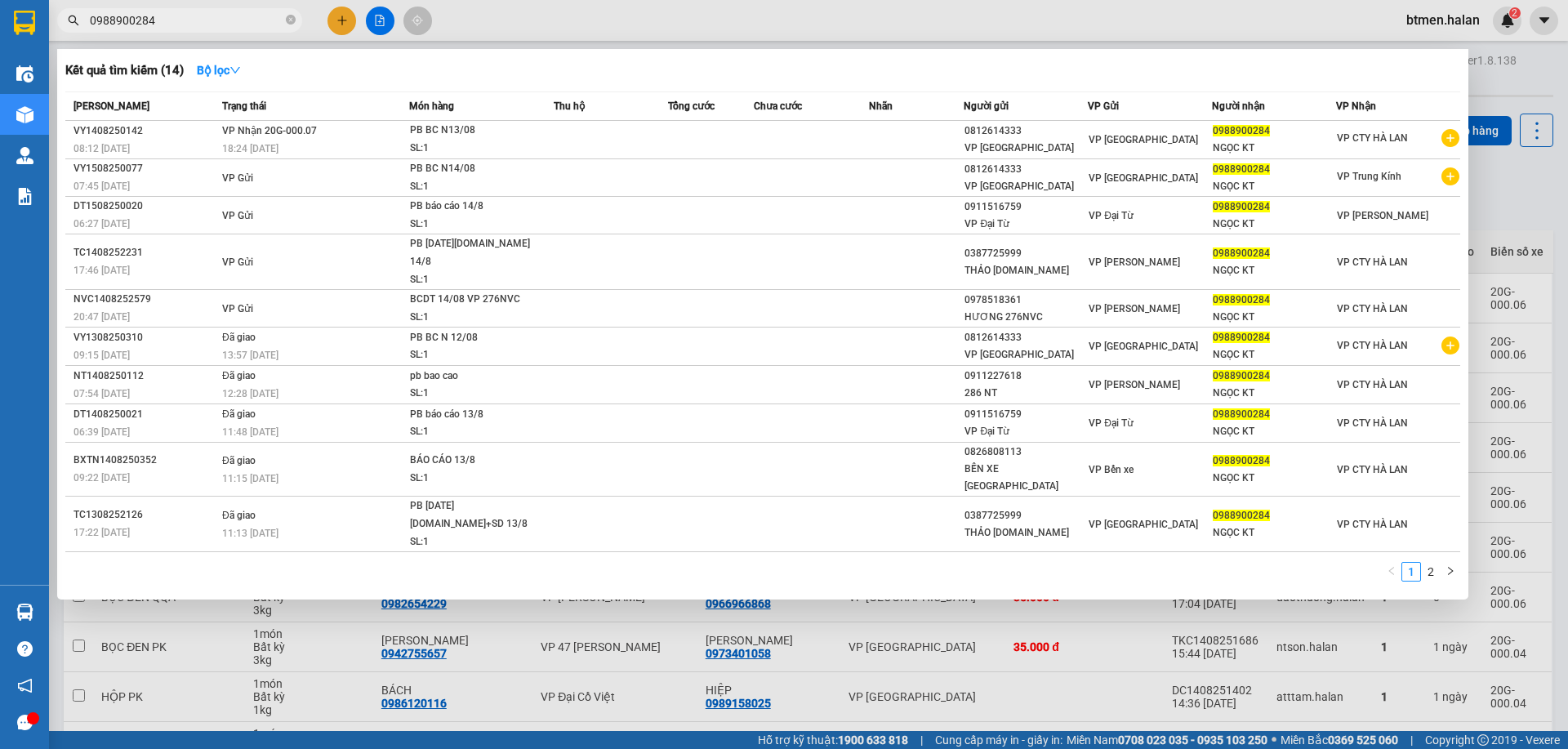
click at [196, 19] on input "0988900284" at bounding box center [185, 21] width 192 height 18
paste input "4909963"
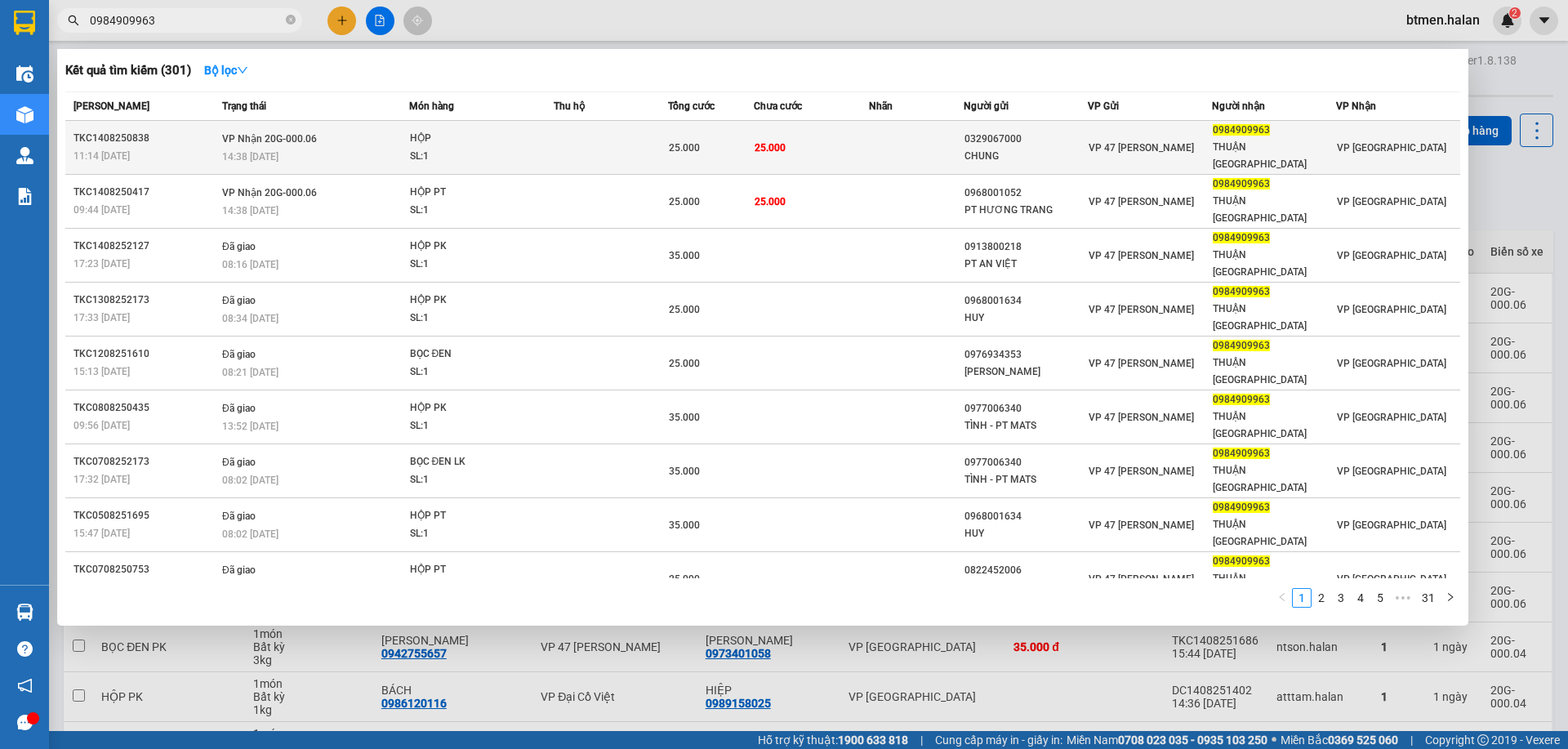
type input "0984909963"
click at [817, 152] on td "25.000" at bounding box center [810, 148] width 114 height 54
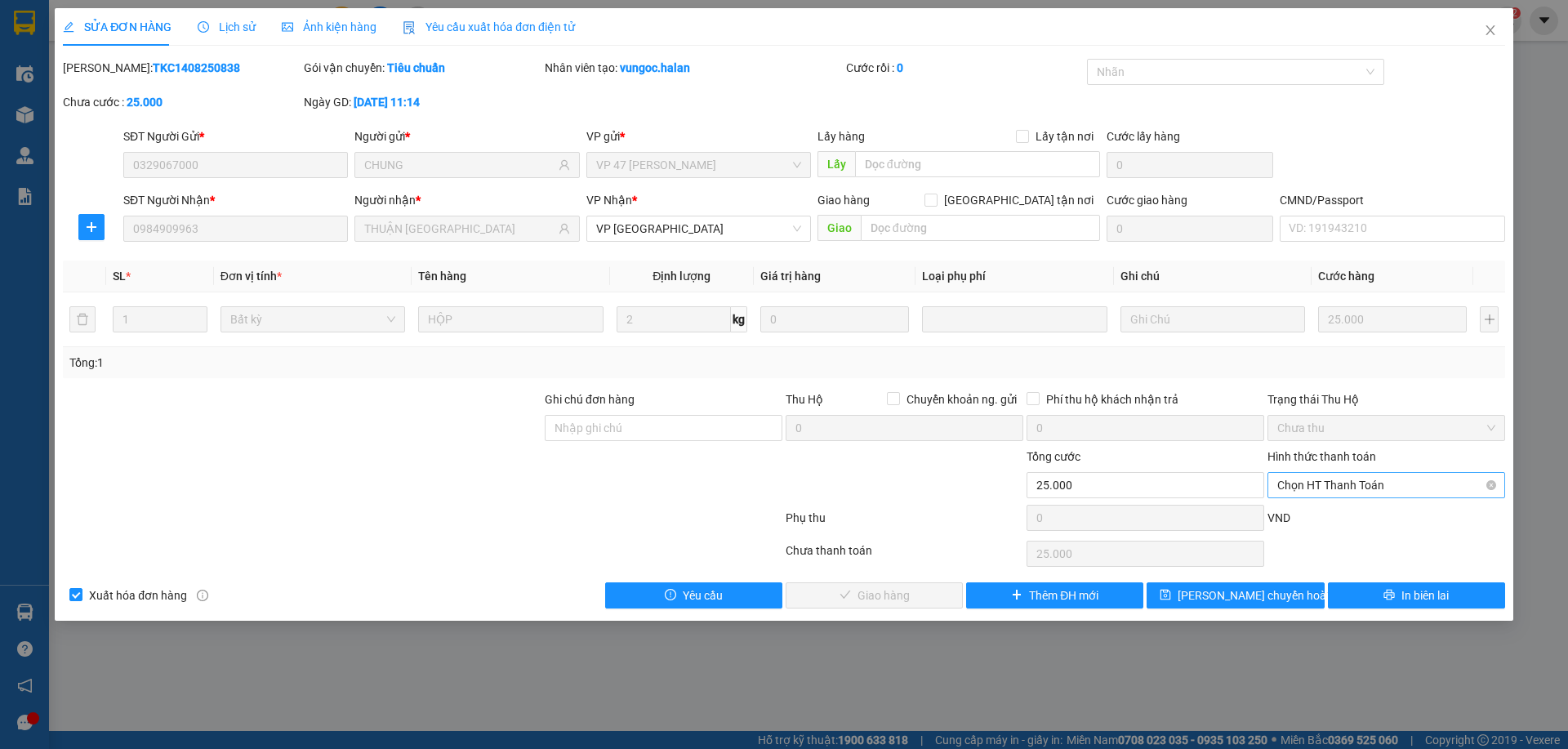
click at [1324, 482] on span "Chọn HT Thanh Toán" at bounding box center [1386, 484] width 218 height 25
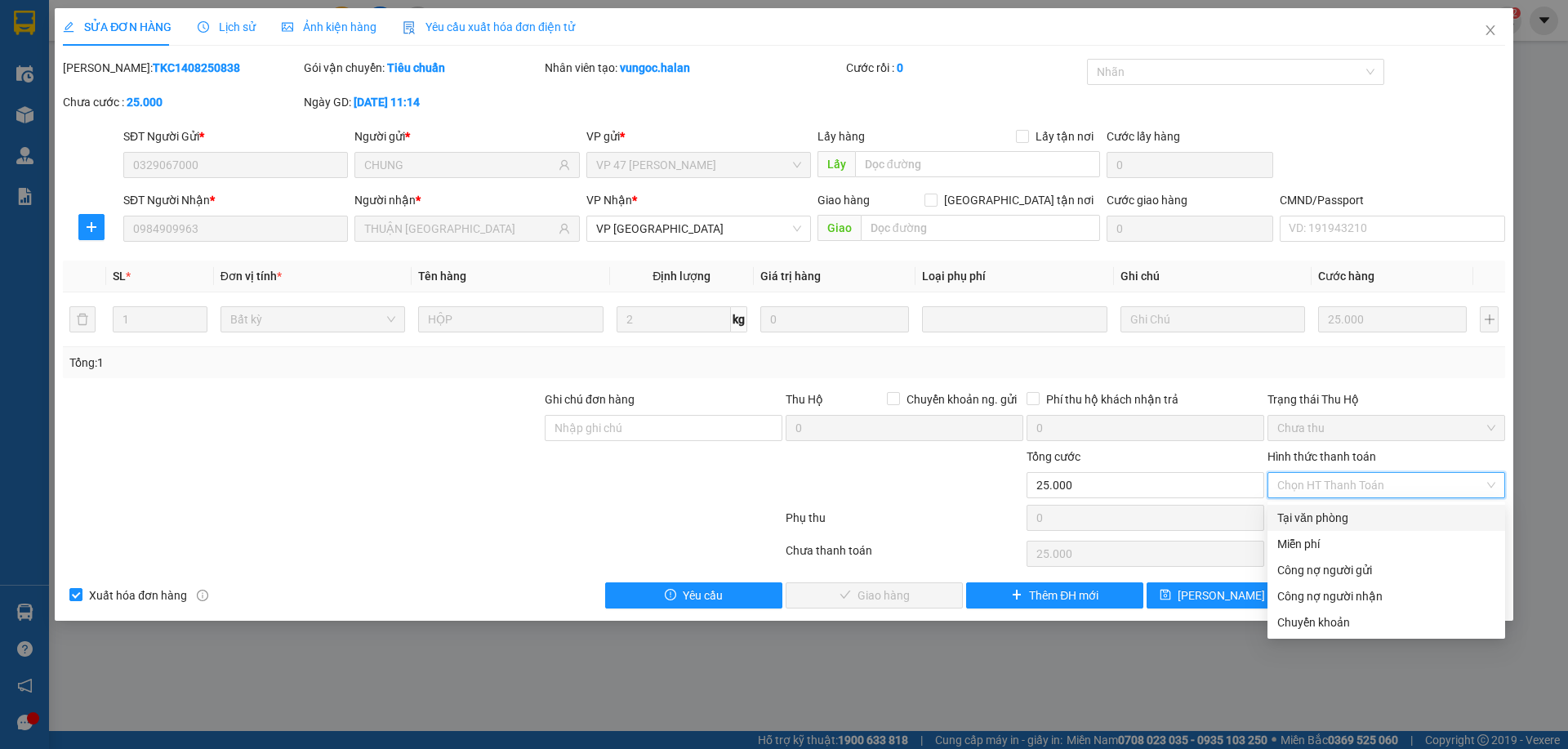
drag, startPoint x: 1321, startPoint y: 499, endPoint x: 1102, endPoint y: 566, distance: 229.0
click at [1314, 514] on div "Tại văn phòng" at bounding box center [1386, 518] width 218 height 18
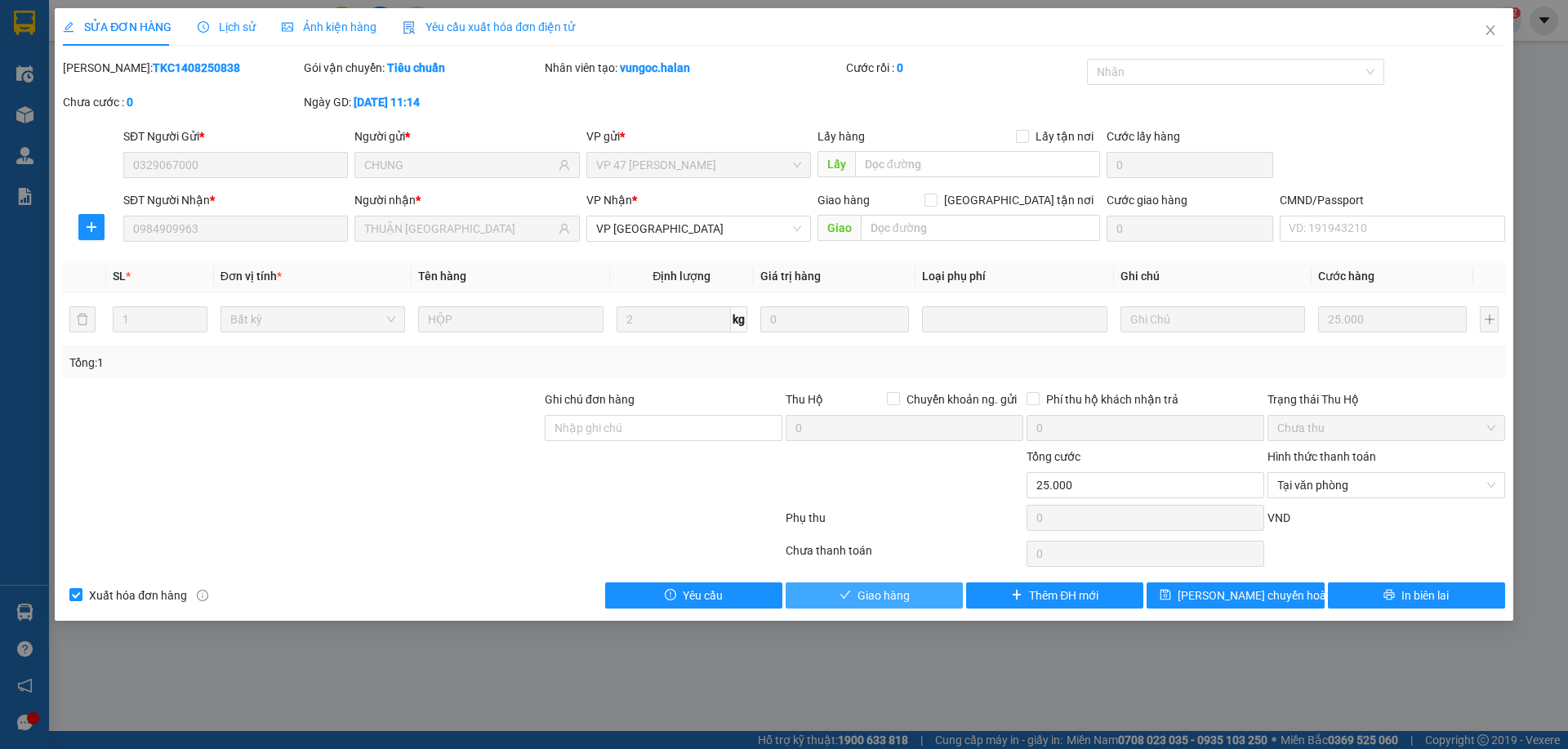
click at [880, 601] on span "Giao hàng" at bounding box center [883, 596] width 52 height 18
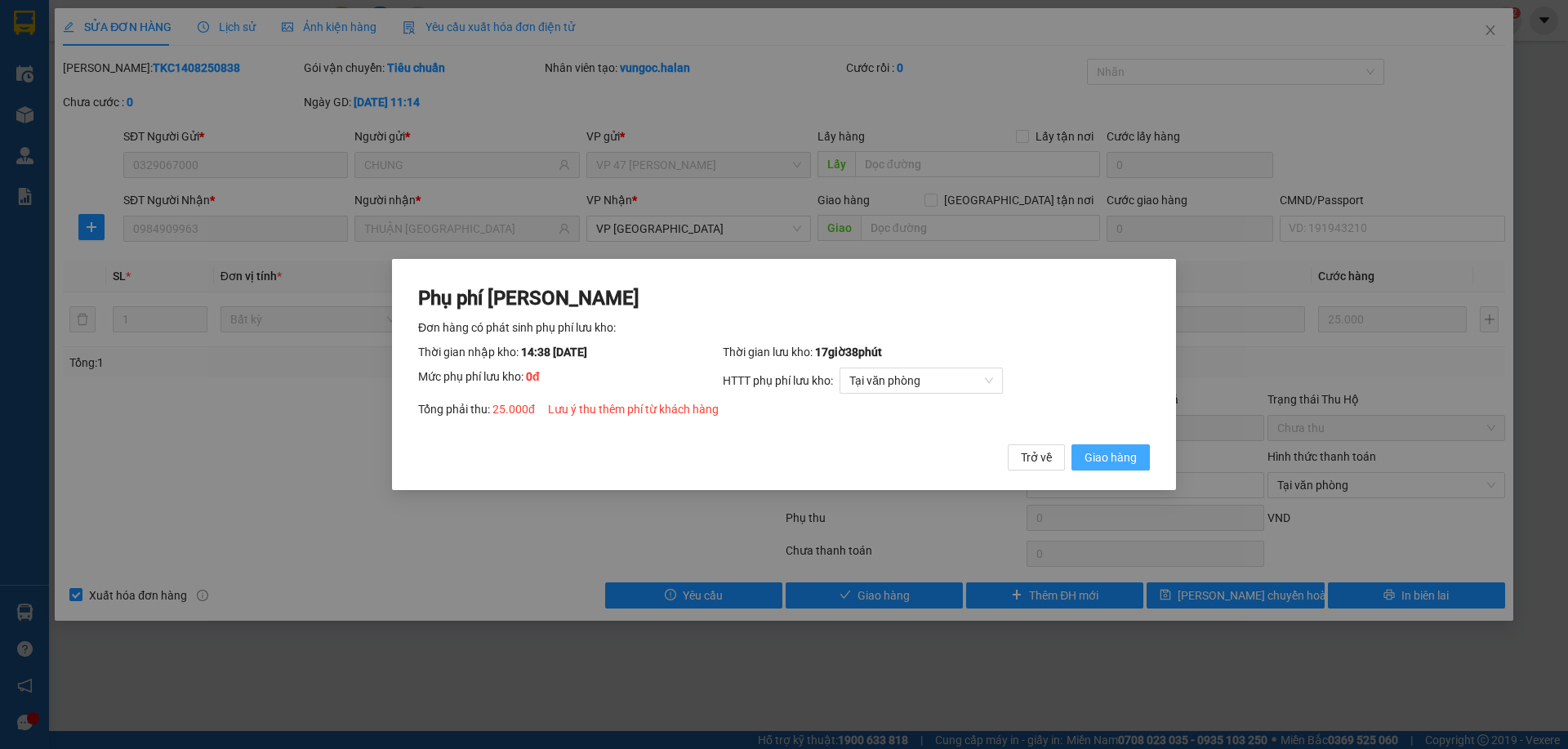
click at [1106, 447] on button "Giao hàng" at bounding box center [1111, 457] width 78 height 26
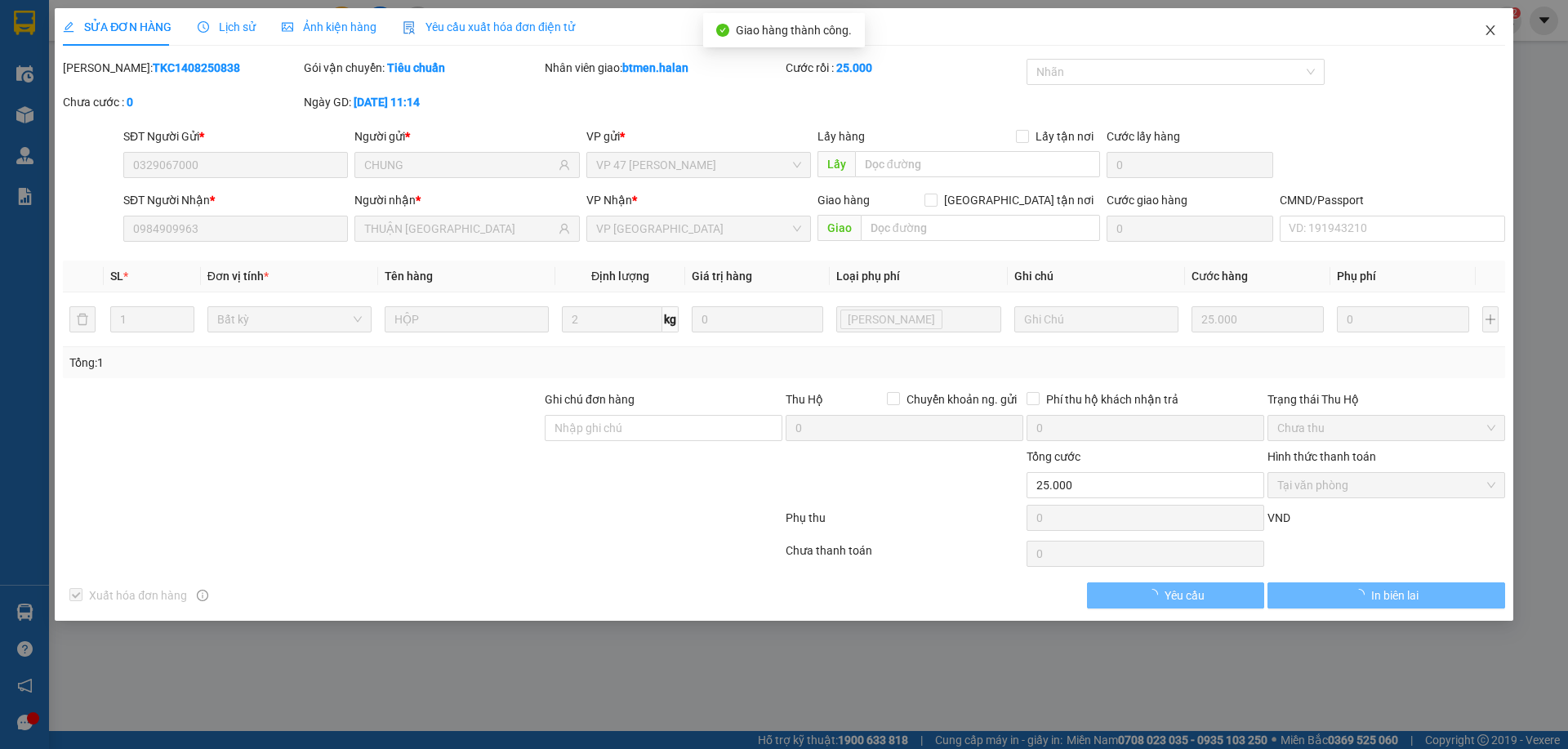
click at [1485, 33] on icon "close" at bounding box center [1490, 30] width 13 height 13
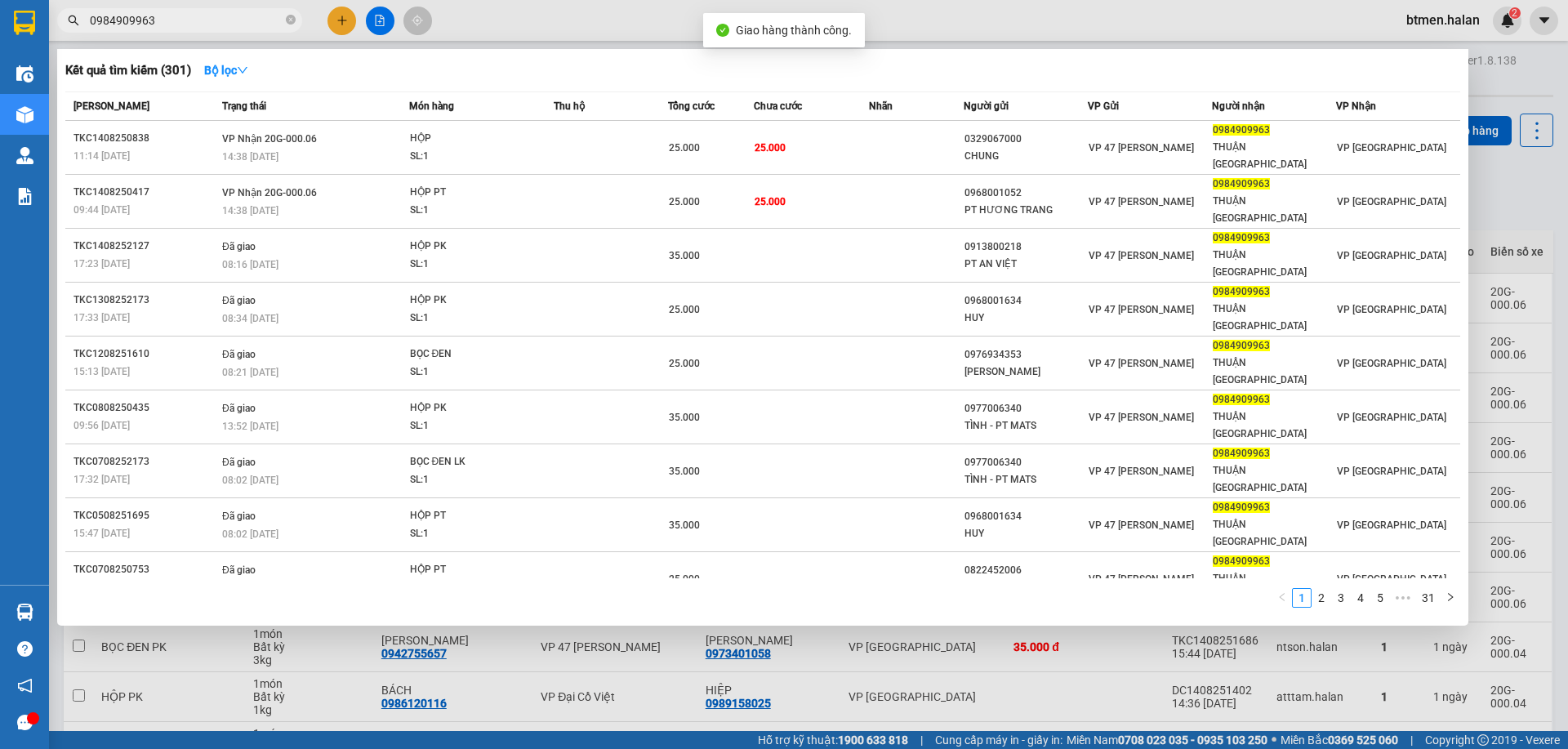
click at [173, 25] on input "0984909963" at bounding box center [185, 21] width 192 height 18
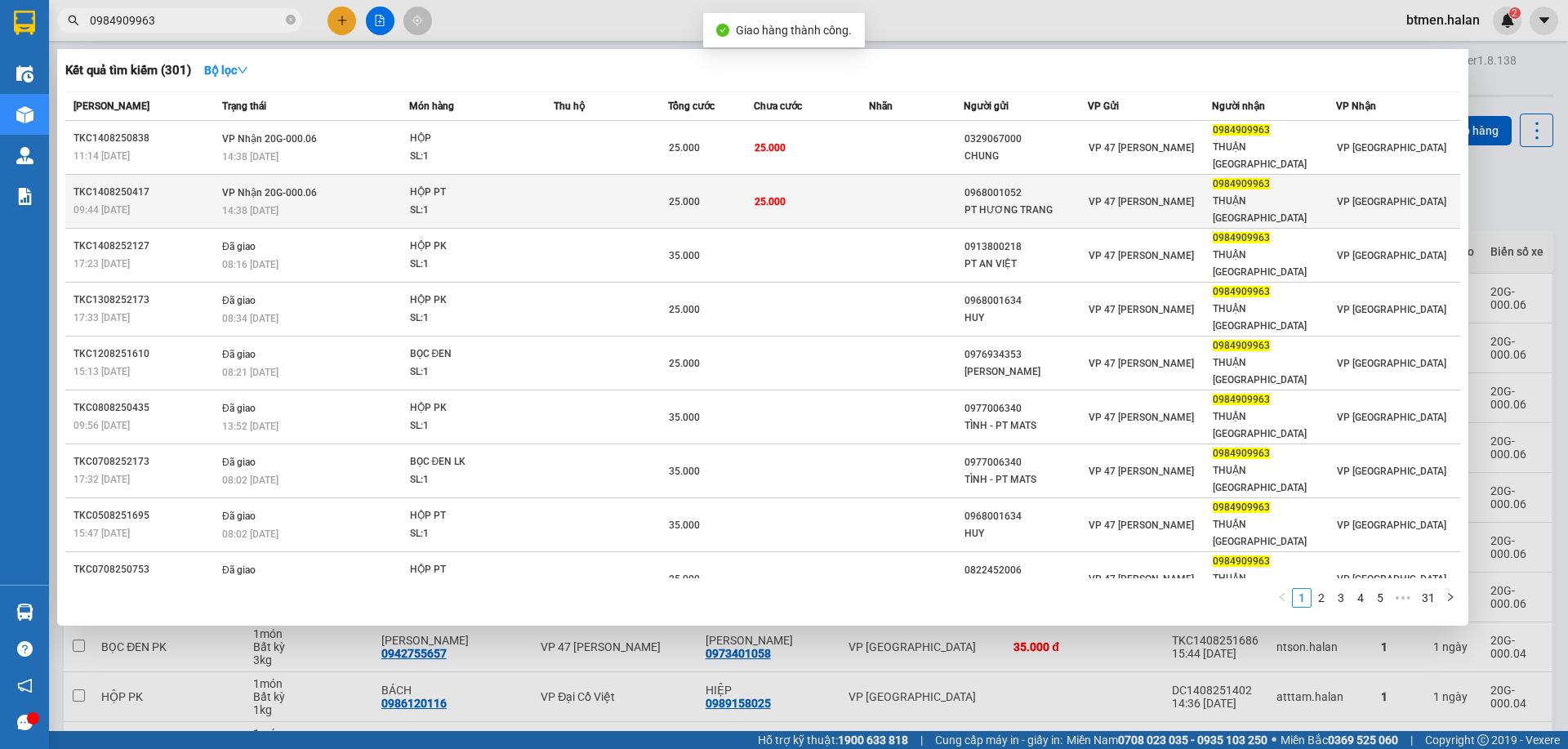
click at [874, 180] on td at bounding box center [917, 202] width 96 height 54
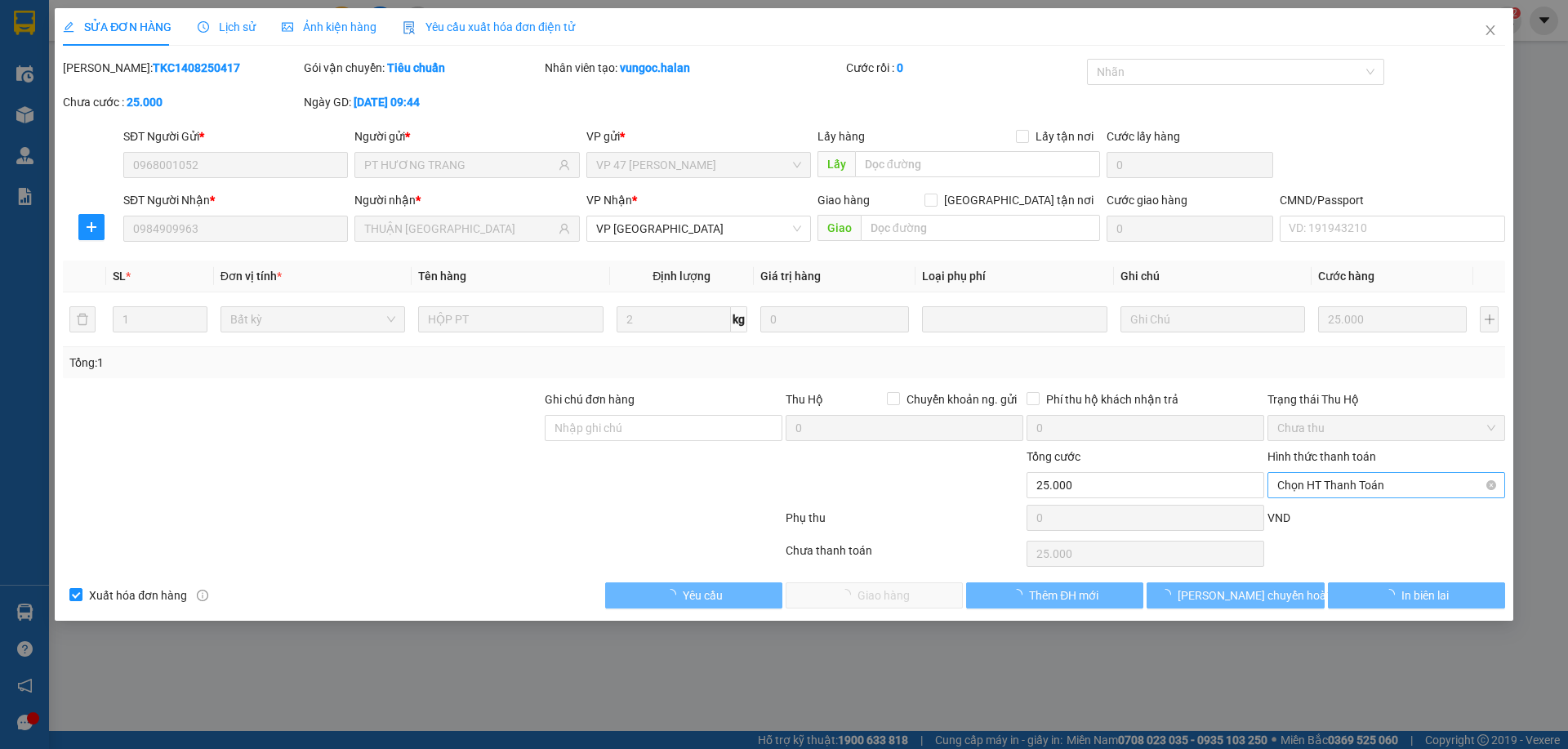
click at [1294, 489] on span "Chọn HT Thanh Toán" at bounding box center [1386, 484] width 218 height 25
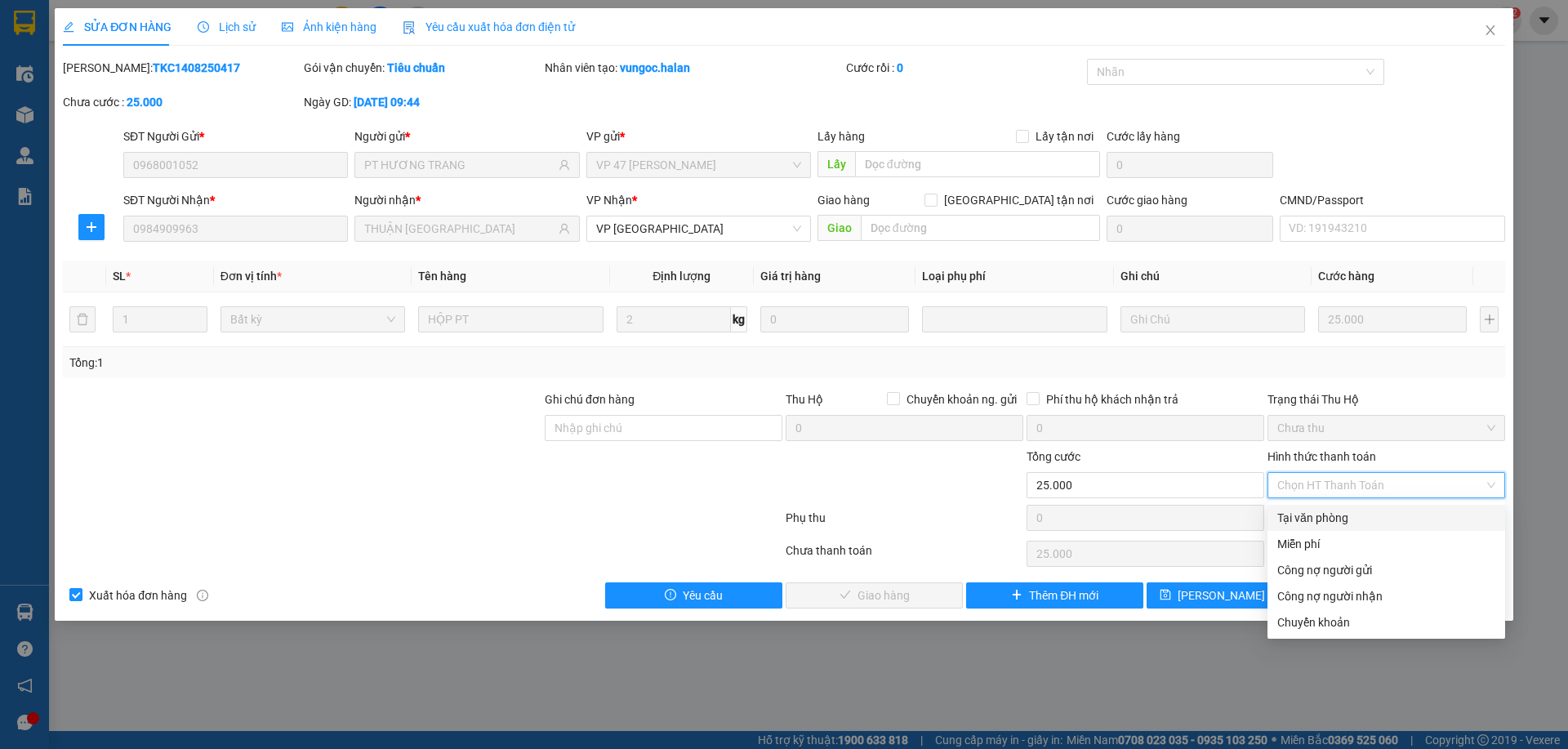
click at [1284, 517] on div "Tại văn phòng" at bounding box center [1386, 518] width 218 height 18
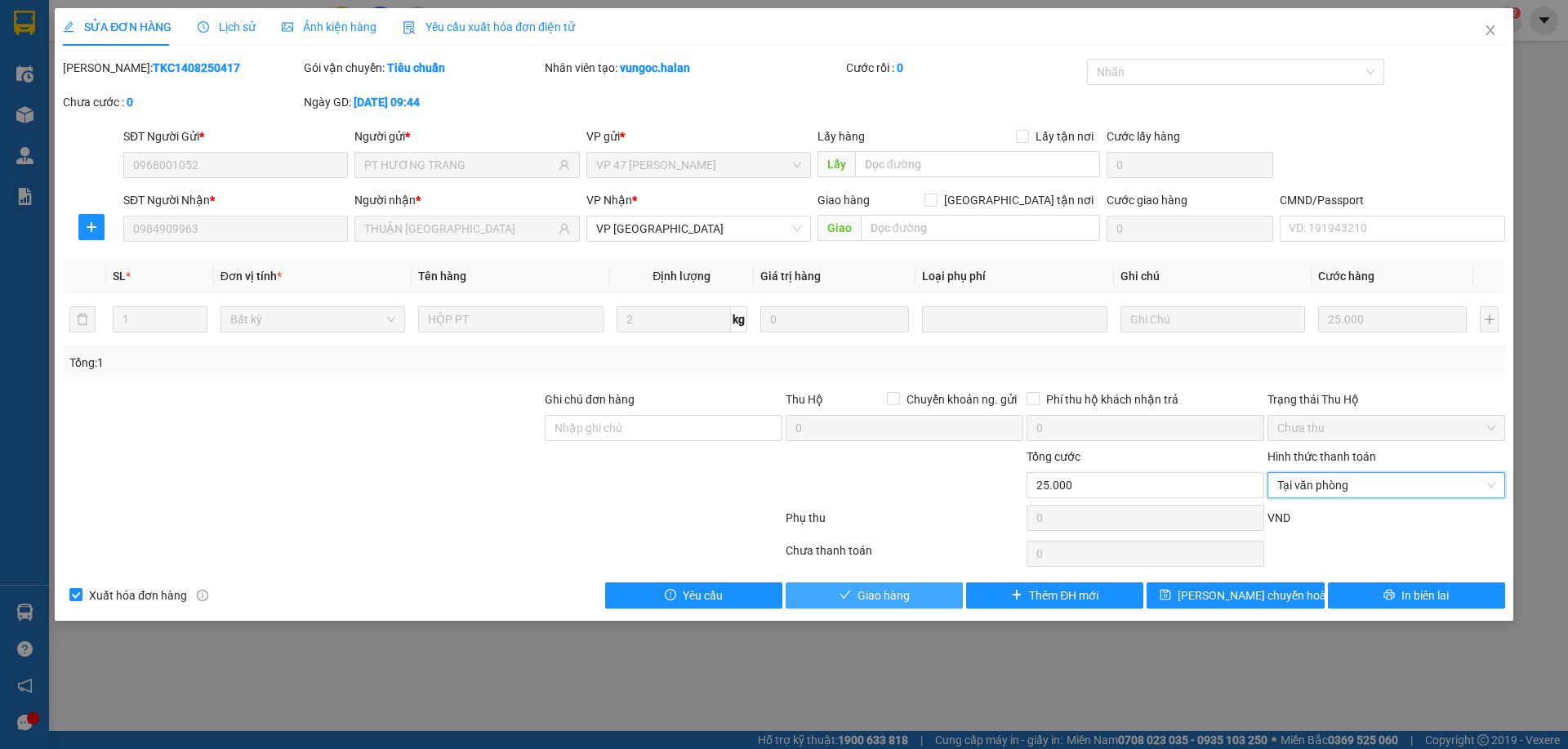
click at [845, 604] on button "Giao hàng" at bounding box center [874, 595] width 177 height 26
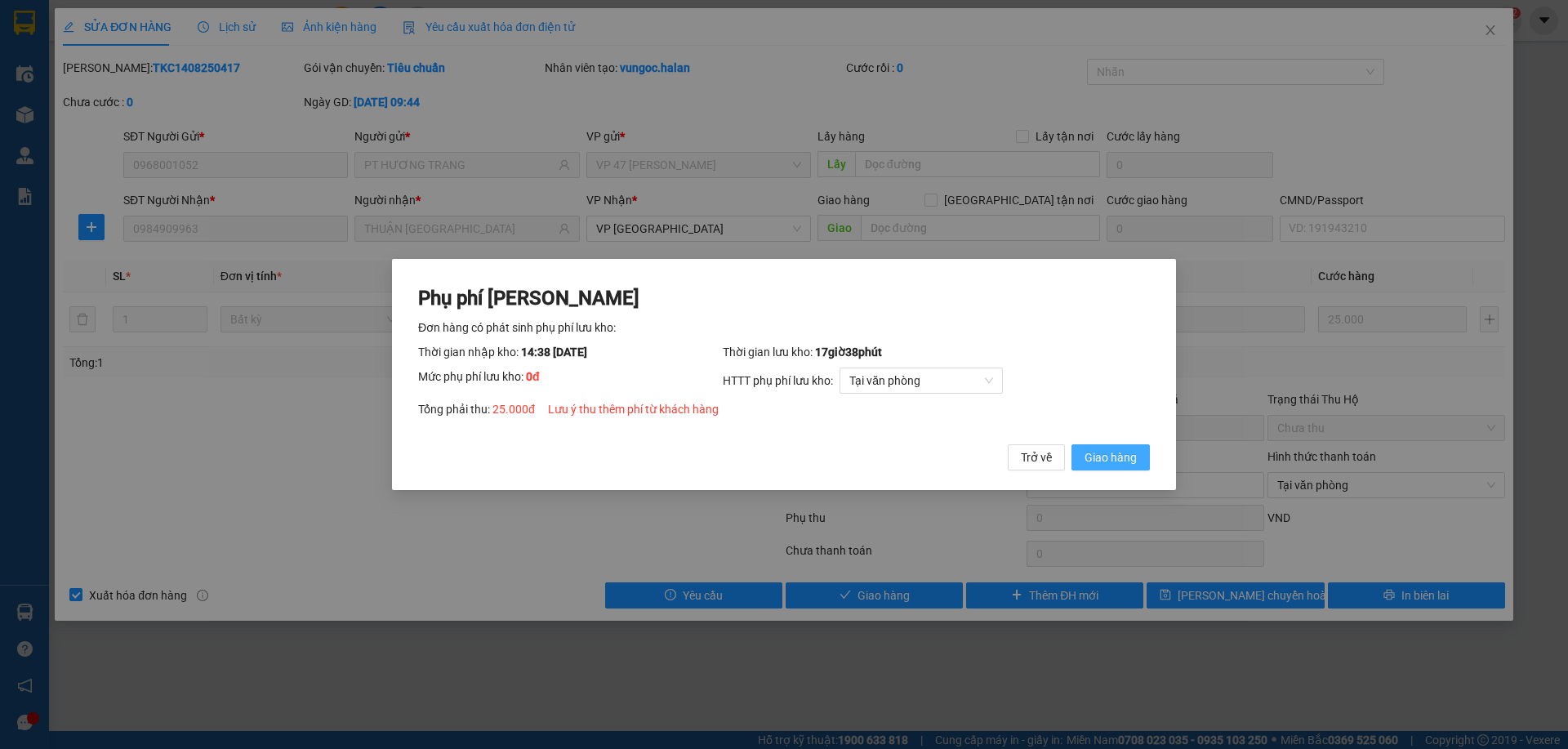
click at [1115, 449] on span "Giao hàng" at bounding box center [1110, 458] width 52 height 18
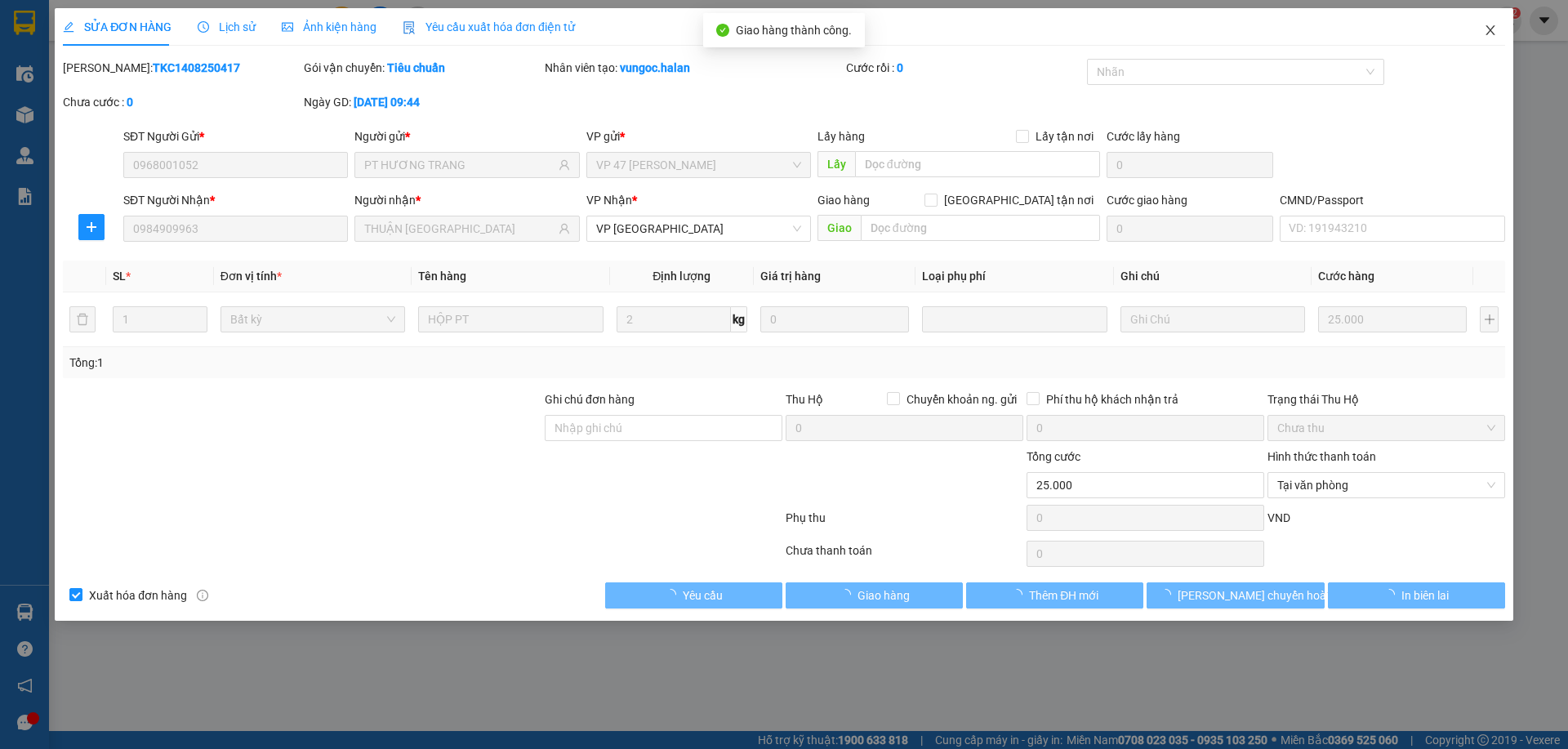
click at [1487, 36] on icon "close" at bounding box center [1490, 30] width 13 height 13
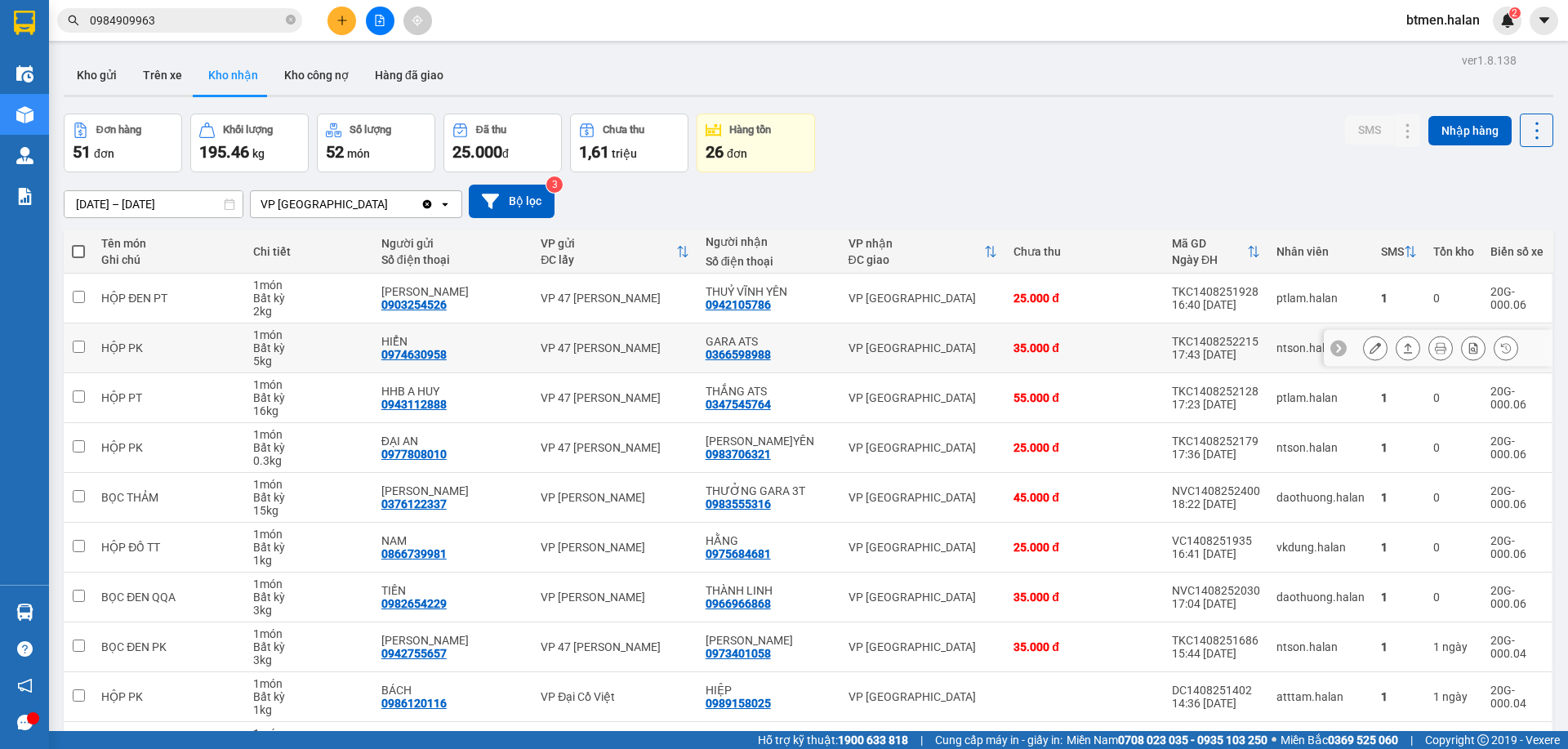
click at [1364, 345] on button at bounding box center [1375, 348] width 23 height 28
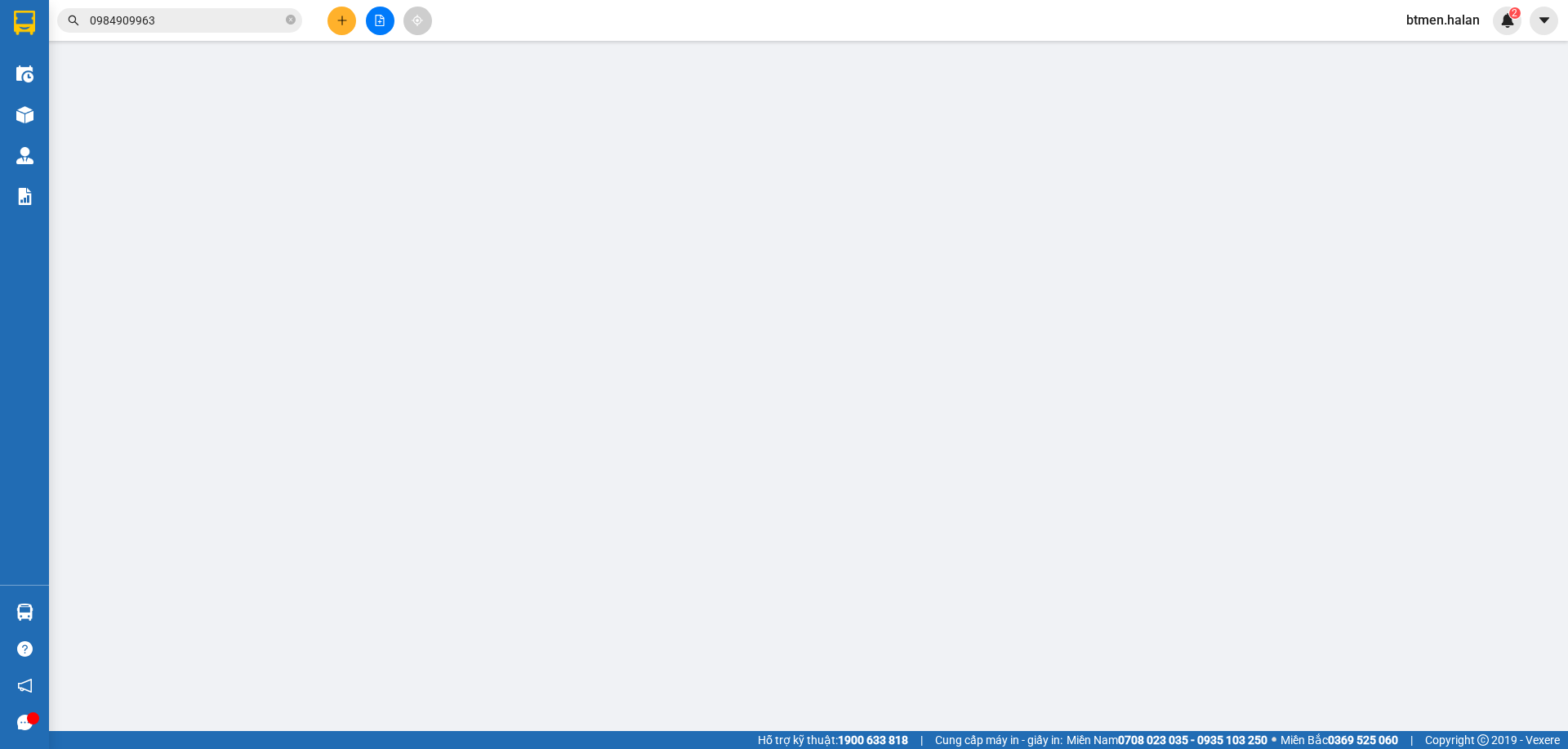
type input "0974630958"
type input "HIỂN"
type input "0366598988"
type input "GARA ATS"
type input "35.000"
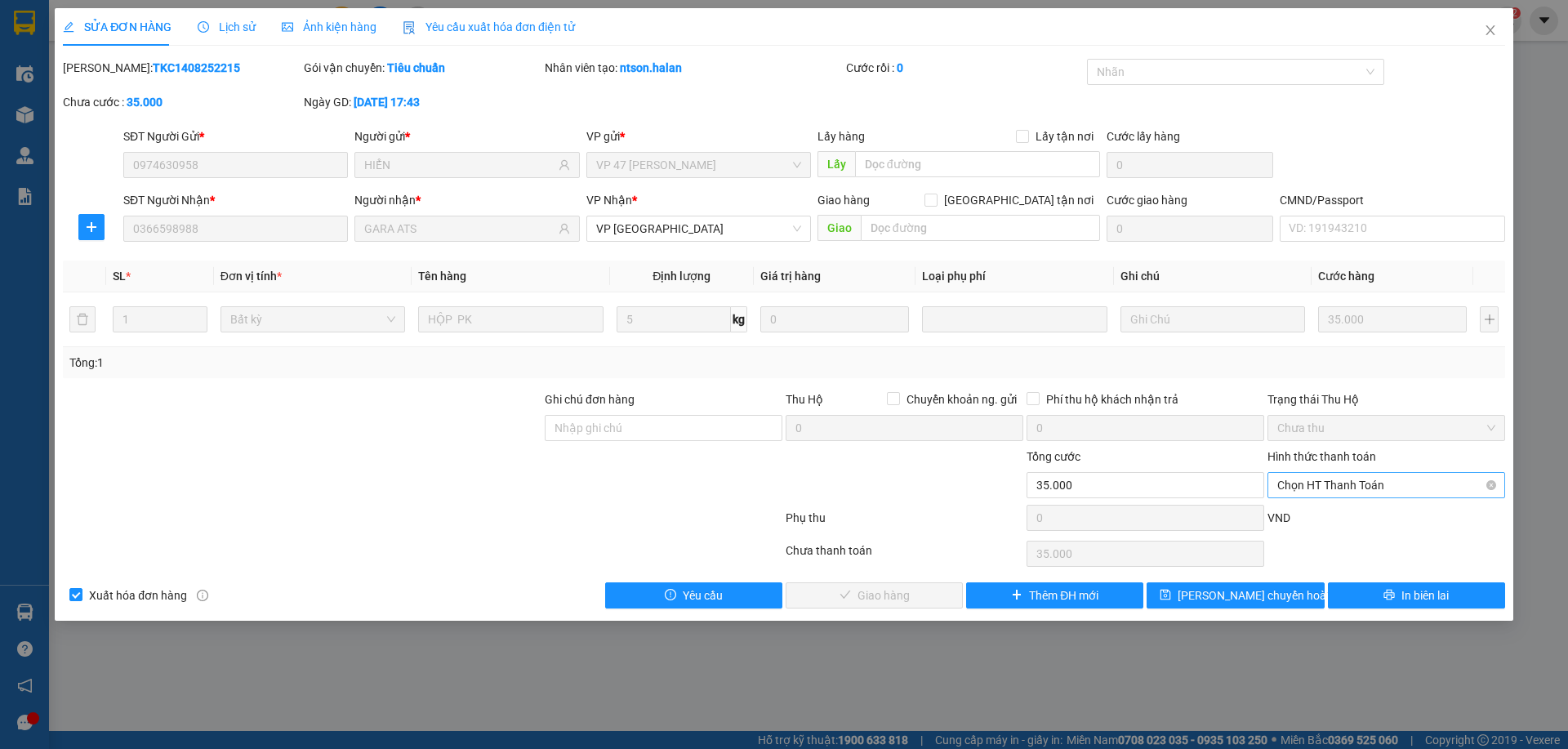
click at [1407, 480] on span "Chọn HT Thanh Toán" at bounding box center [1386, 484] width 218 height 25
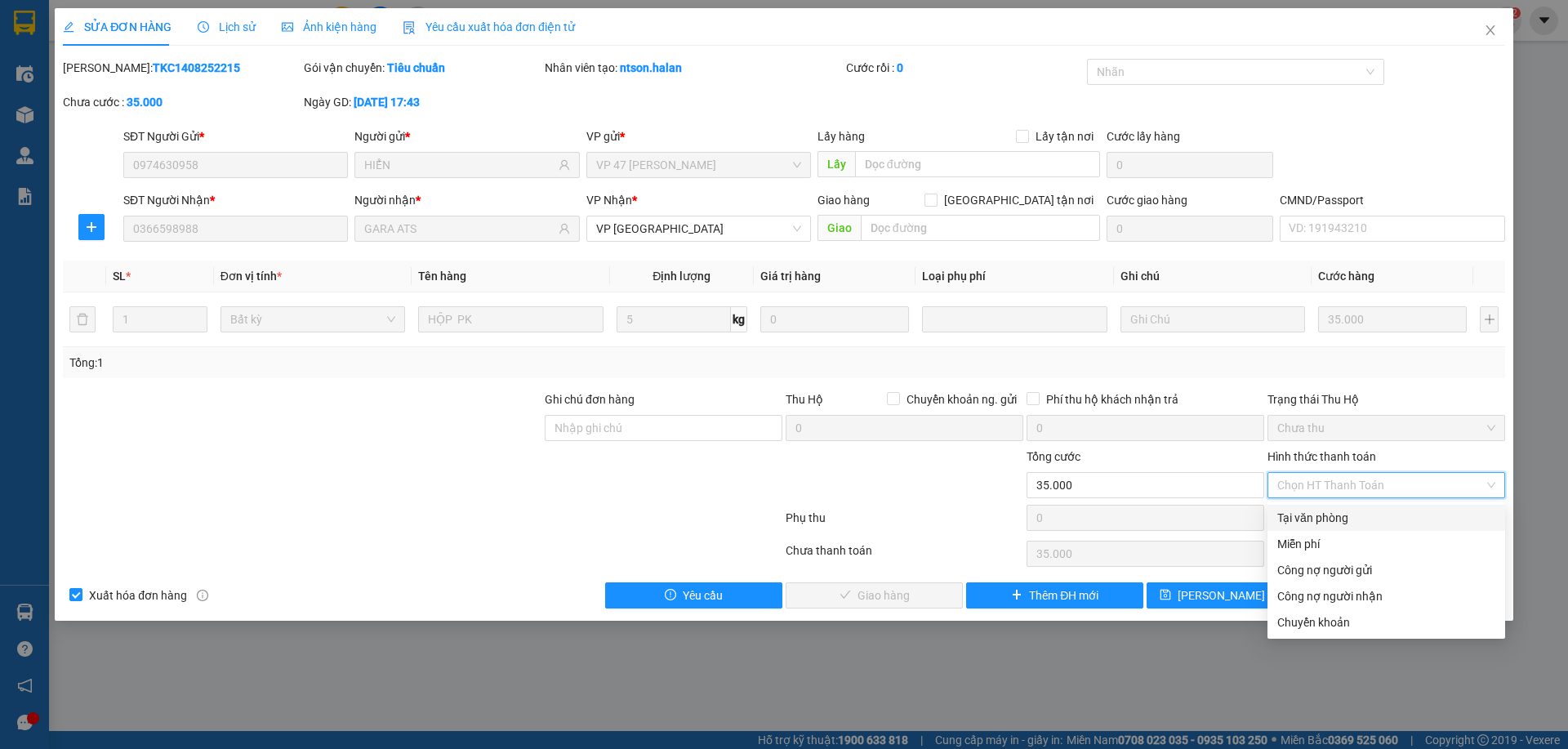
drag, startPoint x: 1334, startPoint y: 523, endPoint x: 1262, endPoint y: 562, distance: 81.9
click at [1334, 522] on div "Tại văn phòng" at bounding box center [1386, 518] width 218 height 18
type input "0"
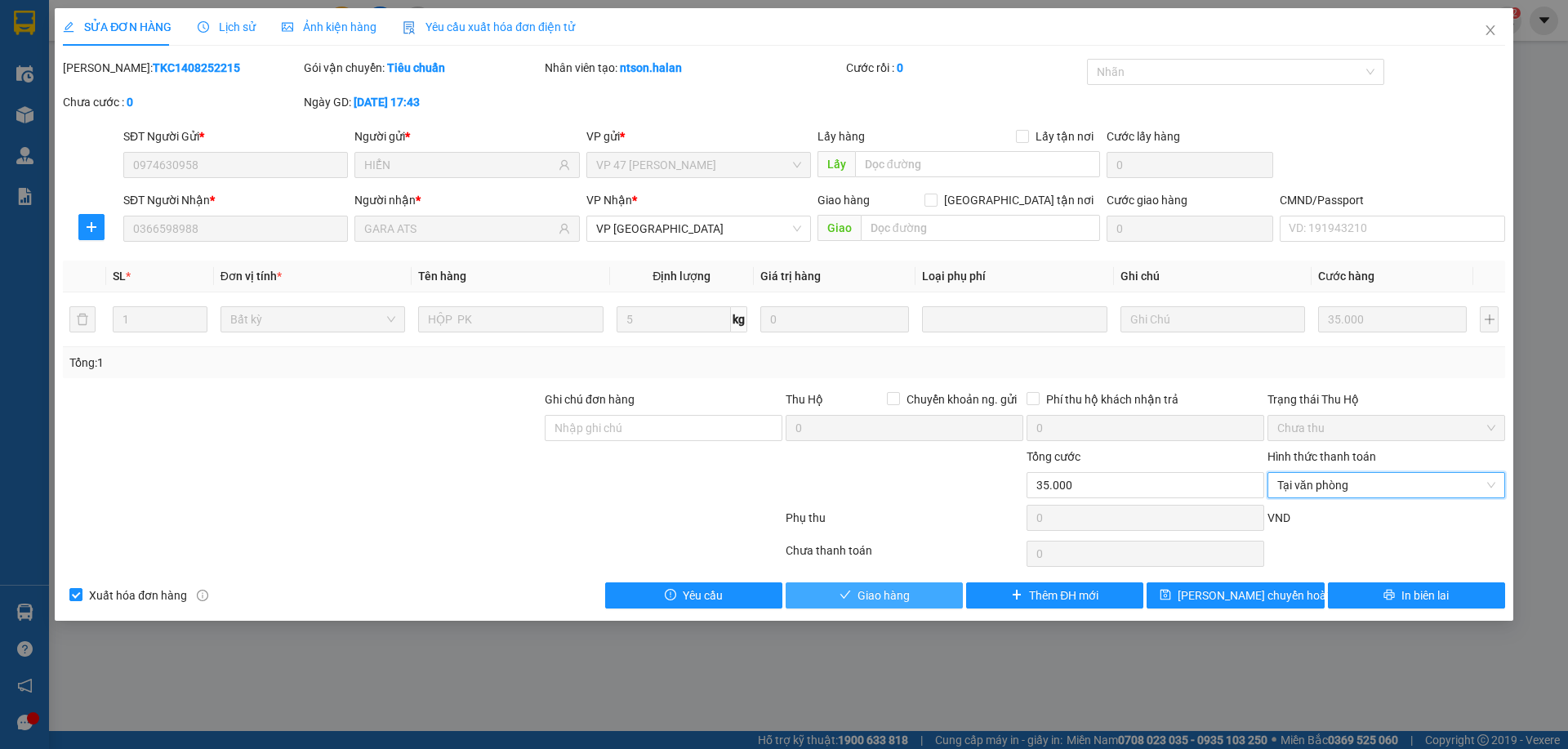
click at [894, 603] on span "Giao hàng" at bounding box center [883, 596] width 52 height 18
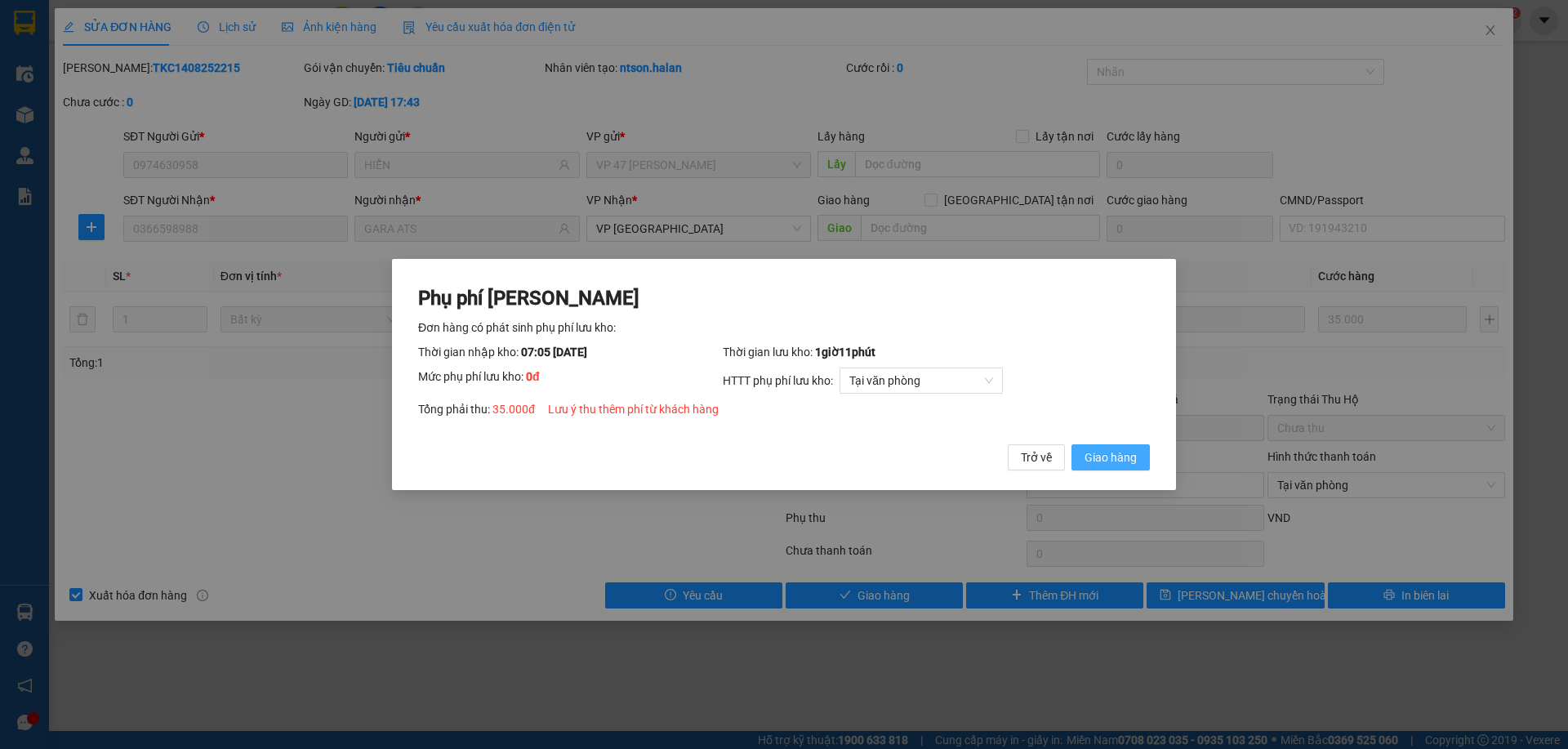
click at [1148, 460] on button "Giao hàng" at bounding box center [1111, 457] width 78 height 26
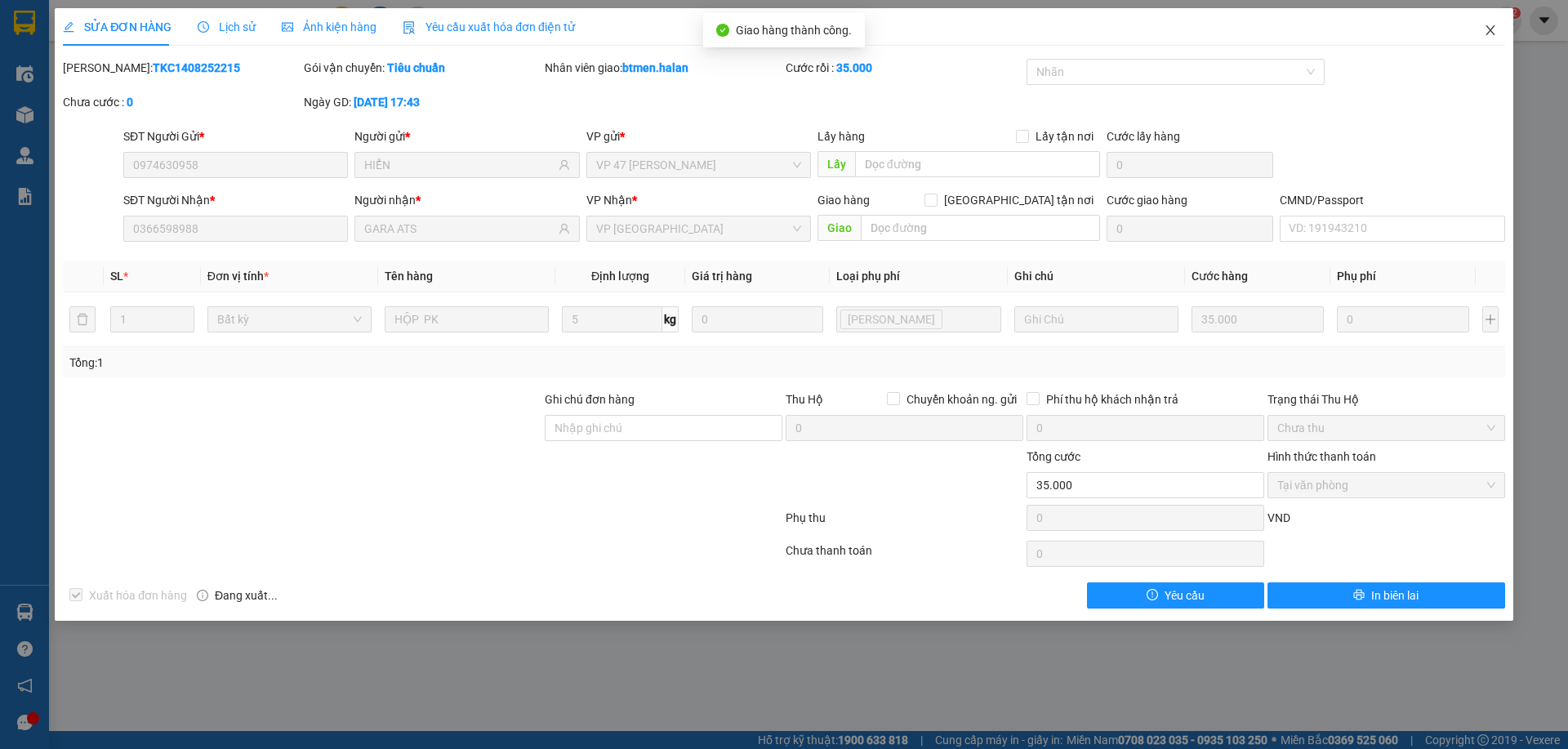
click at [1486, 36] on icon "close" at bounding box center [1490, 30] width 13 height 13
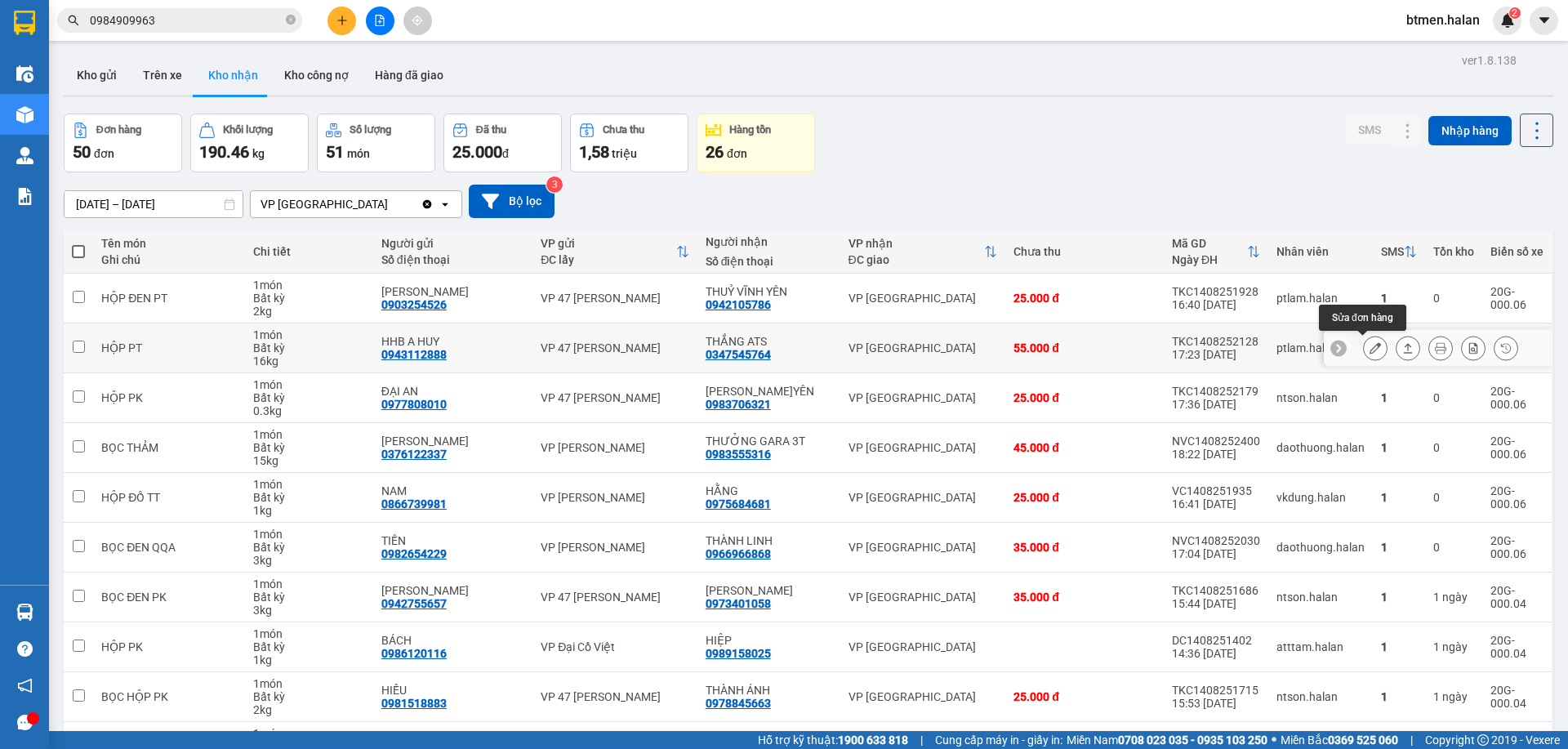
click at [1370, 346] on icon at bounding box center [1376, 348] width 12 height 12
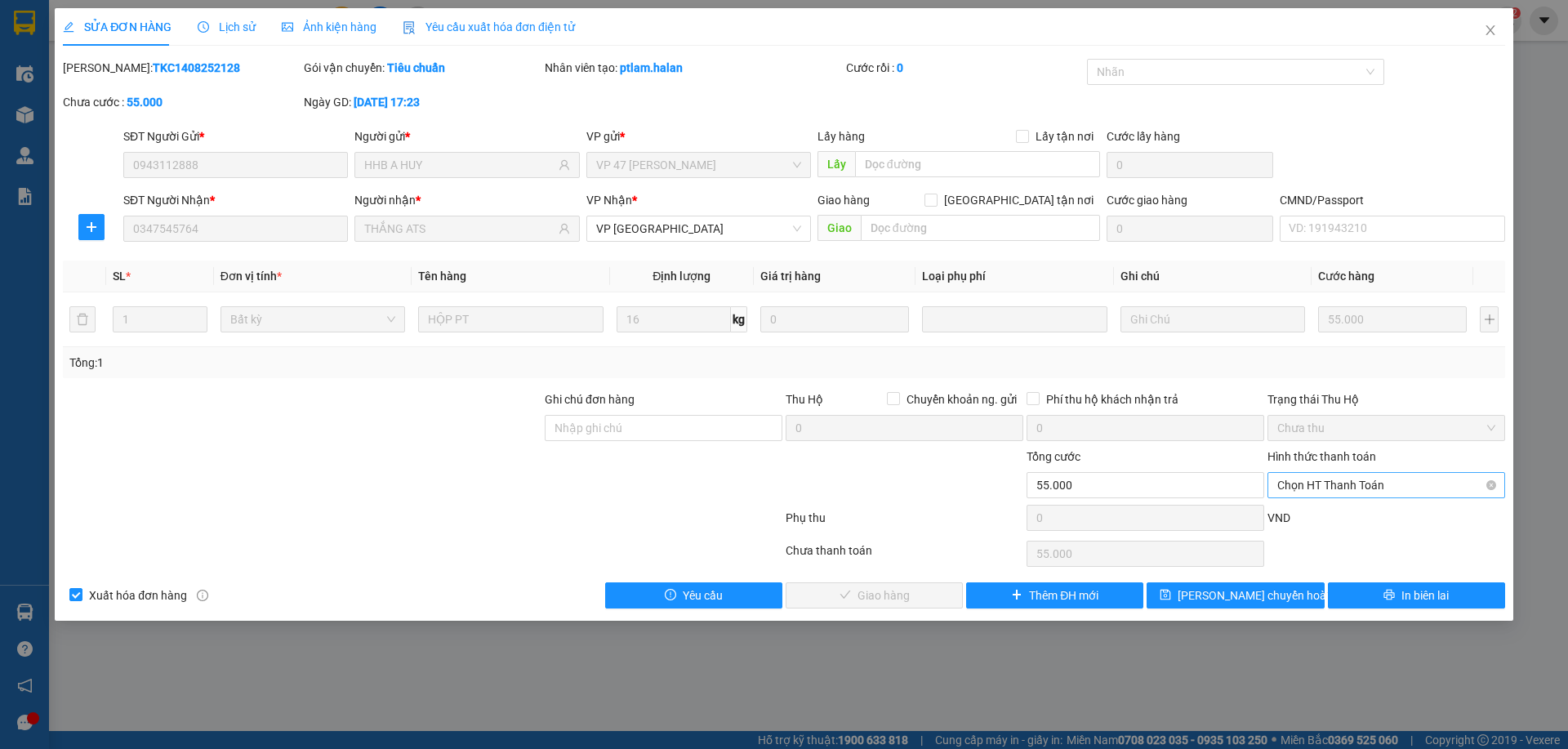
click at [1314, 486] on span "Chọn HT Thanh Toán" at bounding box center [1386, 484] width 218 height 25
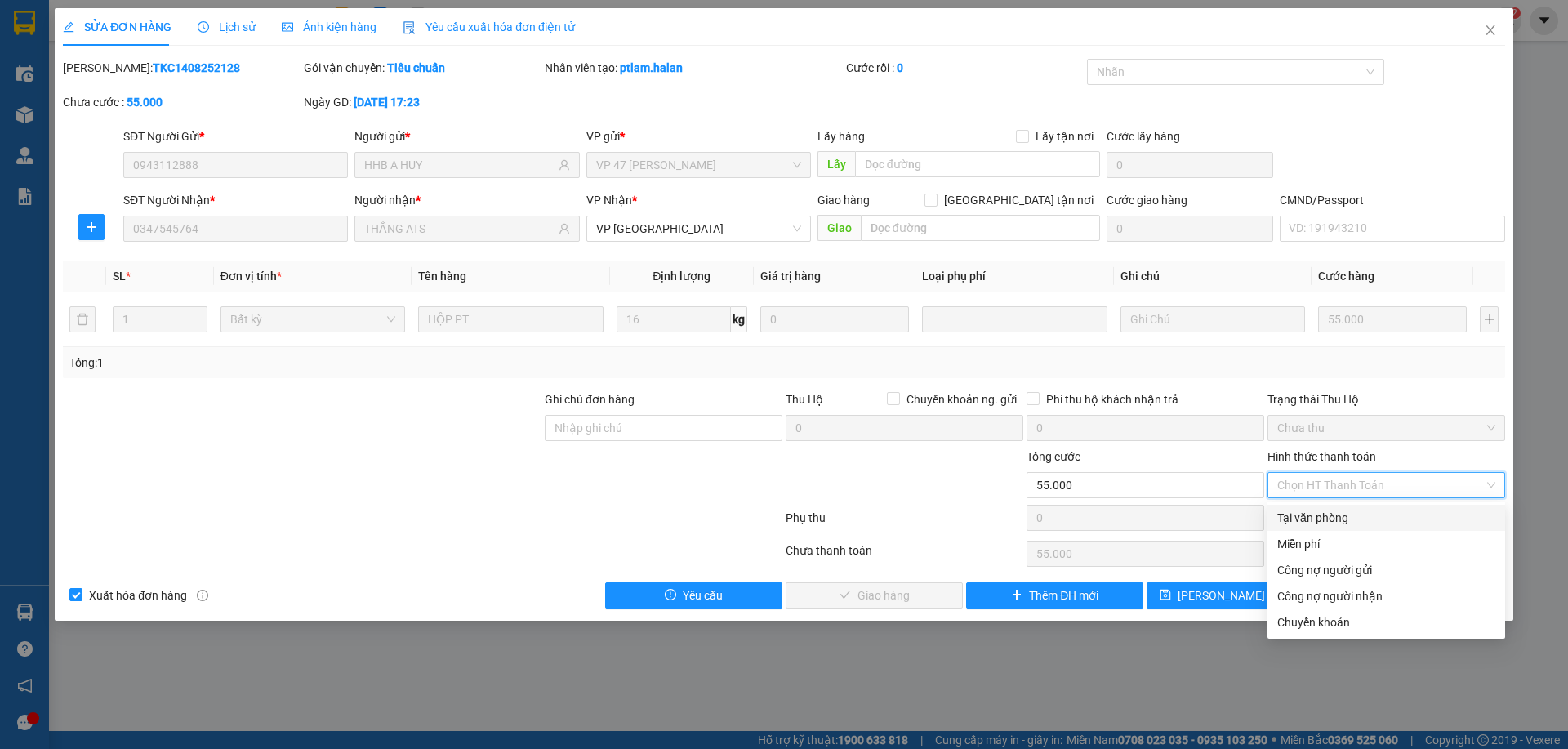
click at [1300, 519] on div "Tại văn phòng" at bounding box center [1386, 518] width 218 height 18
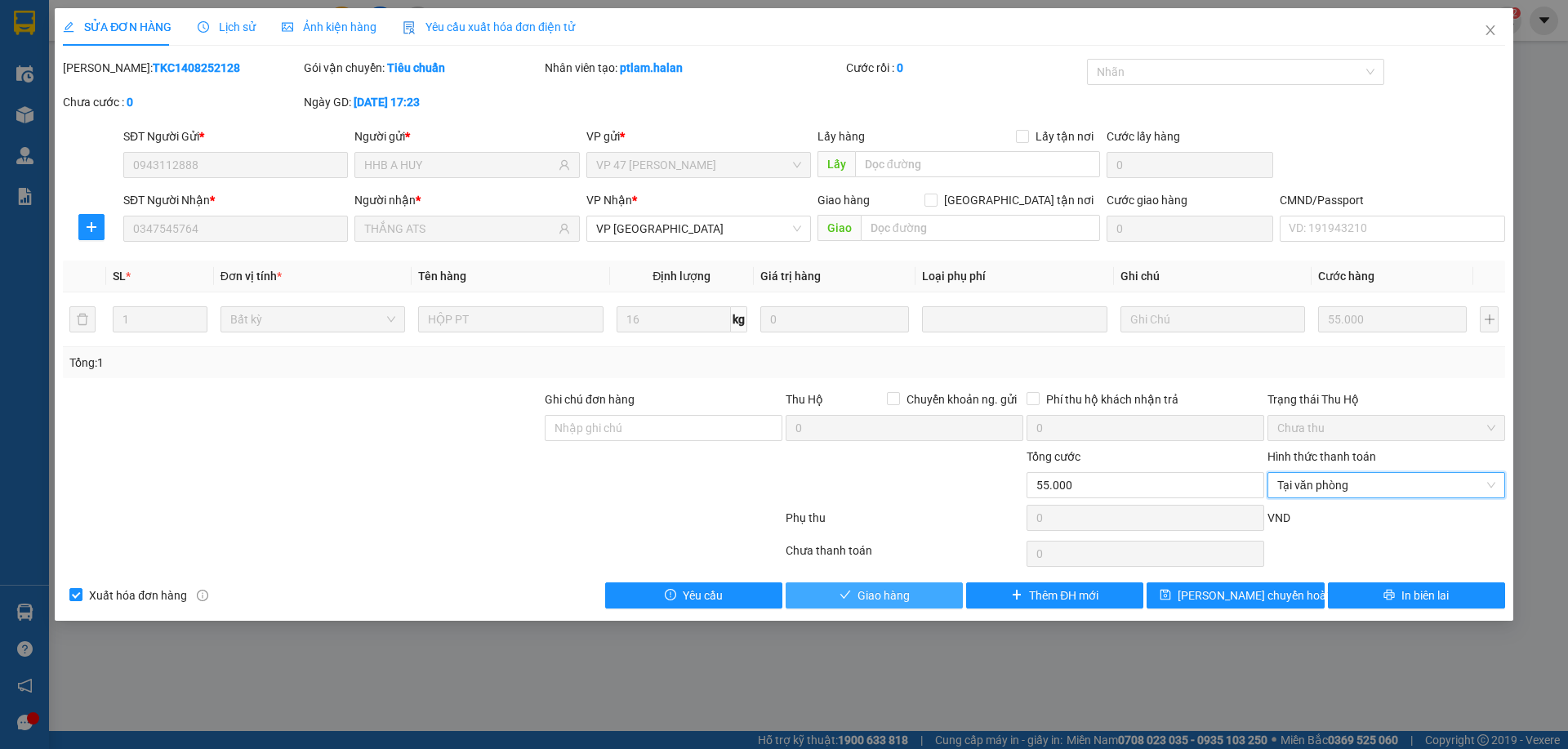
click at [899, 598] on span "Giao hàng" at bounding box center [883, 596] width 52 height 18
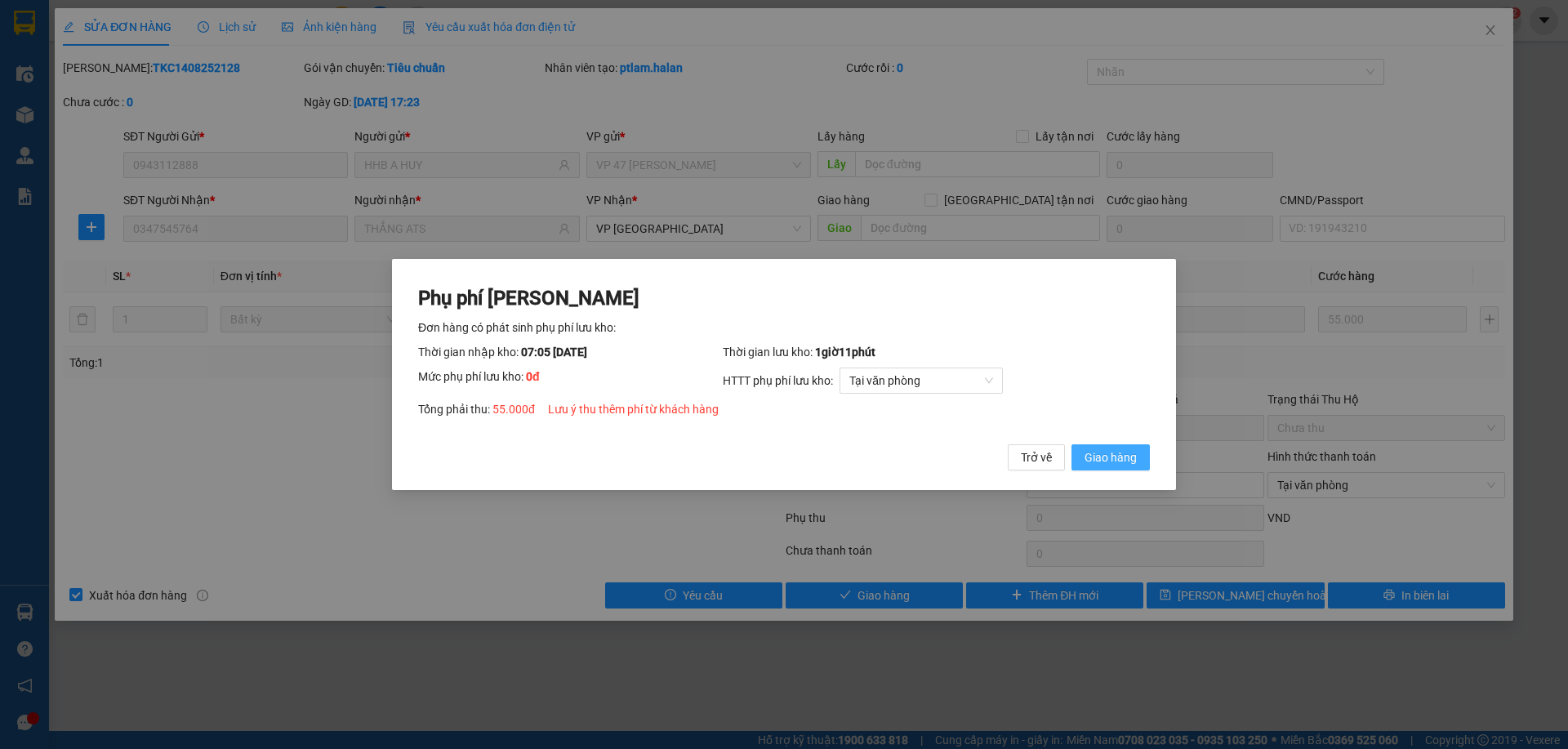
click at [1104, 453] on span "Giao hàng" at bounding box center [1110, 458] width 52 height 18
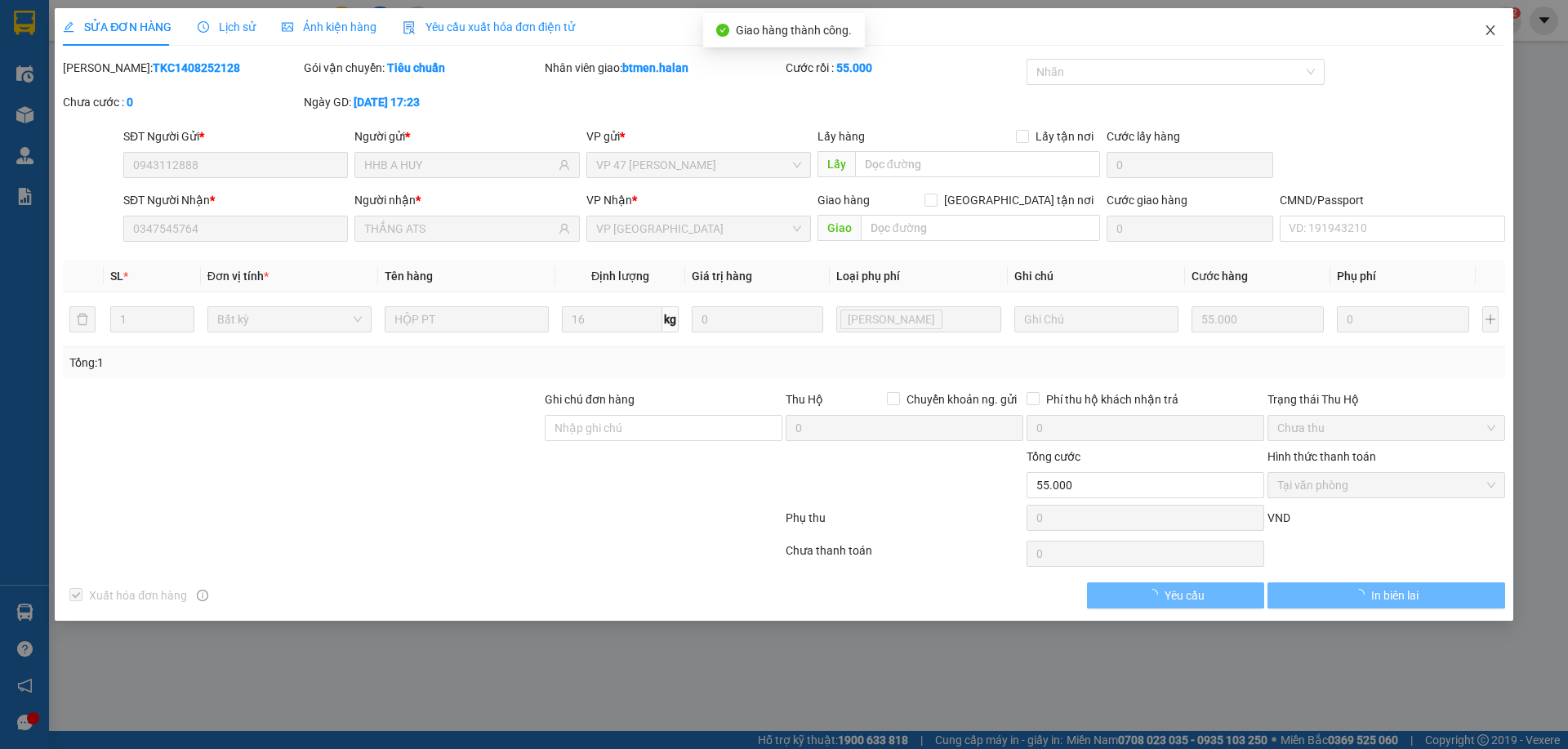
click at [1485, 31] on icon "close" at bounding box center [1490, 30] width 13 height 13
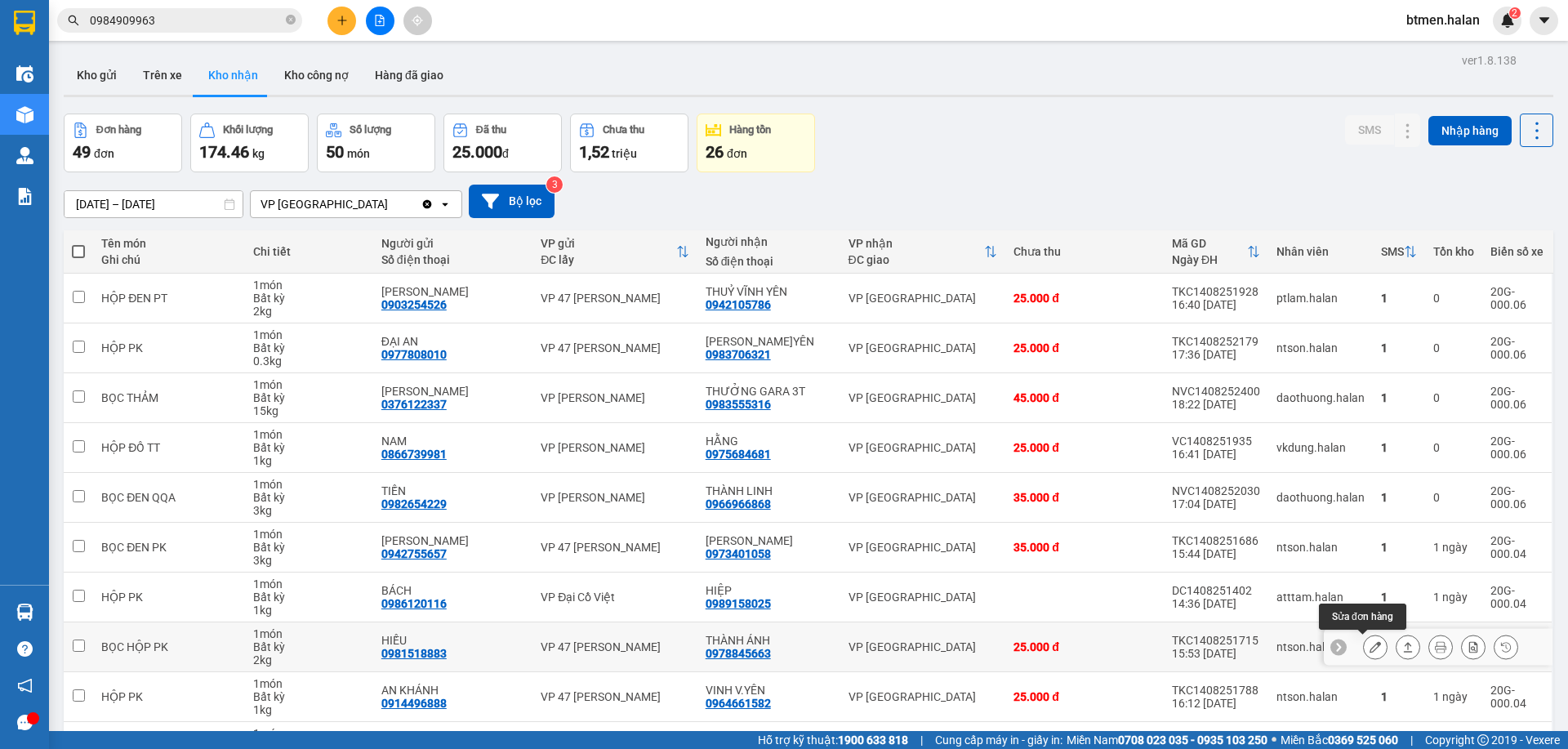
click at [1371, 633] on button at bounding box center [1375, 647] width 23 height 28
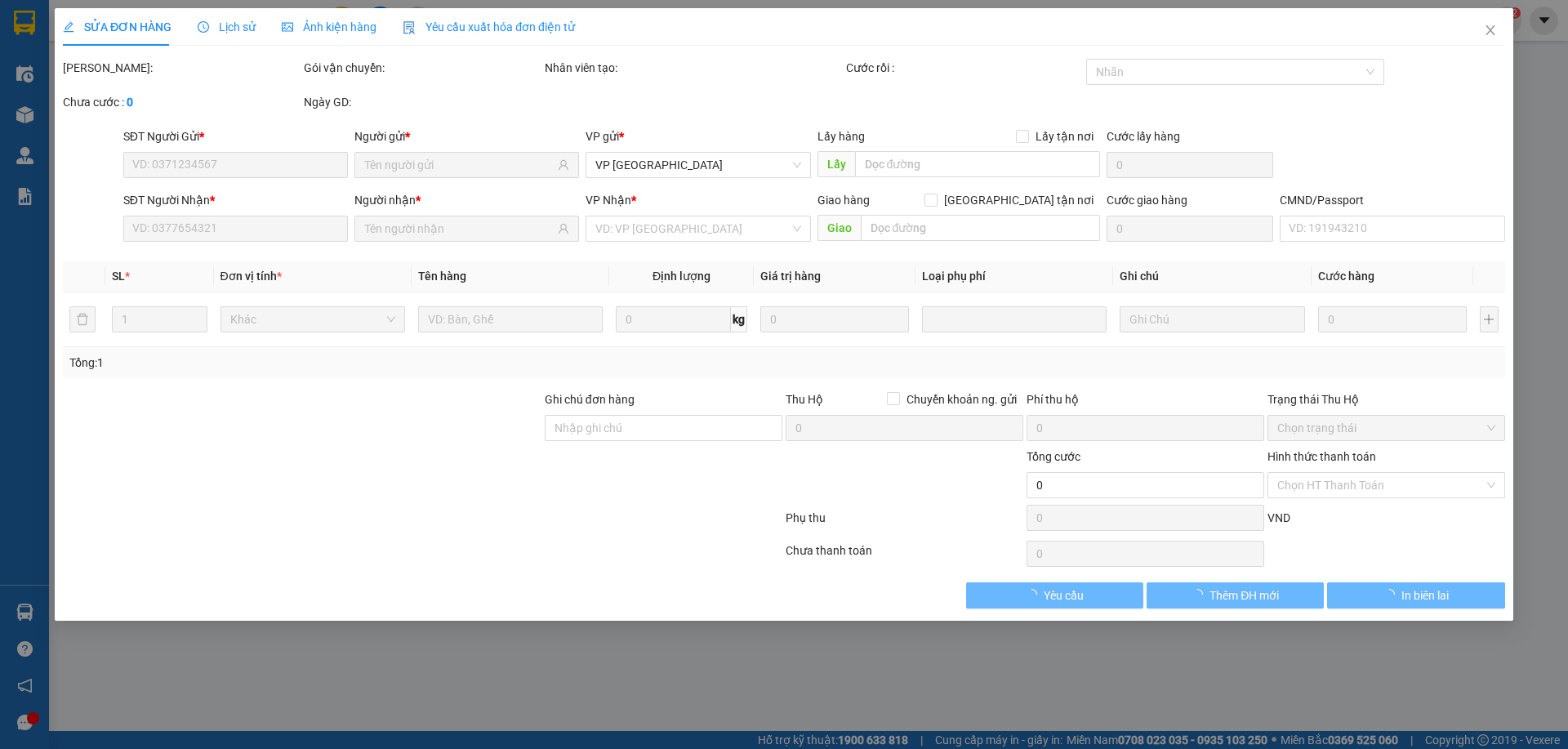
type input "0981518883"
type input "HIẾU"
type input "0978845663"
type input "THÀNH ÁNH"
type input "25.000"
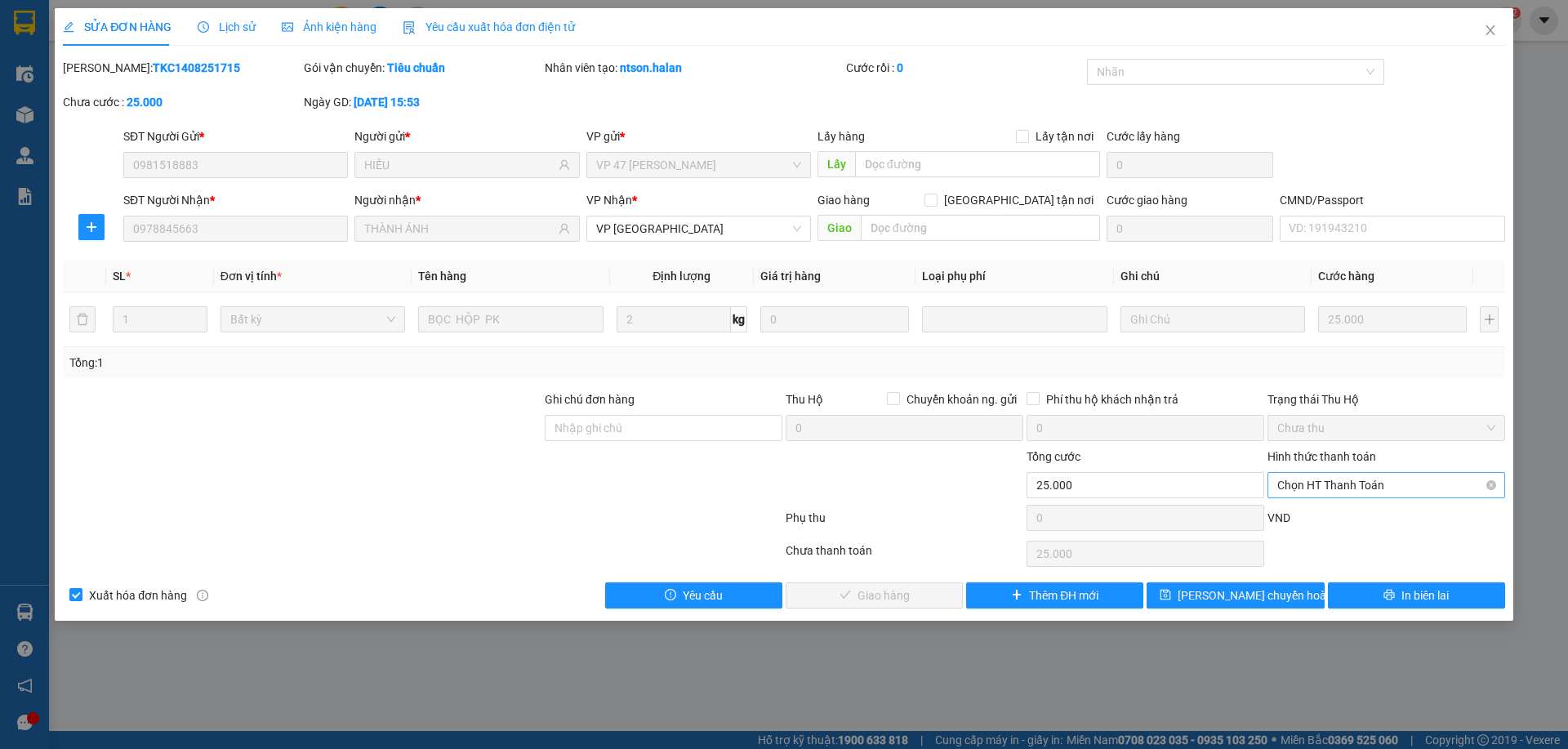
click at [1363, 483] on span "Chọn HT Thanh Toán" at bounding box center [1386, 484] width 218 height 25
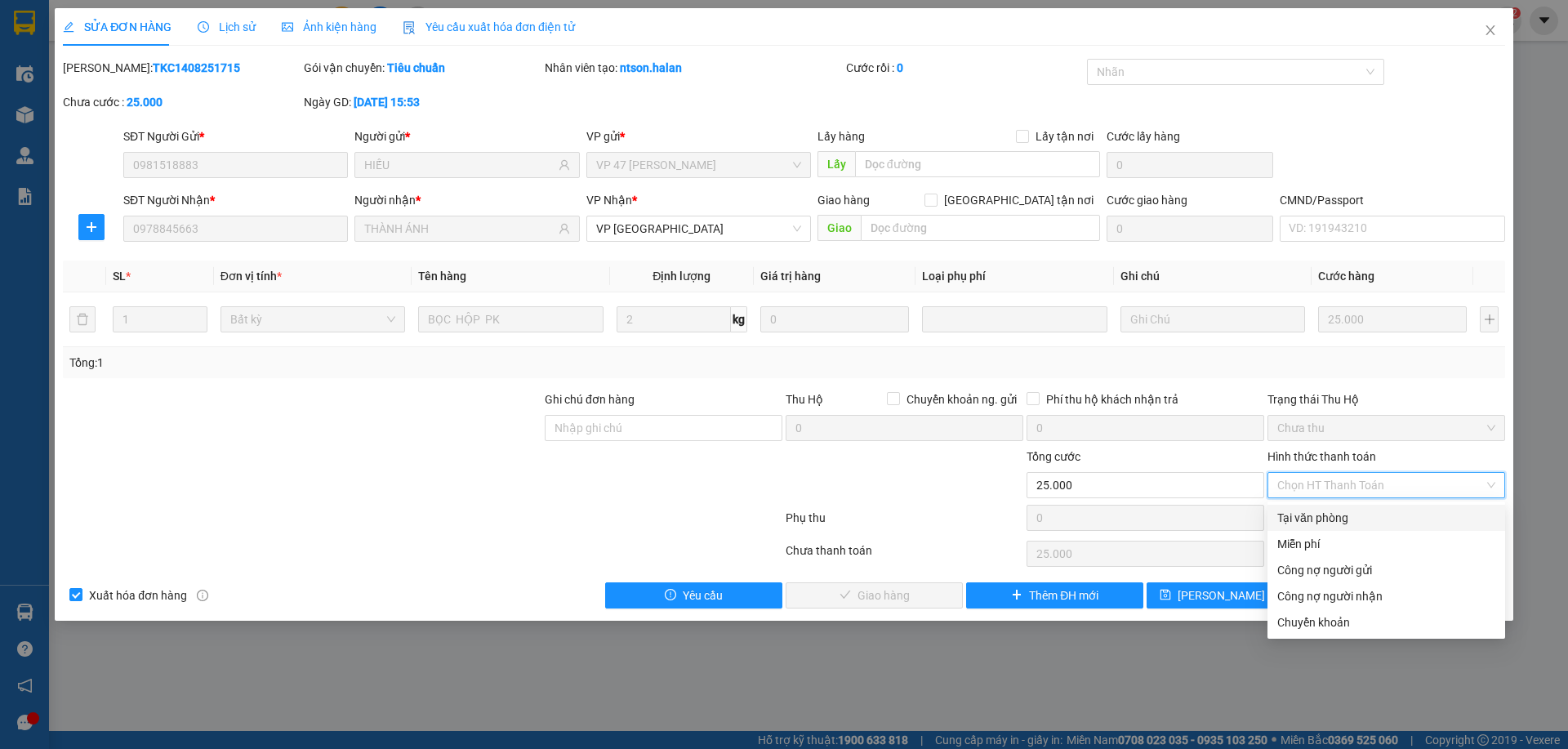
click at [1325, 526] on div "Tại văn phòng" at bounding box center [1386, 518] width 218 height 18
type input "0"
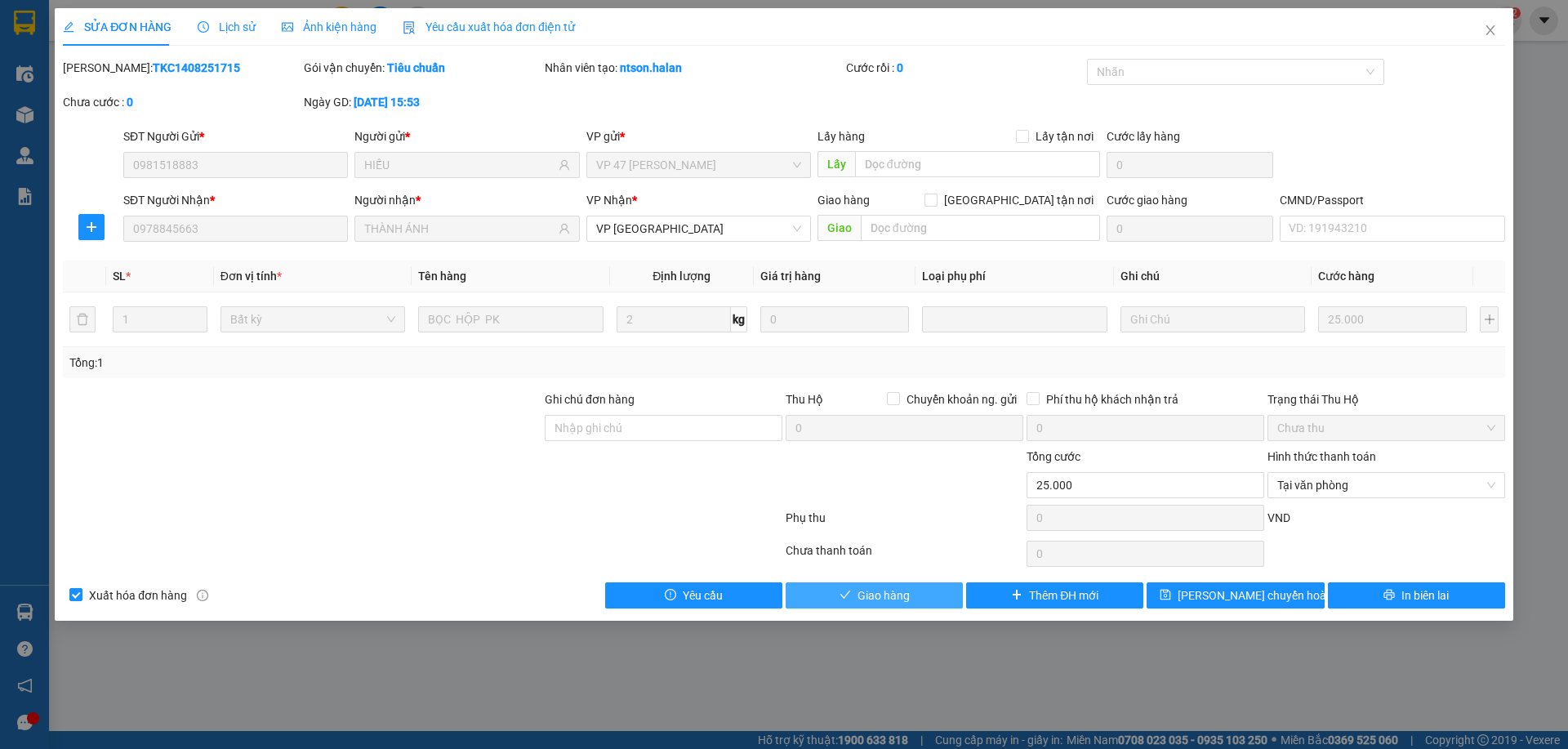
click at [900, 591] on span "Giao hàng" at bounding box center [883, 596] width 52 height 18
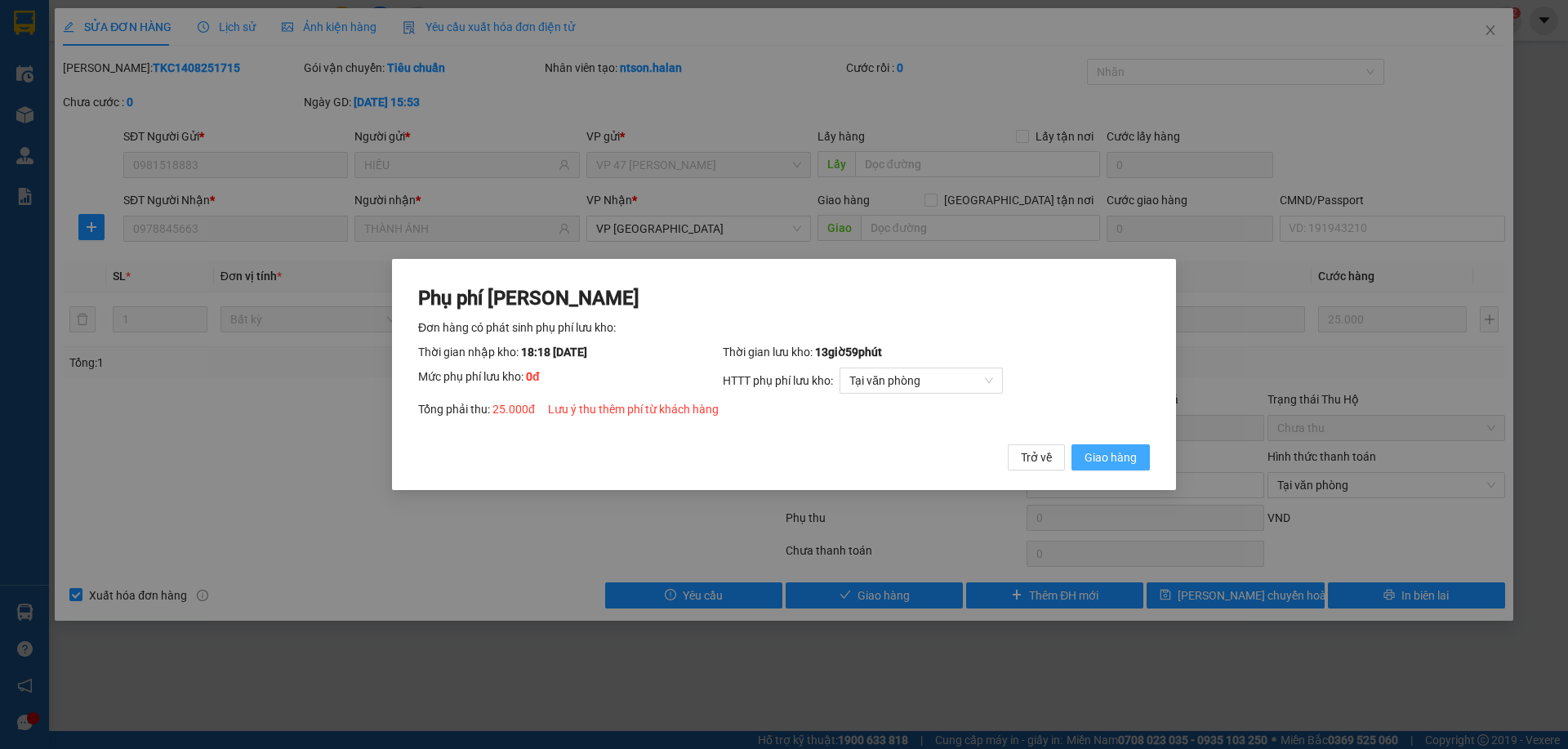
click at [1142, 449] on button "Giao hàng" at bounding box center [1111, 457] width 78 height 26
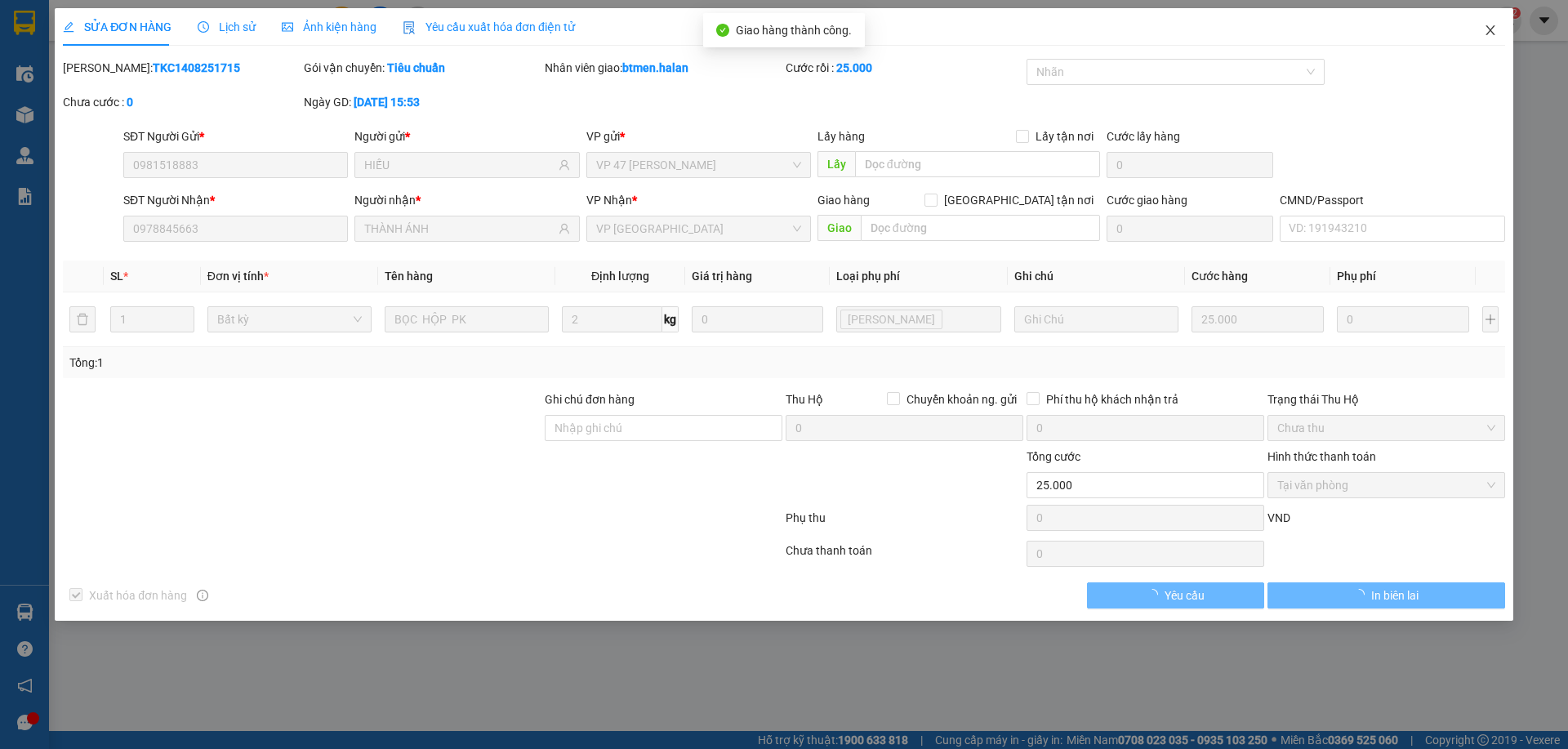
click at [1490, 27] on icon "close" at bounding box center [1490, 30] width 13 height 13
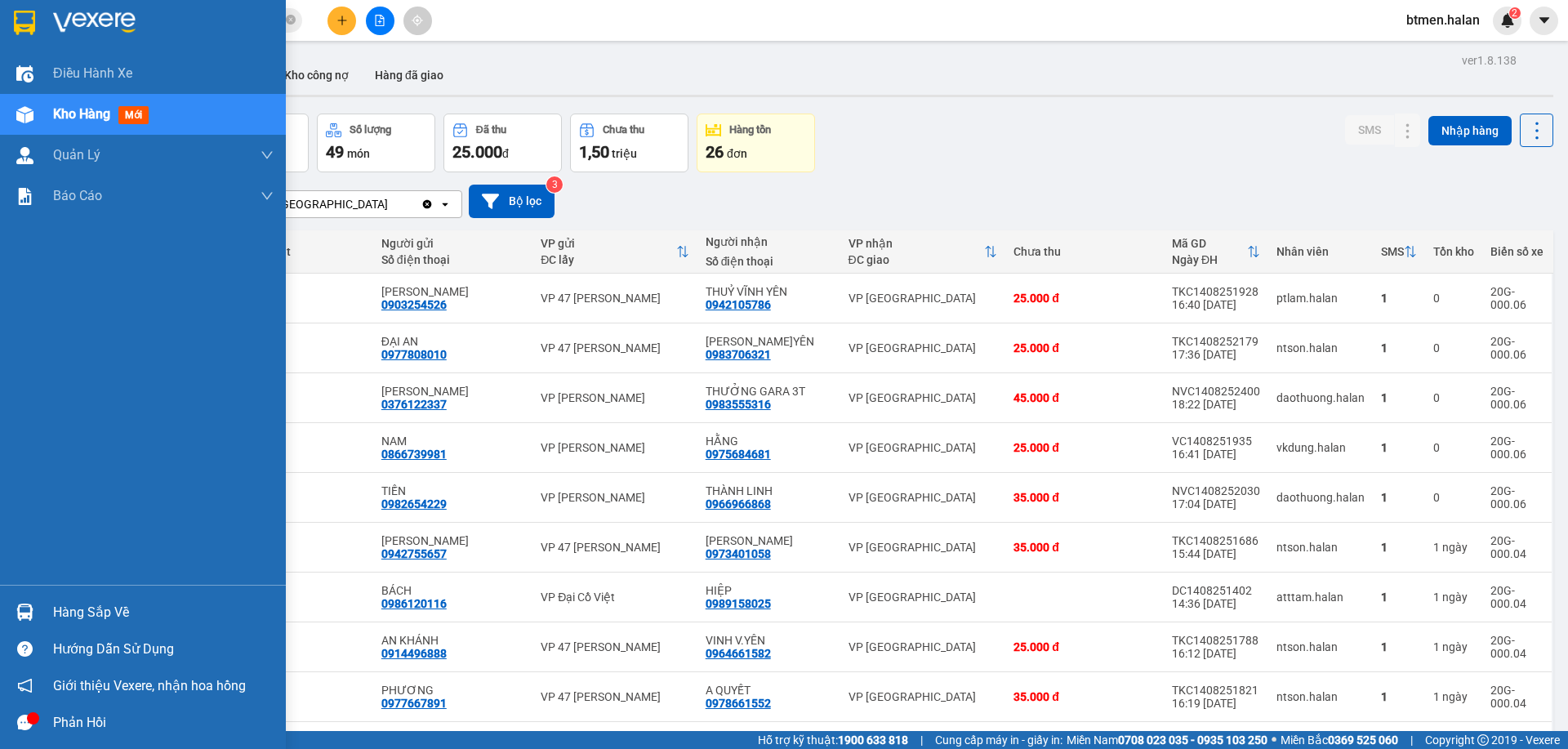
click at [60, 621] on div "Hàng sắp về" at bounding box center [163, 612] width 221 height 25
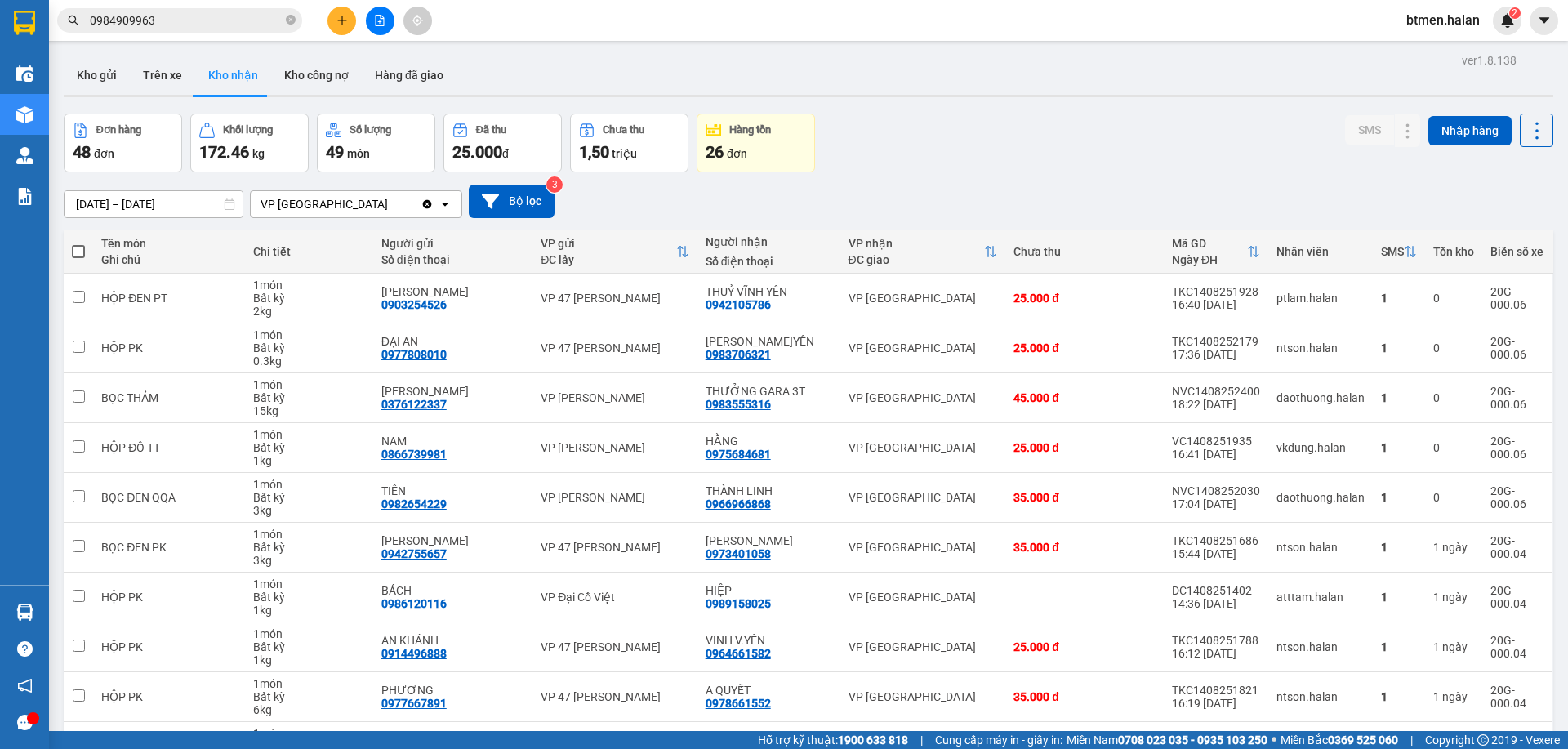
click at [1050, 68] on section "Kết quả tìm kiếm ( 301 ) Bộ lọc Mã ĐH Trạng thái Món hàng Thu hộ Tổng cước Chưa…" at bounding box center [784, 374] width 1568 height 749
click at [391, 68] on button "Hàng đã giao" at bounding box center [410, 75] width 95 height 39
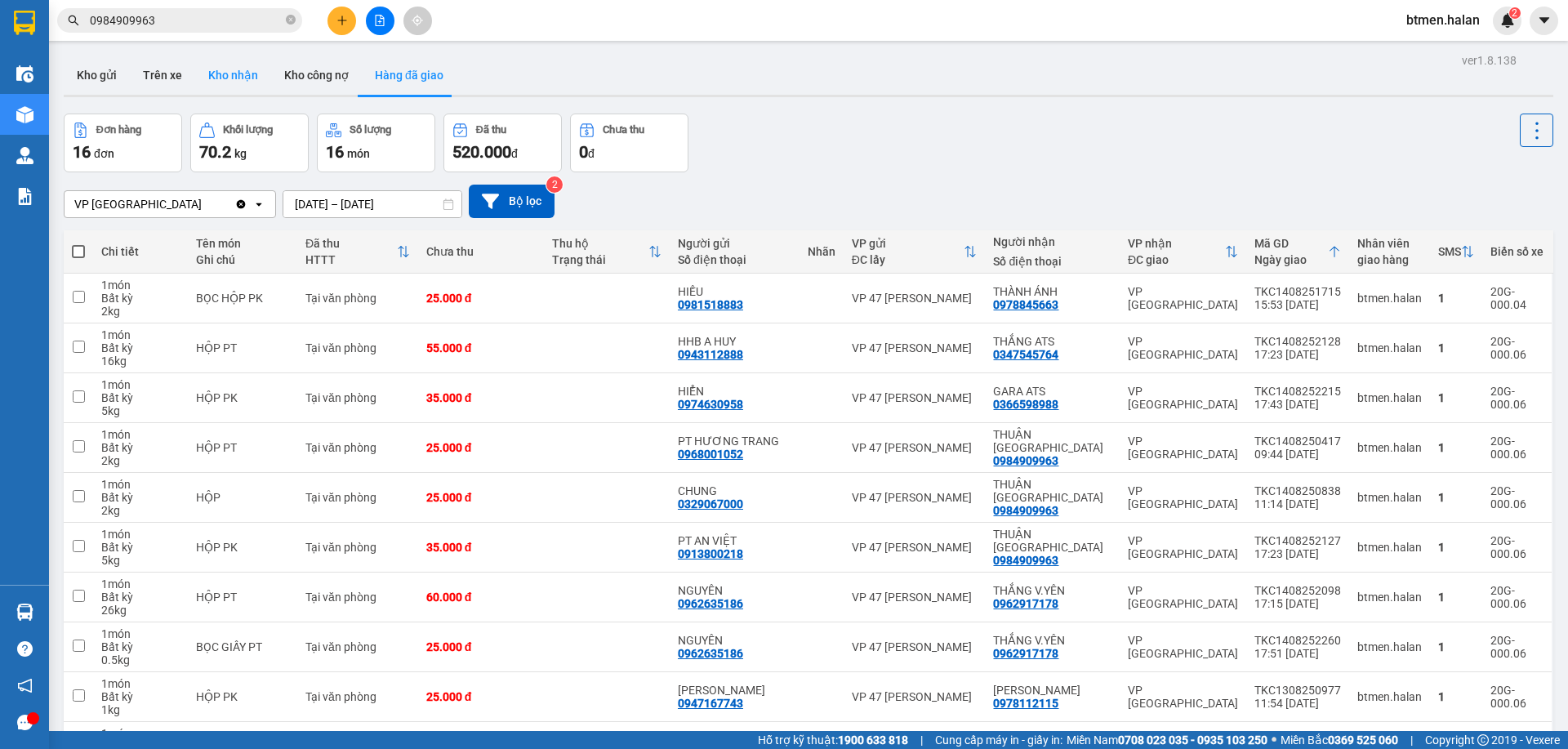
click at [225, 76] on button "Kho nhận" at bounding box center [233, 75] width 76 height 39
